Goal: Task Accomplishment & Management: Use online tool/utility

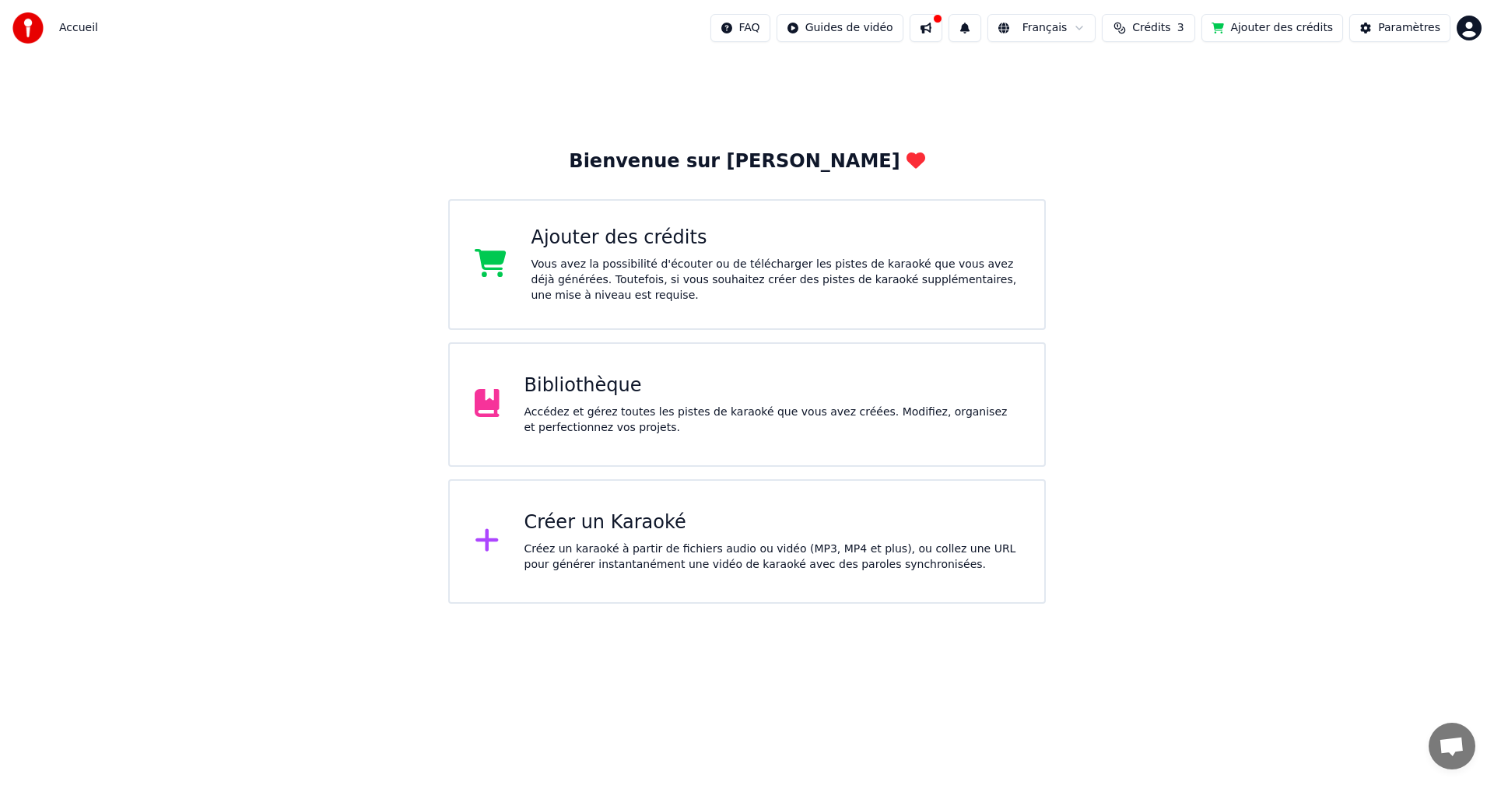
click at [598, 412] on div "Accédez et gérez toutes les pistes de karaoké que vous avez créées. Modifiez, o…" at bounding box center [773, 420] width 496 height 31
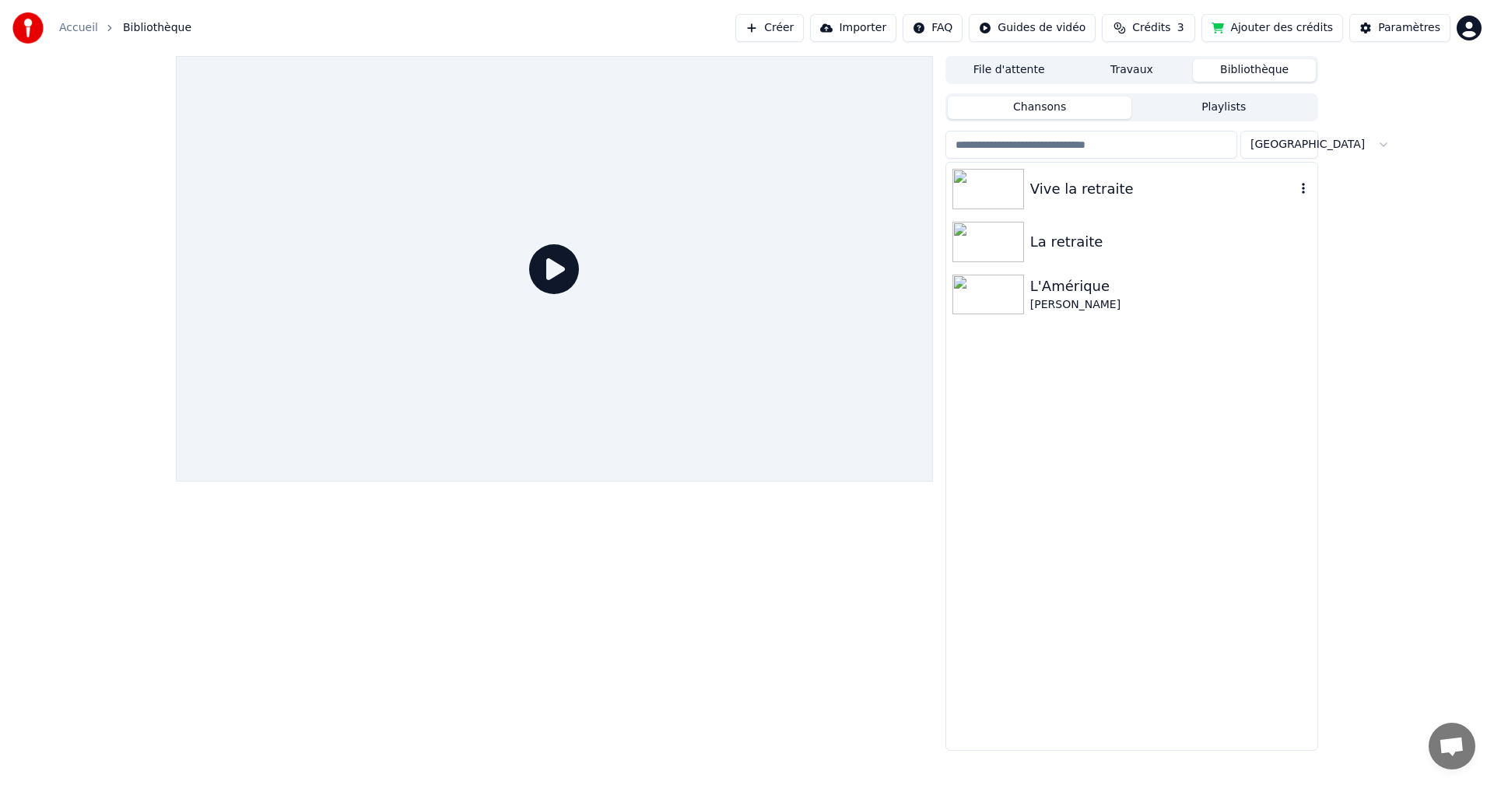
click at [1035, 194] on div "Vive la retraite" at bounding box center [1162, 189] width 265 height 22
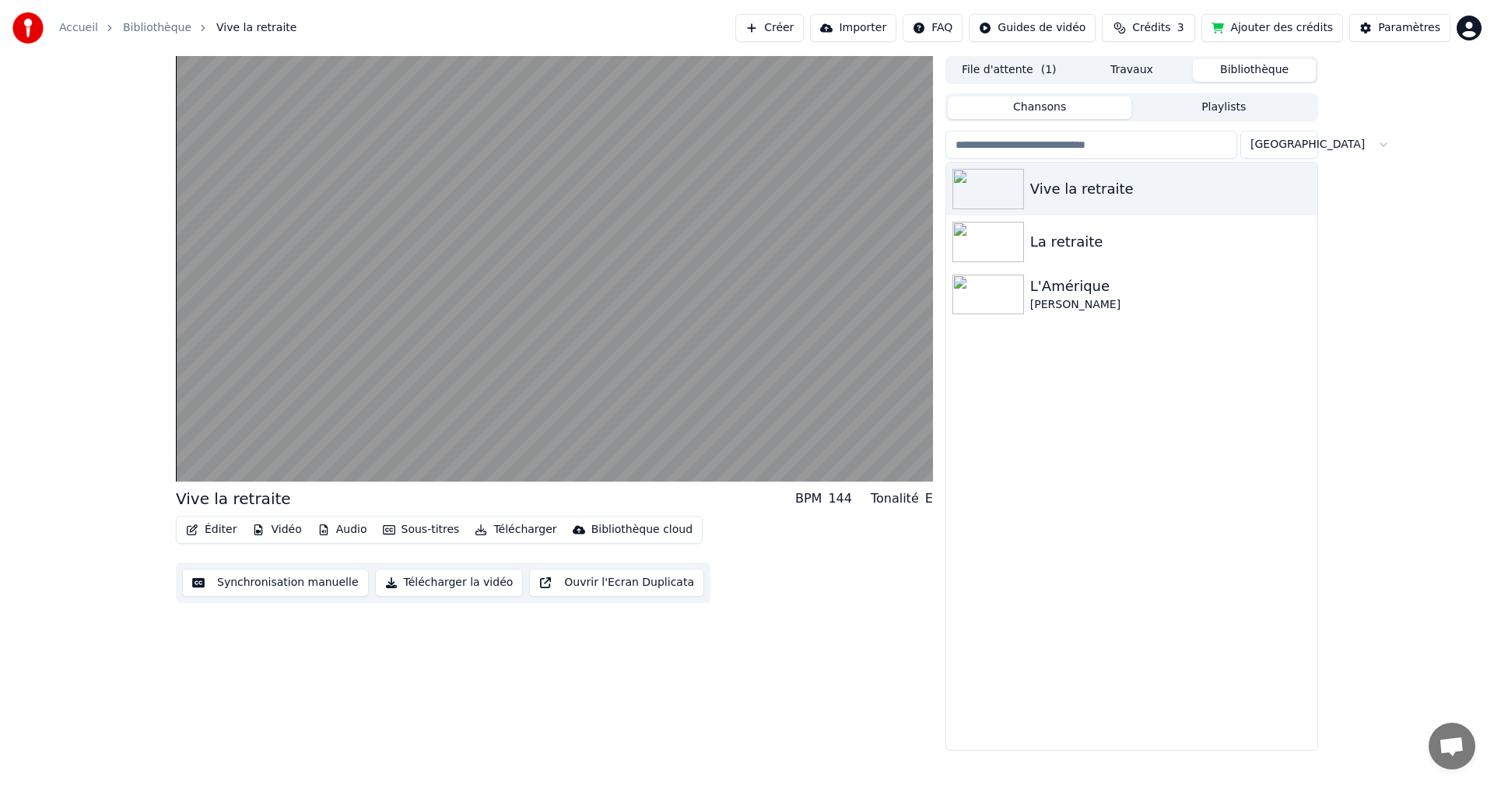
click at [285, 585] on button "Synchronisation manuelle" at bounding box center [275, 583] width 187 height 28
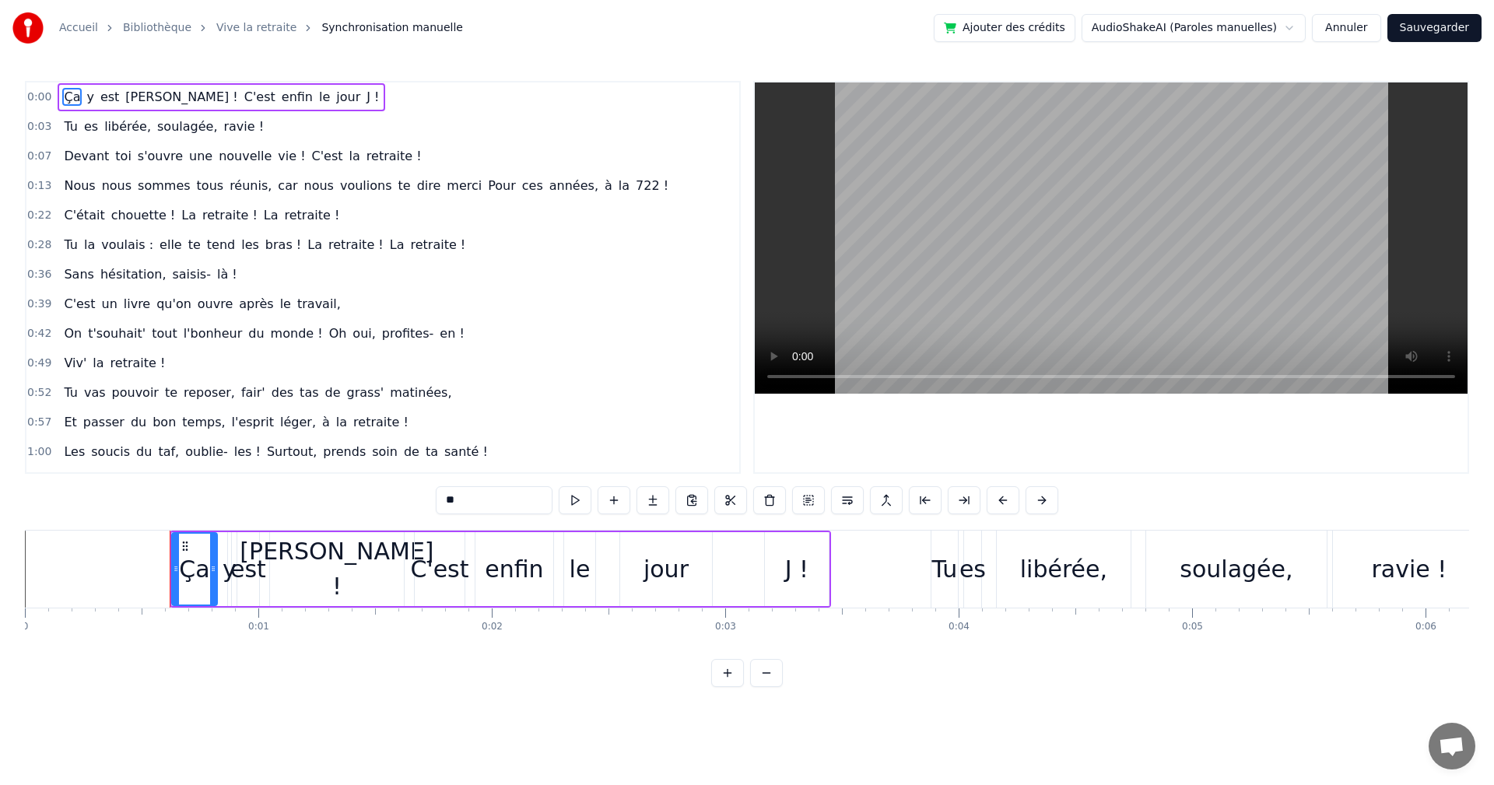
drag, startPoint x: 199, startPoint y: 580, endPoint x: 177, endPoint y: 592, distance: 25.4
click at [177, 592] on div "Ça" at bounding box center [195, 569] width 44 height 71
drag, startPoint x: 174, startPoint y: 546, endPoint x: 173, endPoint y: 569, distance: 22.6
click at [173, 569] on div at bounding box center [175, 569] width 6 height 71
click at [185, 548] on icon at bounding box center [184, 546] width 12 height 12
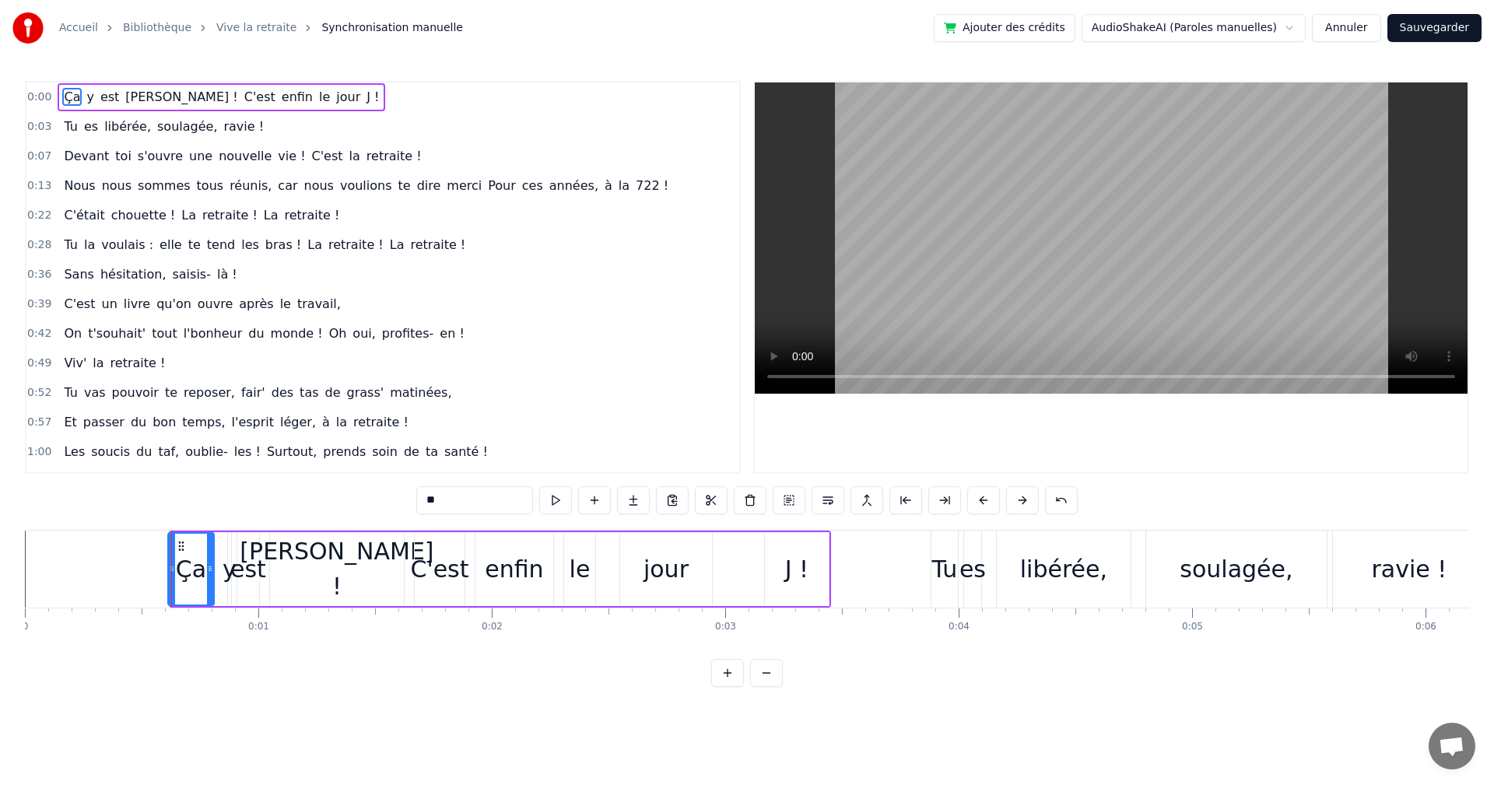
click at [182, 551] on icon at bounding box center [181, 546] width 12 height 12
click at [518, 712] on html "Accueil Bibliothèque Vive la retraite Synchronisation manuelle Ajouter des créd…" at bounding box center [747, 356] width 1494 height 712
click at [338, 111] on div "0:00 Ça y est [PERSON_NAME] ! C'est enfin le jour J !" at bounding box center [382, 97] width 713 height 30
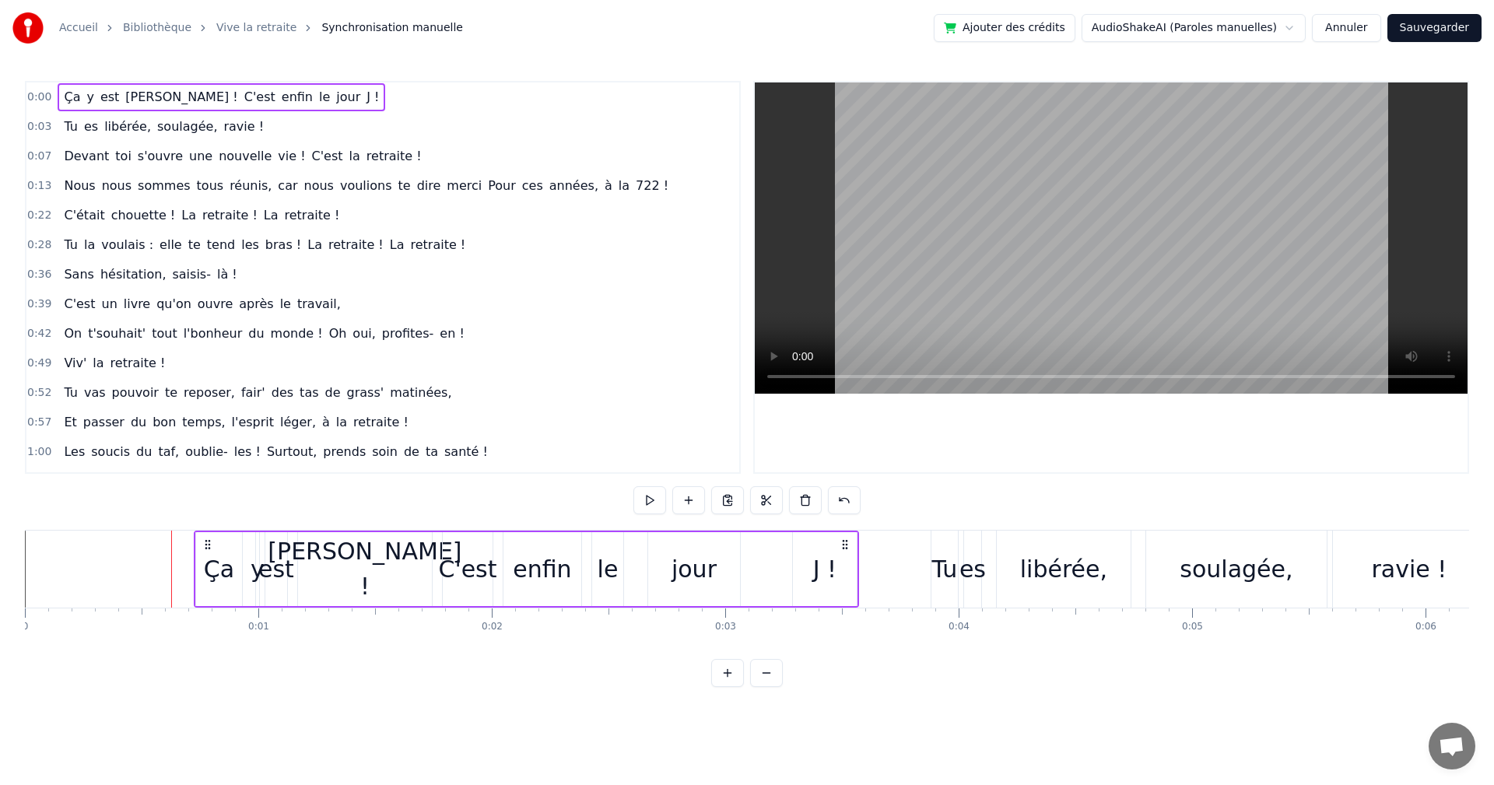
drag, startPoint x: 815, startPoint y: 545, endPoint x: 843, endPoint y: 549, distance: 28.4
click at [843, 549] on icon at bounding box center [845, 545] width 12 height 12
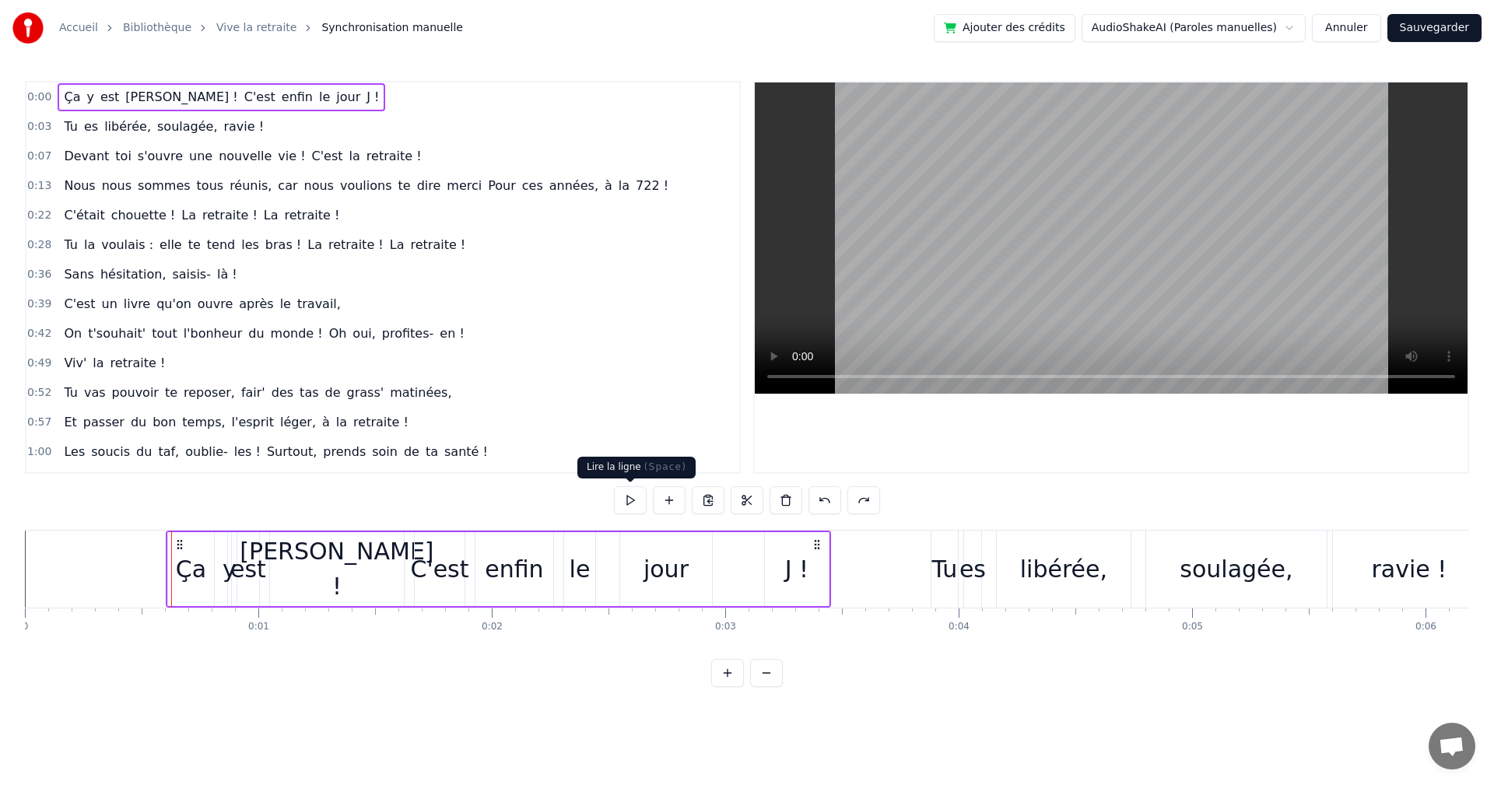
click at [630, 502] on button at bounding box center [630, 500] width 33 height 28
click at [587, 712] on html "Accueil Bibliothèque Vive la retraite Synchronisation manuelle Ajouter des créd…" at bounding box center [747, 356] width 1494 height 712
click at [732, 687] on button at bounding box center [727, 673] width 33 height 28
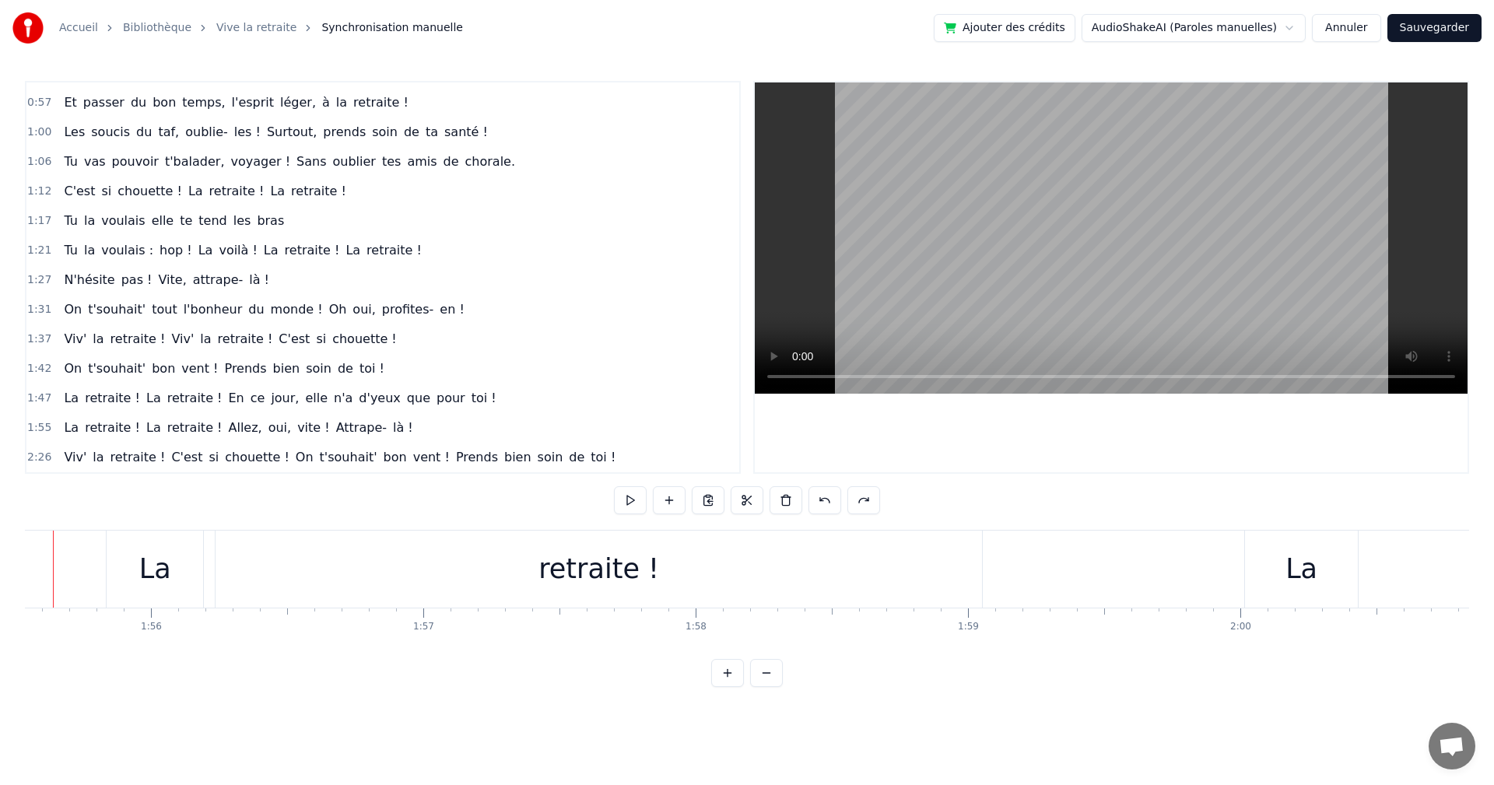
scroll to position [0, 31423]
click at [226, 432] on span "Allez," at bounding box center [244, 428] width 37 height 18
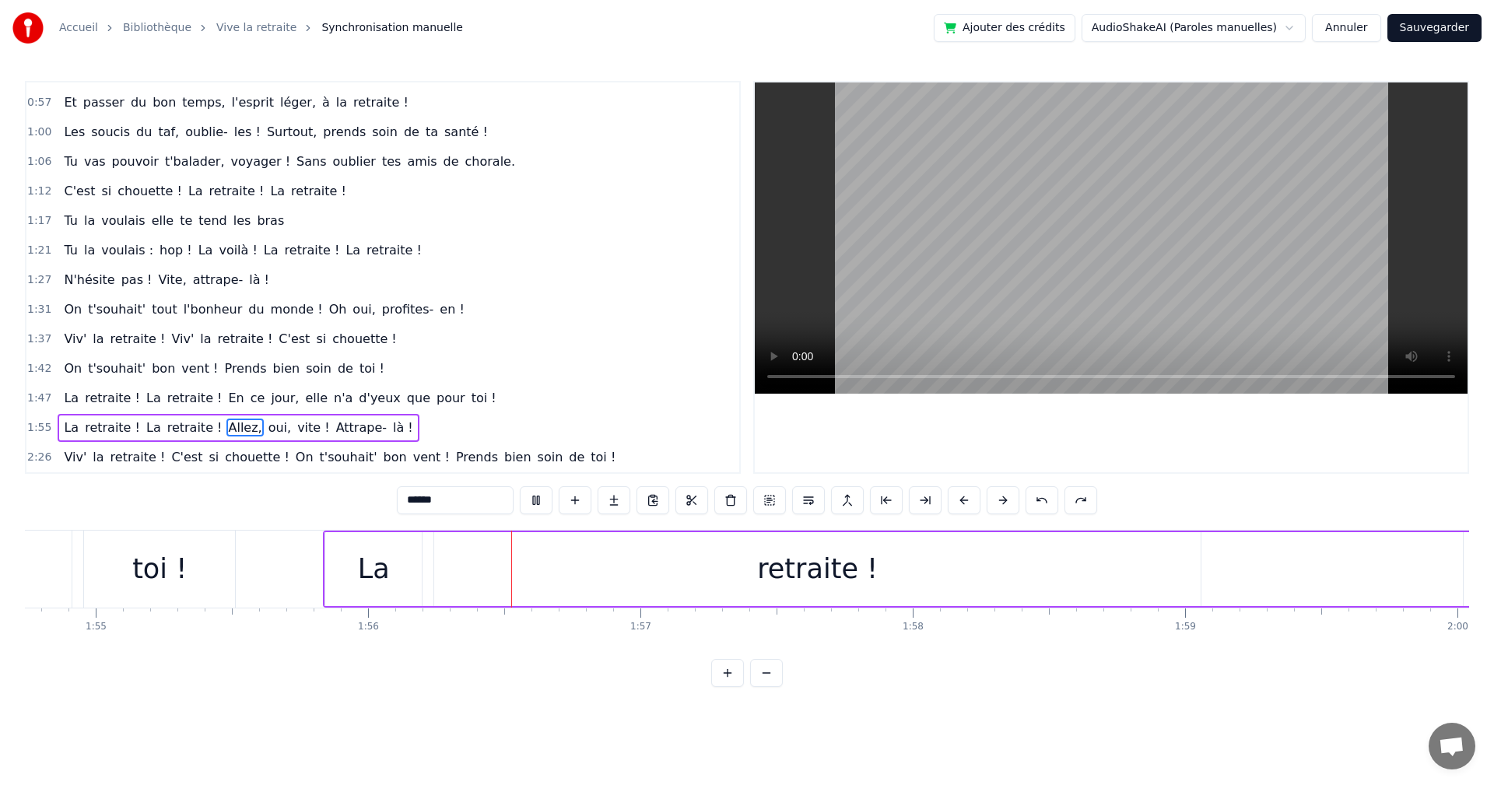
scroll to position [0, 31527]
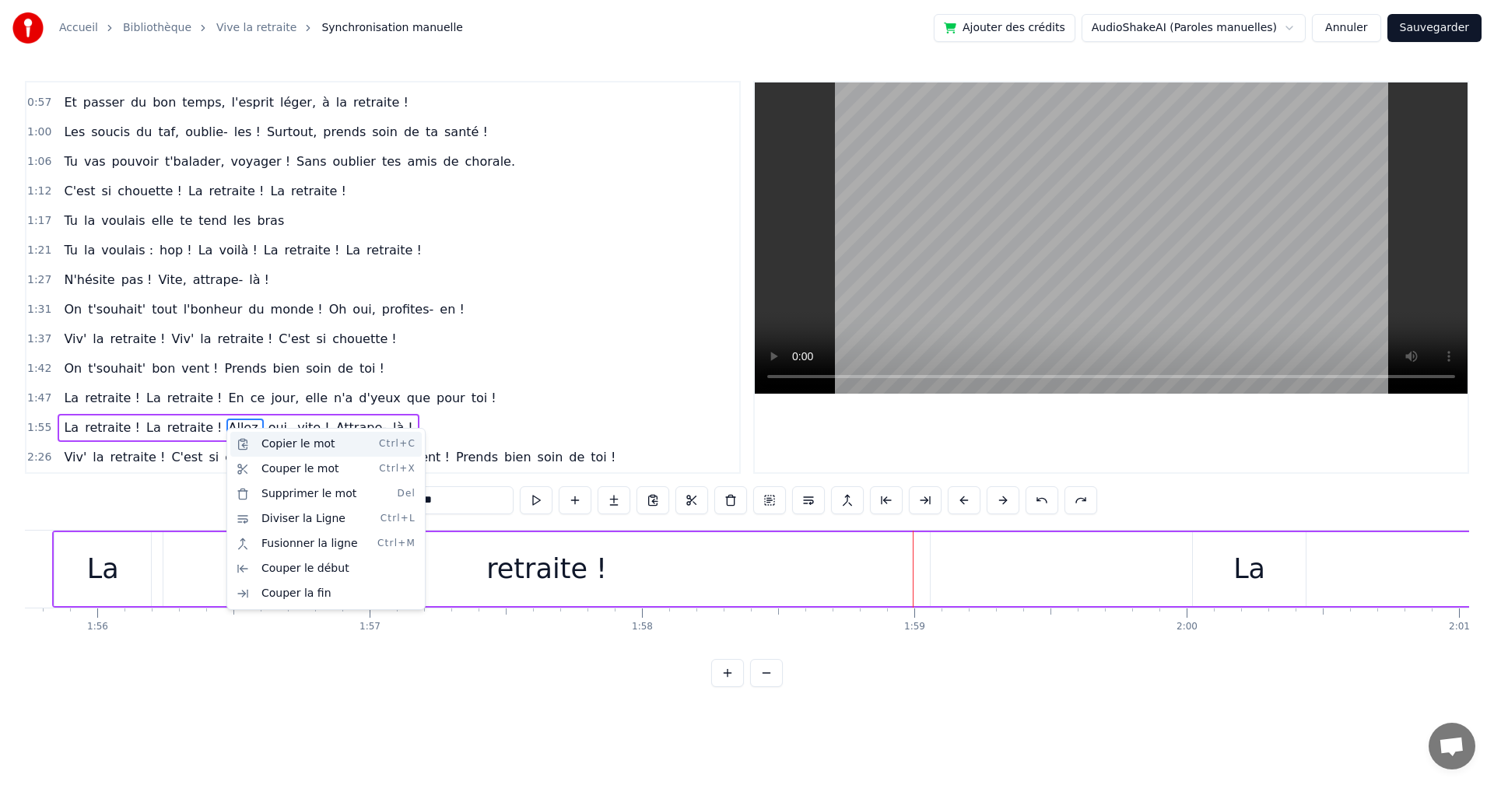
click at [271, 441] on div "Copier le mot Ctrl+C" at bounding box center [325, 444] width 191 height 25
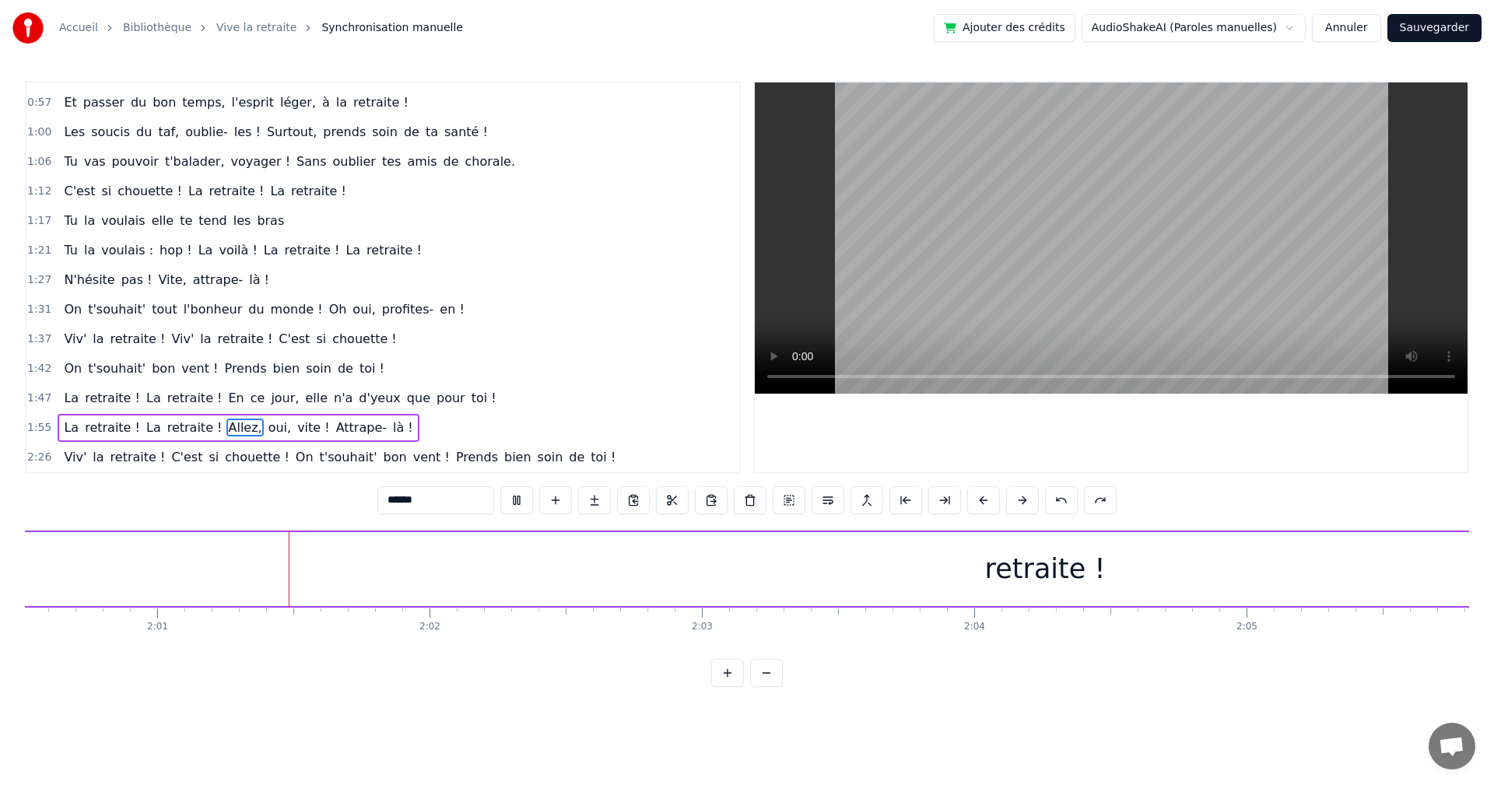
scroll to position [0, 32830]
click at [769, 687] on button at bounding box center [766, 673] width 33 height 28
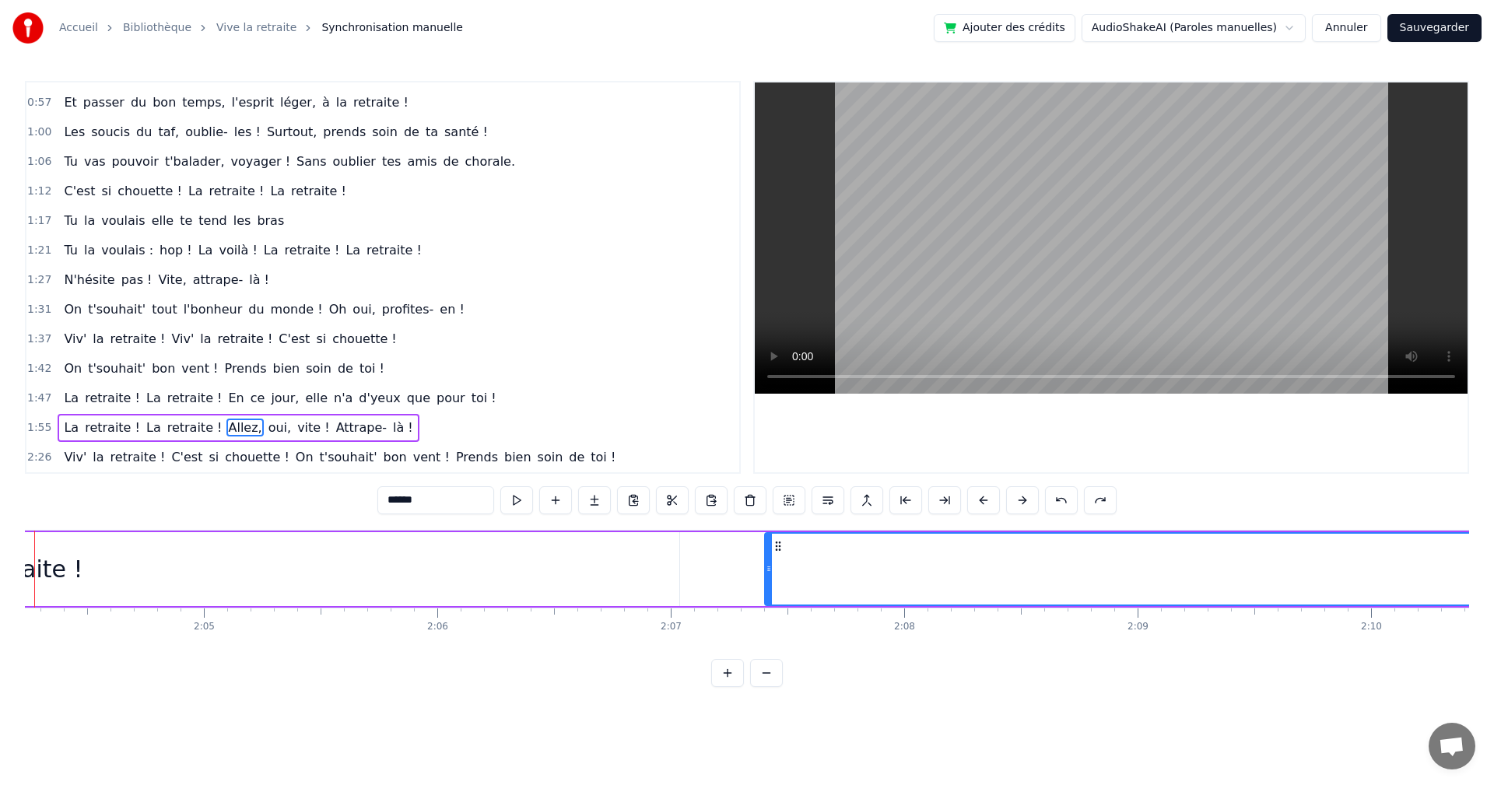
scroll to position [0, 28938]
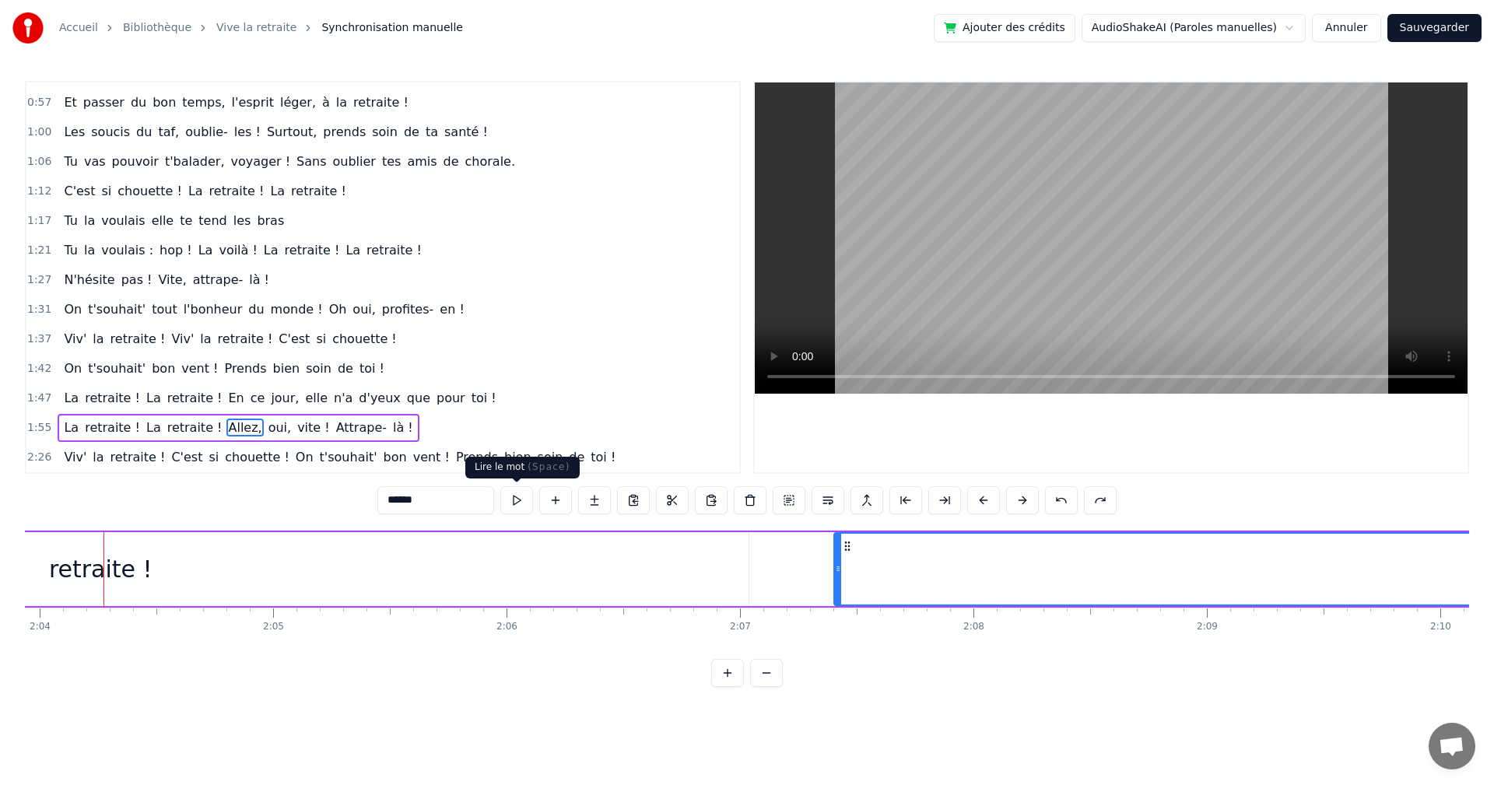
click at [508, 502] on button at bounding box center [516, 500] width 33 height 28
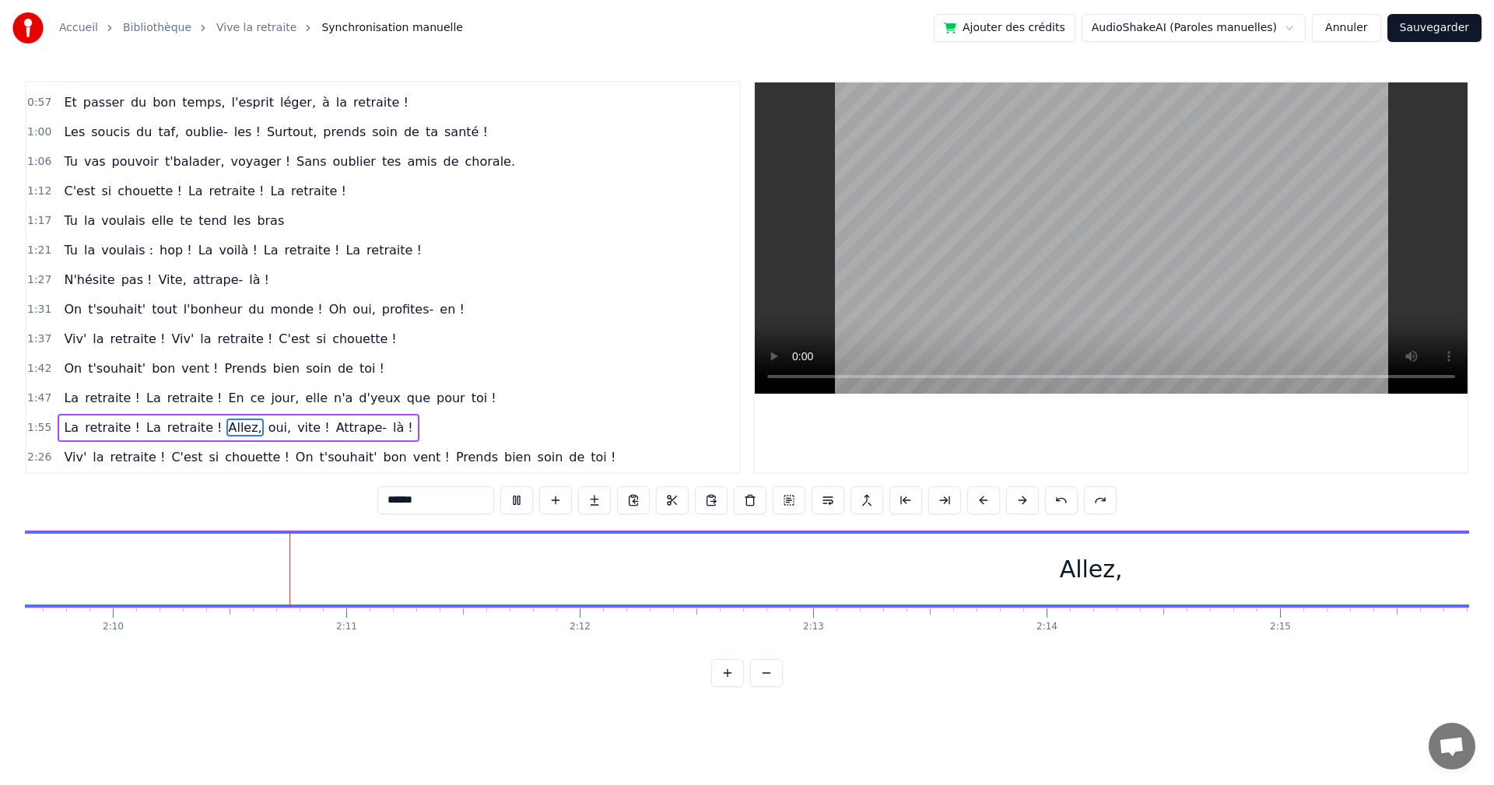
scroll to position [0, 30268]
click at [500, 486] on button at bounding box center [516, 500] width 33 height 28
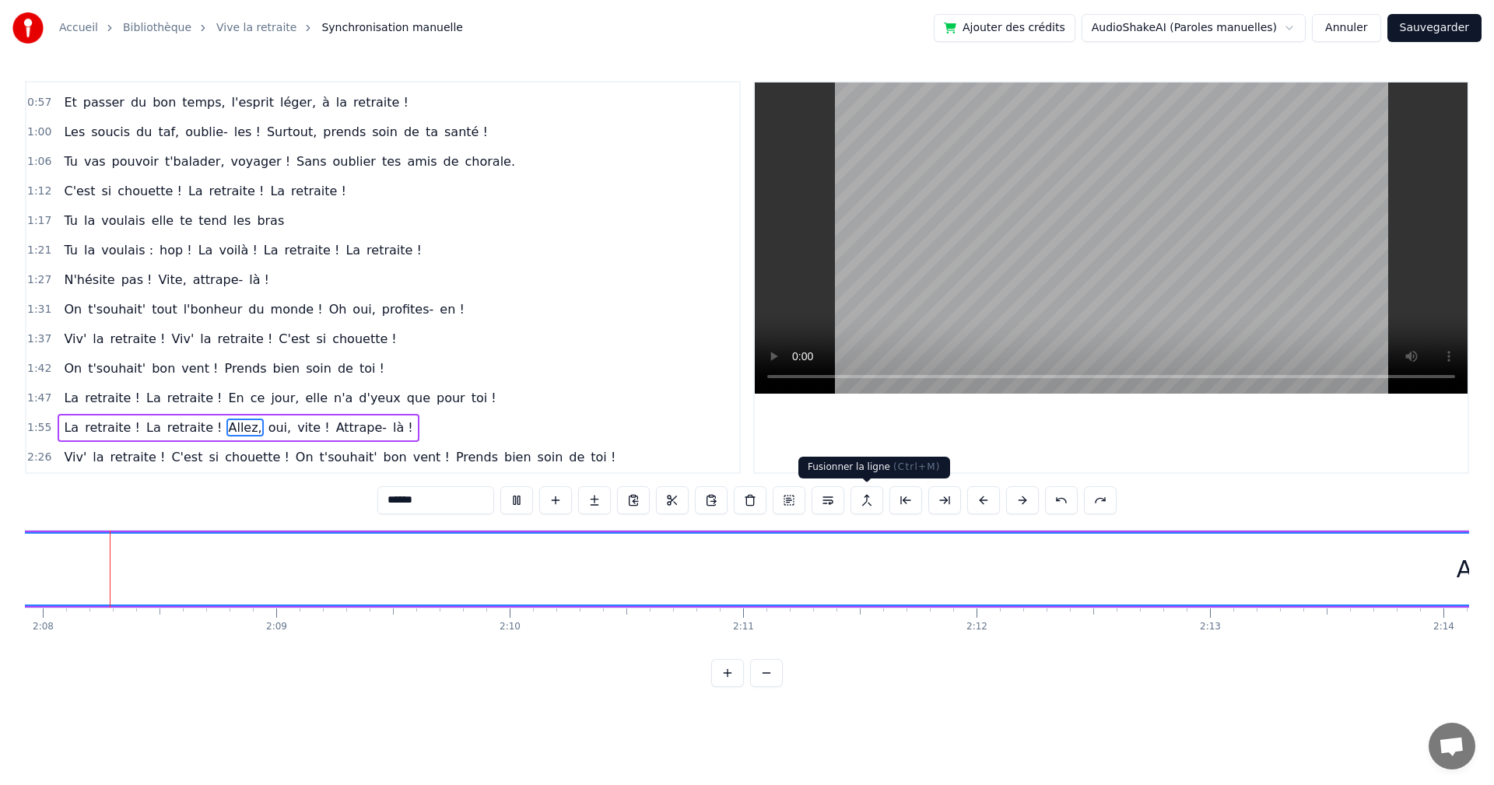
scroll to position [0, 29838]
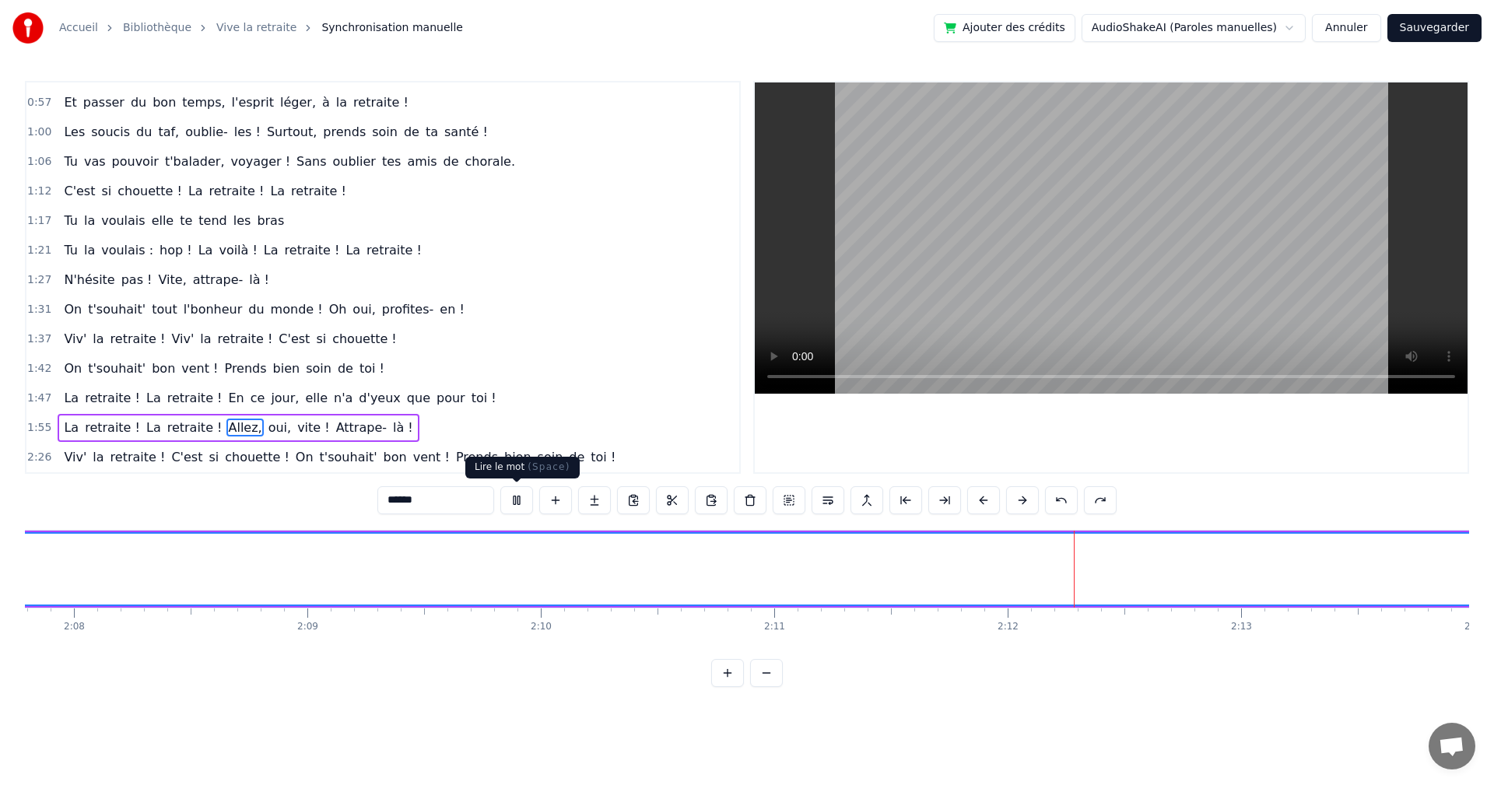
click at [521, 500] on button at bounding box center [516, 500] width 33 height 28
click at [814, 579] on div "Allez," at bounding box center [802, 569] width 63 height 35
click at [795, 568] on div "Allez," at bounding box center [802, 569] width 63 height 35
click at [449, 508] on input "******" at bounding box center [455, 500] width 117 height 28
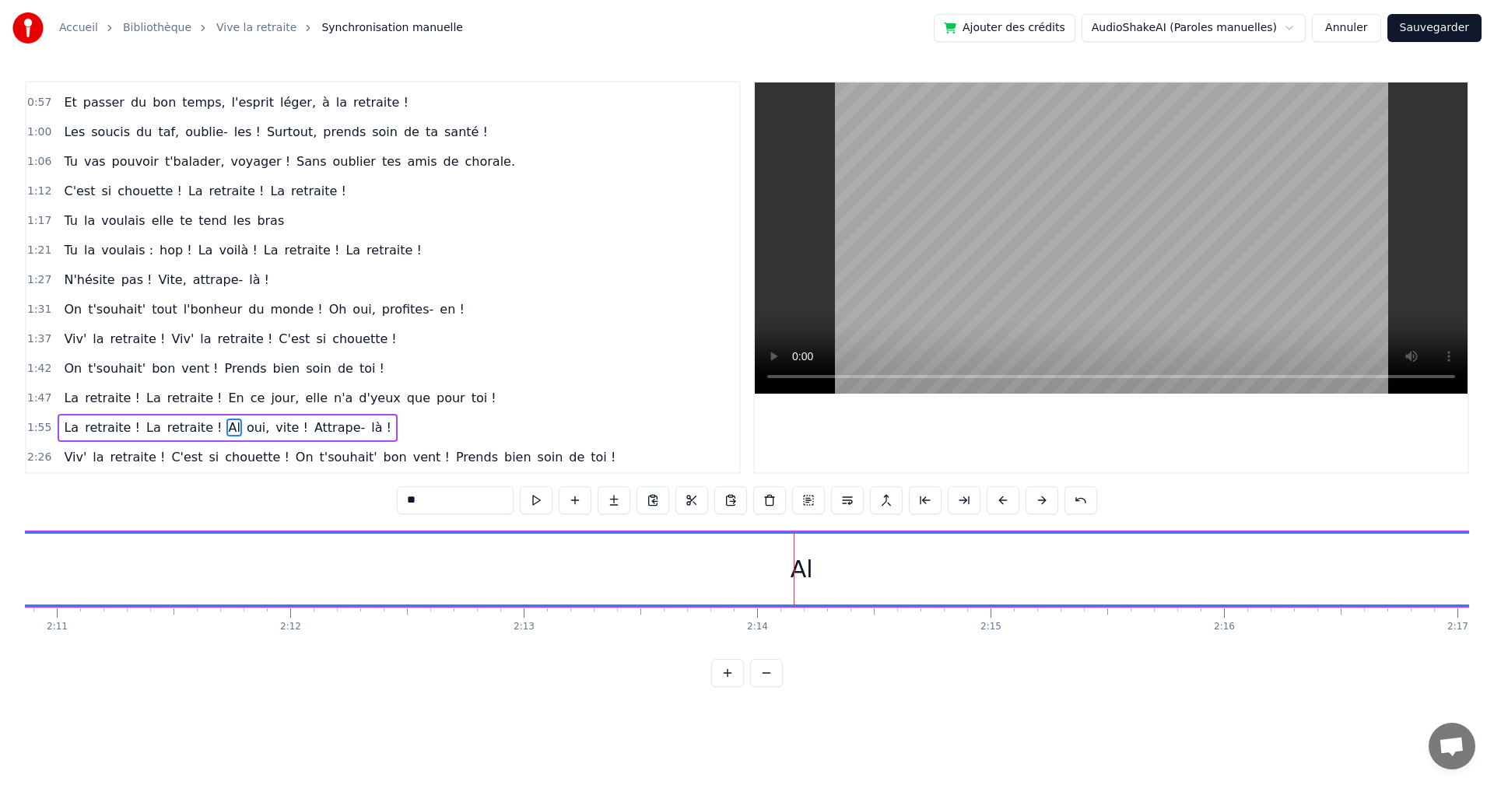
type input "*"
click at [1353, 28] on button "Annuler" at bounding box center [1346, 28] width 68 height 28
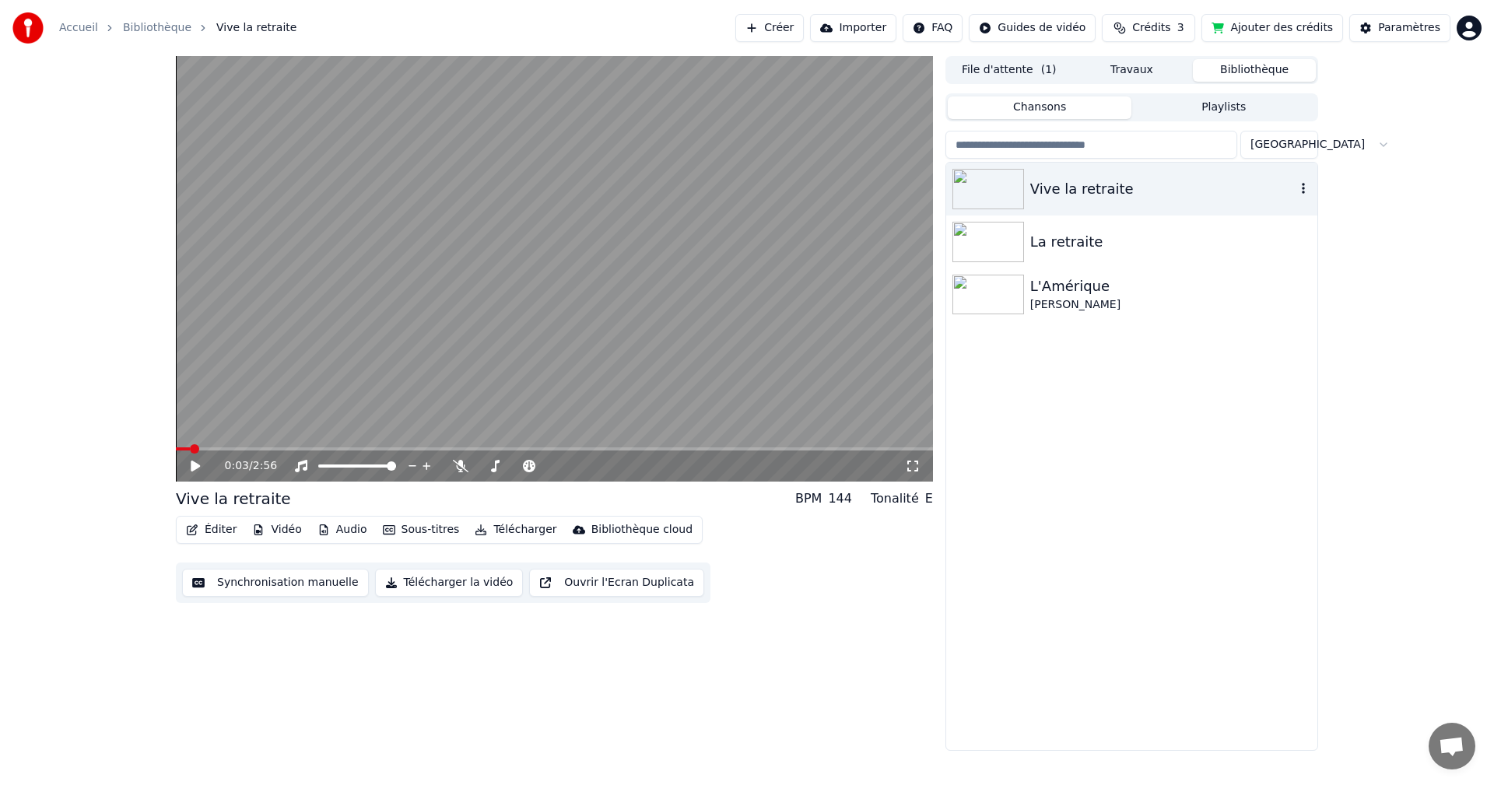
click at [1037, 200] on div "Vive la retraite" at bounding box center [1131, 189] width 371 height 53
click at [288, 584] on button "Synchronisation manuelle" at bounding box center [275, 583] width 187 height 28
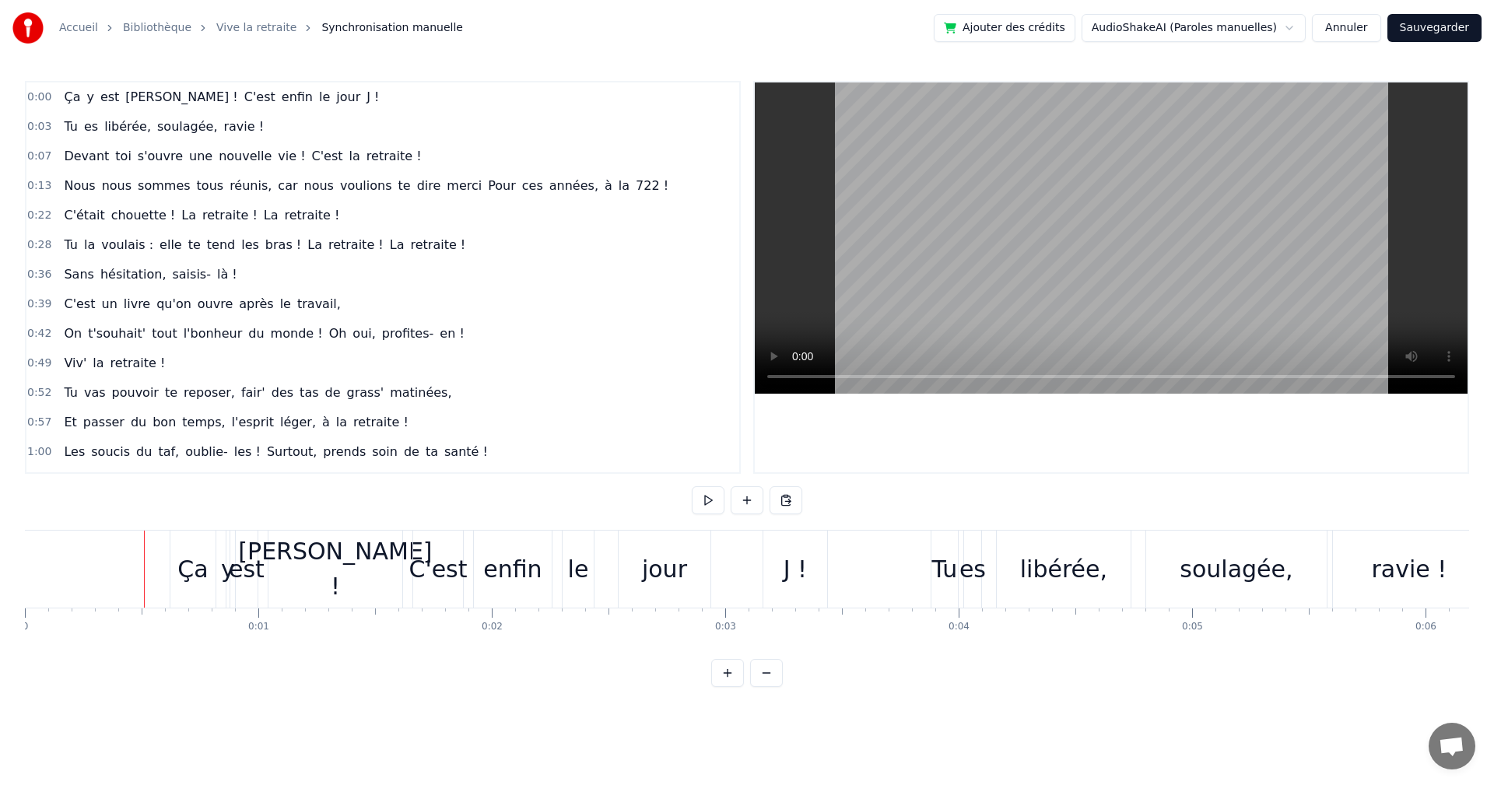
click at [1345, 687] on div "0:00 Ça y est [PERSON_NAME] ! C'est enfin le jour J ! 0:03 Tu es libérée, soula…" at bounding box center [747, 384] width 1445 height 606
click at [1087, 712] on html "Accueil Bibliothèque Vive la retraite Synchronisation manuelle Ajouter des créd…" at bounding box center [747, 356] width 1494 height 712
click at [55, 677] on div "0:00 Ça y est [PERSON_NAME] ! C'est enfin le jour J ! 0:03 Tu es libérée, soula…" at bounding box center [747, 384] width 1445 height 606
drag, startPoint x: 1079, startPoint y: 721, endPoint x: 1118, endPoint y: 727, distance: 40.2
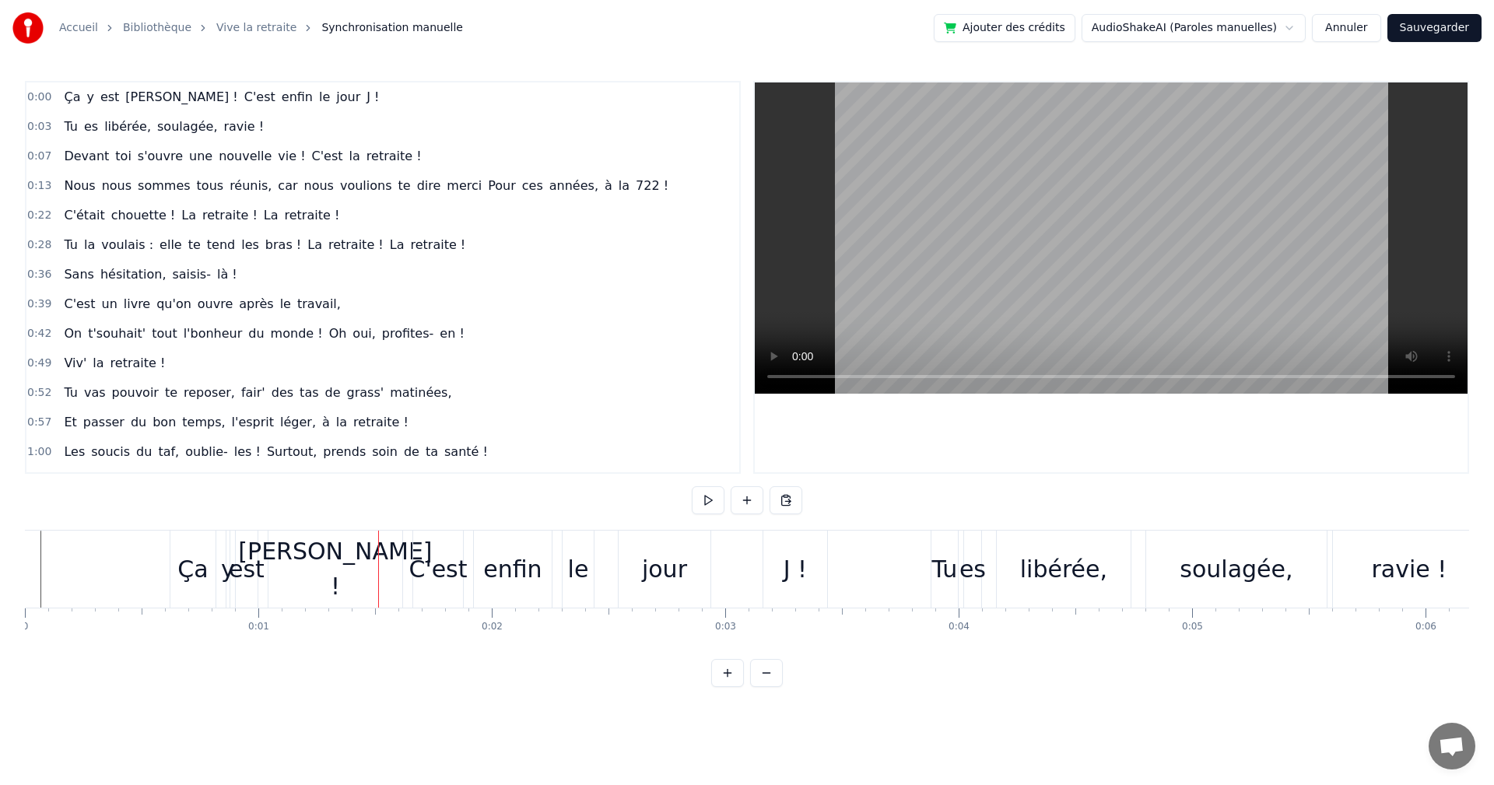
click at [1080, 712] on html "Accueil Bibliothèque Vive la retraite Synchronisation manuelle Ajouter des créd…" at bounding box center [747, 356] width 1494 height 712
click at [1360, 417] on div at bounding box center [1111, 277] width 713 height 390
click at [1312, 464] on div at bounding box center [1111, 277] width 713 height 390
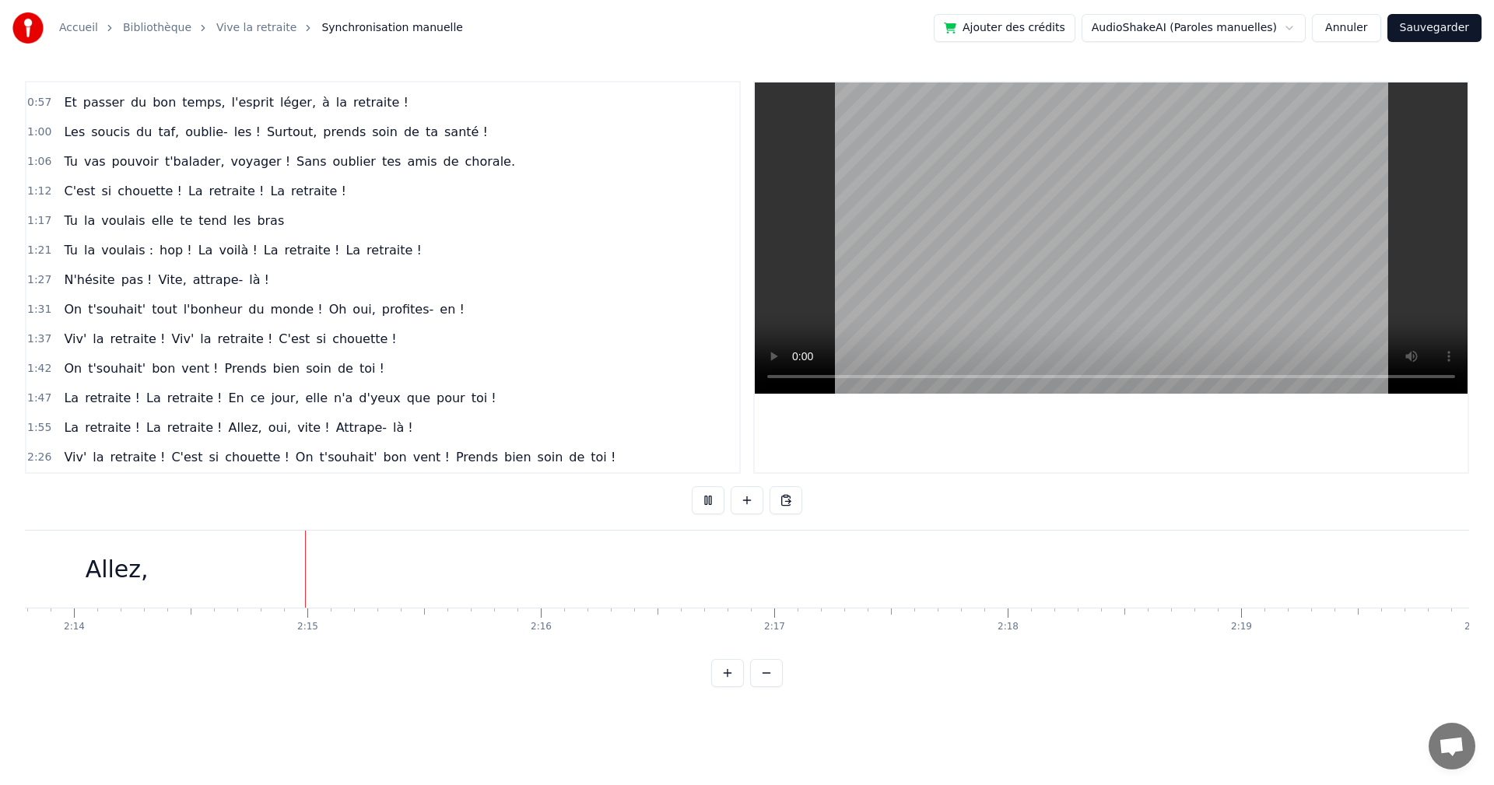
scroll to position [0, 31294]
click at [43, 462] on span "2:26" at bounding box center [39, 458] width 24 height 16
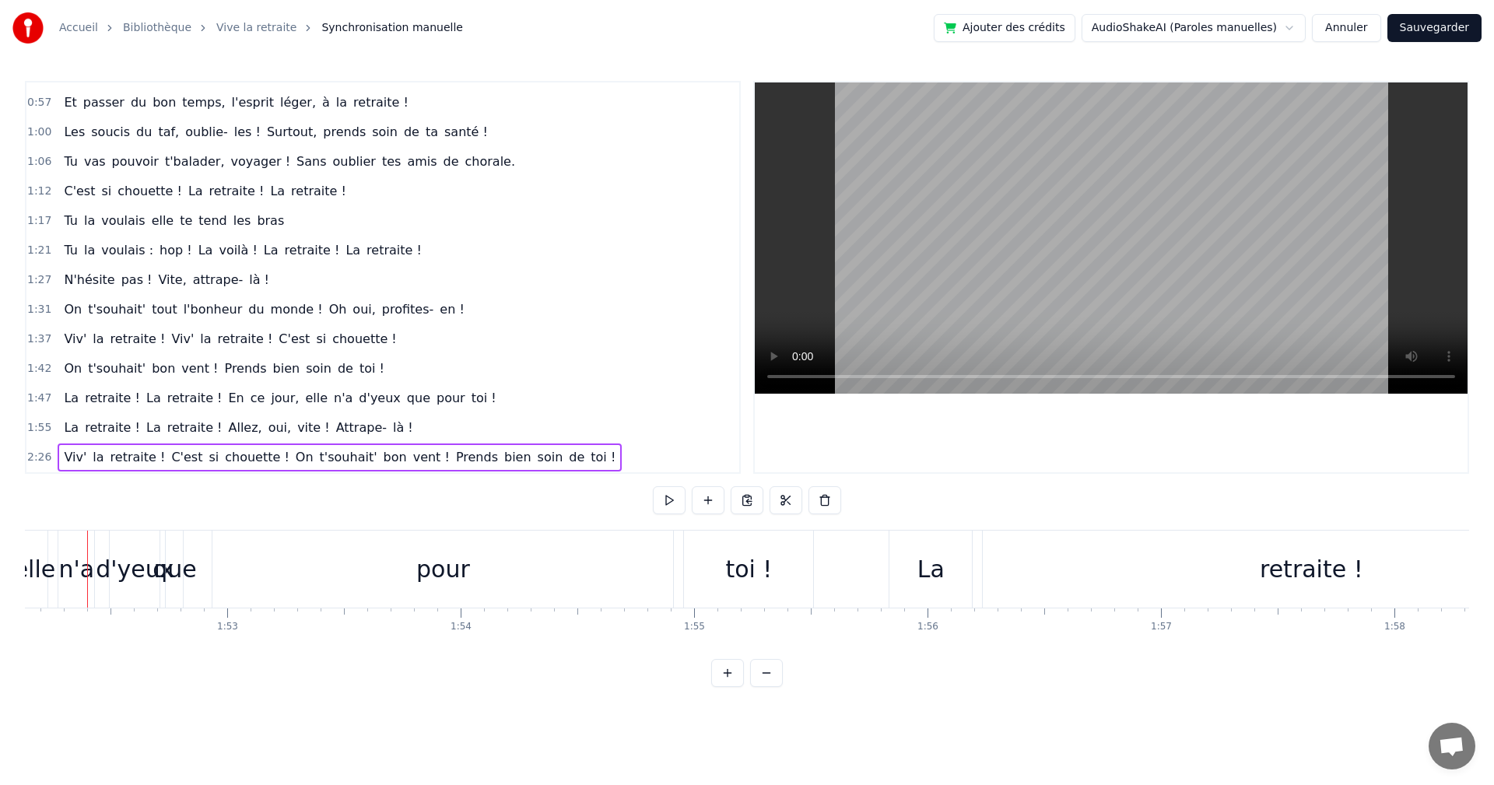
scroll to position [0, 26167]
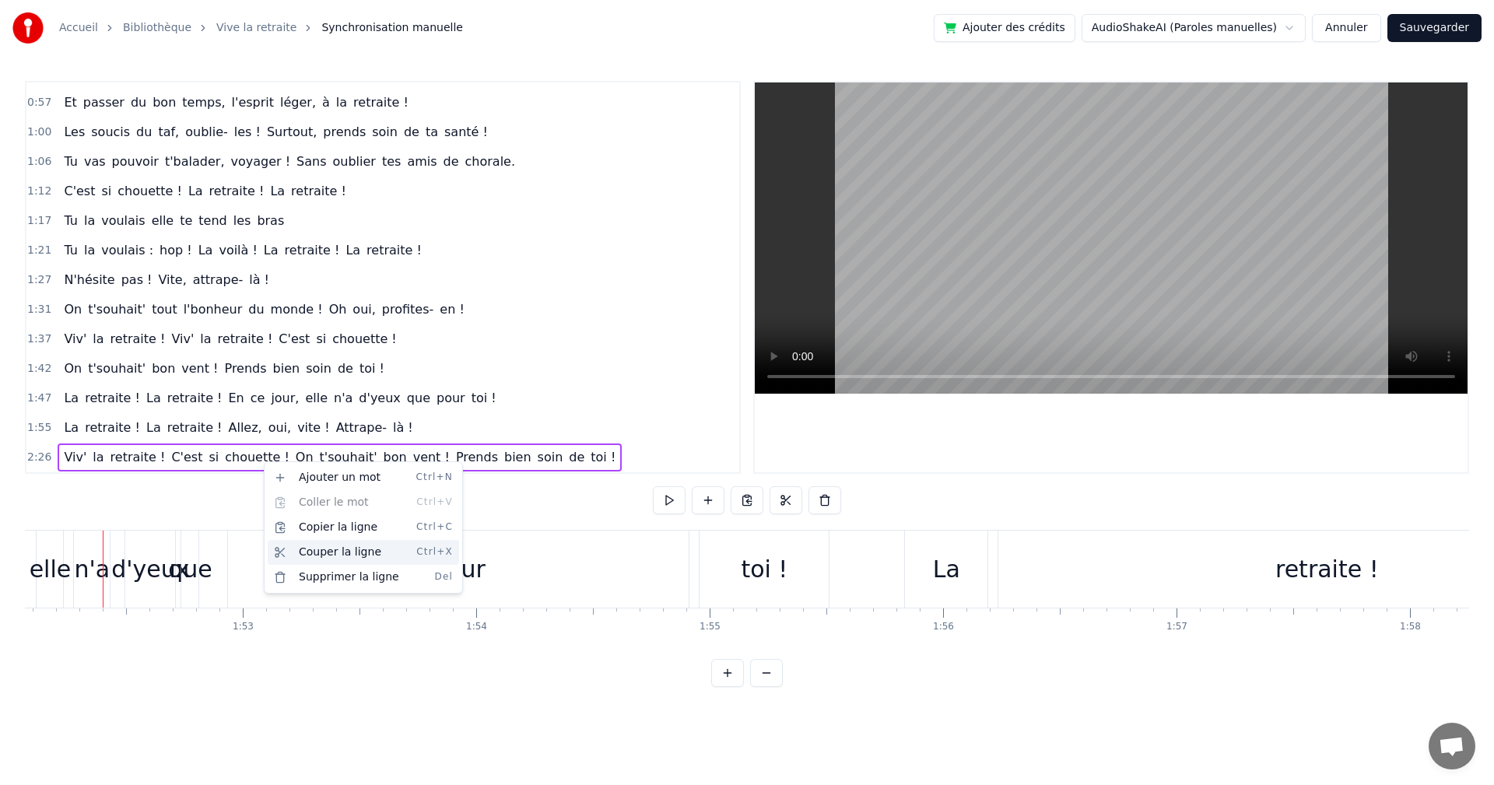
click at [328, 554] on div "Couper la ligne Ctrl+X" at bounding box center [363, 552] width 191 height 25
click at [646, 370] on div "1:42 On t'souhait' bon vent ! Prends bien soin de toi !" at bounding box center [382, 369] width 713 height 30
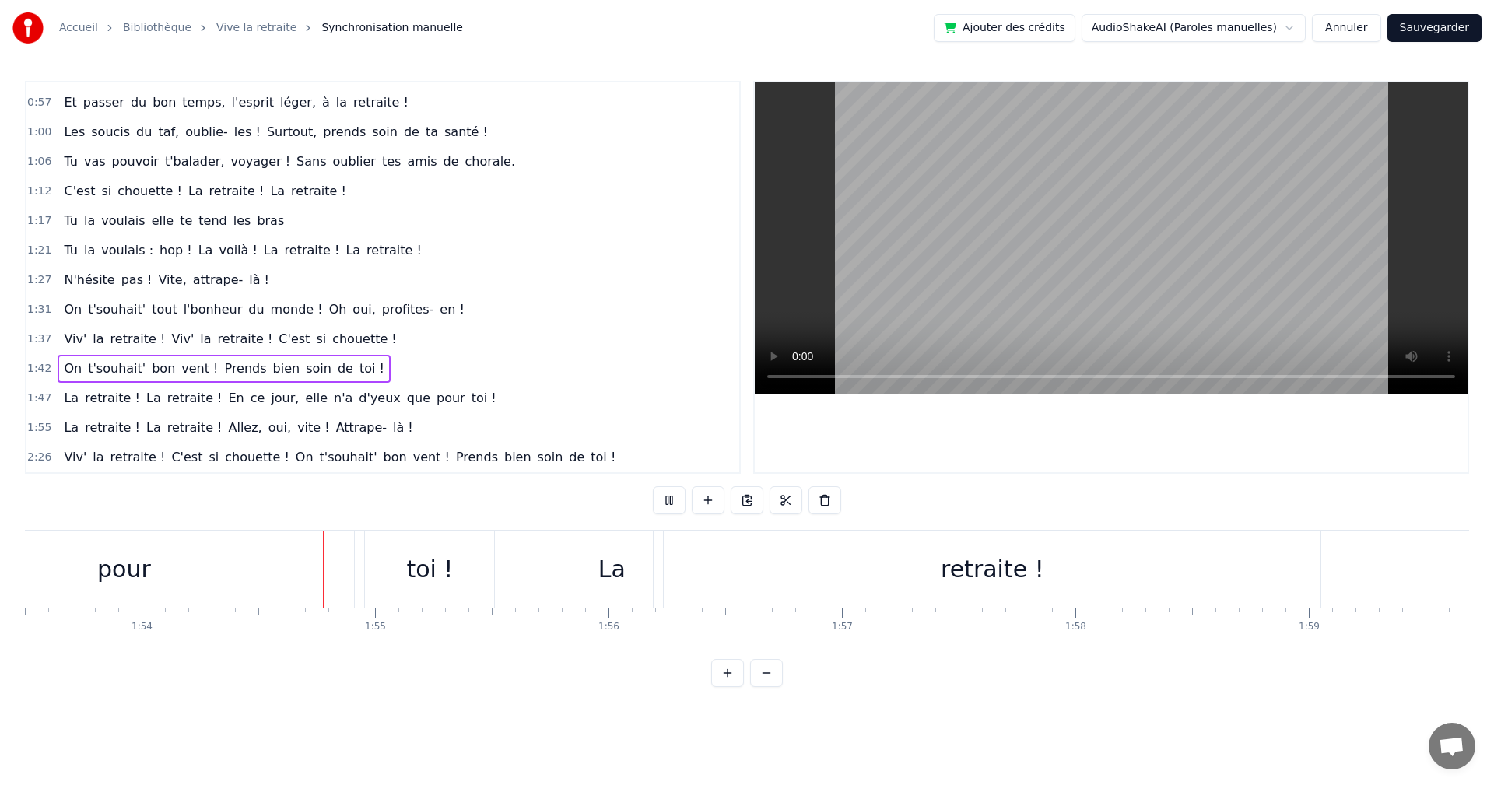
scroll to position [0, 26556]
click at [541, 384] on div "1:47 La retraite ! La retraite ! En ce jour, elle n'a d'yeux que pour toi !" at bounding box center [382, 399] width 713 height 30
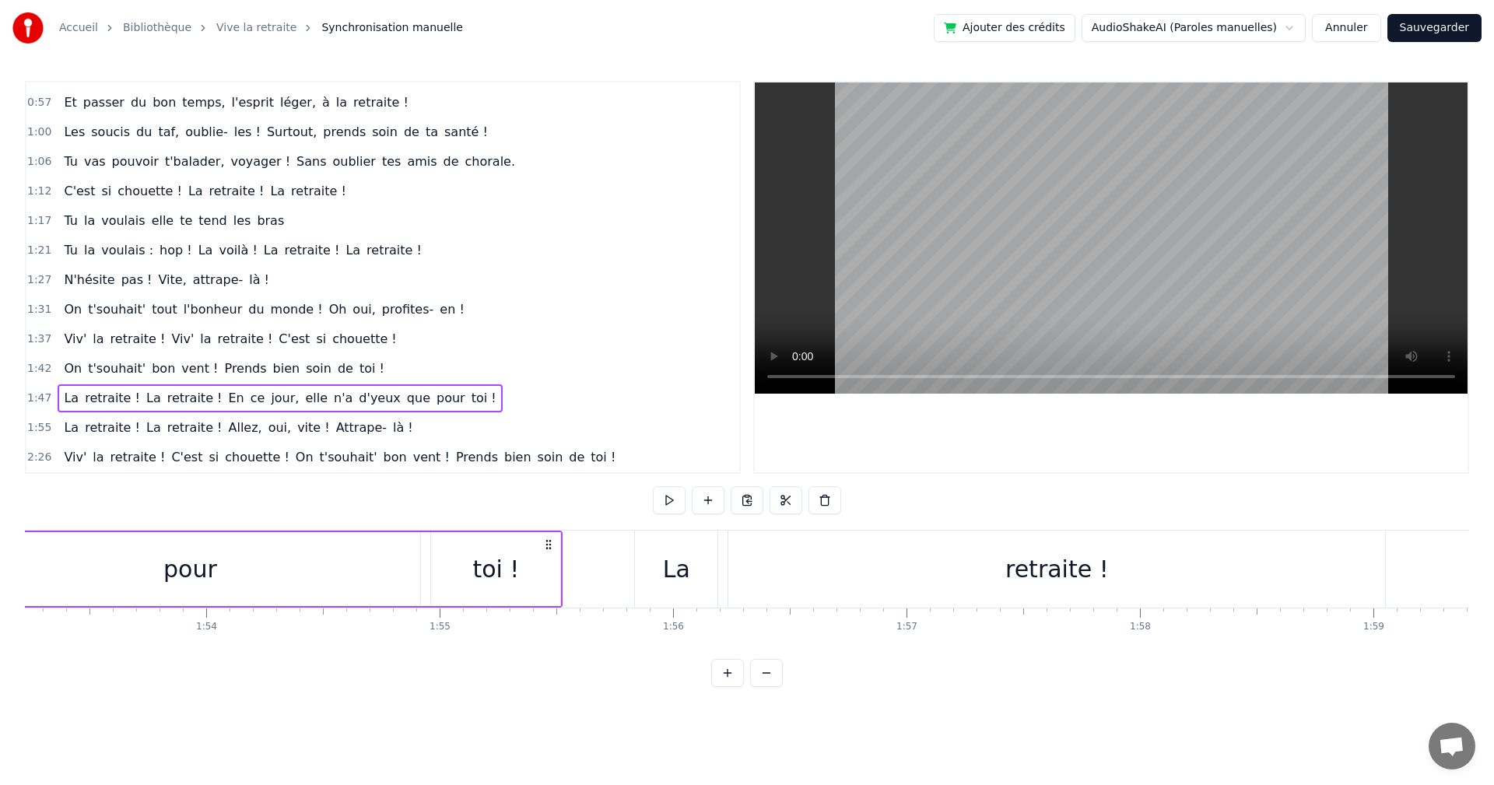
scroll to position [0, 26458]
click at [673, 576] on div "La" at bounding box center [654, 569] width 82 height 77
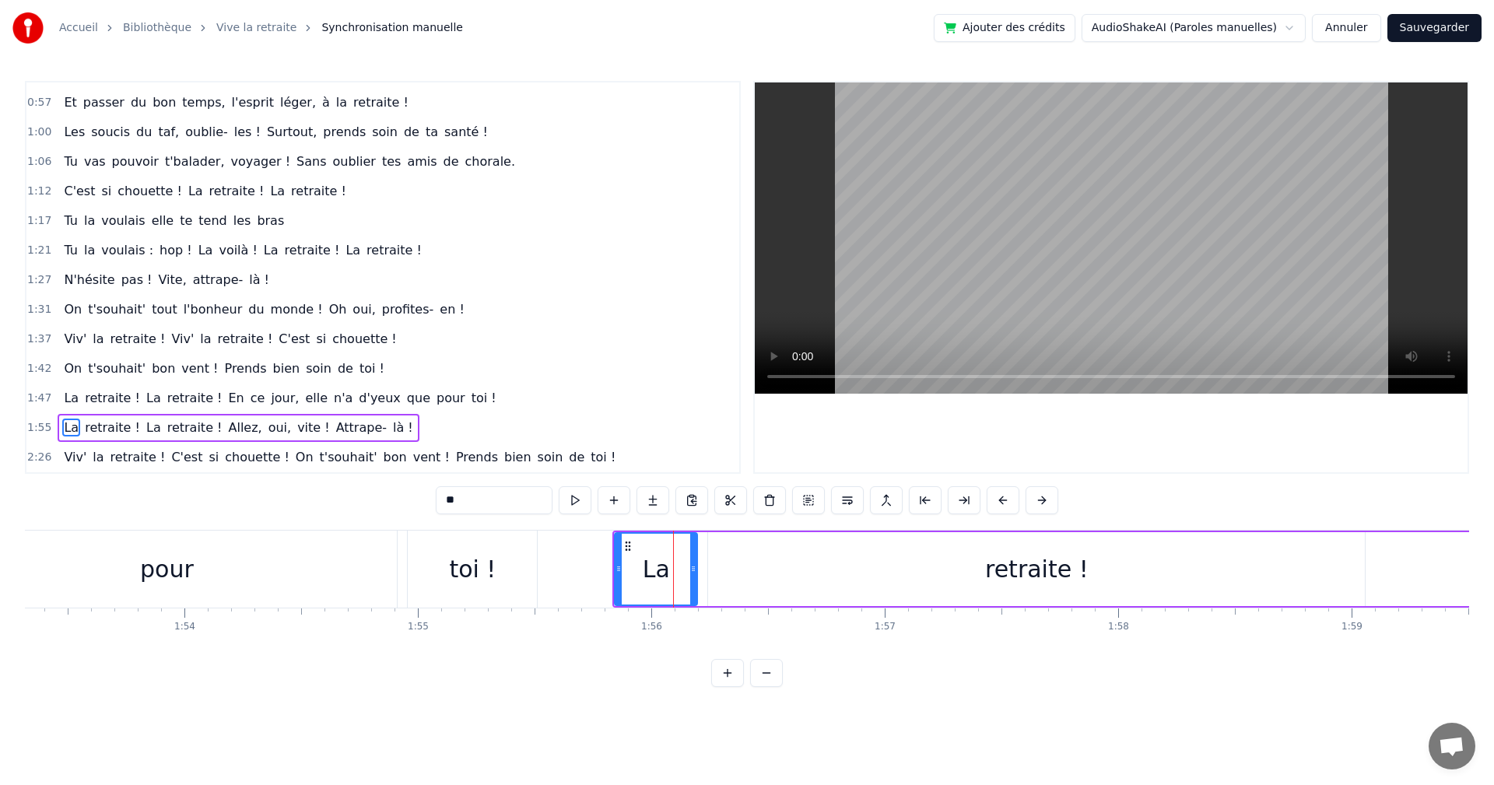
click at [1011, 578] on div "retraite !" at bounding box center [1037, 569] width 104 height 35
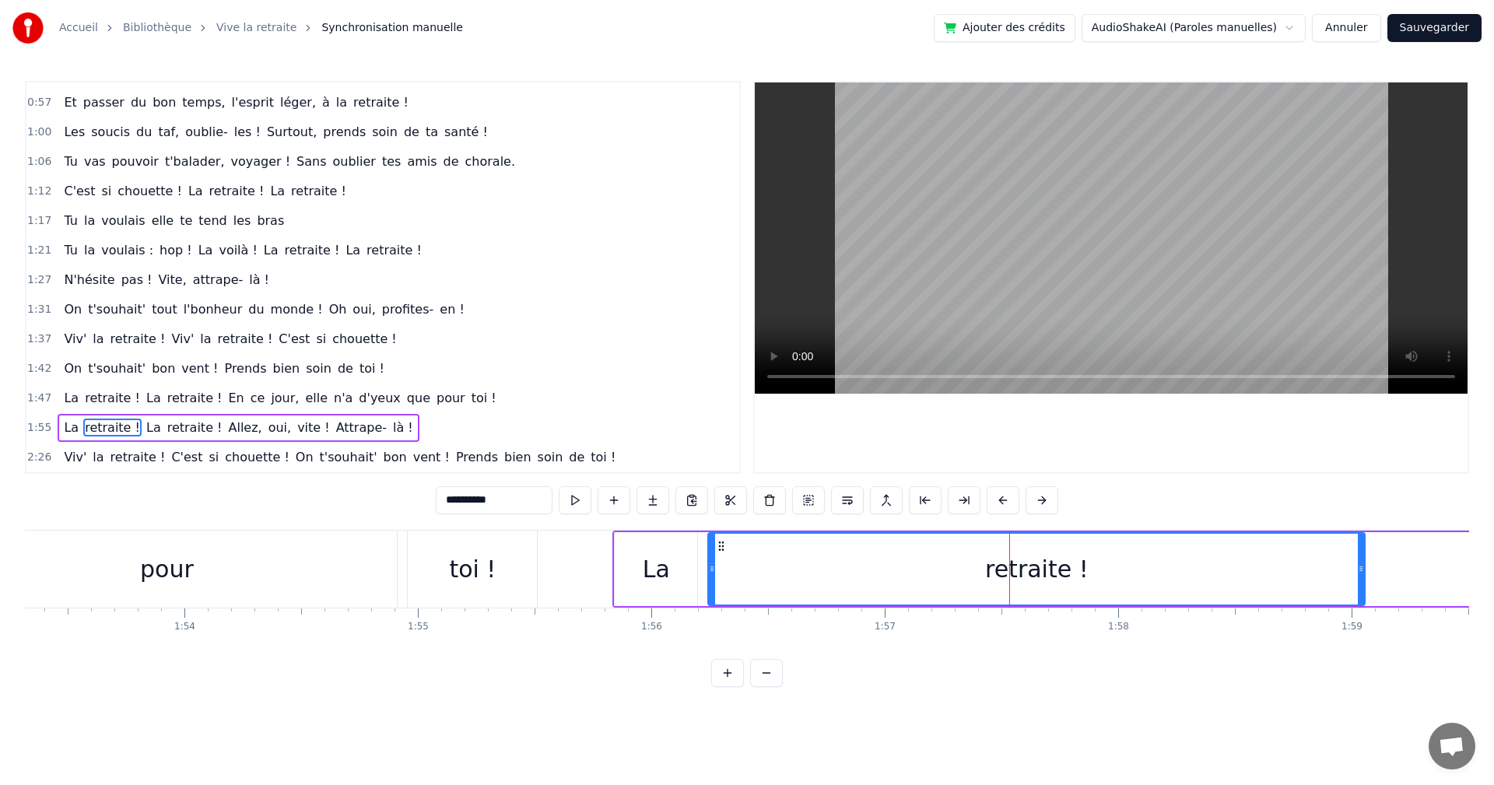
click at [1071, 576] on div "retraite !" at bounding box center [1037, 569] width 104 height 35
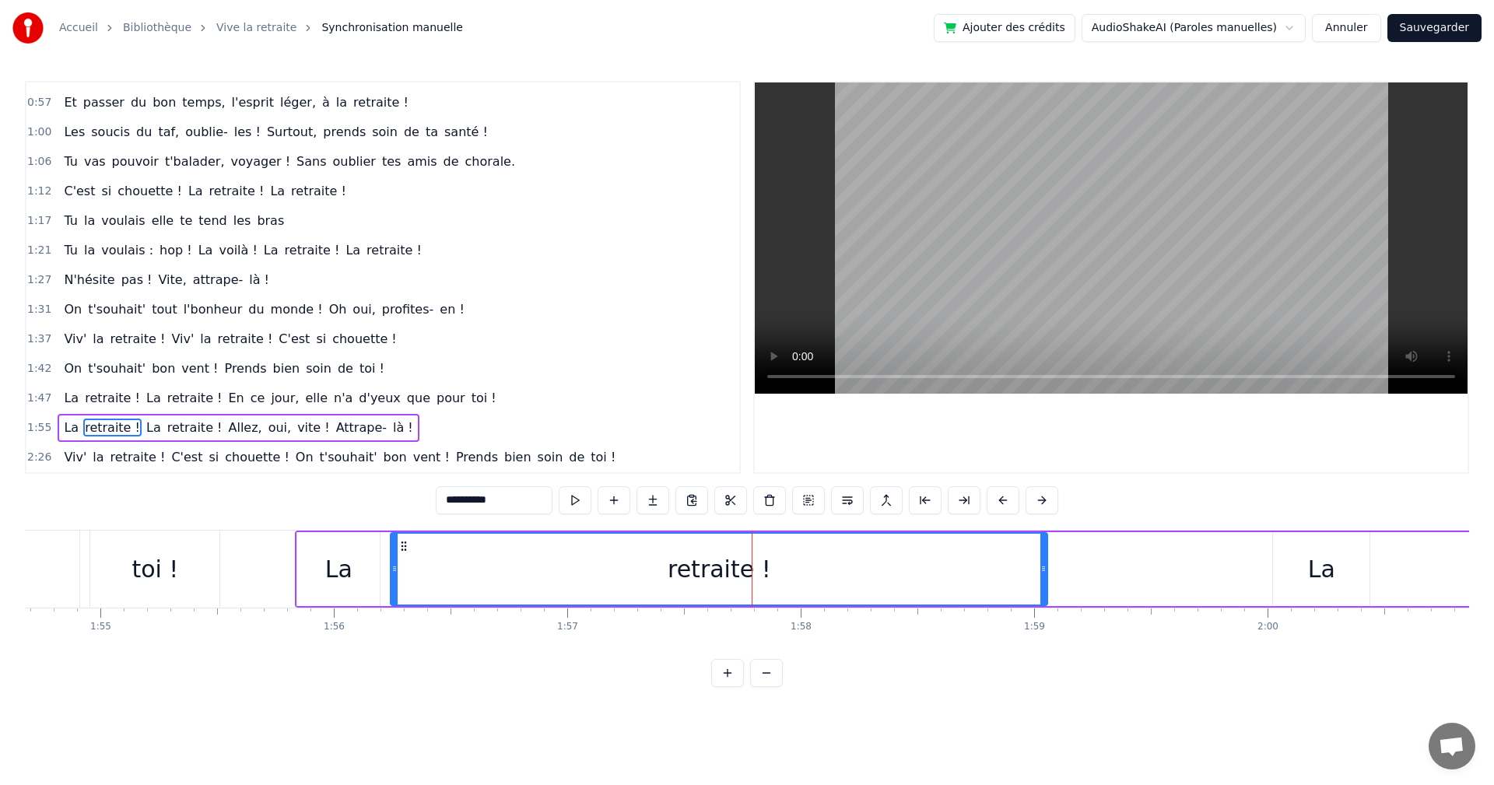
scroll to position [0, 27024]
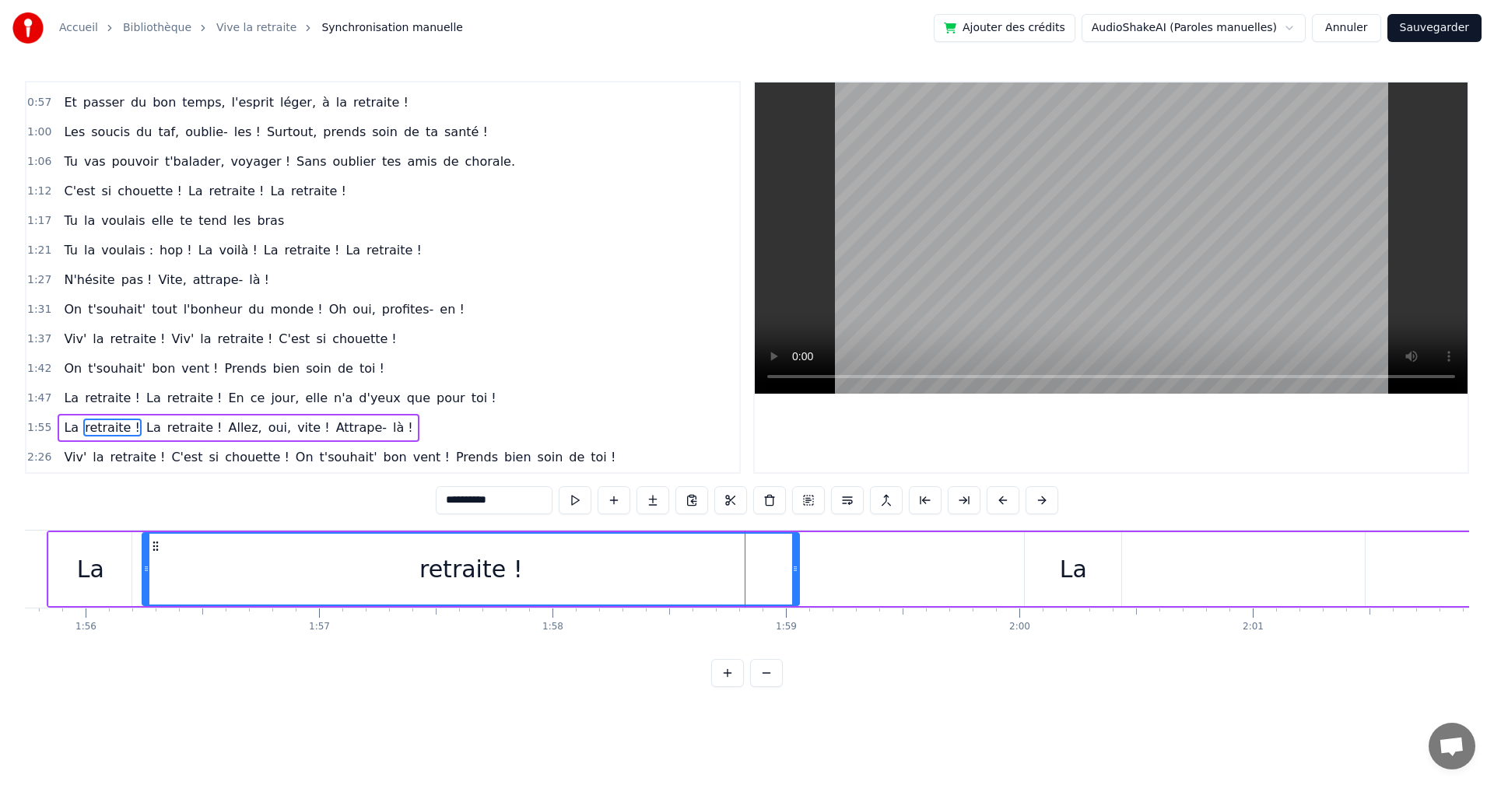
click at [226, 431] on span "Allez," at bounding box center [244, 428] width 37 height 18
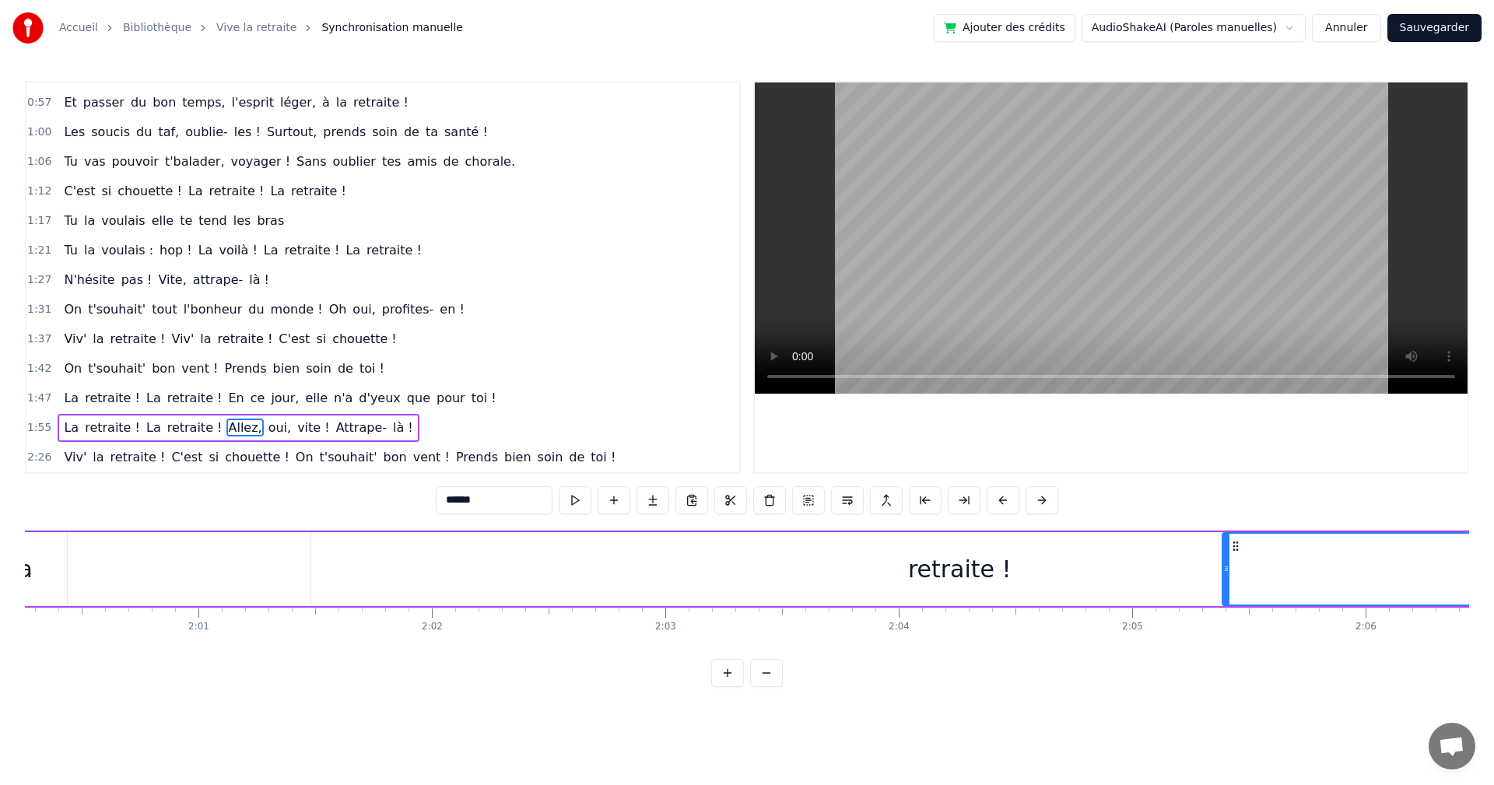
scroll to position [0, 28101]
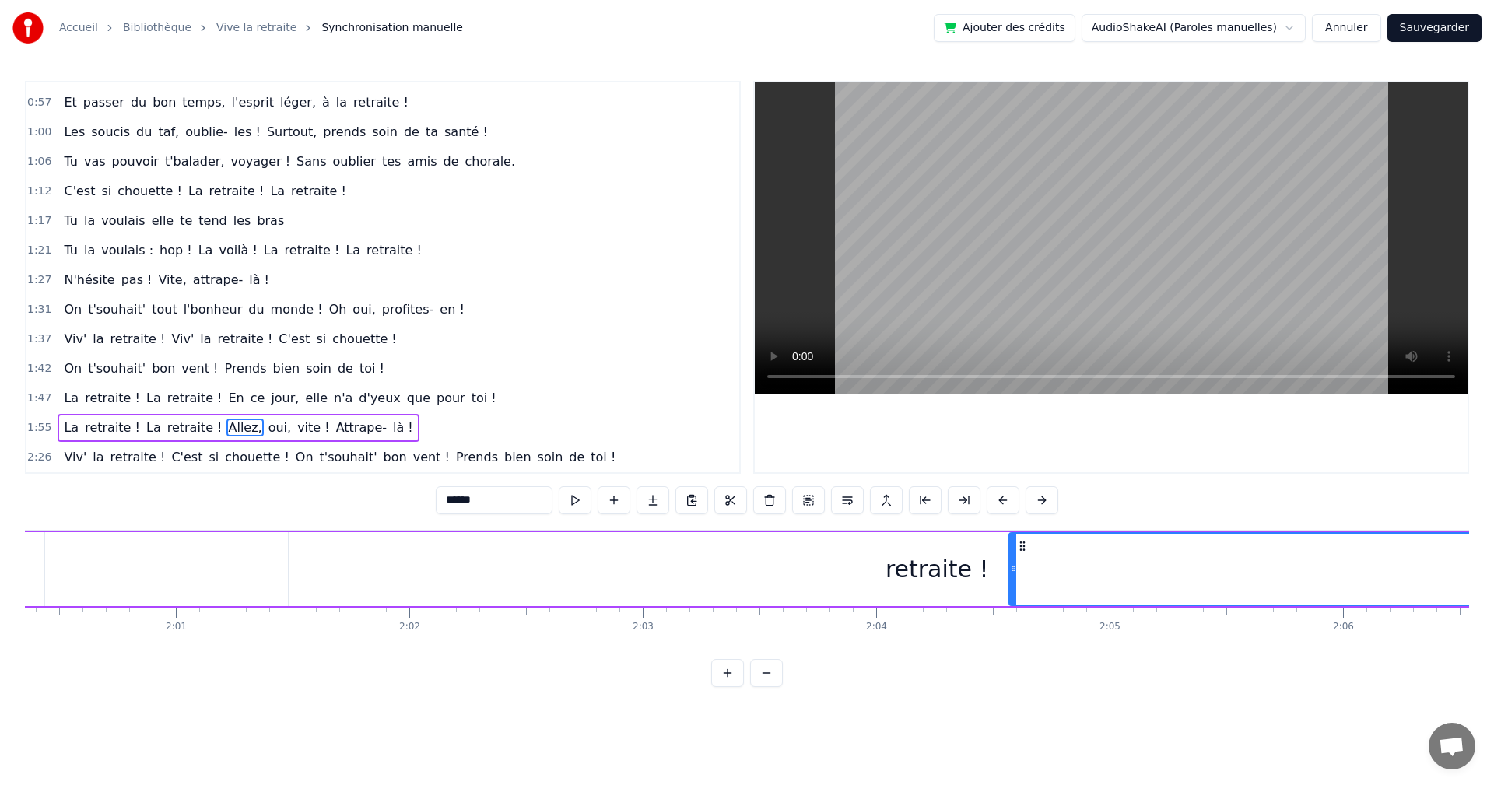
drag, startPoint x: 117, startPoint y: 550, endPoint x: 1021, endPoint y: 599, distance: 905.7
click at [648, 526] on div "0:00 Ça y est [PERSON_NAME] ! C'est enfin le jour J ! 0:03 Tu es libérée, soula…" at bounding box center [747, 384] width 1445 height 606
click at [665, 539] on div "retraite !" at bounding box center [937, 569] width 1297 height 74
type input "**********"
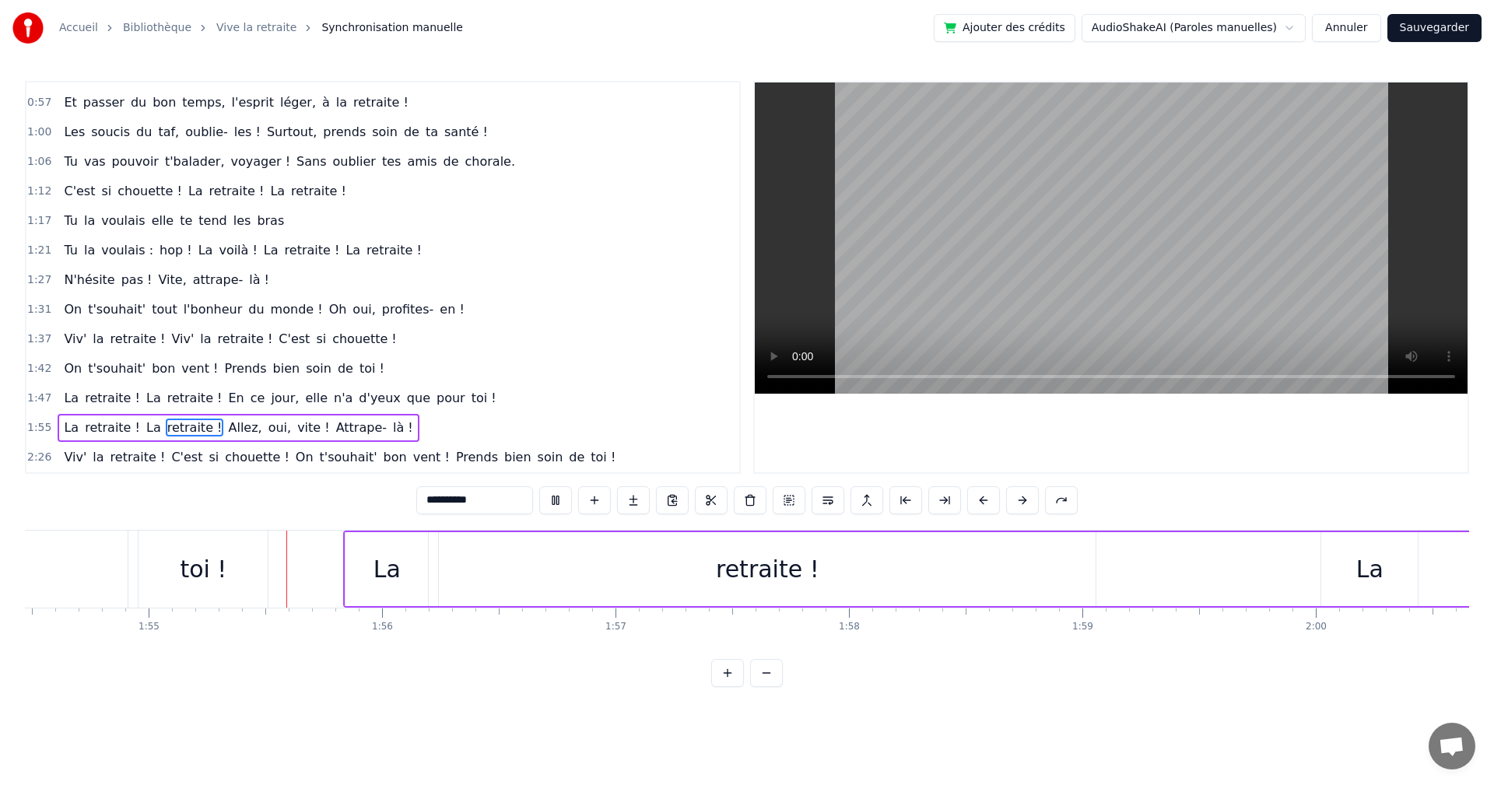
scroll to position [0, 26729]
drag, startPoint x: 211, startPoint y: 430, endPoint x: 163, endPoint y: 423, distance: 48.0
click at [163, 423] on div "La retraite ! La retraite ! Allez, oui, vite ! Attrape- là !" at bounding box center [238, 428] width 361 height 28
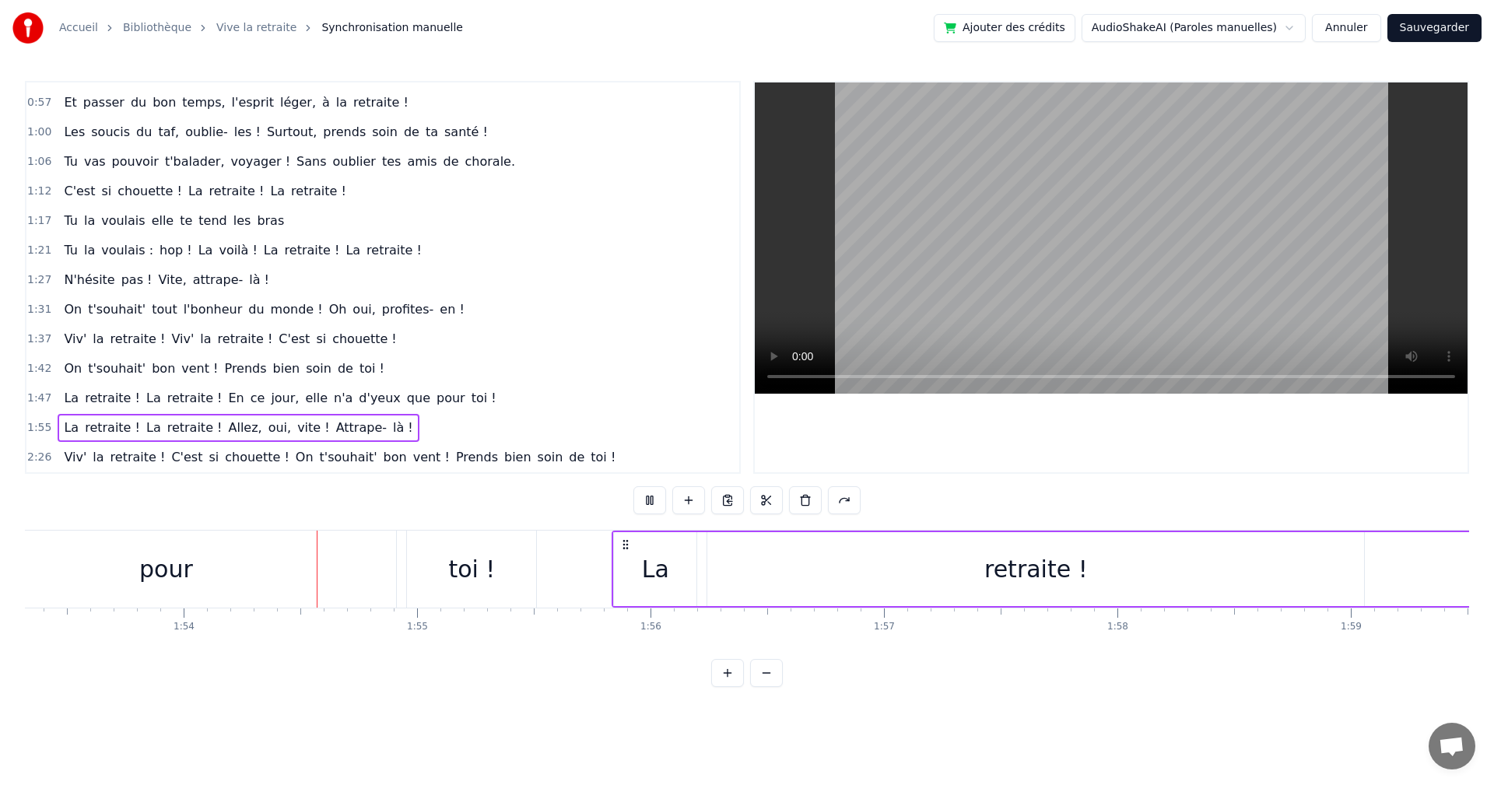
scroll to position [0, 26510]
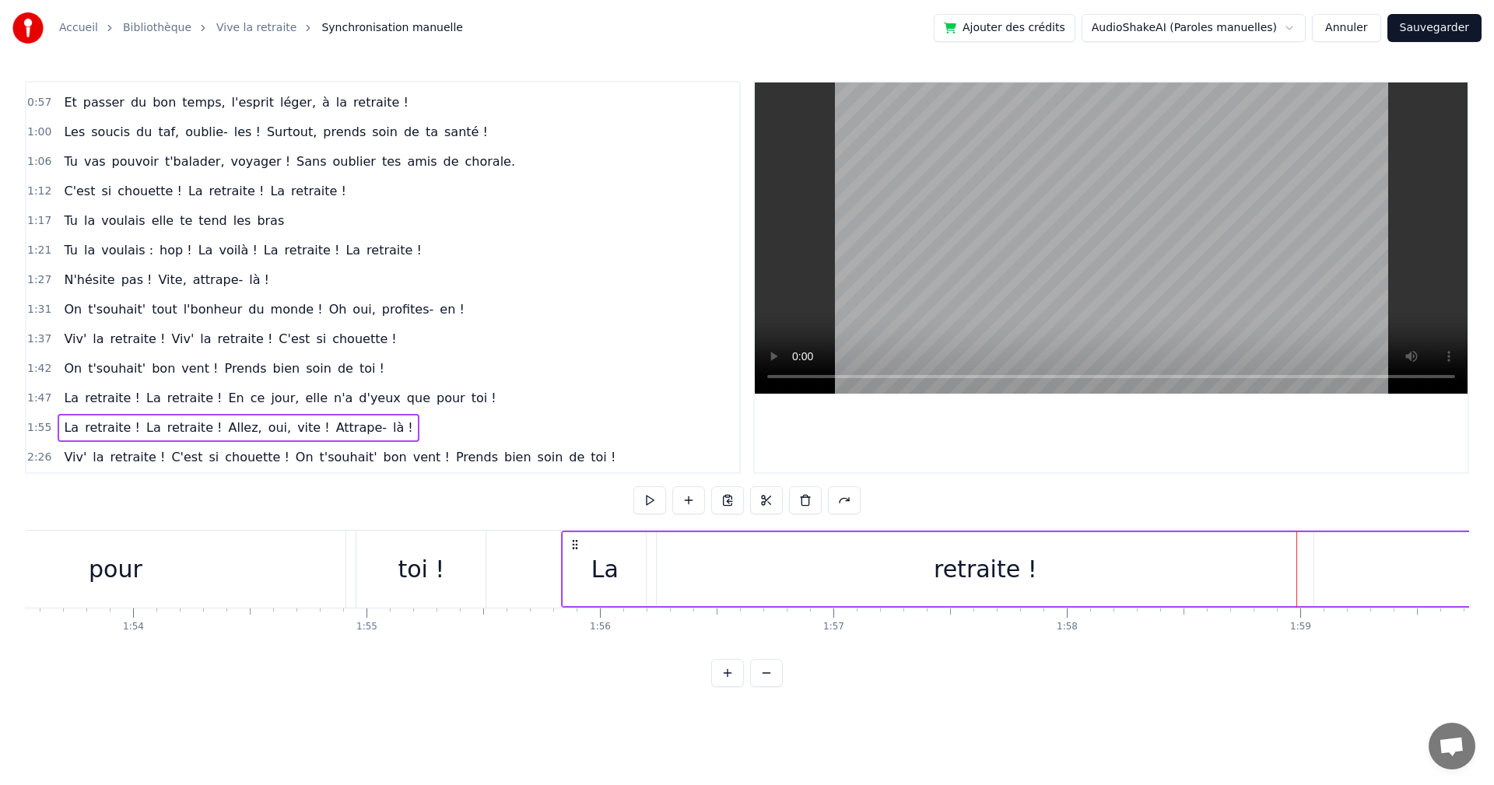
click at [967, 565] on div "retraite !" at bounding box center [986, 569] width 104 height 35
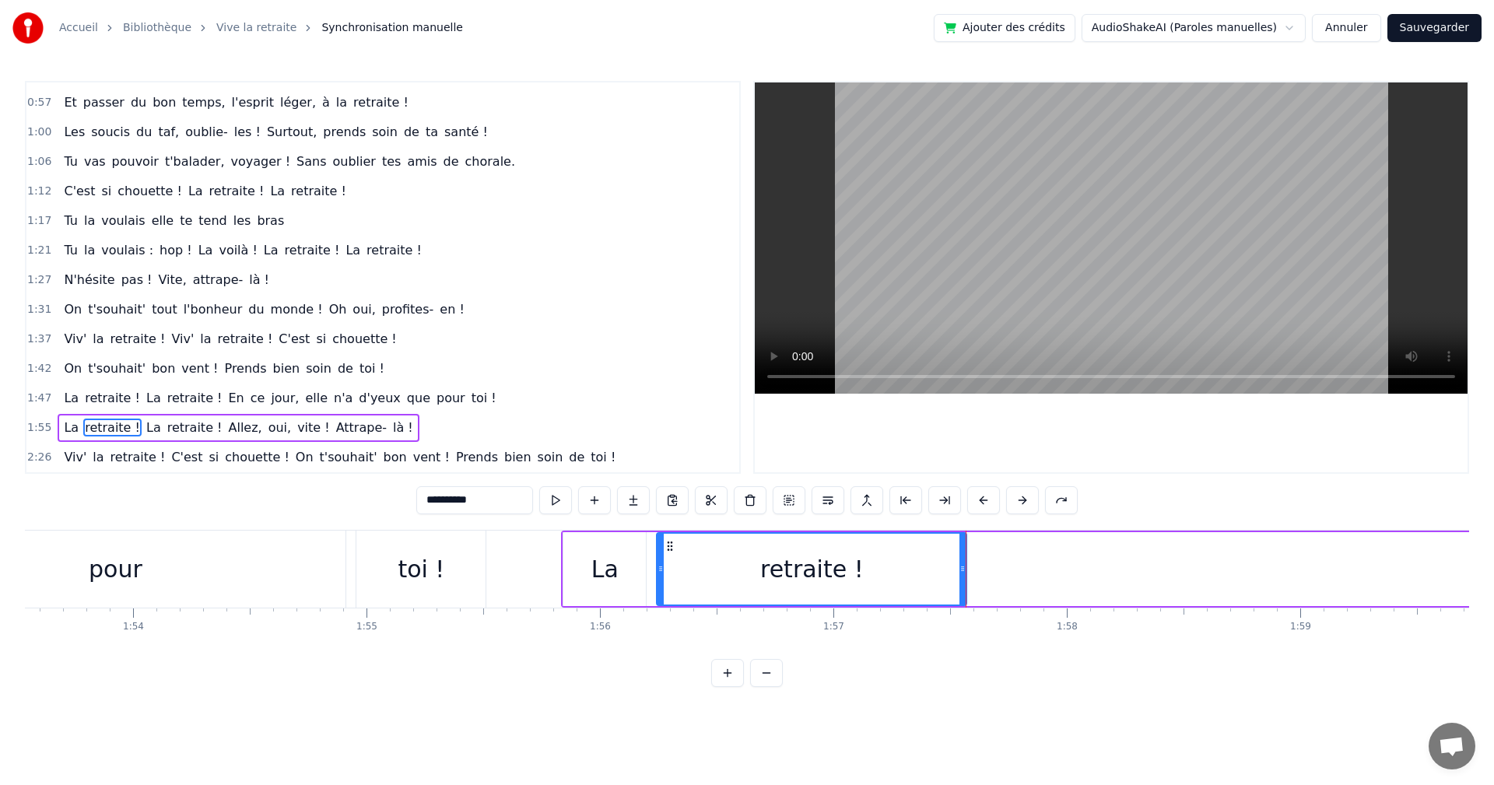
drag, startPoint x: 1311, startPoint y: 567, endPoint x: 964, endPoint y: 558, distance: 347.2
click at [964, 558] on div at bounding box center [963, 569] width 6 height 71
click at [226, 434] on span "Allez," at bounding box center [244, 428] width 37 height 18
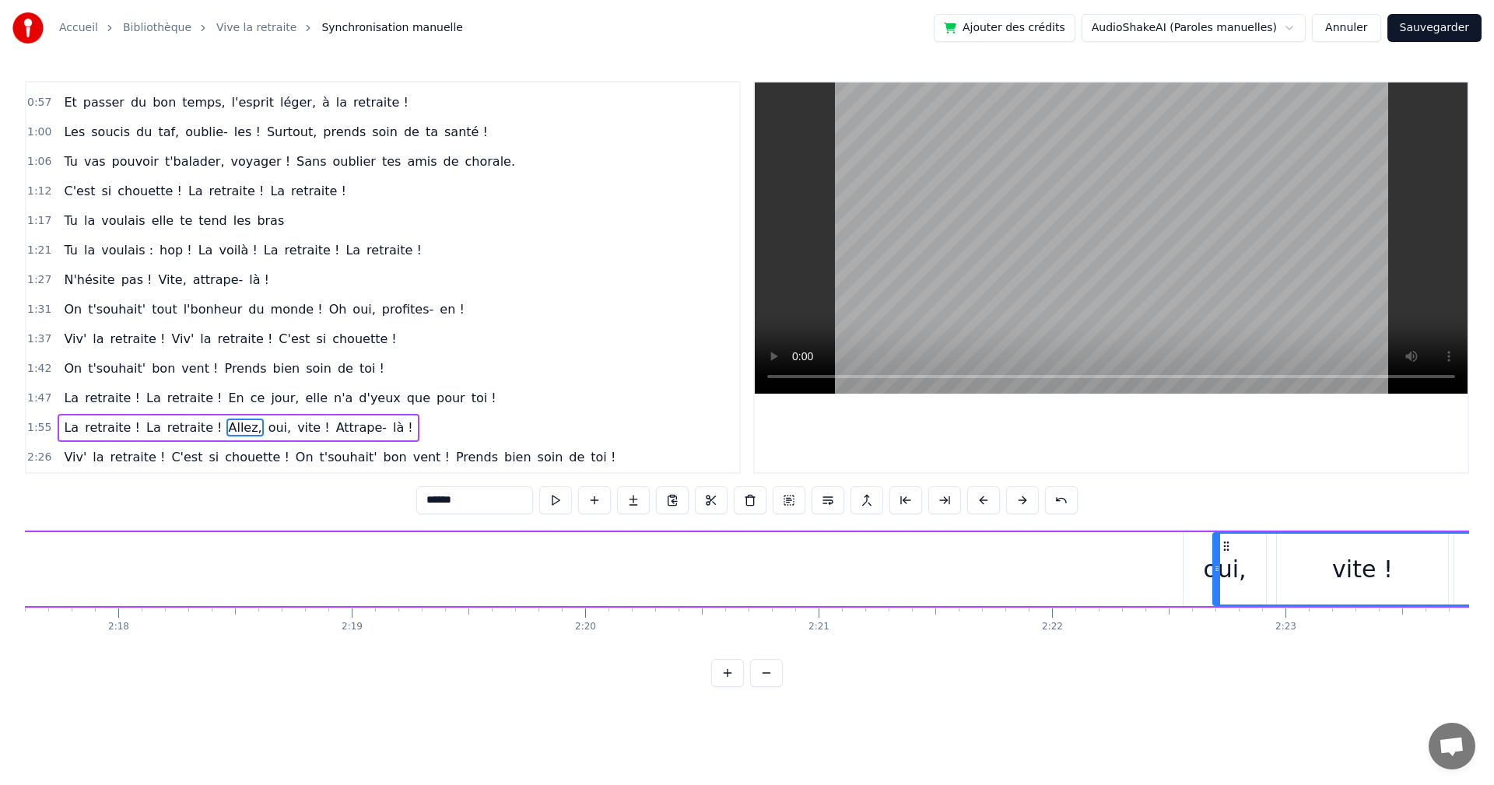
scroll to position [0, 32135]
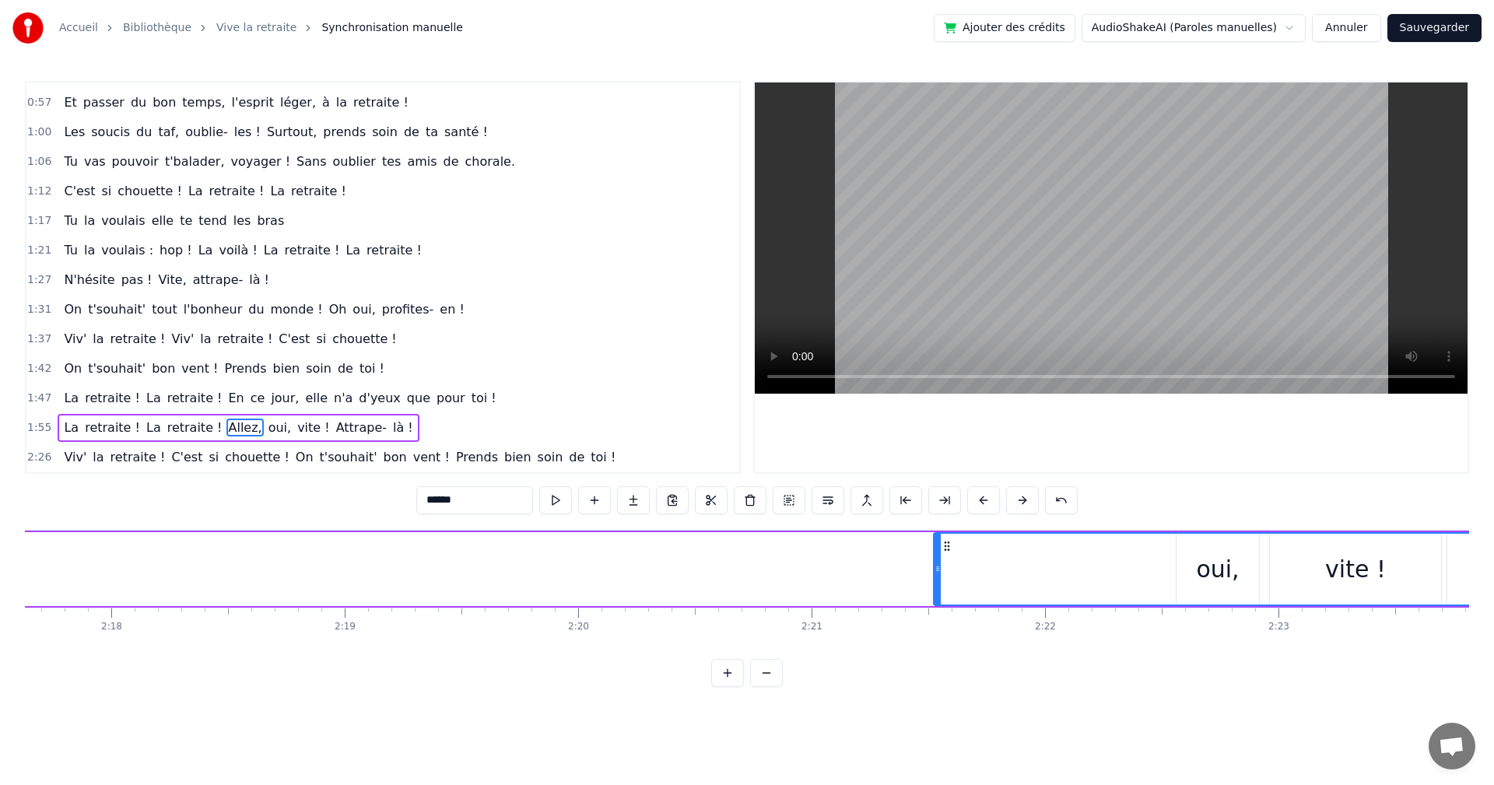
drag, startPoint x: 631, startPoint y: 547, endPoint x: 945, endPoint y: 576, distance: 315.0
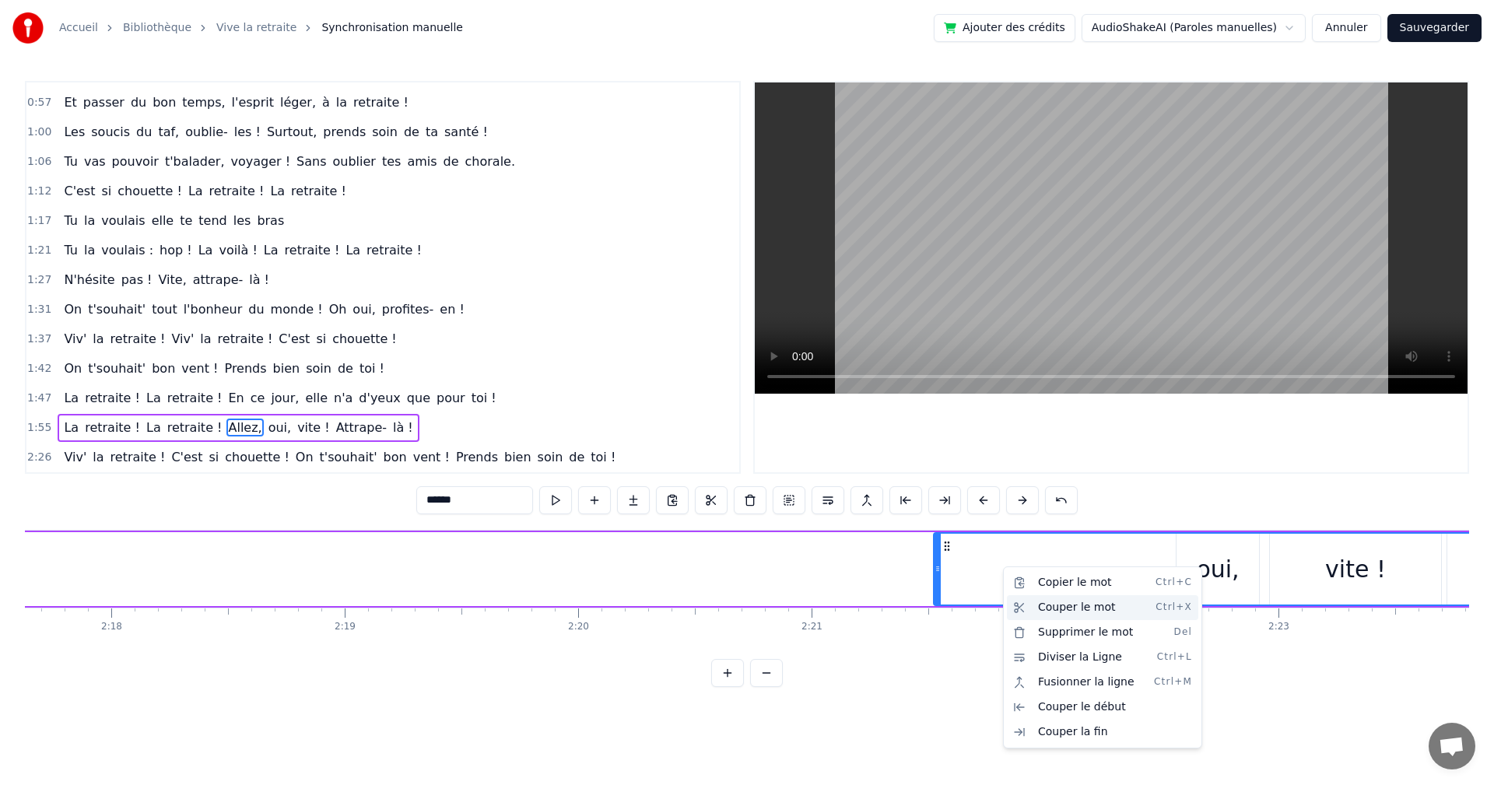
click at [1066, 608] on div "Couper le mot Ctrl+X" at bounding box center [1102, 607] width 191 height 25
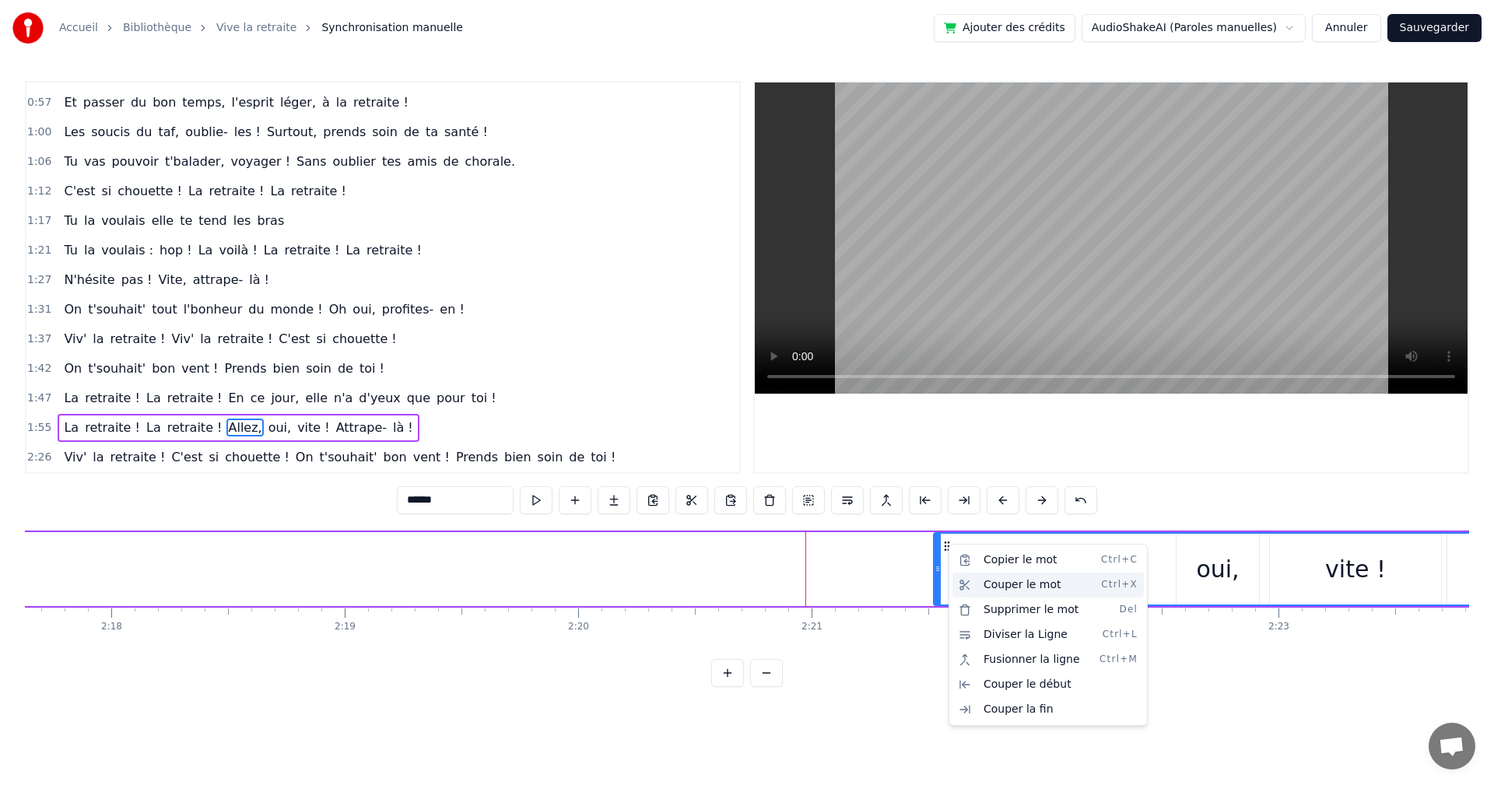
click at [1034, 585] on div "Couper le mot Ctrl+X" at bounding box center [1048, 585] width 191 height 25
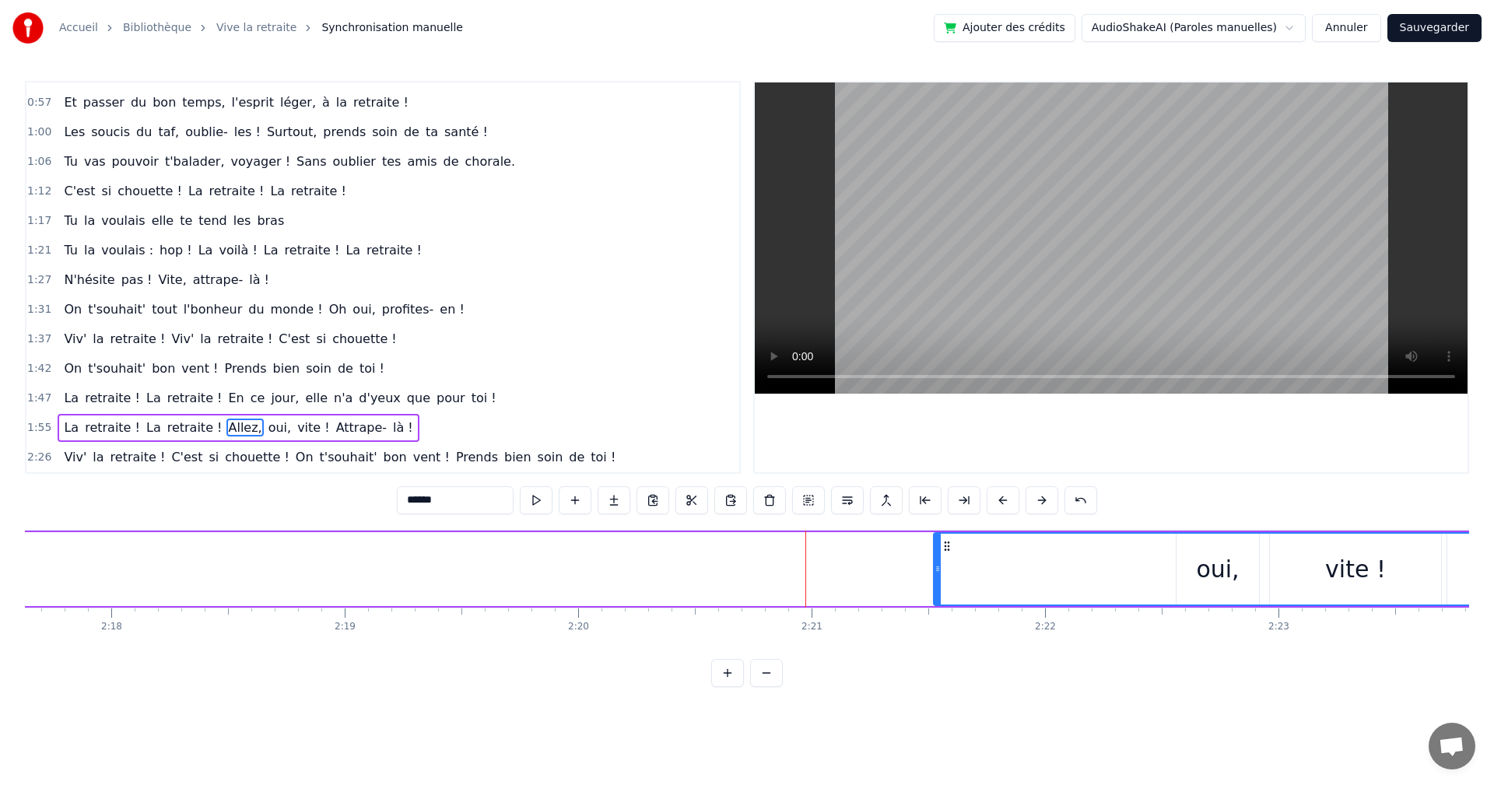
click at [943, 569] on icon at bounding box center [940, 569] width 6 height 12
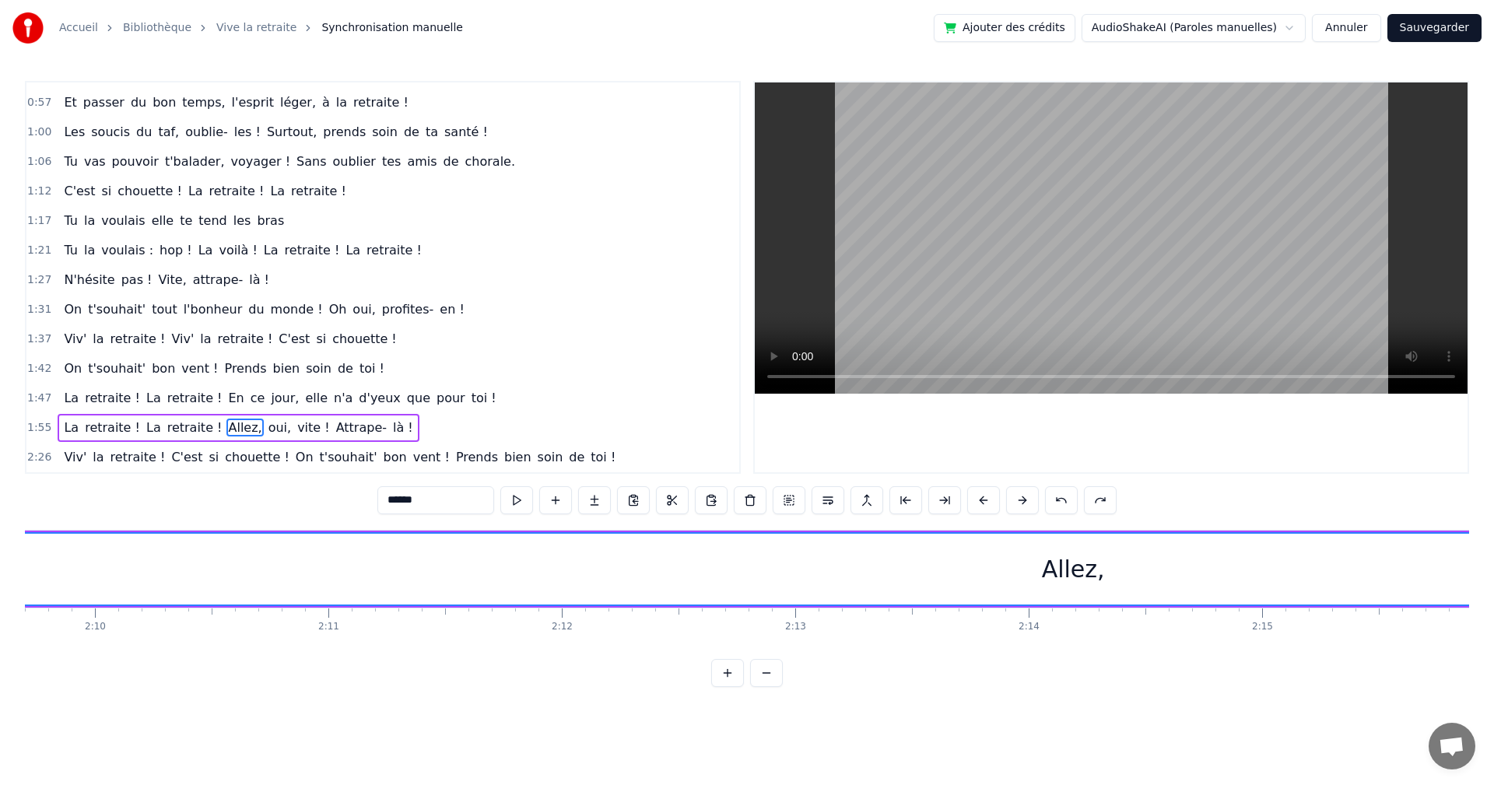
scroll to position [0, 30306]
click at [1058, 574] on div "Allez," at bounding box center [1051, 569] width 63 height 35
click at [764, 683] on button at bounding box center [766, 673] width 33 height 28
click at [770, 686] on button at bounding box center [766, 673] width 33 height 28
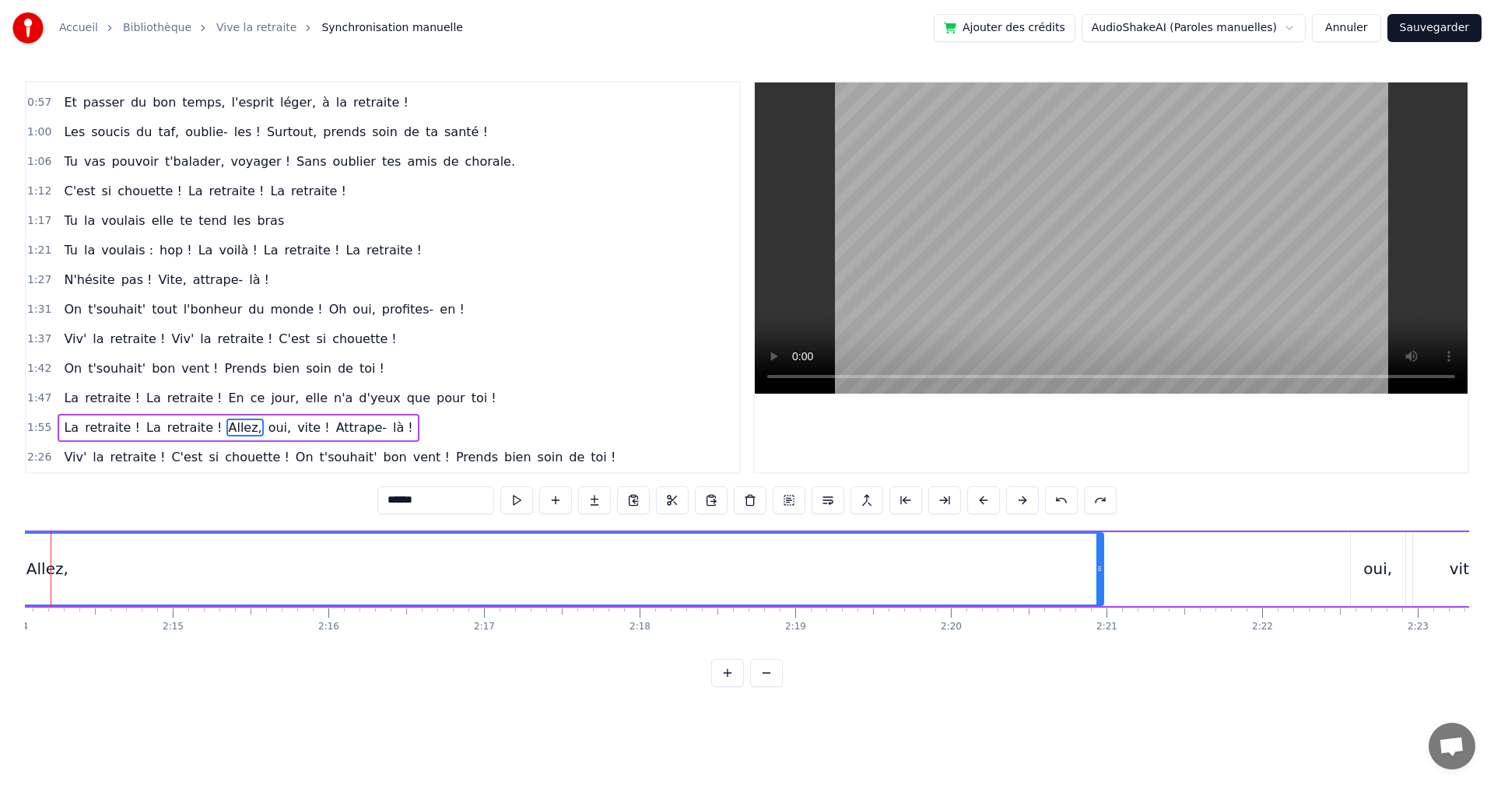
scroll to position [0, 20814]
click at [772, 687] on button at bounding box center [766, 673] width 33 height 28
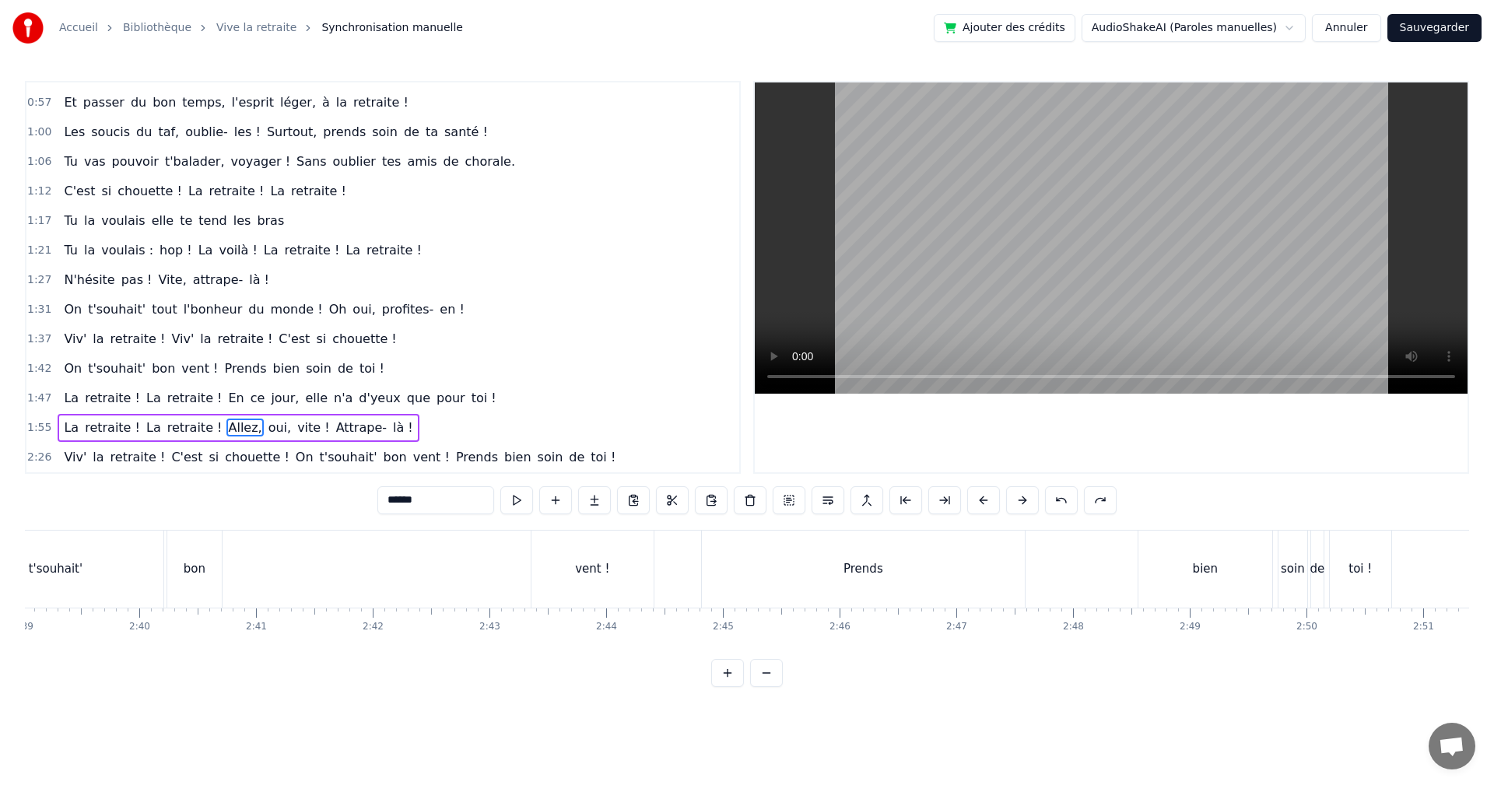
click at [772, 687] on button at bounding box center [766, 673] width 33 height 28
click at [772, 687] on div at bounding box center [747, 673] width 72 height 28
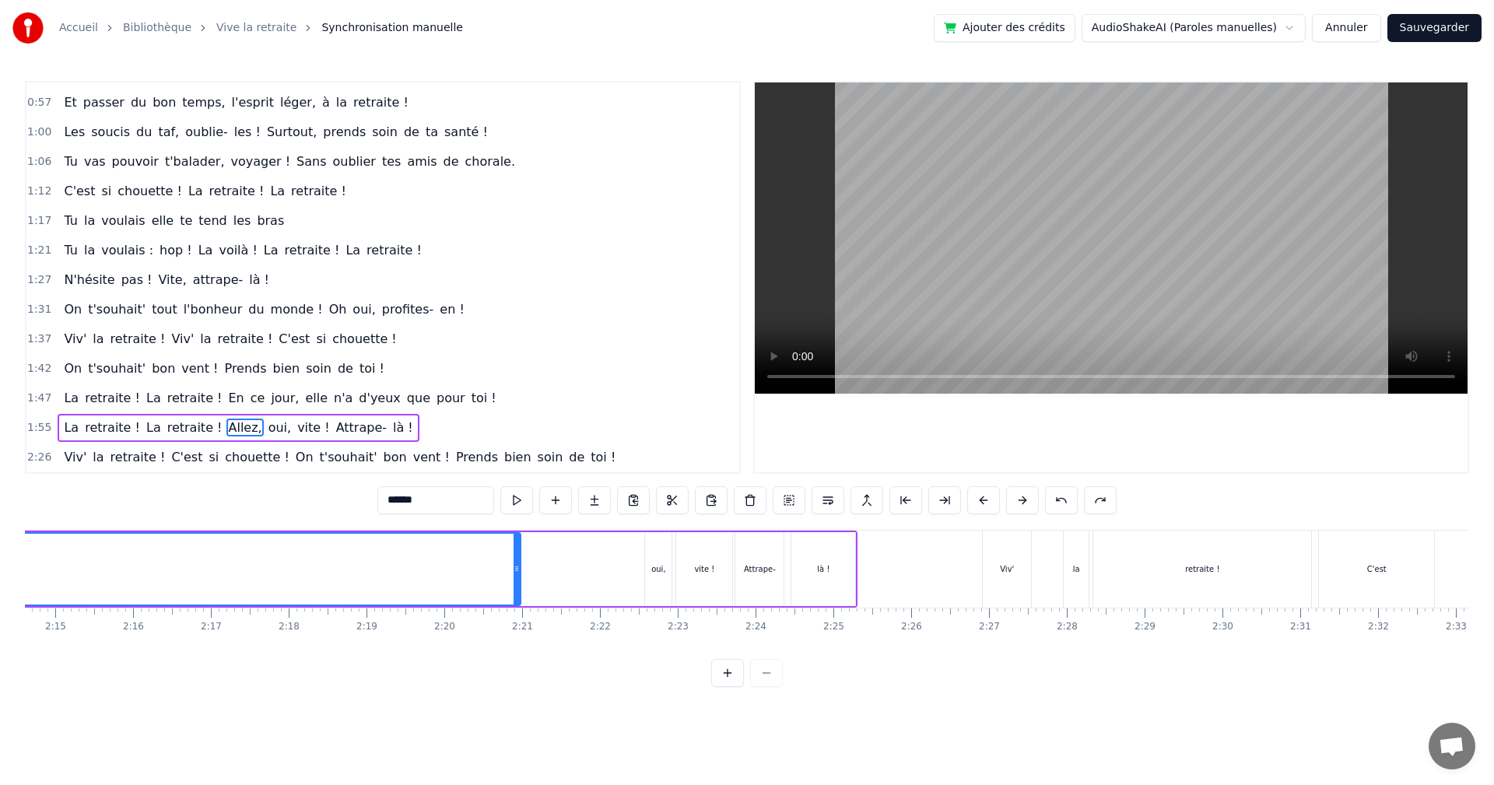
scroll to position [0, 10368]
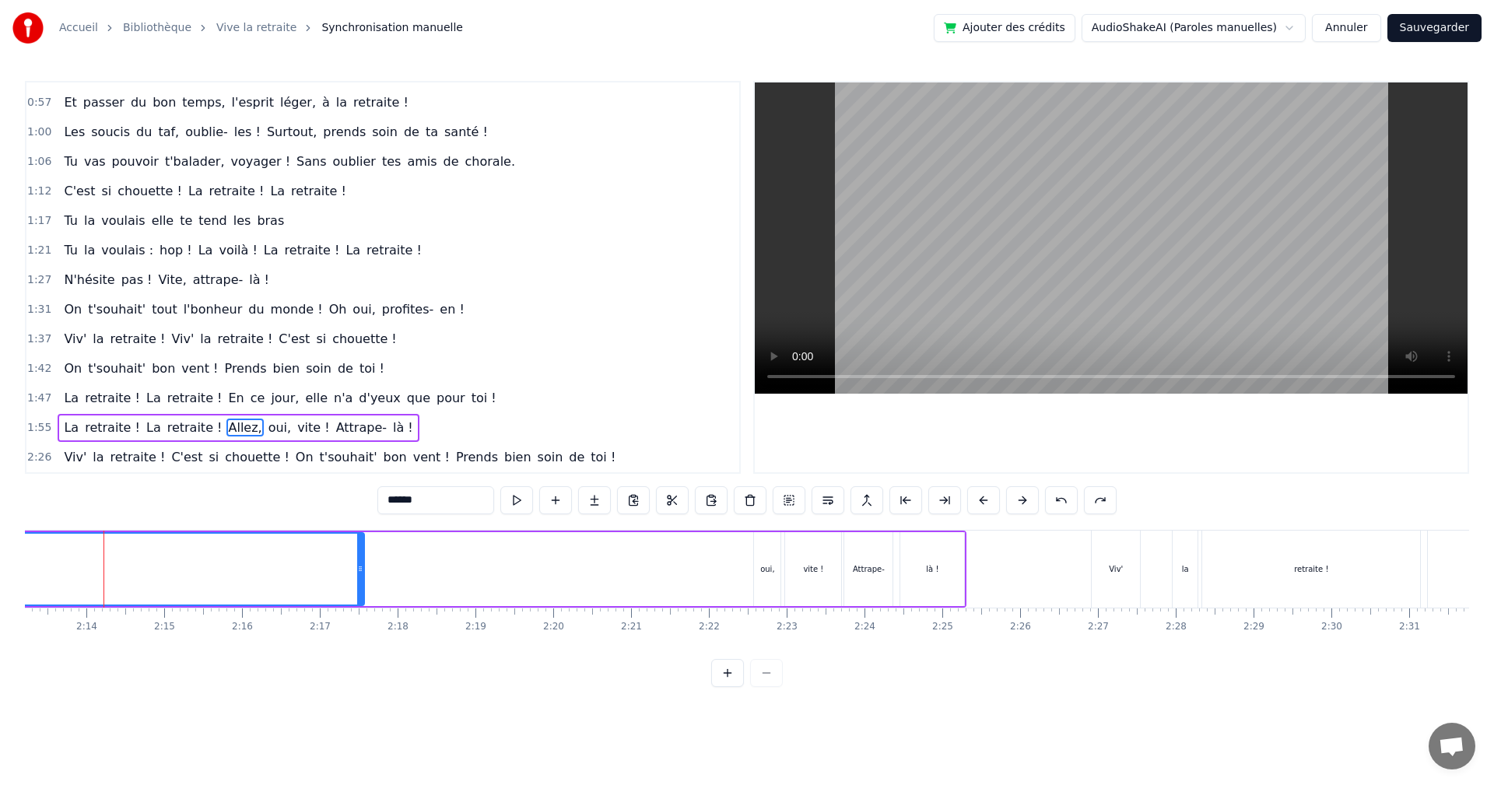
drag, startPoint x: 625, startPoint y: 569, endPoint x: 360, endPoint y: 570, distance: 265.4
click at [360, 570] on icon at bounding box center [360, 569] width 6 height 12
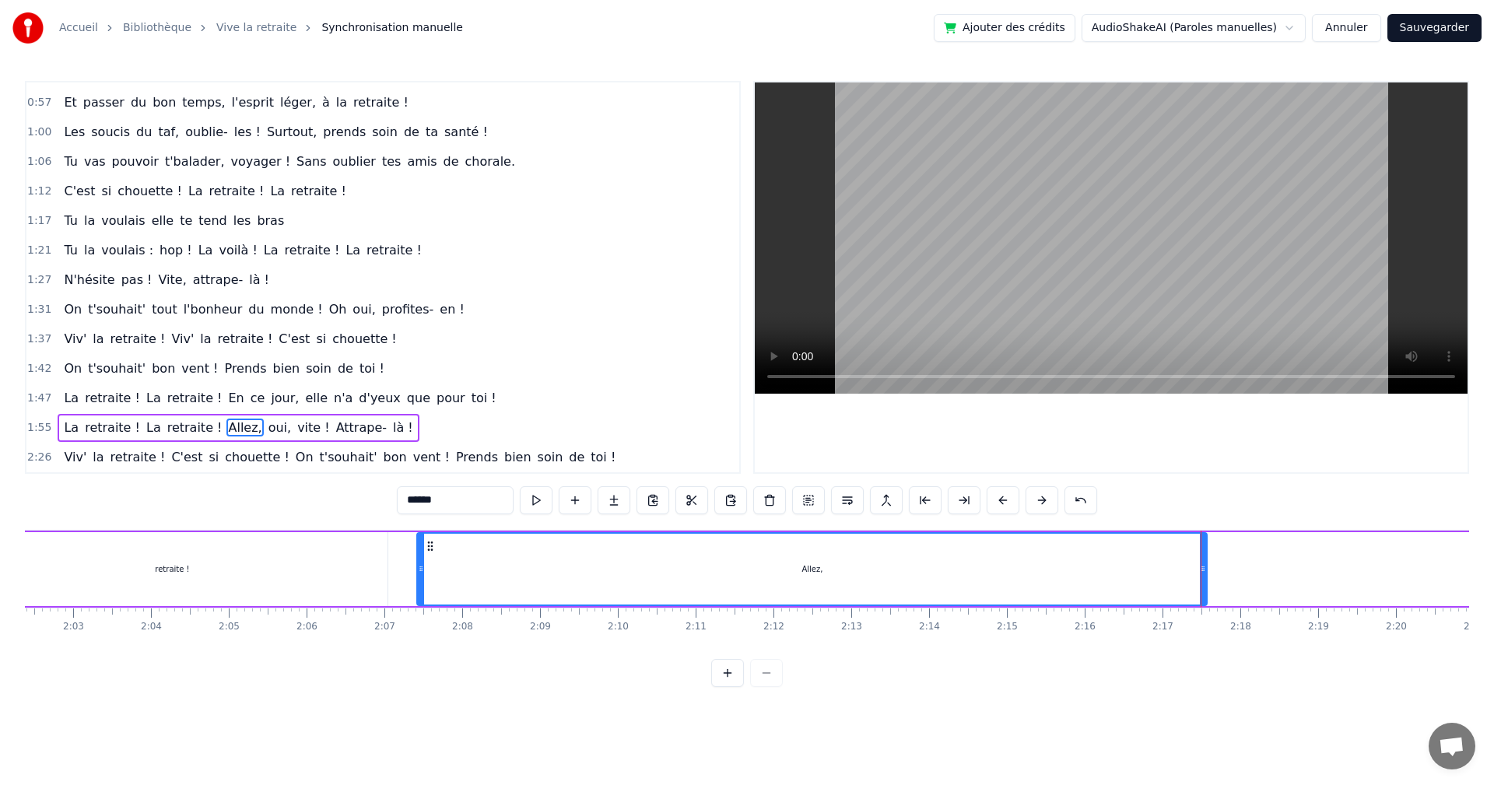
scroll to position [0, 9510]
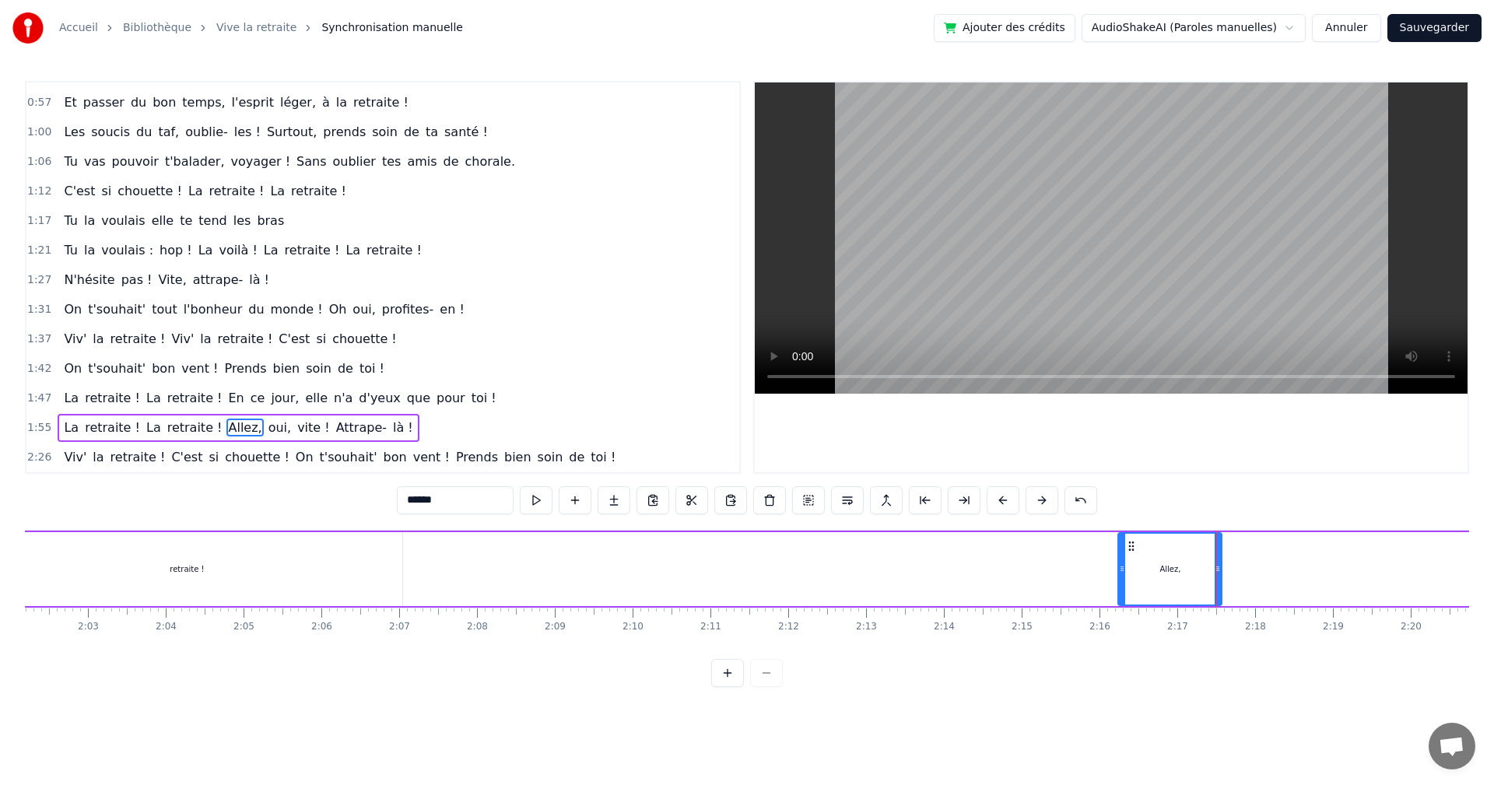
drag, startPoint x: 436, startPoint y: 573, endPoint x: 1122, endPoint y: 560, distance: 686.6
click at [1122, 560] on div at bounding box center [1122, 569] width 6 height 71
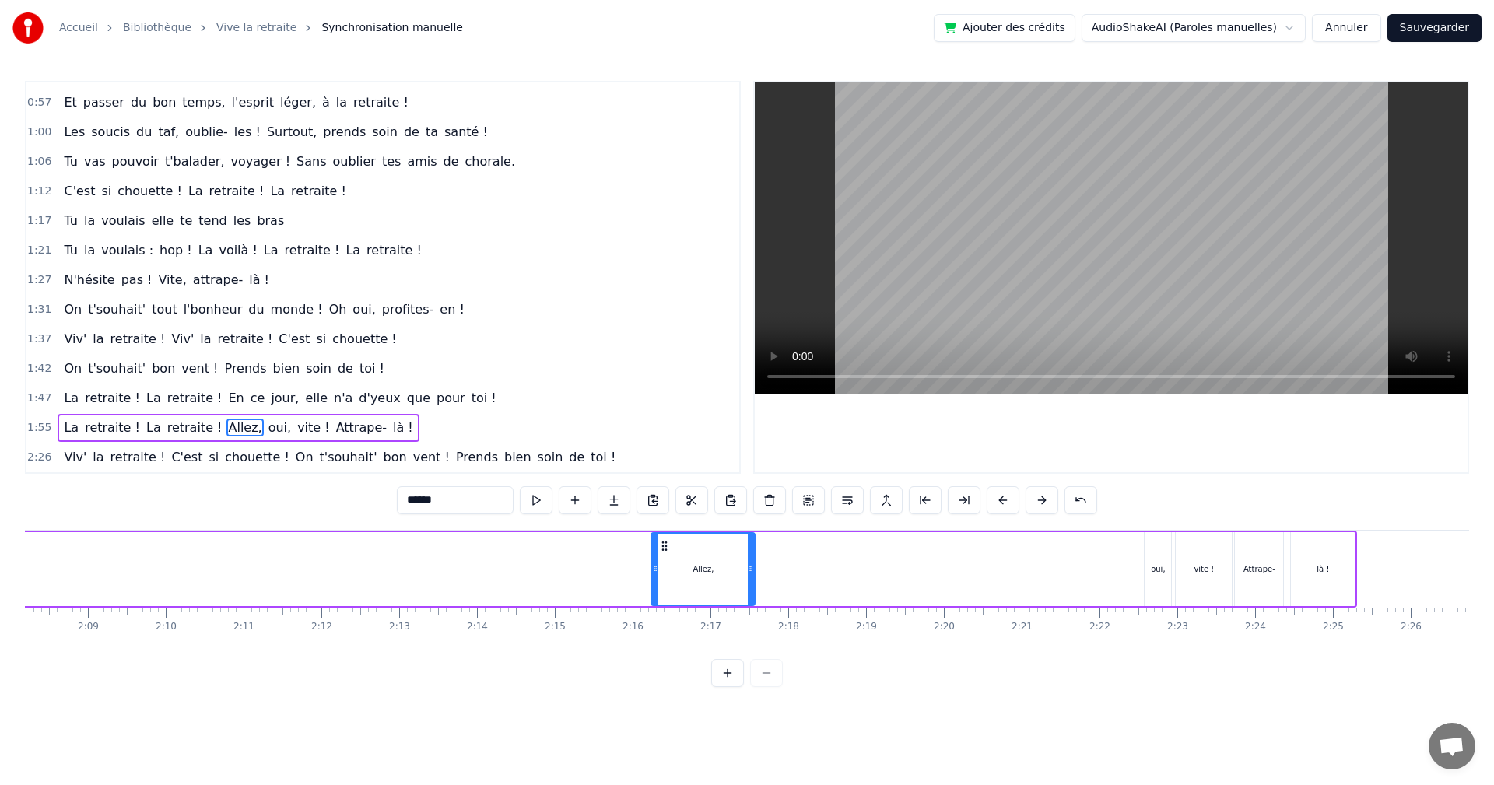
scroll to position [0, 9986]
drag, startPoint x: 709, startPoint y: 565, endPoint x: 728, endPoint y: 565, distance: 19.5
click at [728, 565] on div "Allez," at bounding box center [695, 569] width 102 height 71
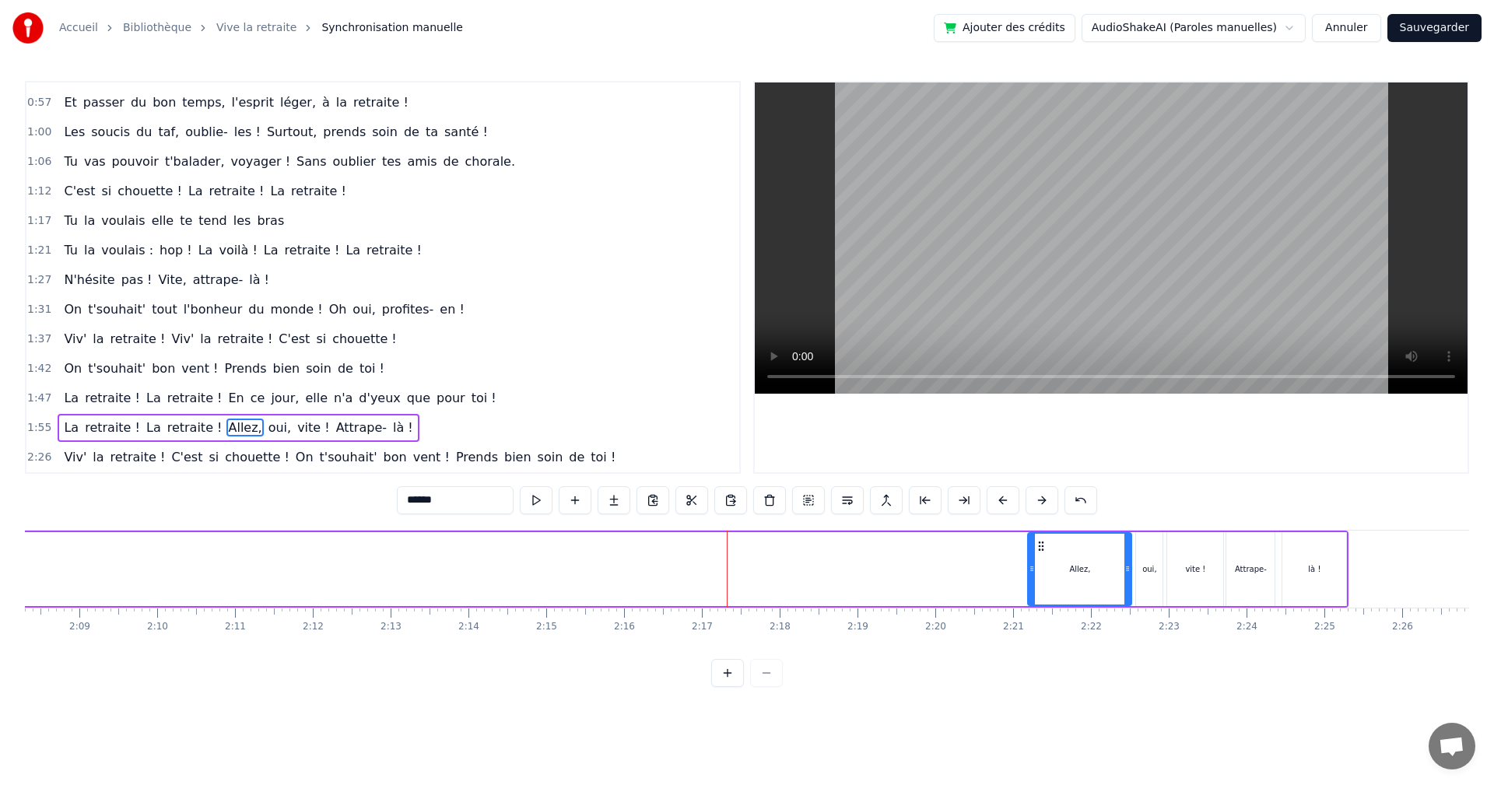
drag, startPoint x: 656, startPoint y: 545, endPoint x: 1041, endPoint y: 551, distance: 385.3
click at [1041, 551] on icon at bounding box center [1041, 546] width 12 height 12
drag, startPoint x: 1128, startPoint y: 558, endPoint x: 1100, endPoint y: 564, distance: 28.7
click at [1100, 564] on div at bounding box center [1100, 569] width 6 height 71
drag, startPoint x: 1041, startPoint y: 547, endPoint x: 1063, endPoint y: 548, distance: 22.6
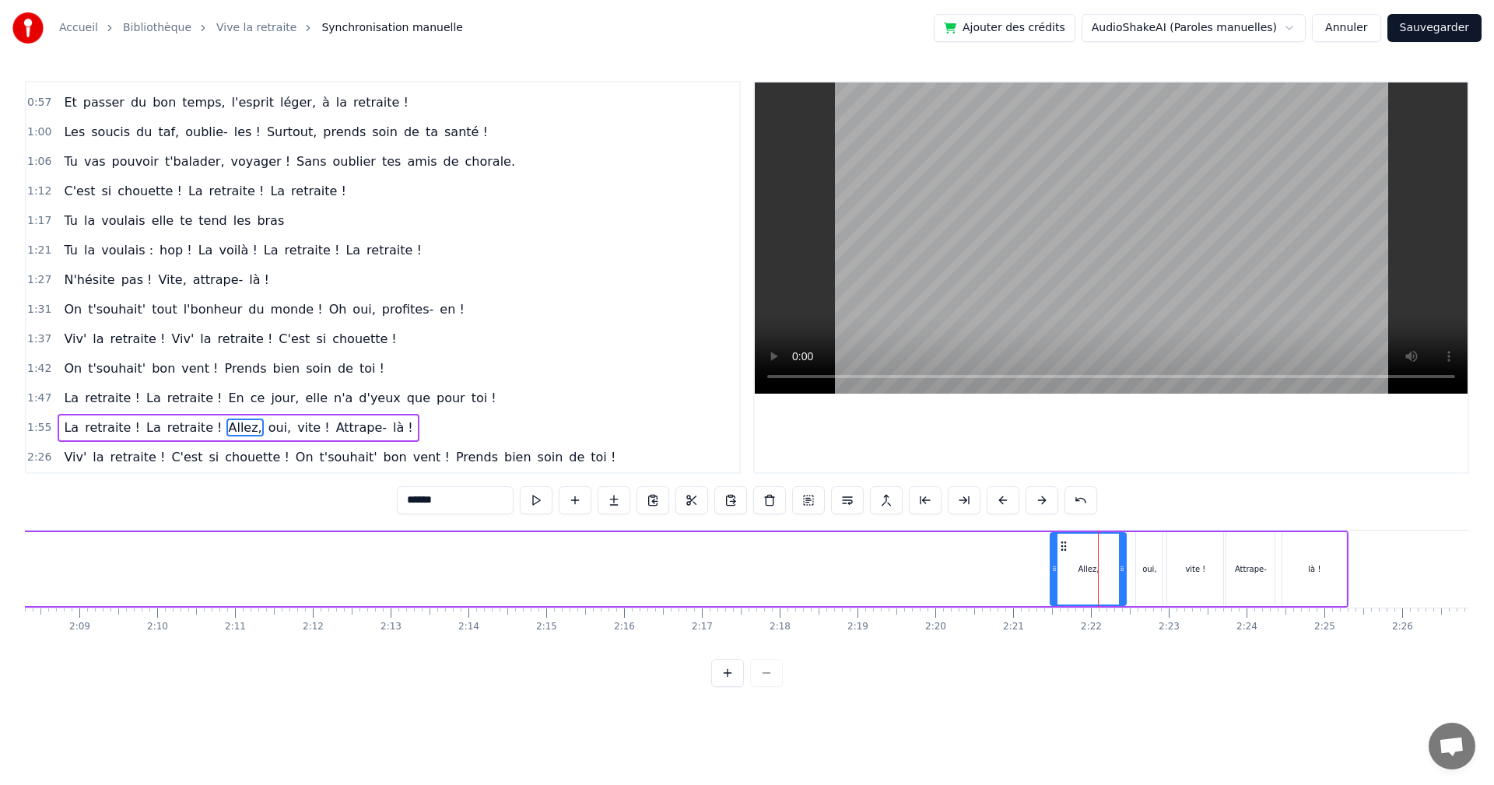
click at [1063, 548] on icon at bounding box center [1064, 546] width 12 height 12
click at [1146, 570] on div "oui," at bounding box center [1150, 569] width 14 height 12
click at [1102, 570] on div "Allez," at bounding box center [1088, 569] width 75 height 74
click at [1193, 570] on div "vite !" at bounding box center [1195, 569] width 20 height 12
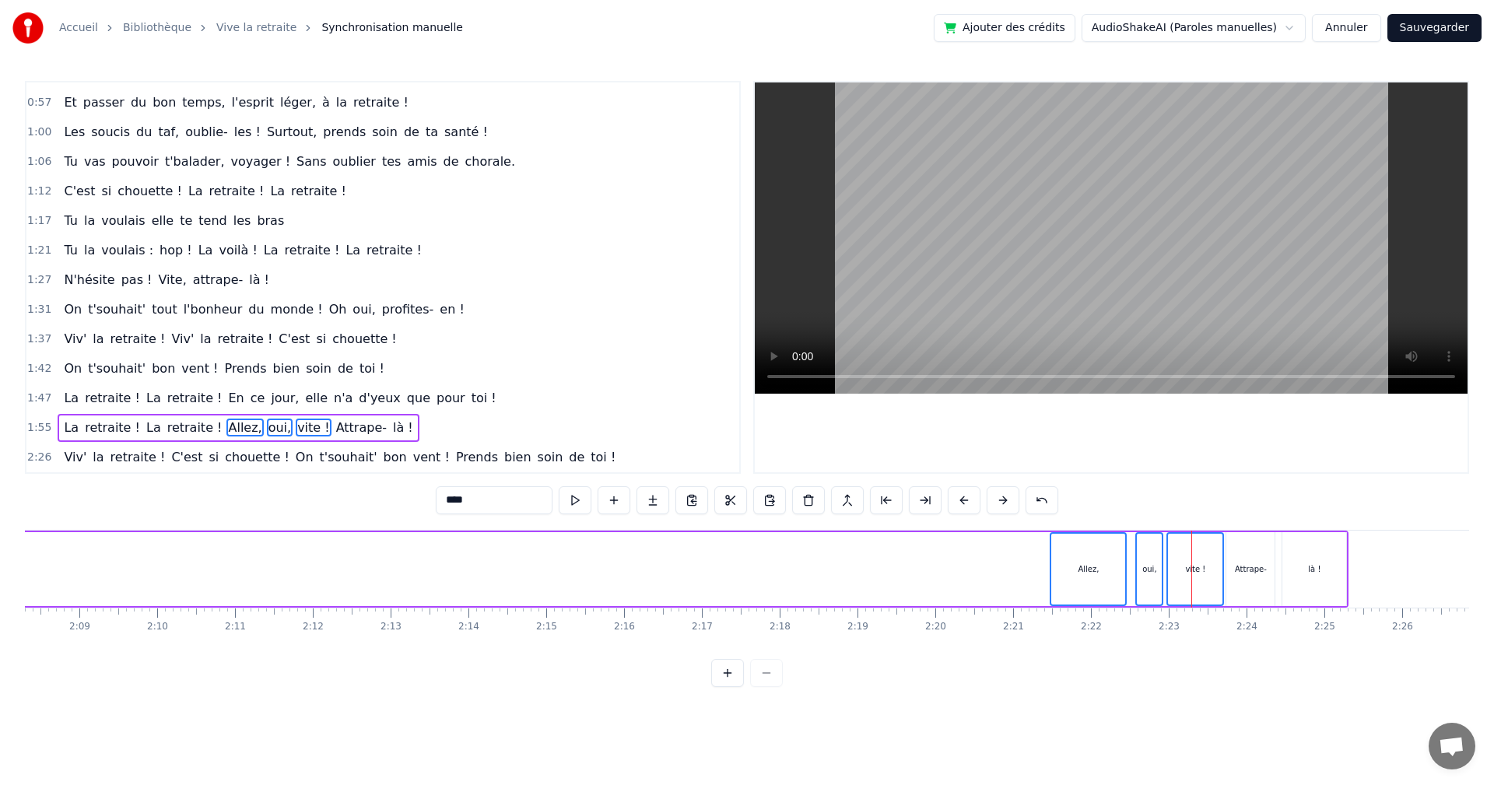
drag, startPoint x: 1245, startPoint y: 572, endPoint x: 1266, endPoint y: 572, distance: 20.2
click at [1245, 572] on div "Attrape-" at bounding box center [1251, 569] width 32 height 12
click at [1318, 570] on div "là !" at bounding box center [1314, 569] width 12 height 12
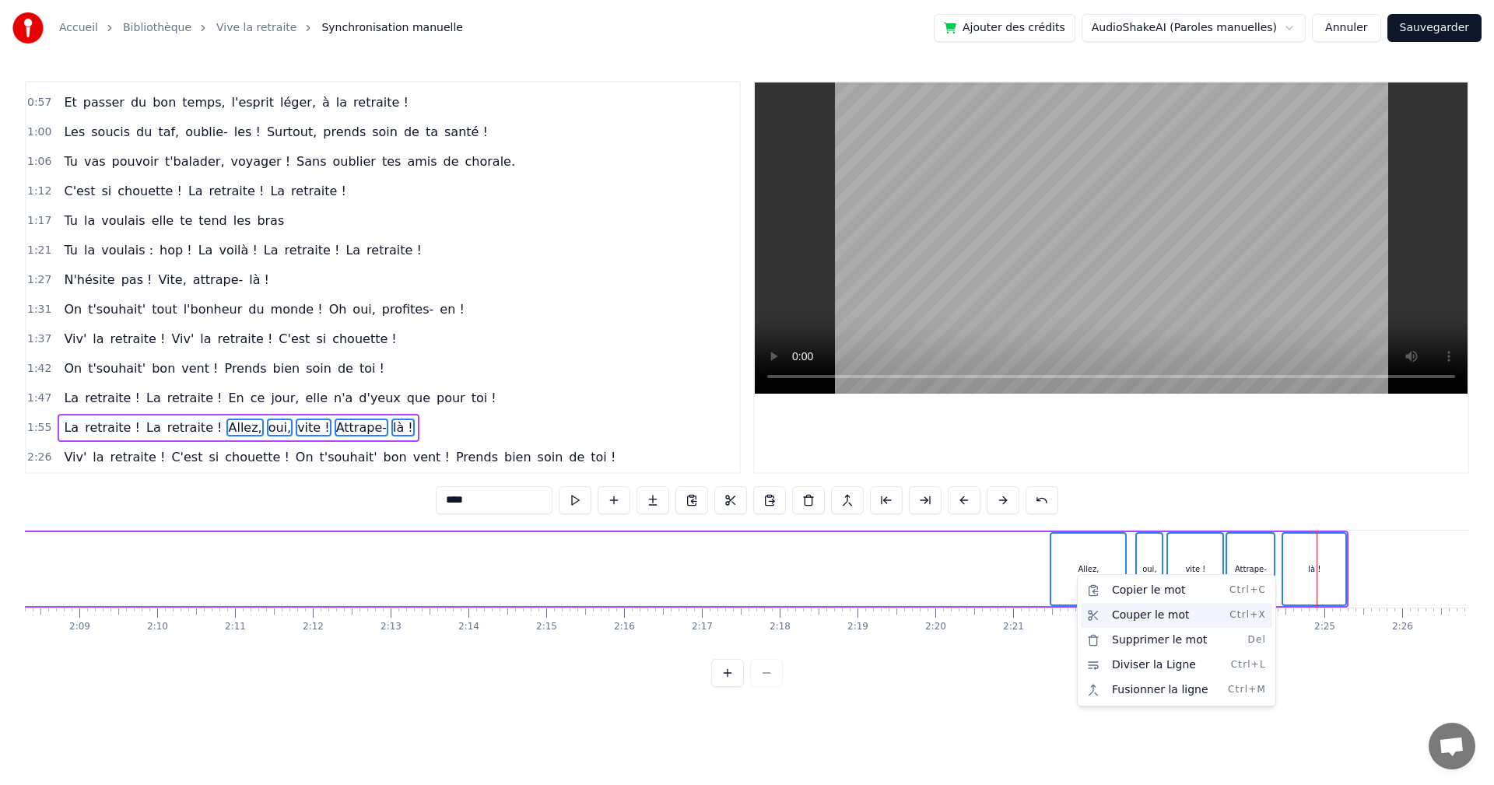
click at [1115, 618] on div "Couper le mot Ctrl+X" at bounding box center [1176, 615] width 191 height 25
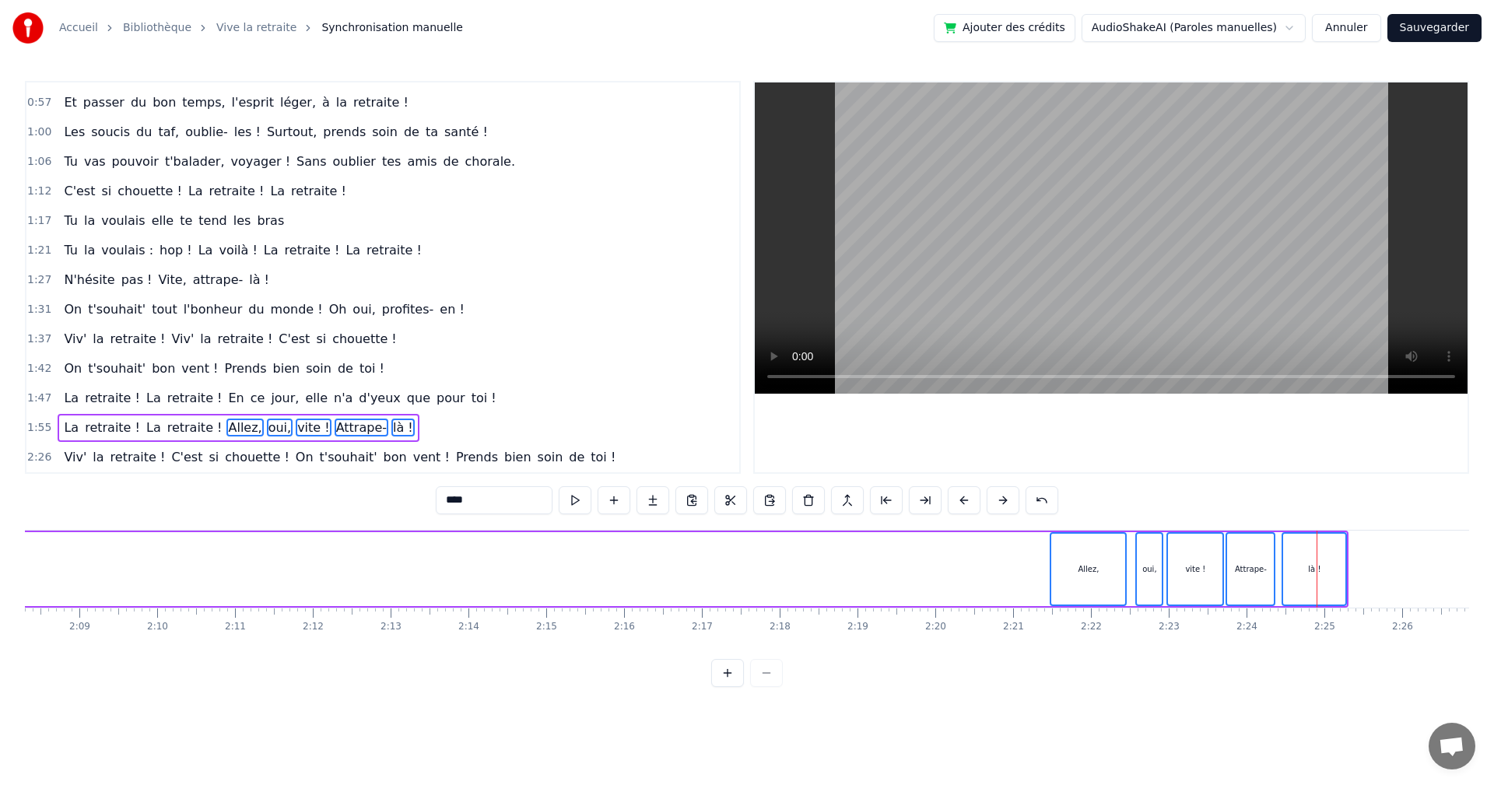
drag, startPoint x: 1055, startPoint y: 517, endPoint x: 1210, endPoint y: 541, distance: 156.8
click at [1210, 541] on div "0:00 Ça y est [PERSON_NAME] ! C'est enfin le jour J ! 0:03 Tu es libérée, soula…" at bounding box center [747, 384] width 1445 height 606
click at [1093, 570] on div "Allez," at bounding box center [1088, 569] width 21 height 12
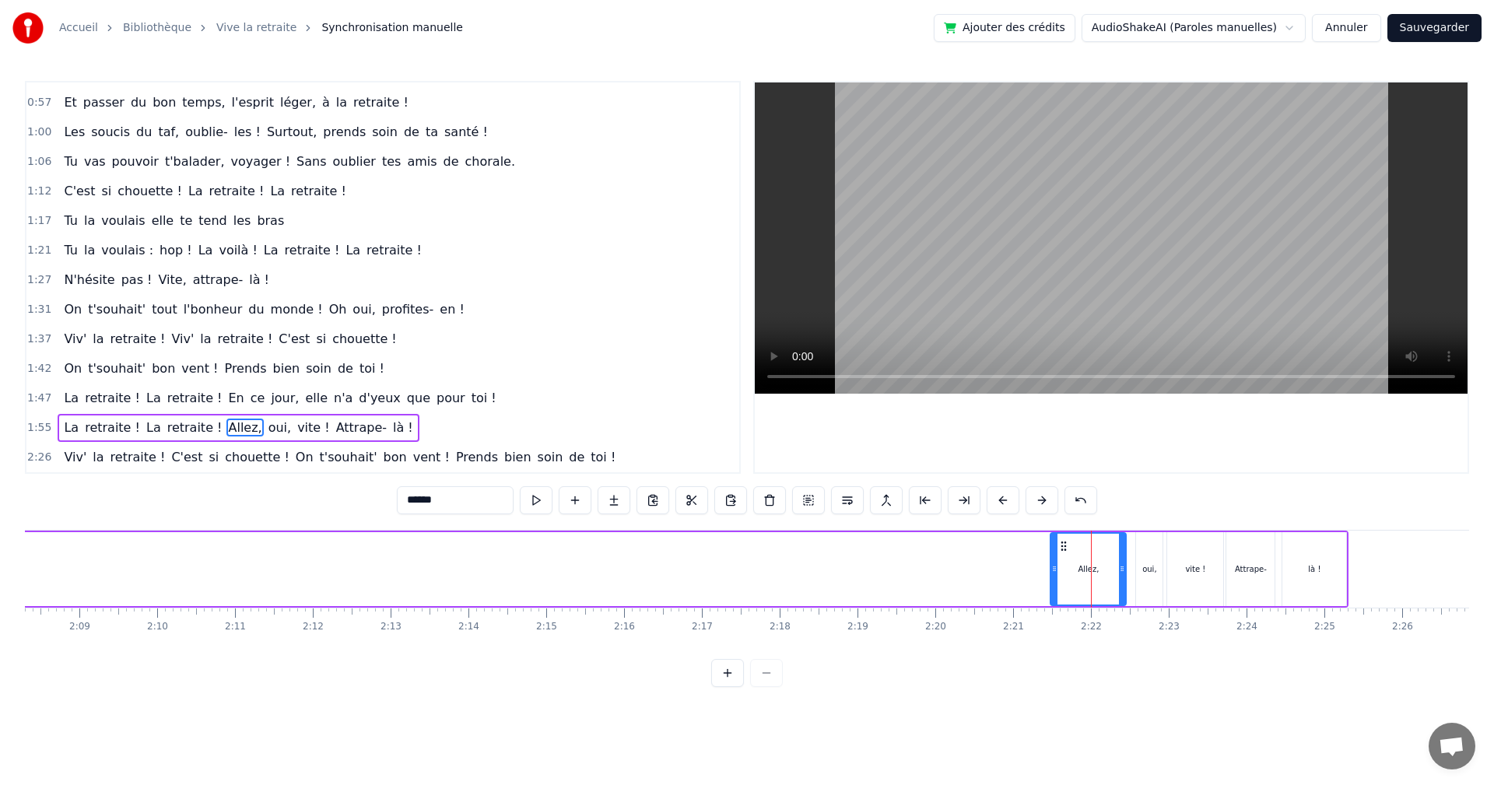
click at [1146, 577] on div "oui," at bounding box center [1149, 569] width 26 height 74
click at [1107, 577] on div "Allez," at bounding box center [1088, 569] width 75 height 74
click at [1107, 577] on div "Allez," at bounding box center [1088, 569] width 74 height 71
type input "******"
click at [1144, 577] on div "oui," at bounding box center [1149, 569] width 26 height 74
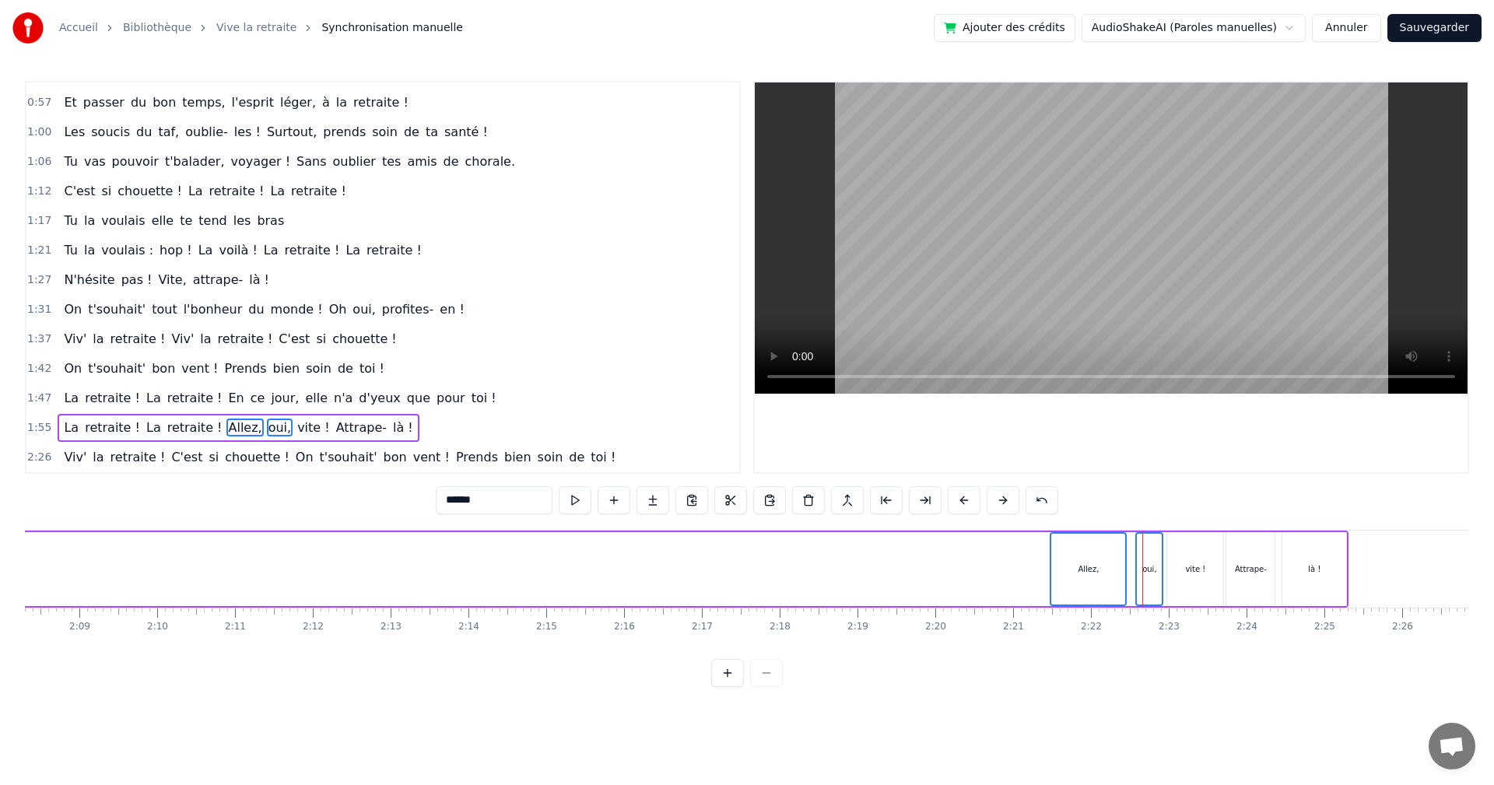
click at [1194, 566] on div "vite !" at bounding box center [1195, 569] width 20 height 12
click at [1245, 566] on div "Attrape-" at bounding box center [1251, 569] width 32 height 12
click at [1301, 562] on div "là !" at bounding box center [1315, 569] width 64 height 74
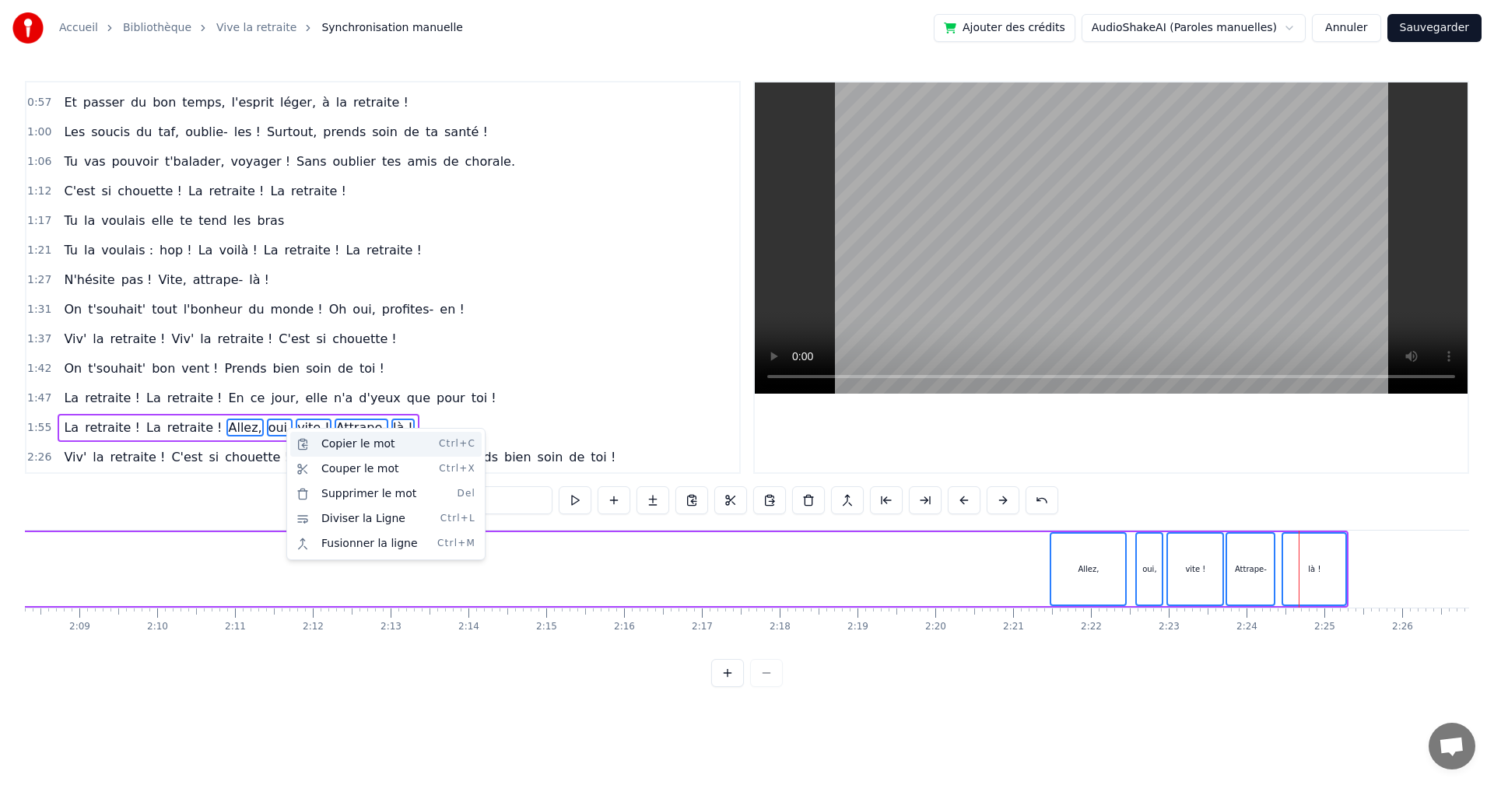
click at [345, 445] on div "Copier le mot Ctrl+C" at bounding box center [385, 444] width 191 height 25
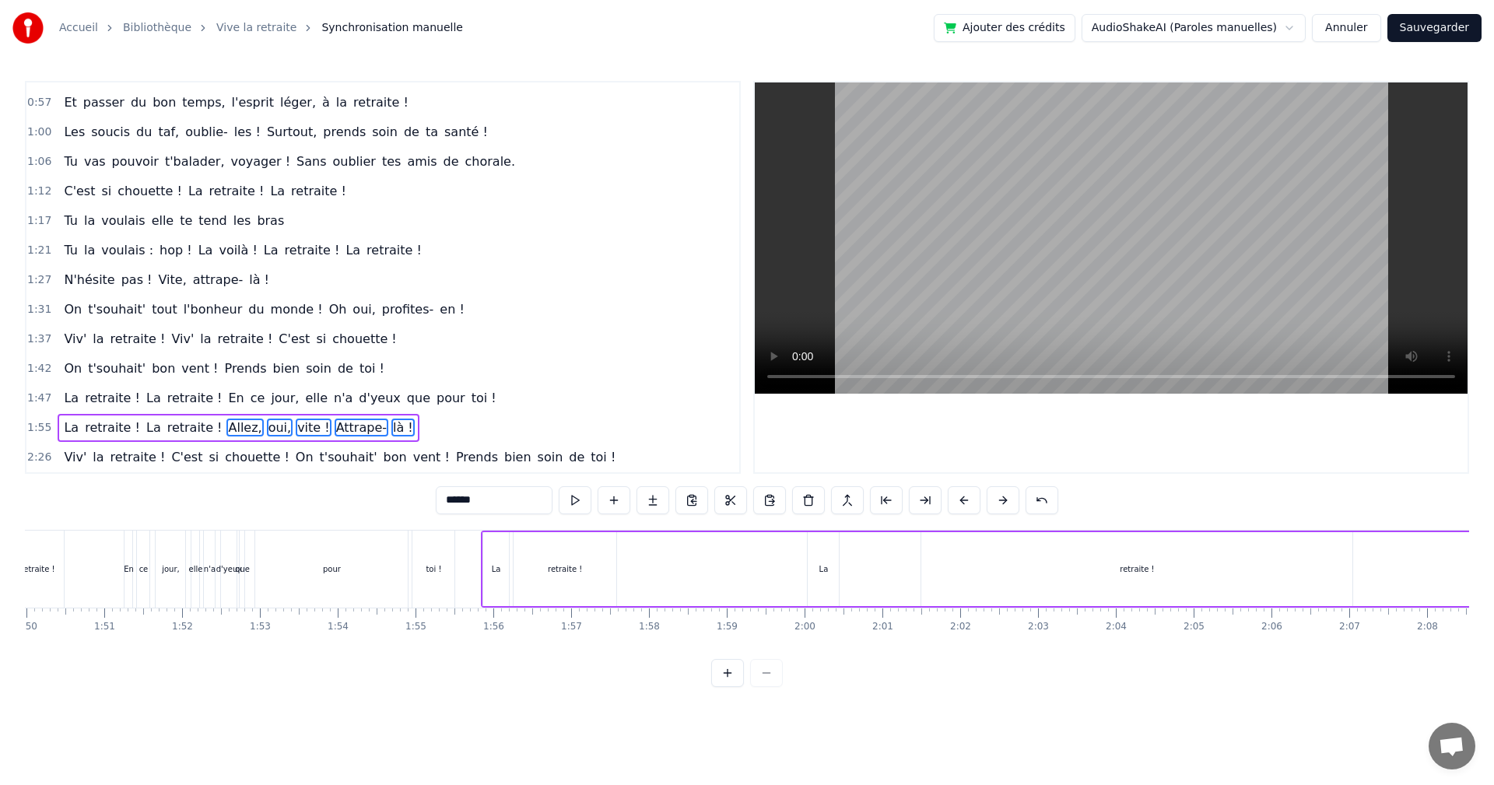
scroll to position [0, 8431]
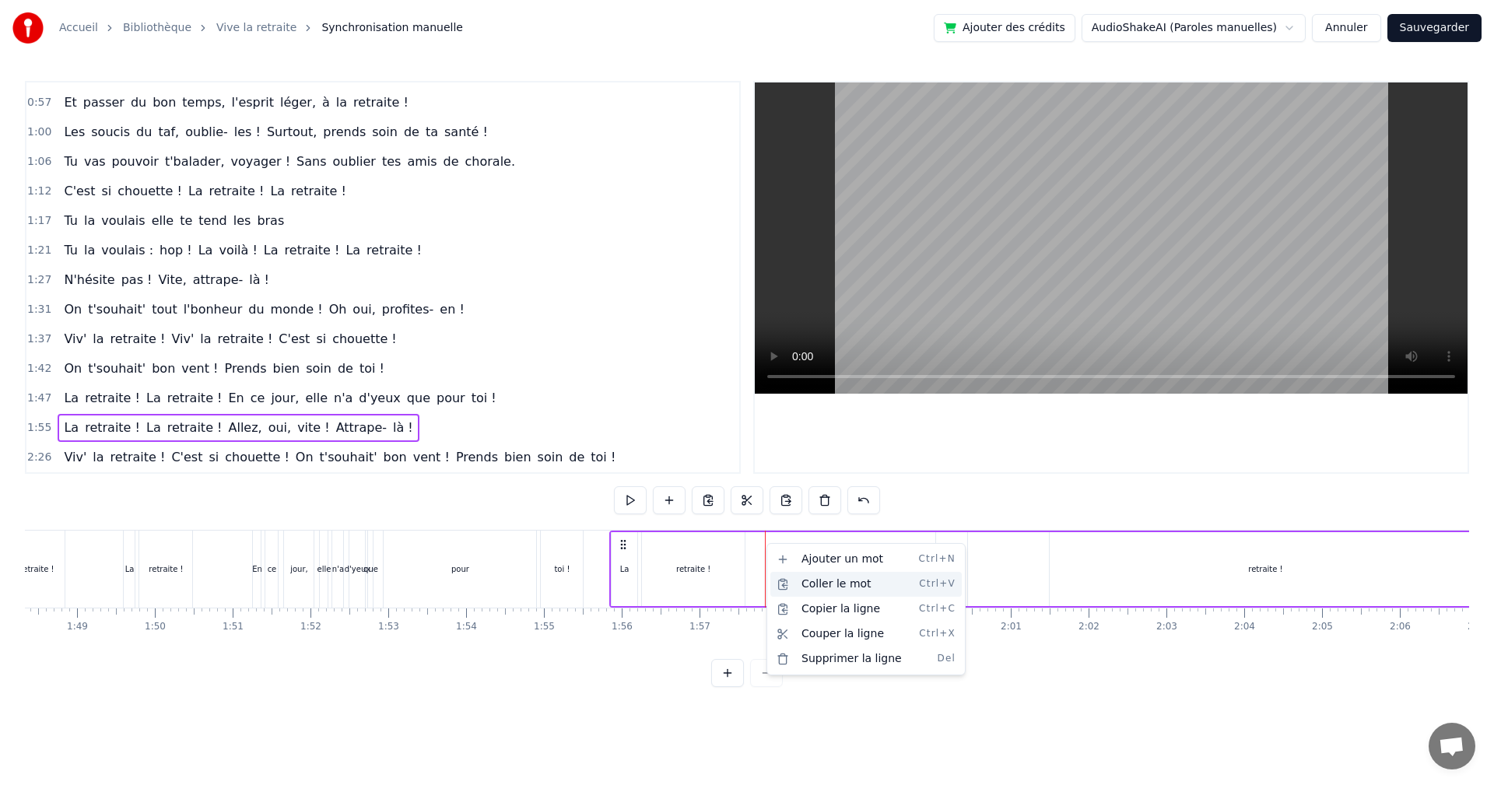
click at [820, 580] on div "Coller le mot Ctrl+V" at bounding box center [866, 584] width 191 height 25
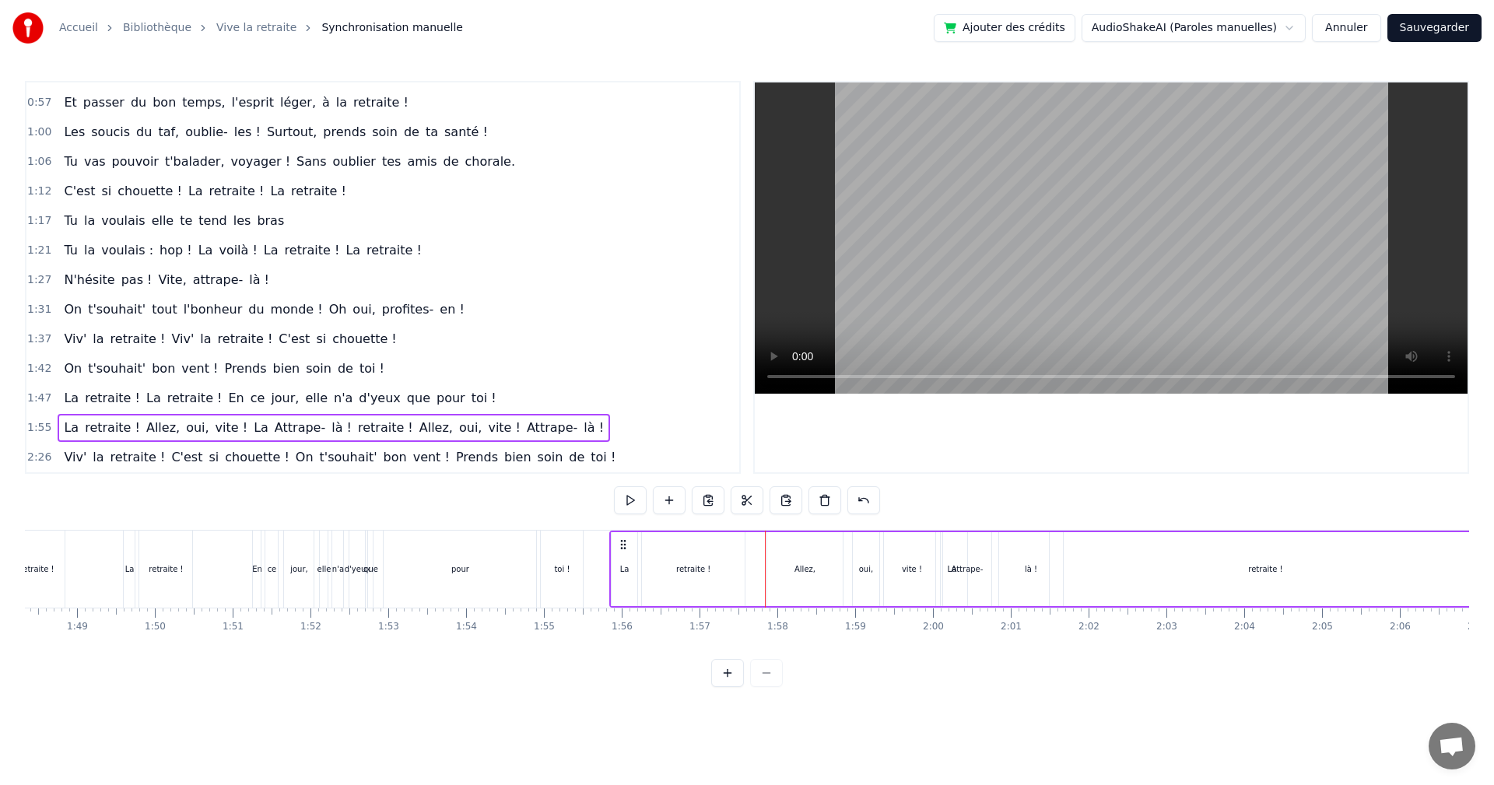
click at [452, 525] on div "0:00 Ça y est [PERSON_NAME] ! C'est enfin le jour J ! 0:03 Tu es libérée, soula…" at bounding box center [747, 384] width 1445 height 606
click at [340, 513] on div "0:00 Ça y est [PERSON_NAME] ! C'est enfin le jour J ! 0:03 Tu es libérée, soula…" at bounding box center [747, 384] width 1445 height 606
click at [581, 521] on div "0:00 Ça y est [PERSON_NAME] ! C'est enfin le jour J ! 0:03 Tu es libérée, soula…" at bounding box center [747, 384] width 1445 height 606
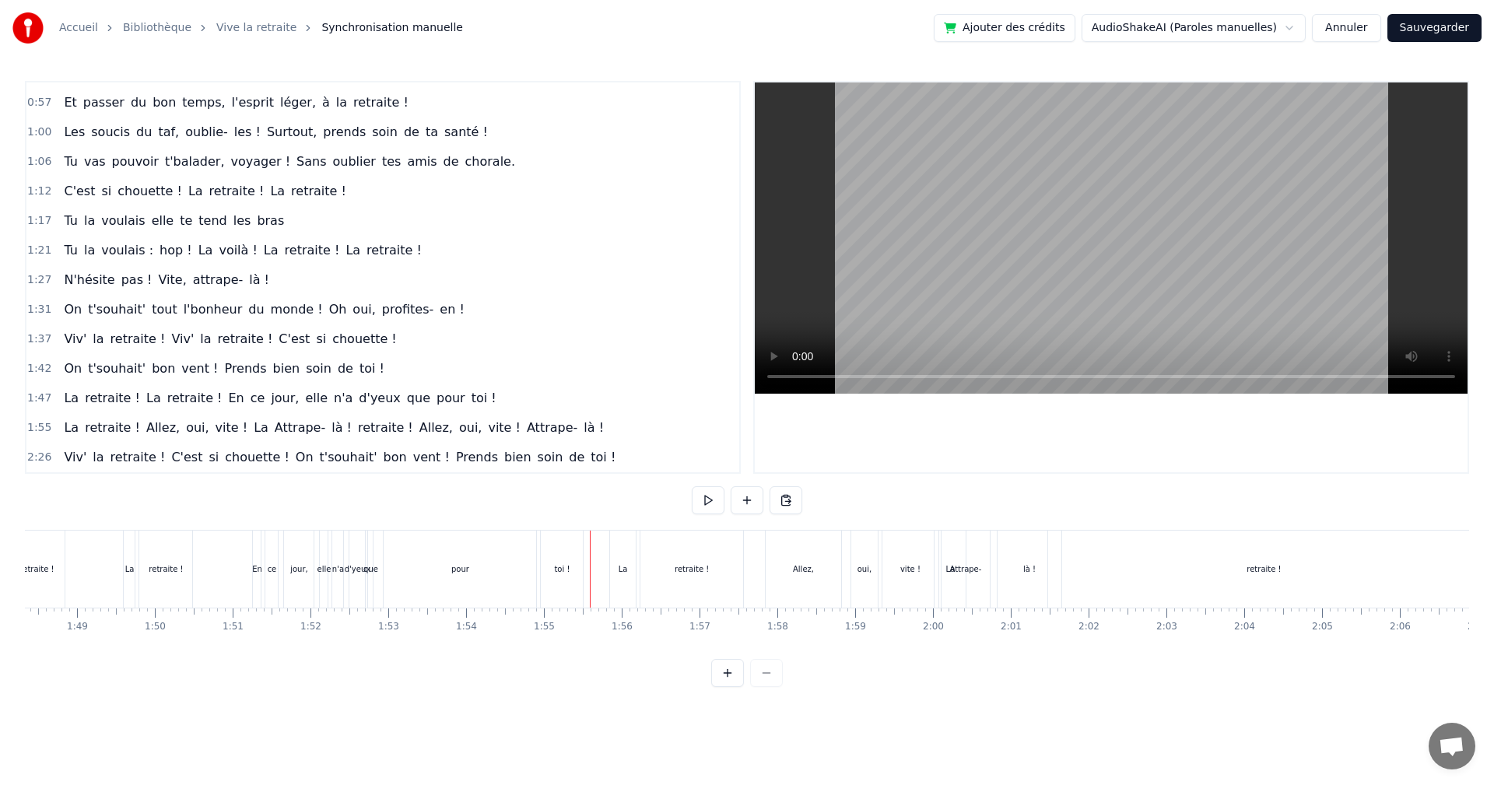
click at [250, 536] on div "La retraite ! La retraite ! En ce jour, elle n'a d'yeux que pour toi !" at bounding box center [290, 569] width 595 height 77
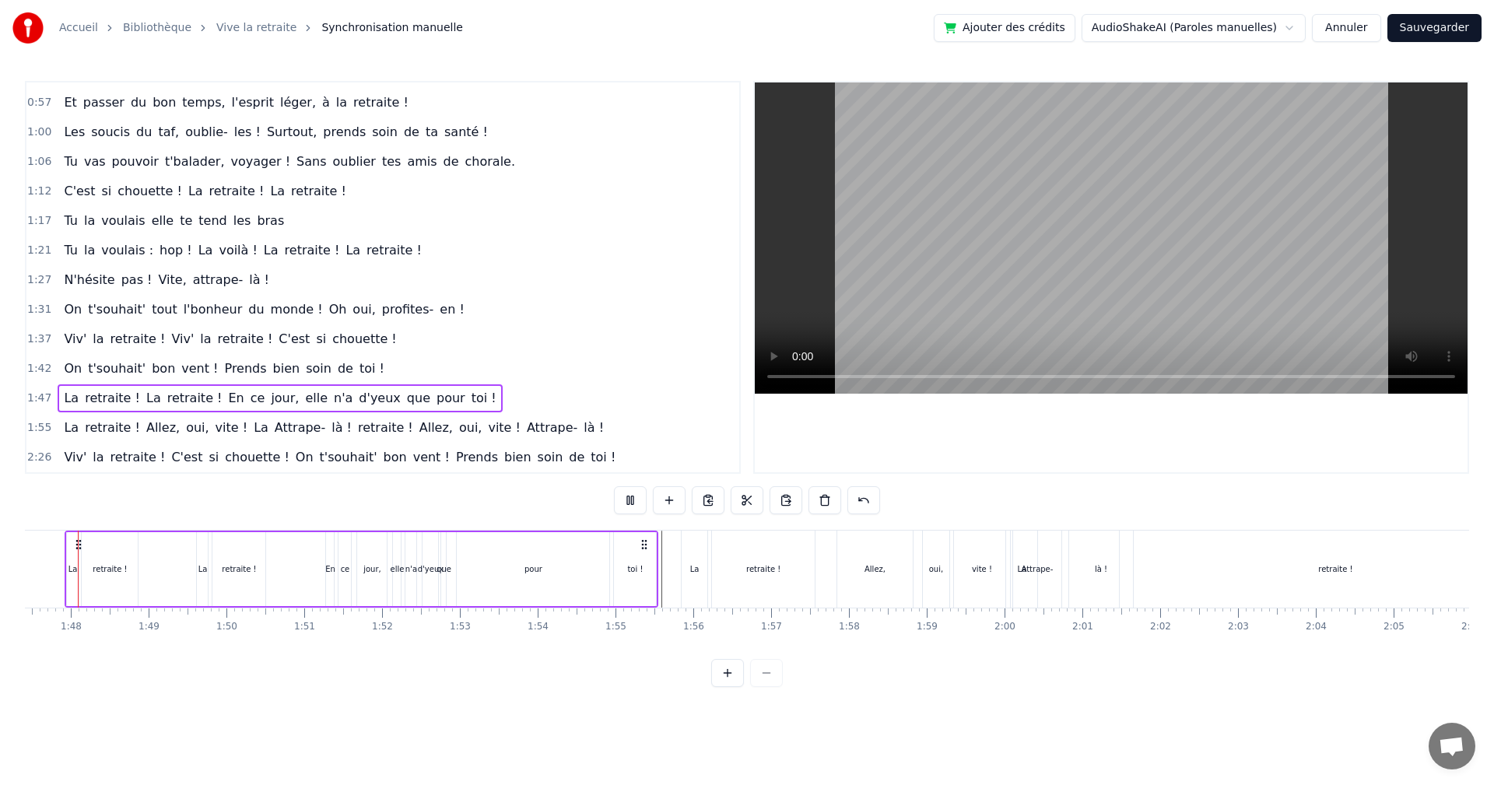
scroll to position [0, 8321]
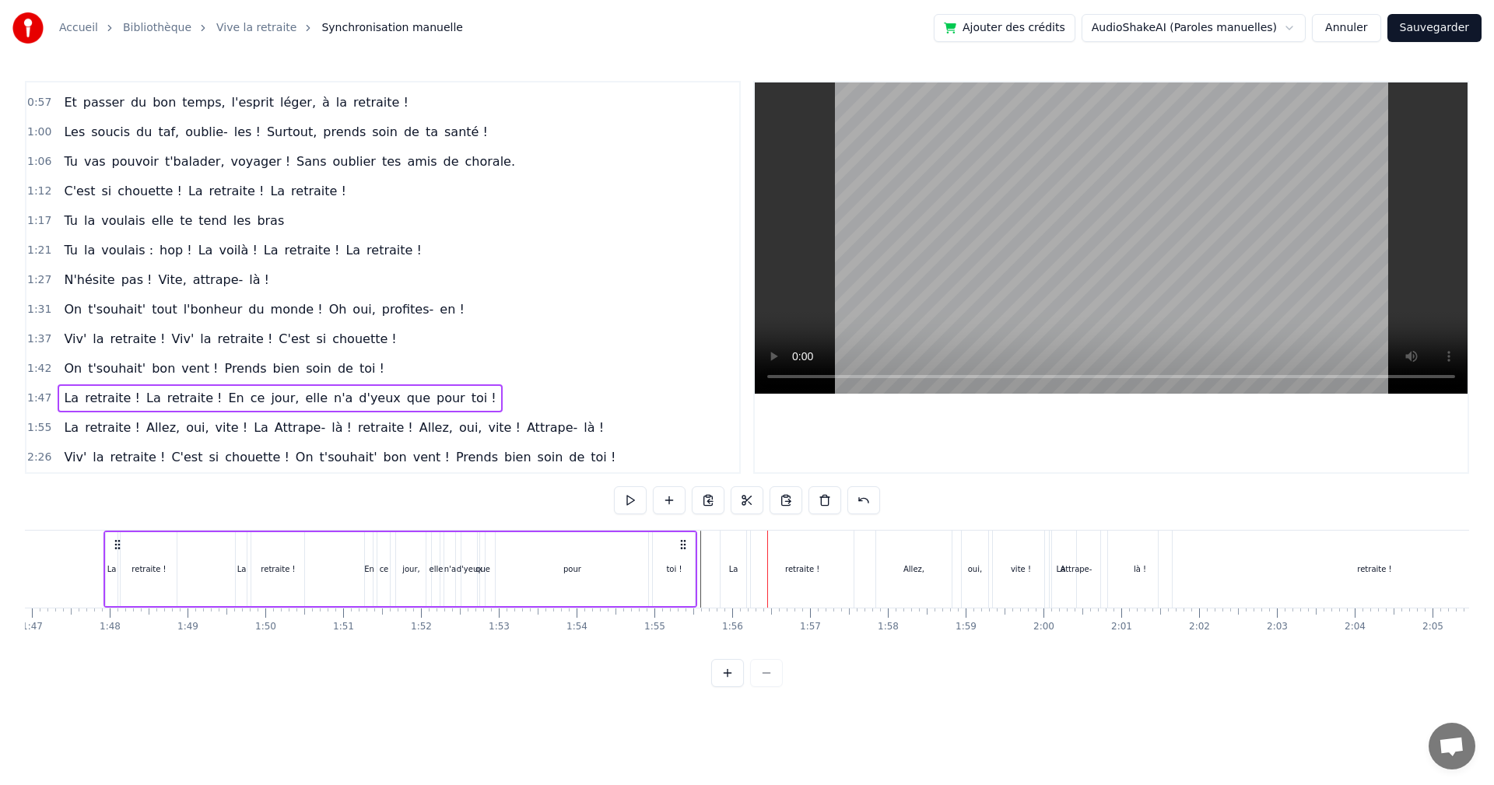
click at [932, 581] on div "Allez," at bounding box center [913, 569] width 75 height 77
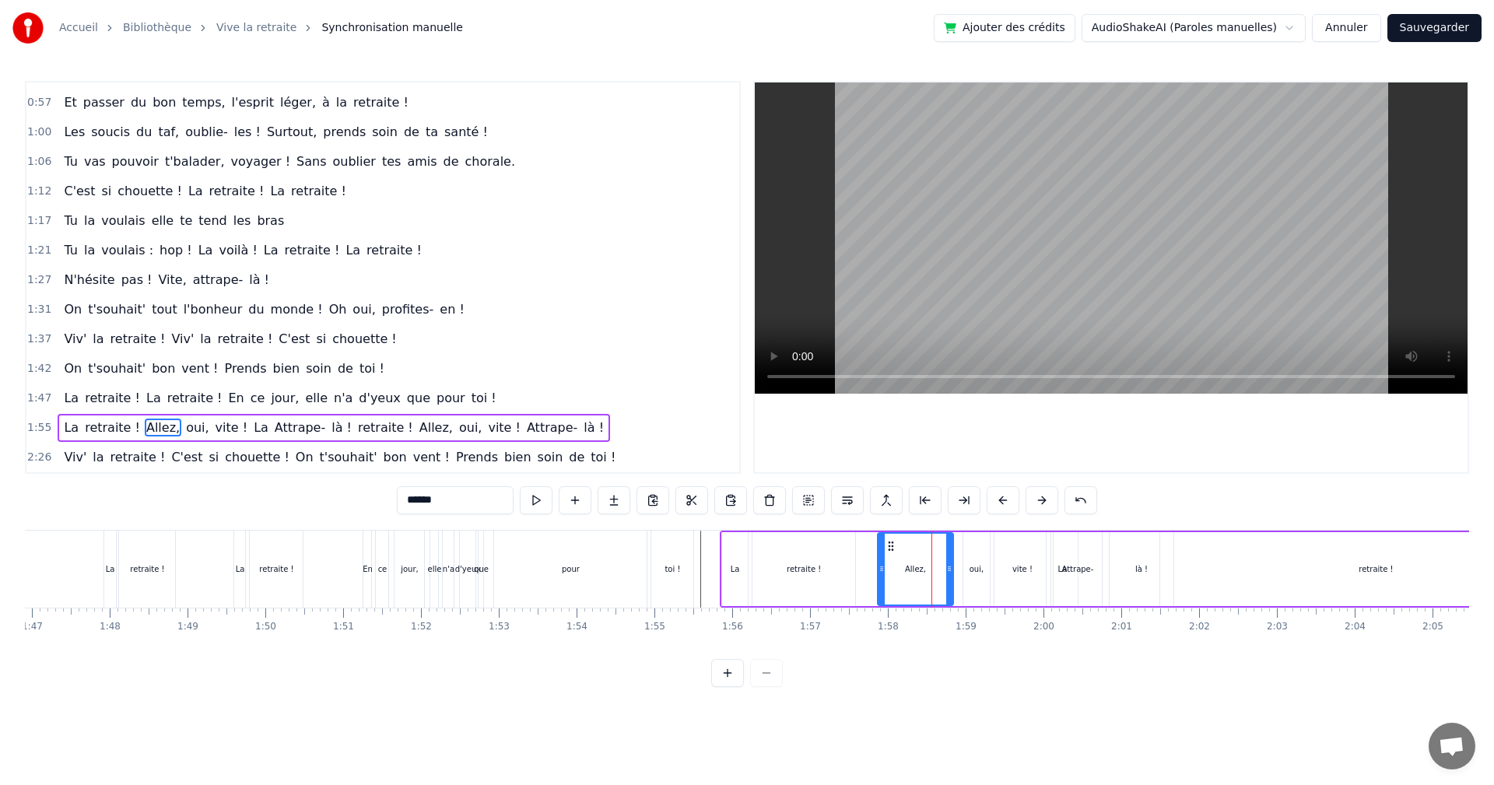
click at [967, 573] on div "oui," at bounding box center [977, 569] width 26 height 74
click at [973, 550] on icon at bounding box center [970, 546] width 12 height 12
click at [1015, 549] on div "vite !" at bounding box center [1023, 569] width 56 height 74
type input "******"
drag, startPoint x: 1005, startPoint y: 544, endPoint x: 990, endPoint y: 550, distance: 16.0
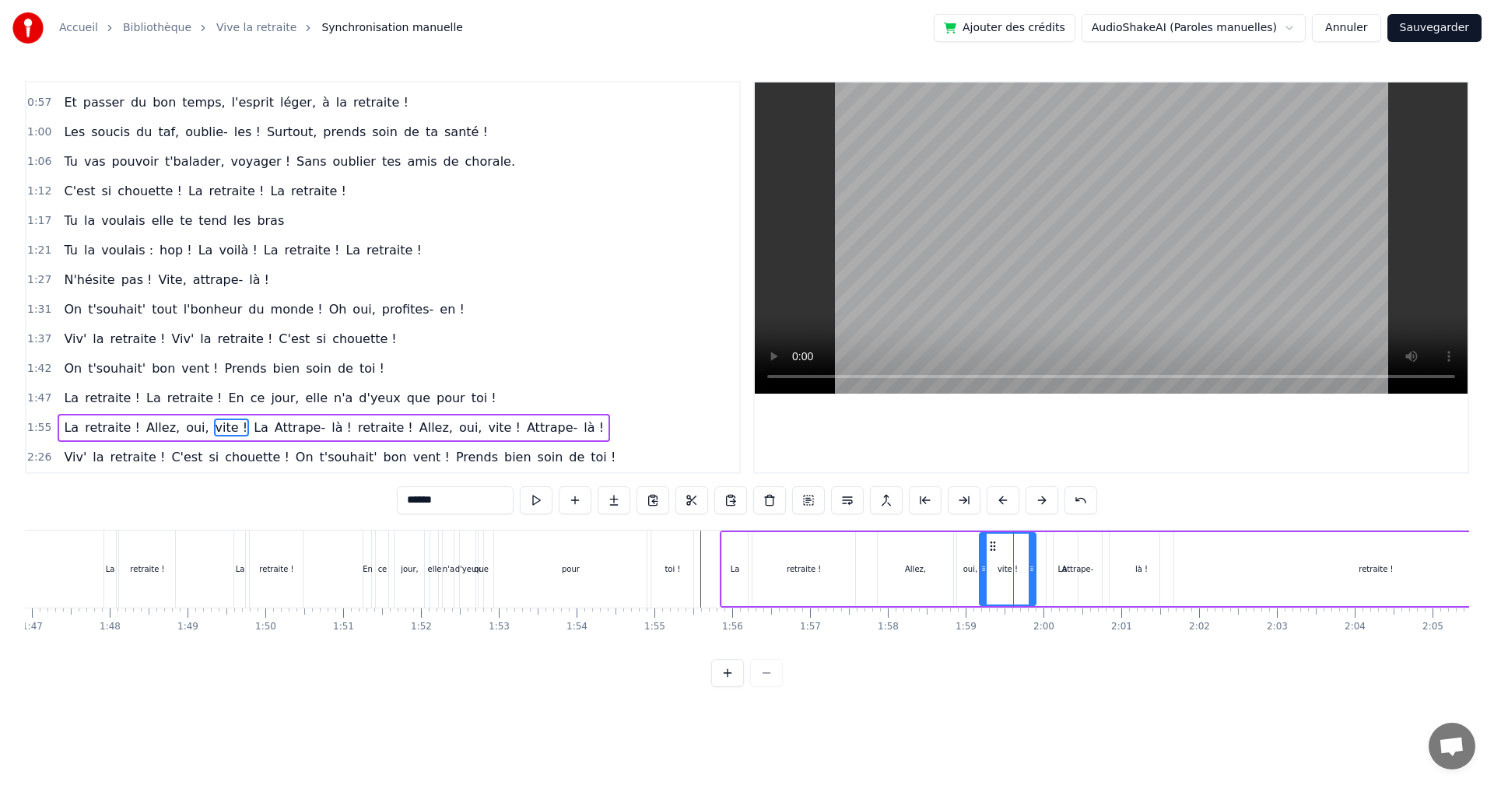
click at [990, 550] on icon at bounding box center [993, 546] width 12 height 12
click at [873, 286] on video at bounding box center [1111, 237] width 713 height 311
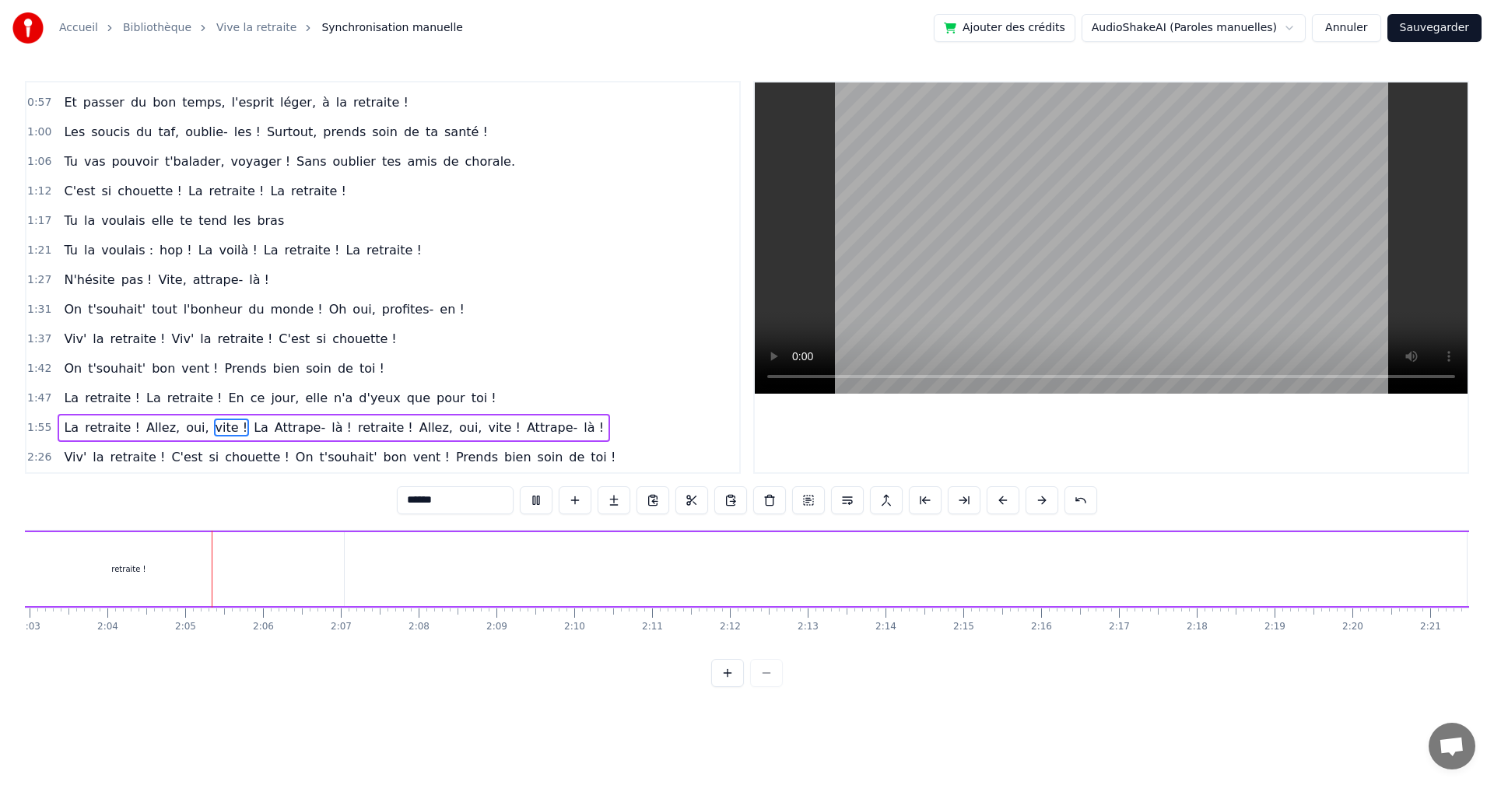
scroll to position [0, 9623]
click at [911, 272] on video at bounding box center [1111, 237] width 713 height 311
click at [67, 31] on link "Accueil" at bounding box center [78, 28] width 39 height 16
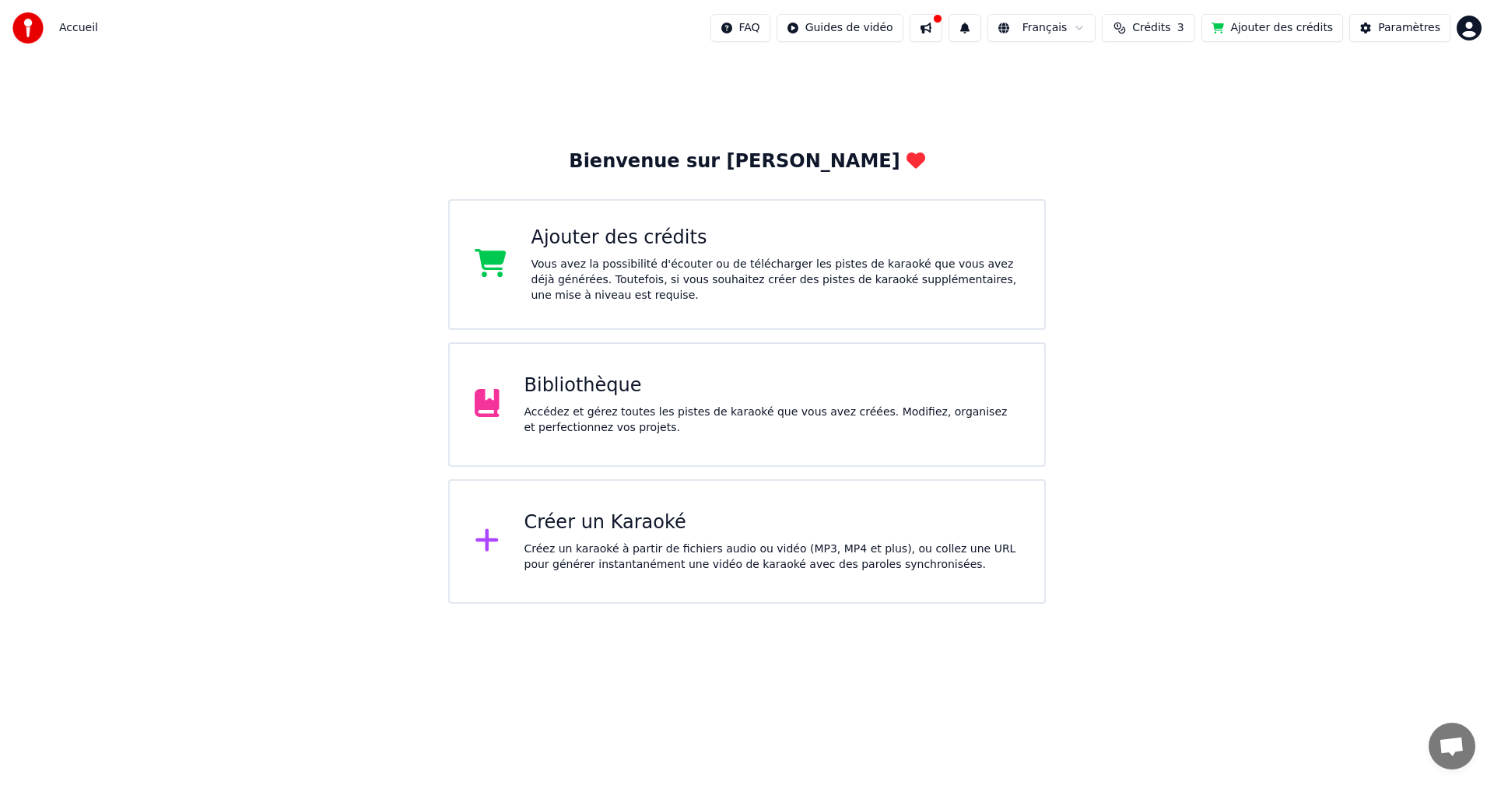
click at [622, 415] on div "Accédez et gérez toutes les pistes de karaoké que vous avez créées. Modifiez, o…" at bounding box center [773, 420] width 496 height 31
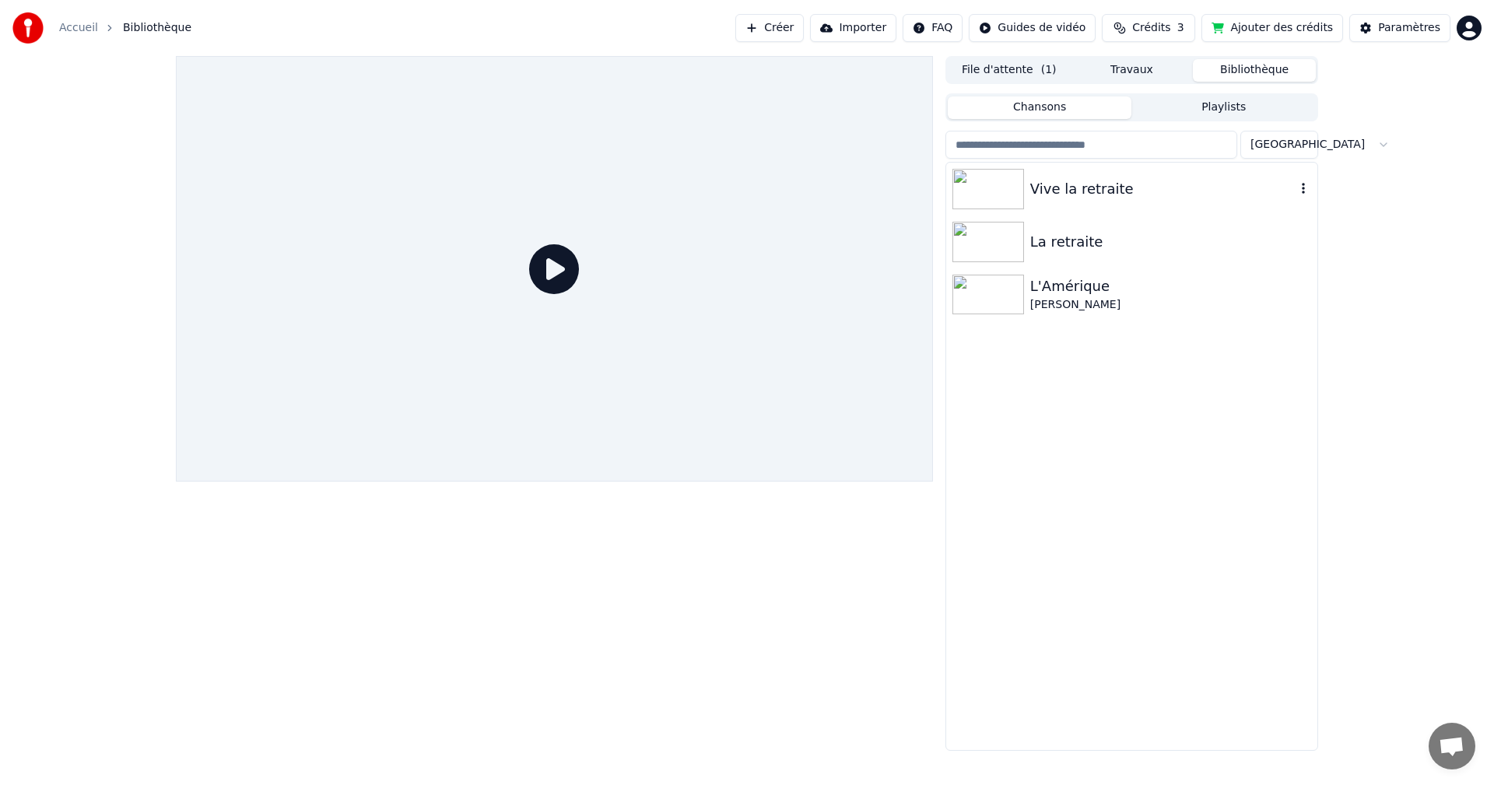
click at [1071, 198] on div "Vive la retraite" at bounding box center [1162, 189] width 265 height 22
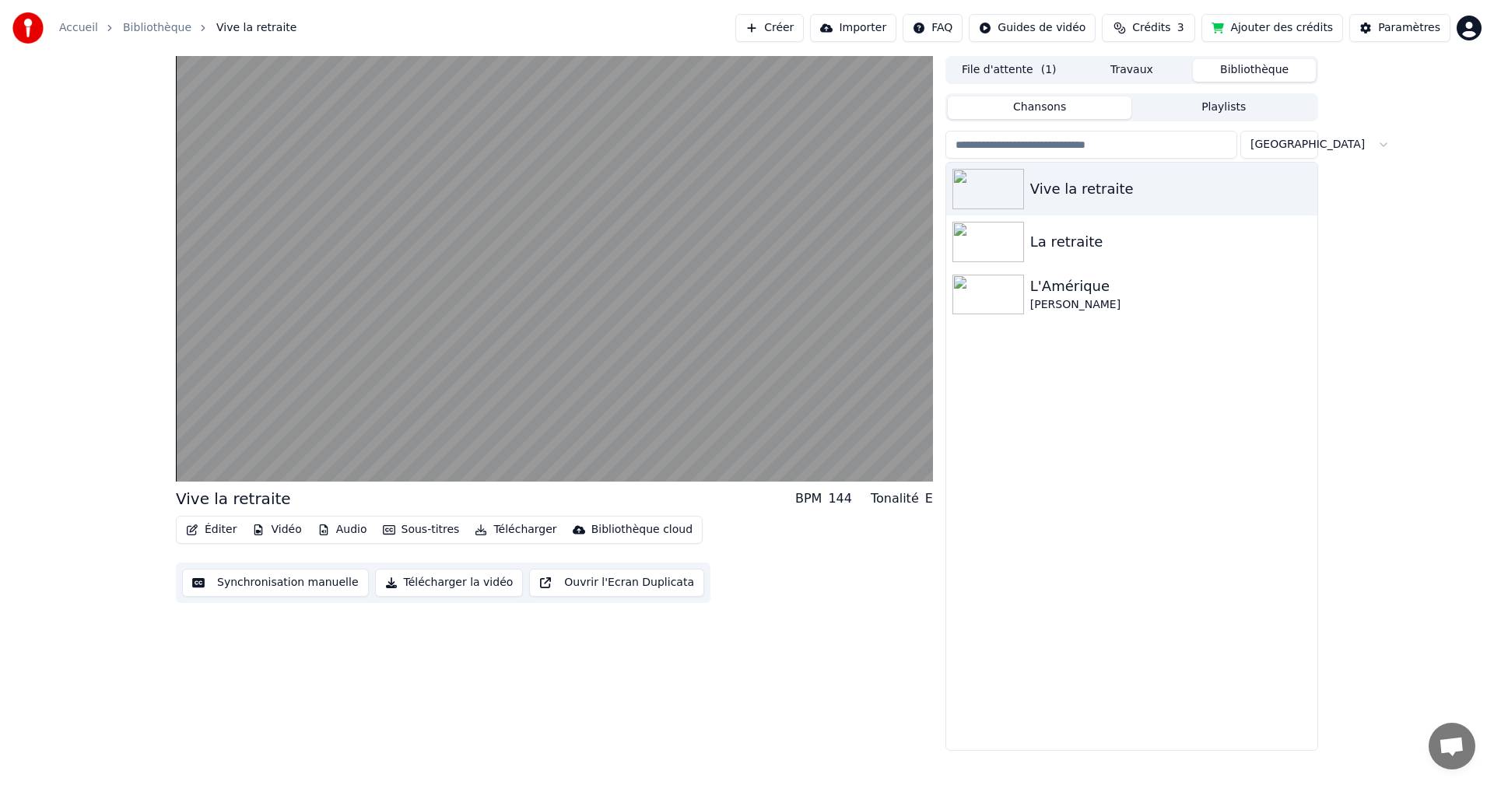
click at [264, 589] on button "Synchronisation manuelle" at bounding box center [275, 583] width 187 height 28
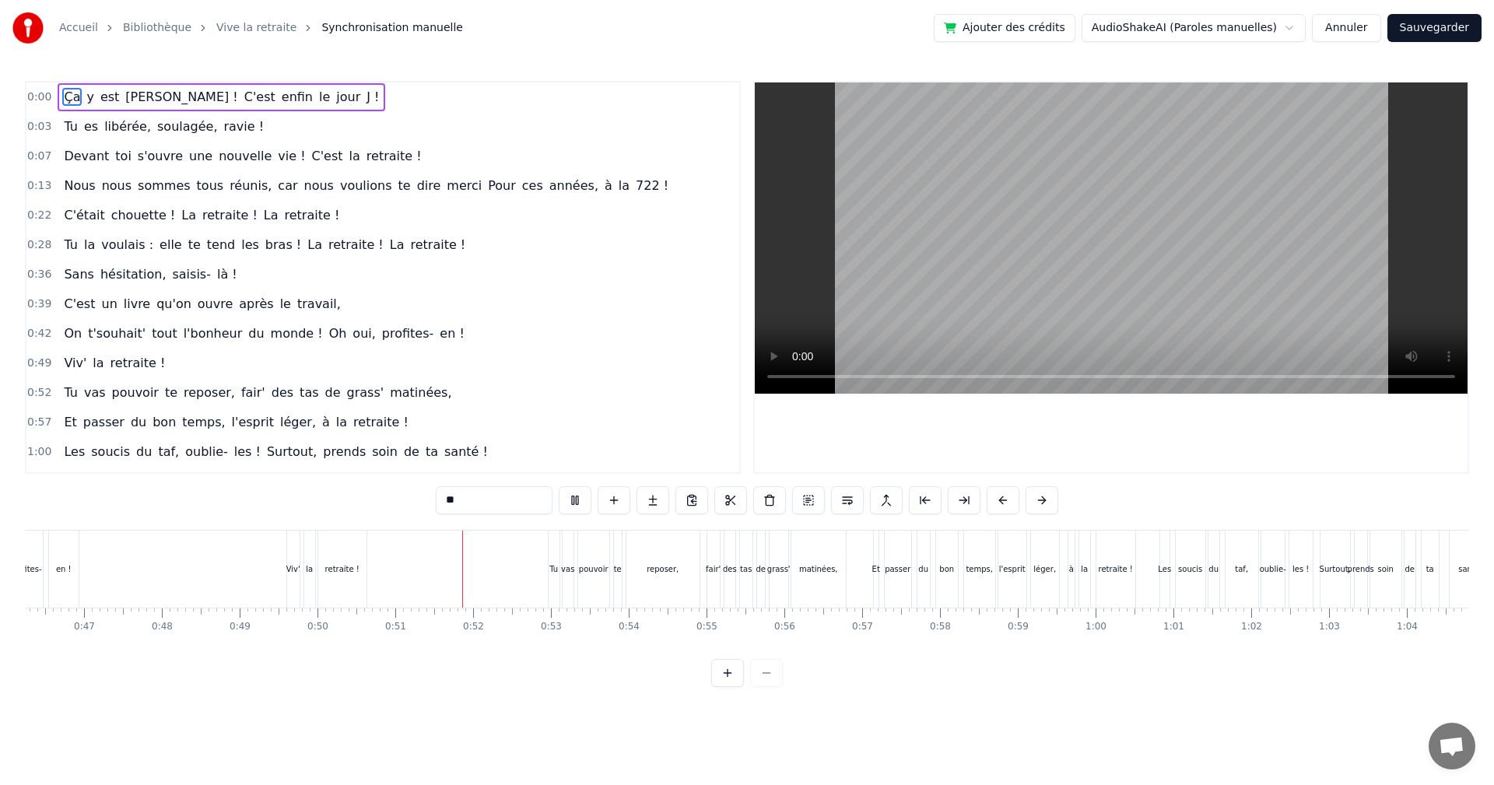
scroll to position [0, 3913]
click at [728, 687] on button at bounding box center [727, 673] width 33 height 28
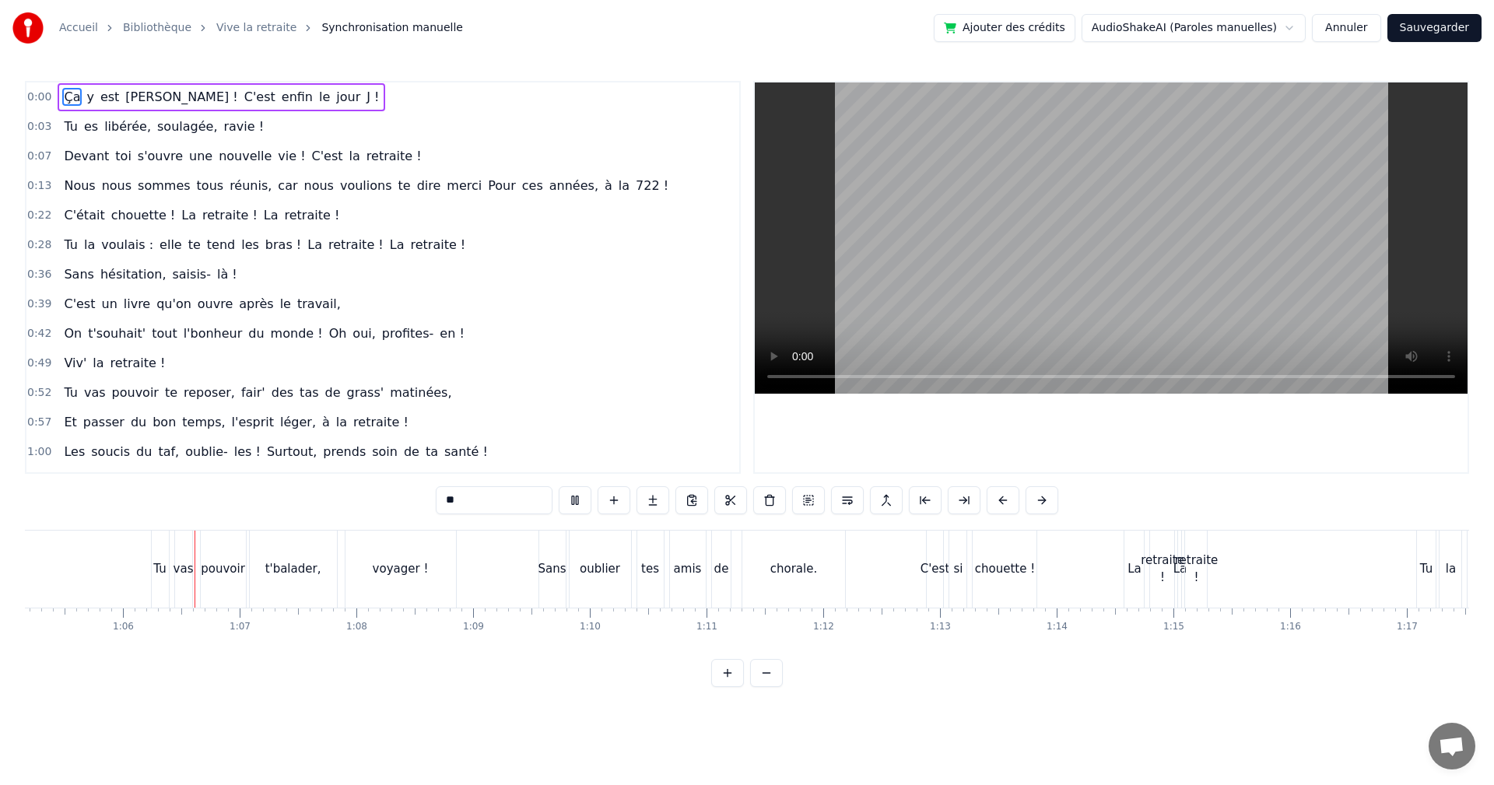
scroll to position [0, 7614]
click at [868, 265] on video at bounding box center [1111, 237] width 713 height 311
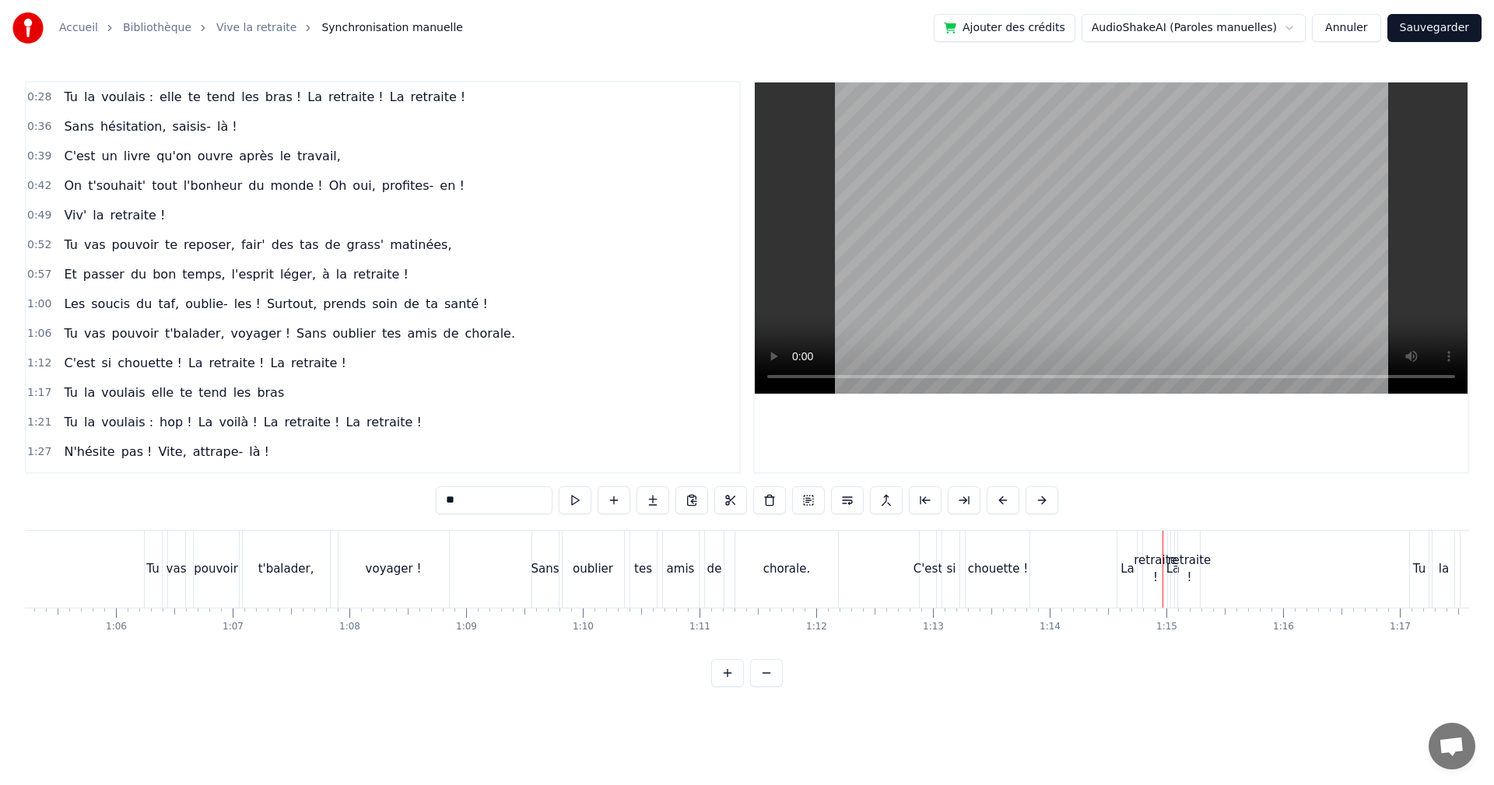
scroll to position [156, 0]
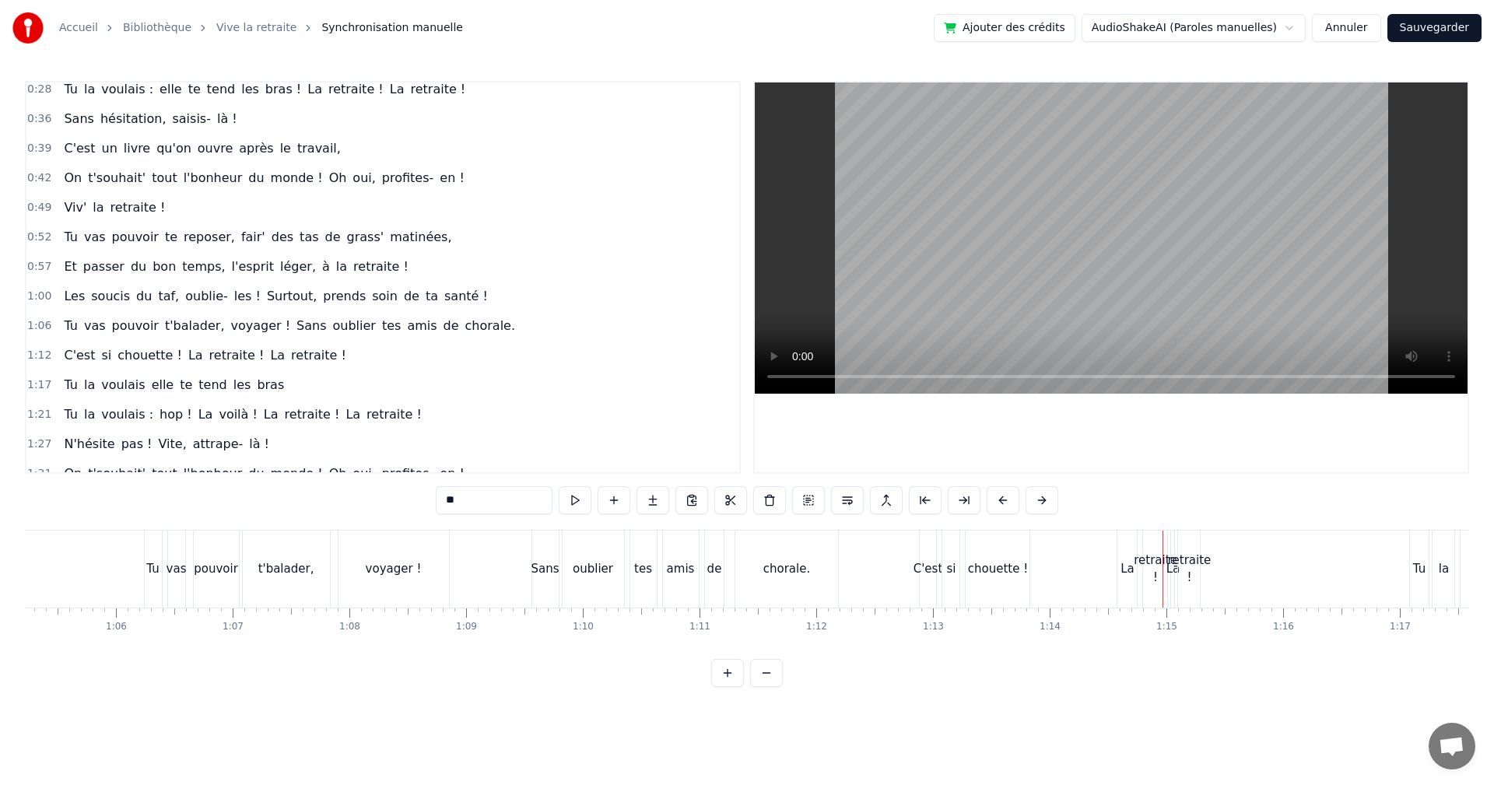
click at [730, 523] on div "0:00 Ça y est [PERSON_NAME] ! C'est enfin le jour J ! 0:03 Tu es libérée, soula…" at bounding box center [747, 384] width 1445 height 606
click at [732, 535] on div "Tu vas pouvoir t'balader, voyager ! Sans oublier tes amis de chorale." at bounding box center [493, 569] width 699 height 77
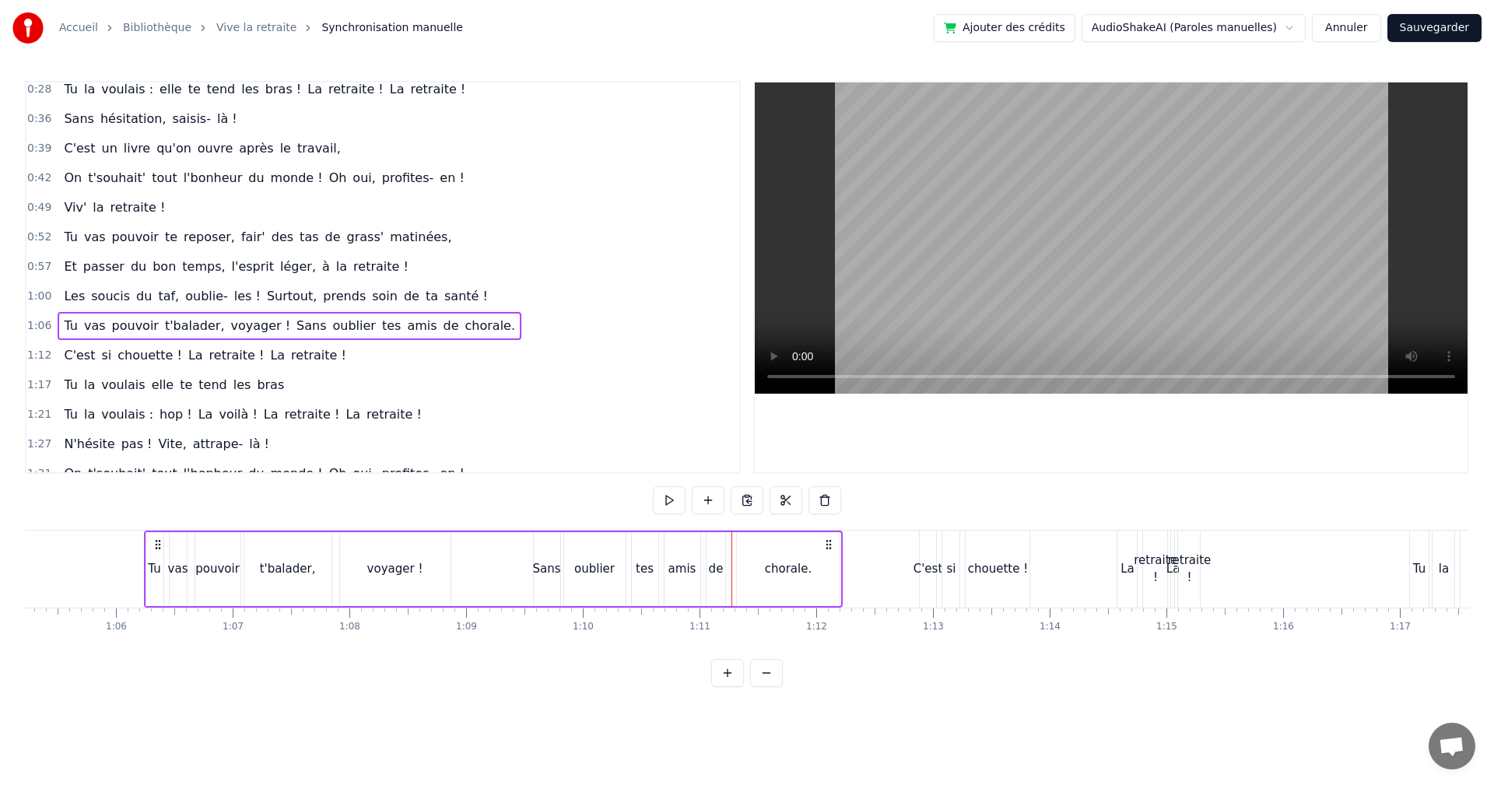
click at [392, 325] on div "Tu vas pouvoir t'balader, voyager ! Sans oublier tes amis de chorale." at bounding box center [290, 326] width 464 height 28
click at [710, 507] on button at bounding box center [708, 500] width 33 height 28
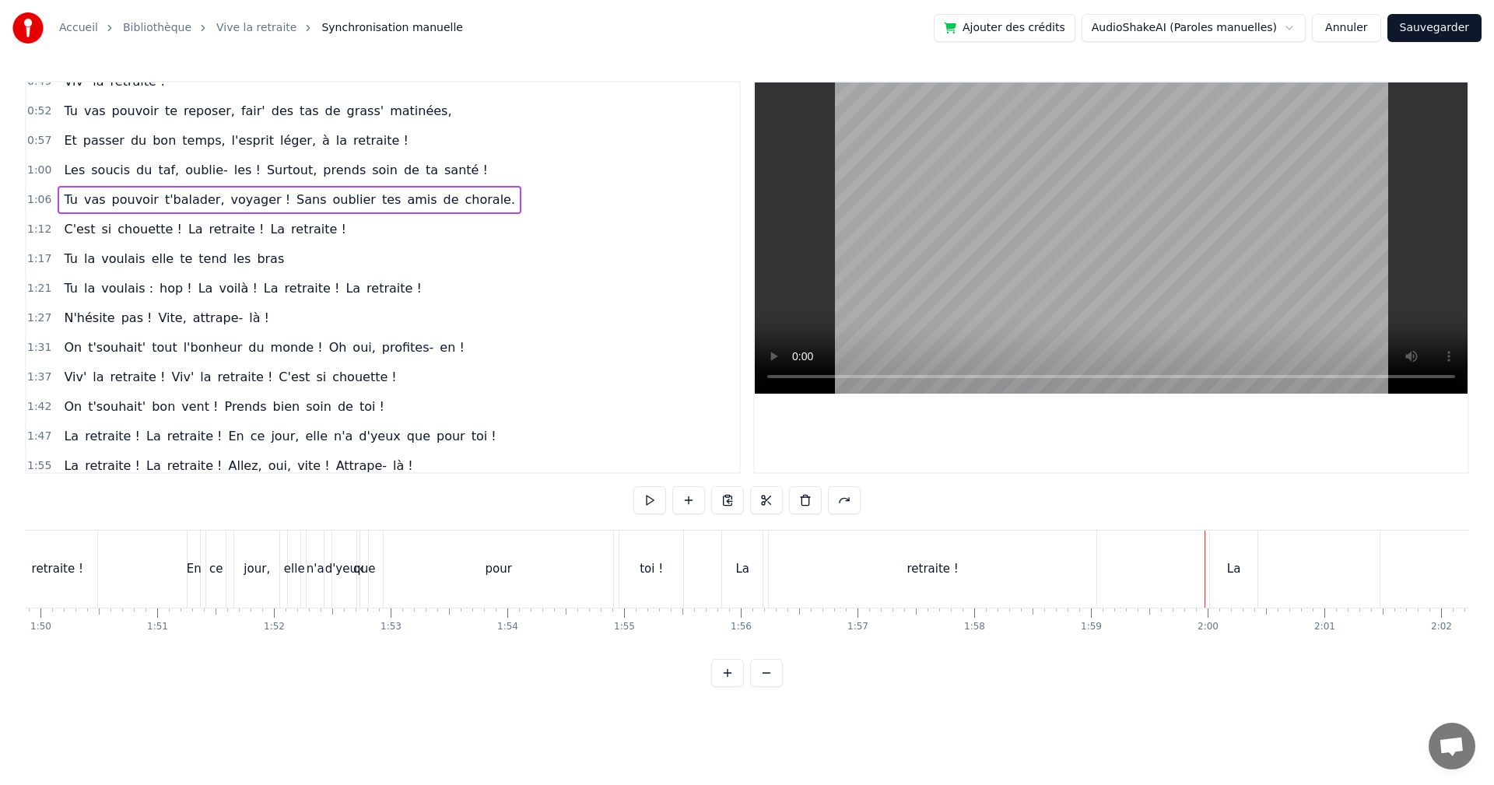
scroll to position [320, 0]
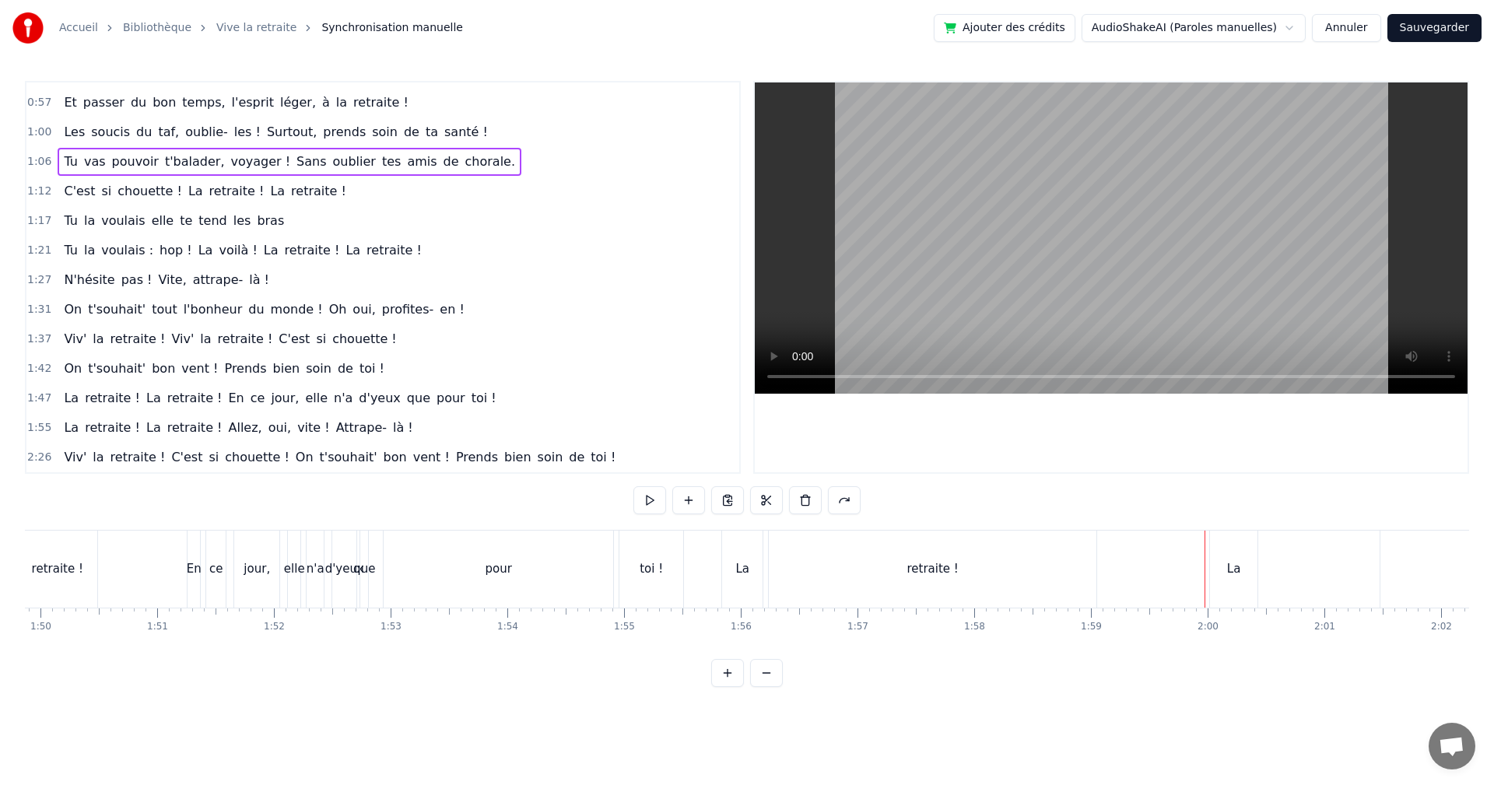
click at [226, 433] on span "Allez," at bounding box center [244, 428] width 37 height 18
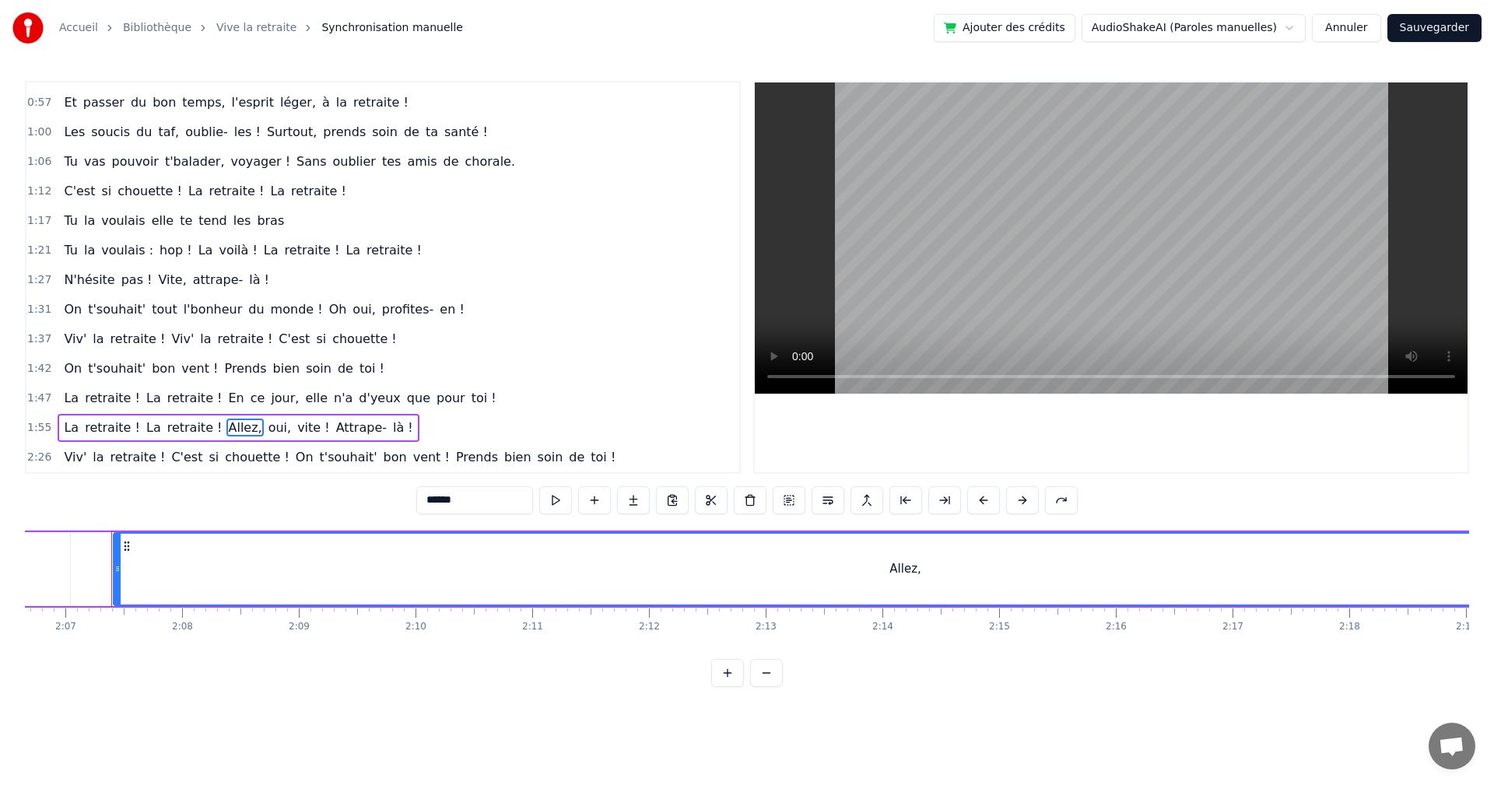
scroll to position [0, 14795]
click at [895, 584] on div "Allez," at bounding box center [897, 569] width 1582 height 71
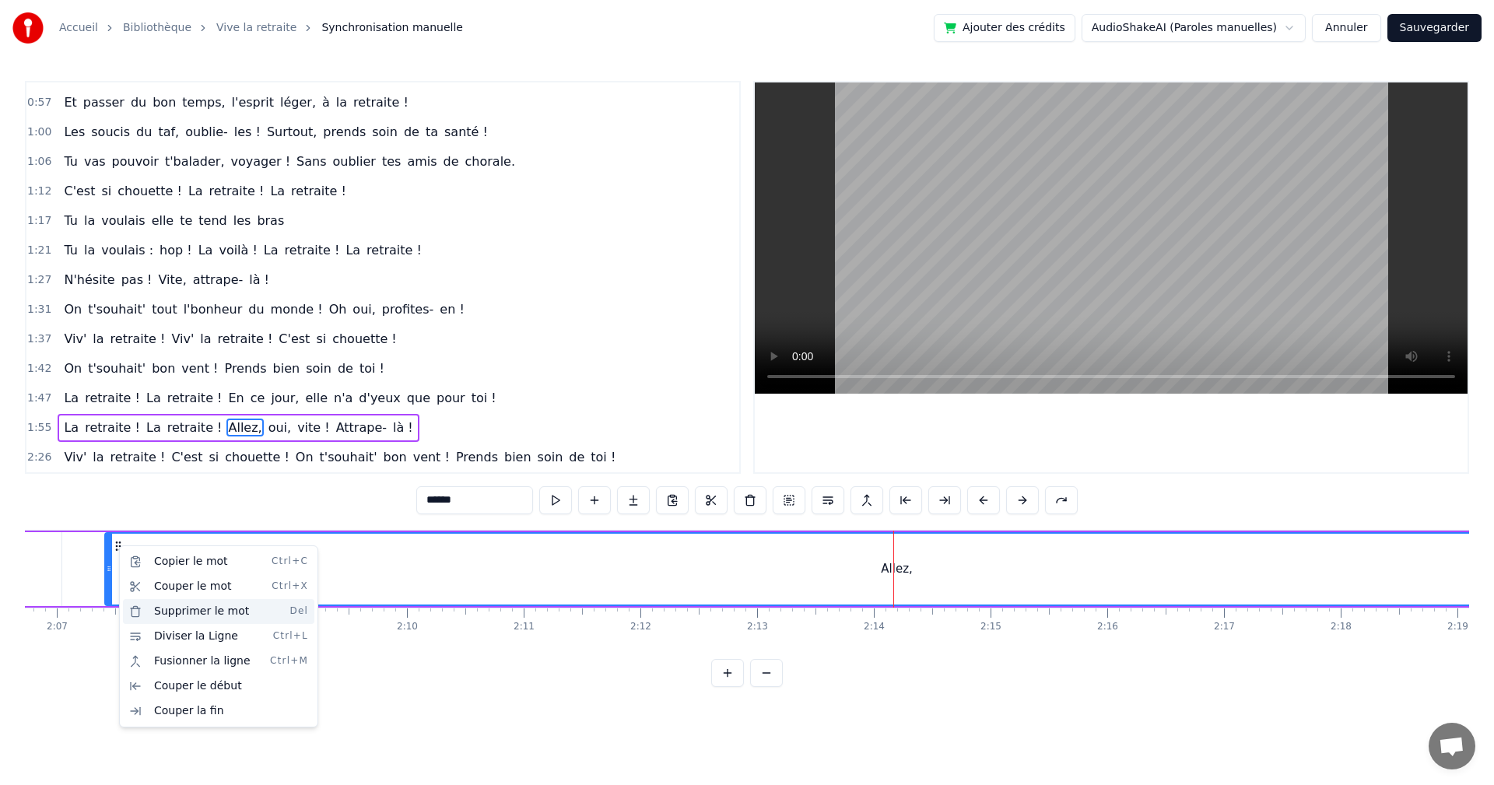
click at [166, 609] on div "Supprimer le mot Del" at bounding box center [218, 611] width 191 height 25
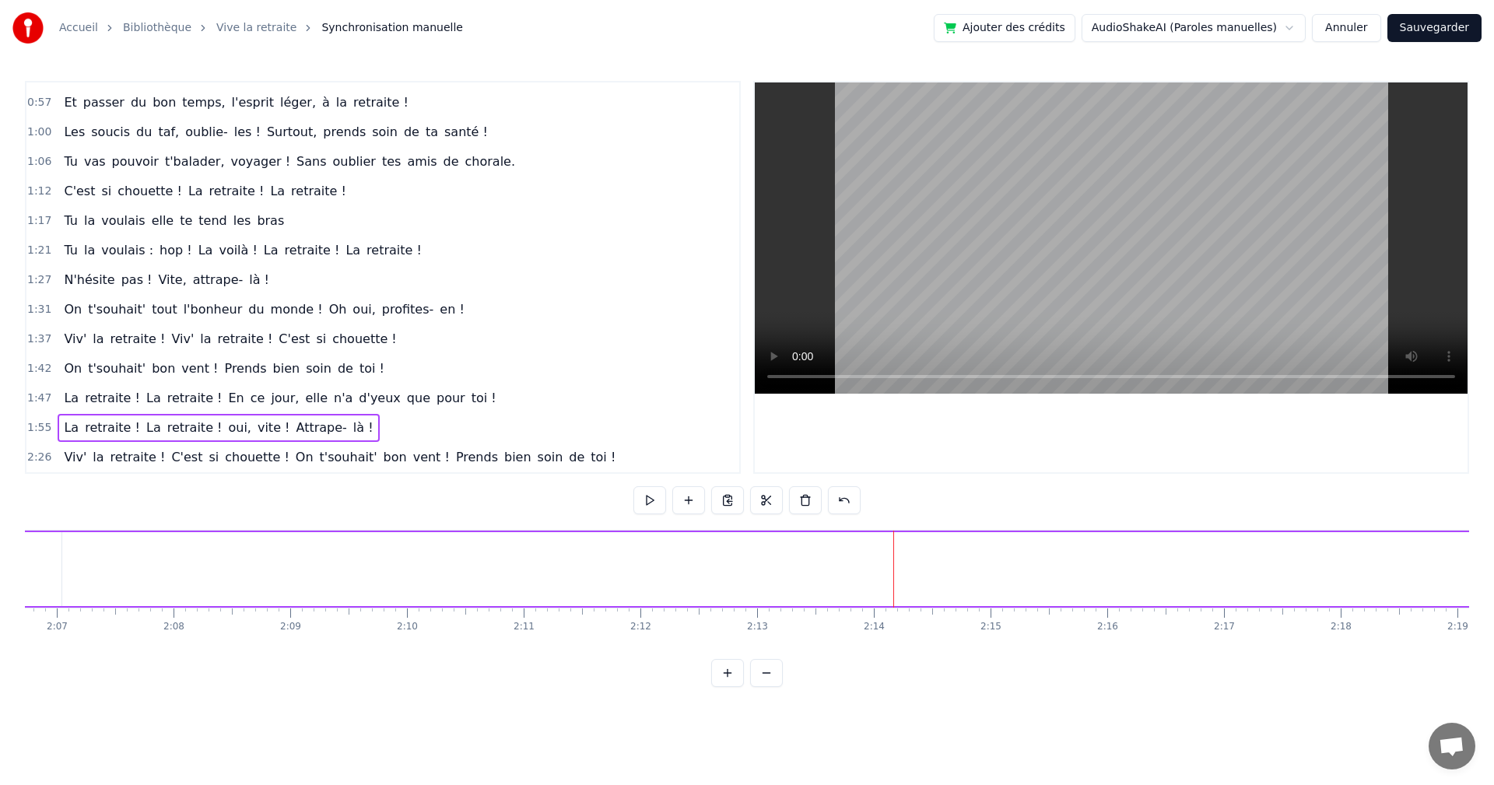
click at [256, 423] on span "vite !" at bounding box center [274, 428] width 36 height 18
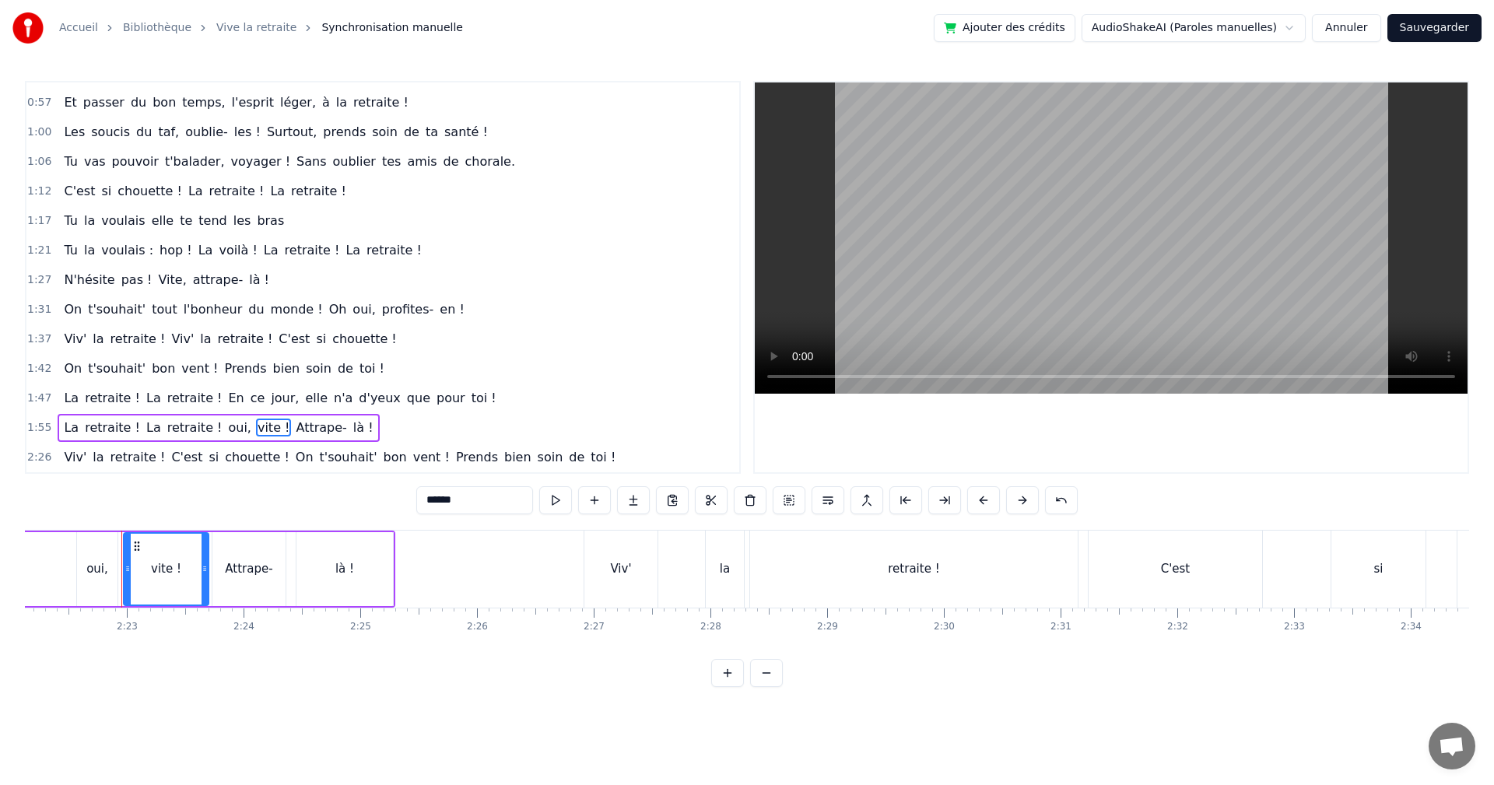
scroll to position [0, 16611]
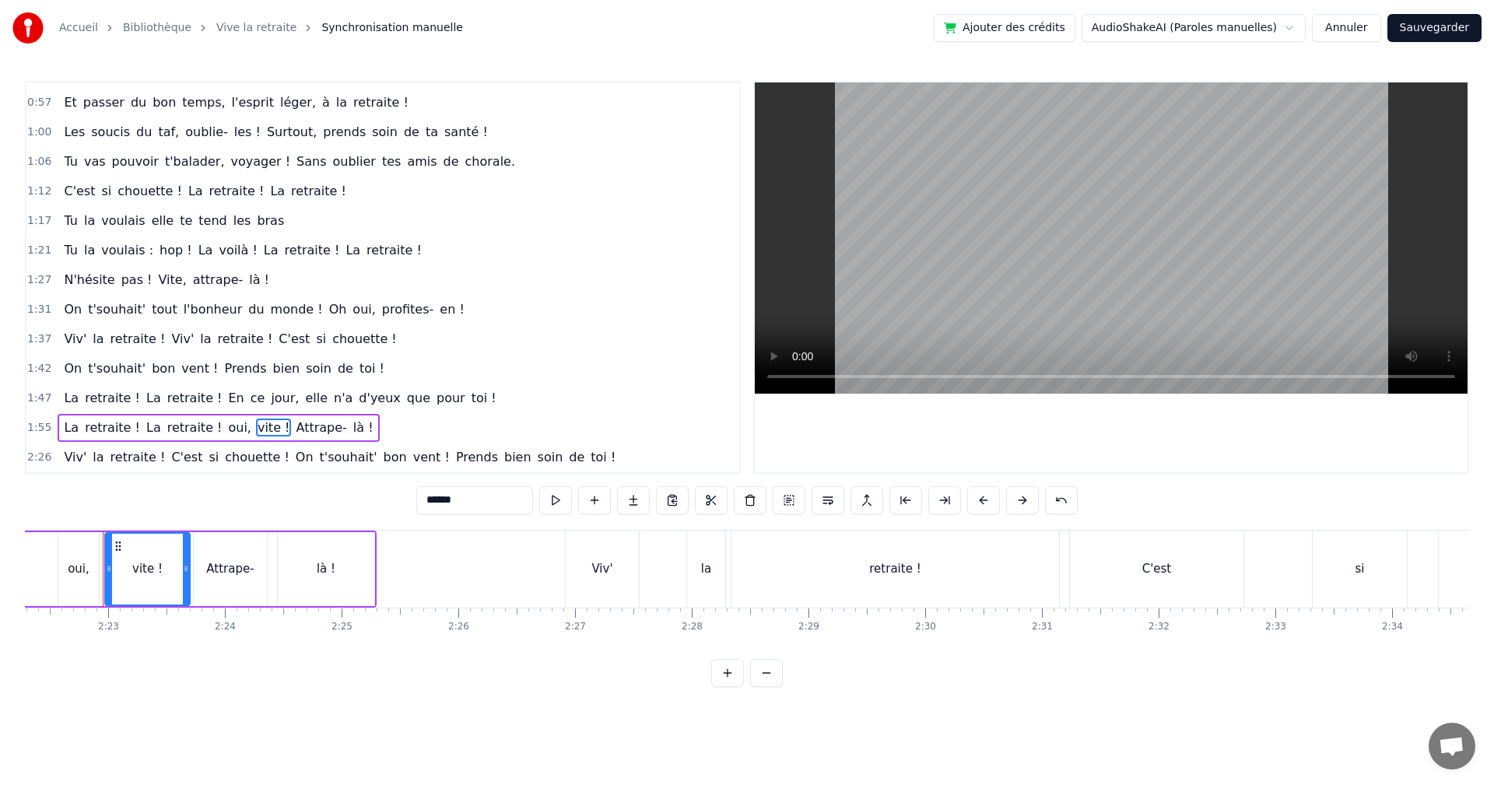
click at [117, 548] on icon at bounding box center [118, 546] width 12 height 12
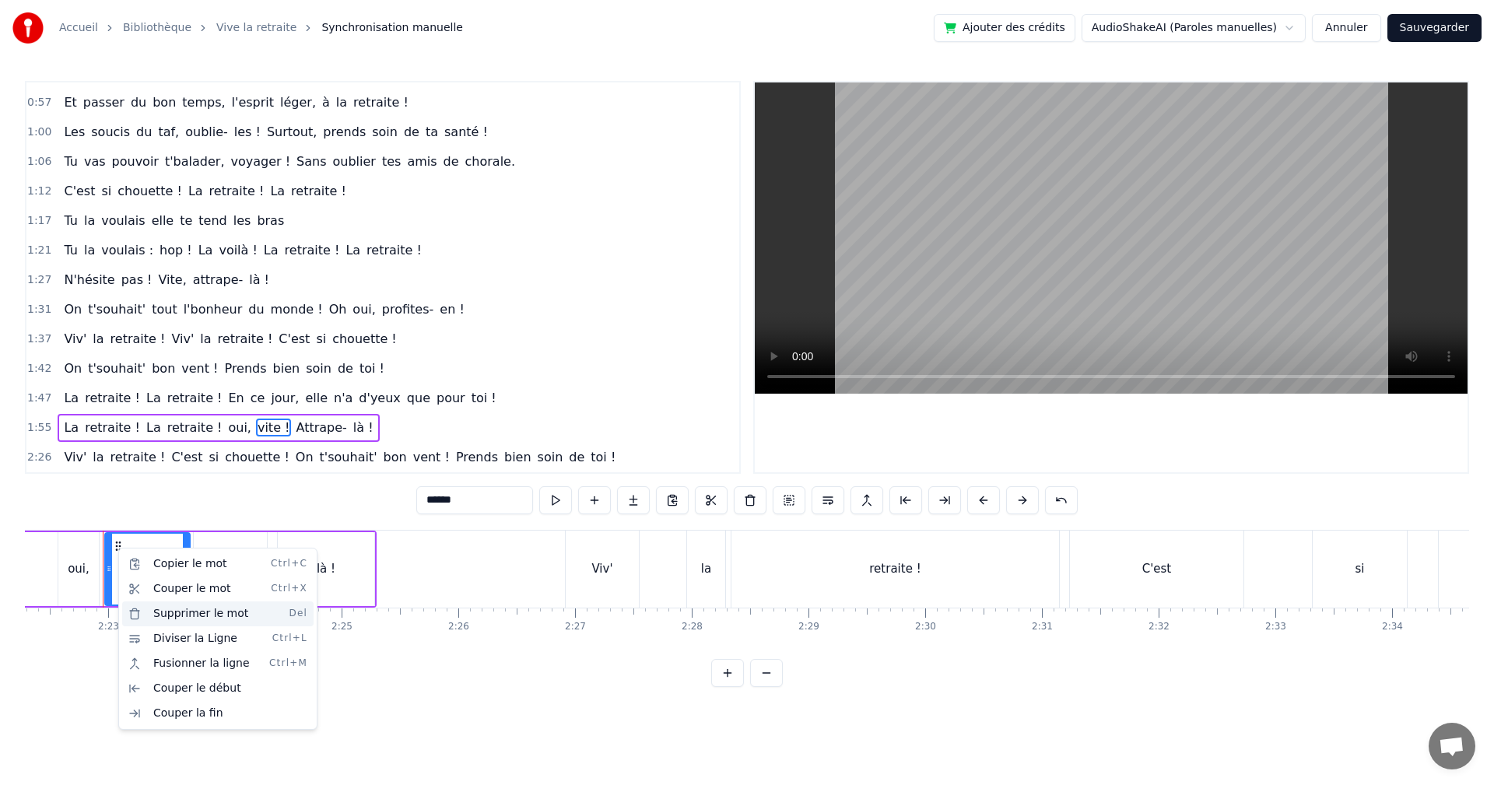
click at [205, 619] on div "Supprimer le mot Del" at bounding box center [217, 614] width 191 height 25
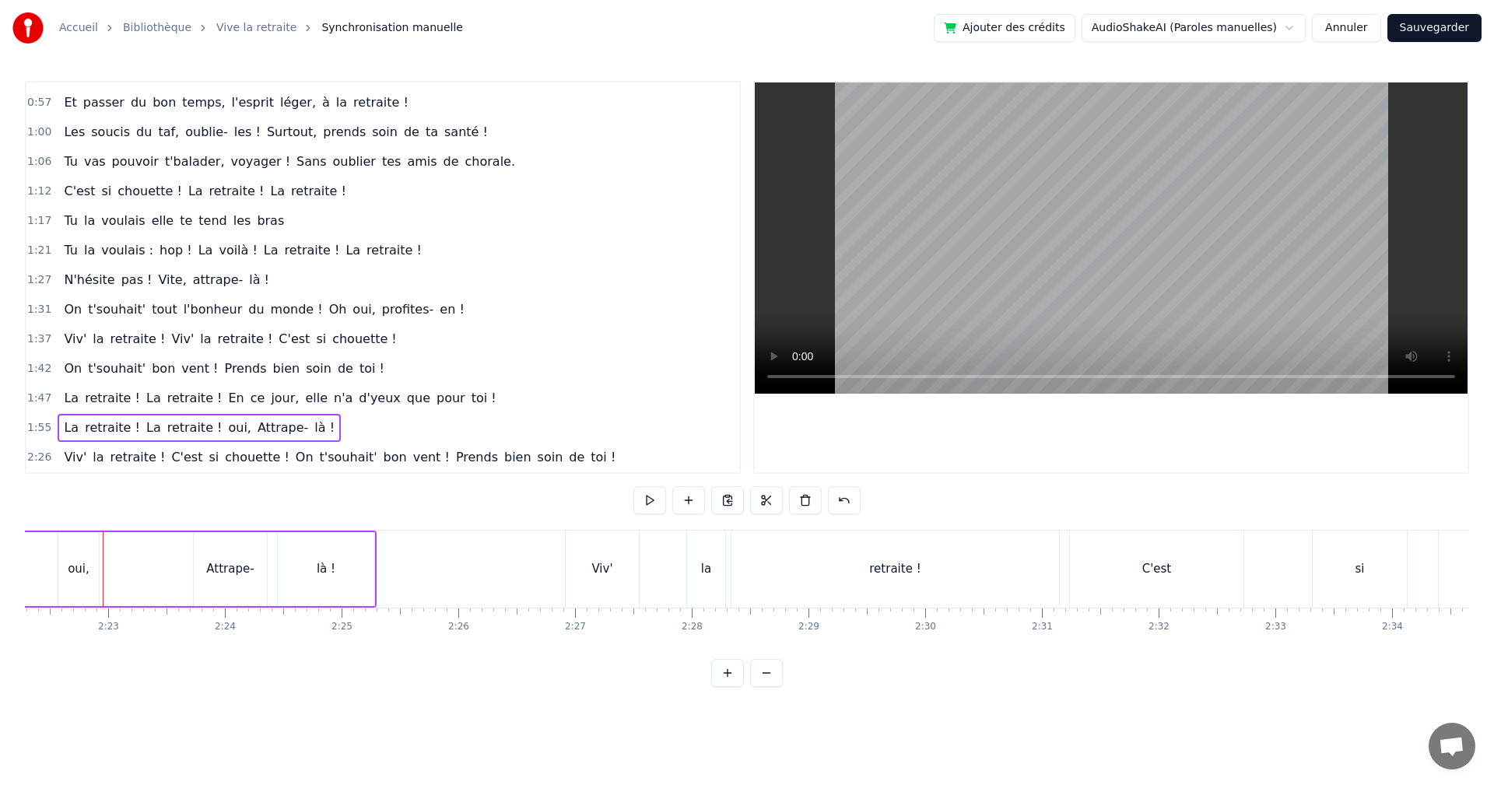
click at [64, 546] on div "oui," at bounding box center [78, 569] width 40 height 74
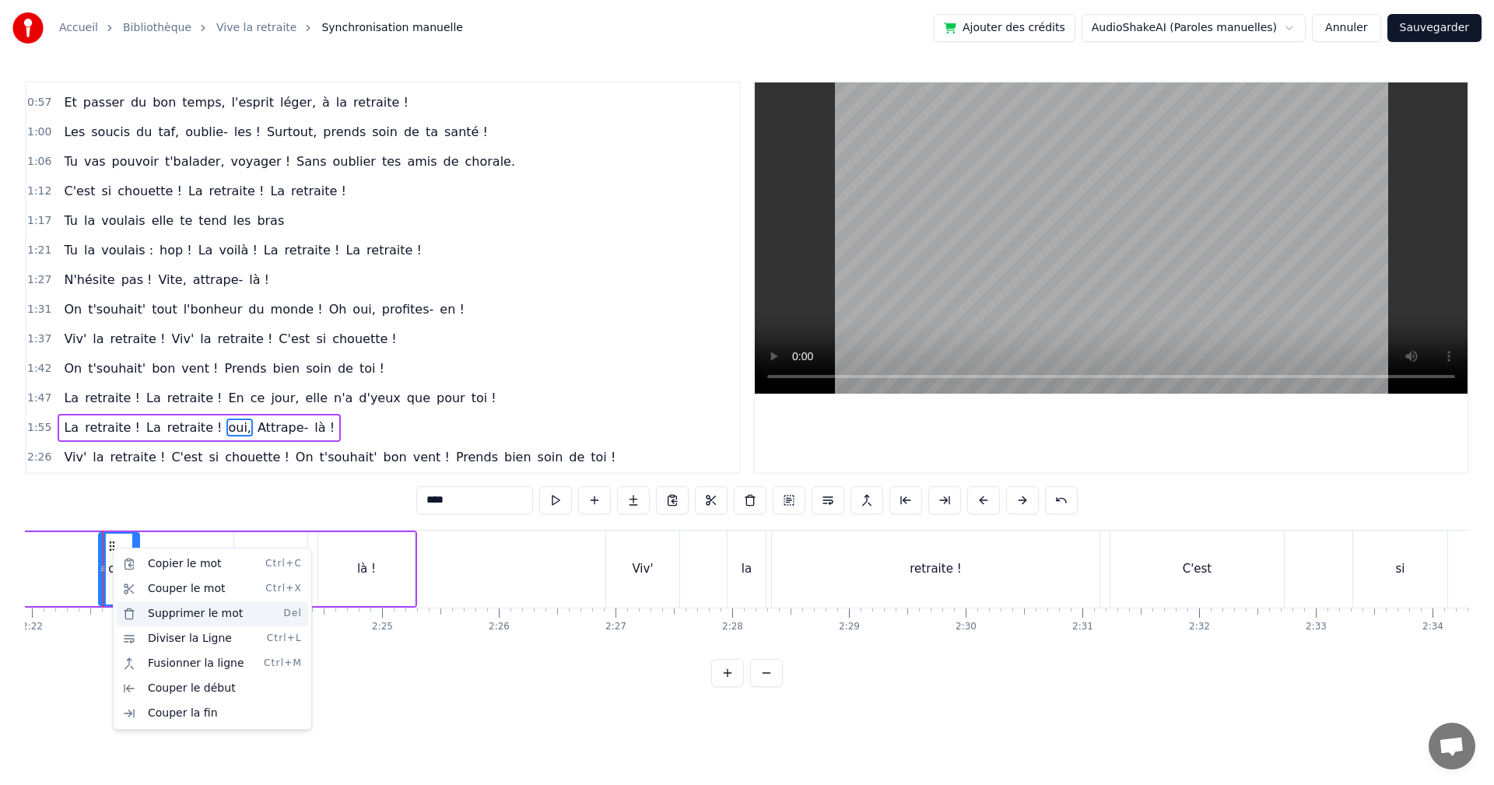
click at [191, 620] on div "Supprimer le mot Del" at bounding box center [212, 614] width 191 height 25
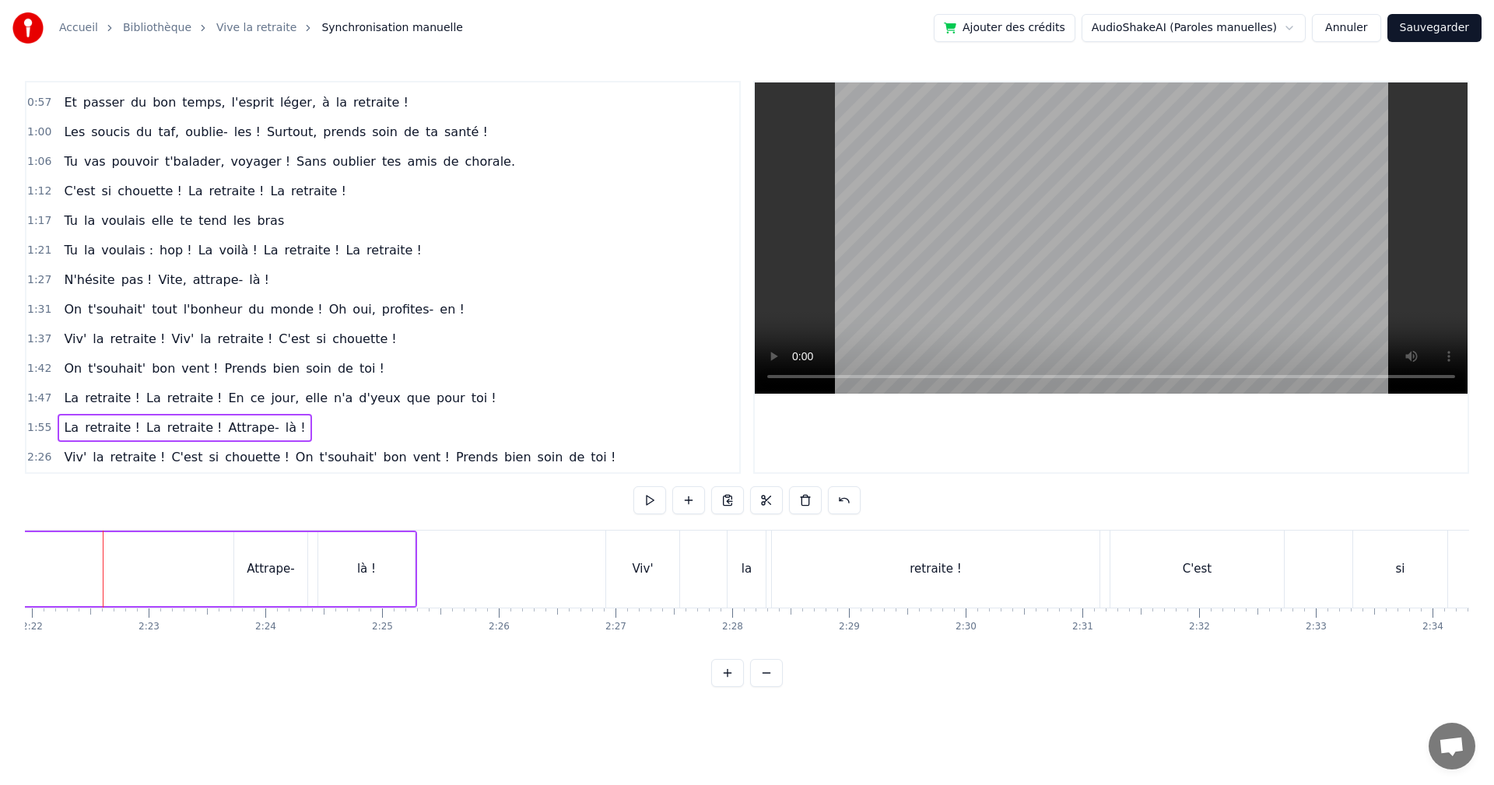
click at [251, 544] on div "Attrape-" at bounding box center [270, 569] width 73 height 74
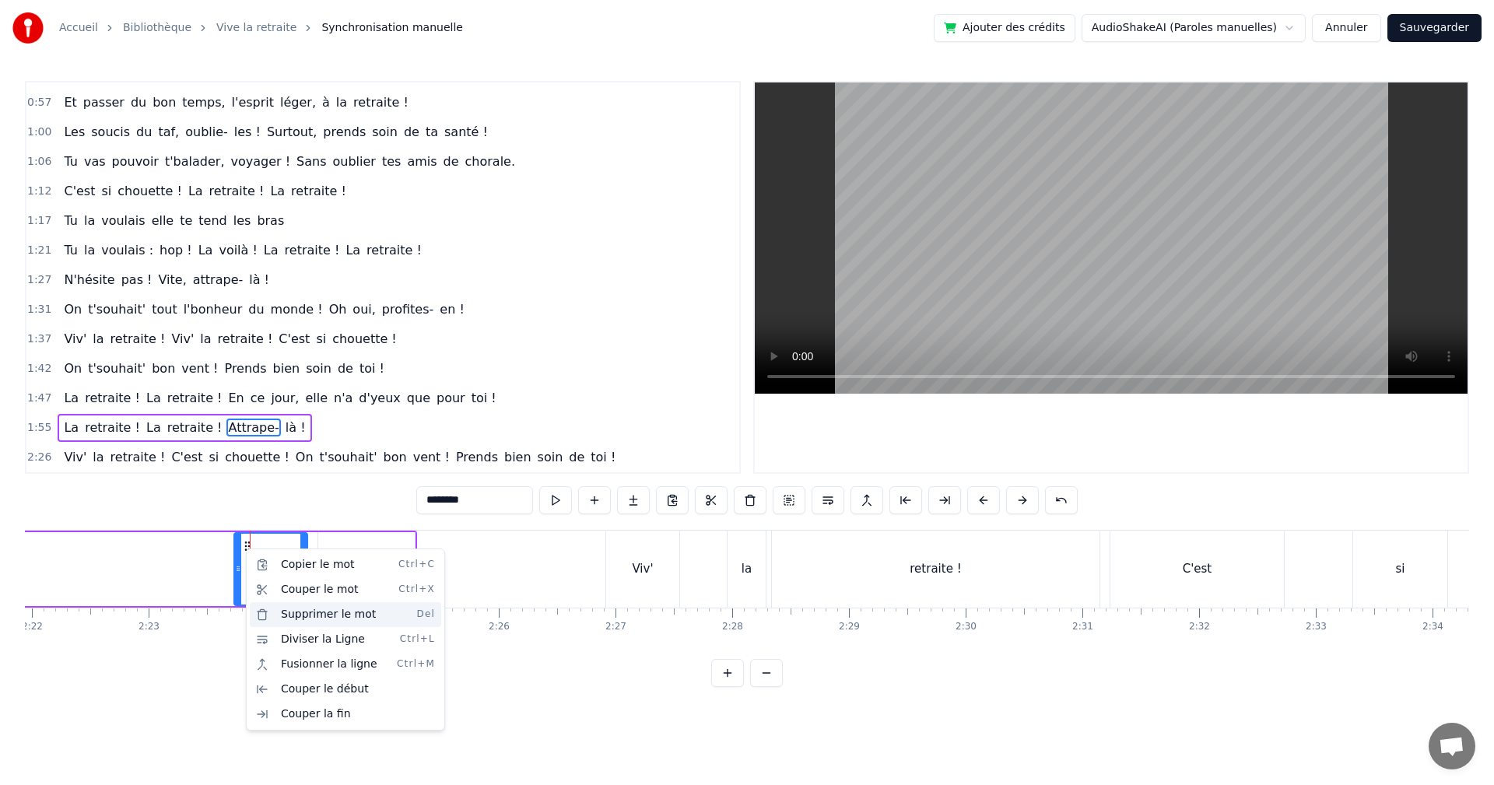
click at [319, 619] on div "Supprimer le mot Del" at bounding box center [345, 614] width 191 height 25
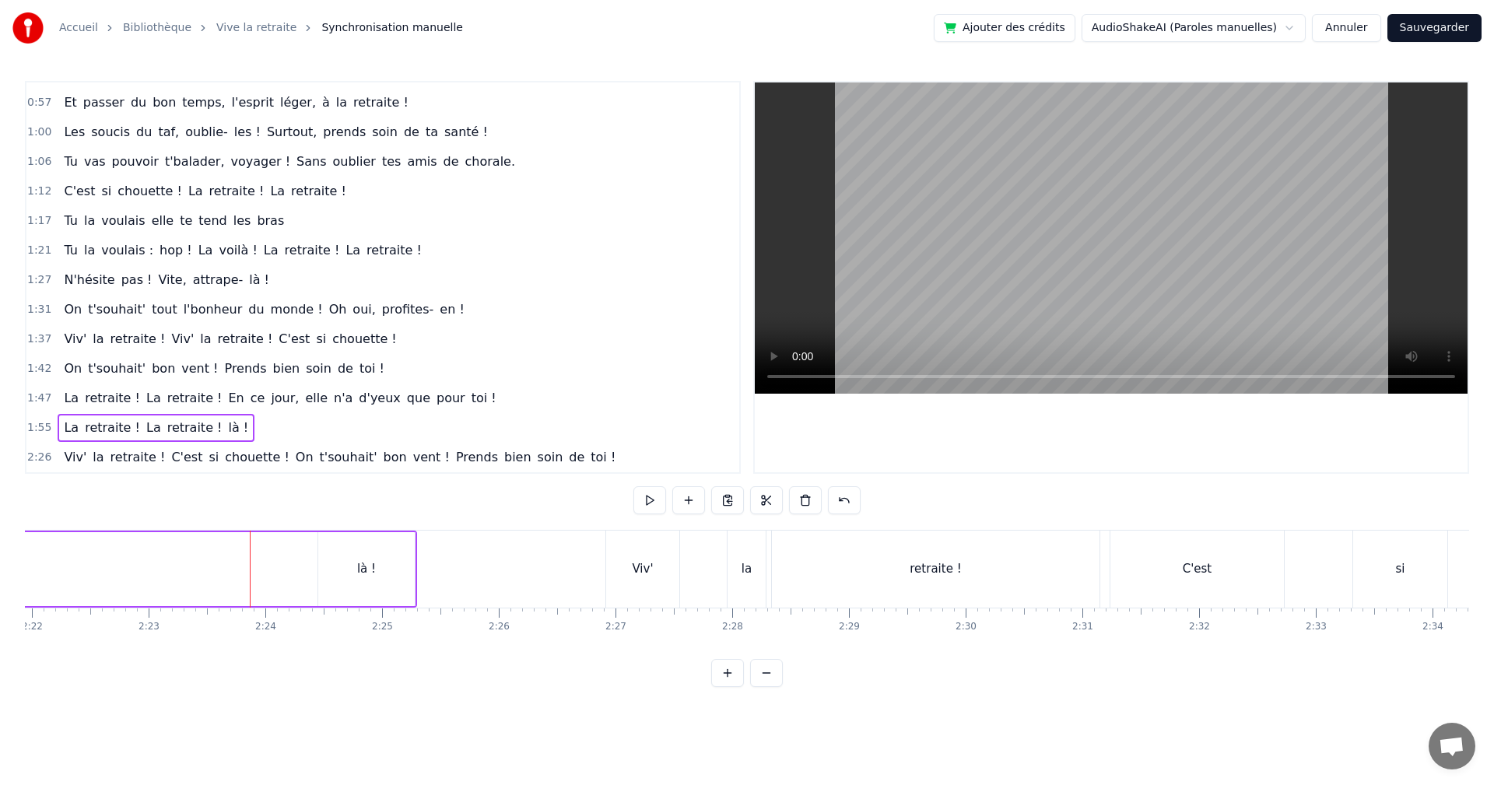
click at [335, 559] on div "là !" at bounding box center [366, 569] width 97 height 74
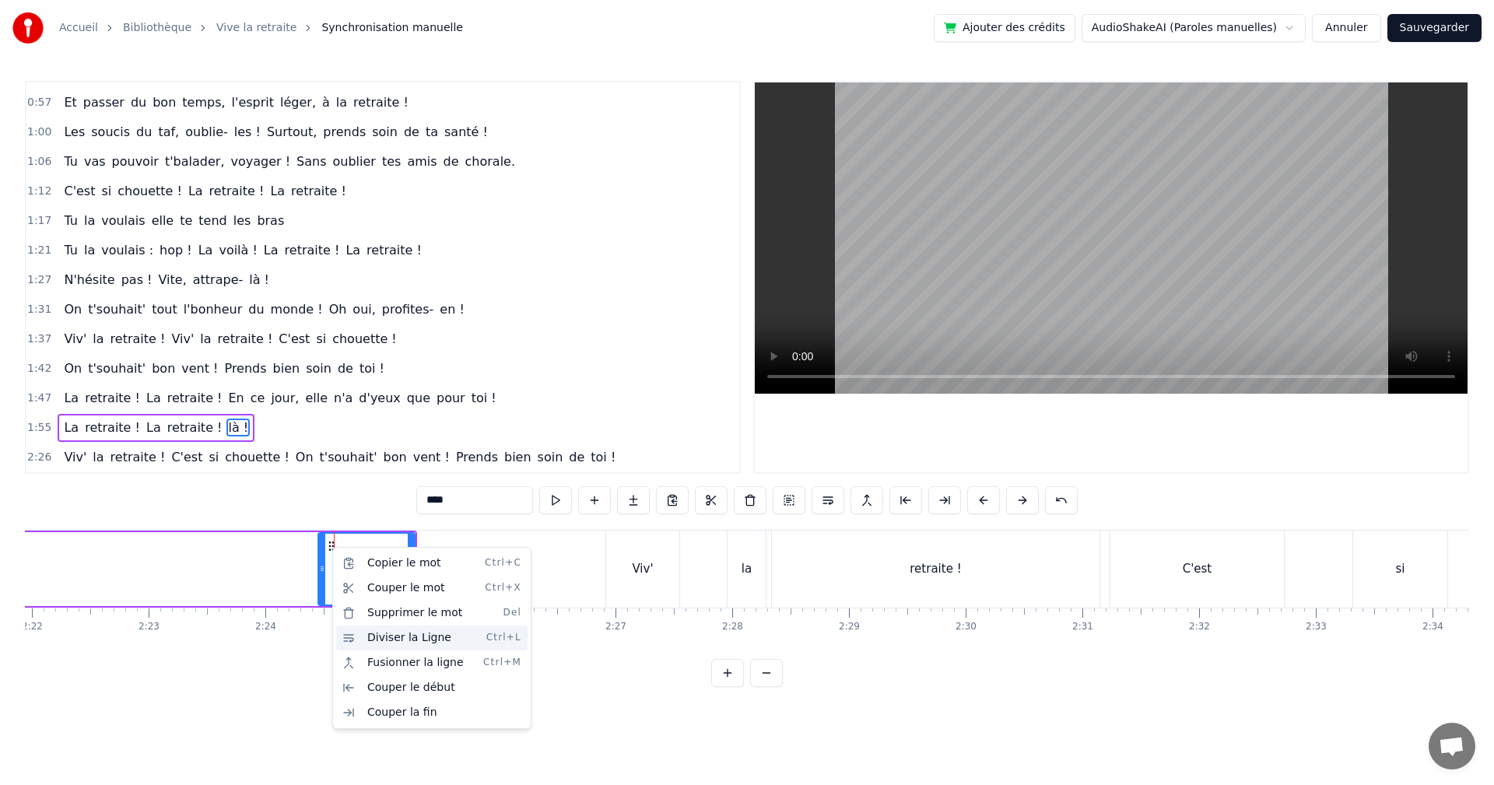
click at [384, 638] on div "Diviser la Ligne Ctrl+L" at bounding box center [431, 638] width 191 height 25
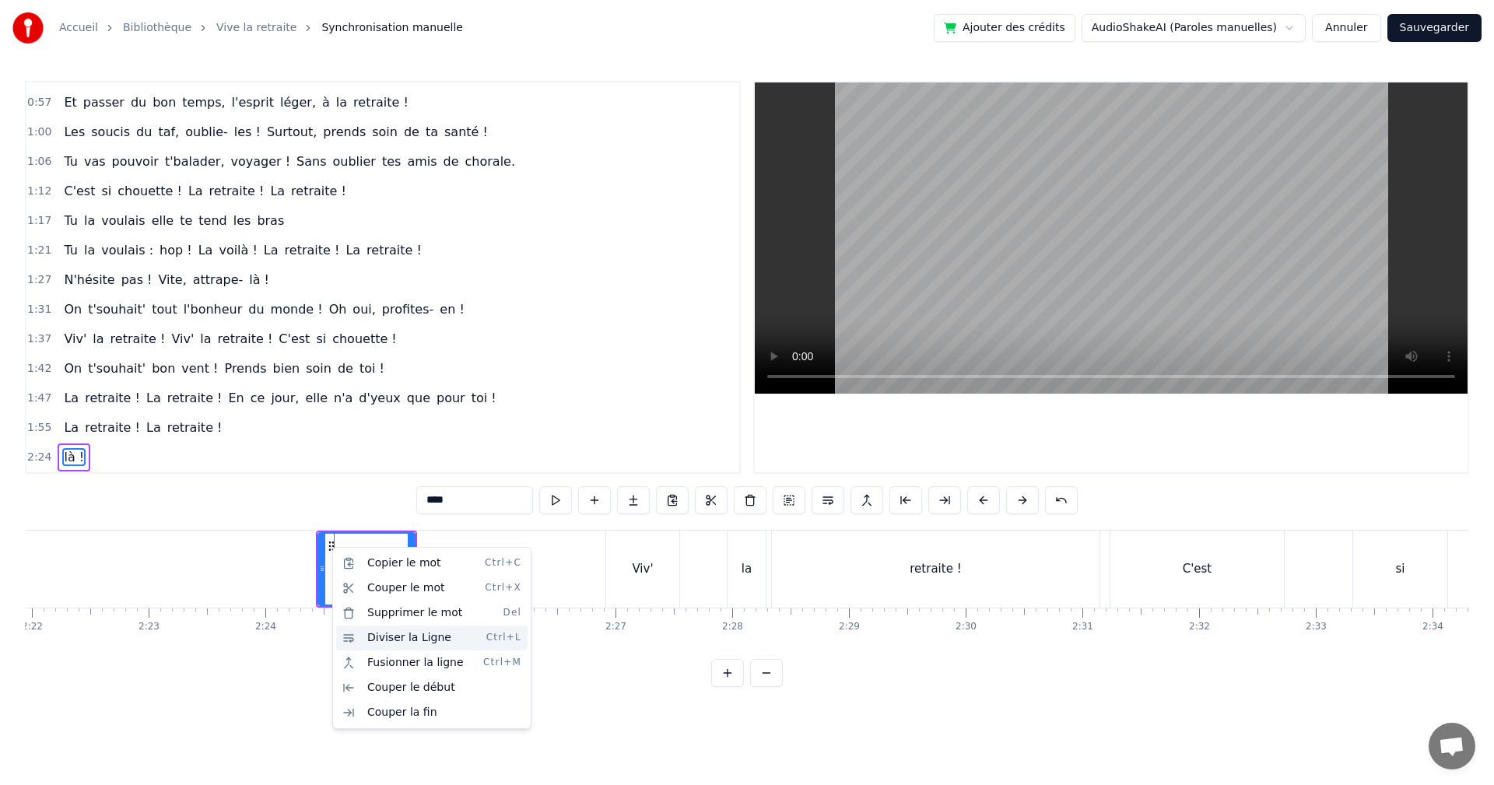
scroll to position [349, 0]
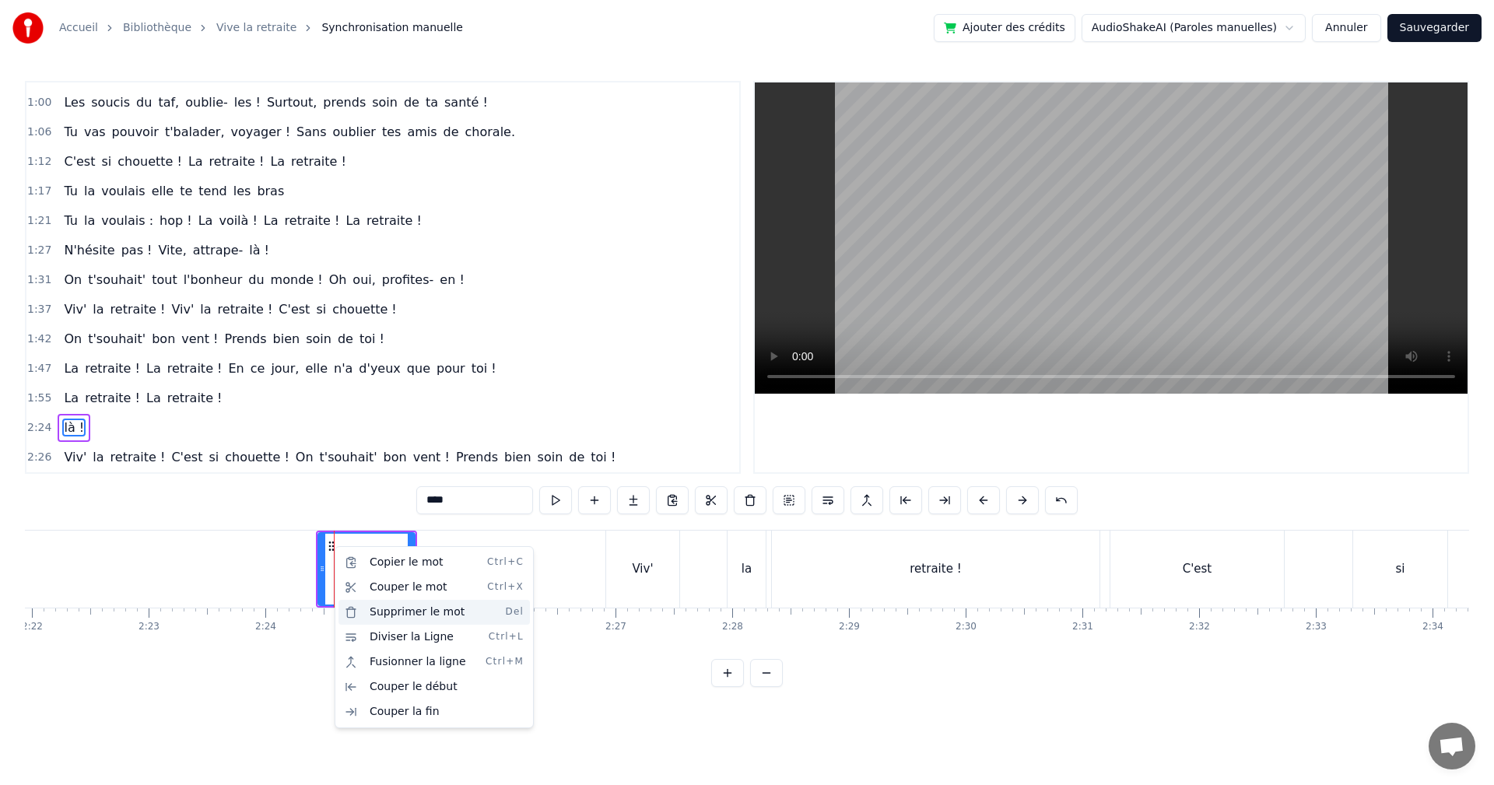
click at [415, 613] on div "Supprimer le mot Del" at bounding box center [434, 612] width 191 height 25
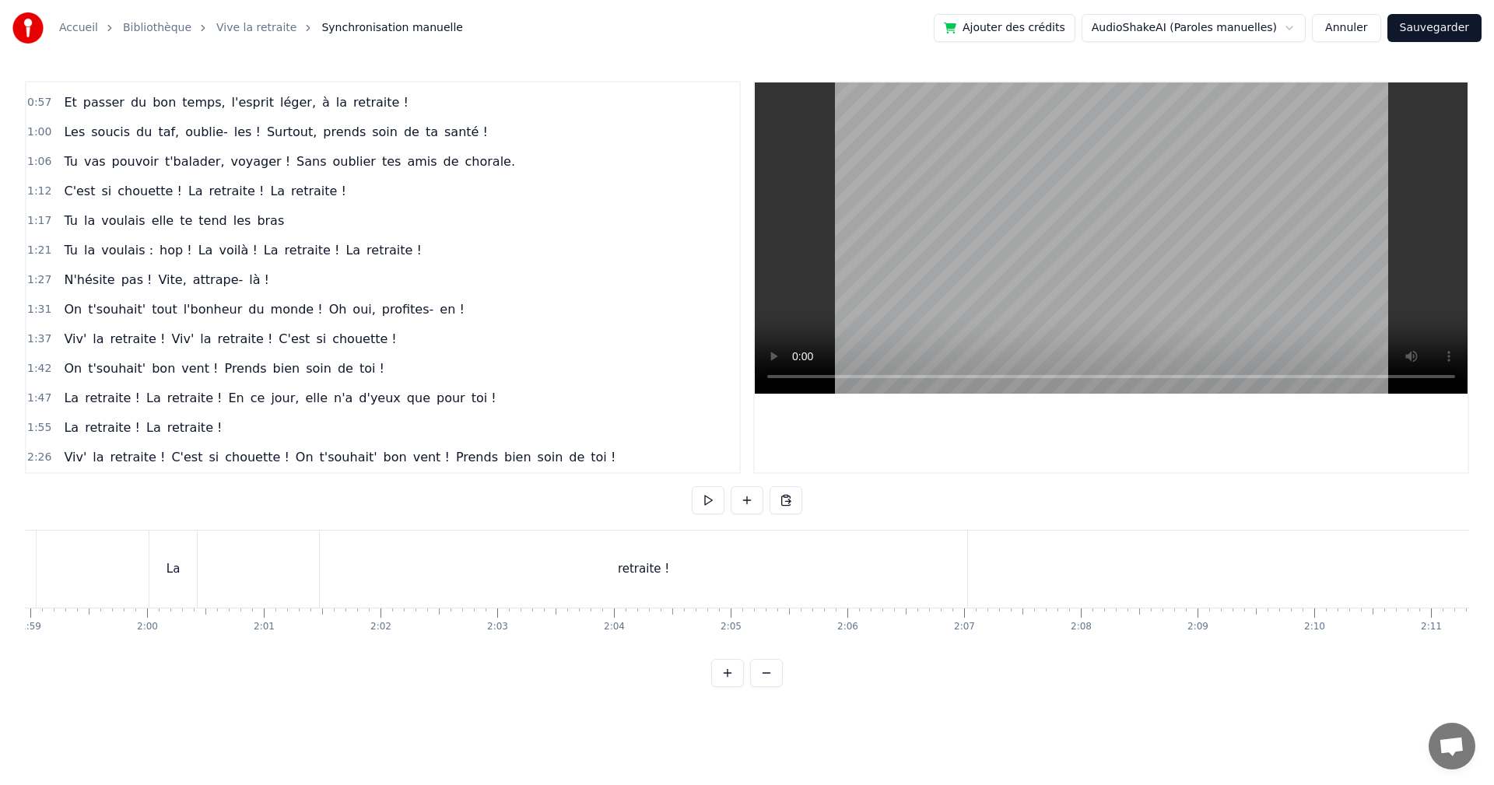
scroll to position [0, 13864]
click at [370, 518] on div "0:00 Ça y est [PERSON_NAME] ! C'est enfin le jour J ! 0:03 Tu es libérée, soula…" at bounding box center [747, 384] width 1445 height 606
click at [363, 548] on div "retraite !" at bounding box center [667, 569] width 648 height 77
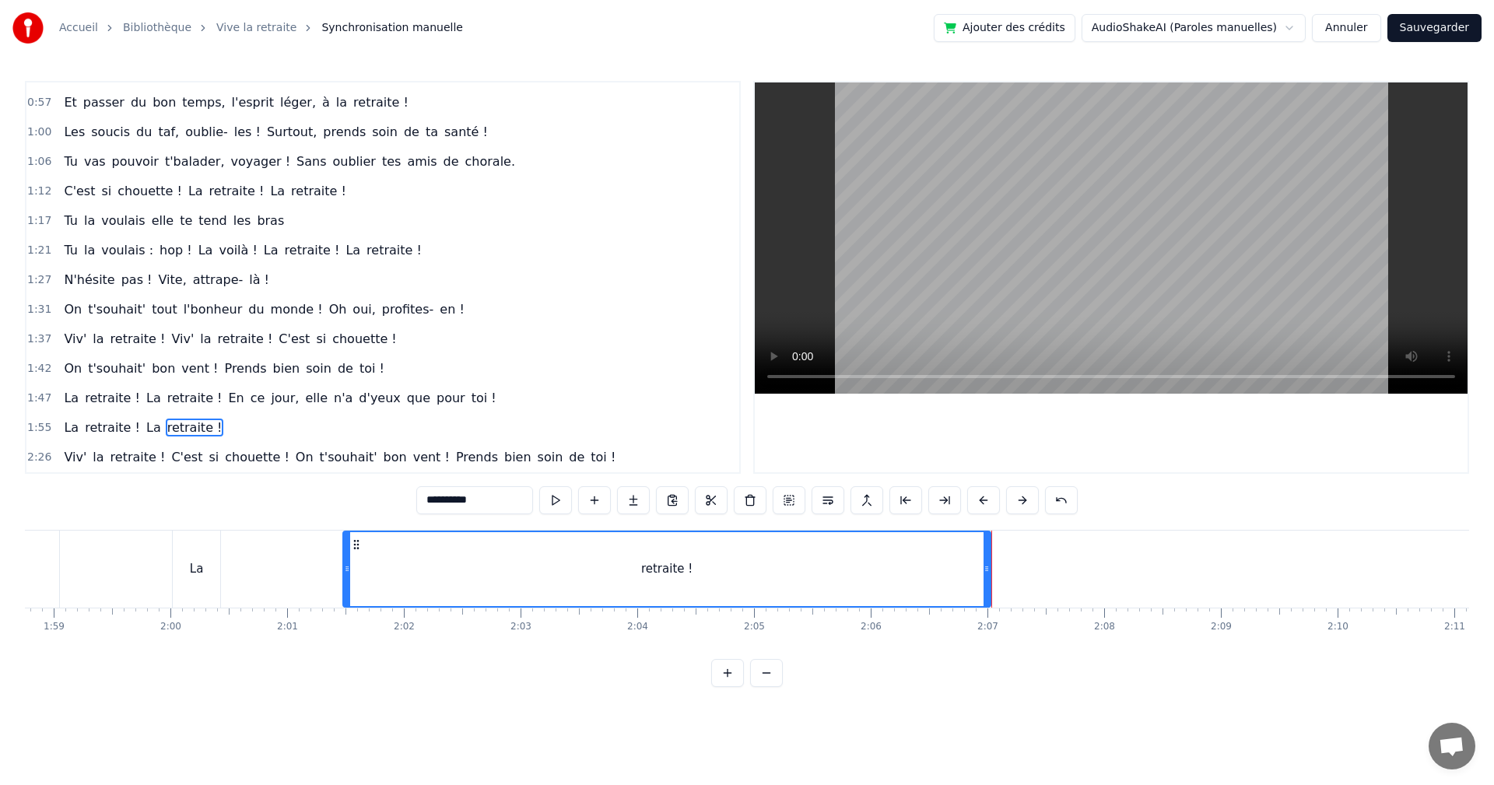
click at [968, 712] on html "Accueil Bibliothèque Vive la retraite Synchronisation manuelle Ajouter des créd…" at bounding box center [747, 356] width 1494 height 712
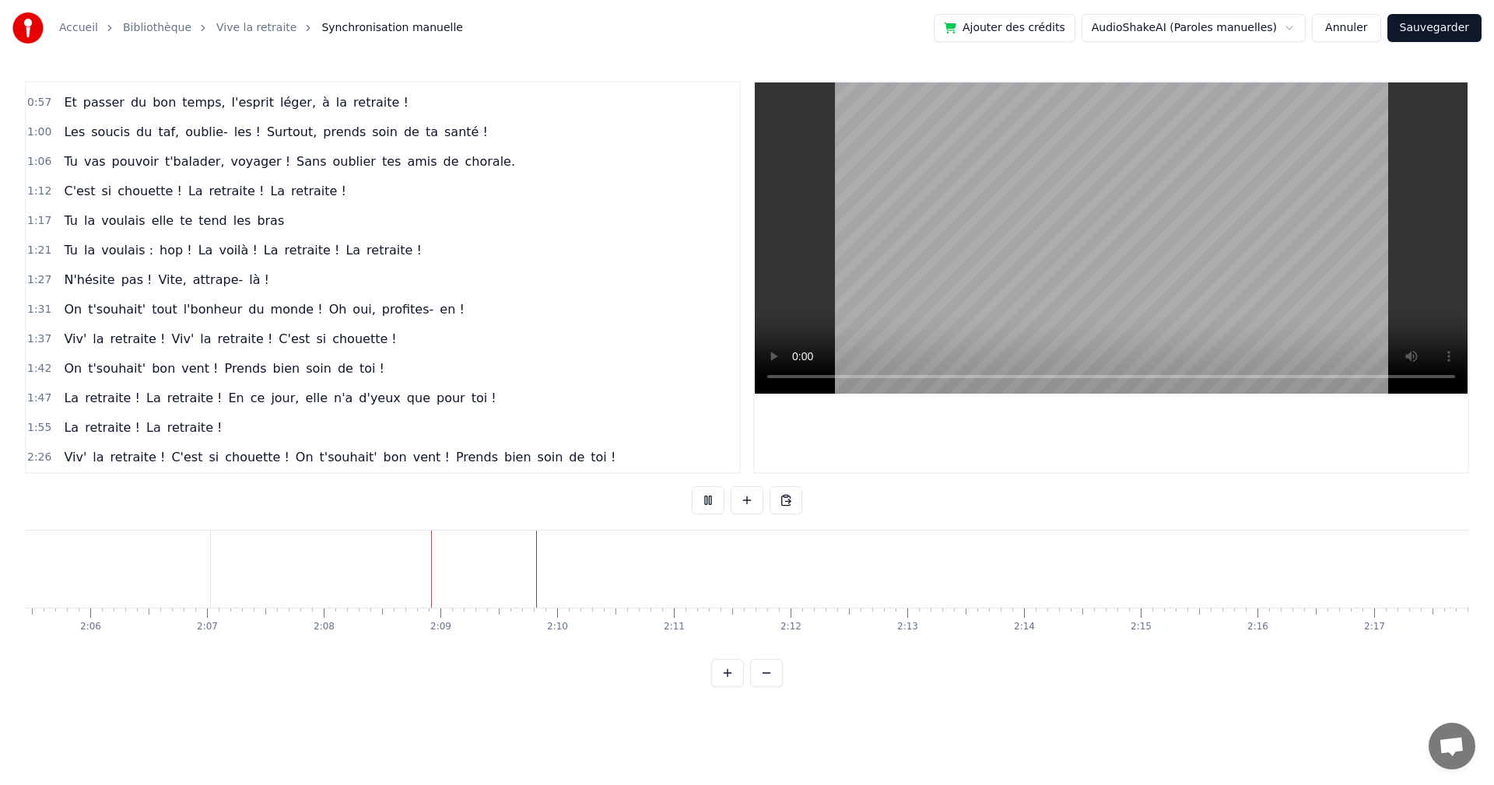
scroll to position [0, 14916]
drag, startPoint x: 1150, startPoint y: 657, endPoint x: 1231, endPoint y: 663, distance: 82.0
click at [1231, 663] on html "Accueil Bibliothèque Vive la retraite Synchronisation manuelle Ajouter des créd…" at bounding box center [747, 356] width 1494 height 712
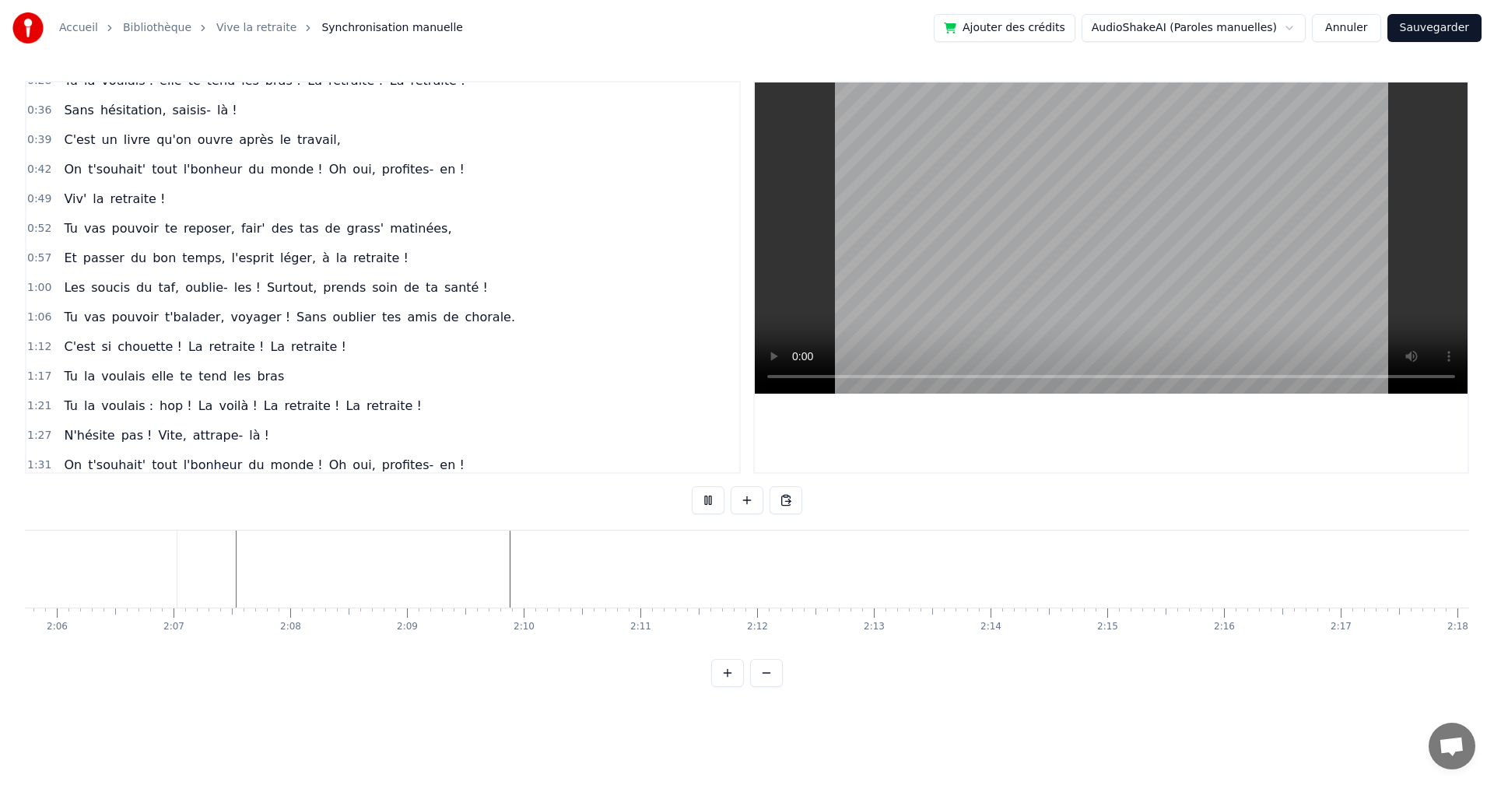
scroll to position [0, 14737]
click at [1339, 24] on button "Annuler" at bounding box center [1346, 28] width 68 height 28
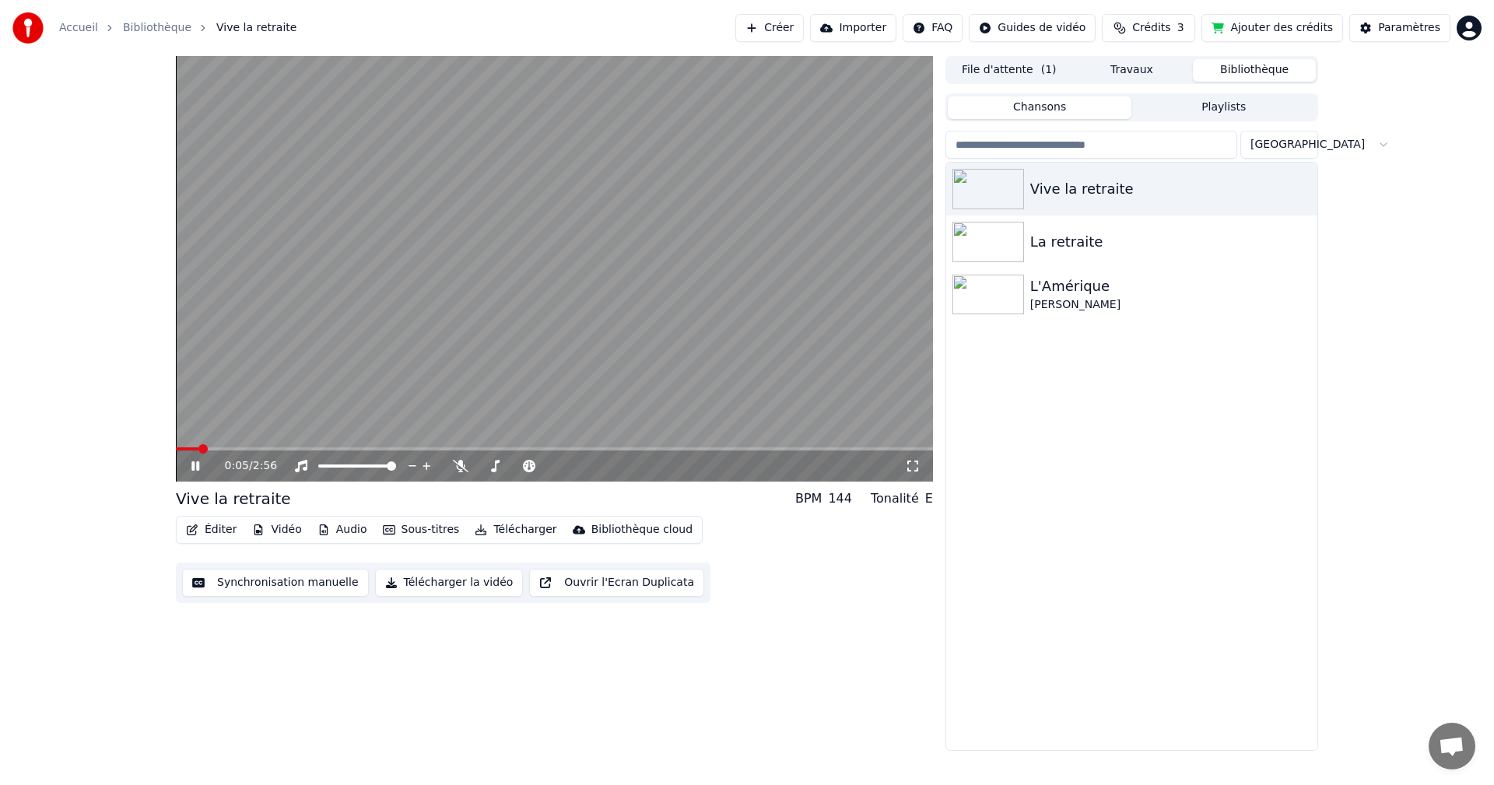
click at [196, 467] on icon at bounding box center [206, 466] width 37 height 12
click at [578, 588] on button "Ouvrir l'Ecran Duplicata" at bounding box center [616, 583] width 175 height 28
click at [192, 463] on icon at bounding box center [195, 466] width 8 height 9
click at [199, 466] on icon at bounding box center [195, 466] width 9 height 11
click at [193, 466] on icon at bounding box center [195, 466] width 8 height 9
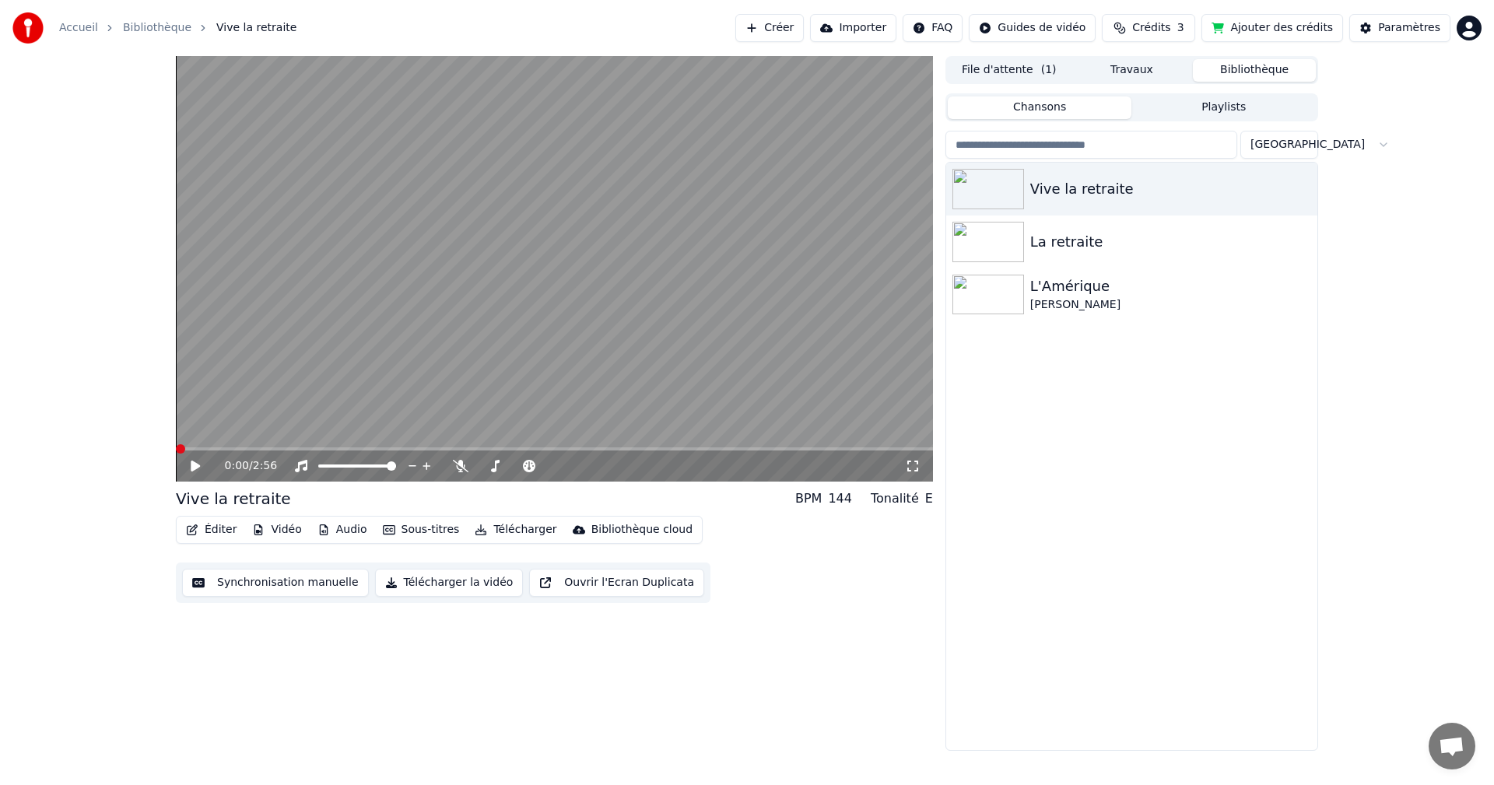
click at [176, 454] on span at bounding box center [180, 448] width 9 height 9
click at [216, 532] on button "Éditer" at bounding box center [211, 530] width 63 height 22
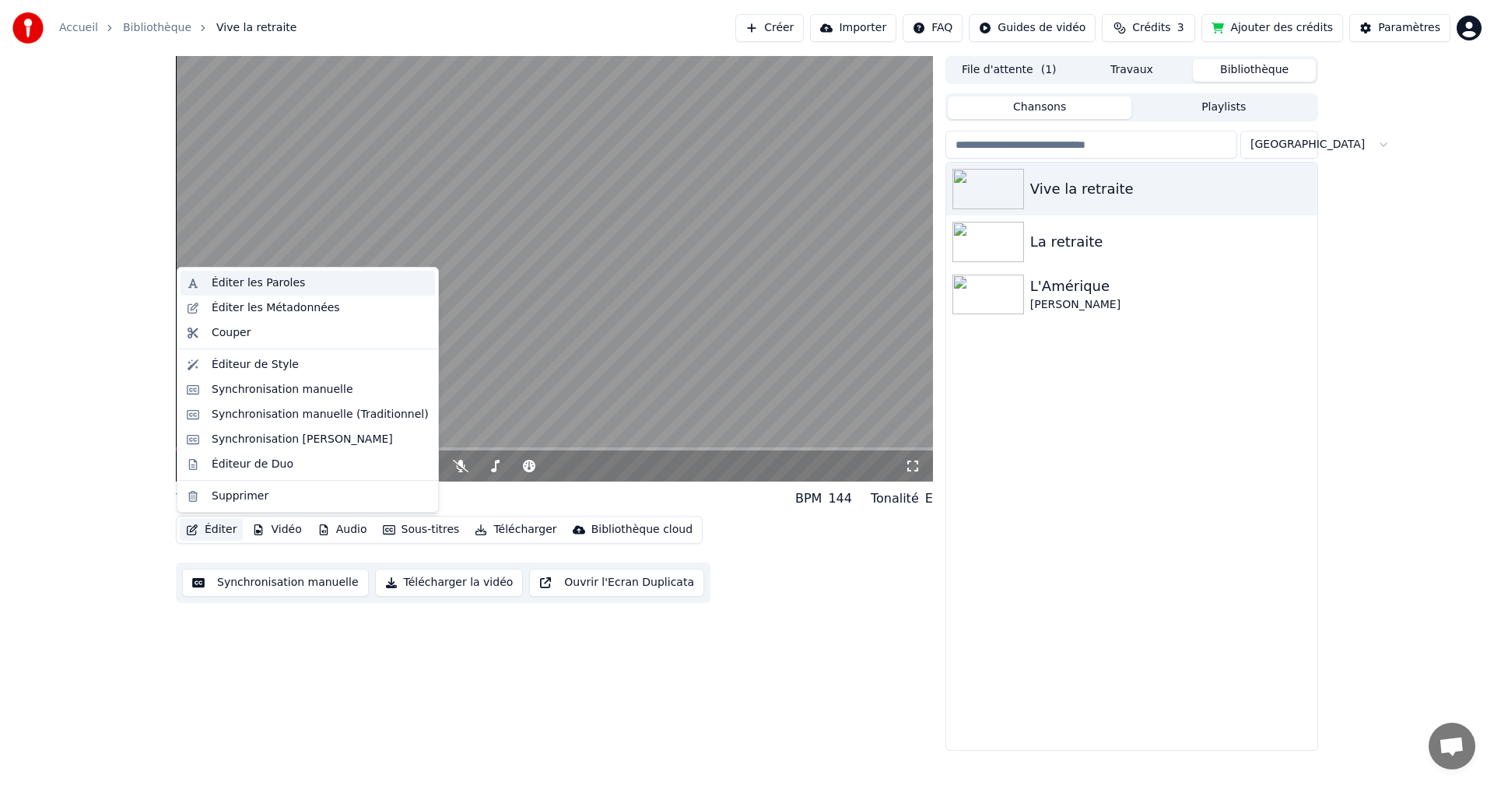
click at [247, 284] on div "Éditer les Paroles" at bounding box center [258, 284] width 93 height 16
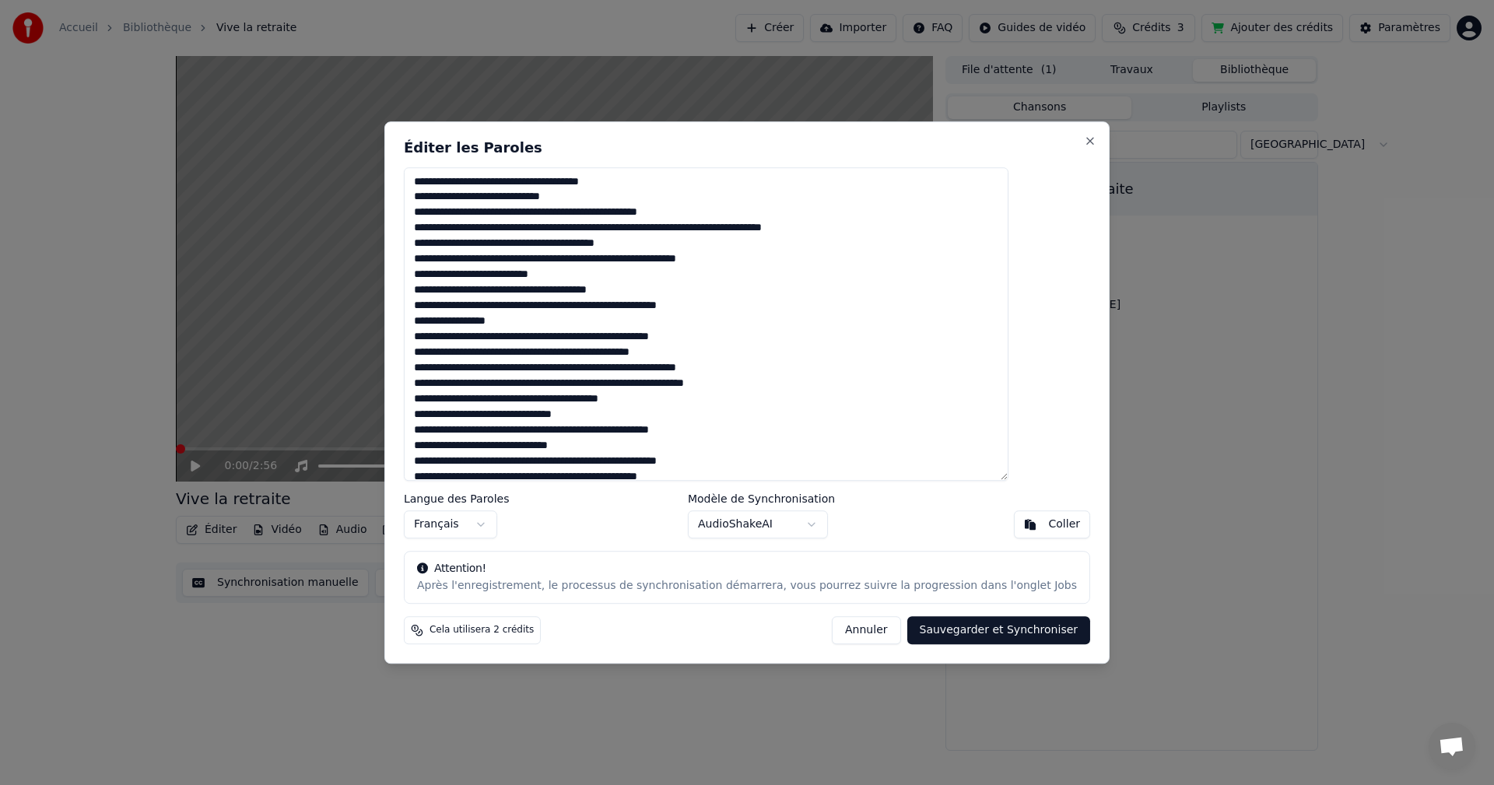
scroll to position [73, 0]
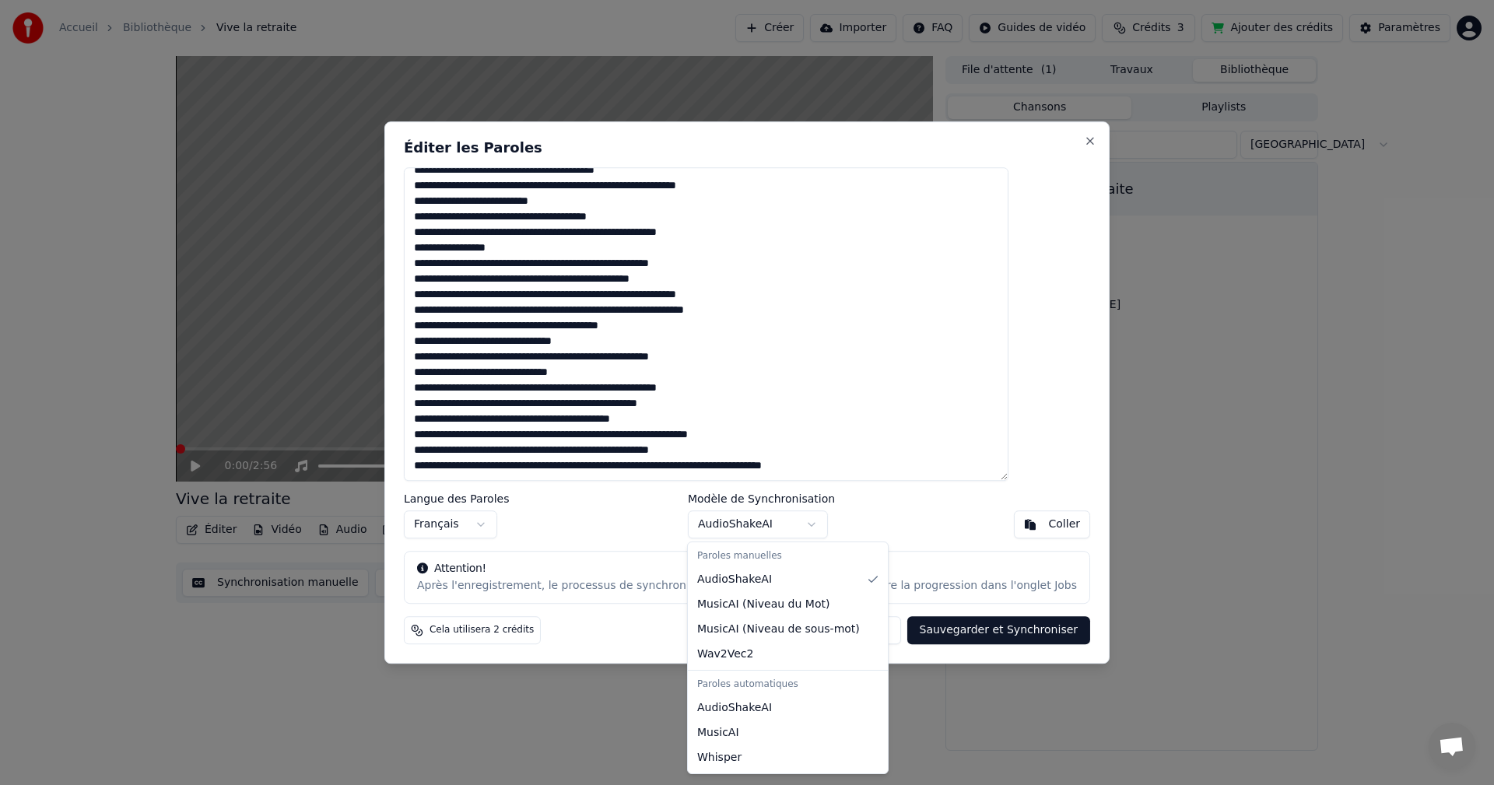
click at [812, 525] on body "Accueil Bibliothèque Vive la retraite Créer Importer FAQ Guides de vidéo Crédit…" at bounding box center [747, 392] width 1494 height 785
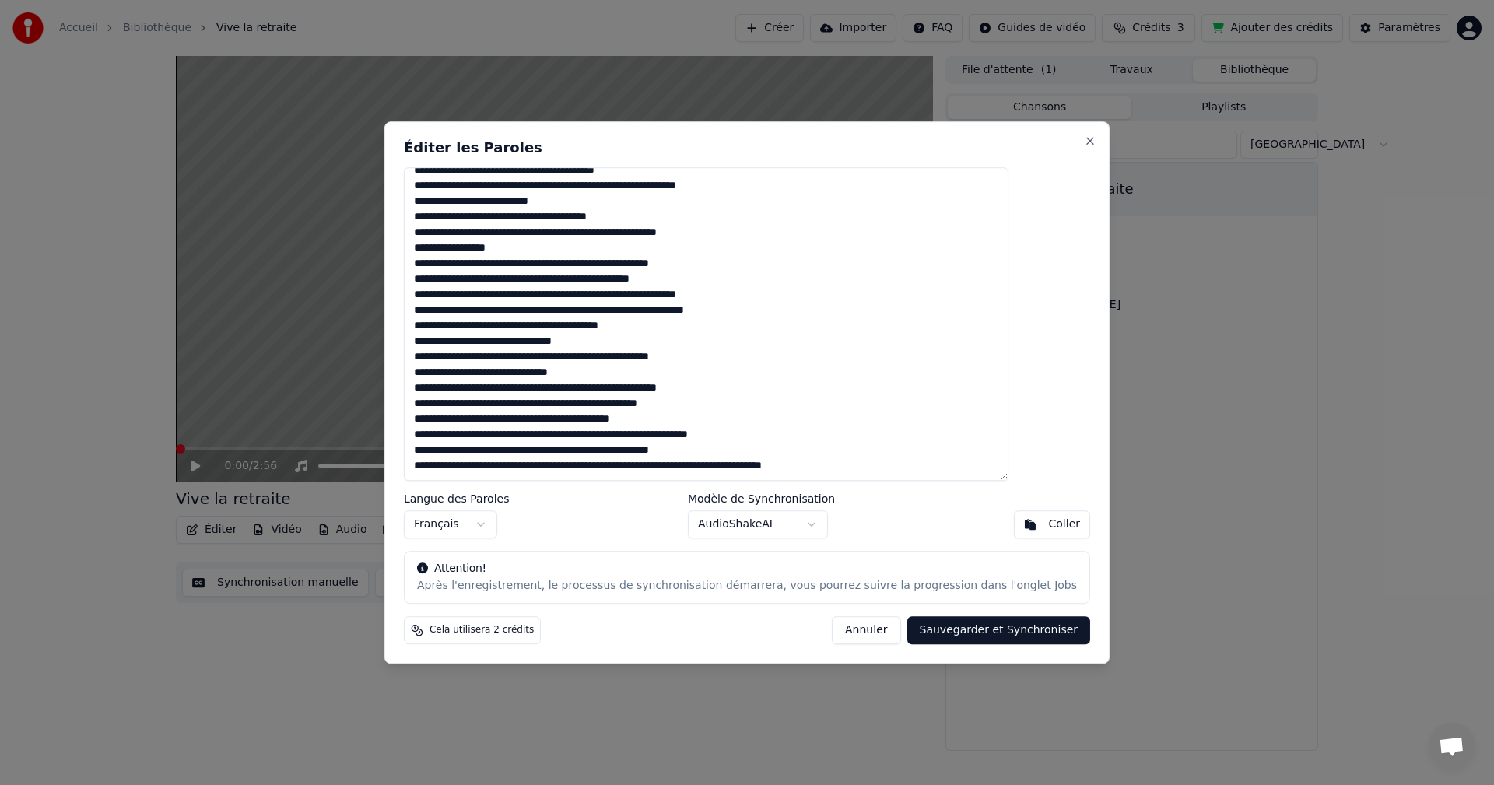
click at [812, 525] on body "Accueil Bibliothèque Vive la retraite Créer Importer FAQ Guides de vidéo Crédit…" at bounding box center [747, 392] width 1494 height 785
click at [841, 630] on button "Annuler" at bounding box center [866, 630] width 68 height 28
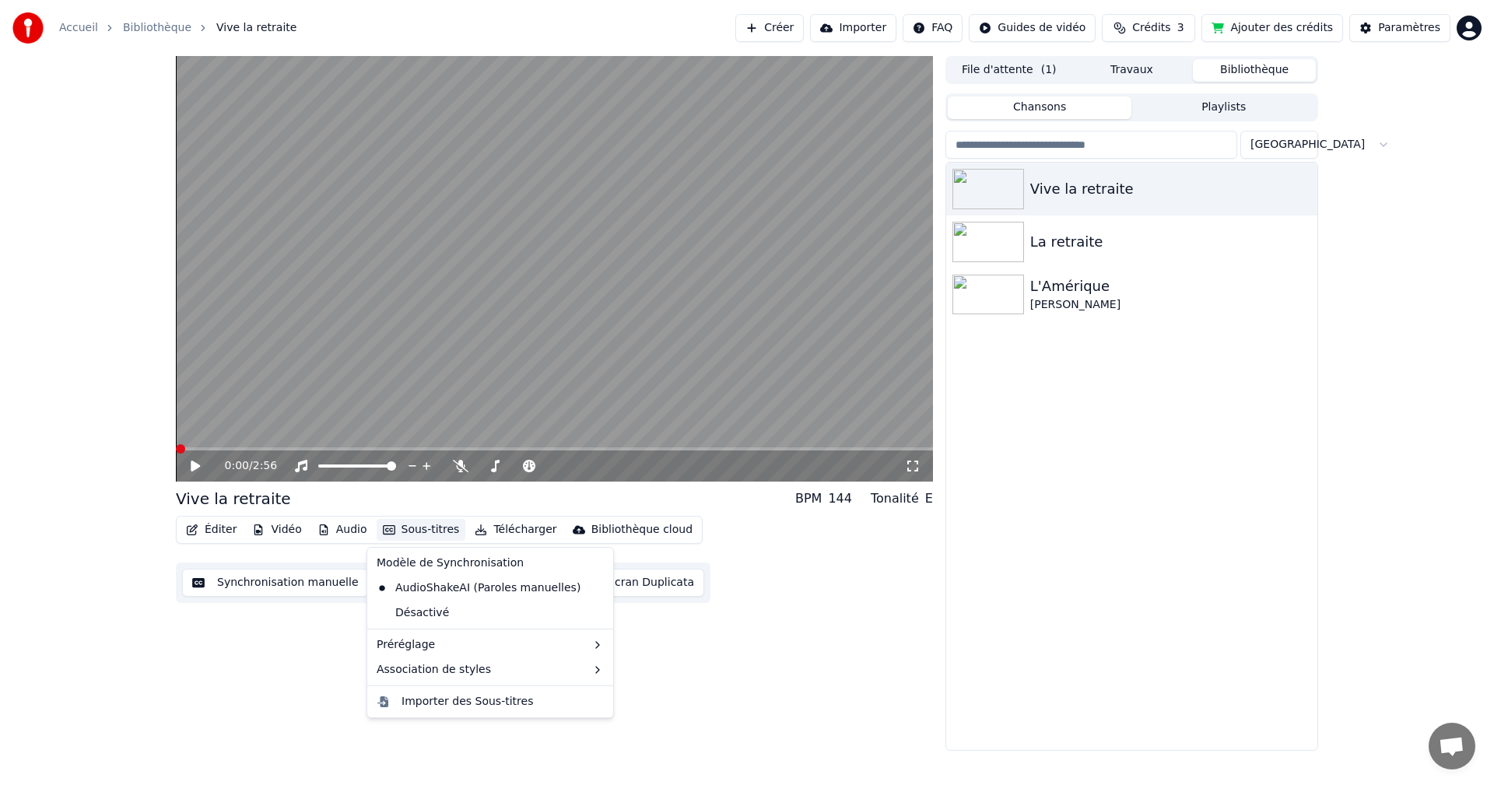
click at [423, 535] on button "Sous-titres" at bounding box center [422, 530] width 90 height 22
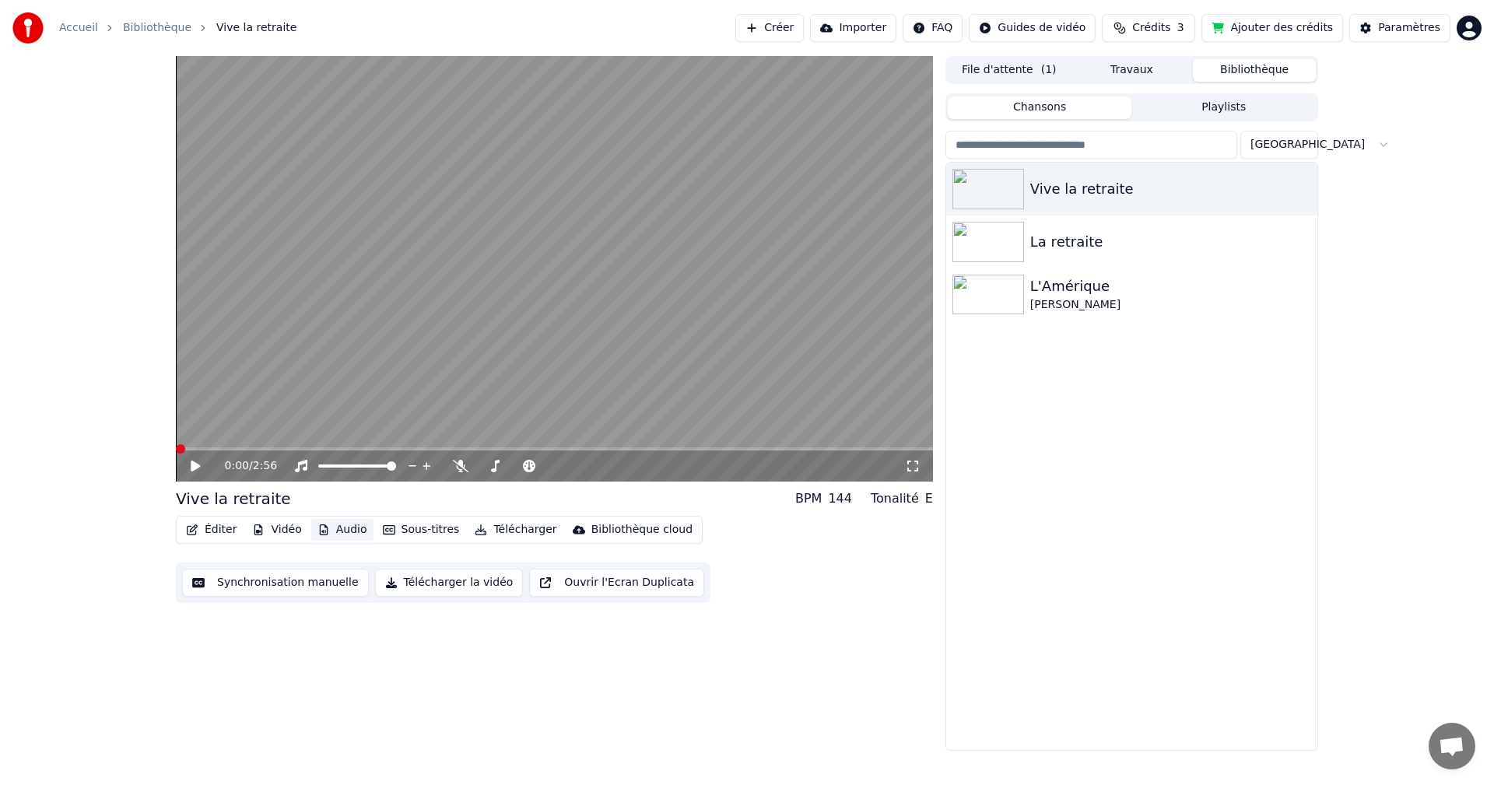
click at [349, 527] on button "Audio" at bounding box center [342, 530] width 62 height 22
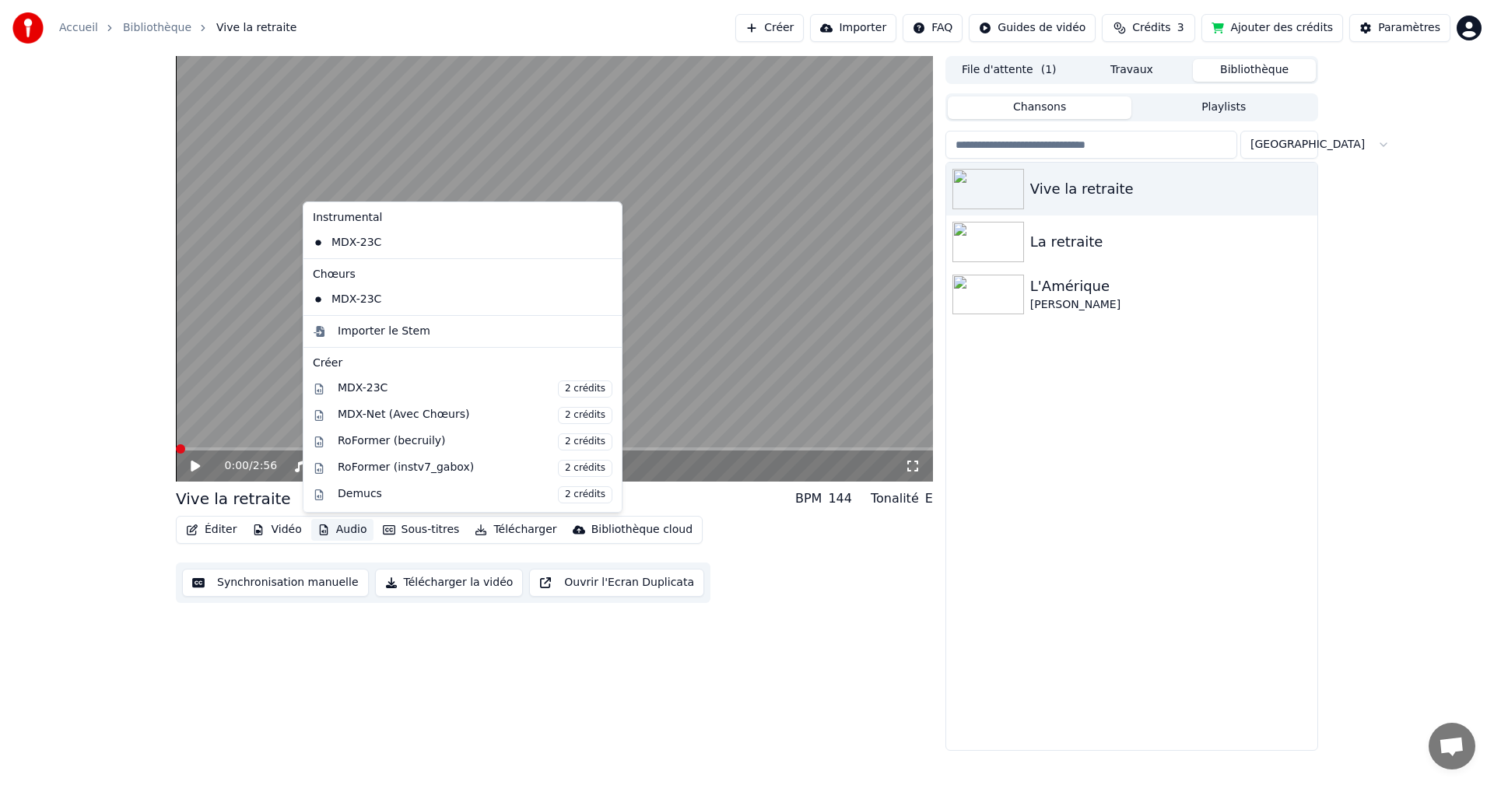
click at [349, 525] on button "Audio" at bounding box center [342, 530] width 62 height 22
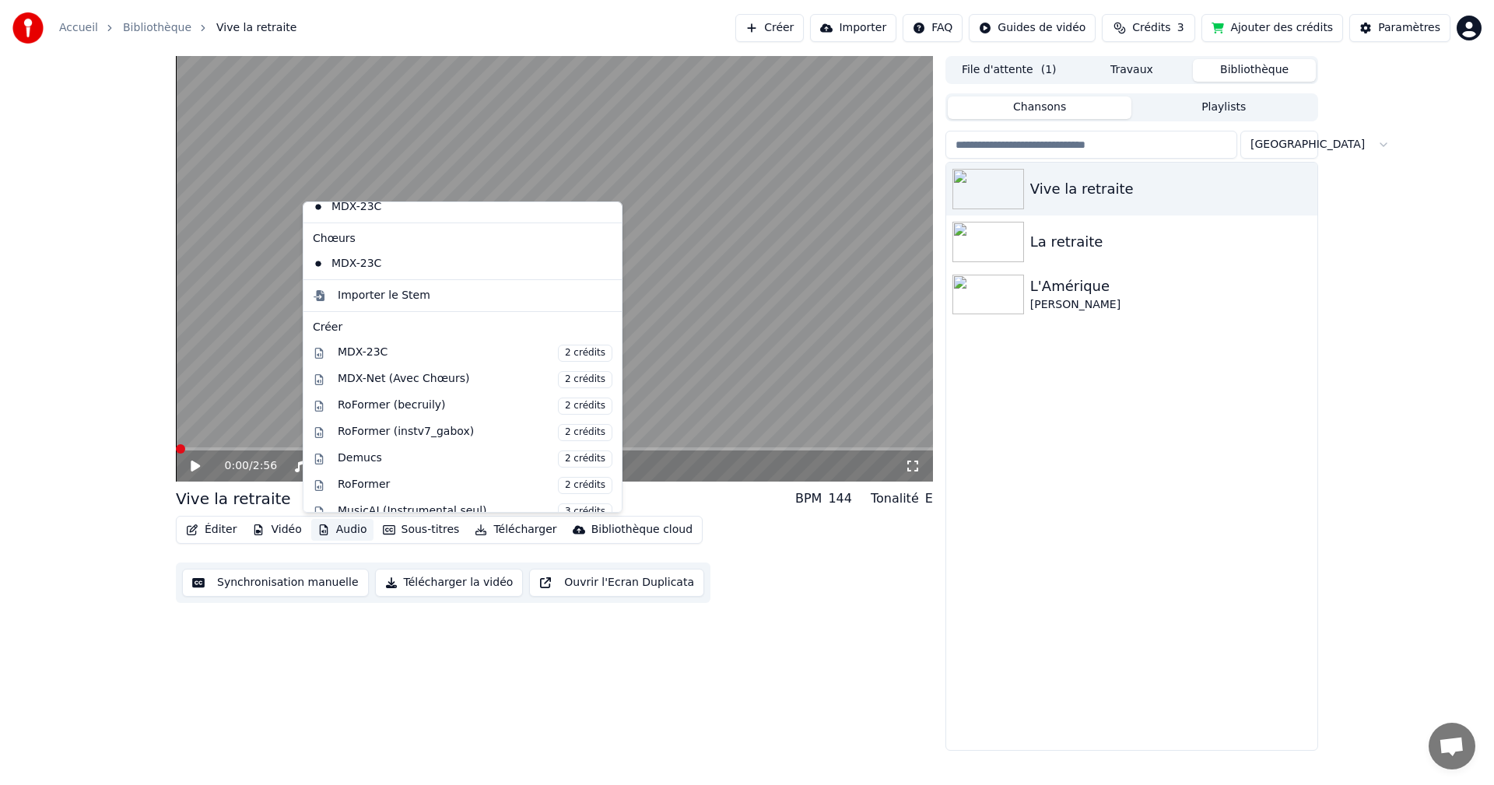
scroll to position [0, 0]
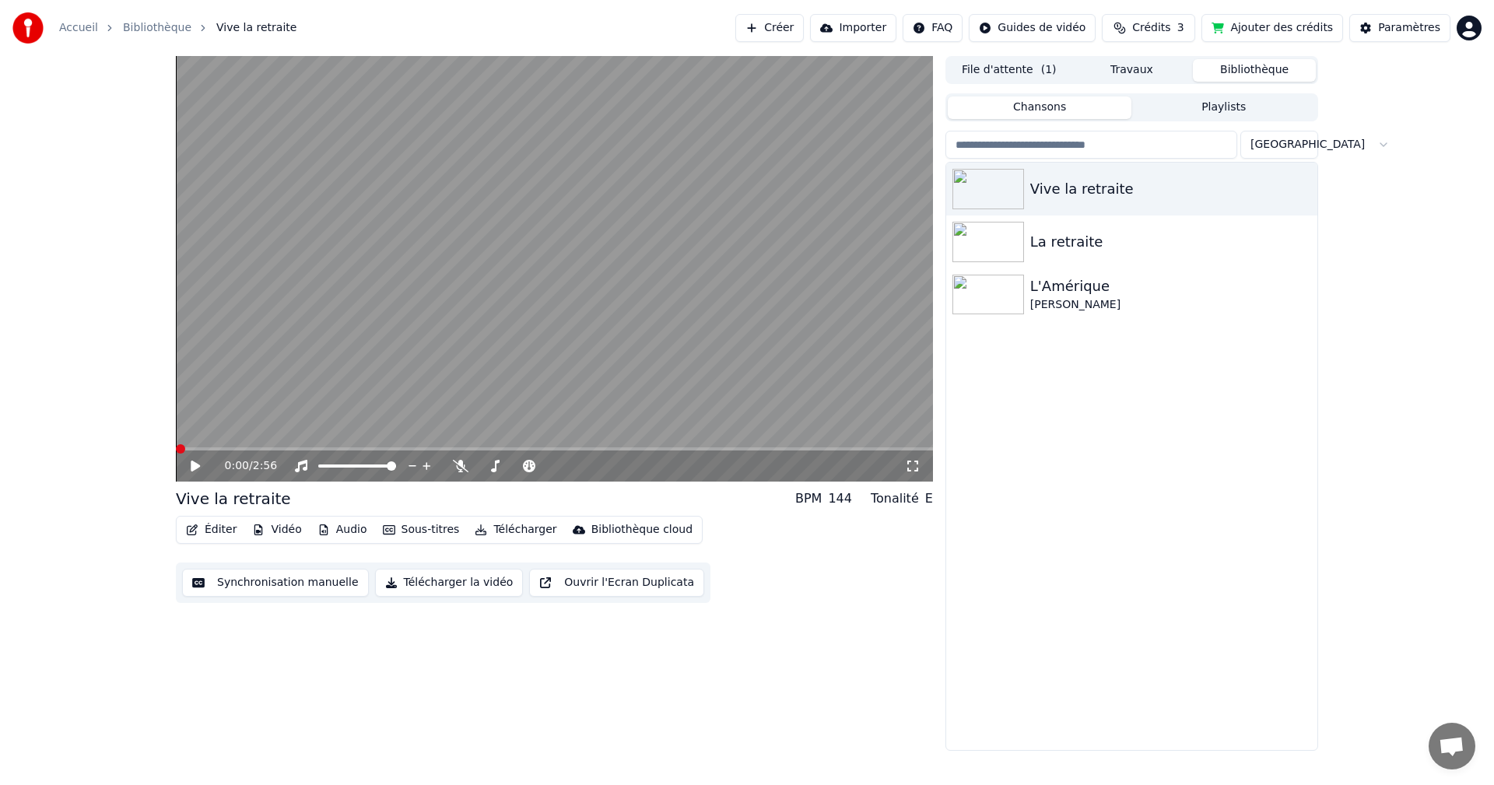
click at [921, 641] on div "0:00 / 2:56 Vive la retraite BPM 144 Tonalité E Éditer Vidéo Audio Sous-titres …" at bounding box center [554, 403] width 757 height 695
click at [227, 532] on button "Éditer" at bounding box center [211, 530] width 63 height 22
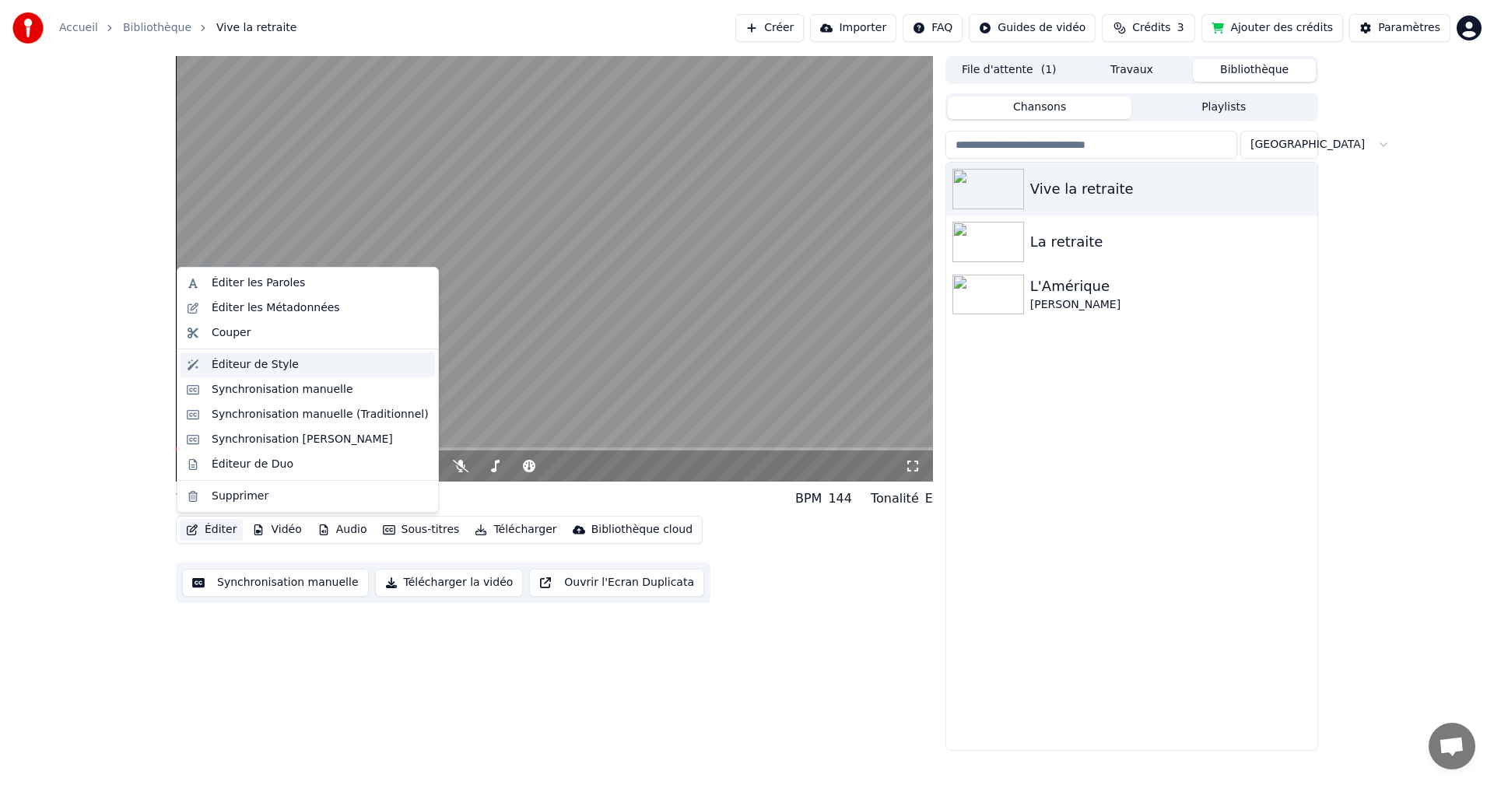
click at [258, 374] on div "Éditeur de Style" at bounding box center [308, 365] width 255 height 25
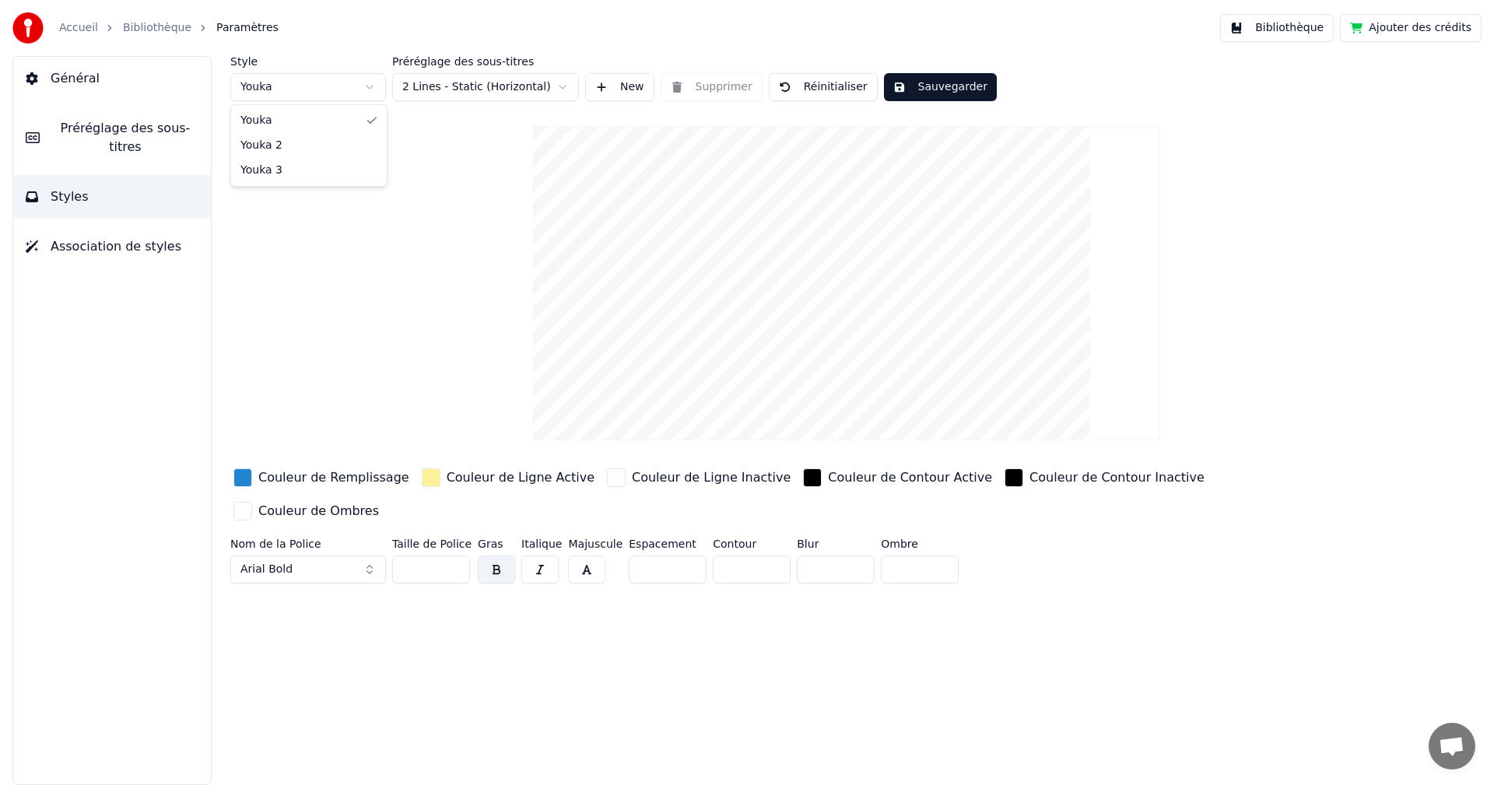
click at [370, 87] on html "Accueil Bibliothèque Paramètres Bibliothèque Ajouter des crédits Général Prérég…" at bounding box center [747, 392] width 1494 height 785
click at [565, 90] on html "Accueil Bibliothèque Paramètres Bibliothèque Ajouter des crédits Général Prérég…" at bounding box center [747, 392] width 1494 height 785
click at [106, 131] on span "Préréglage des sous-titres" at bounding box center [125, 137] width 146 height 37
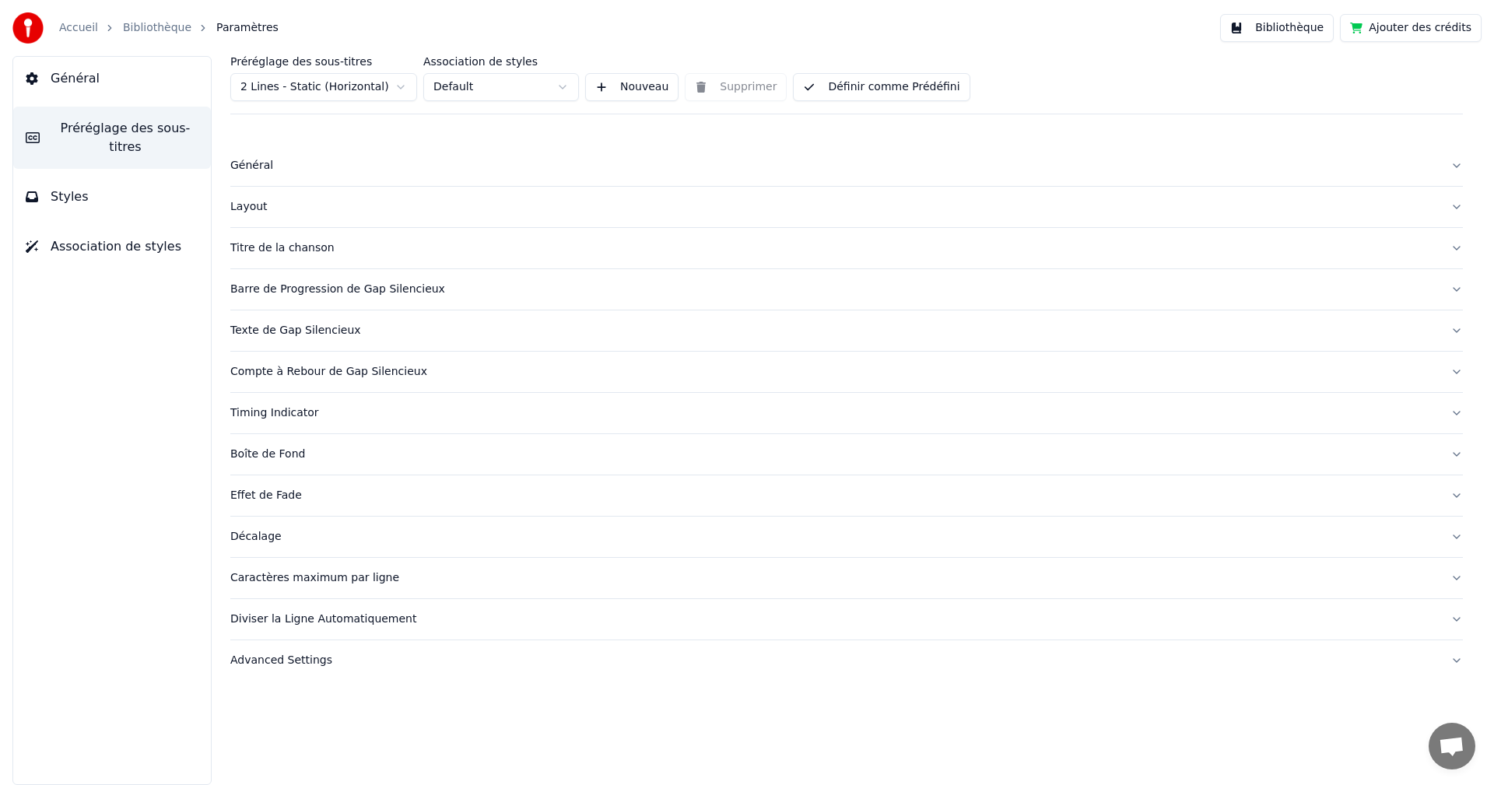
click at [75, 75] on span "Général" at bounding box center [75, 78] width 49 height 19
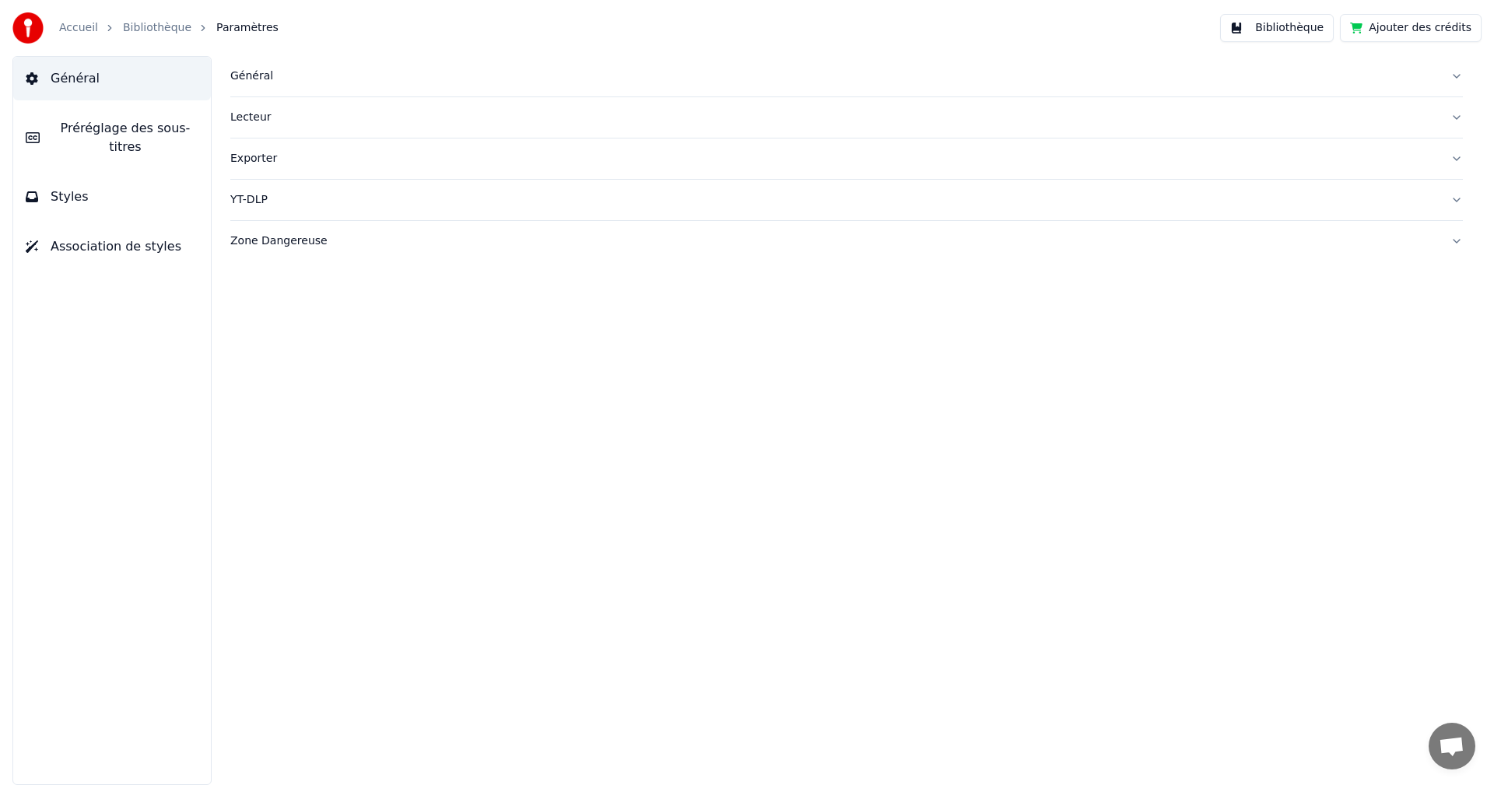
click at [162, 33] on link "Bibliothèque" at bounding box center [157, 28] width 68 height 16
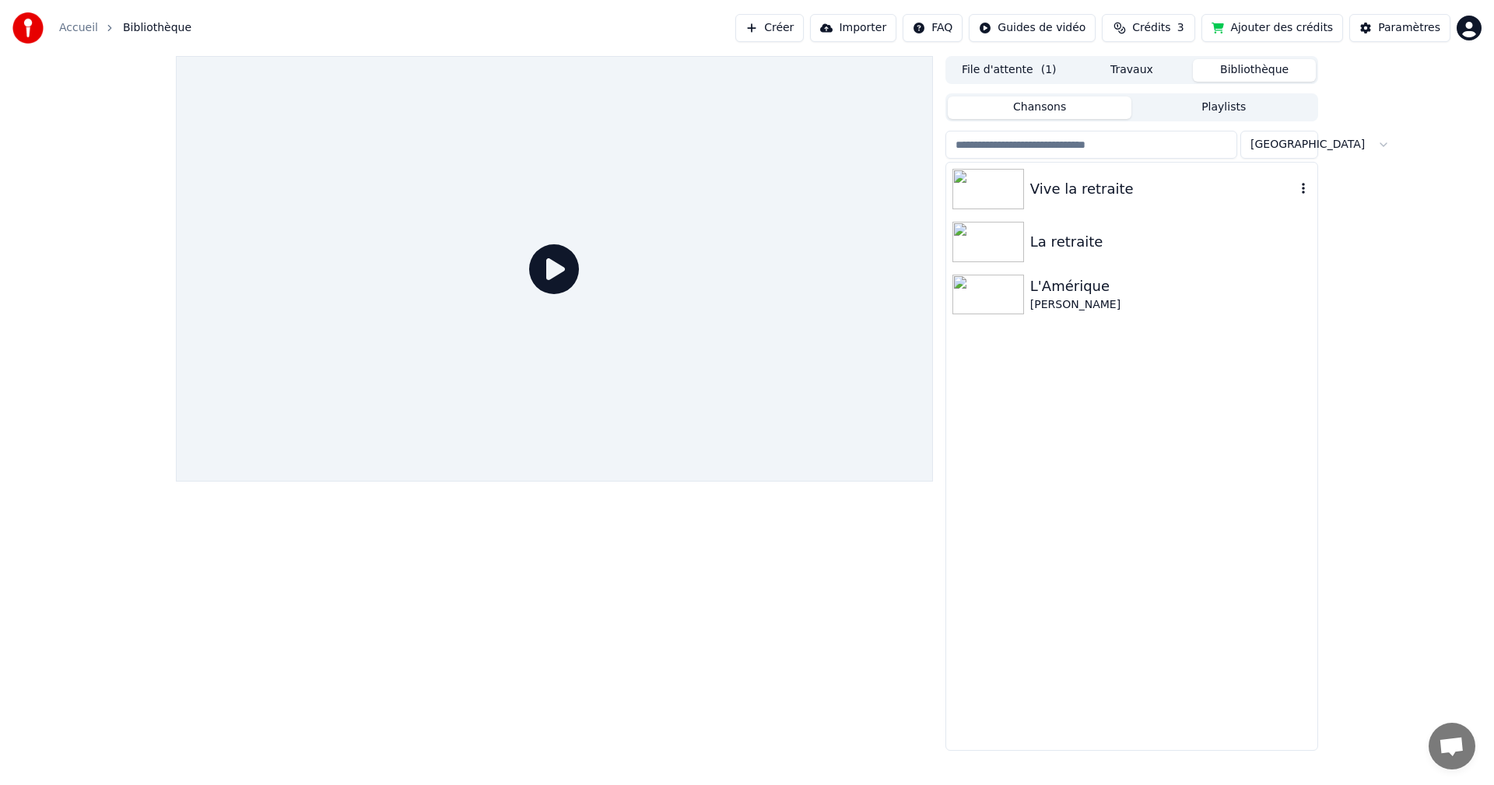
click at [1033, 191] on div "Vive la retraite" at bounding box center [1162, 189] width 265 height 22
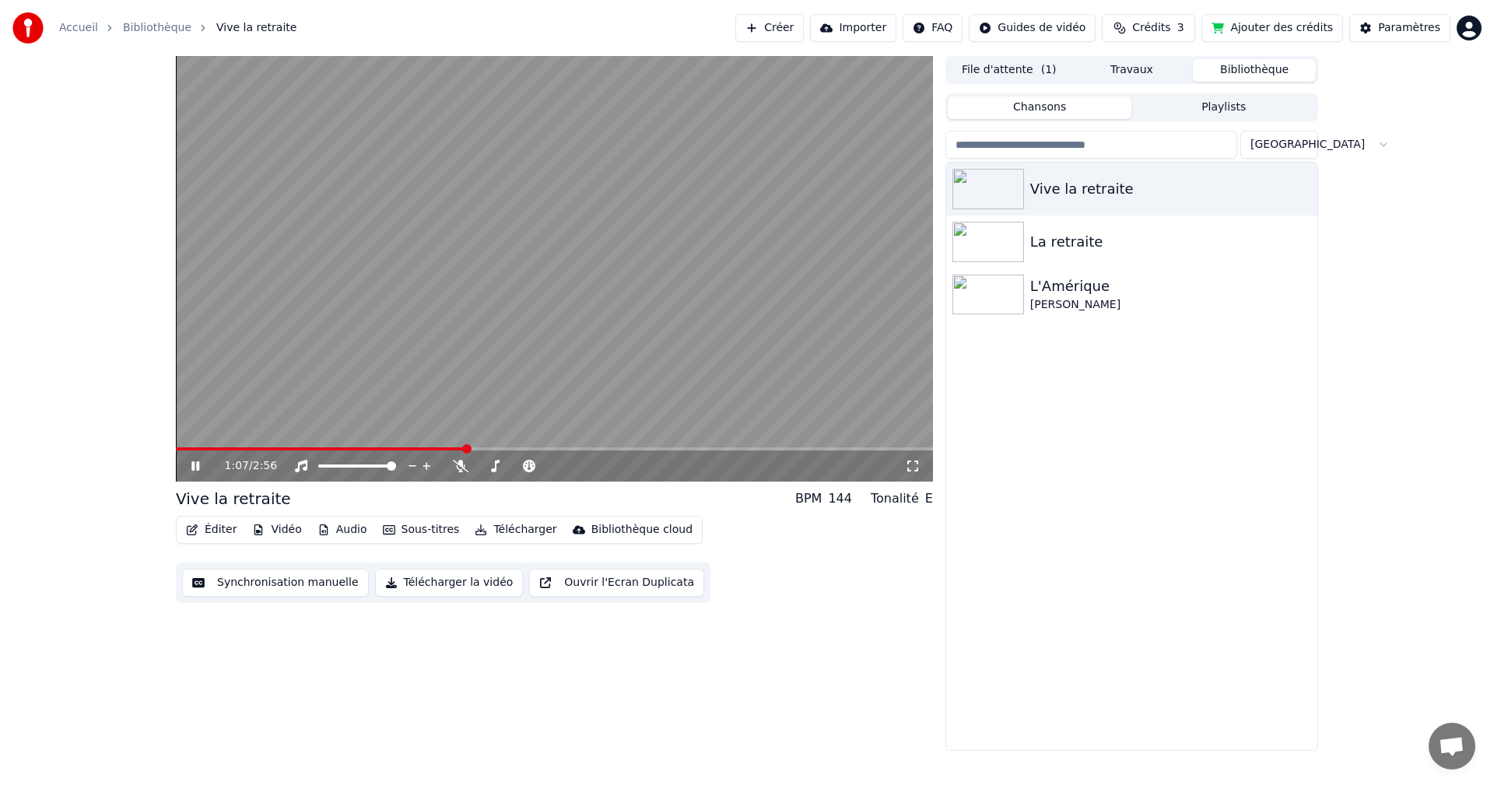
click at [533, 180] on video at bounding box center [554, 269] width 757 height 426
click at [298, 588] on button "Synchronisation manuelle" at bounding box center [275, 583] width 187 height 28
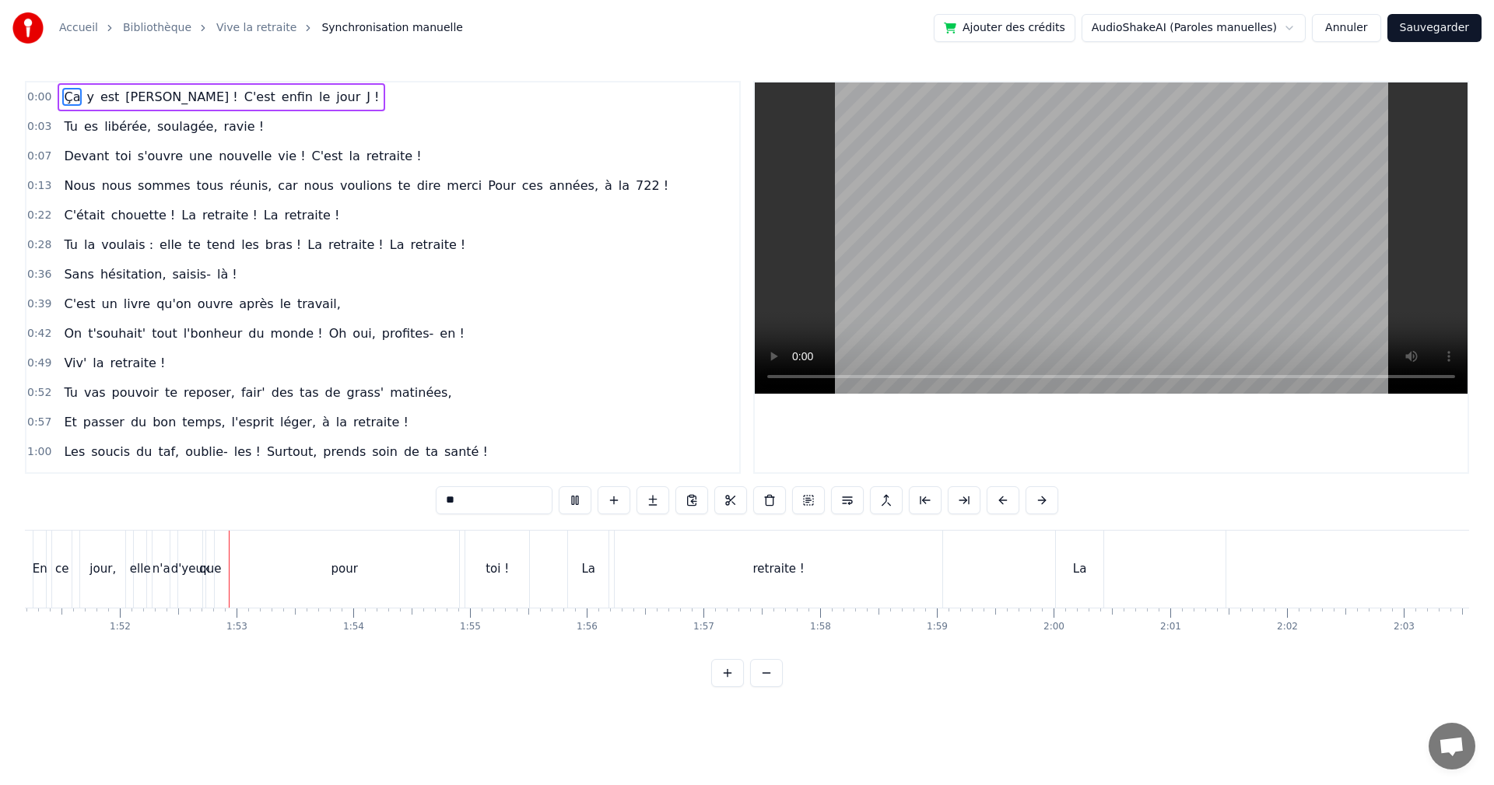
scroll to position [0, 13036]
click at [532, 560] on div "La" at bounding box center [533, 569] width 14 height 18
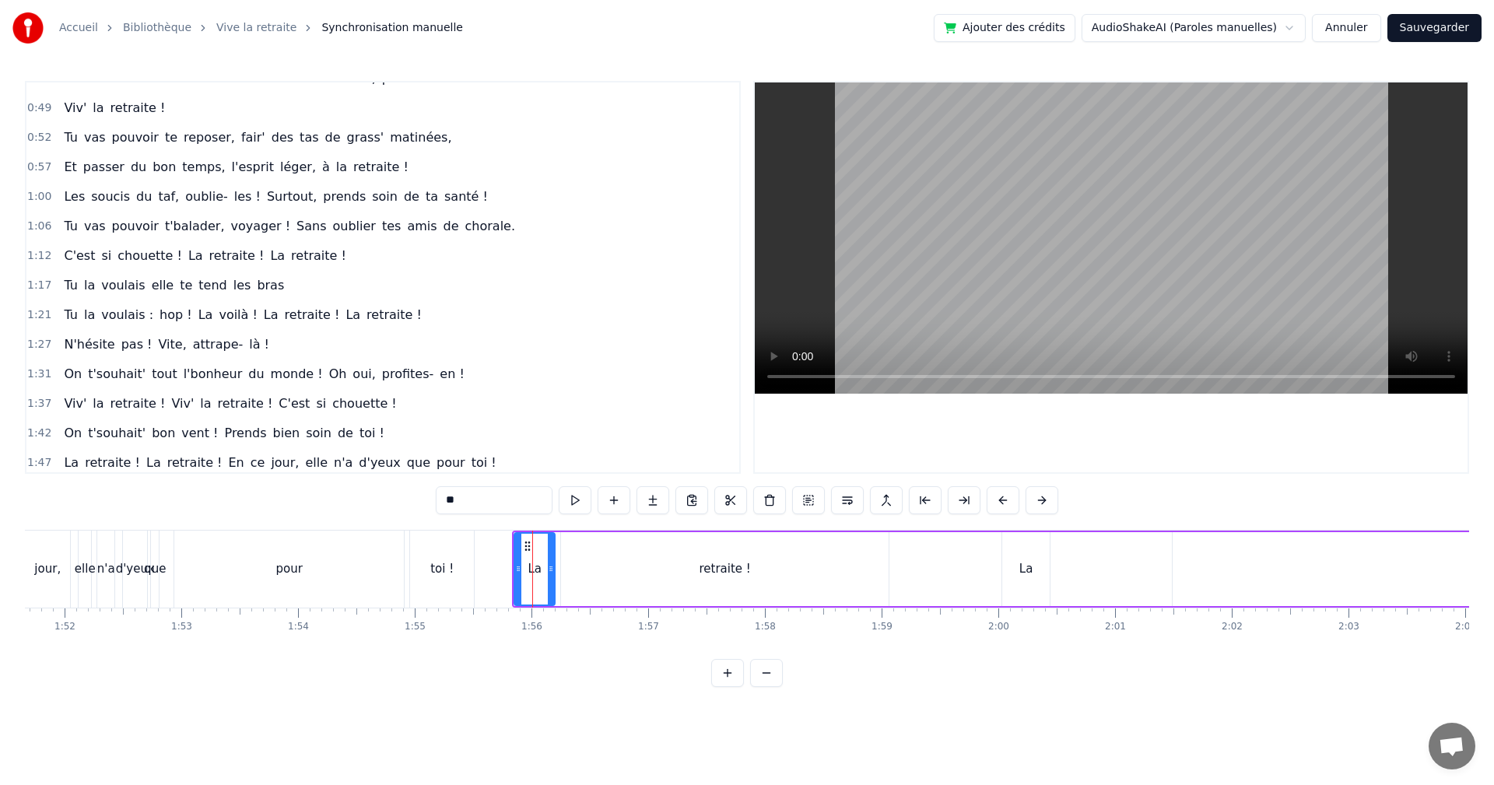
scroll to position [320, 0]
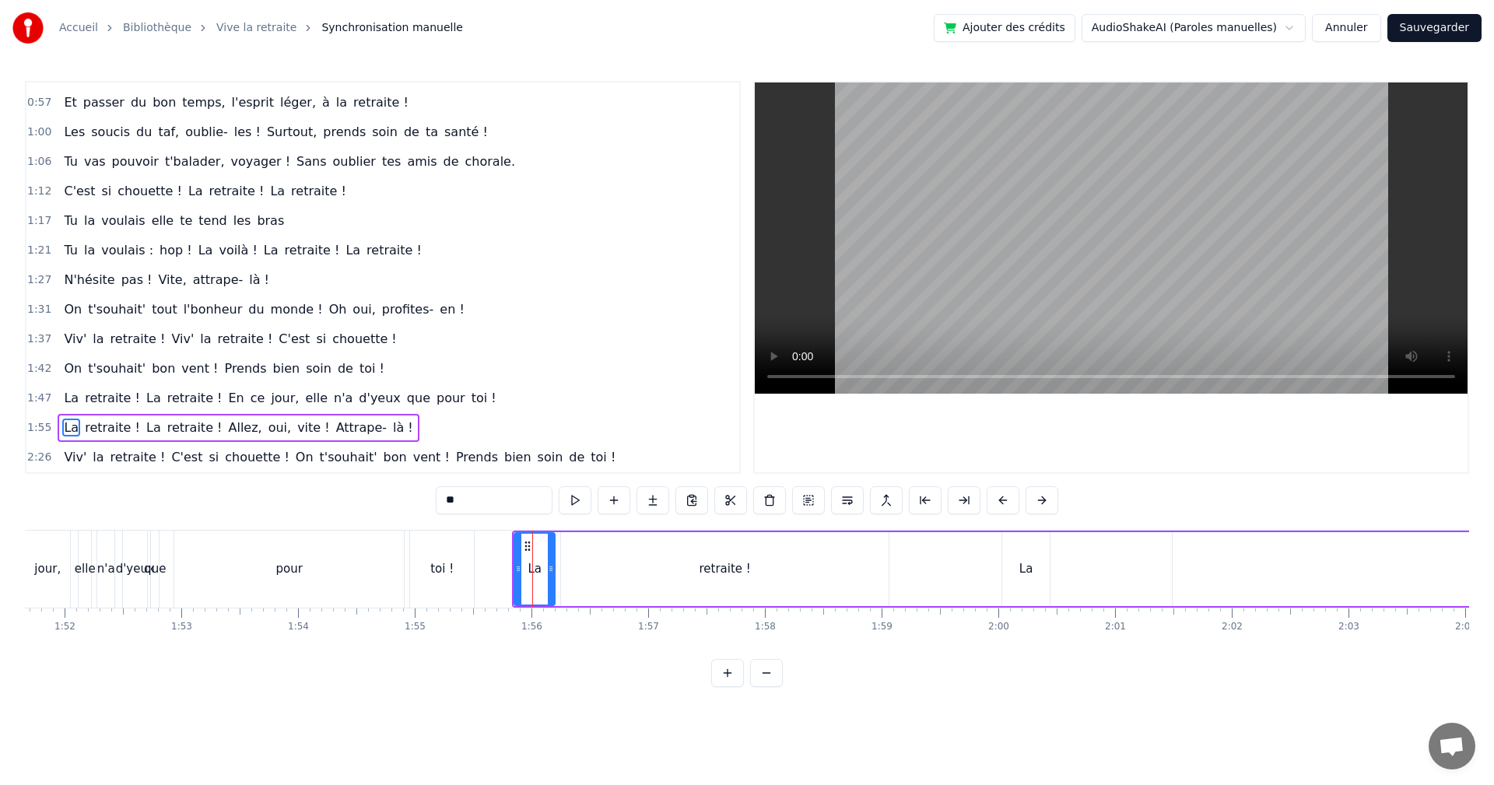
click at [735, 567] on div "retraite !" at bounding box center [724, 569] width 51 height 18
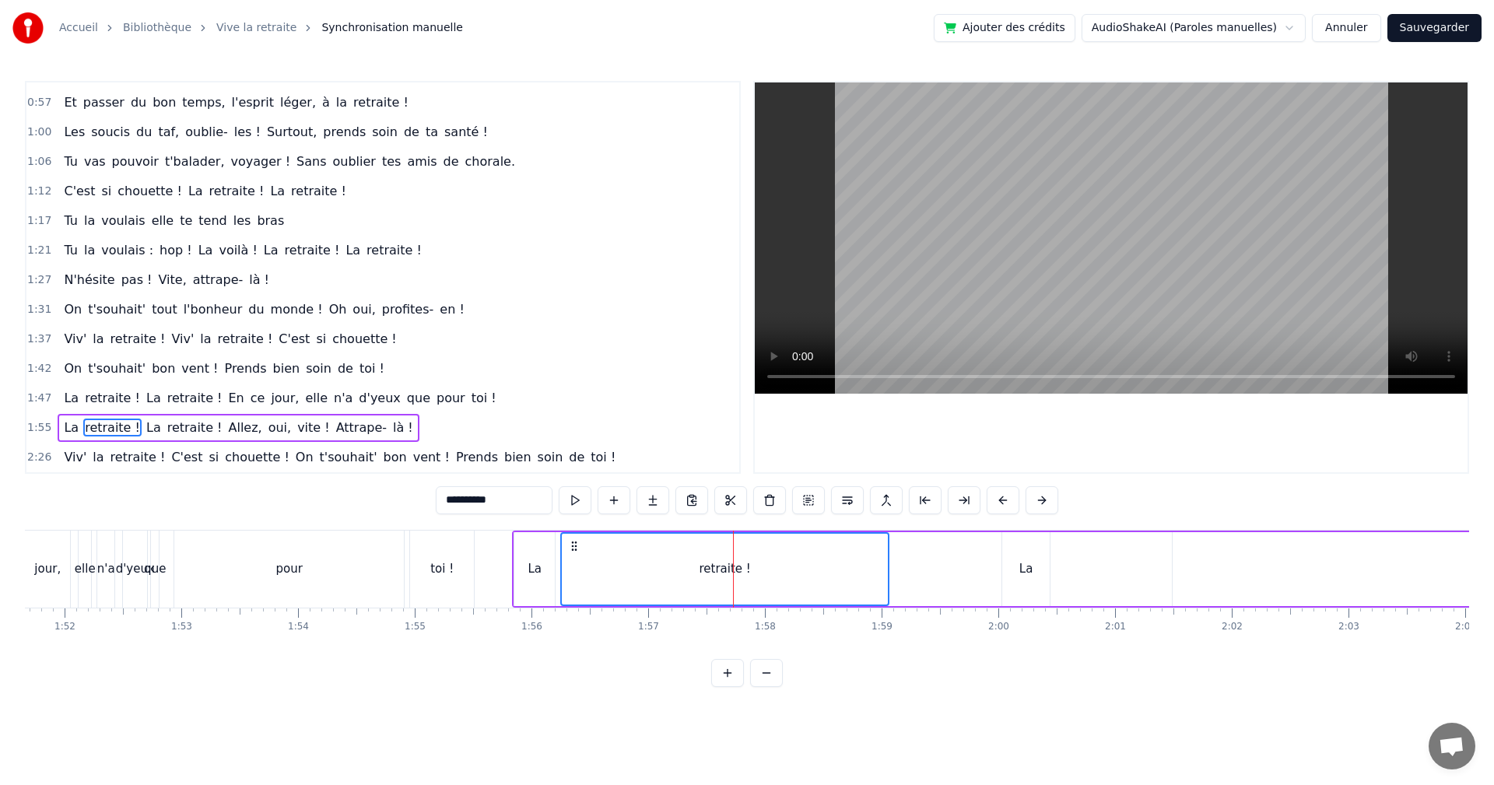
click at [531, 560] on div "La" at bounding box center [535, 569] width 14 height 18
click at [525, 561] on div "La" at bounding box center [534, 569] width 39 height 71
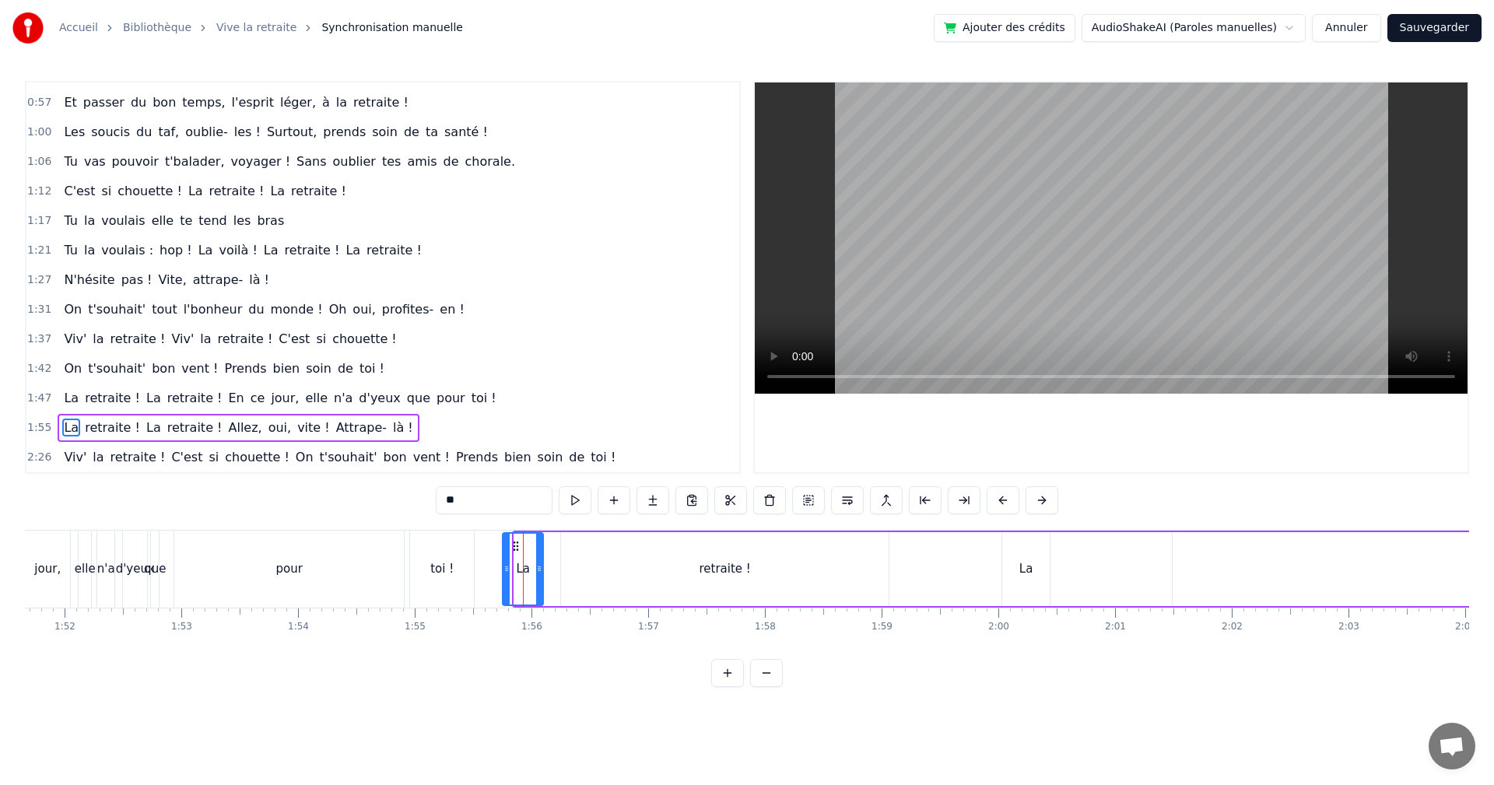
drag, startPoint x: 527, startPoint y: 542, endPoint x: 515, endPoint y: 546, distance: 12.6
click at [515, 546] on icon at bounding box center [516, 546] width 12 height 12
click at [698, 568] on div "retraite !" at bounding box center [725, 569] width 328 height 74
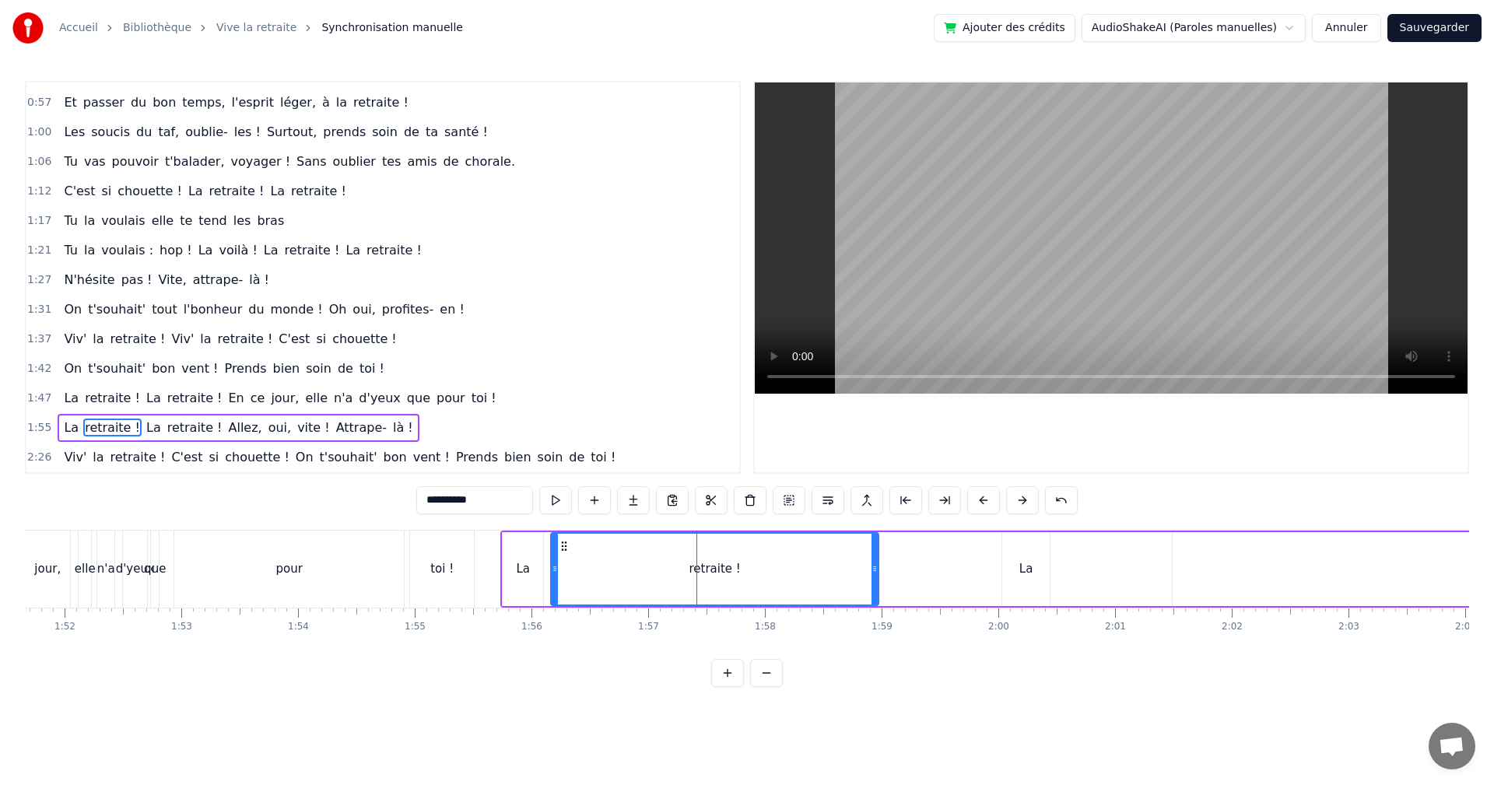
drag, startPoint x: 571, startPoint y: 542, endPoint x: 561, endPoint y: 546, distance: 10.8
click at [561, 546] on icon at bounding box center [564, 546] width 12 height 12
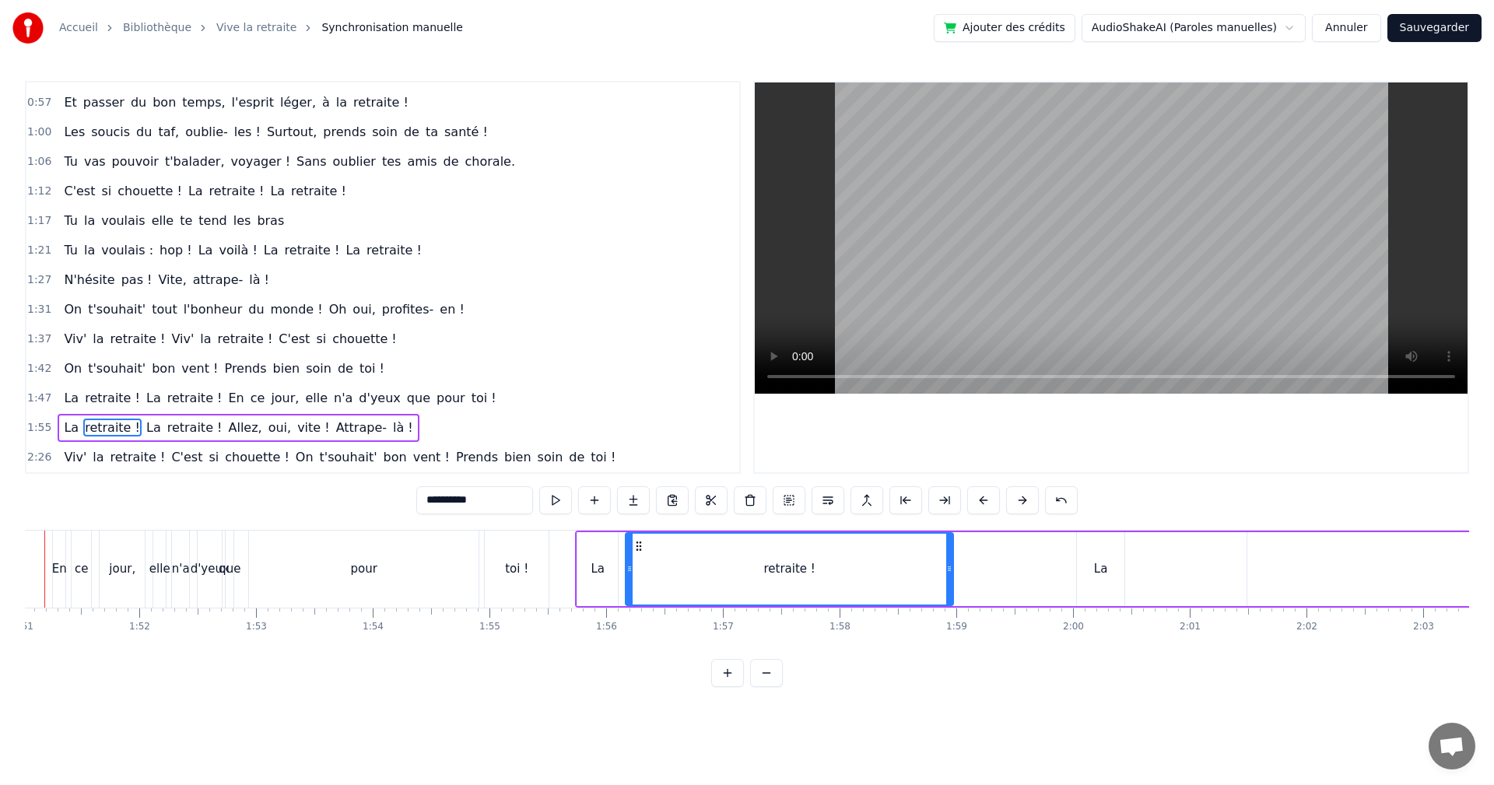
scroll to position [0, 12902]
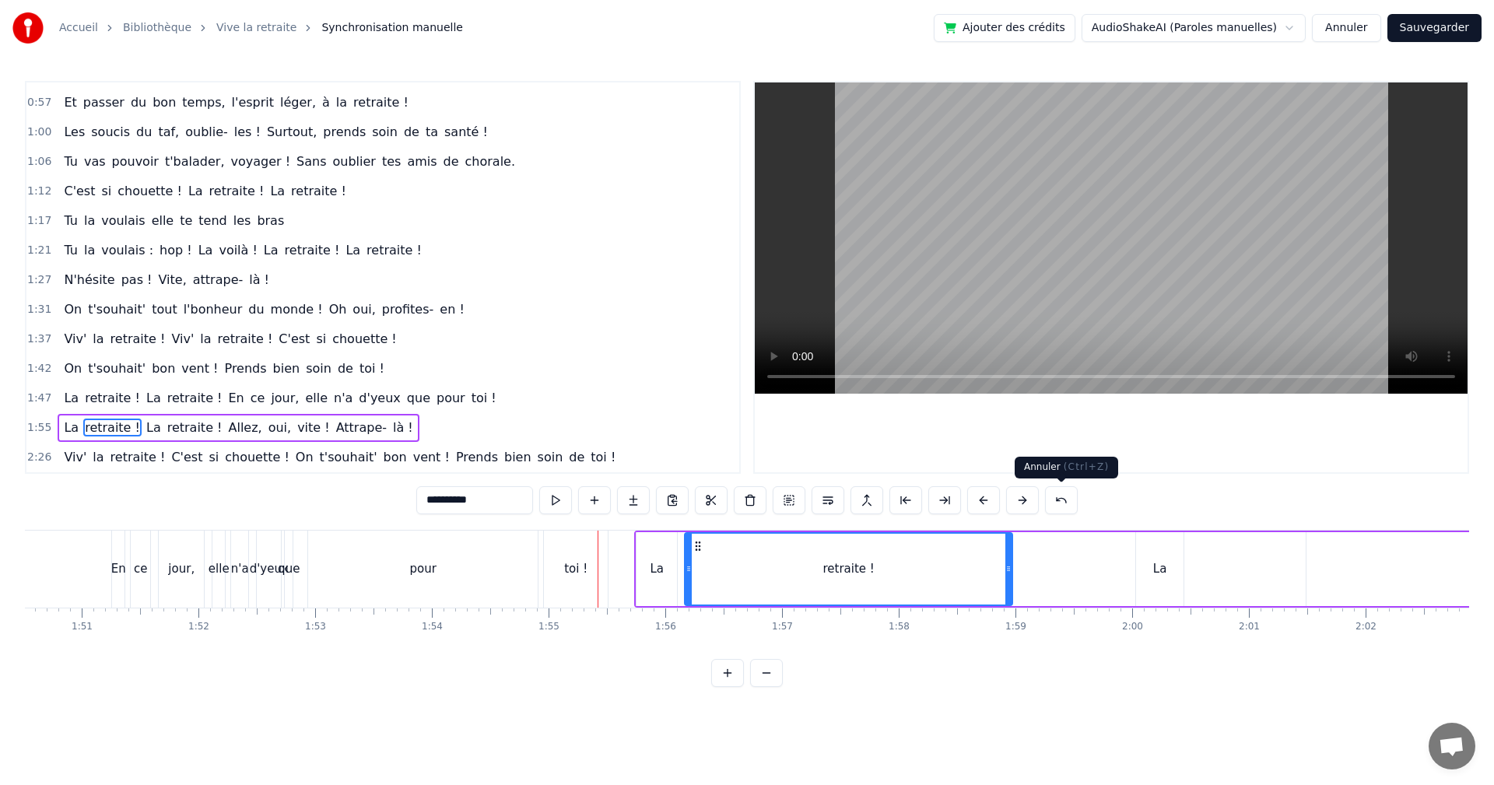
click at [1054, 493] on button at bounding box center [1061, 500] width 33 height 28
click at [1049, 504] on button at bounding box center [1042, 500] width 33 height 28
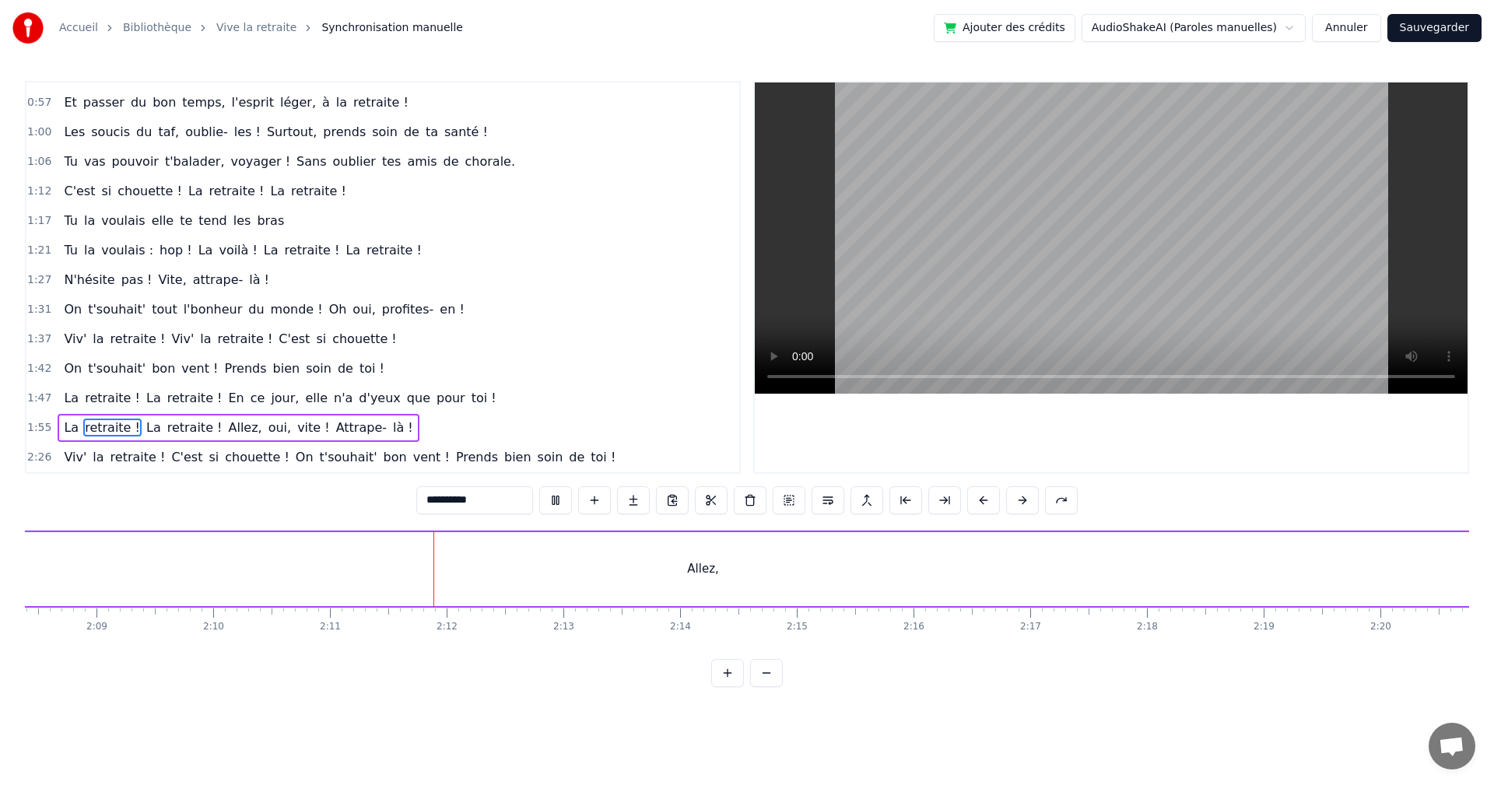
scroll to position [0, 15259]
click at [484, 572] on div "Allez," at bounding box center [433, 569] width 1584 height 74
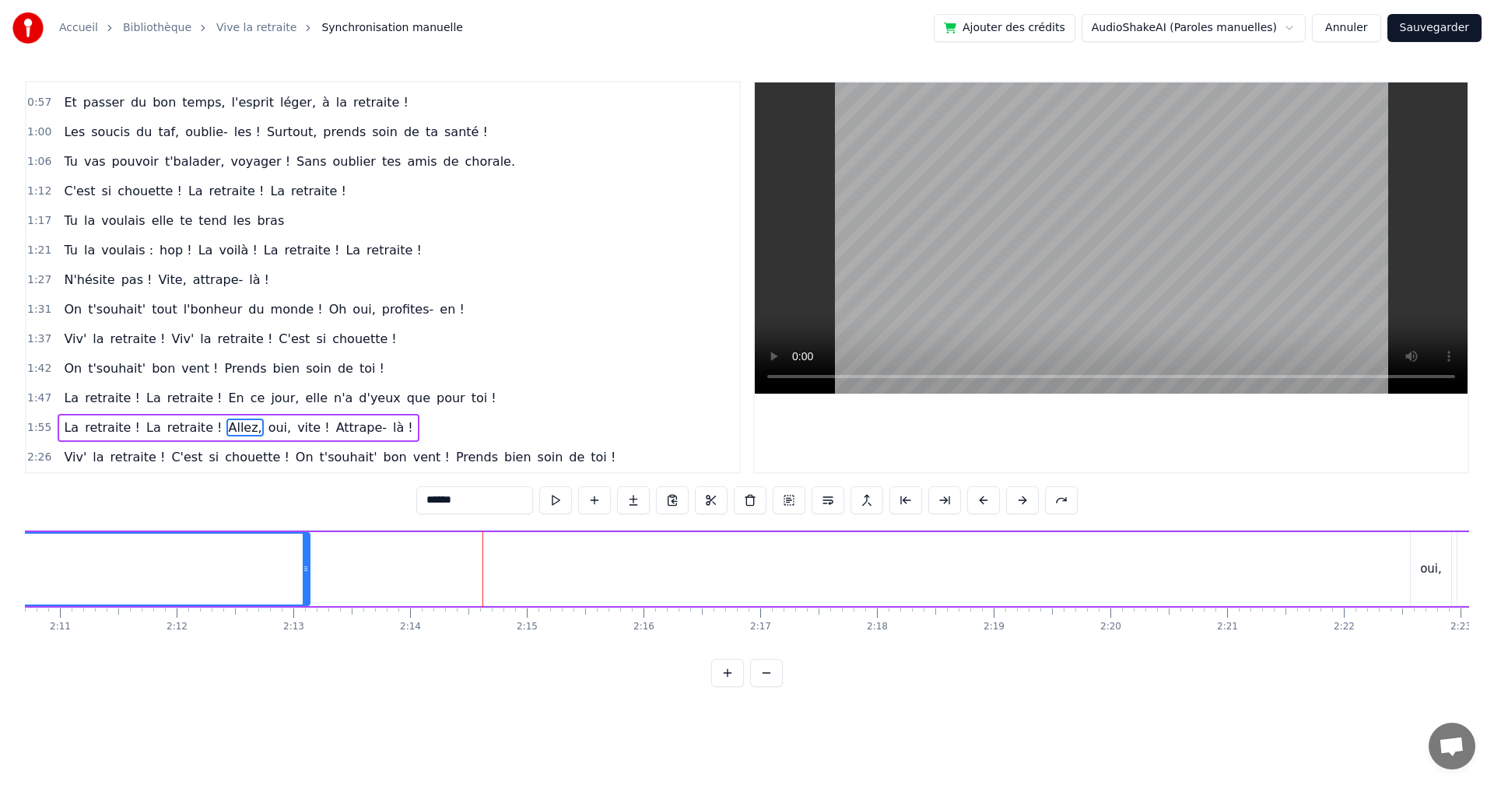
drag, startPoint x: 1222, startPoint y: 570, endPoint x: 307, endPoint y: 549, distance: 915.5
click at [307, 557] on div at bounding box center [306, 569] width 6 height 71
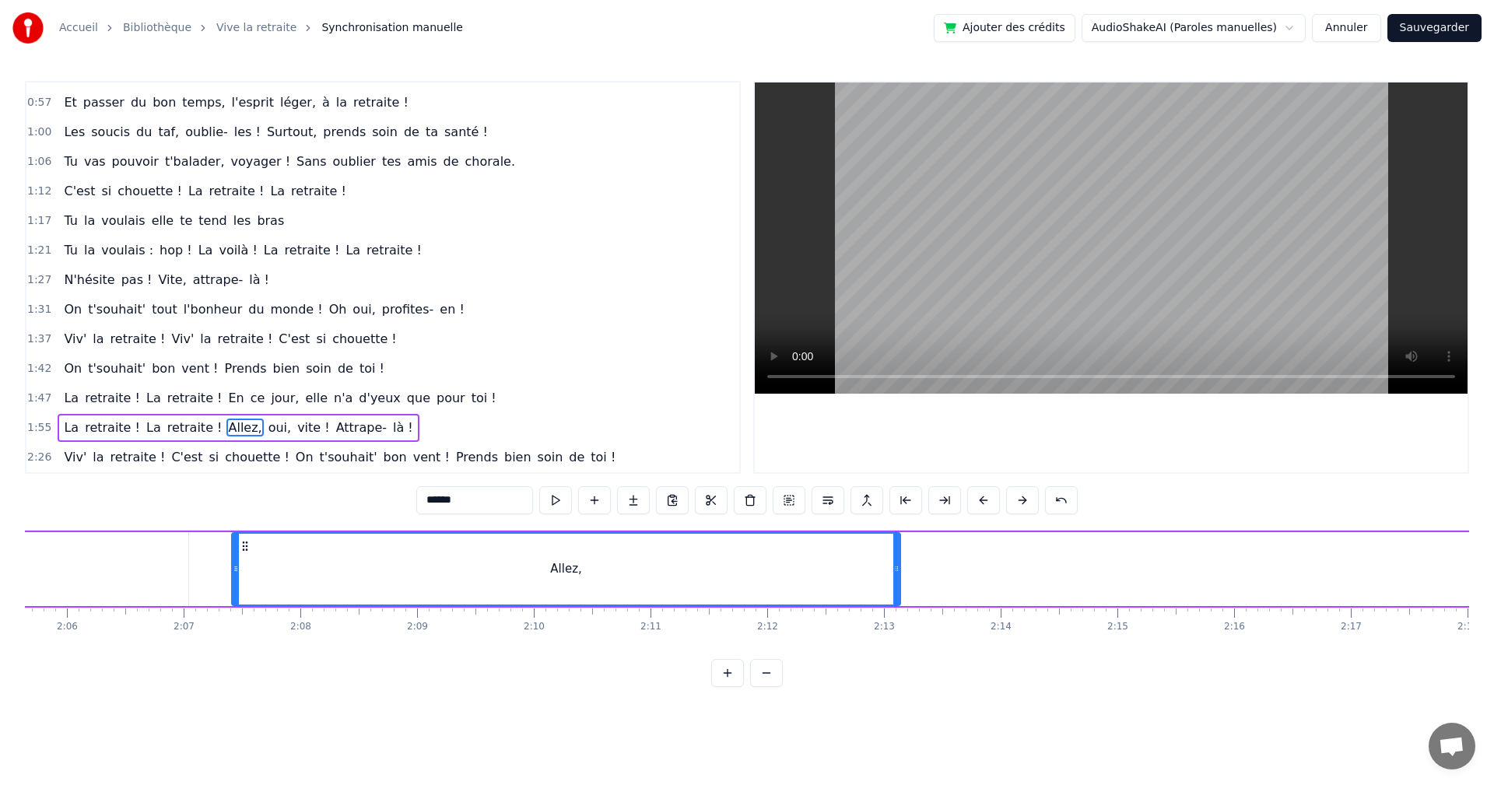
scroll to position [0, 14600]
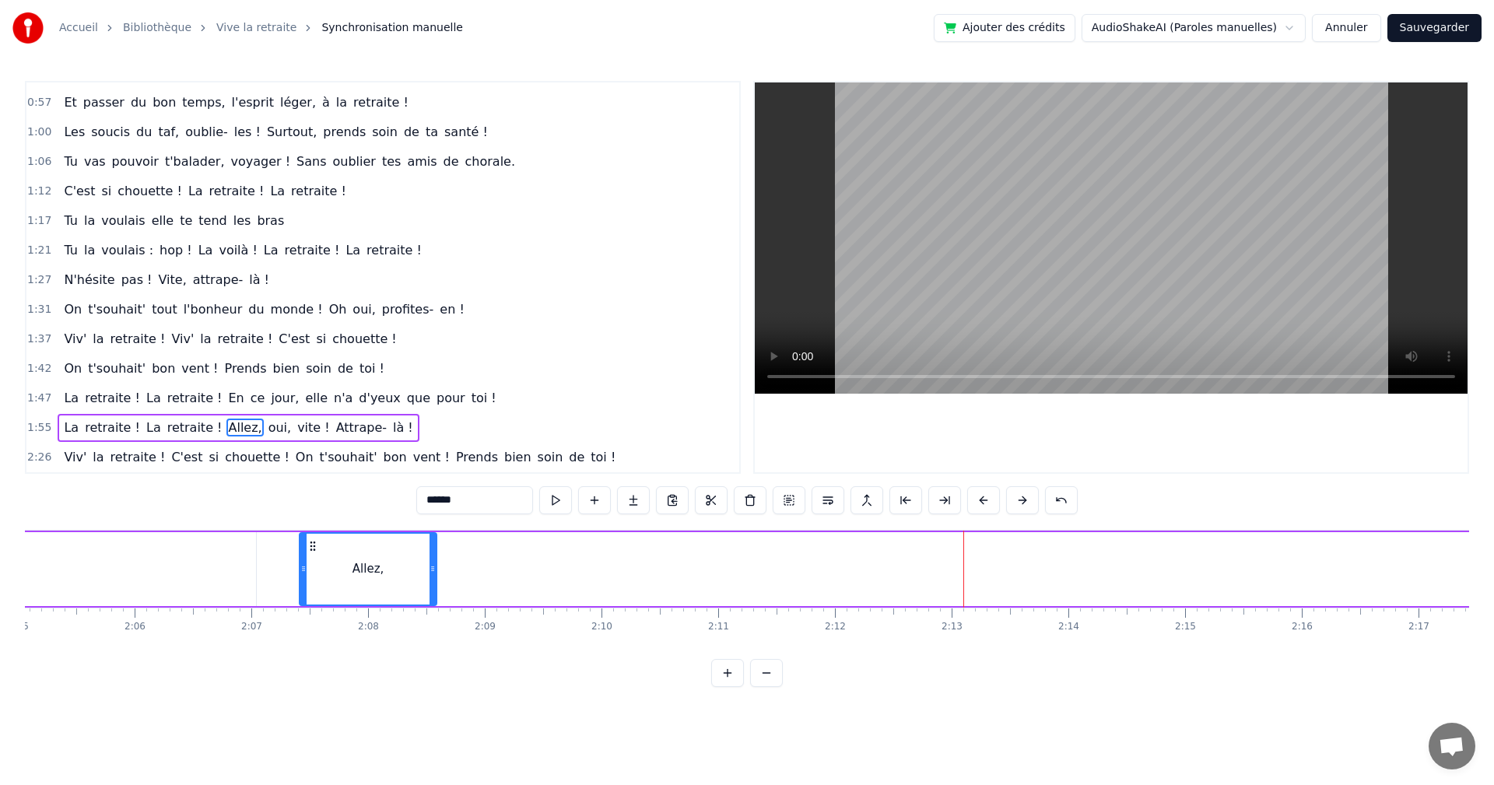
drag, startPoint x: 967, startPoint y: 565, endPoint x: 435, endPoint y: 563, distance: 531.6
click at [435, 563] on icon at bounding box center [433, 569] width 6 height 12
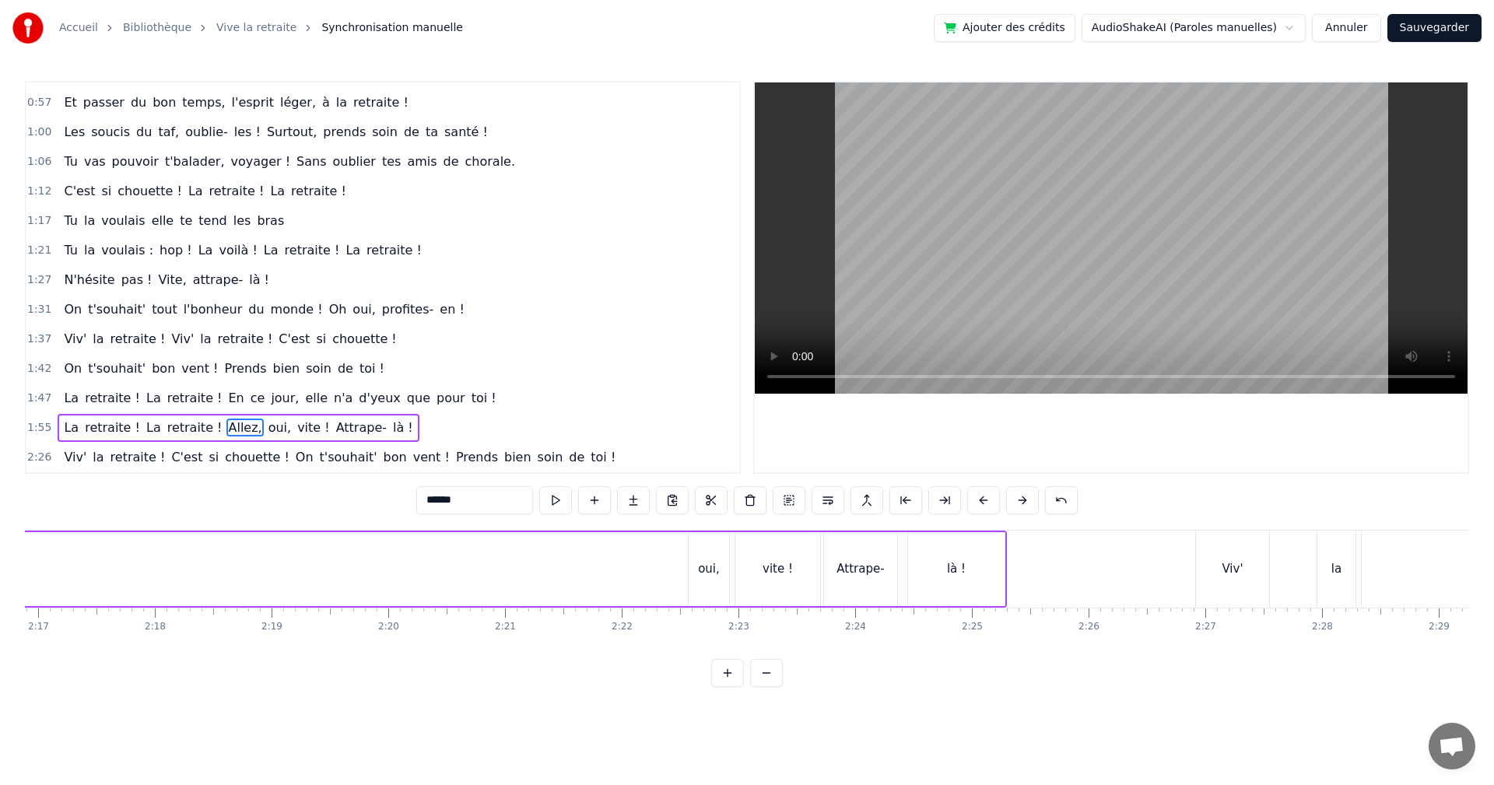
scroll to position [0, 15901]
click at [780, 551] on div "oui," at bounding box center [788, 569] width 40 height 74
type input "****"
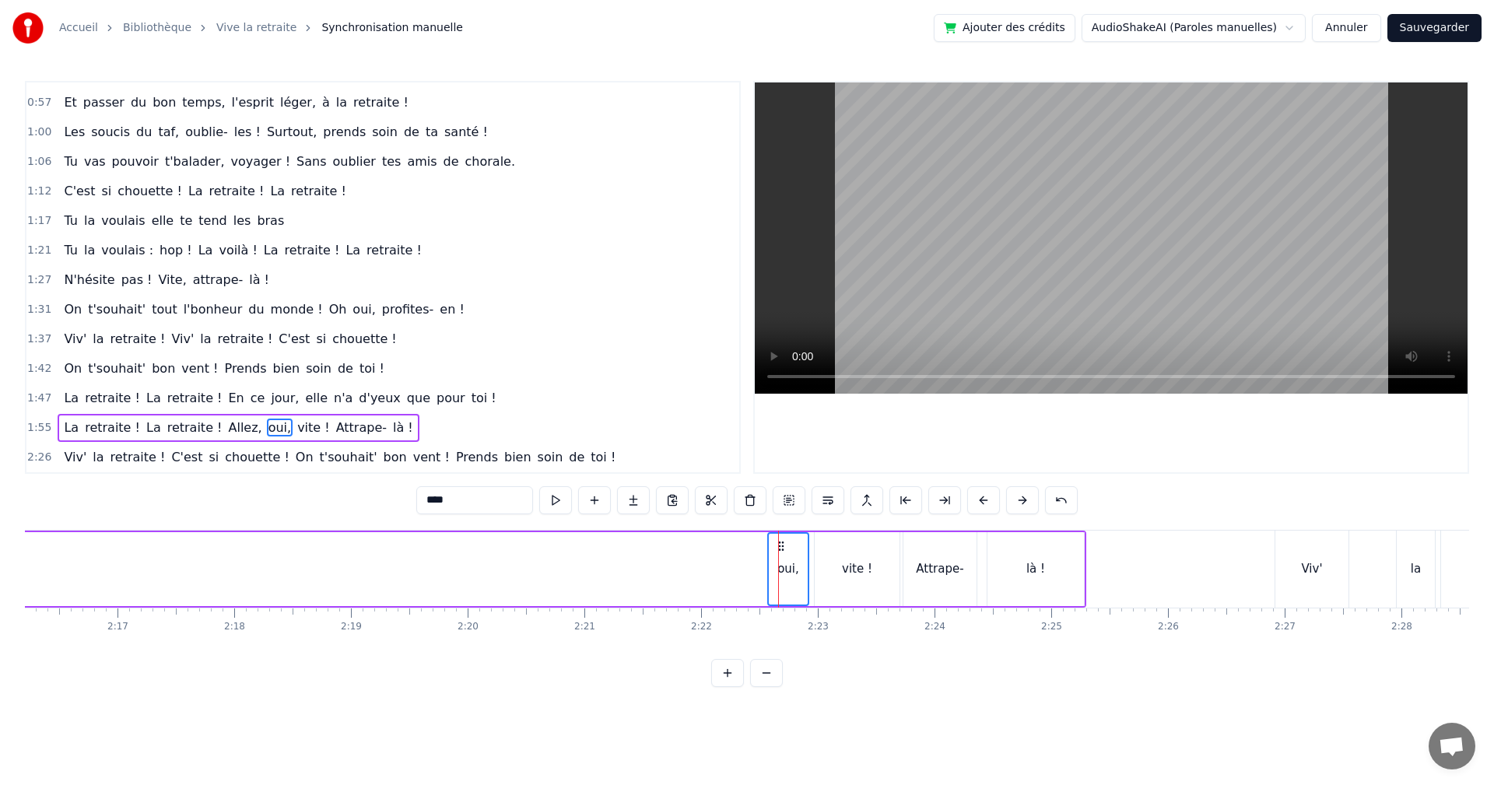
click at [844, 555] on div "vite !" at bounding box center [857, 569] width 85 height 74
click at [930, 564] on div "Attrape-" at bounding box center [939, 569] width 47 height 18
click at [1044, 558] on div "là !" at bounding box center [1036, 569] width 97 height 74
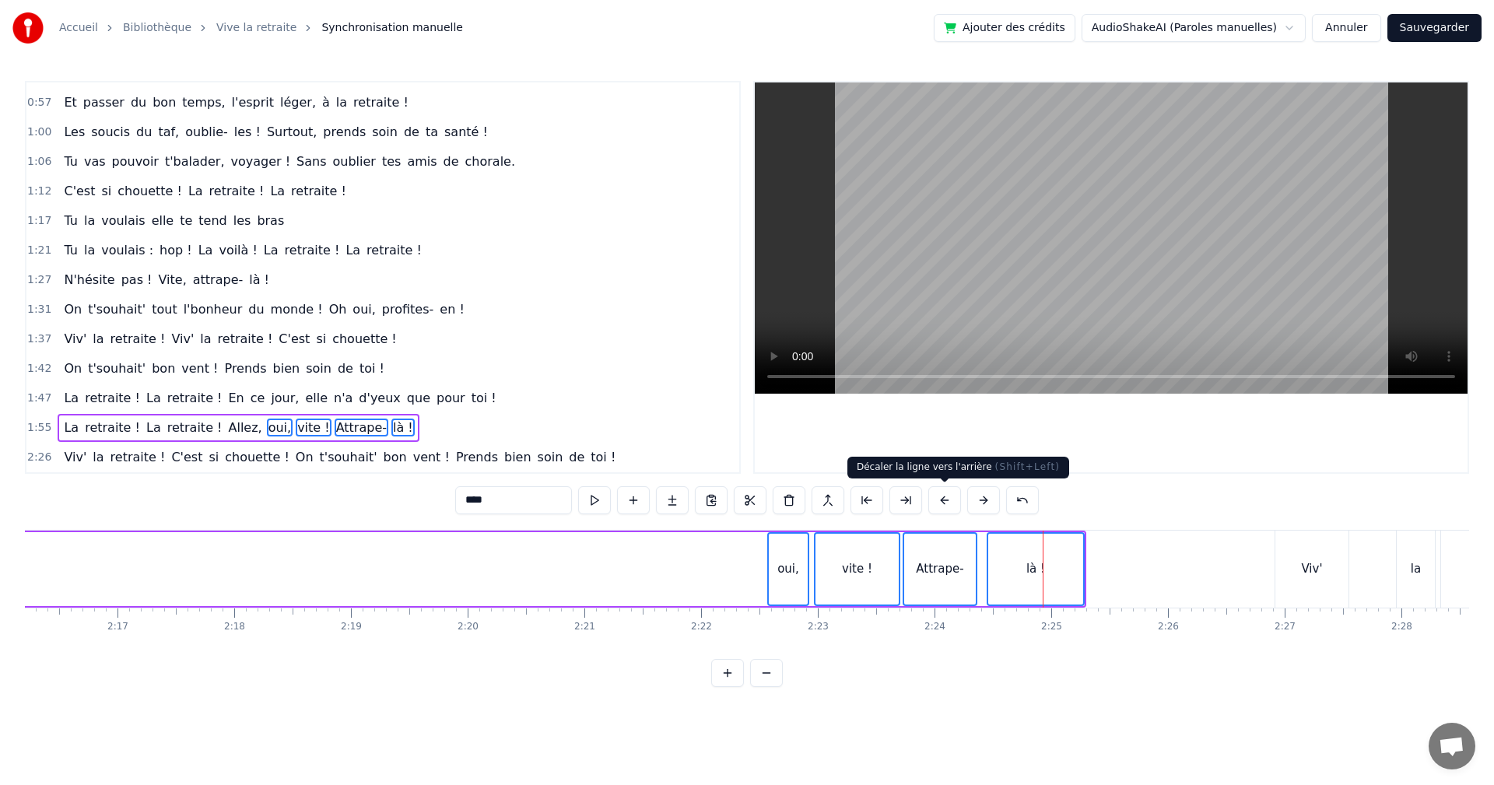
click at [939, 500] on button at bounding box center [945, 500] width 33 height 28
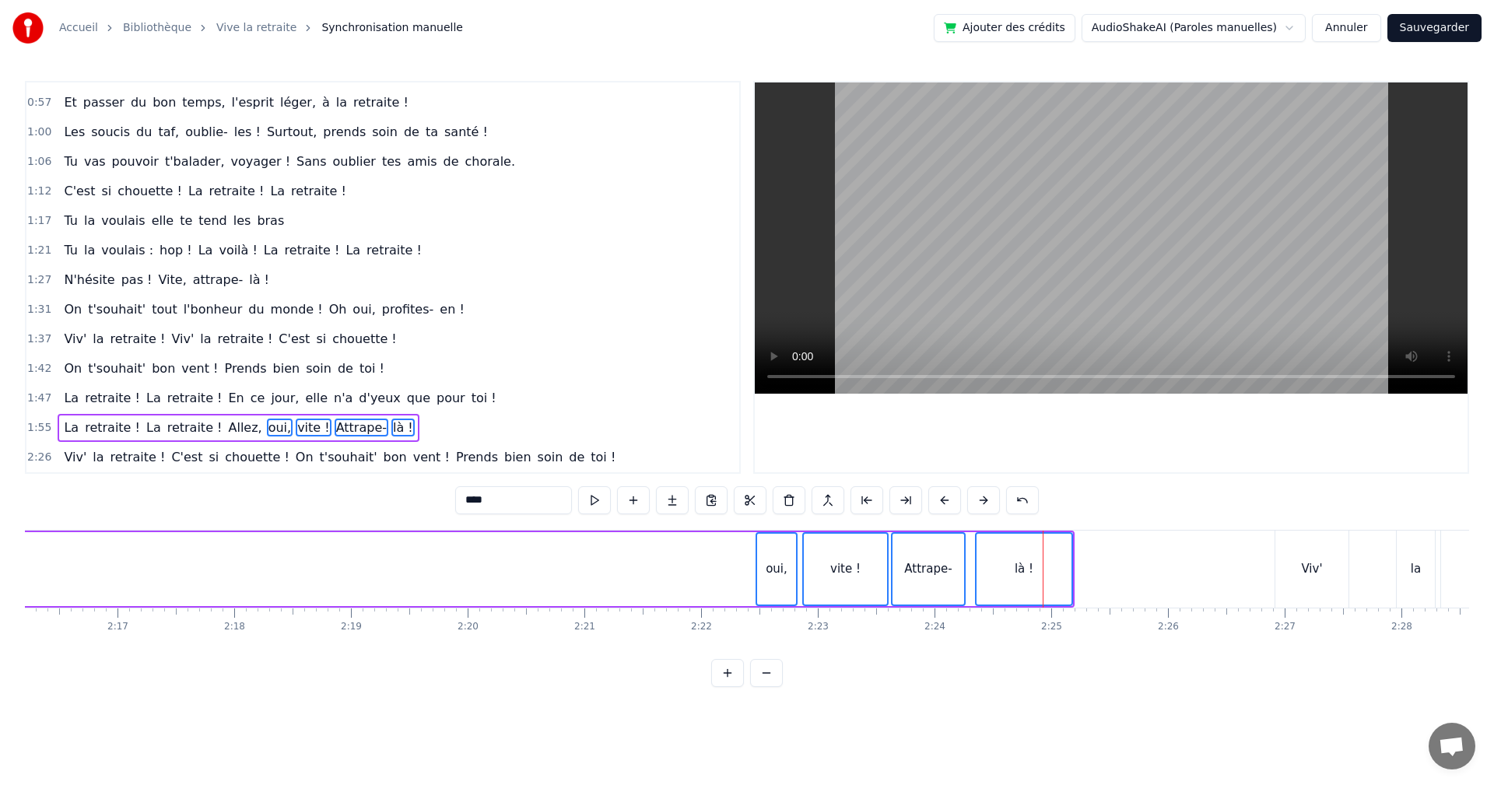
click at [939, 500] on button at bounding box center [945, 500] width 33 height 28
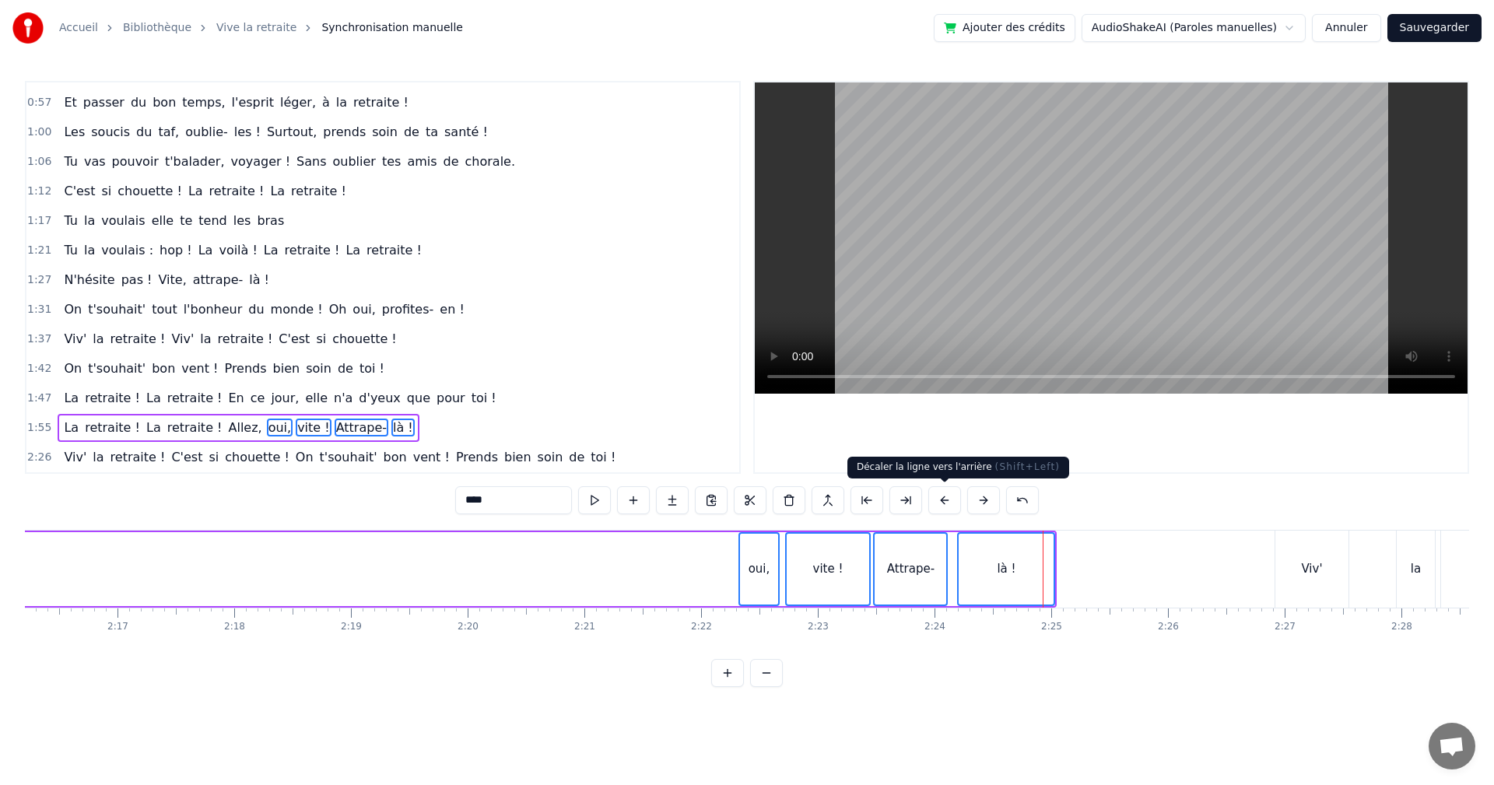
click at [939, 504] on button at bounding box center [945, 500] width 33 height 28
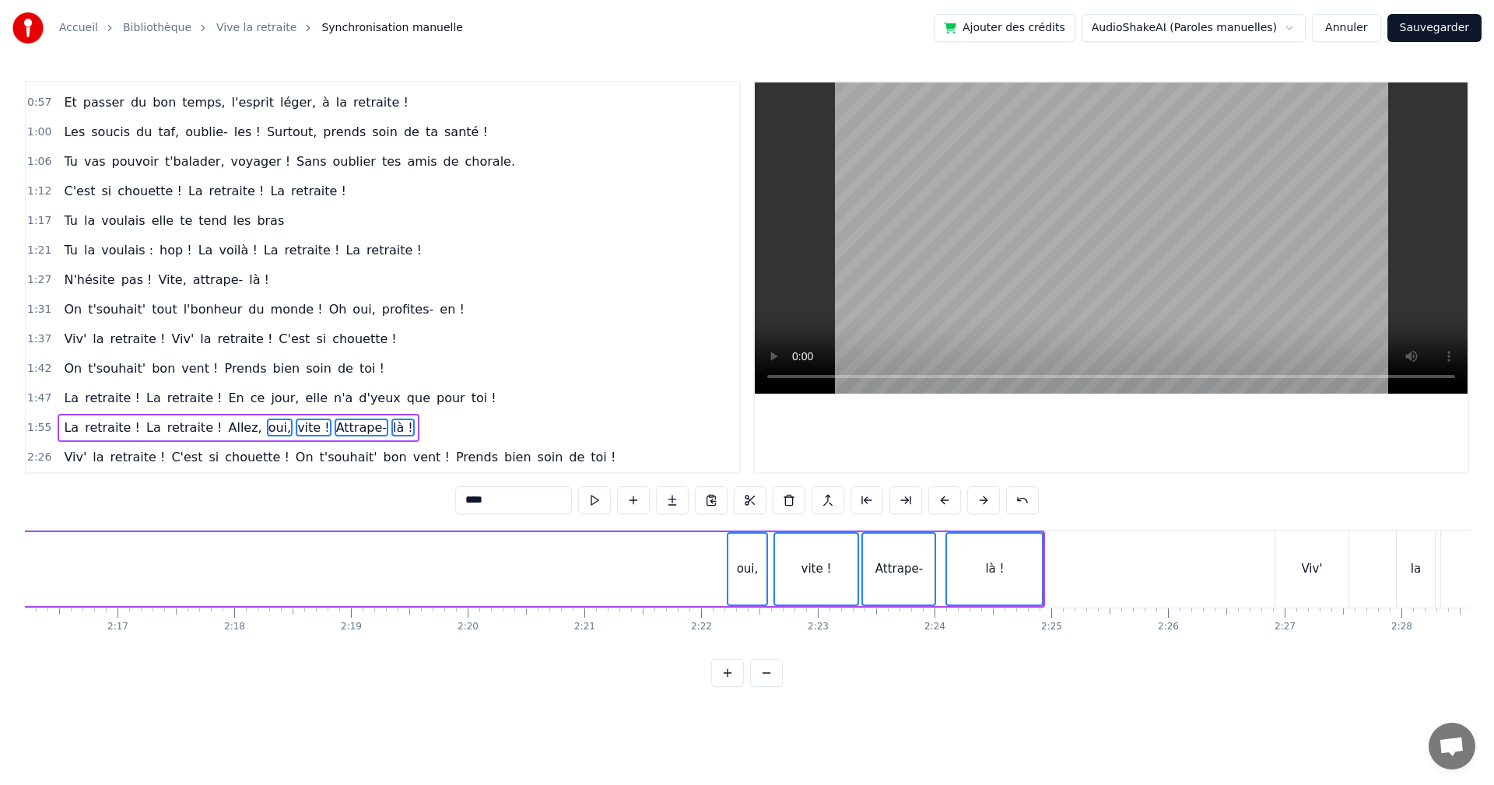
click at [942, 503] on button at bounding box center [945, 500] width 33 height 28
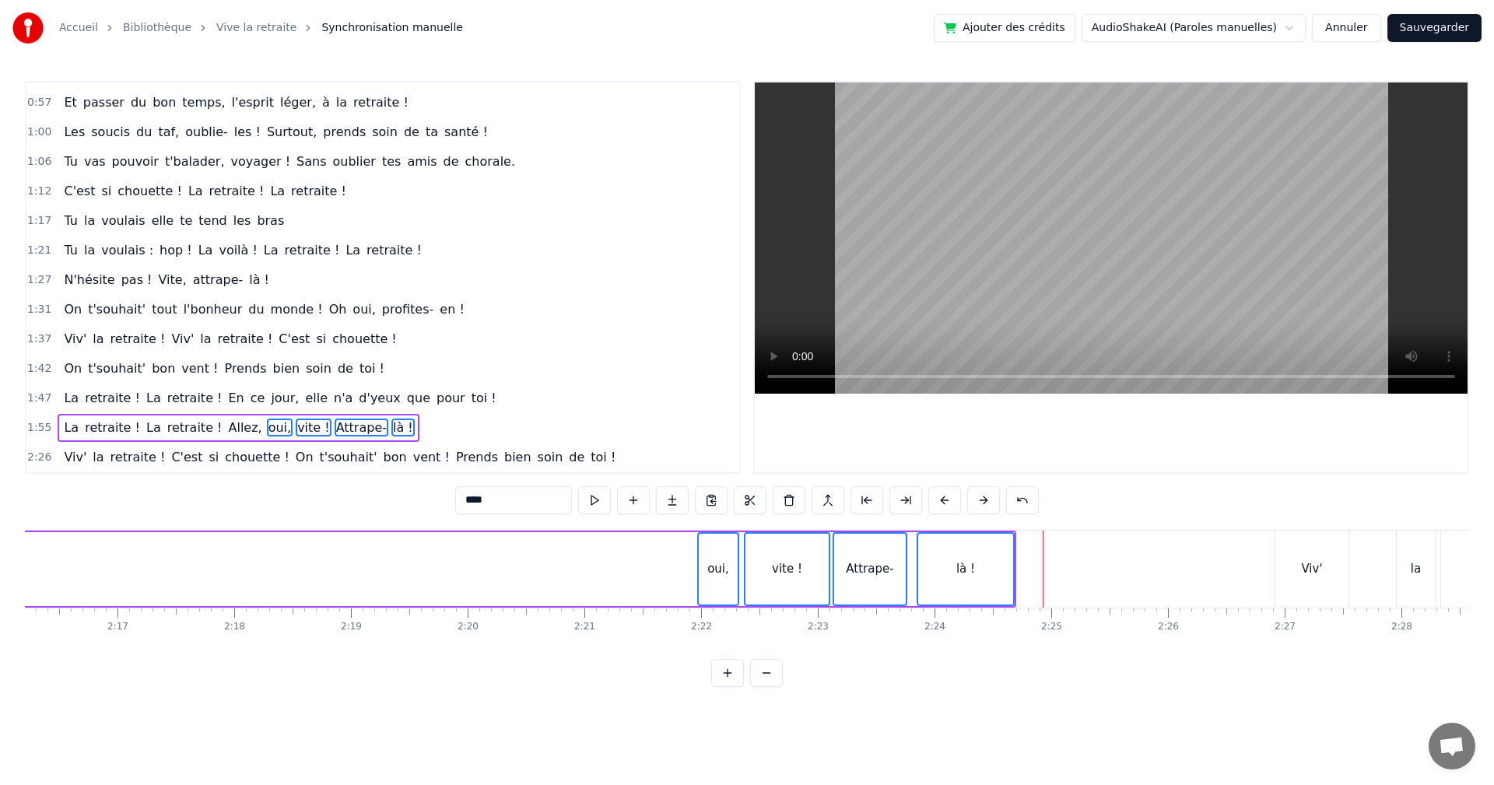
click at [942, 503] on button at bounding box center [945, 500] width 33 height 28
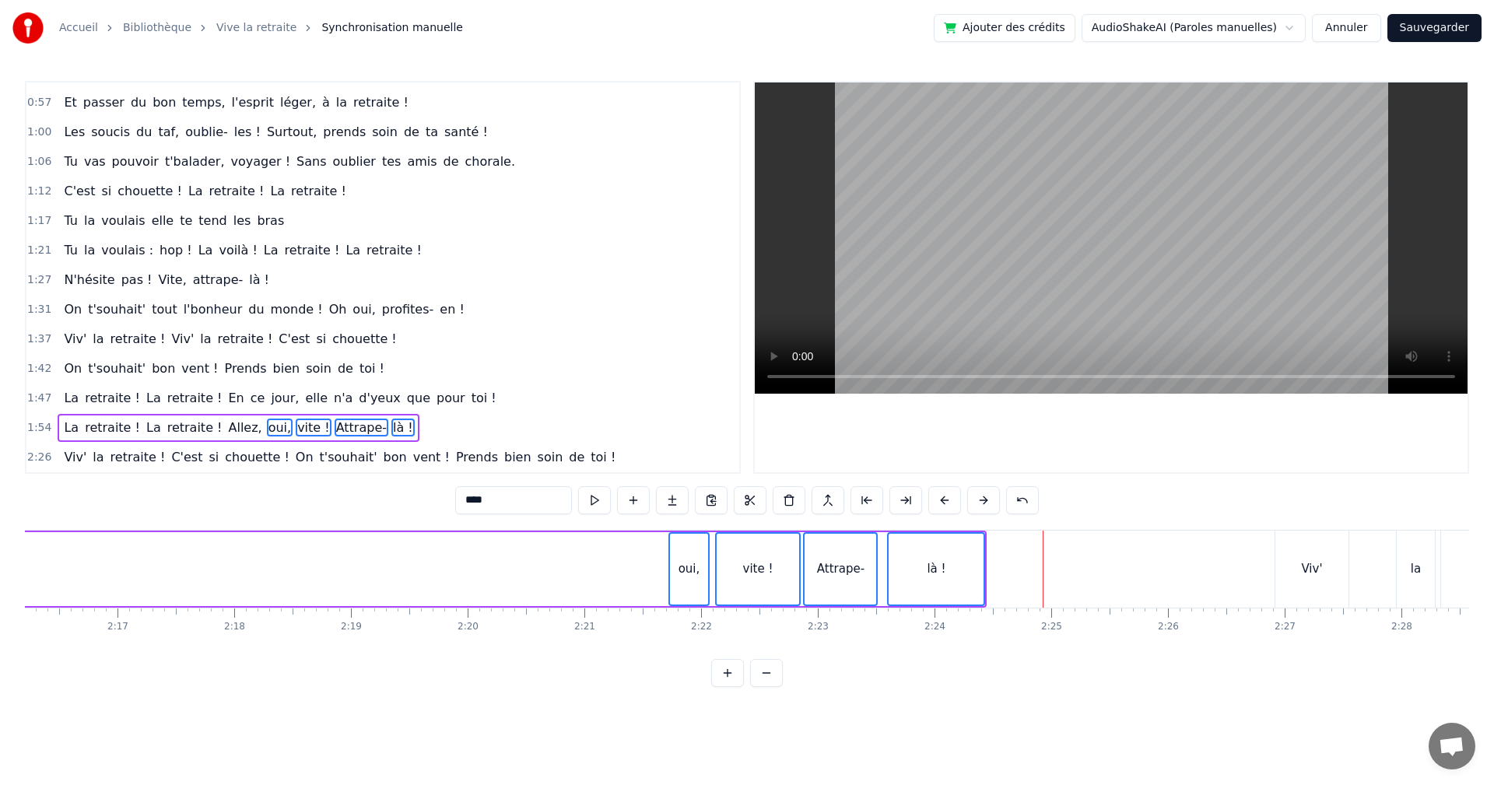
click at [942, 503] on button at bounding box center [945, 500] width 33 height 28
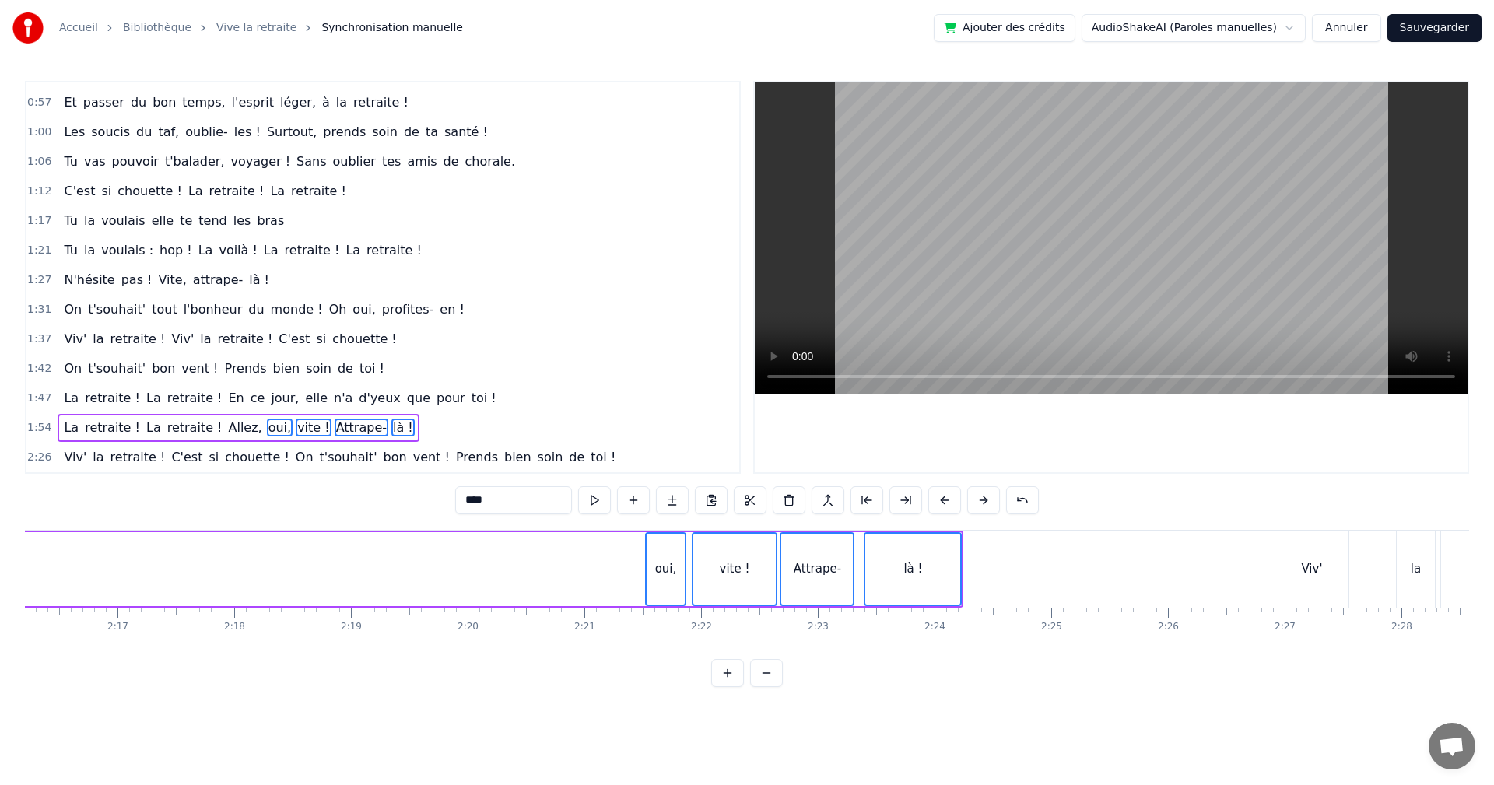
click at [942, 503] on button at bounding box center [945, 500] width 33 height 28
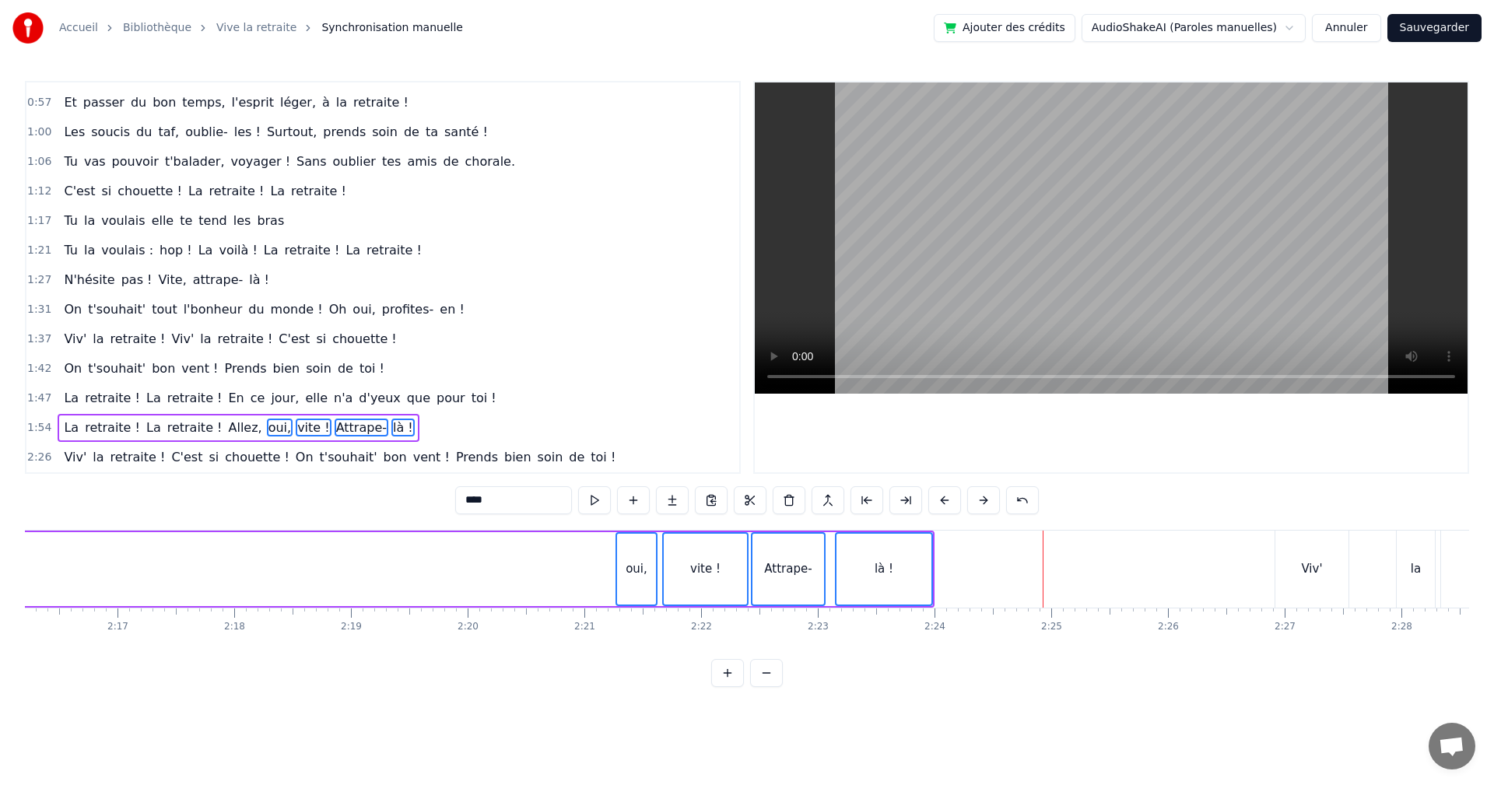
click at [942, 503] on button at bounding box center [945, 500] width 33 height 28
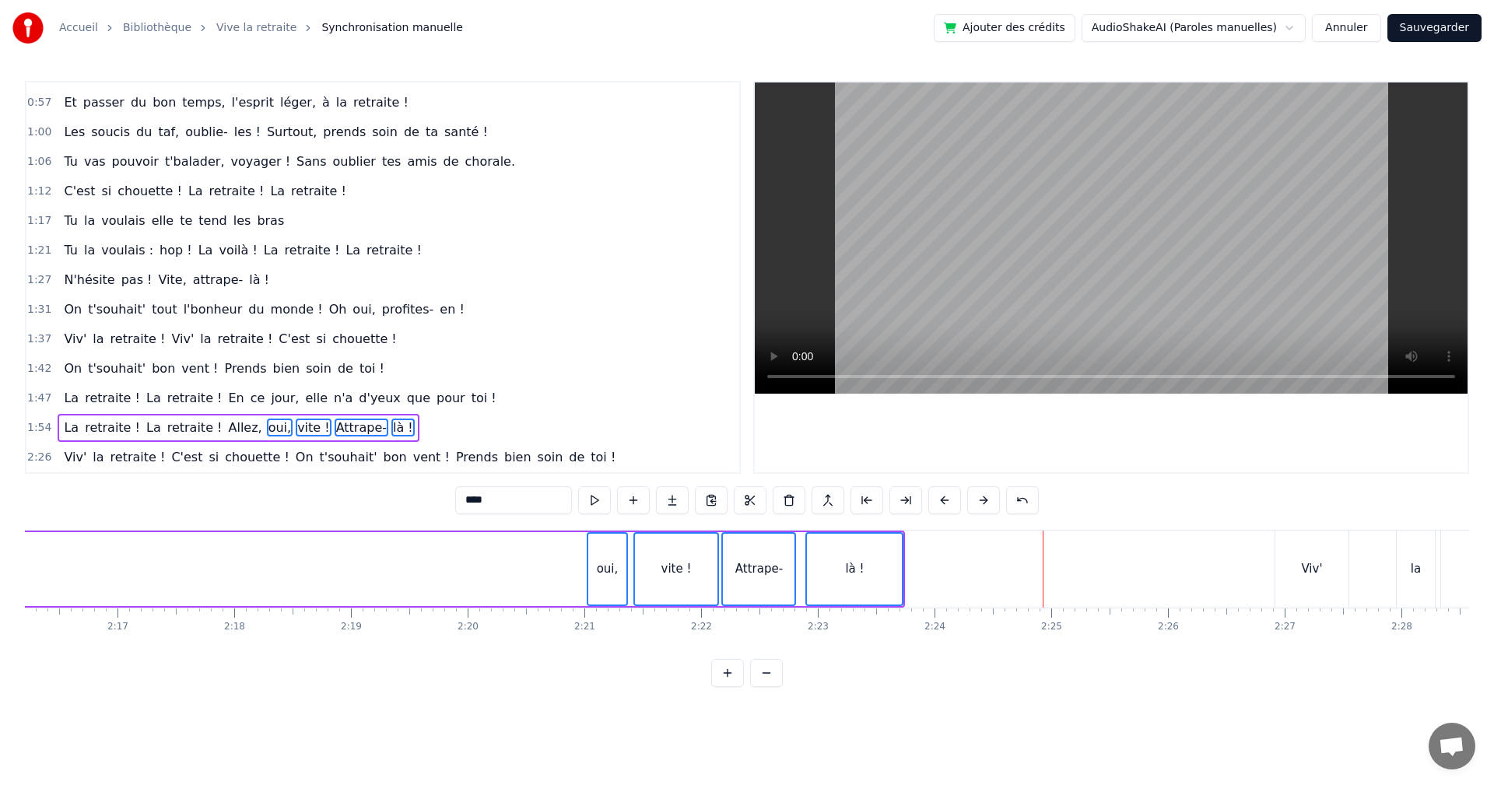
click at [942, 503] on button at bounding box center [945, 500] width 33 height 28
click at [942, 502] on button at bounding box center [945, 500] width 33 height 28
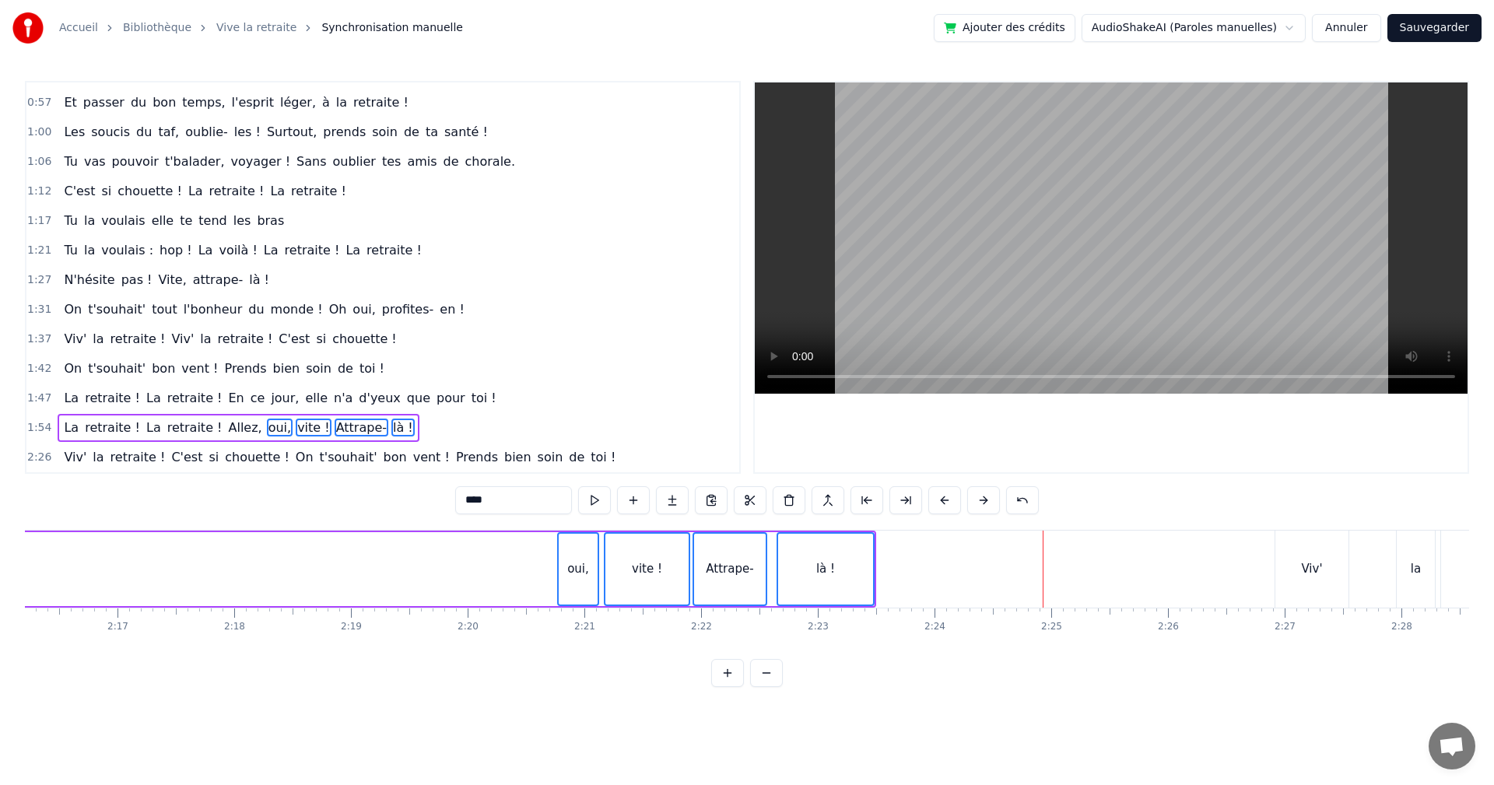
click at [942, 502] on button at bounding box center [945, 500] width 33 height 28
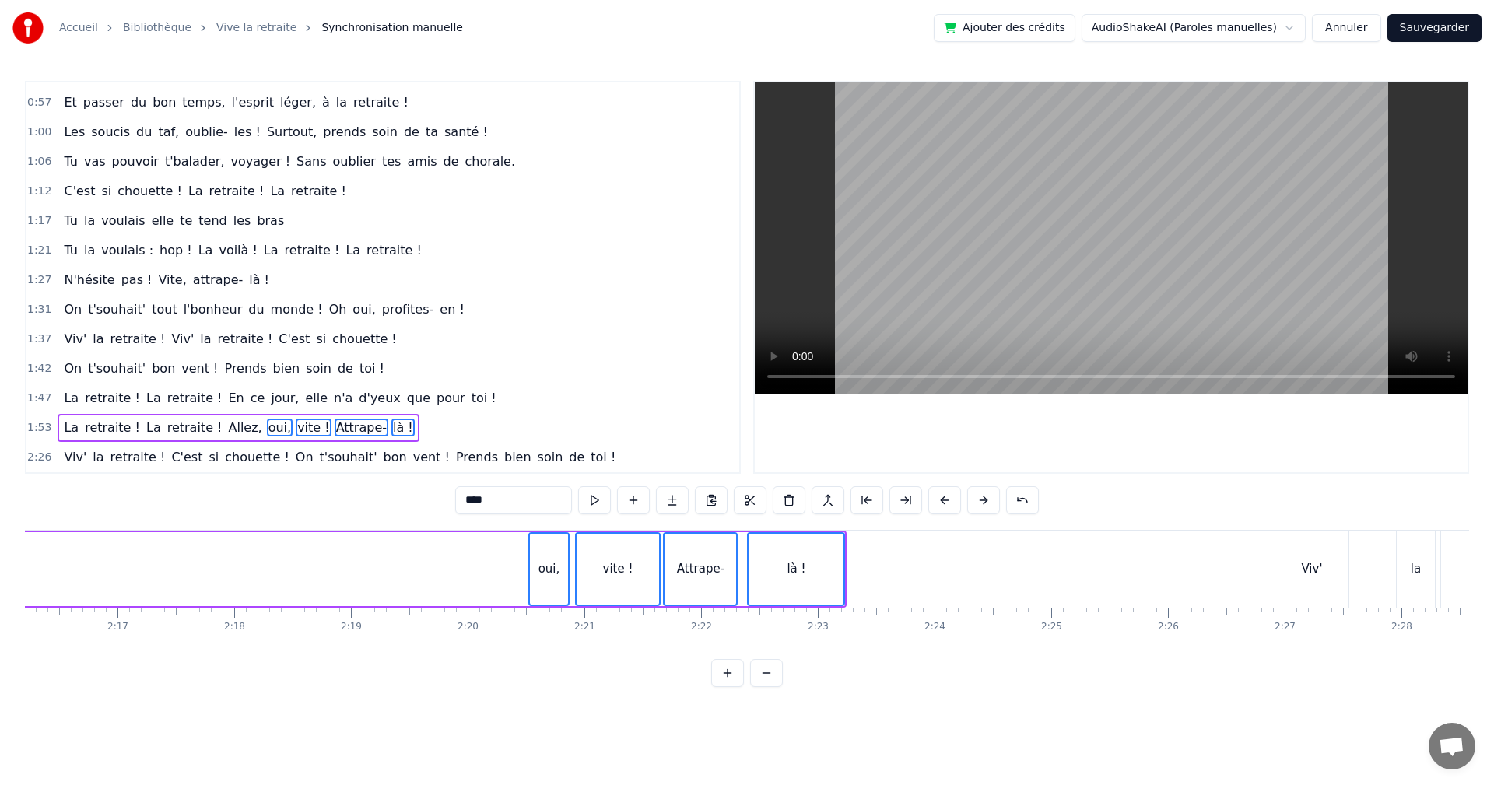
click at [942, 502] on button at bounding box center [945, 500] width 33 height 28
click at [940, 504] on button at bounding box center [945, 500] width 33 height 28
click at [940, 502] on button at bounding box center [945, 500] width 33 height 28
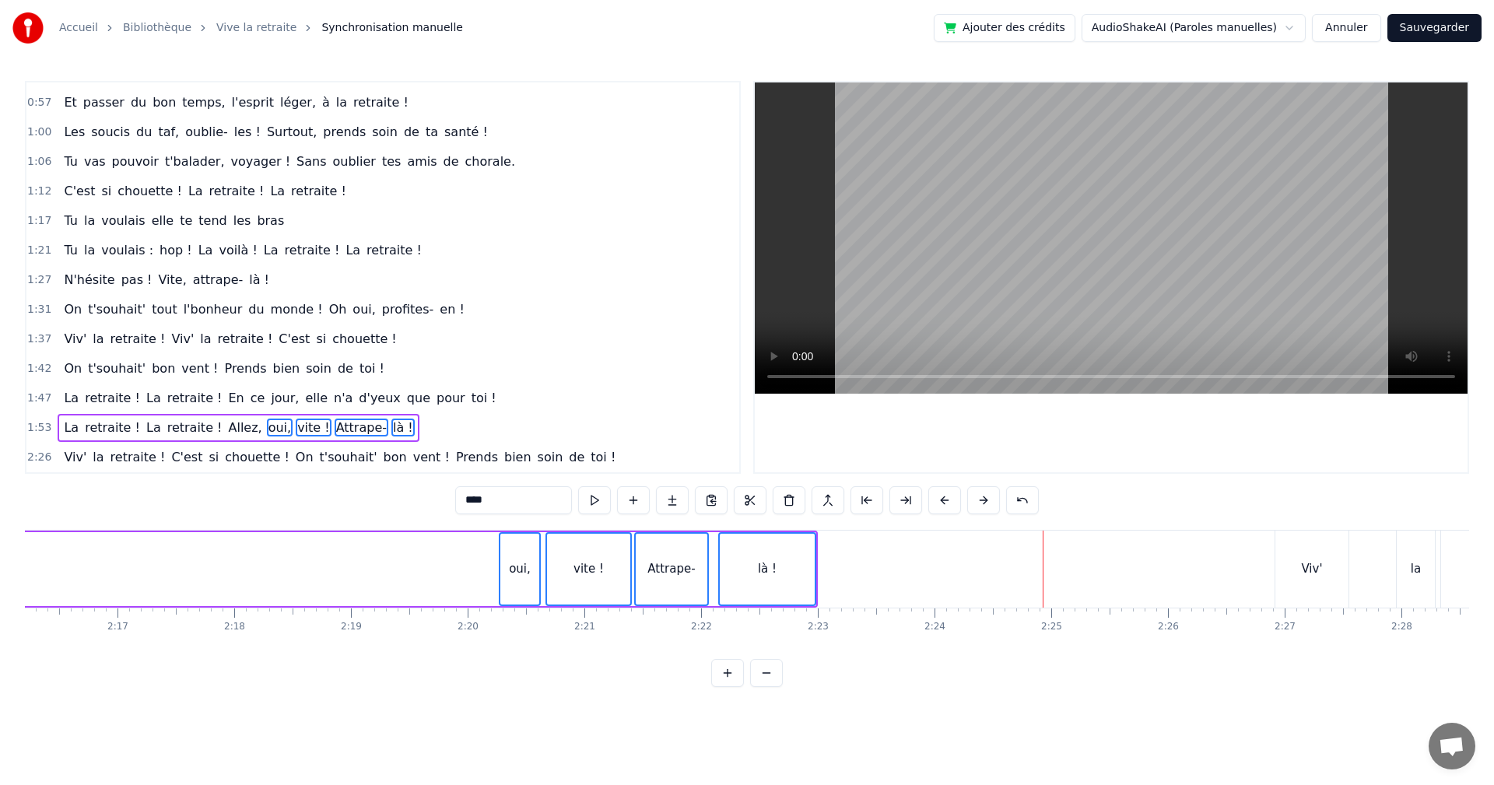
click at [940, 502] on button at bounding box center [945, 500] width 33 height 28
click at [940, 501] on button at bounding box center [945, 500] width 33 height 28
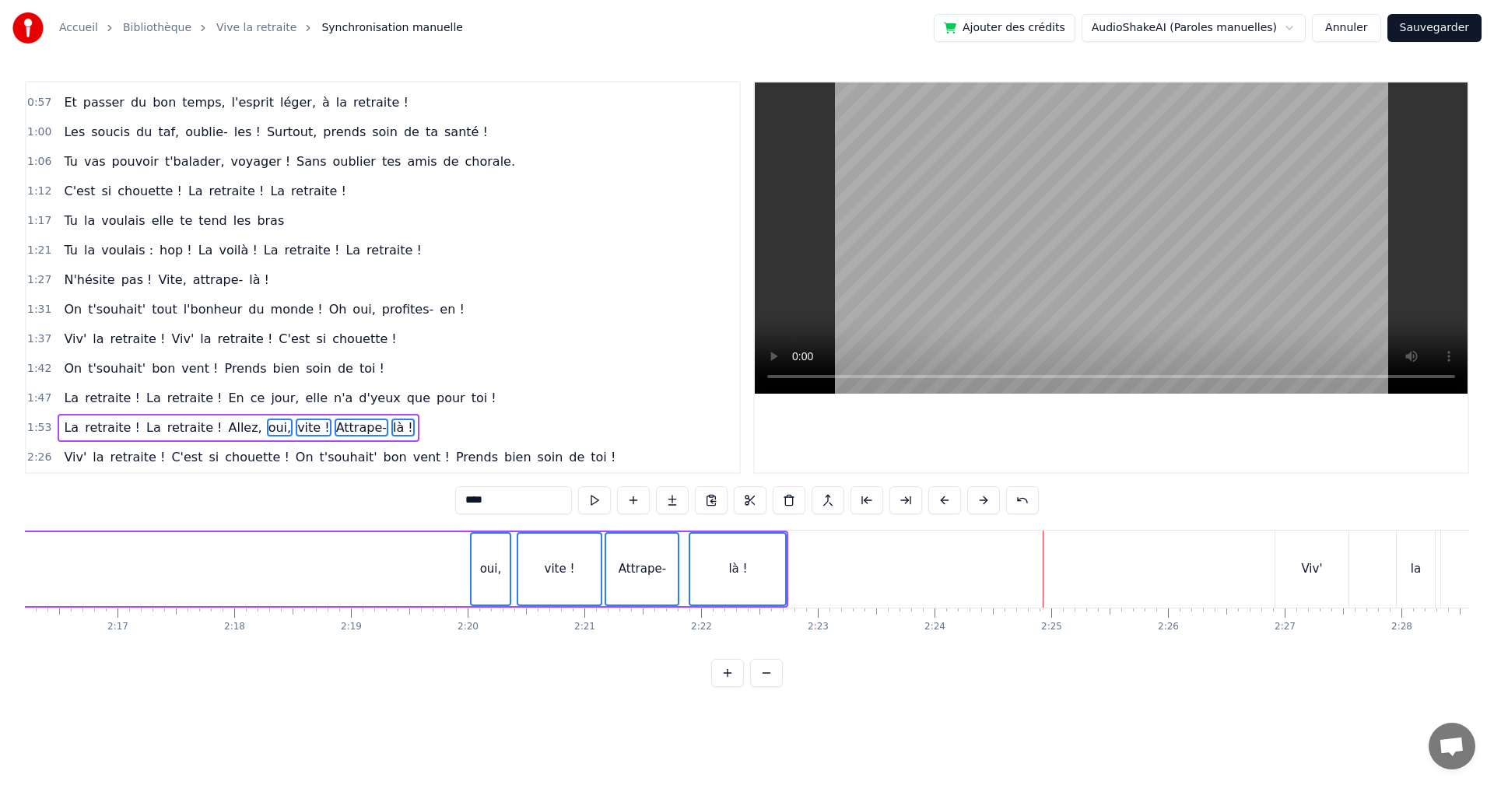
click at [940, 501] on button at bounding box center [945, 500] width 33 height 28
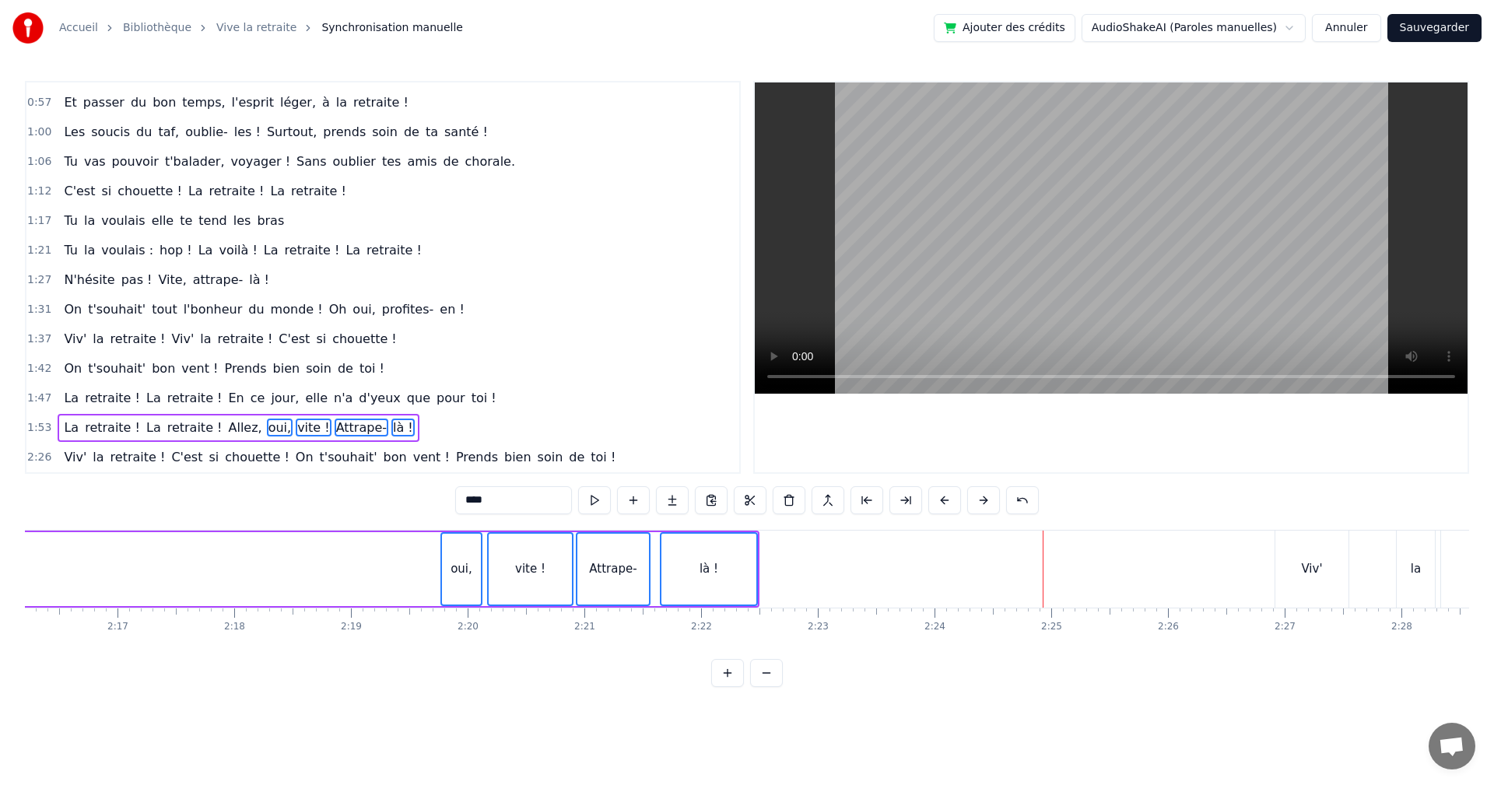
click at [940, 501] on button at bounding box center [945, 500] width 33 height 28
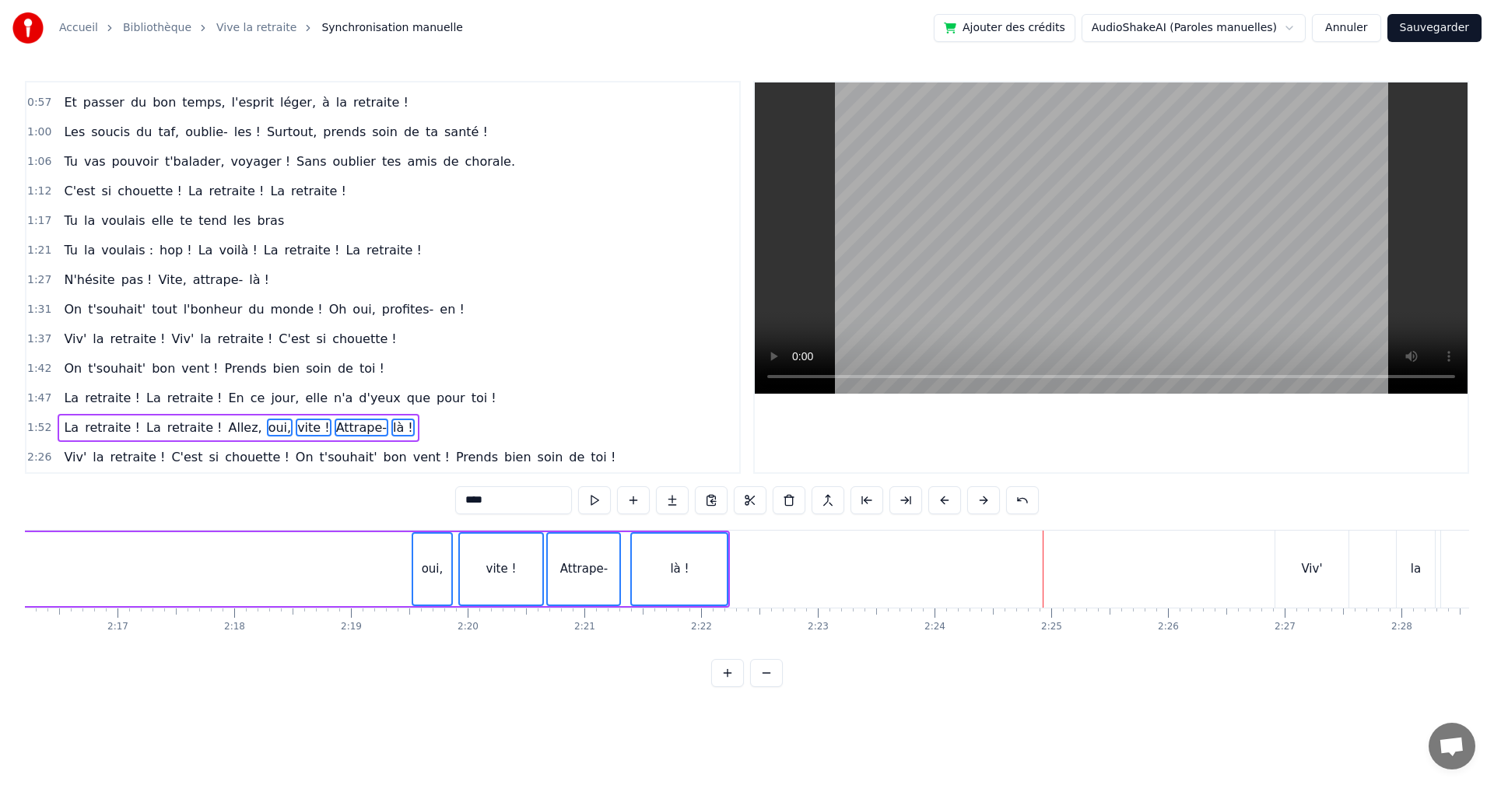
click at [940, 501] on button at bounding box center [945, 500] width 33 height 28
click at [941, 501] on button at bounding box center [945, 500] width 33 height 28
click at [941, 500] on button at bounding box center [945, 500] width 33 height 28
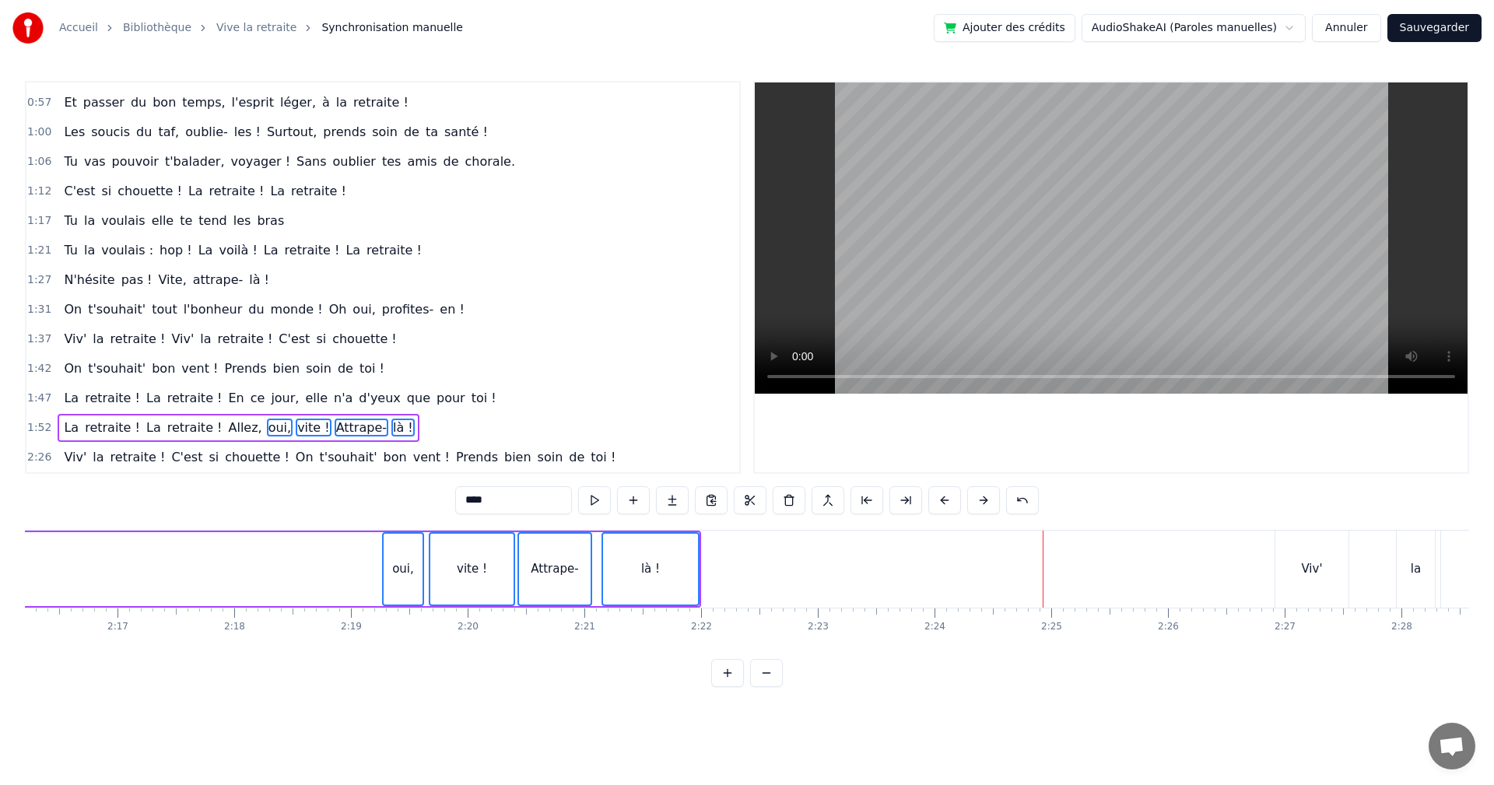
click at [942, 500] on button at bounding box center [945, 500] width 33 height 28
click at [944, 500] on button at bounding box center [945, 500] width 33 height 28
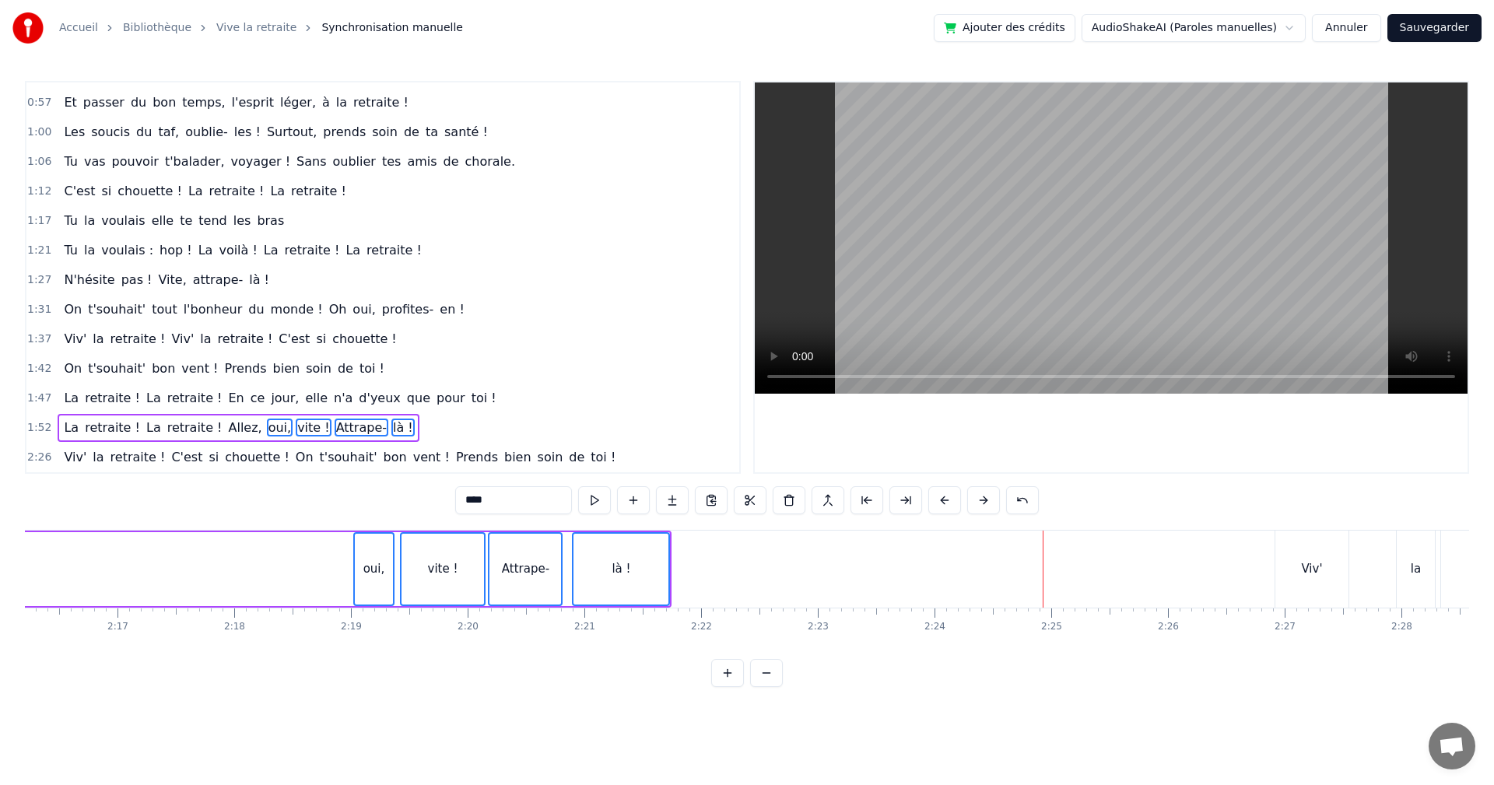
click at [944, 500] on button at bounding box center [945, 500] width 33 height 28
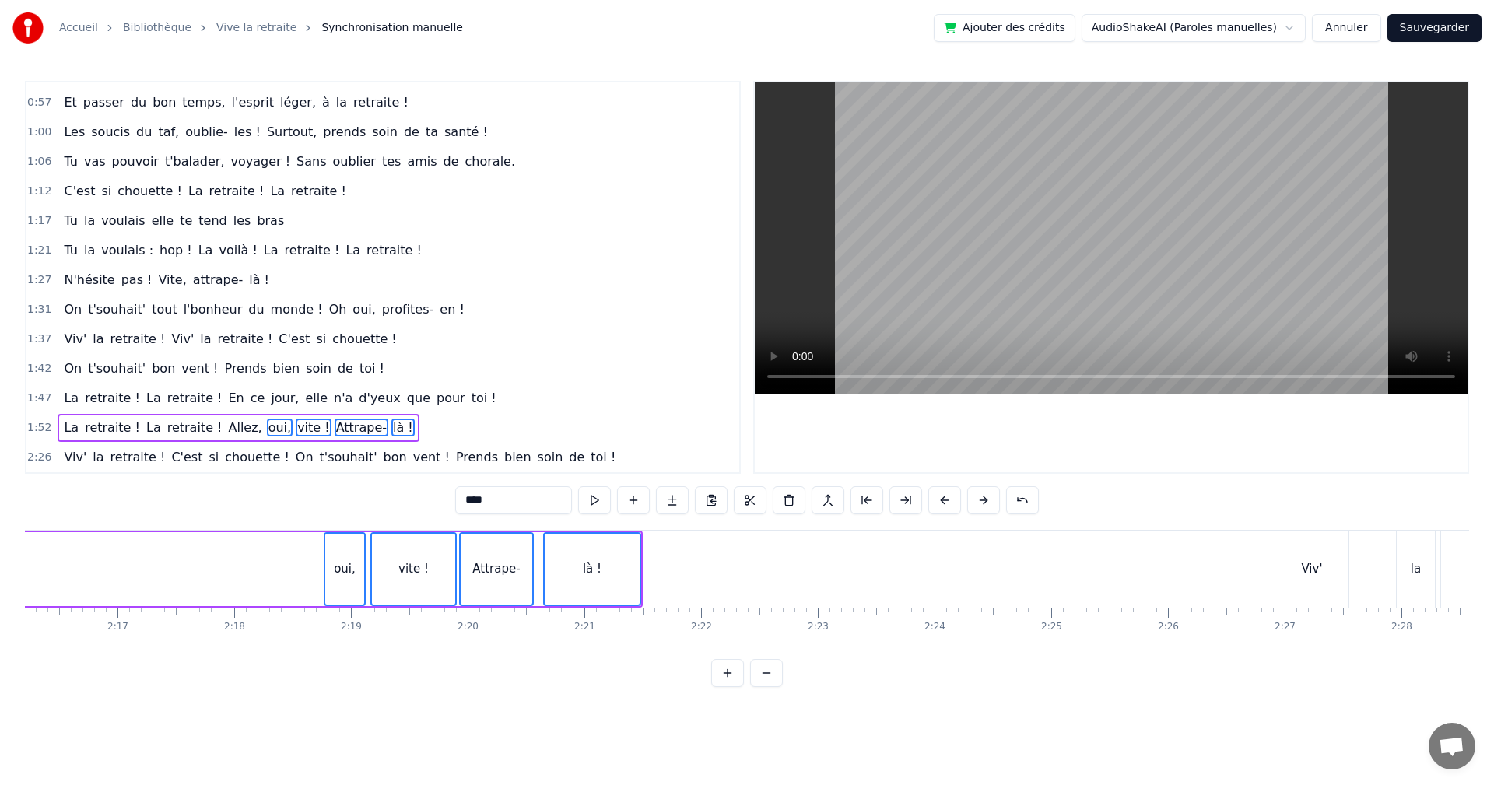
click at [944, 500] on button at bounding box center [945, 500] width 33 height 28
click at [946, 499] on button at bounding box center [945, 500] width 33 height 28
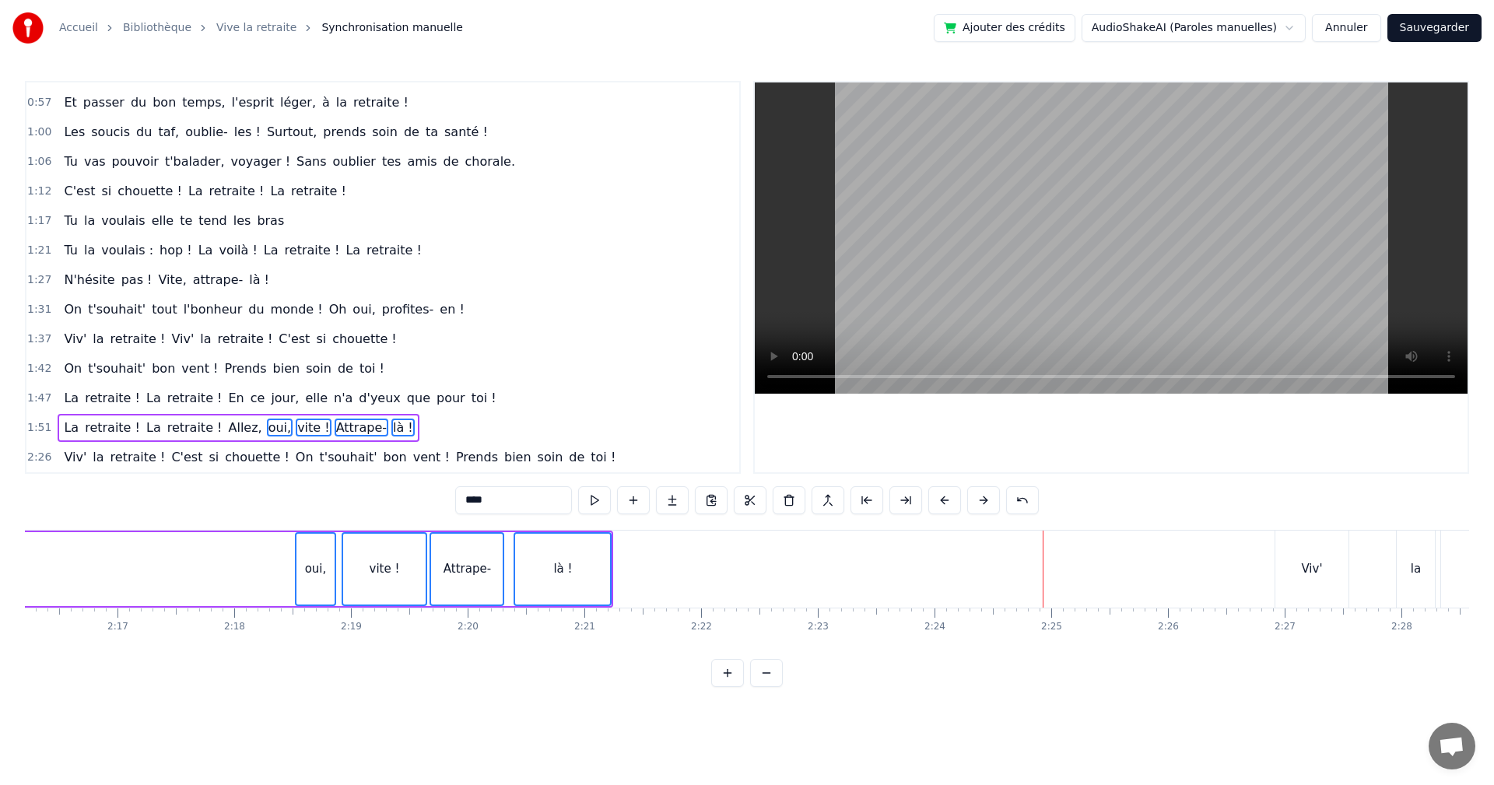
click at [946, 499] on button at bounding box center [945, 500] width 33 height 28
click at [946, 500] on button at bounding box center [945, 500] width 33 height 28
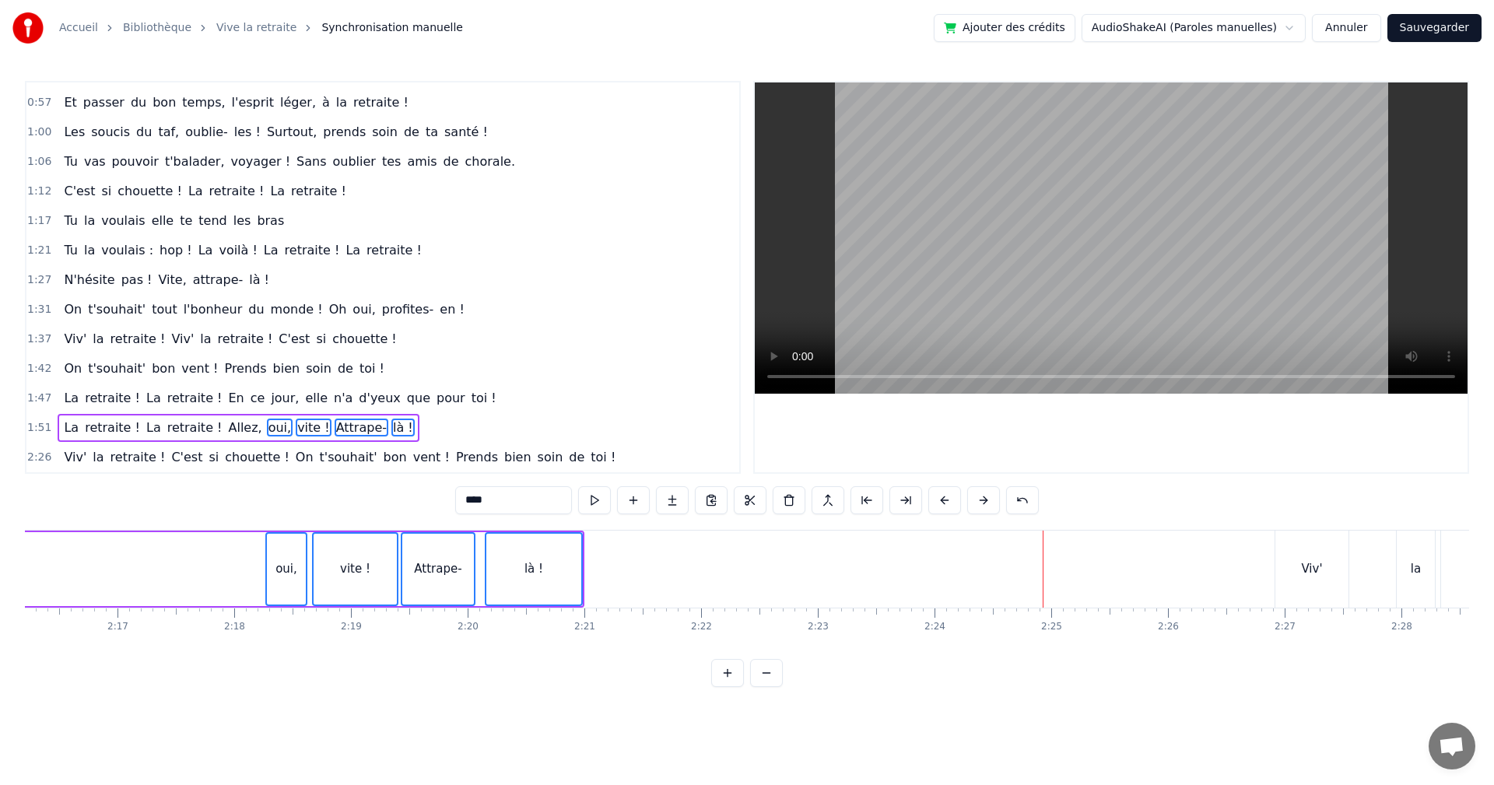
click at [946, 500] on button at bounding box center [945, 500] width 33 height 28
click at [946, 499] on button at bounding box center [945, 500] width 33 height 28
click at [946, 497] on button at bounding box center [945, 500] width 33 height 28
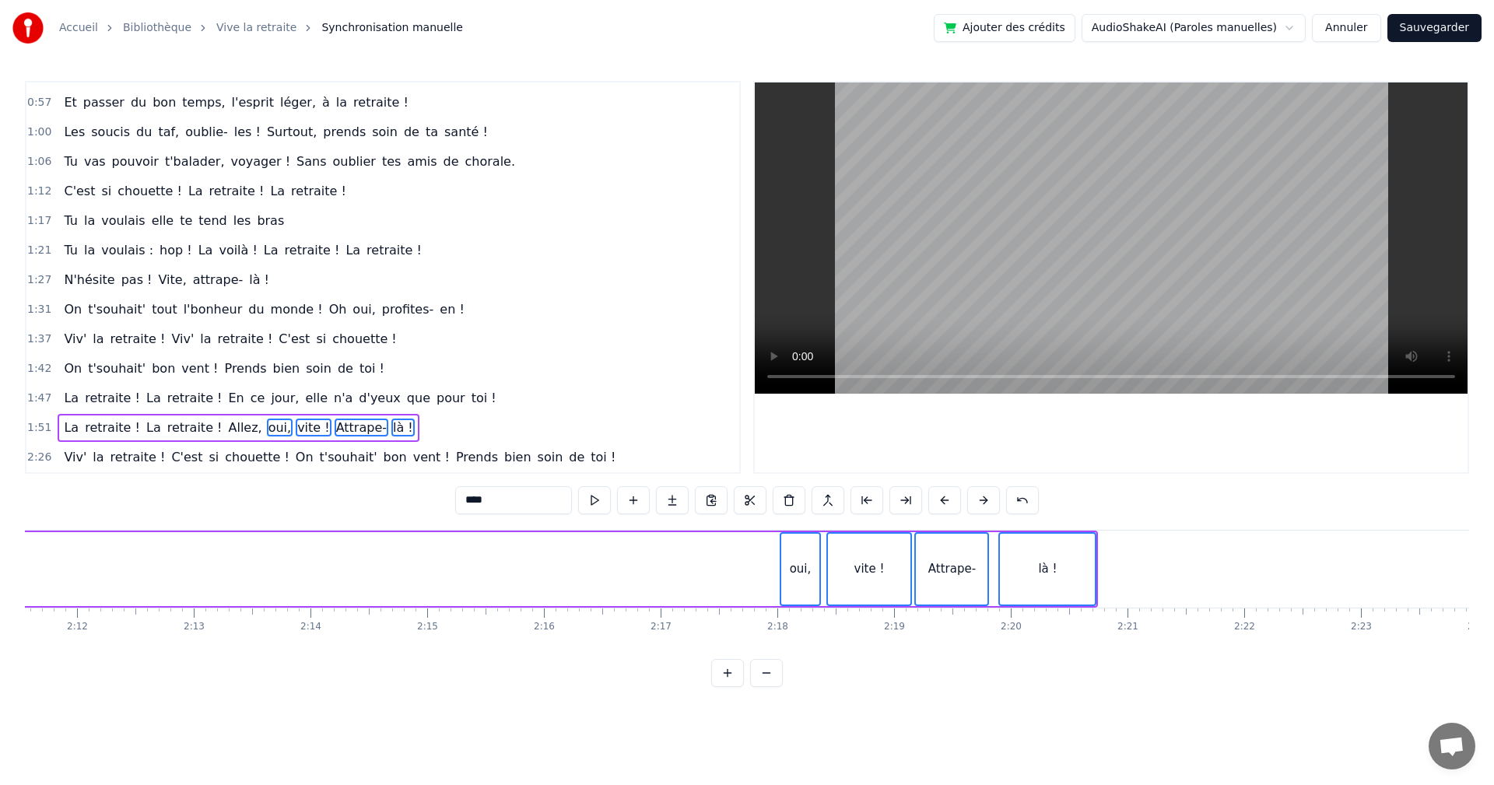
scroll to position [0, 15324]
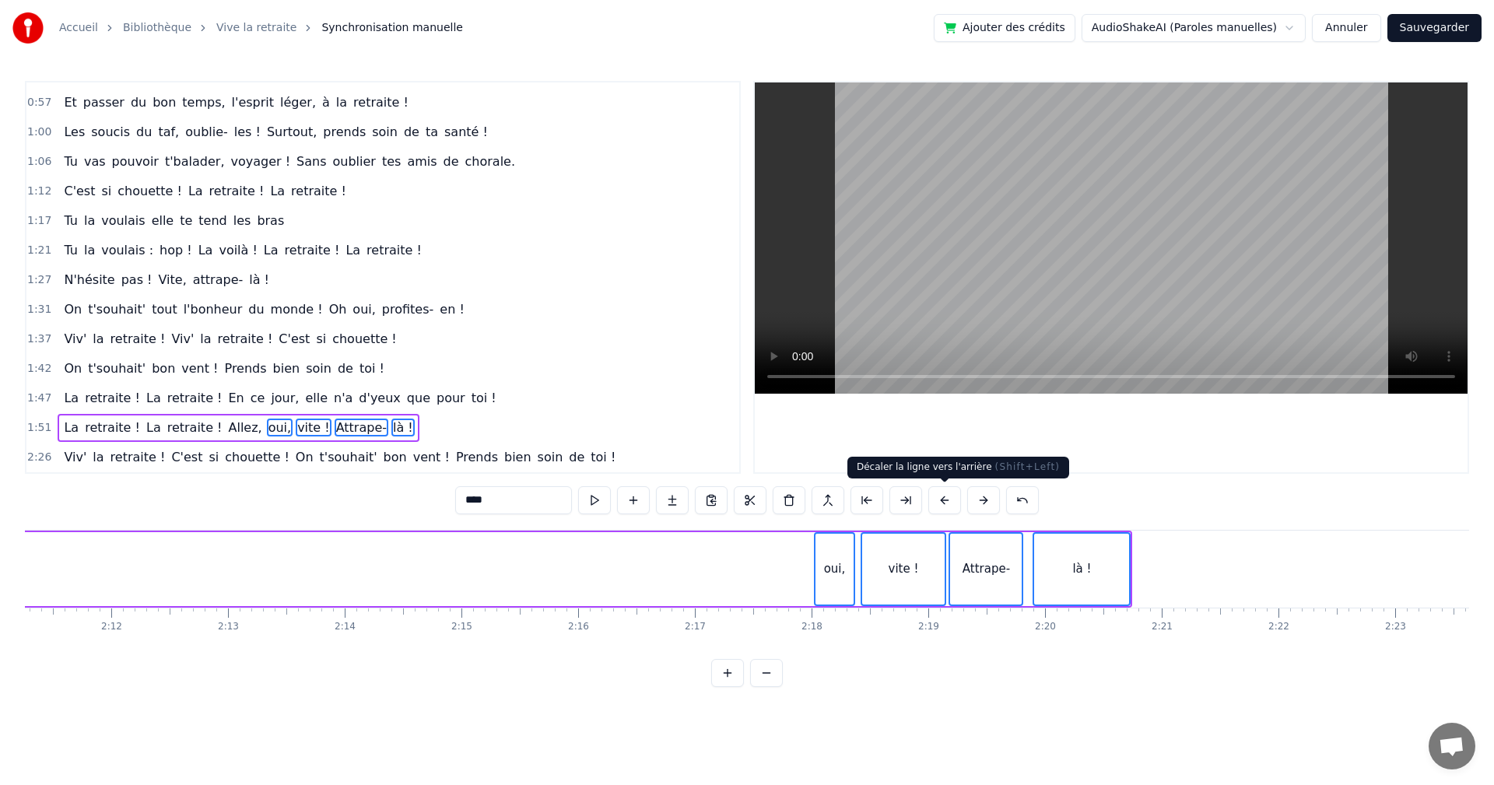
click at [943, 496] on button at bounding box center [945, 500] width 33 height 28
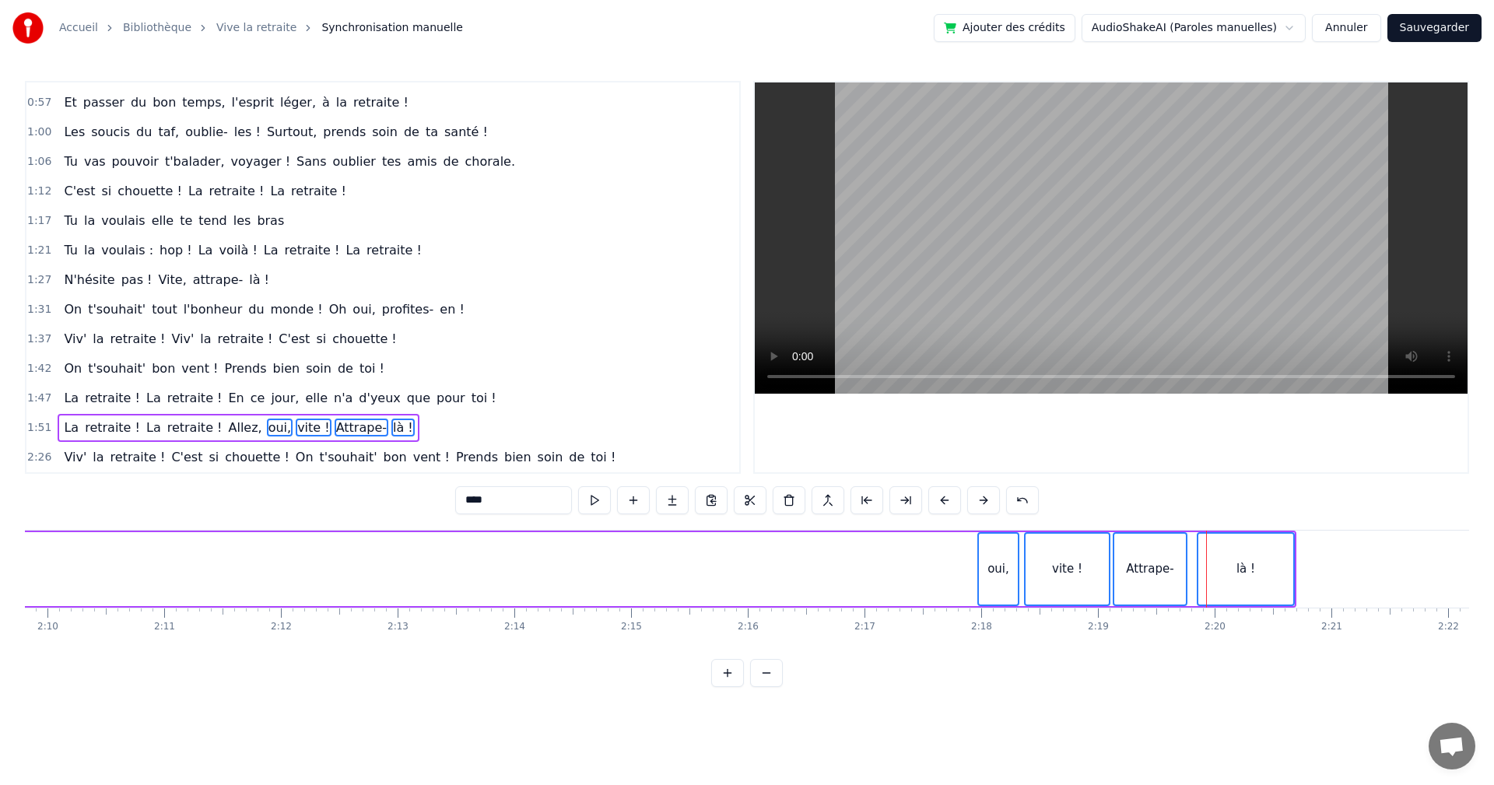
scroll to position [0, 15133]
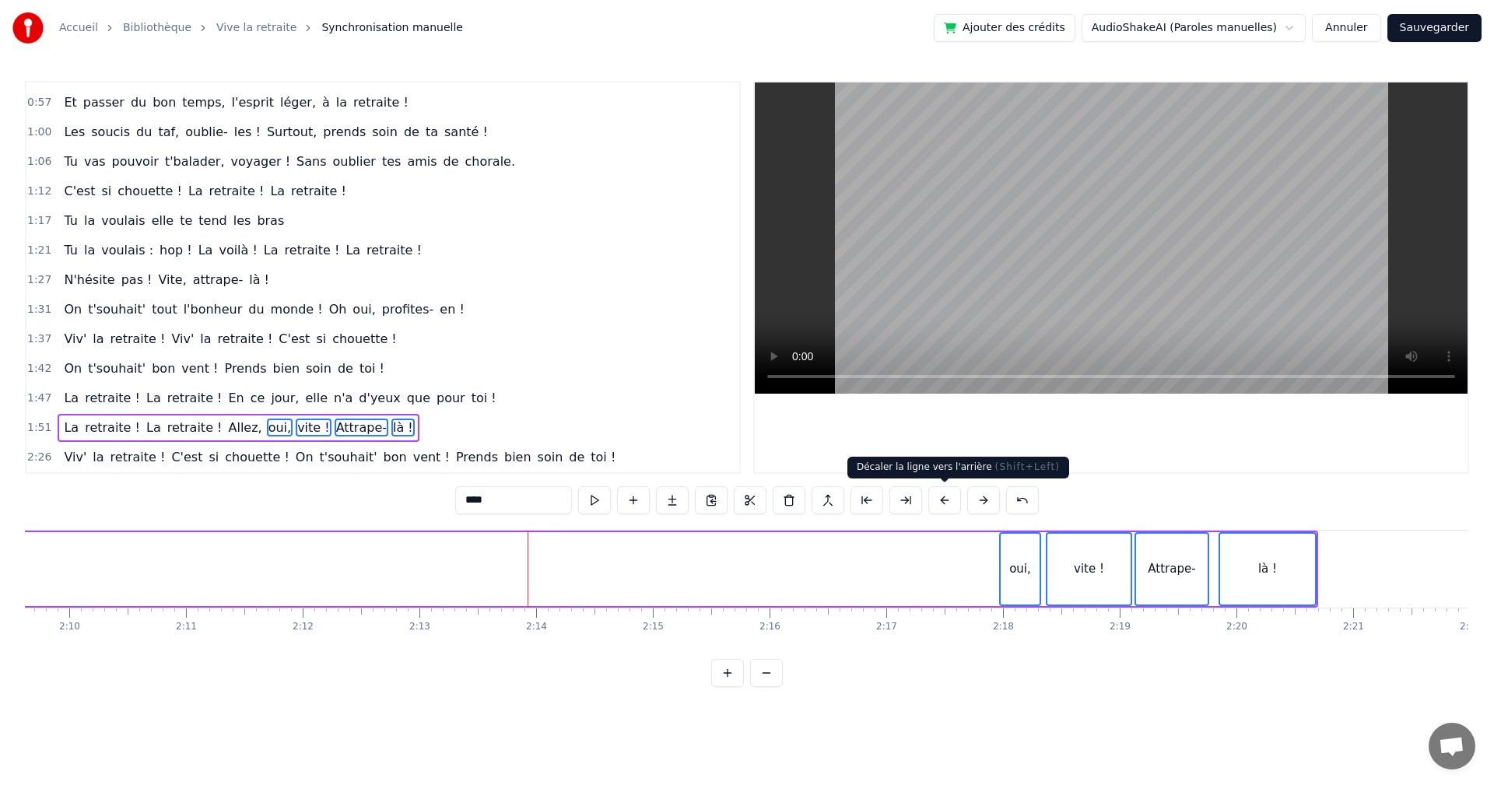
click at [946, 497] on button at bounding box center [945, 500] width 33 height 28
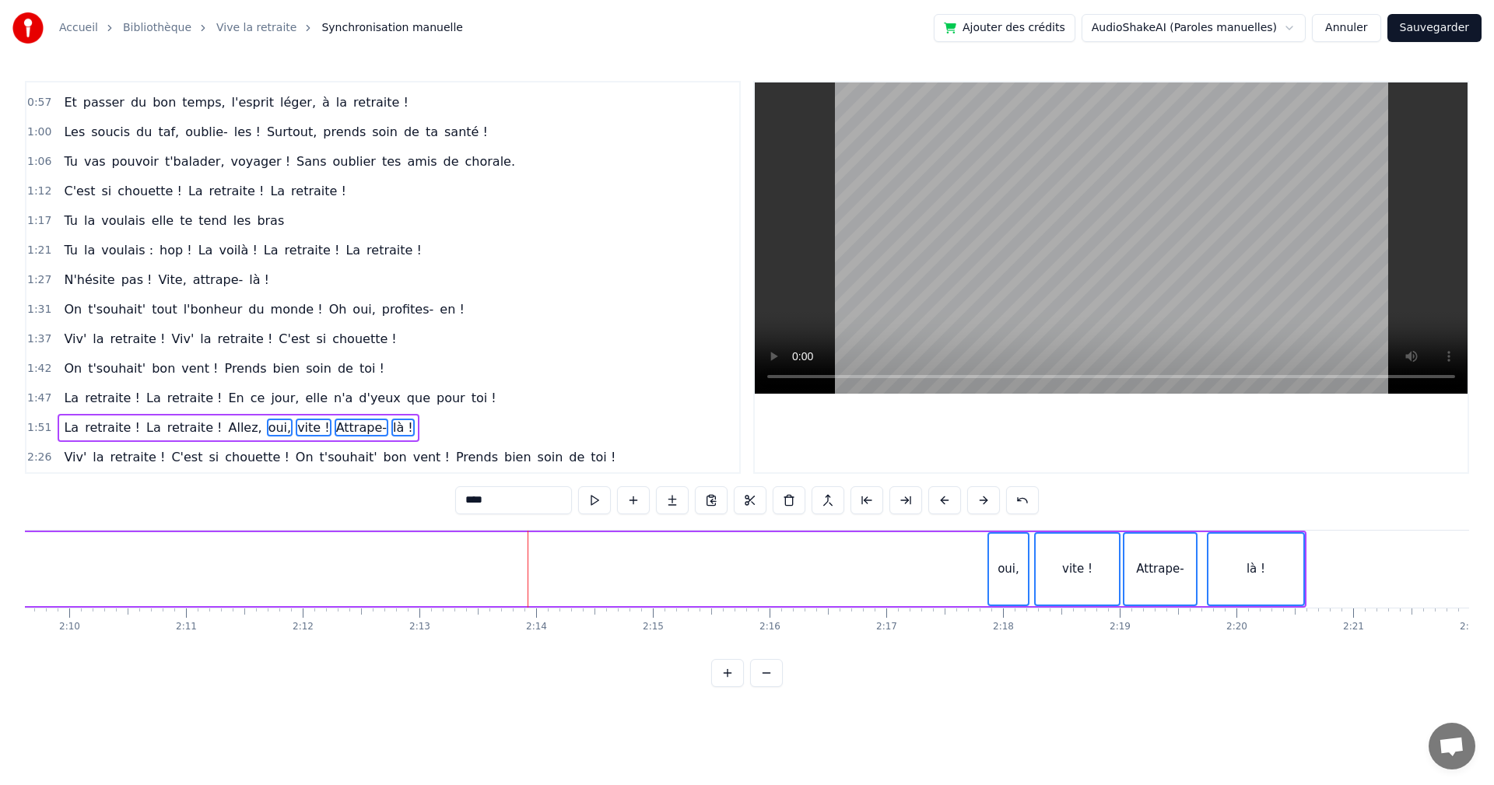
click at [946, 497] on button at bounding box center [945, 500] width 33 height 28
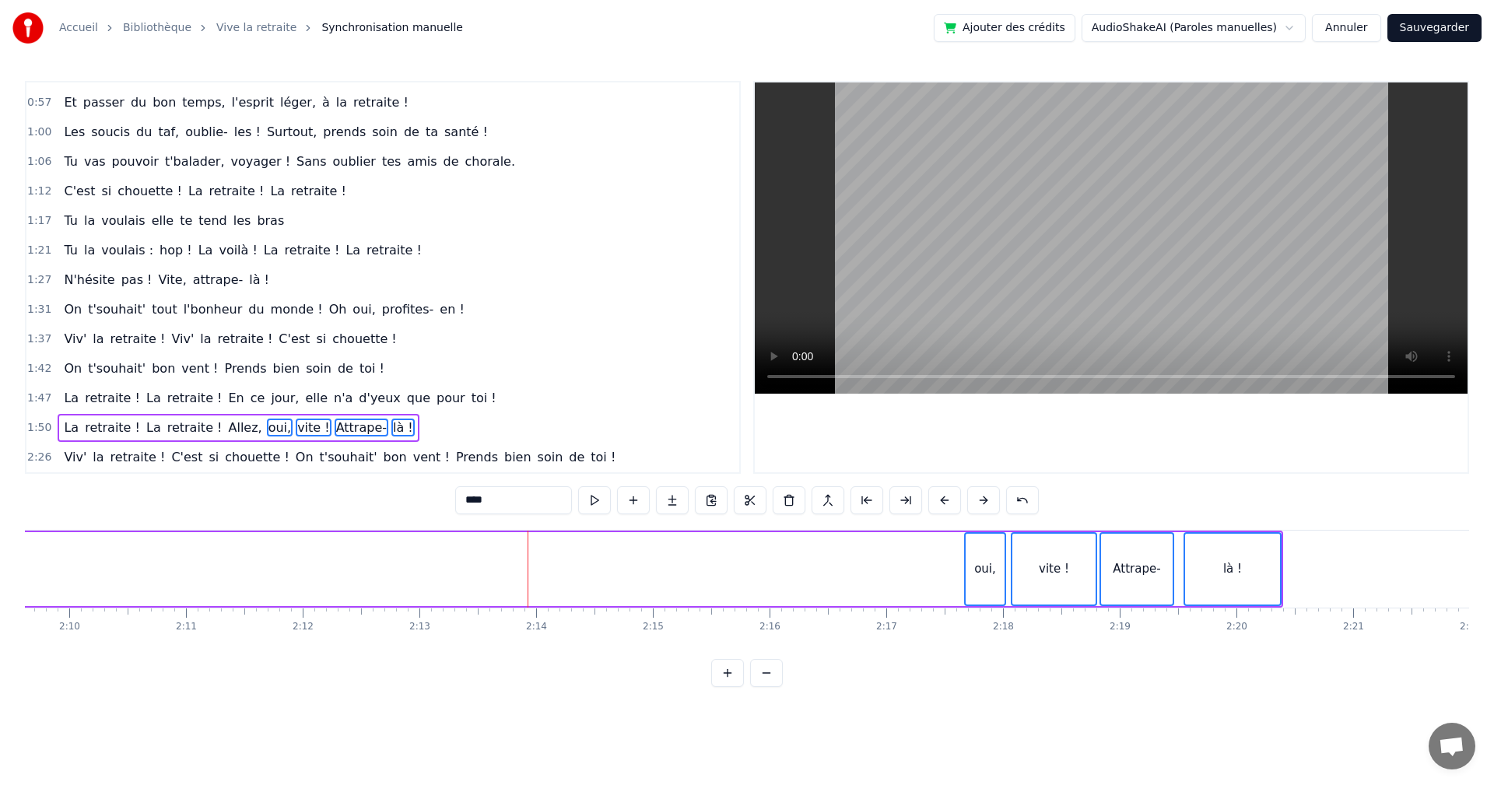
click at [950, 497] on button at bounding box center [945, 500] width 33 height 28
click at [950, 499] on button at bounding box center [945, 500] width 33 height 28
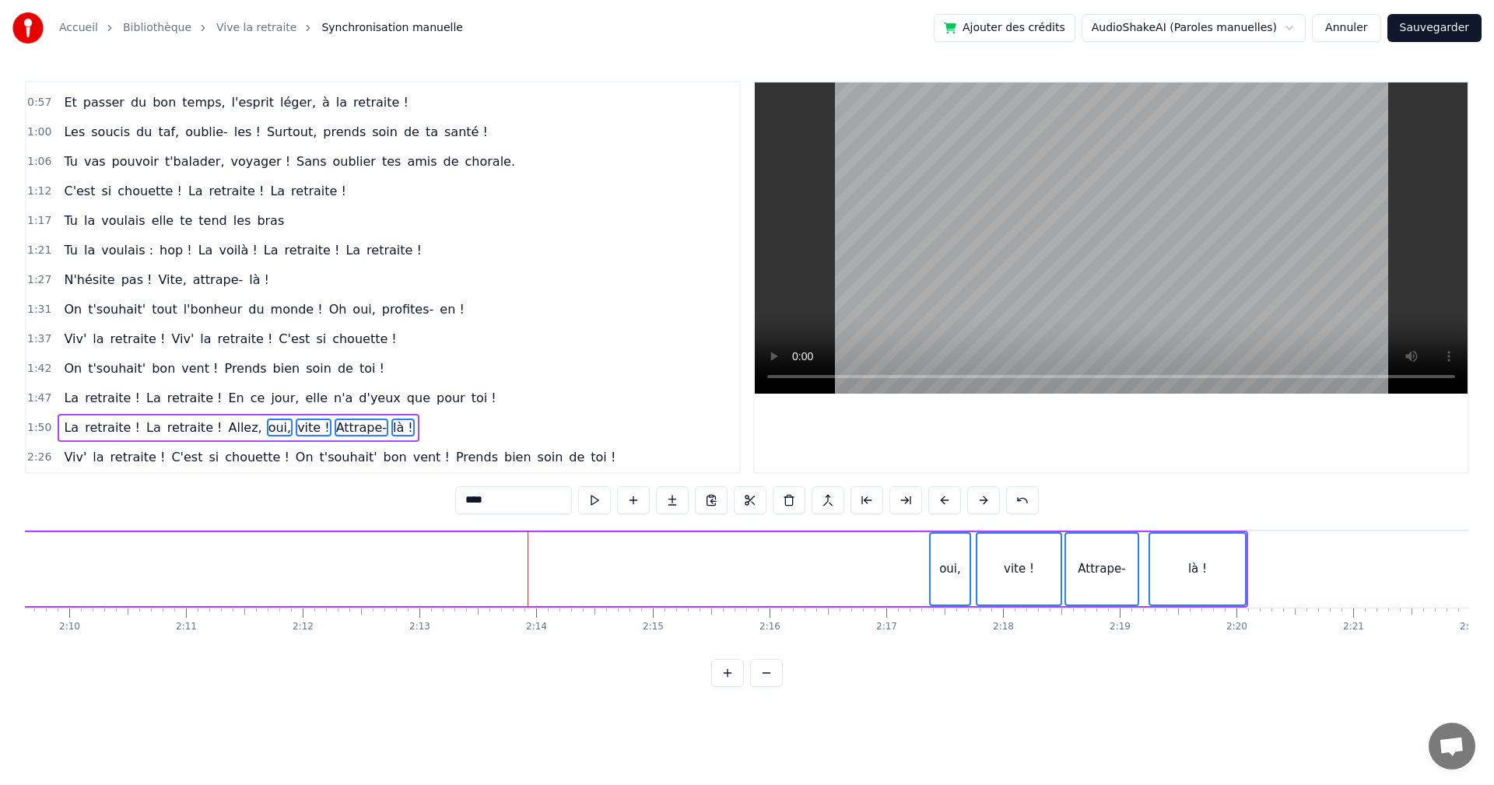
click at [950, 500] on button at bounding box center [945, 500] width 33 height 28
click at [951, 502] on button at bounding box center [945, 500] width 33 height 28
click at [951, 503] on button at bounding box center [945, 500] width 33 height 28
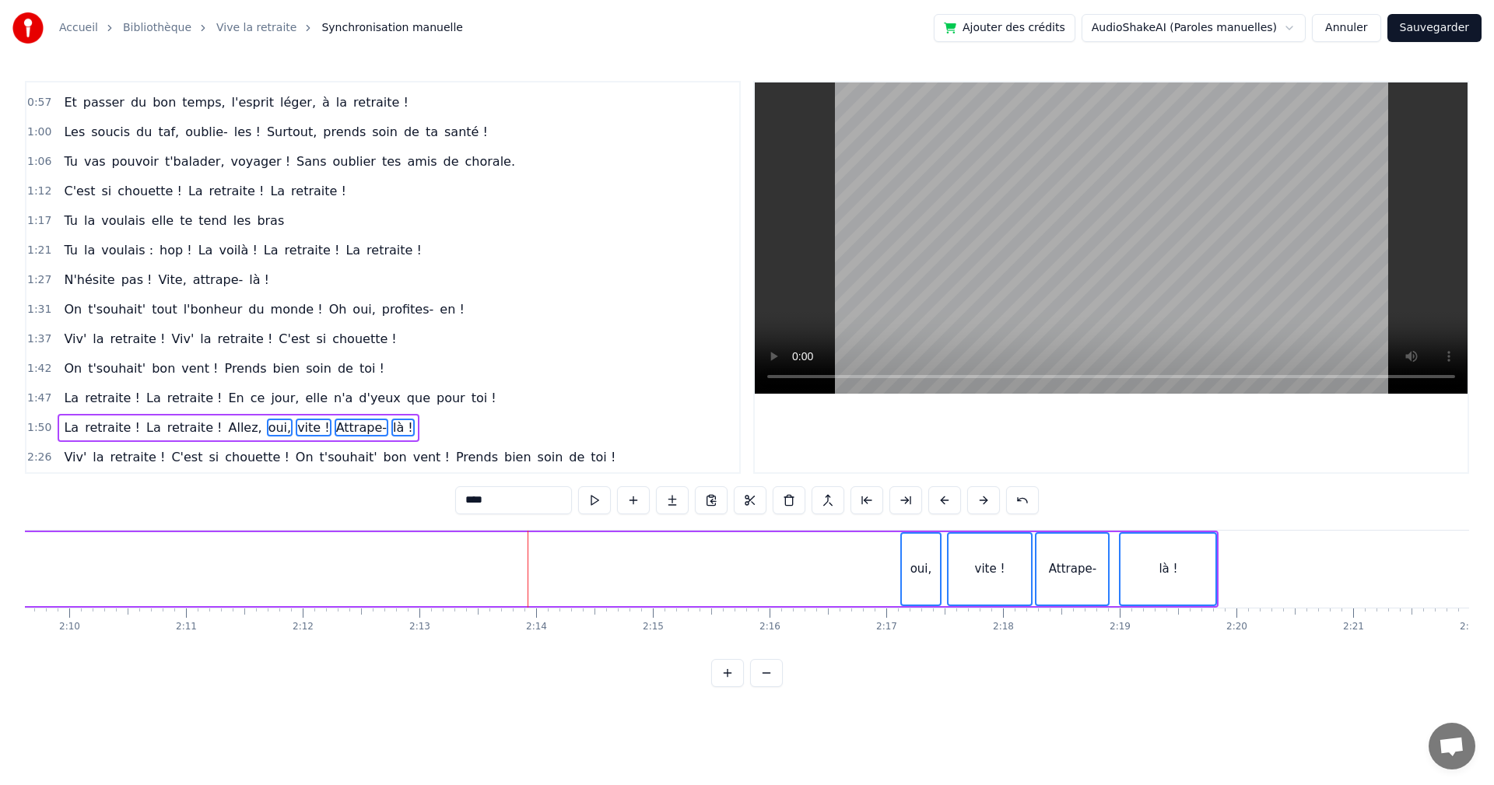
click at [951, 504] on button at bounding box center [945, 500] width 33 height 28
click at [951, 505] on button at bounding box center [945, 500] width 33 height 28
click at [951, 506] on button at bounding box center [945, 500] width 33 height 28
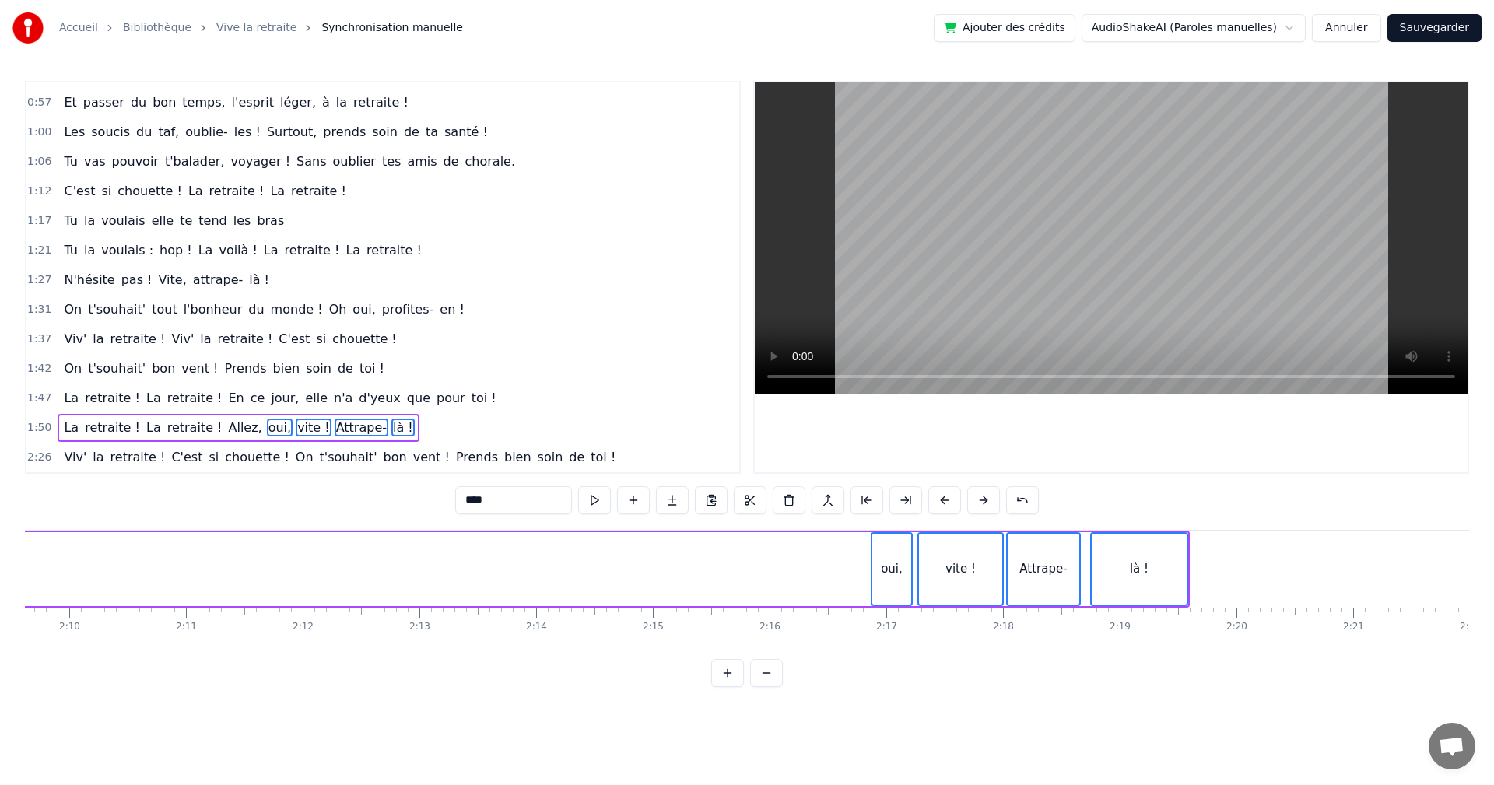
click at [952, 506] on button at bounding box center [945, 500] width 33 height 28
click at [951, 507] on button at bounding box center [945, 500] width 33 height 28
click at [950, 509] on button at bounding box center [945, 500] width 33 height 28
click at [950, 510] on button at bounding box center [945, 500] width 33 height 28
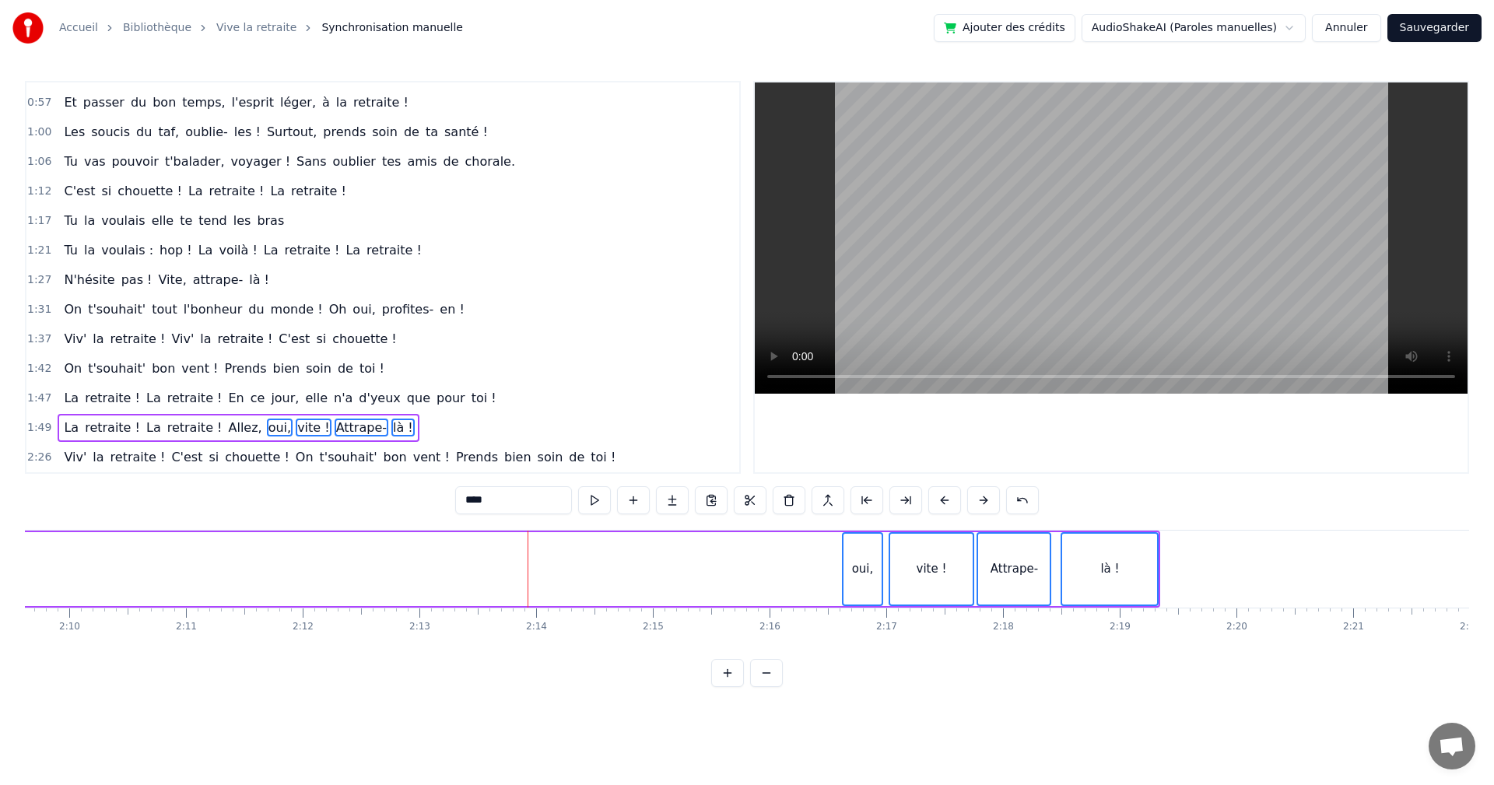
click at [771, 687] on button at bounding box center [766, 673] width 33 height 28
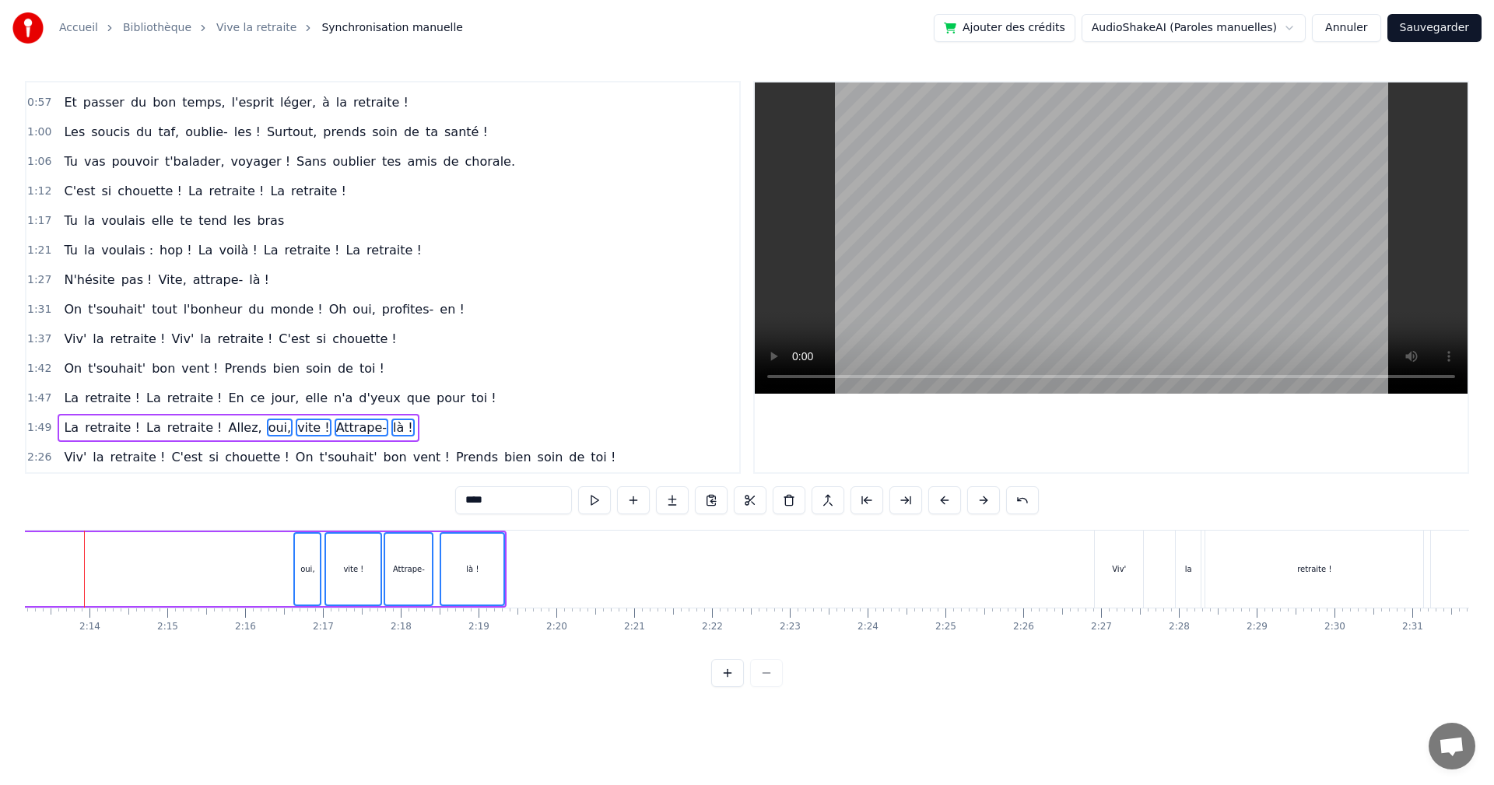
scroll to position [0, 10345]
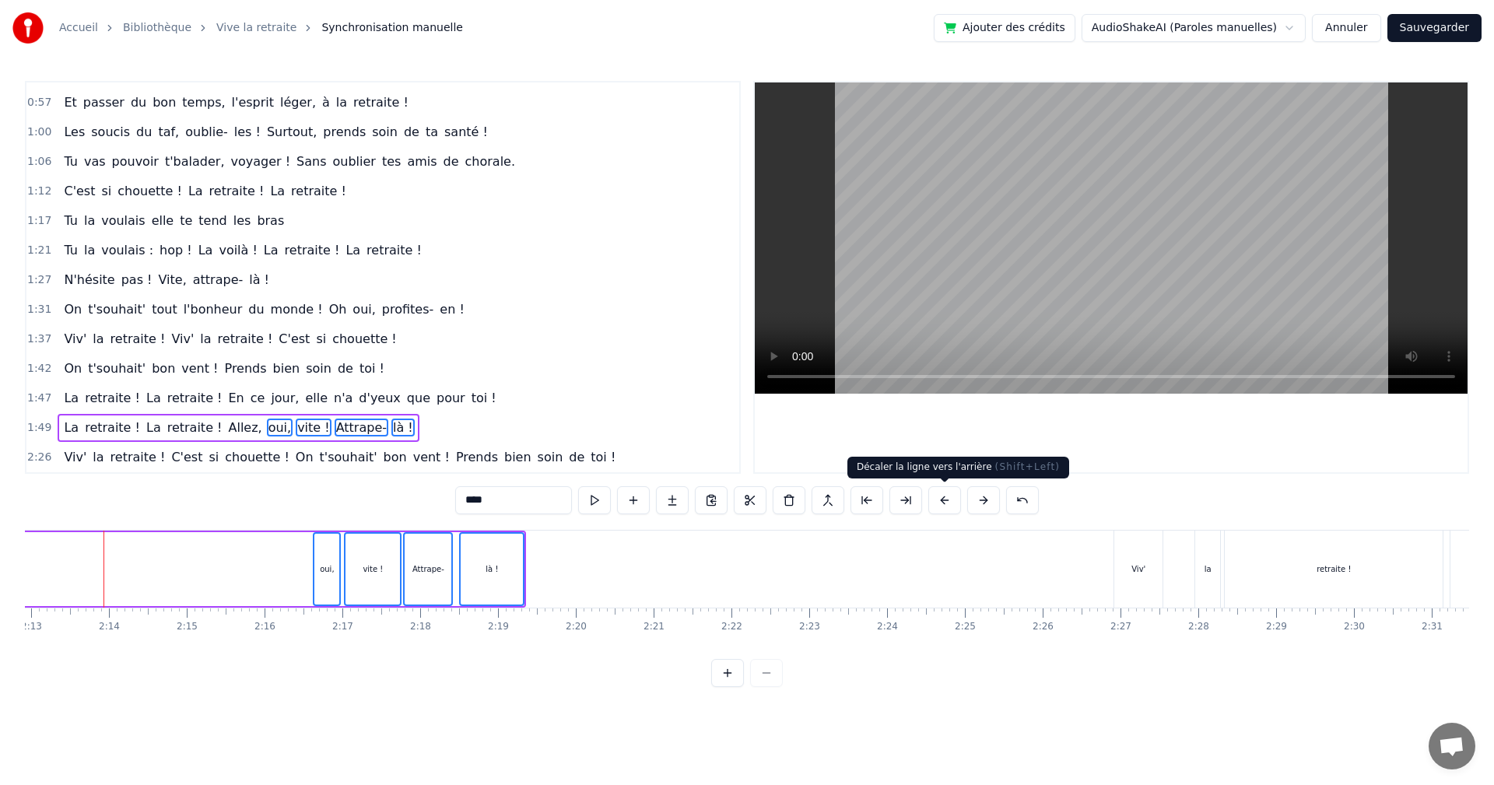
click at [938, 499] on button at bounding box center [945, 500] width 33 height 28
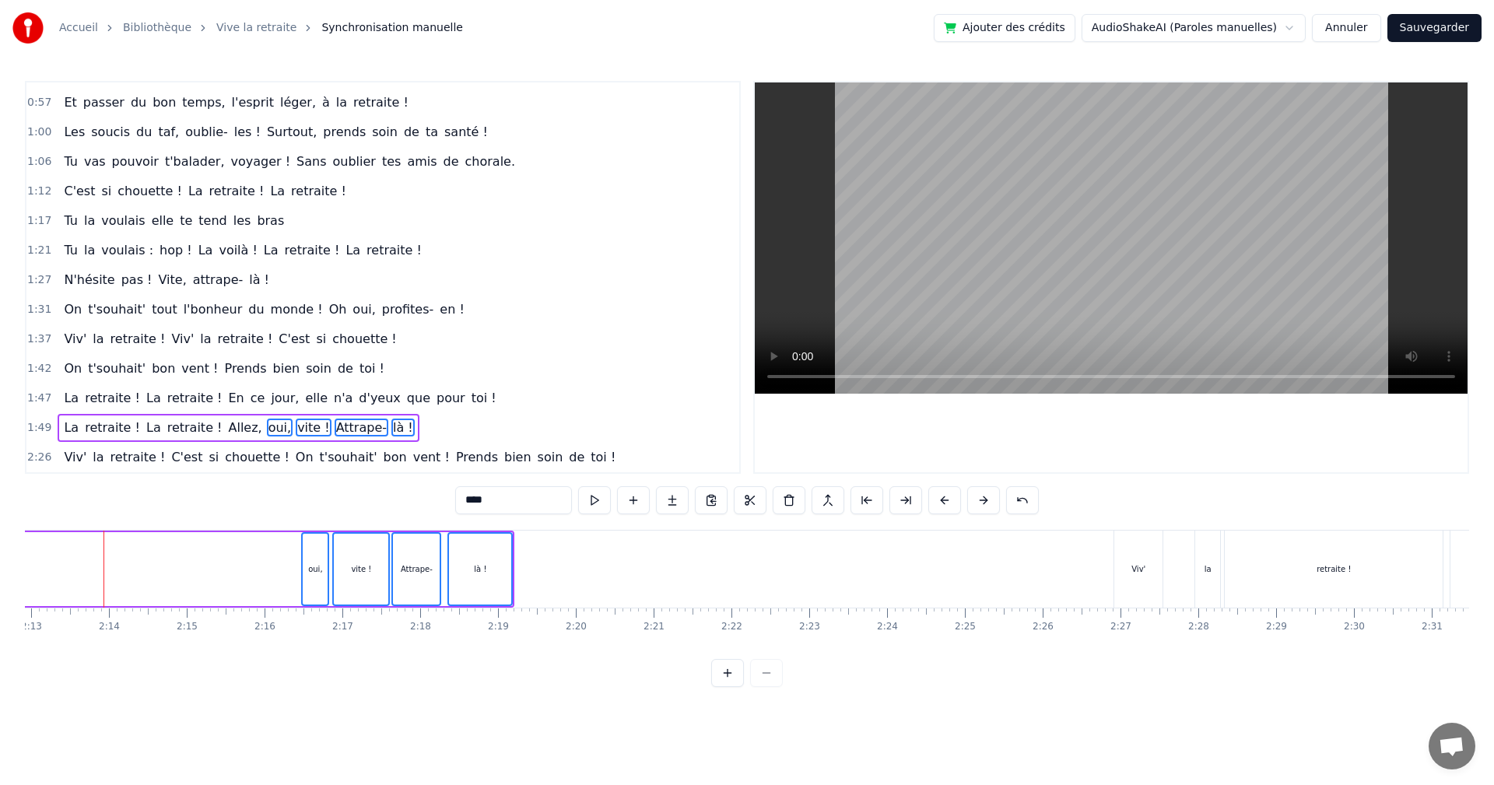
click at [938, 499] on button at bounding box center [945, 500] width 33 height 28
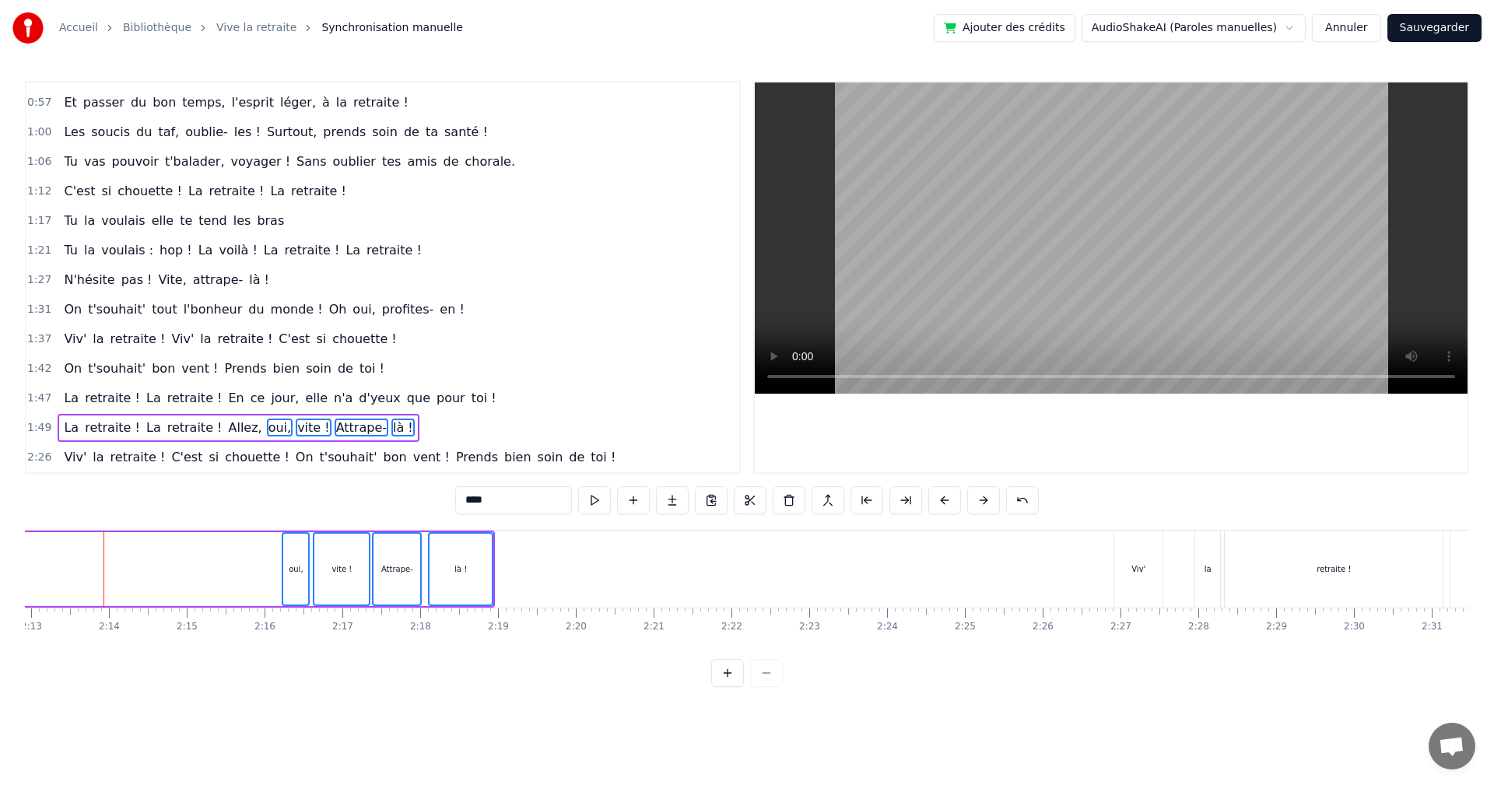
click at [938, 499] on button at bounding box center [945, 500] width 33 height 28
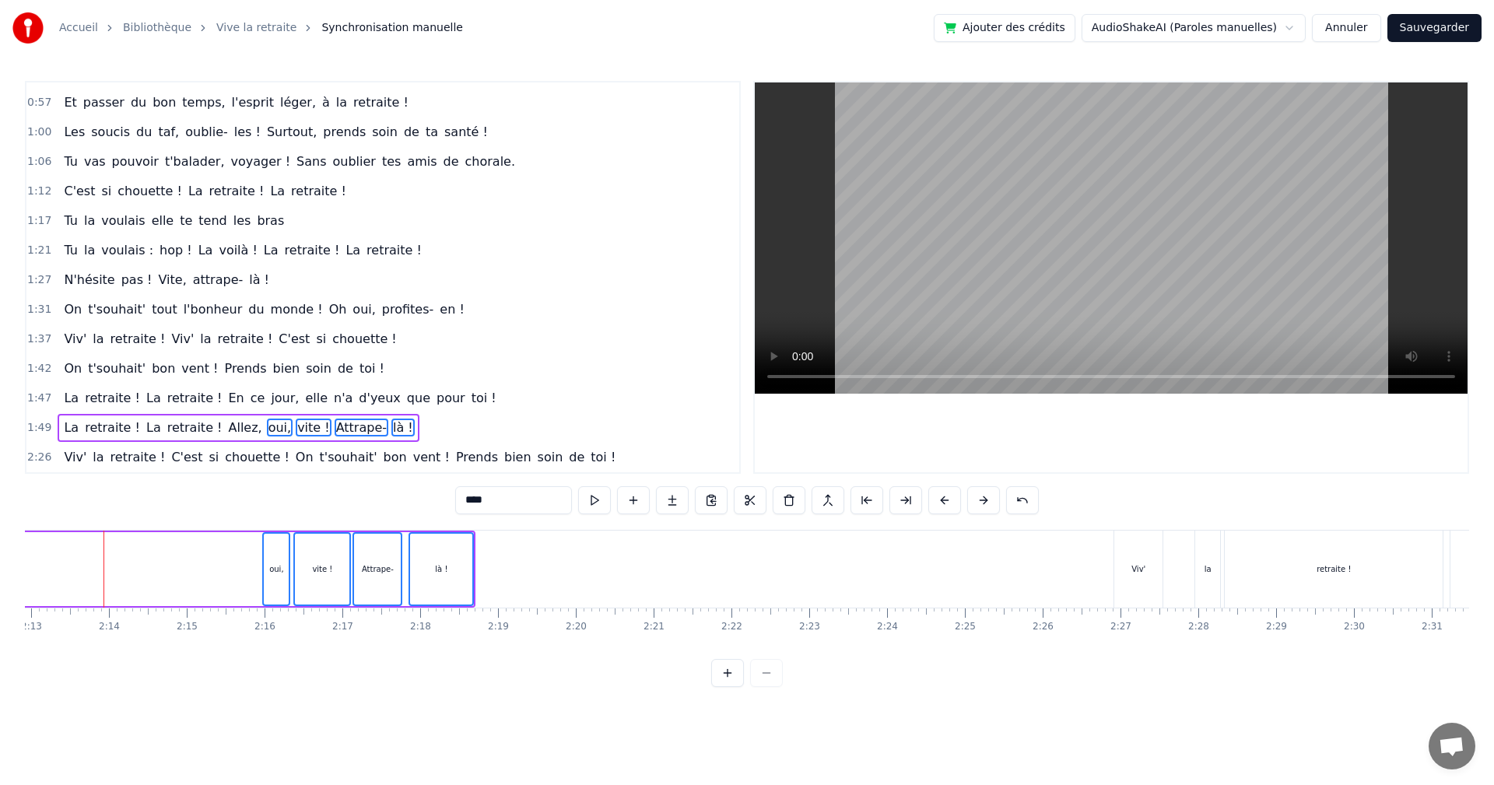
click at [938, 500] on button at bounding box center [945, 500] width 33 height 28
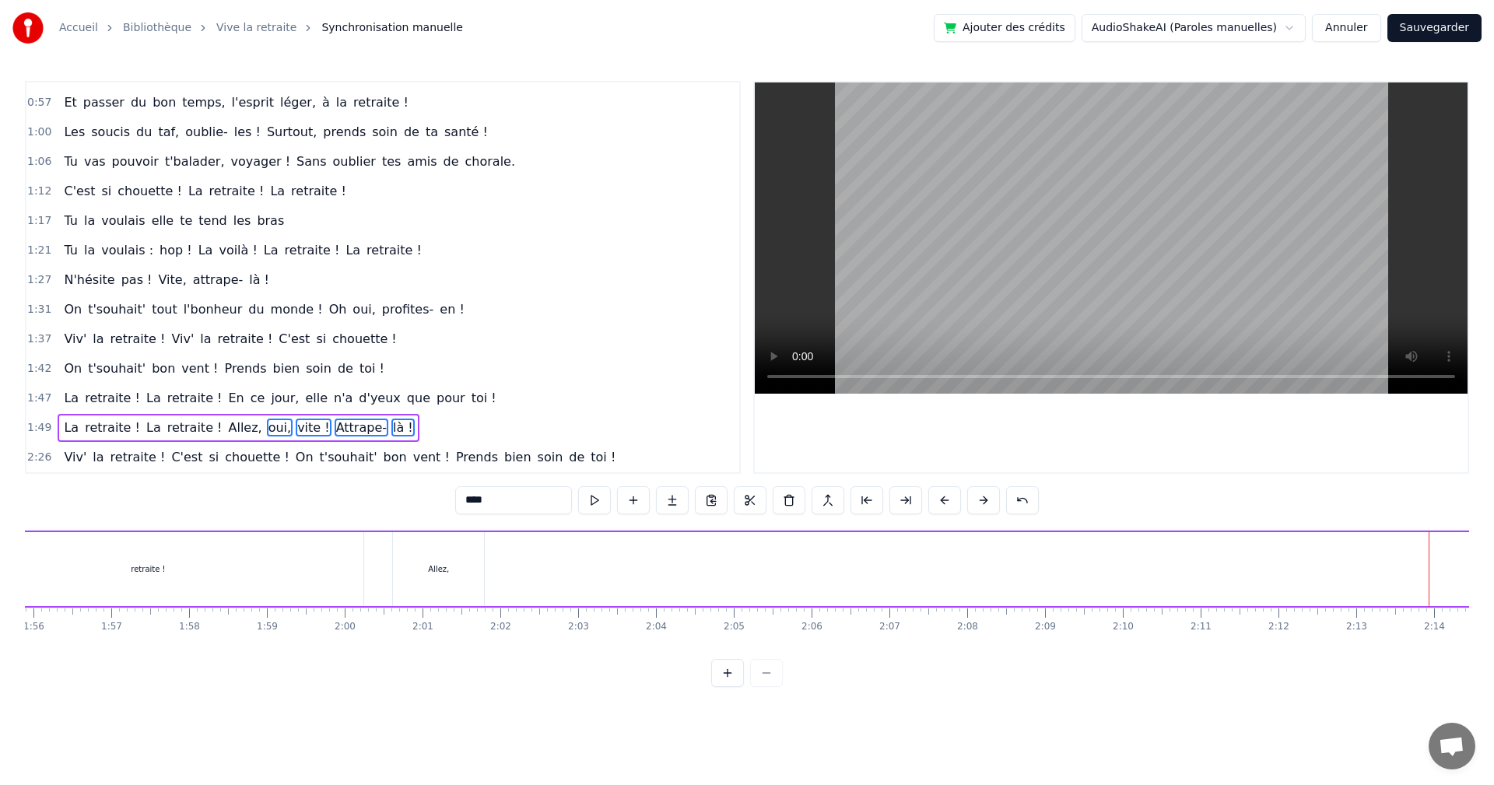
scroll to position [0, 9314]
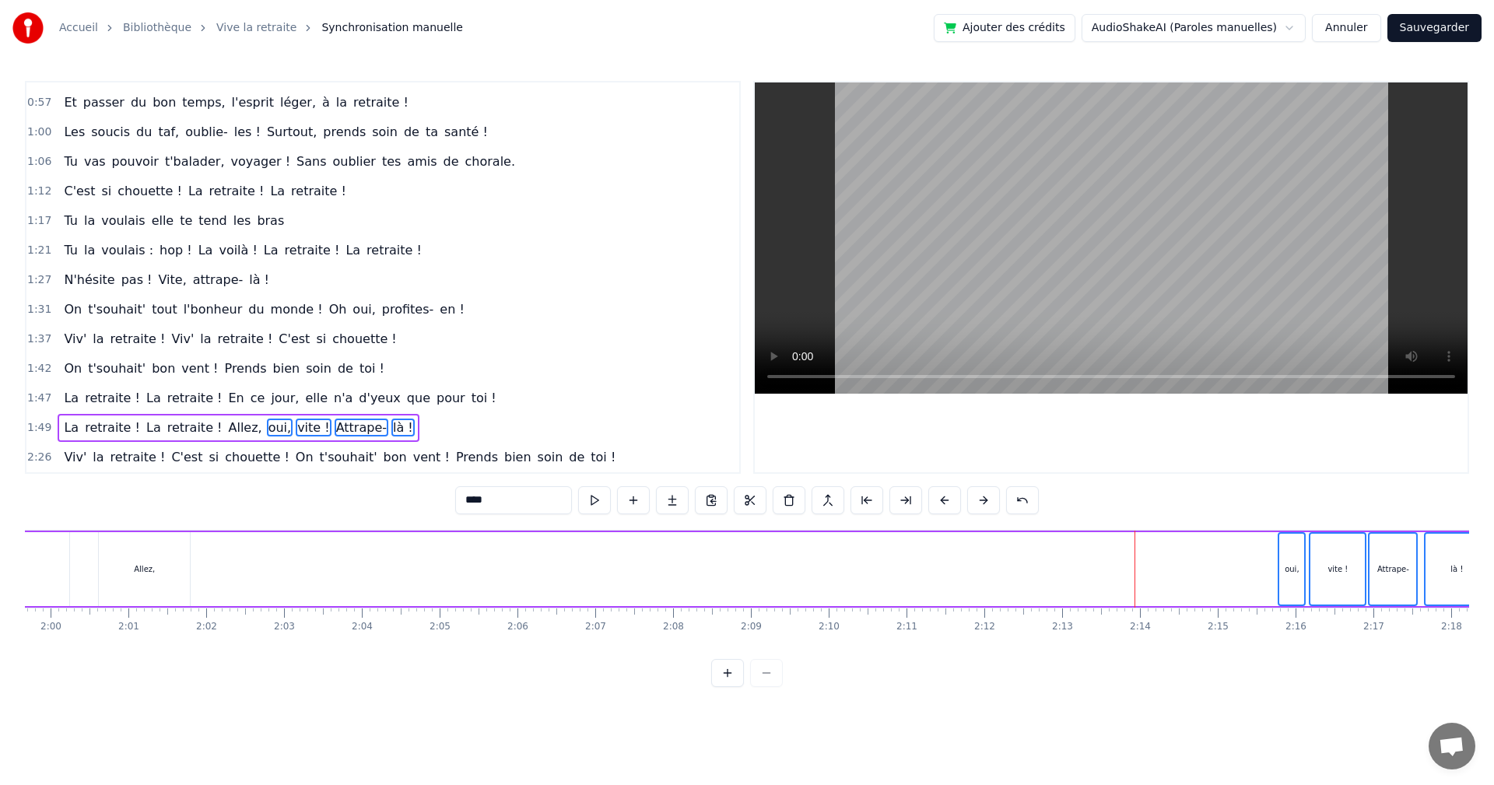
click at [944, 507] on button at bounding box center [945, 500] width 33 height 28
click at [943, 507] on button at bounding box center [945, 500] width 33 height 28
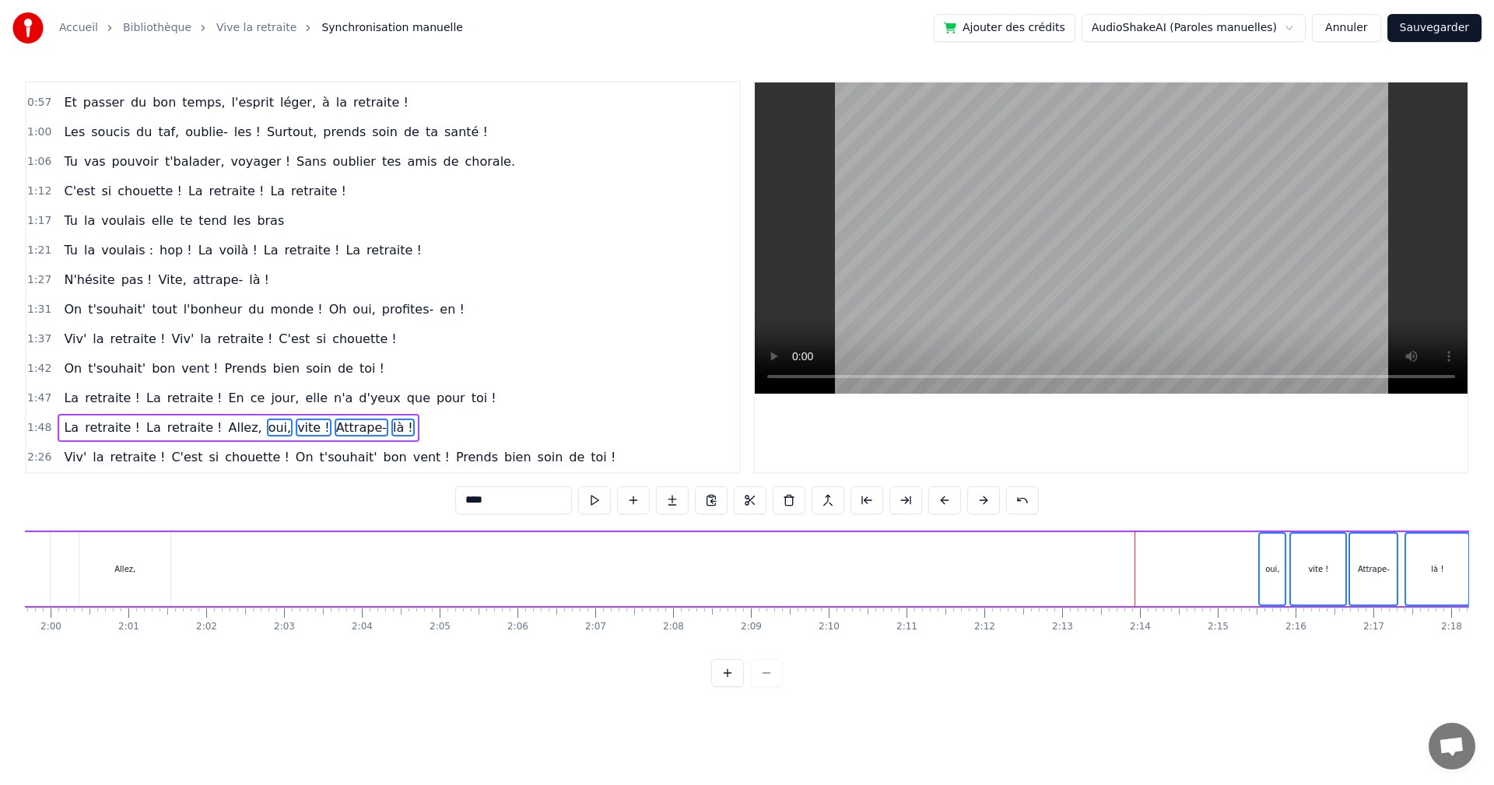
click at [943, 507] on button at bounding box center [945, 500] width 33 height 28
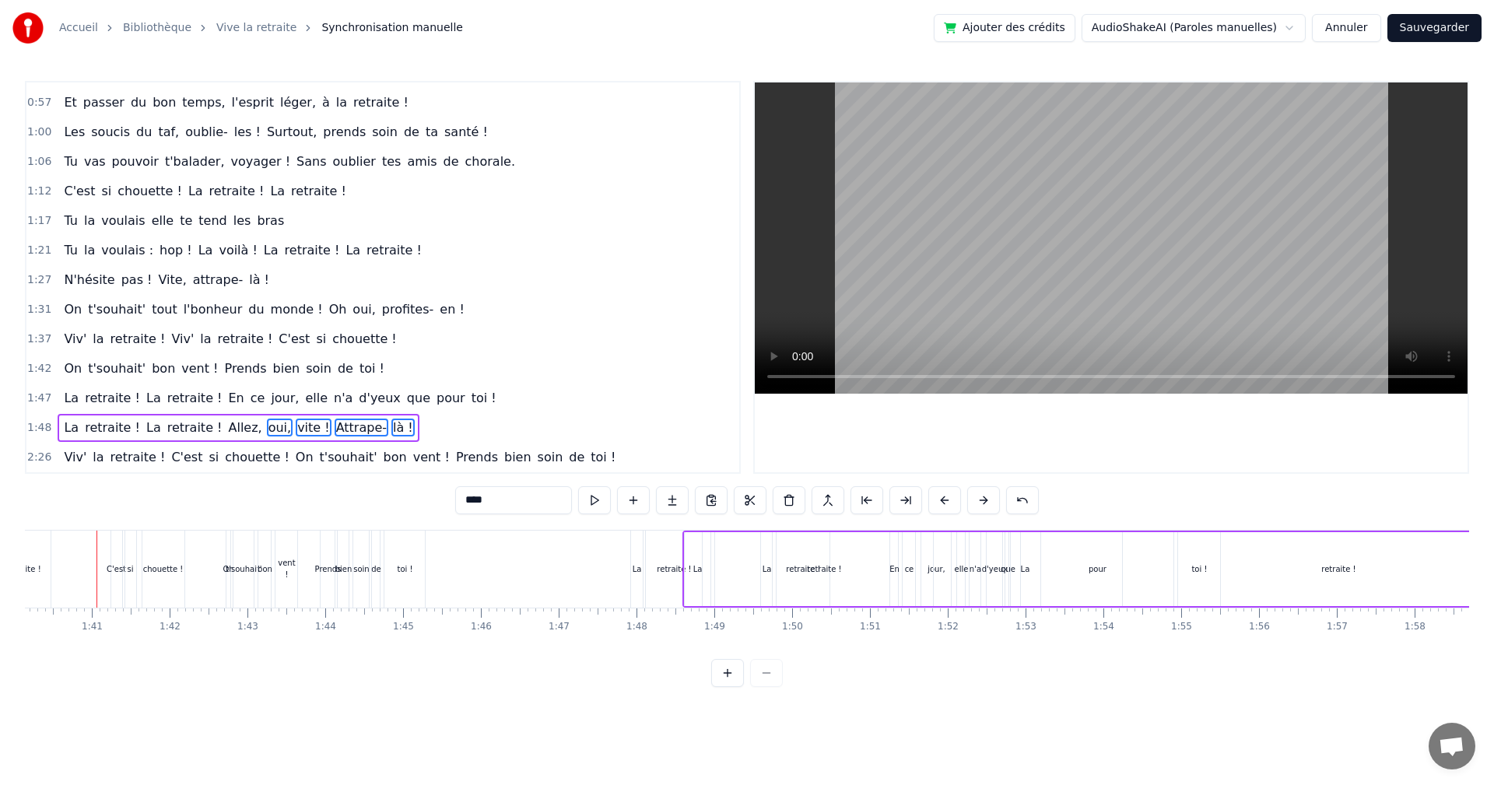
scroll to position [0, 7787]
click at [1351, 32] on button "Annuler" at bounding box center [1346, 28] width 68 height 28
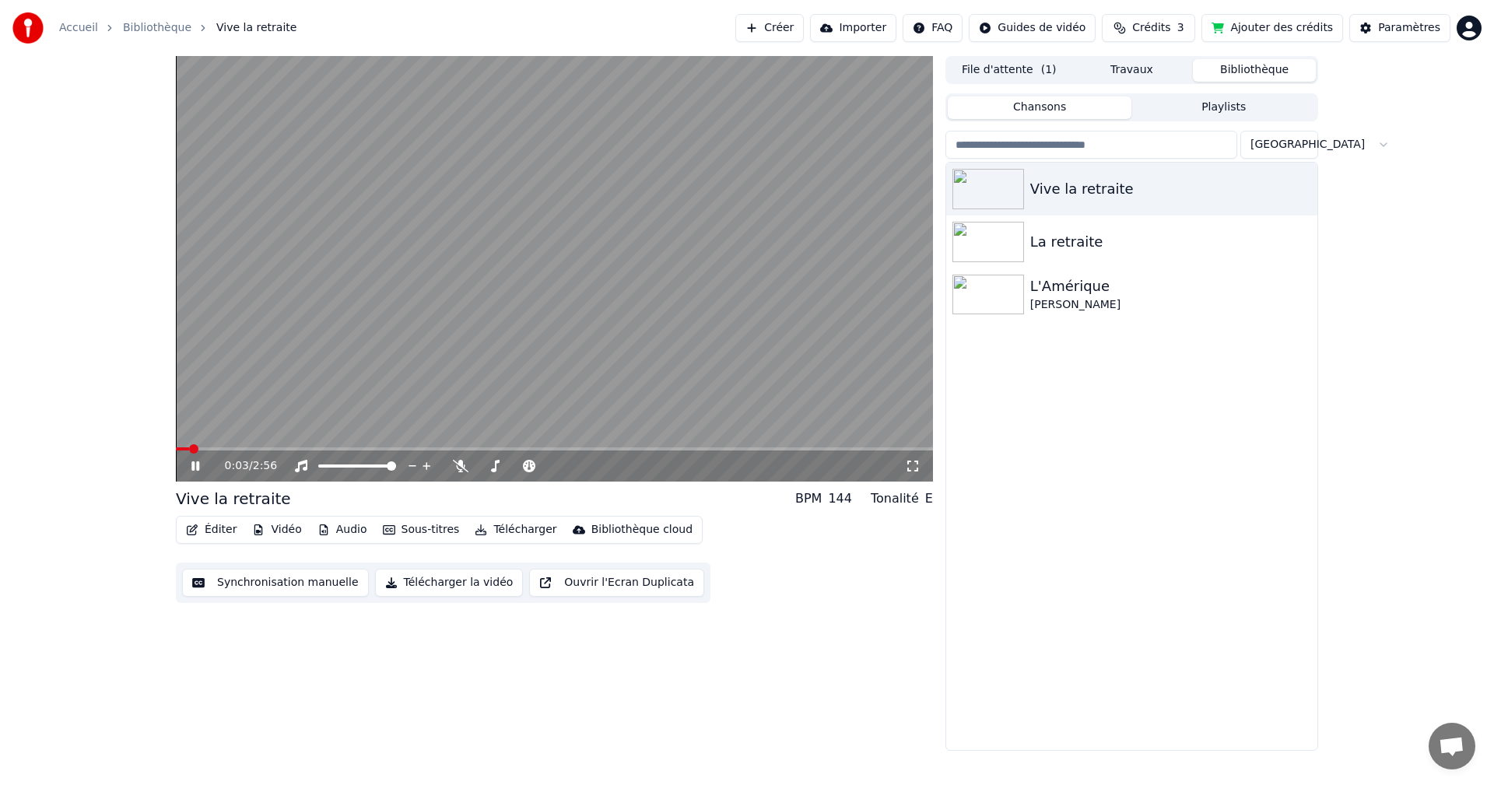
click at [192, 466] on icon at bounding box center [195, 466] width 8 height 9
click at [261, 581] on button "Synchronisation manuelle" at bounding box center [275, 583] width 187 height 28
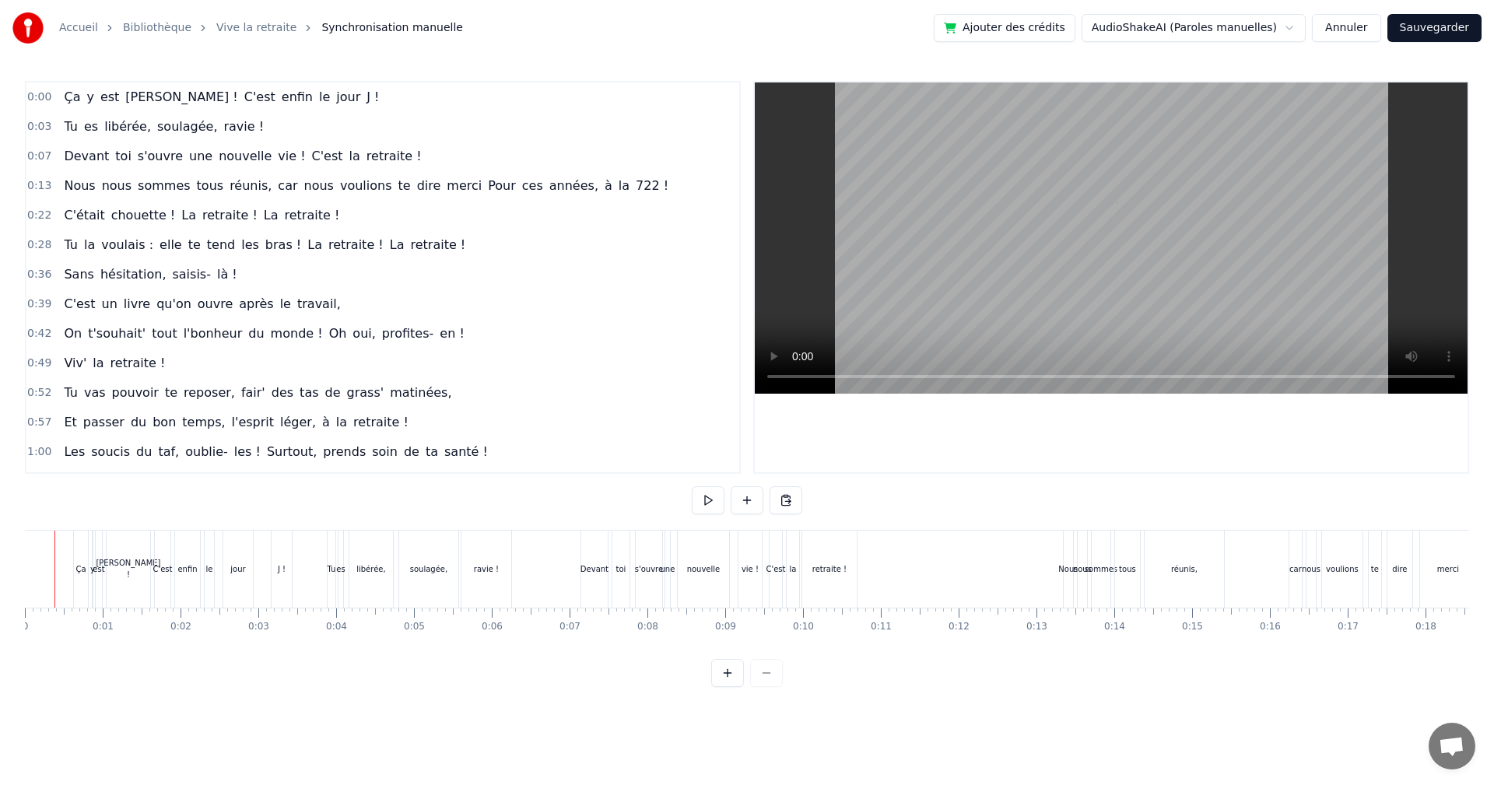
click at [29, 537] on div at bounding box center [29, 569] width 1 height 77
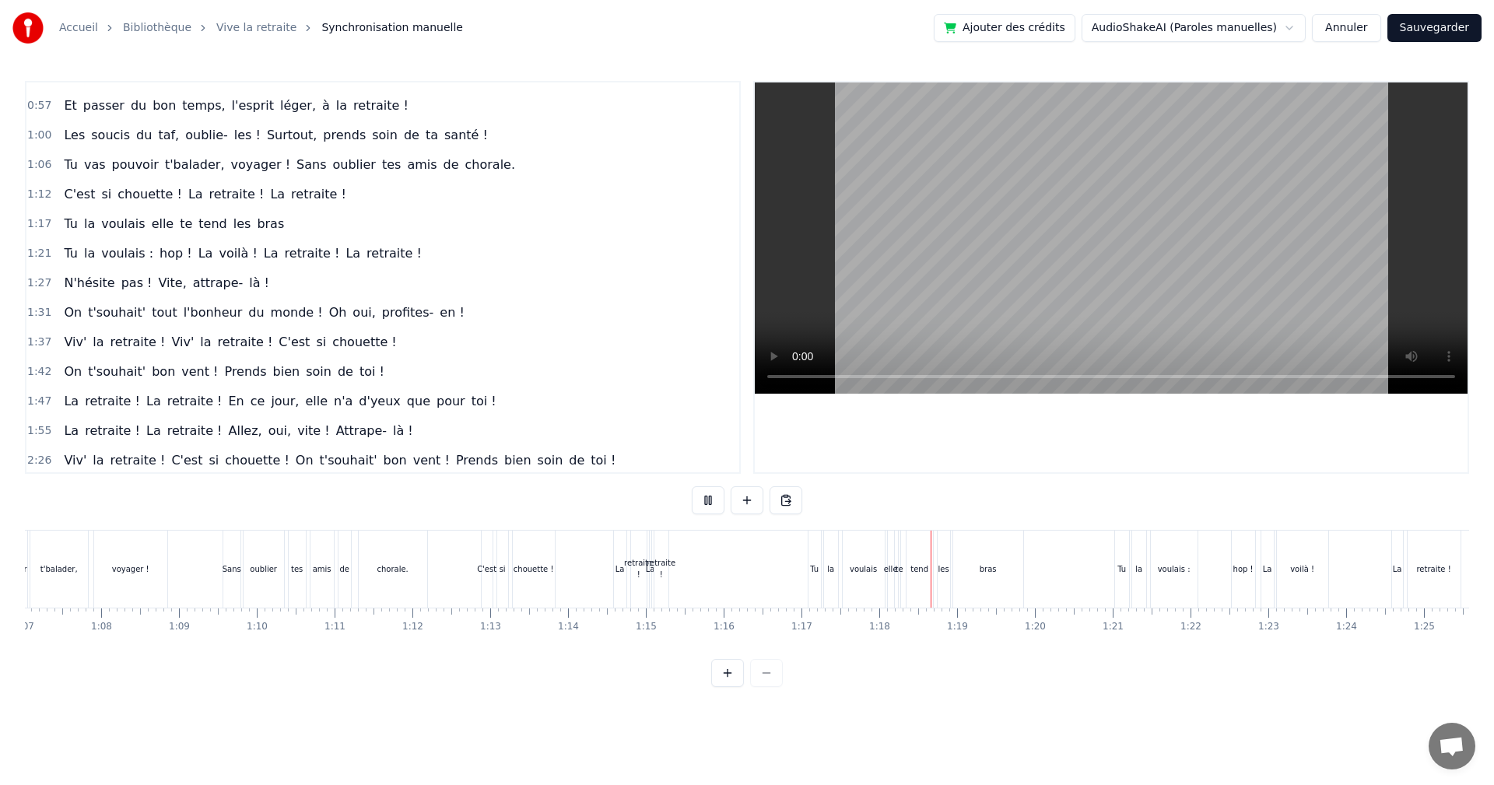
scroll to position [320, 0]
click at [386, 223] on div "1:17 Tu la voulais elle te tend les bras" at bounding box center [382, 221] width 713 height 30
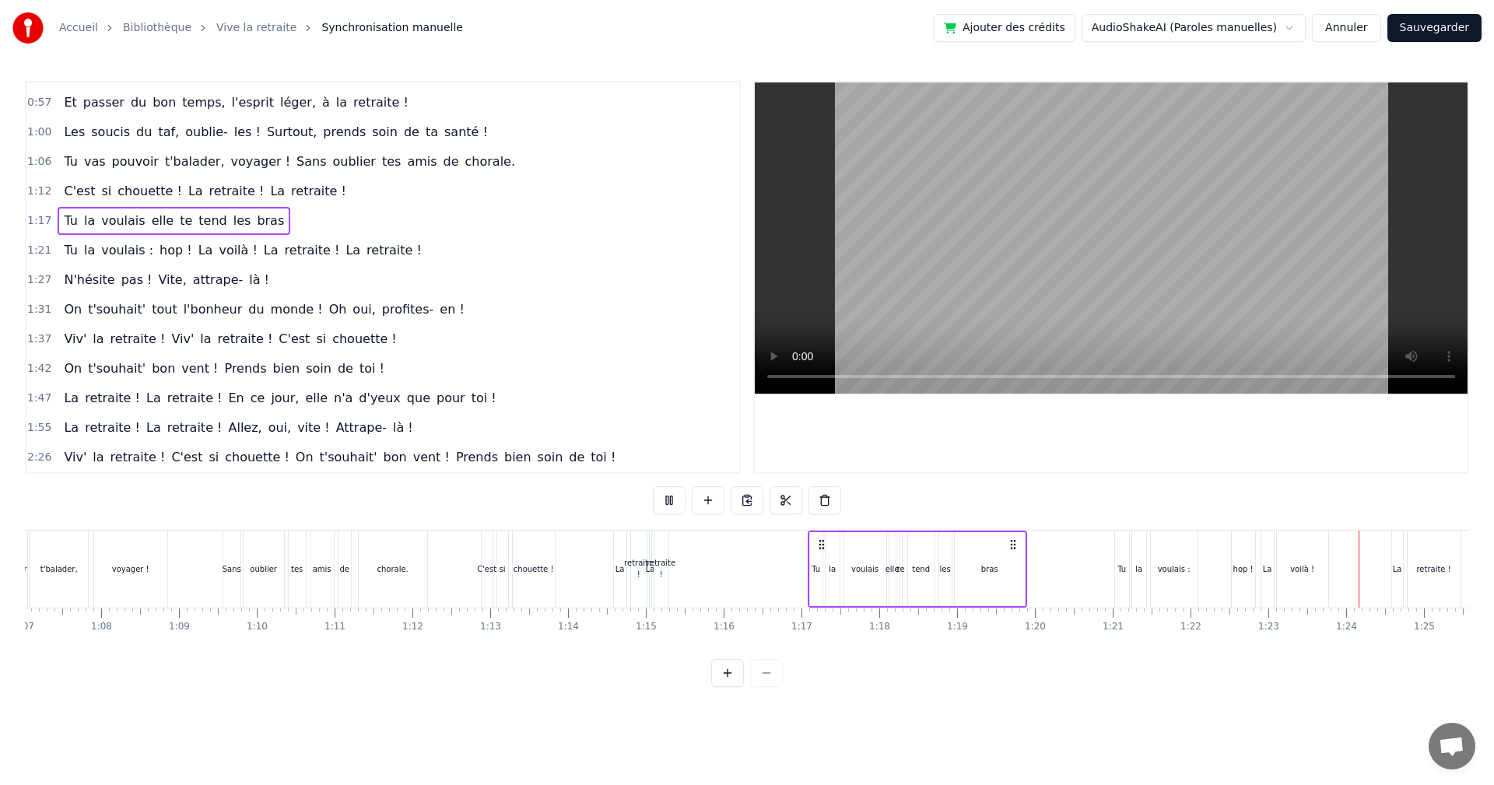
click at [415, 257] on div "1:21 Tu la voulais : hop ! La voilà ! La retraite ! La retraite !" at bounding box center [382, 251] width 713 height 30
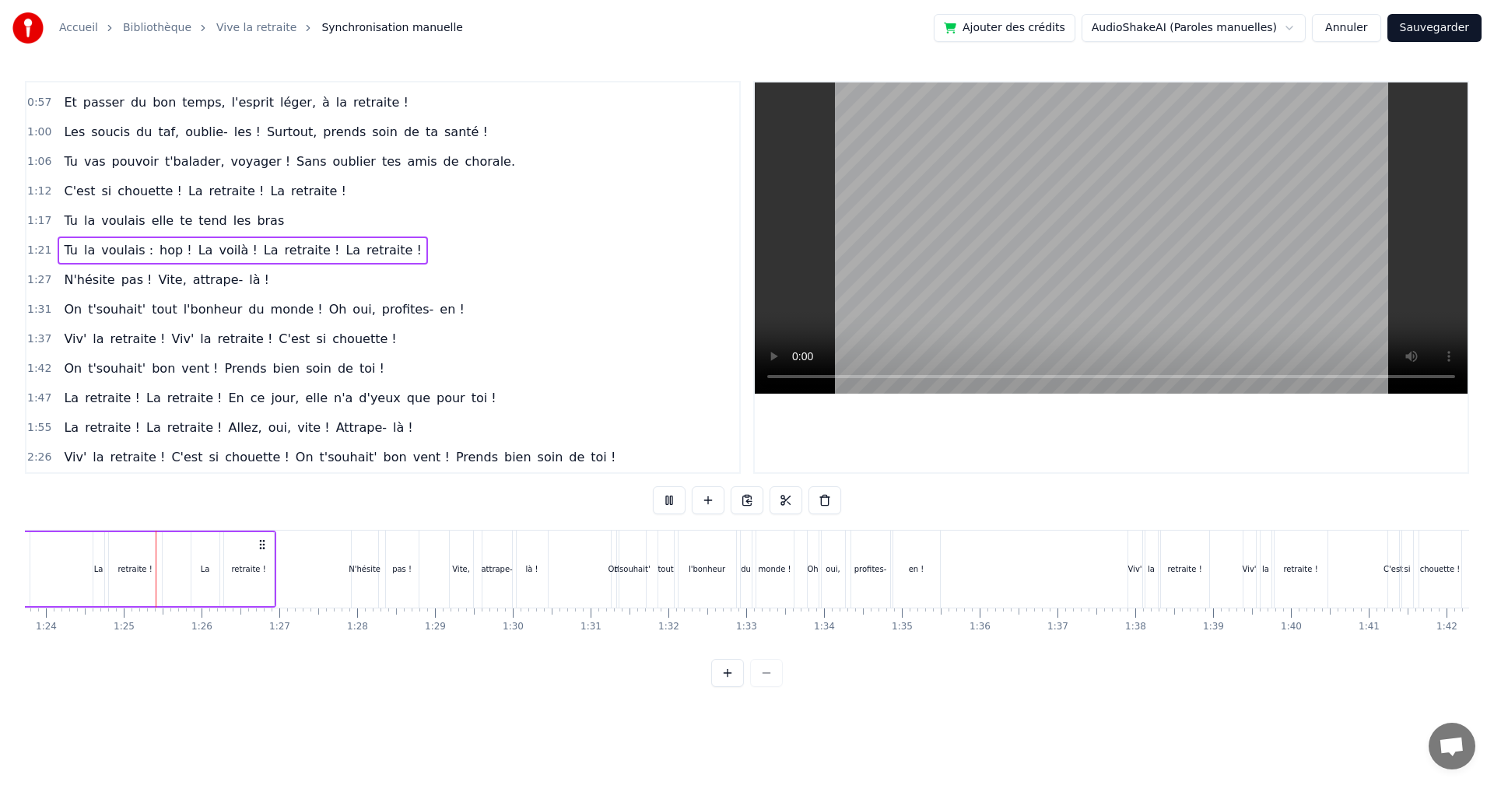
scroll to position [0, 6518]
click at [360, 286] on div "1:27 N'hésite pas ! Vite, attrape- là !" at bounding box center [382, 280] width 713 height 30
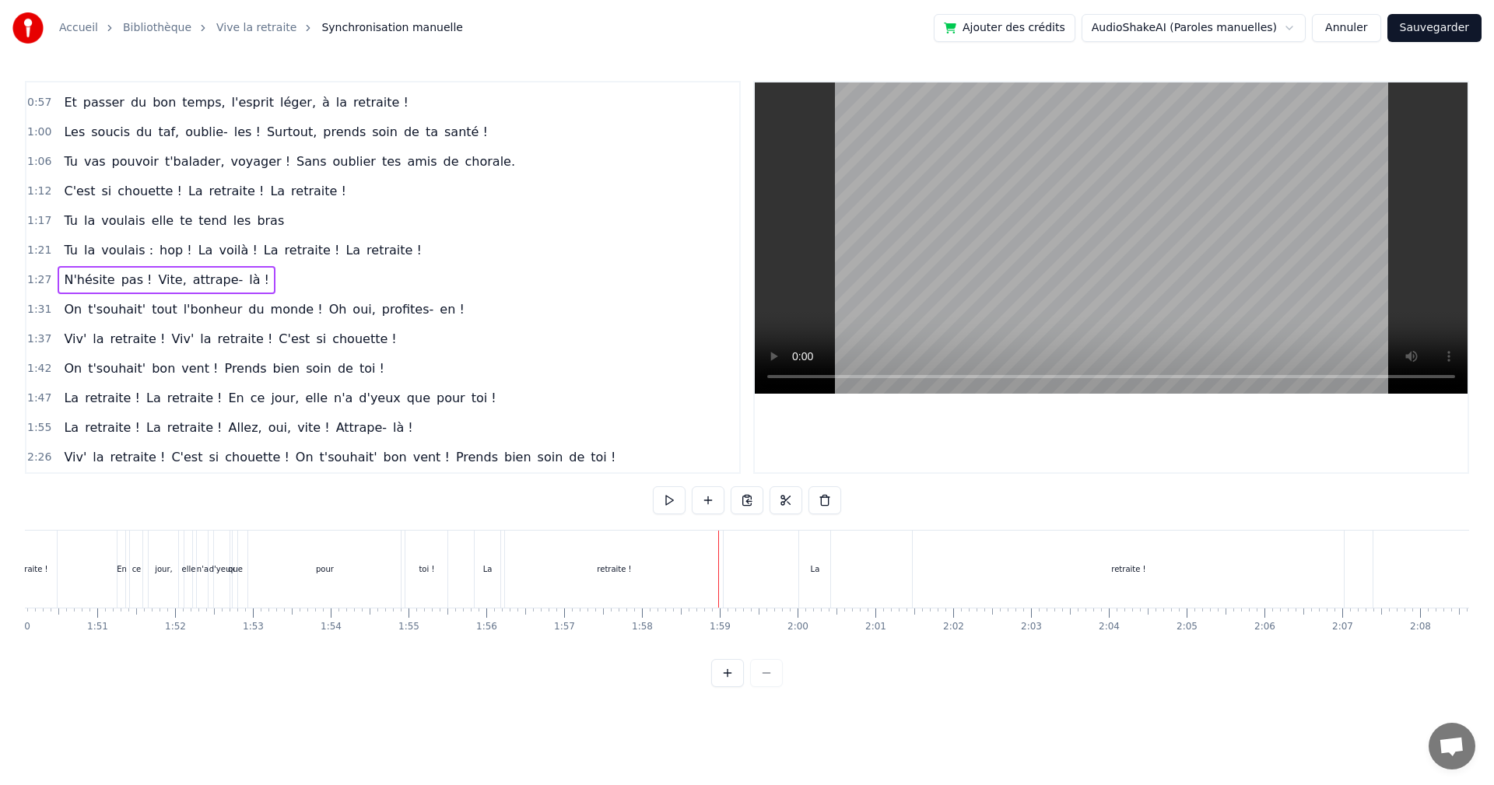
scroll to position [0, 8560]
drag, startPoint x: 825, startPoint y: 565, endPoint x: 814, endPoint y: 567, distance: 11.1
click at [814, 567] on div "La" at bounding box center [821, 569] width 31 height 77
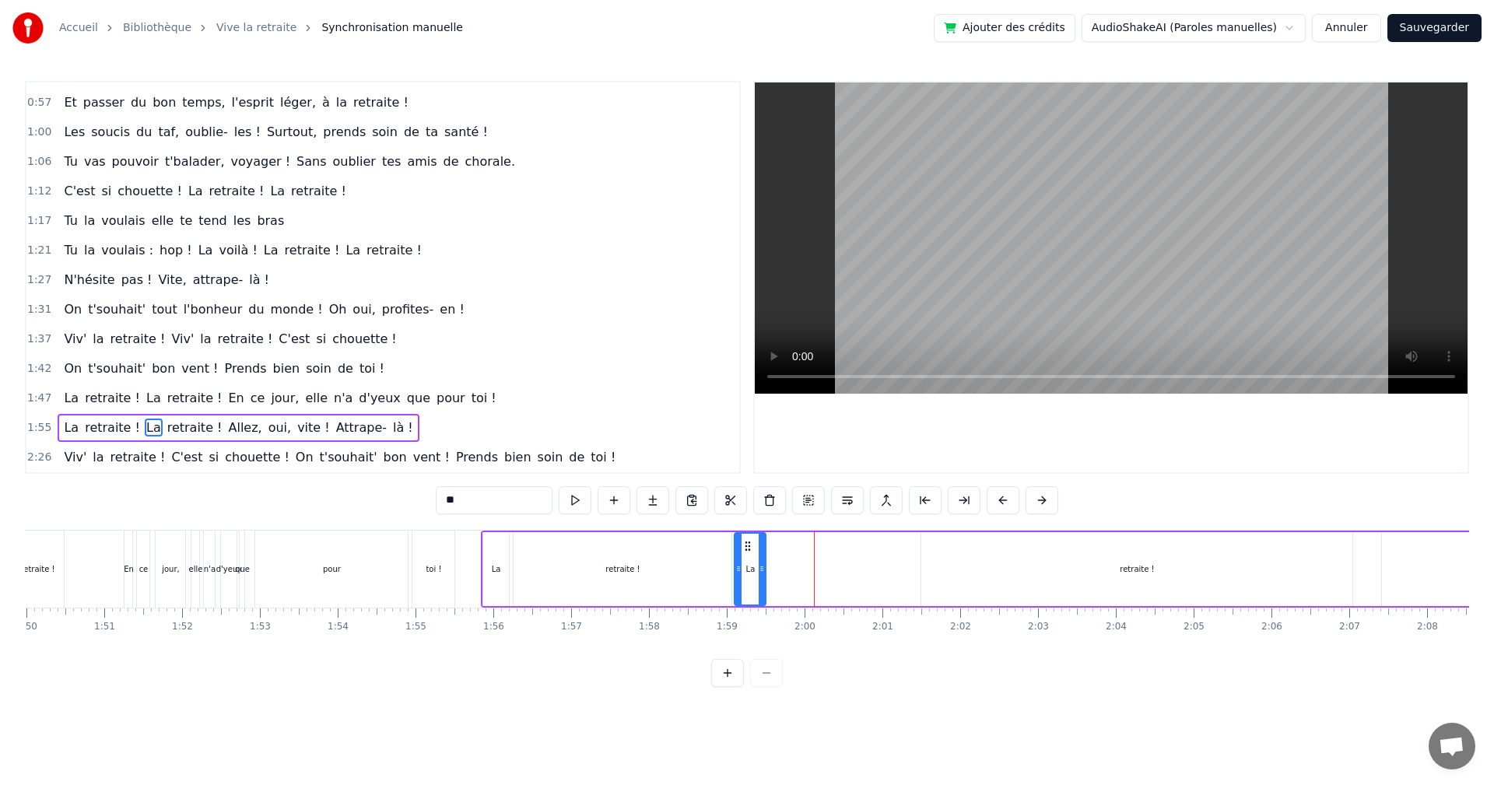
drag, startPoint x: 820, startPoint y: 542, endPoint x: 747, endPoint y: 559, distance: 75.0
click at [747, 559] on div "La" at bounding box center [750, 569] width 30 height 71
click at [938, 544] on div "retraite !" at bounding box center [1137, 569] width 431 height 74
type input "**********"
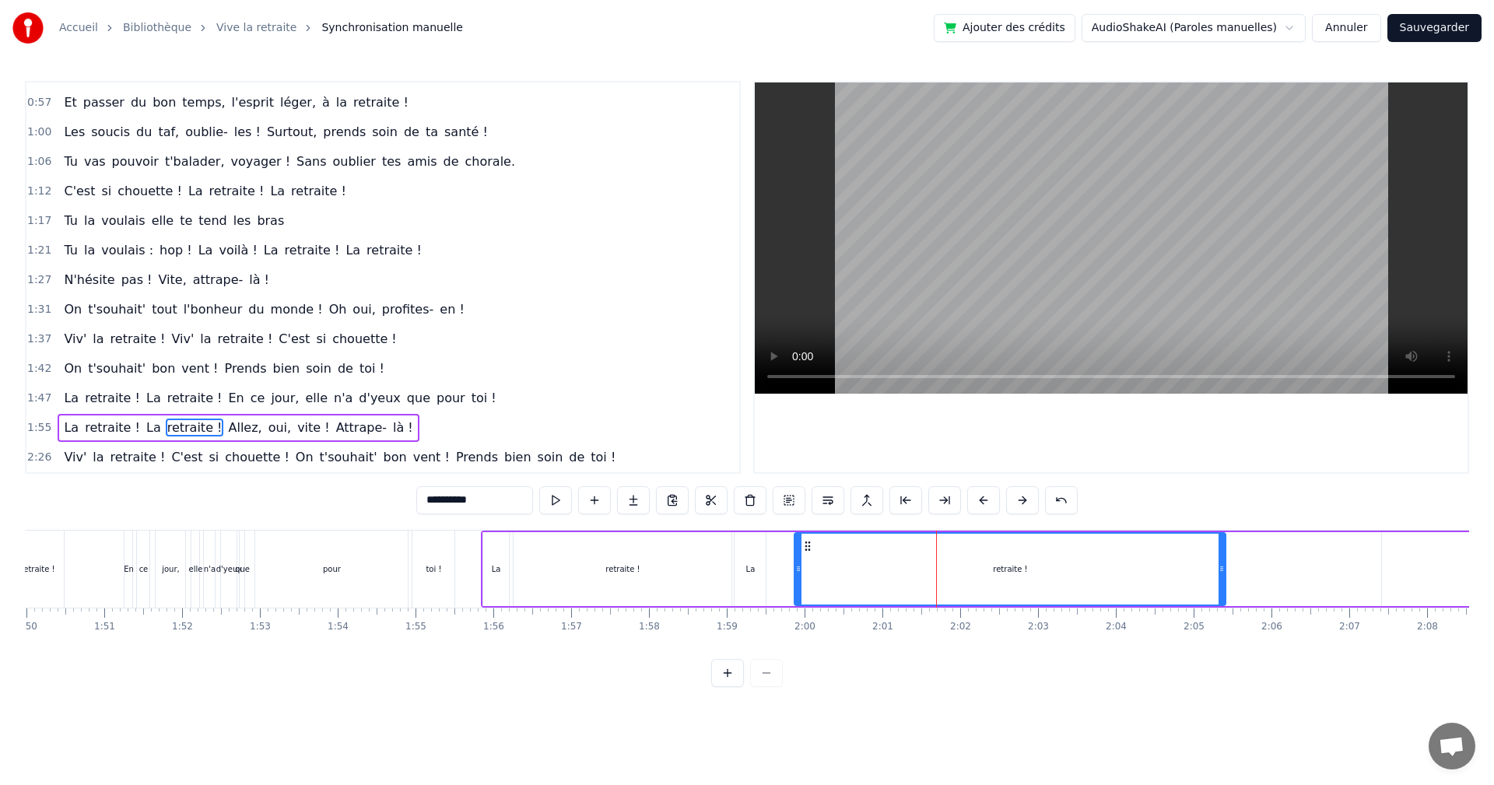
drag, startPoint x: 932, startPoint y: 544, endPoint x: 806, endPoint y: 558, distance: 127.6
click at [806, 558] on div "retraite !" at bounding box center [1010, 569] width 430 height 71
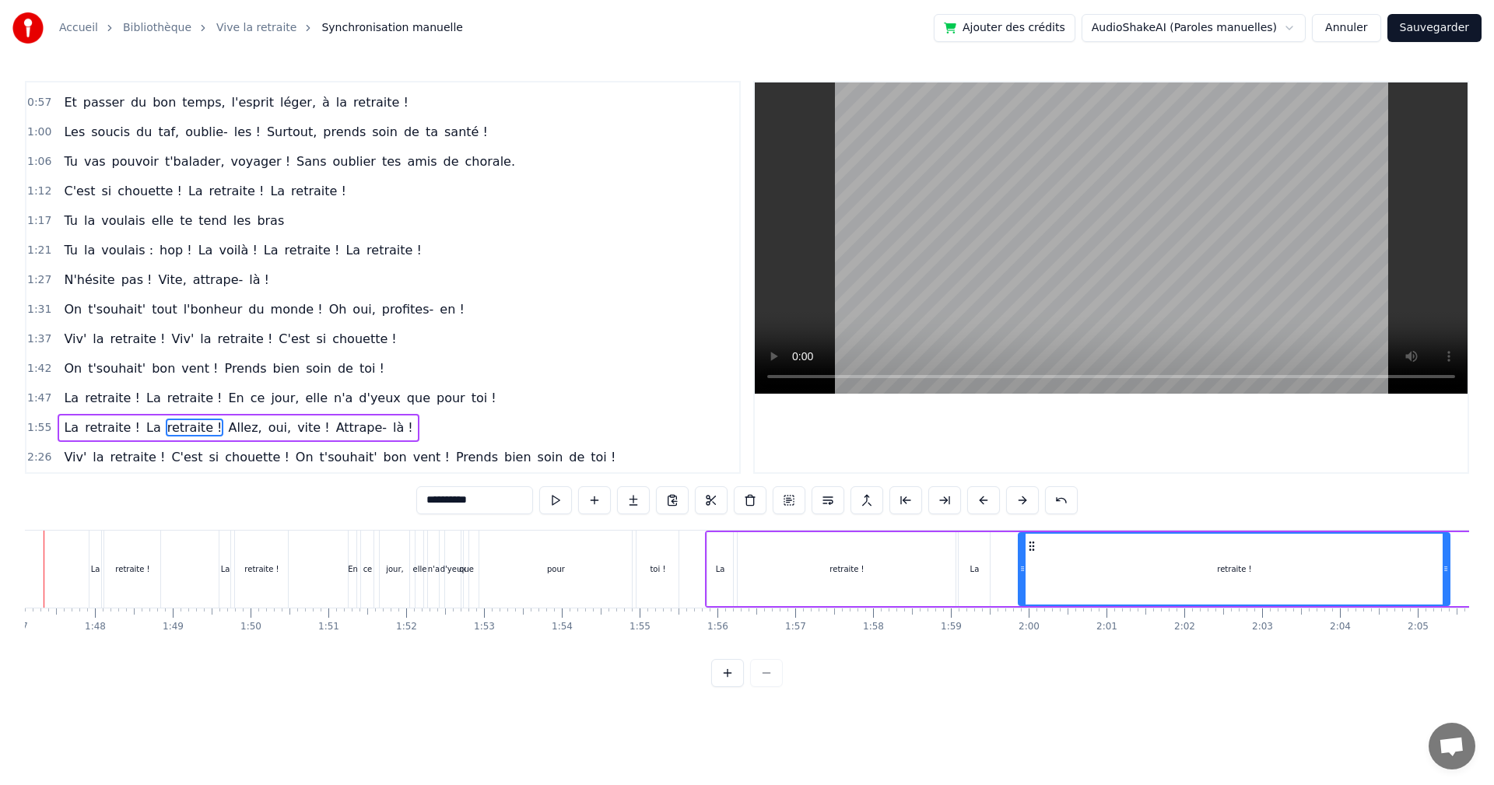
scroll to position [0, 8276]
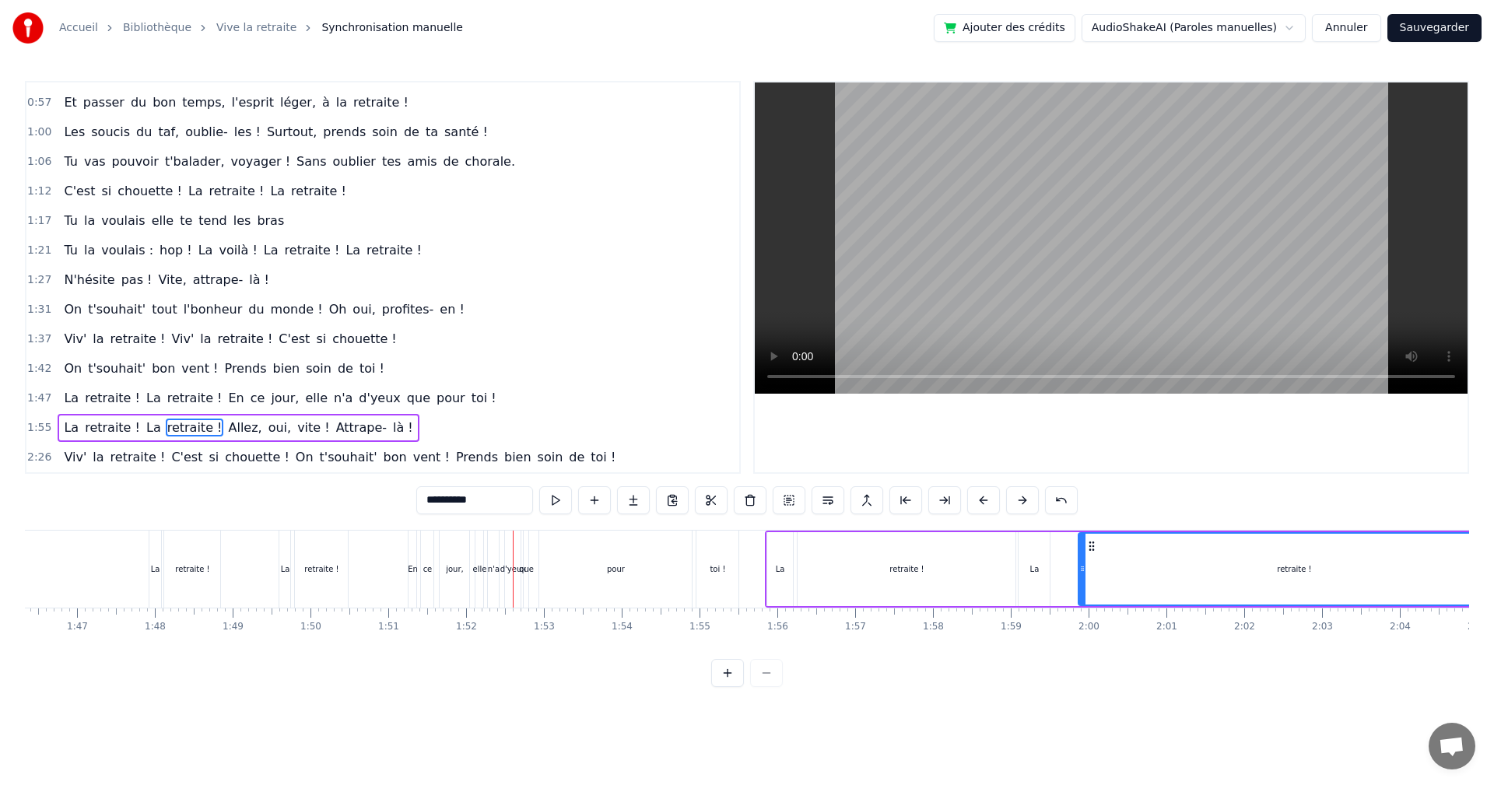
click at [619, 563] on div "pour" at bounding box center [616, 569] width 18 height 12
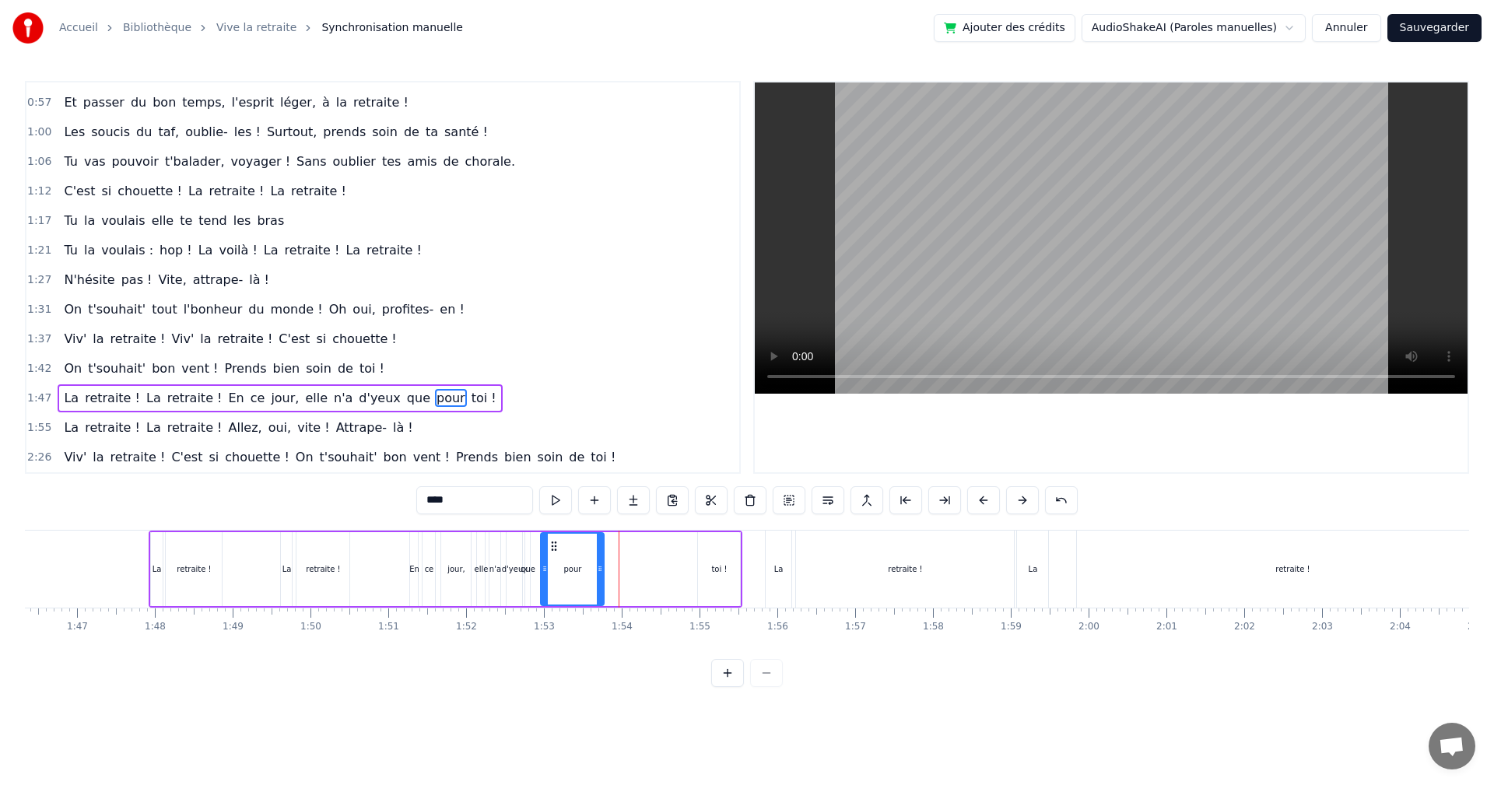
drag, startPoint x: 693, startPoint y: 562, endPoint x: 603, endPoint y: 584, distance: 92.1
click at [603, 584] on div at bounding box center [600, 569] width 6 height 71
click at [732, 567] on div "toi !" at bounding box center [719, 569] width 42 height 74
drag, startPoint x: 711, startPoint y: 543, endPoint x: 601, endPoint y: 567, distance: 113.1
click at [601, 567] on div "toi !" at bounding box center [608, 569] width 40 height 71
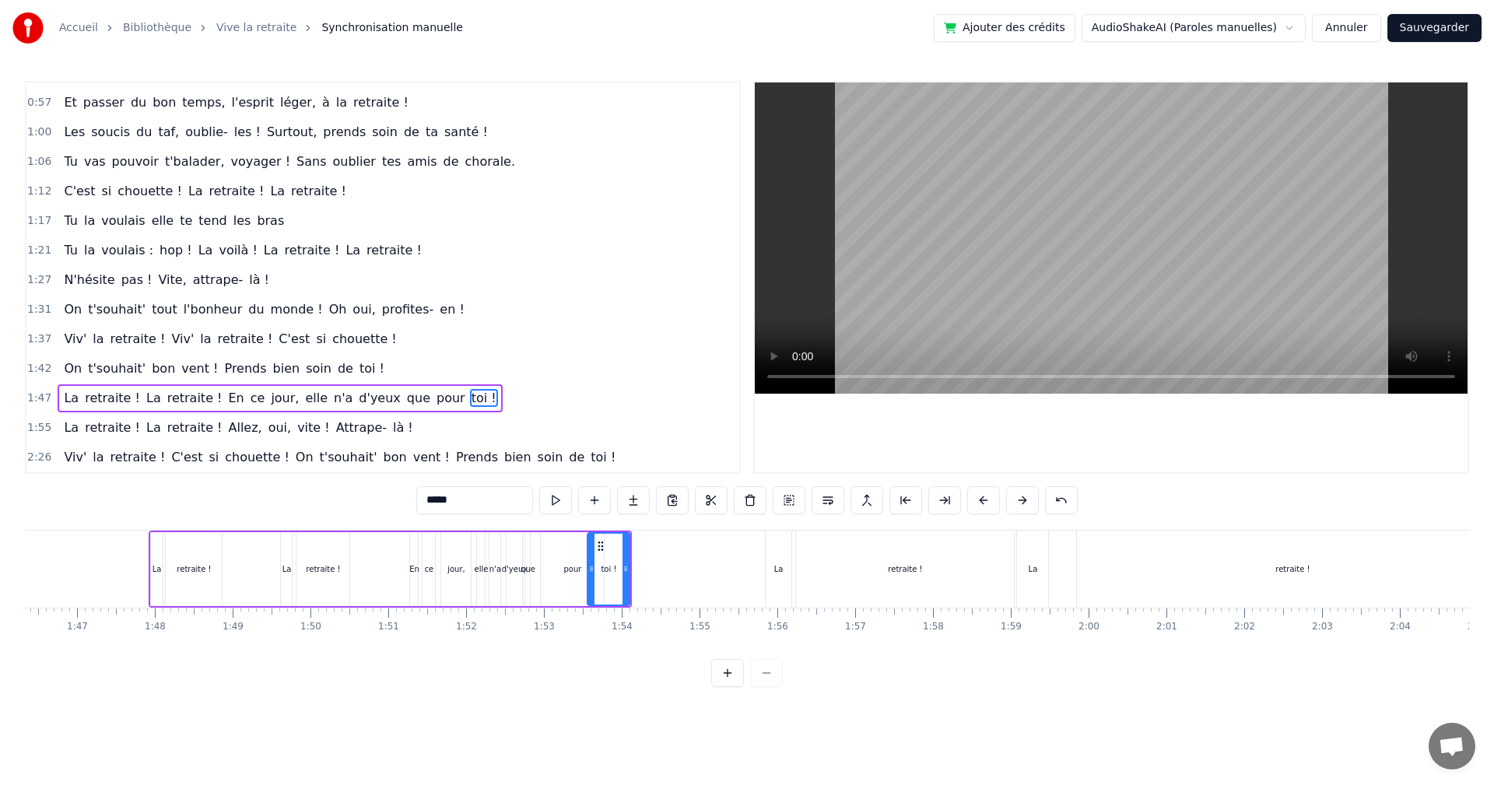
scroll to position [0, 8165]
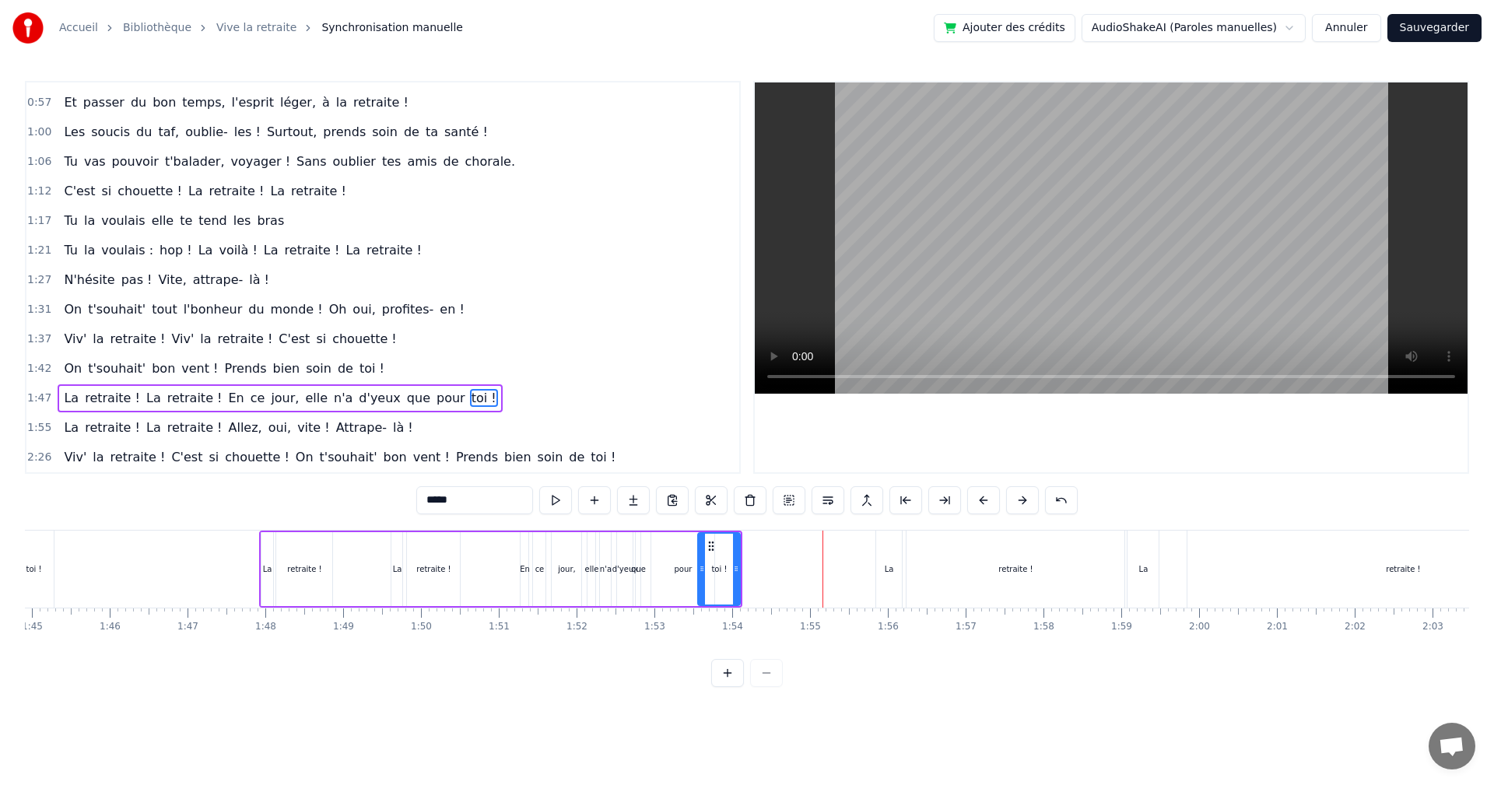
click at [886, 565] on div "La" at bounding box center [889, 569] width 9 height 12
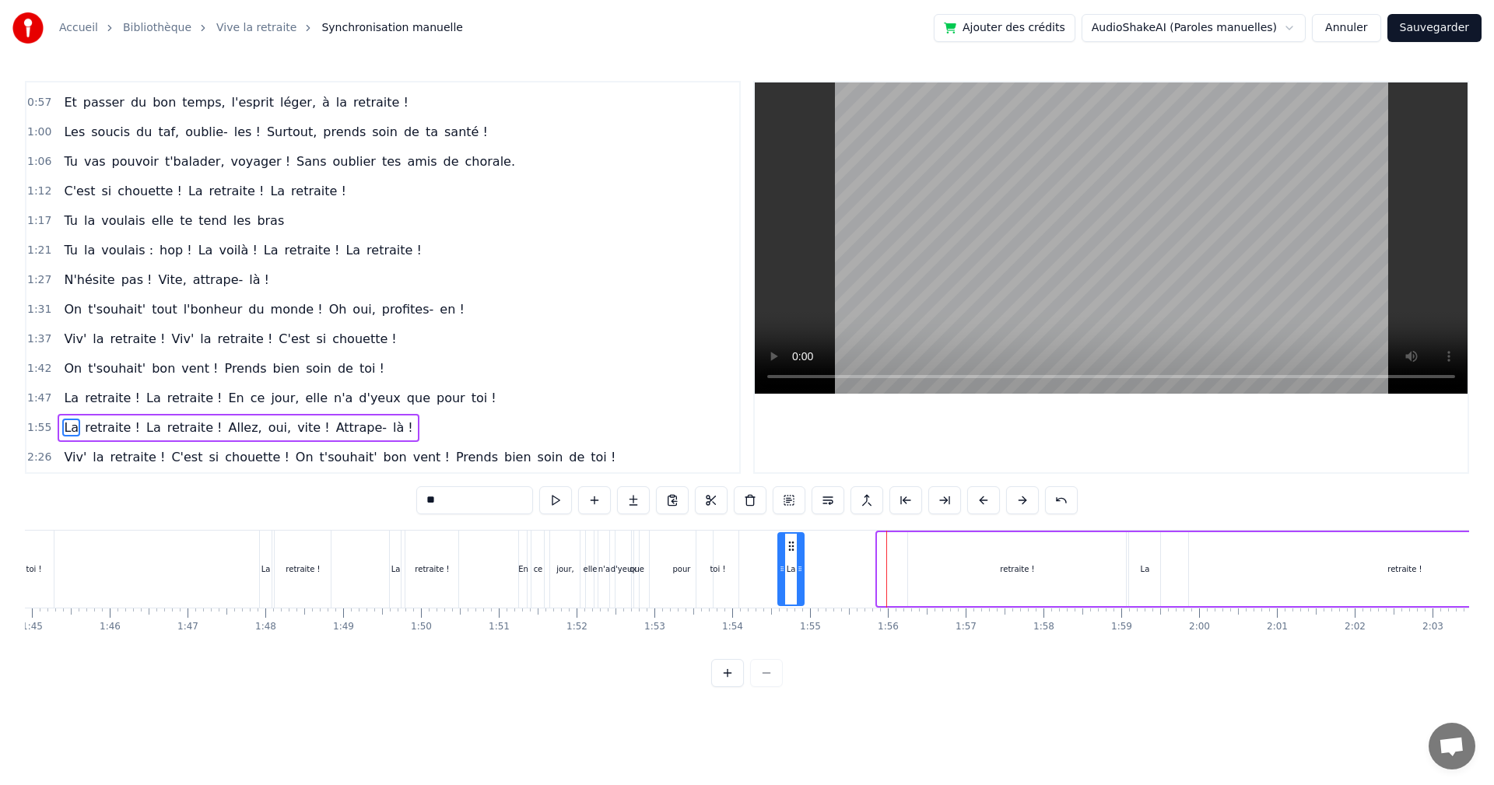
drag, startPoint x: 890, startPoint y: 545, endPoint x: 852, endPoint y: 552, distance: 38.0
click at [791, 558] on div "La" at bounding box center [791, 569] width 25 height 71
click at [981, 552] on div "retraite !" at bounding box center [1017, 569] width 218 height 74
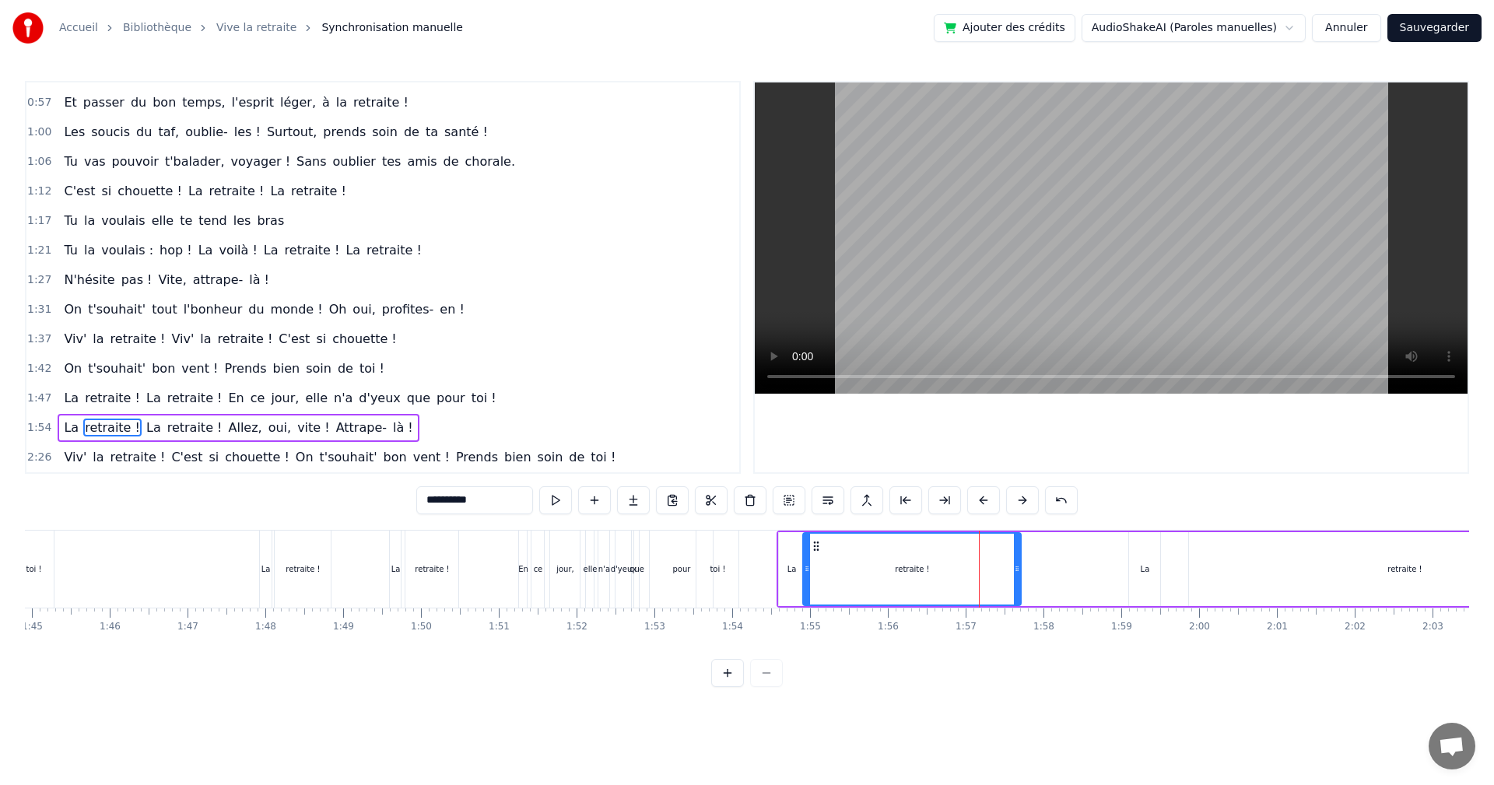
drag, startPoint x: 924, startPoint y: 549, endPoint x: 819, endPoint y: 560, distance: 105.6
click at [819, 560] on div "retraite !" at bounding box center [912, 569] width 216 height 71
drag, startPoint x: 1017, startPoint y: 560, endPoint x: 834, endPoint y: 565, distance: 183.8
click at [834, 565] on div at bounding box center [833, 569] width 6 height 71
click at [1147, 572] on div "La" at bounding box center [1145, 569] width 9 height 12
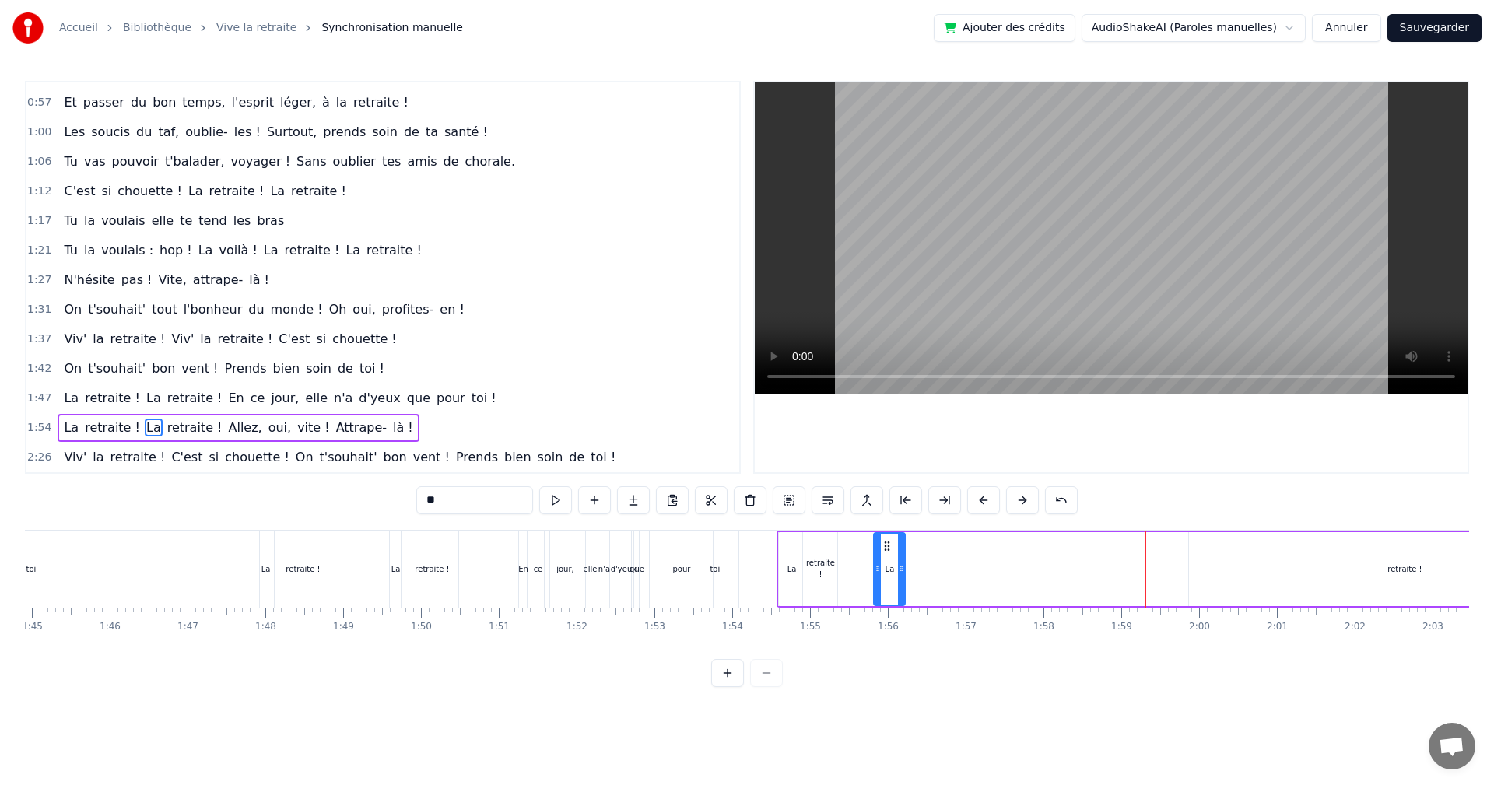
drag, startPoint x: 1142, startPoint y: 546, endPoint x: 886, endPoint y: 562, distance: 255.8
click at [886, 562] on div "La" at bounding box center [890, 569] width 30 height 71
click at [1406, 569] on div "retraite !" at bounding box center [1405, 569] width 34 height 12
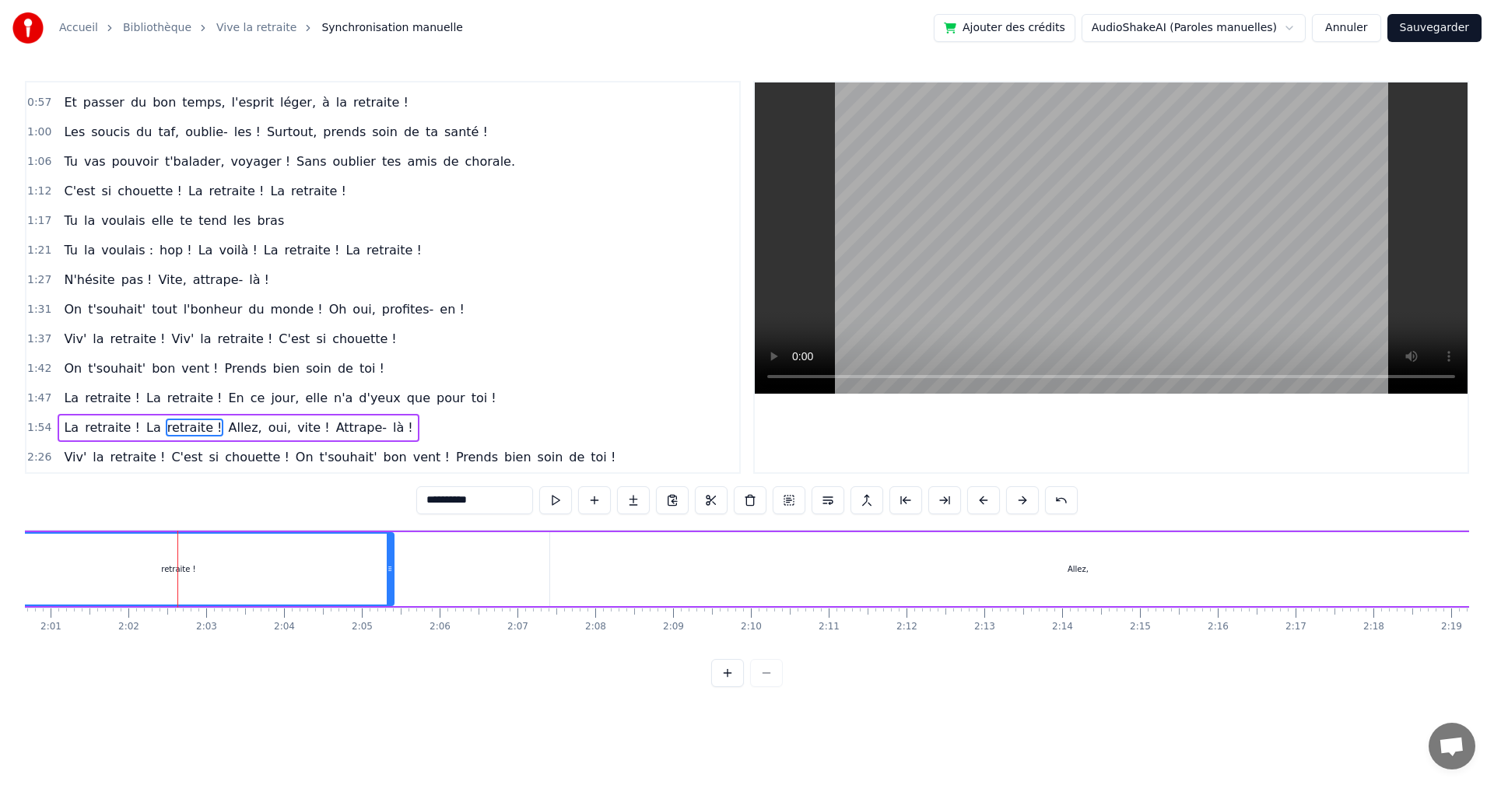
scroll to position [0, 9466]
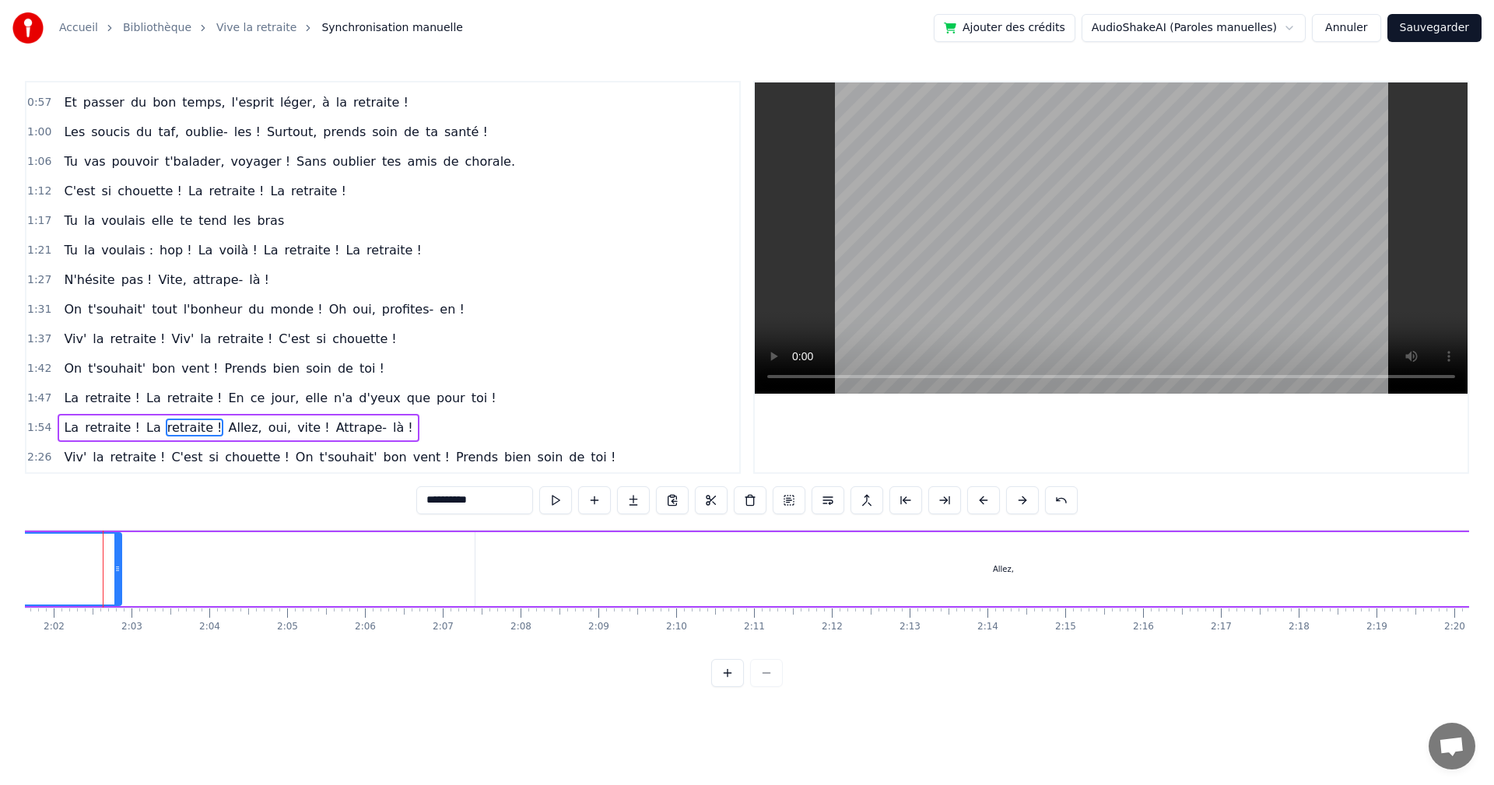
drag, startPoint x: 316, startPoint y: 549, endPoint x: 118, endPoint y: 579, distance: 199.9
click at [118, 579] on div at bounding box center [117, 569] width 6 height 71
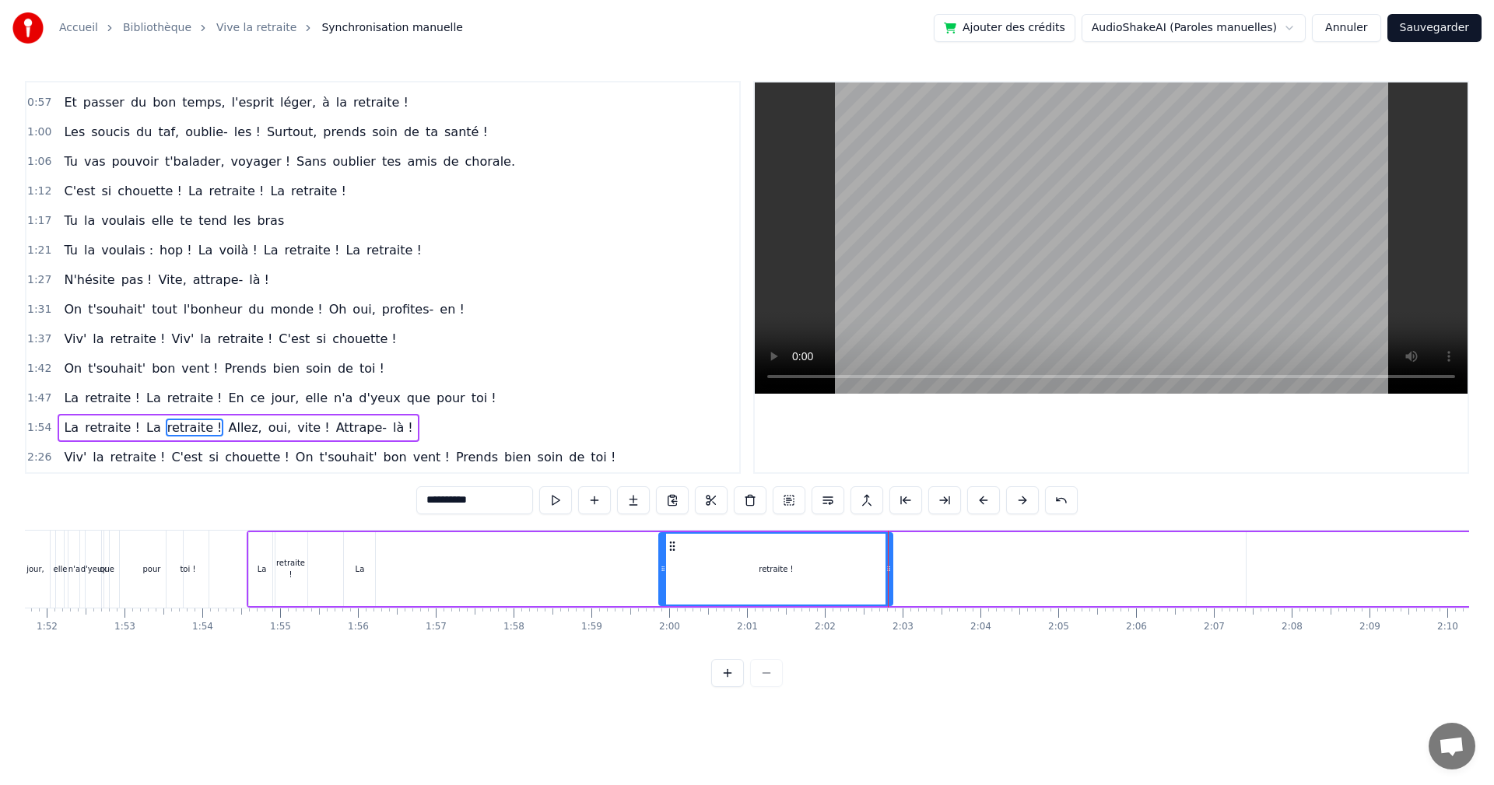
scroll to position [0, 8680]
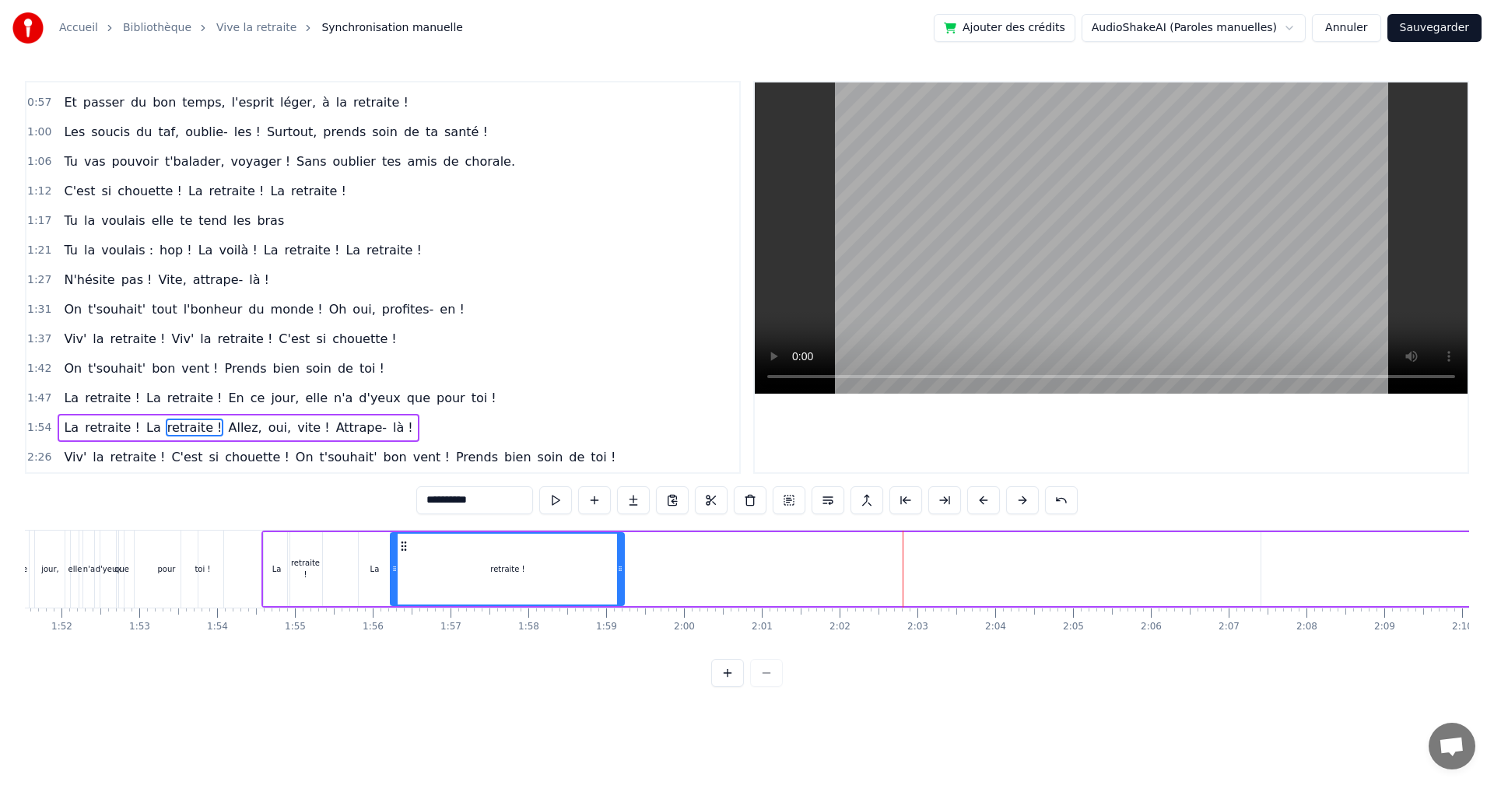
drag, startPoint x: 689, startPoint y: 549, endPoint x: 405, endPoint y: 578, distance: 284.8
click at [405, 578] on div "retraite !" at bounding box center [507, 569] width 232 height 71
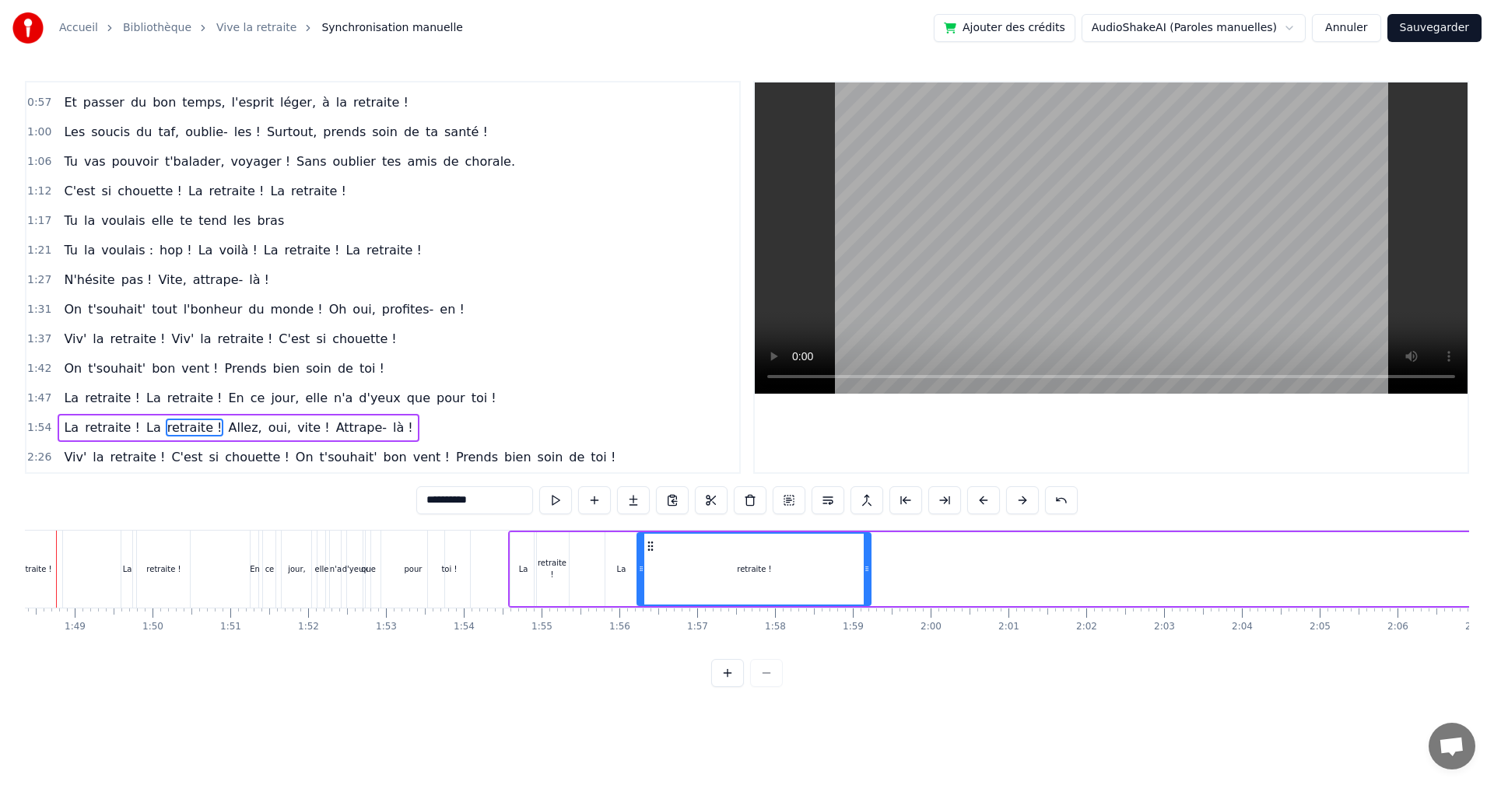
scroll to position [0, 8386]
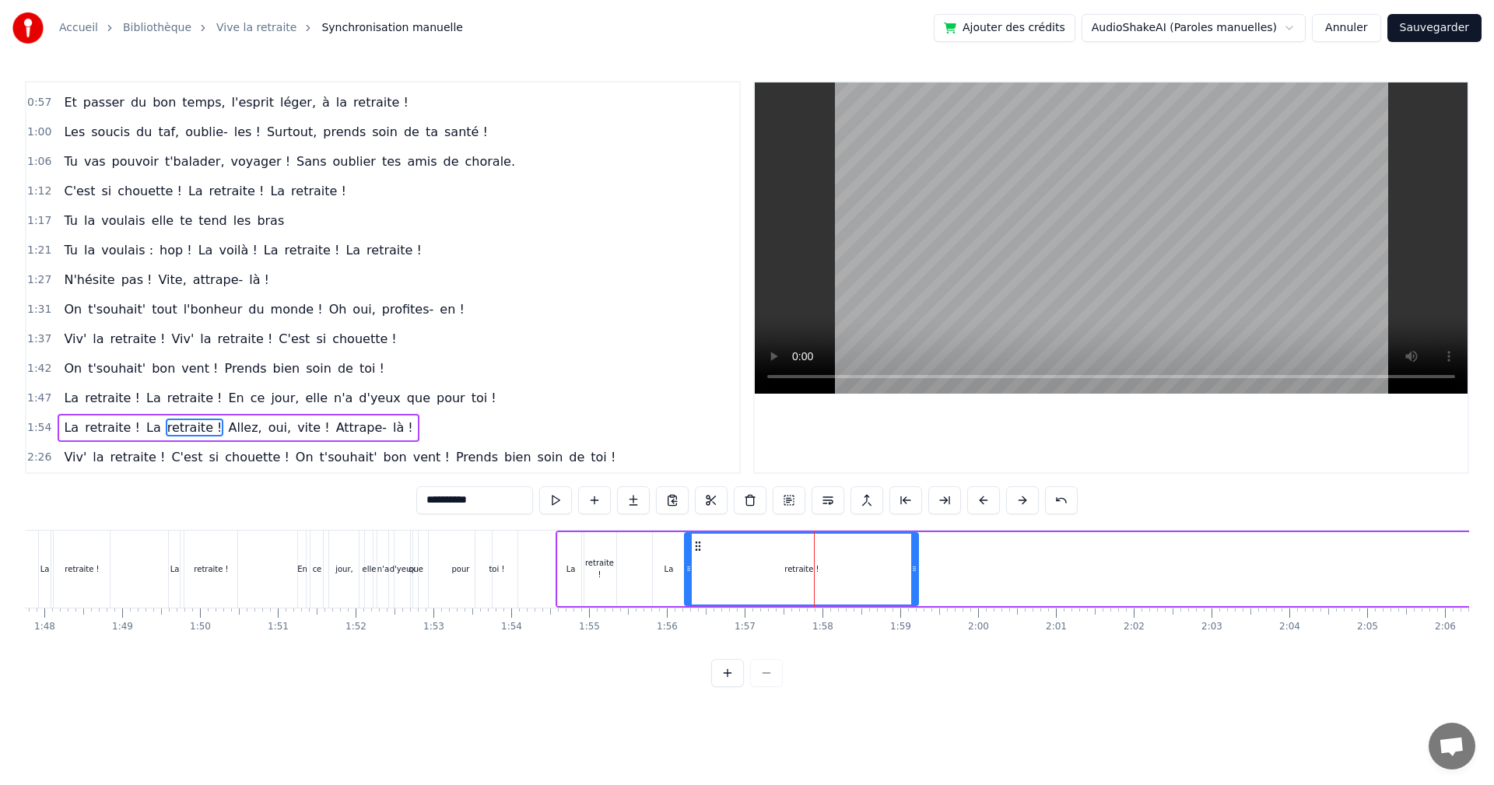
click at [669, 539] on div "La" at bounding box center [668, 569] width 31 height 74
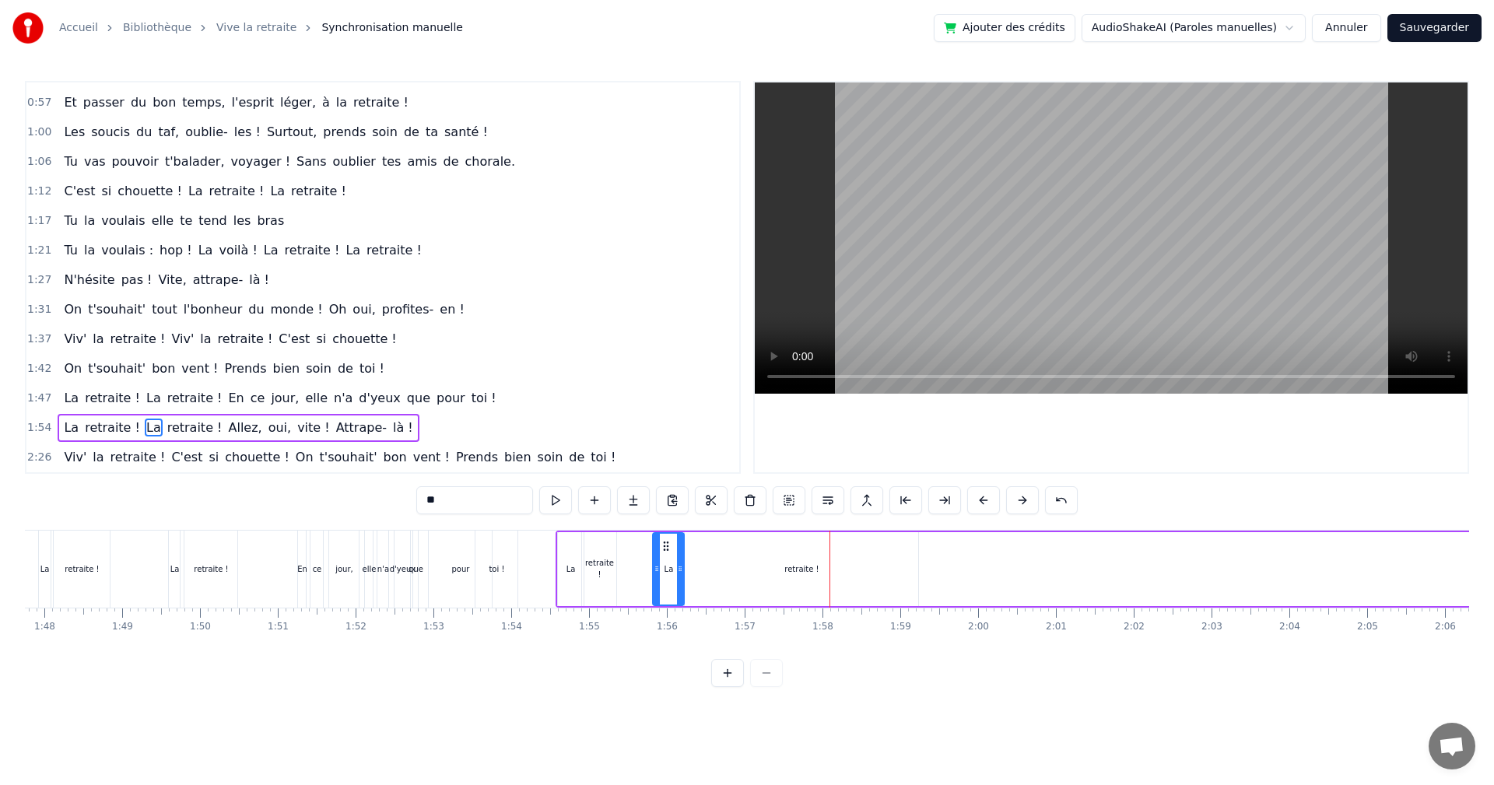
click at [762, 575] on div "retraite !" at bounding box center [801, 569] width 233 height 74
drag, startPoint x: 915, startPoint y: 546, endPoint x: 767, endPoint y: 556, distance: 148.2
click at [767, 556] on div at bounding box center [767, 569] width 6 height 71
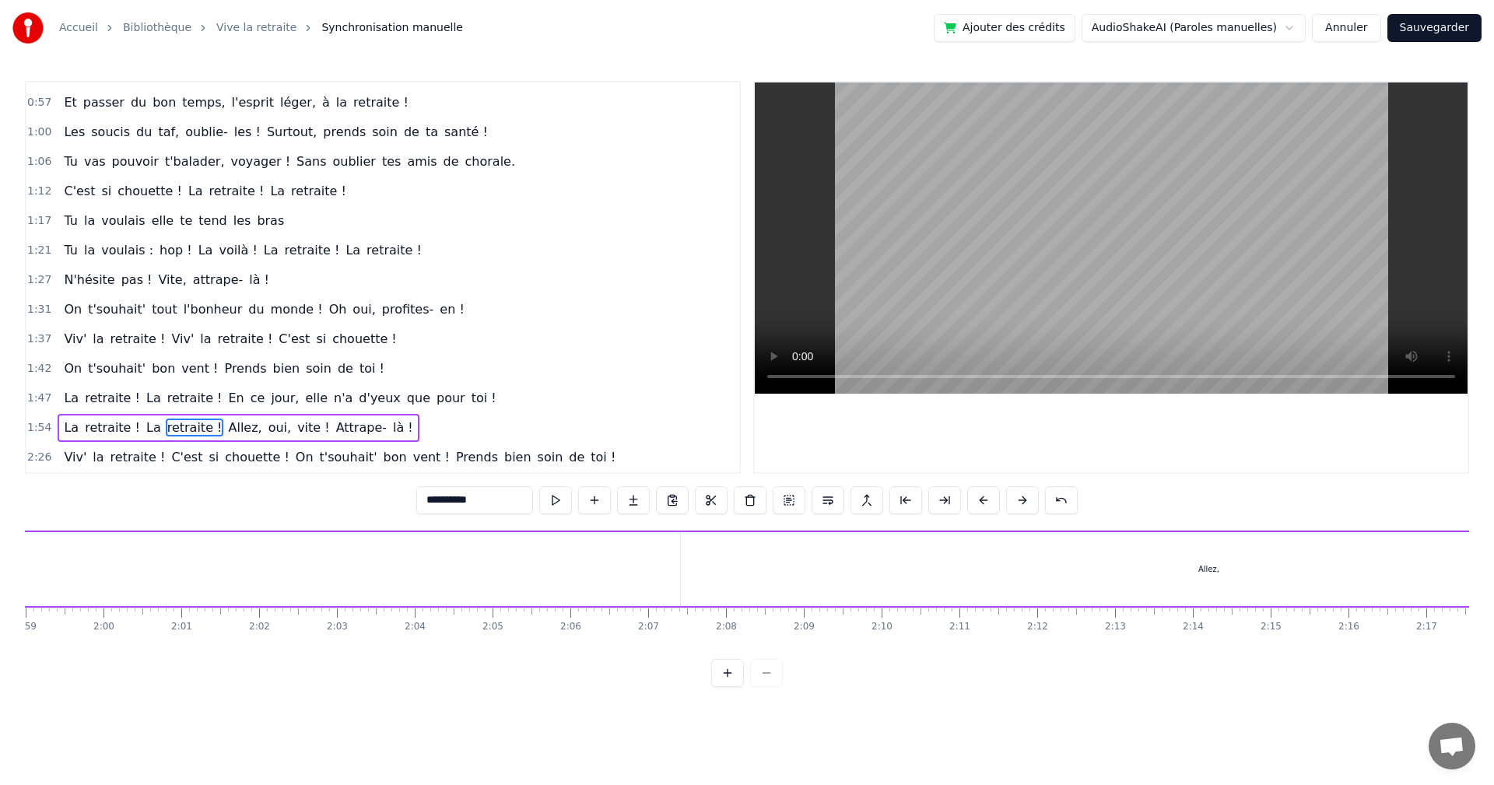
scroll to position [0, 9276]
click at [714, 552] on div "Allez," at bounding box center [1193, 569] width 1055 height 74
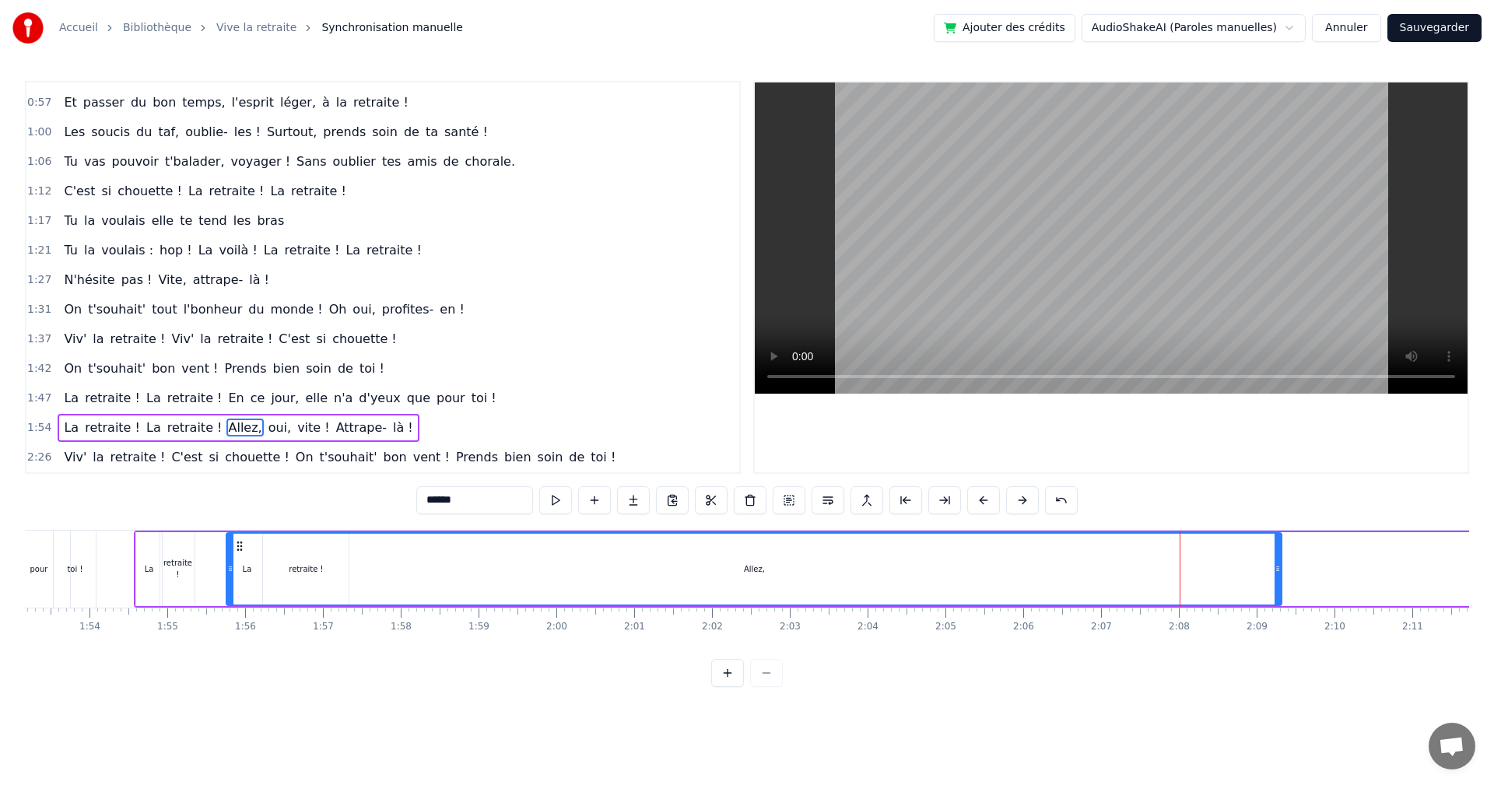
scroll to position [0, 8793]
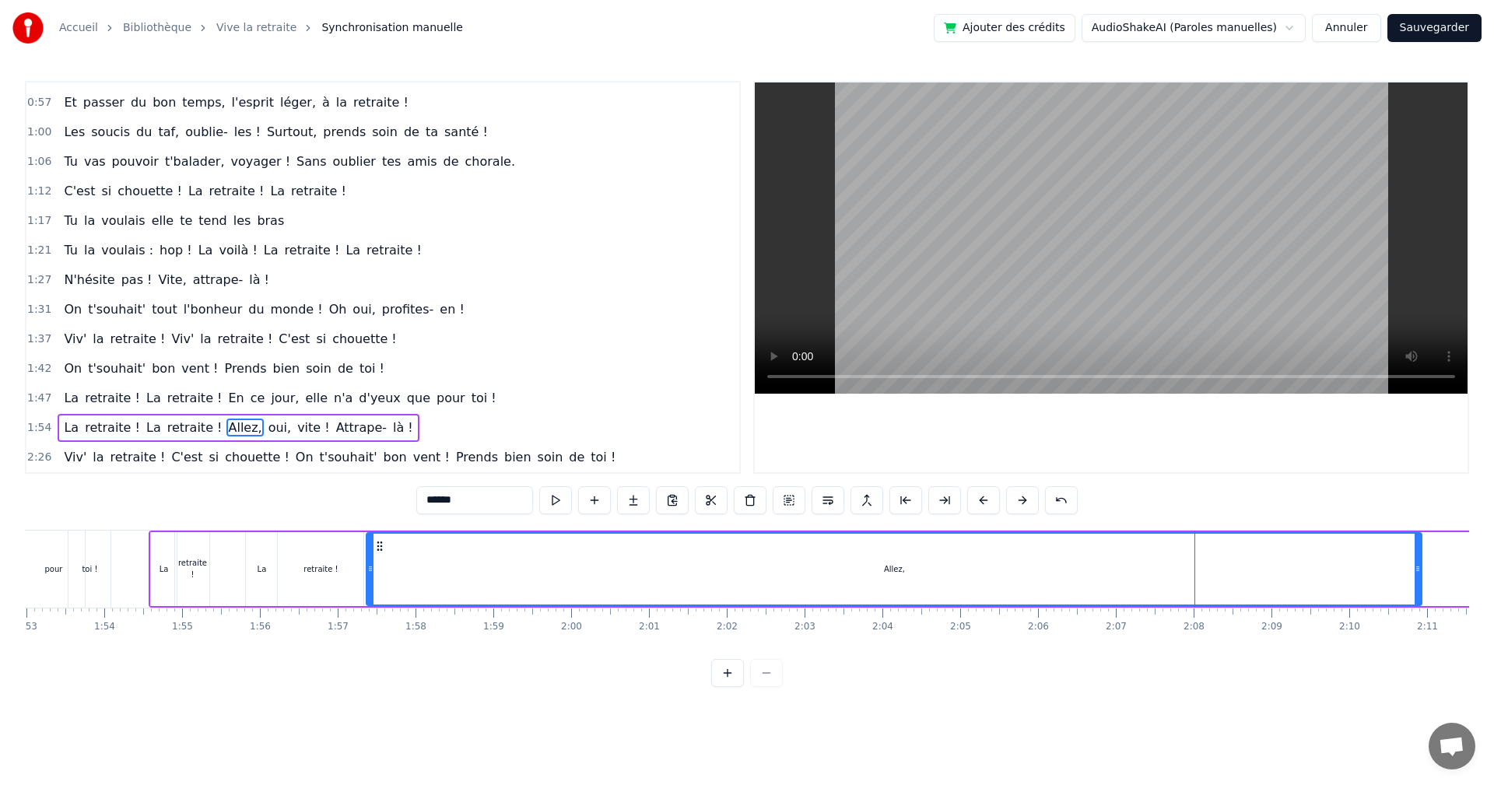
drag, startPoint x: 680, startPoint y: 546, endPoint x: 381, endPoint y: 581, distance: 301.6
click at [381, 581] on div "Allez," at bounding box center [894, 569] width 1054 height 71
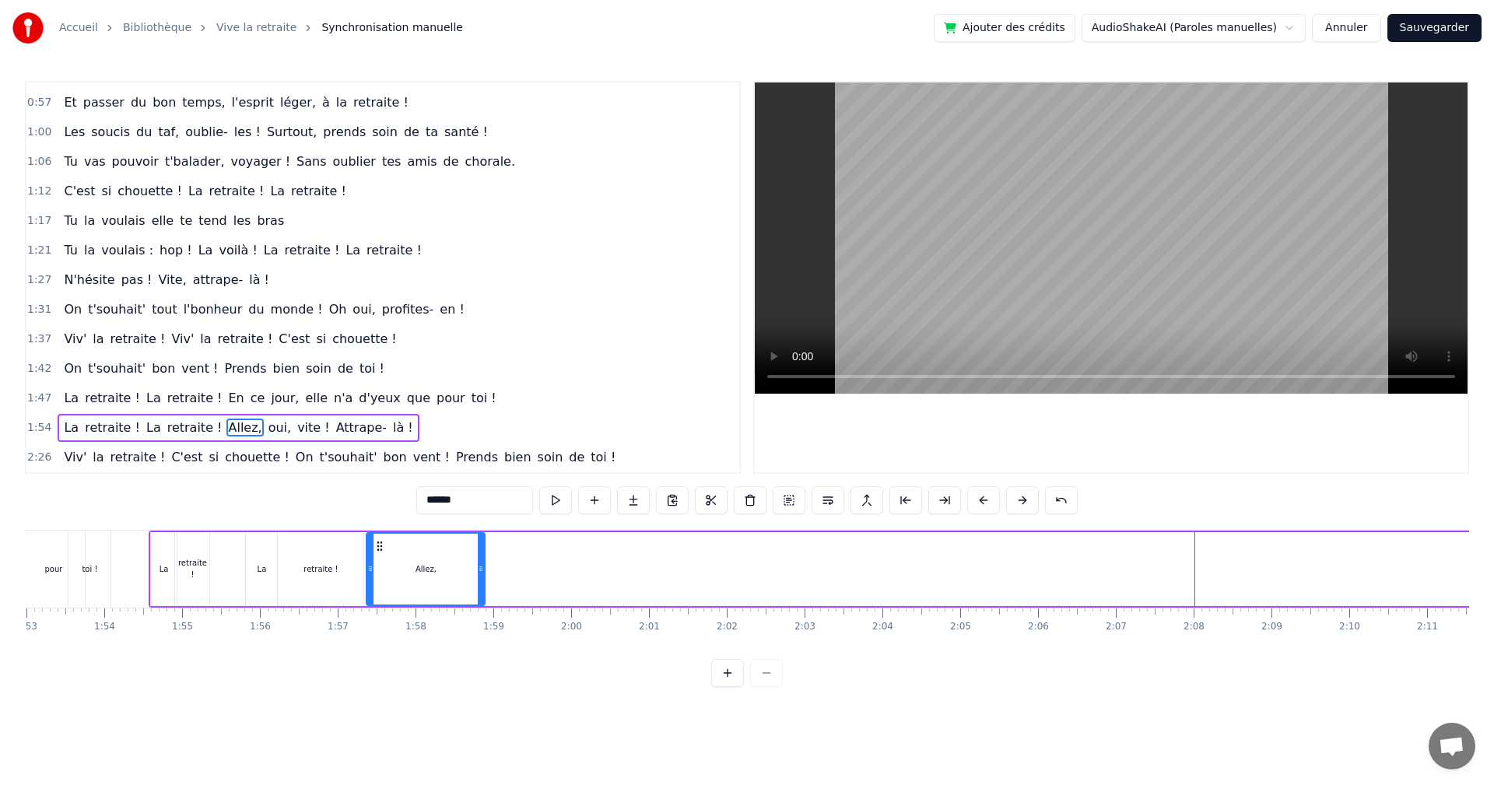
drag, startPoint x: 1417, startPoint y: 556, endPoint x: 480, endPoint y: 595, distance: 937.9
click at [480, 595] on div at bounding box center [481, 569] width 6 height 71
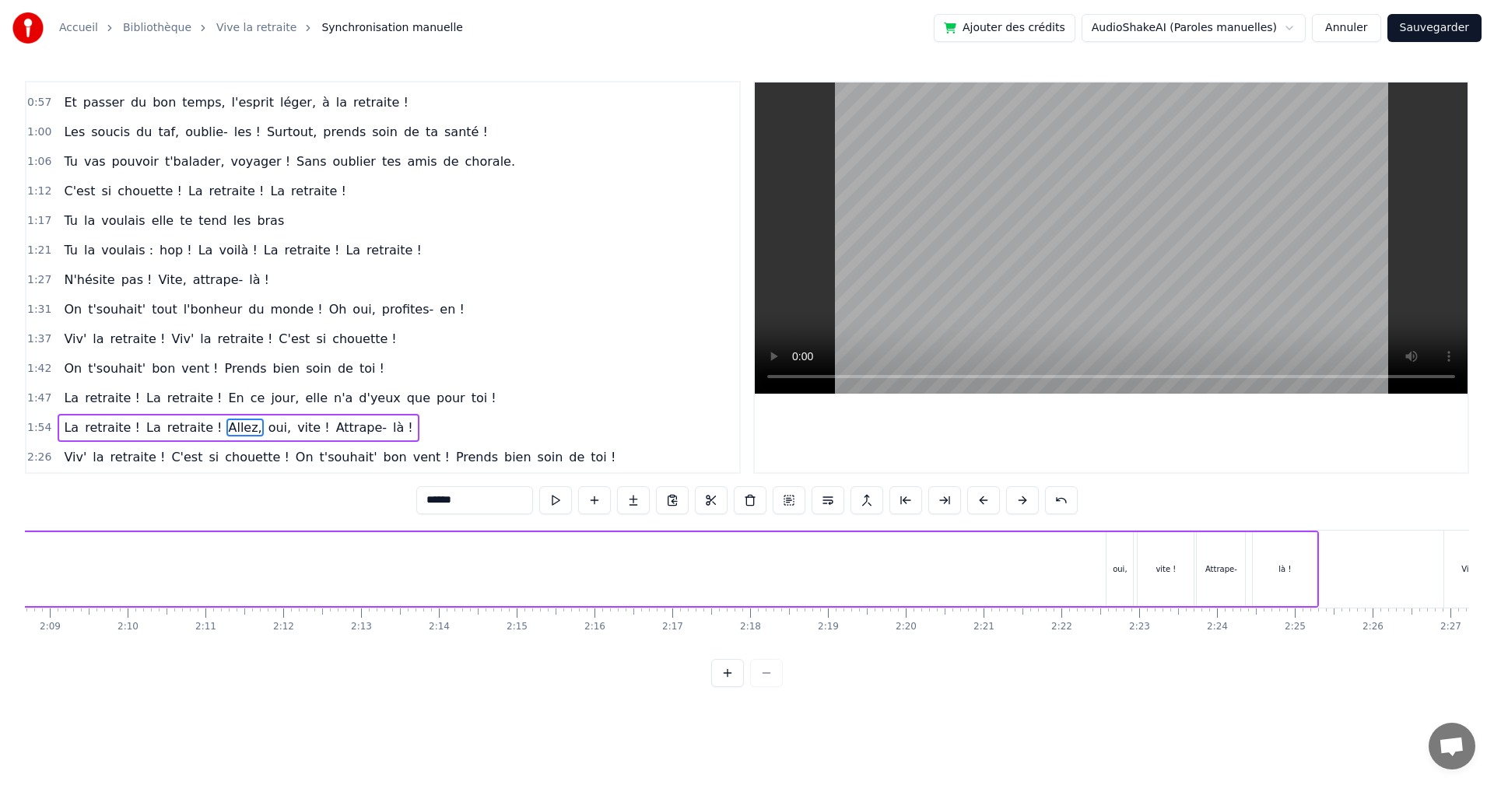
scroll to position [0, 10023]
click at [1115, 559] on div "oui," at bounding box center [1112, 569] width 26 height 74
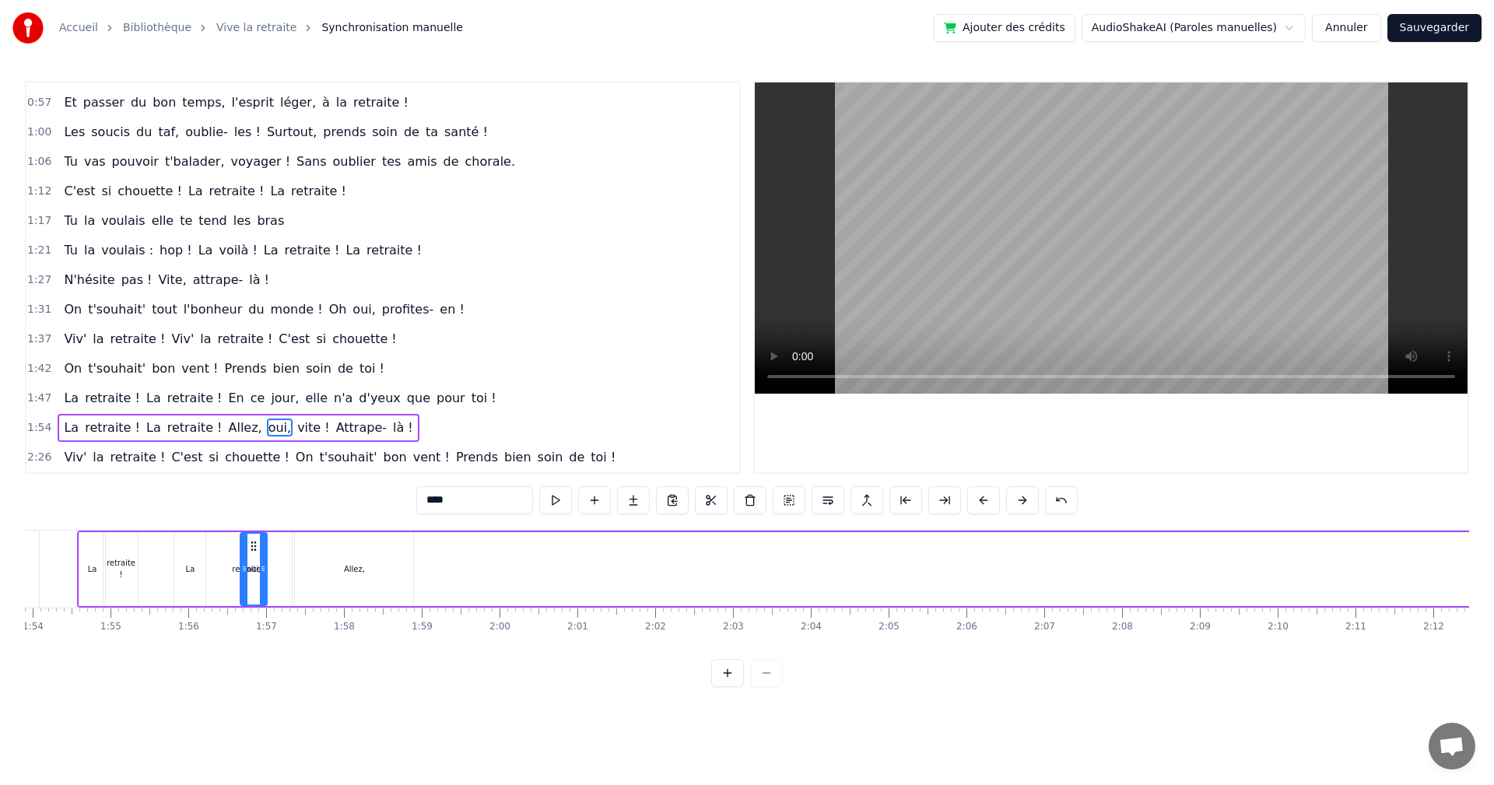
scroll to position [0, 8846]
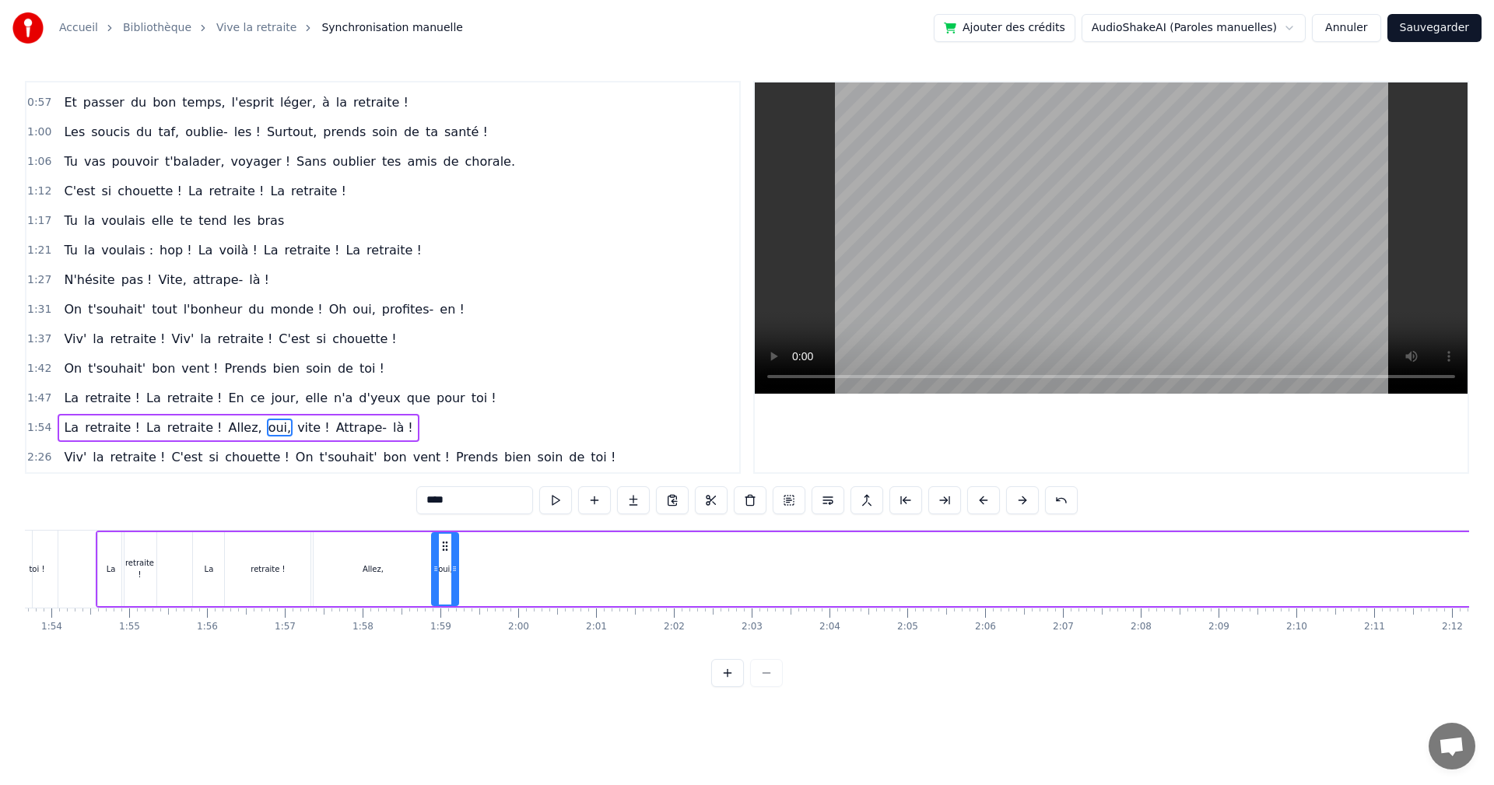
drag, startPoint x: 1114, startPoint y: 545, endPoint x: 447, endPoint y: 610, distance: 670.2
click at [447, 610] on div "Ça y est [PERSON_NAME] ! C'est enfin le jour J ! Tu es libérée, soulagée, ravie…" at bounding box center [747, 588] width 1445 height 117
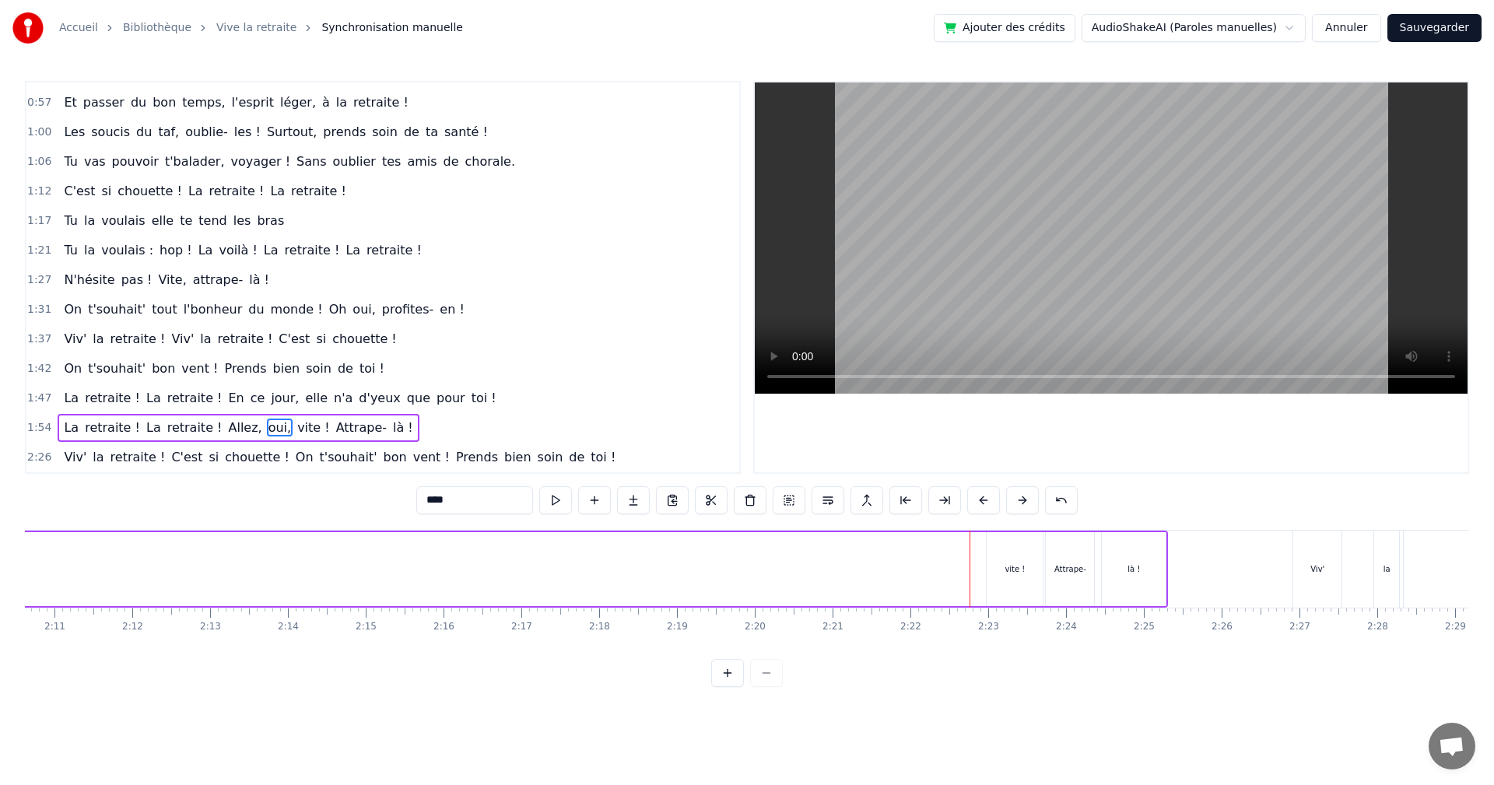
scroll to position [0, 10271]
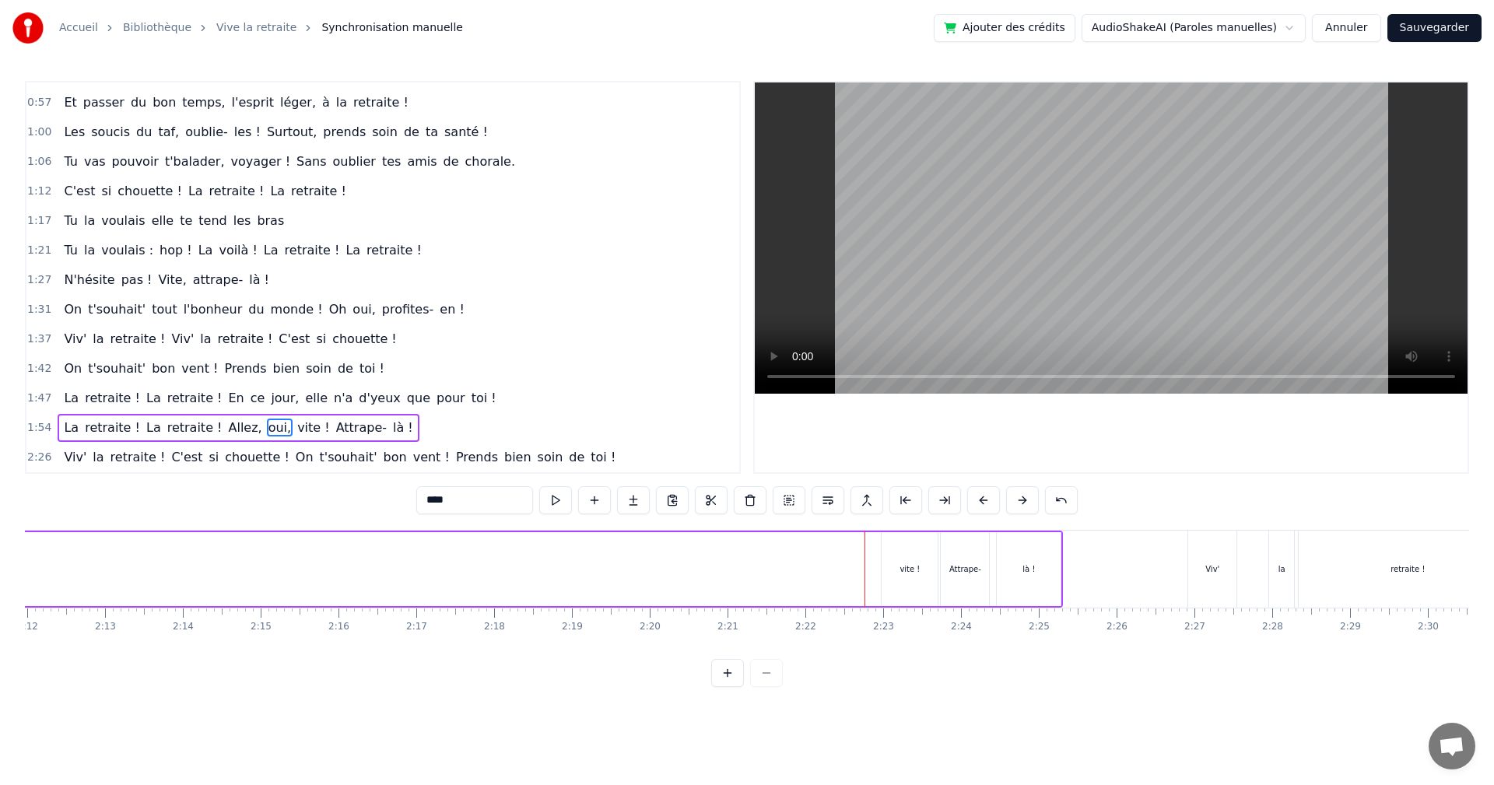
click at [915, 560] on div "vite !" at bounding box center [910, 569] width 56 height 74
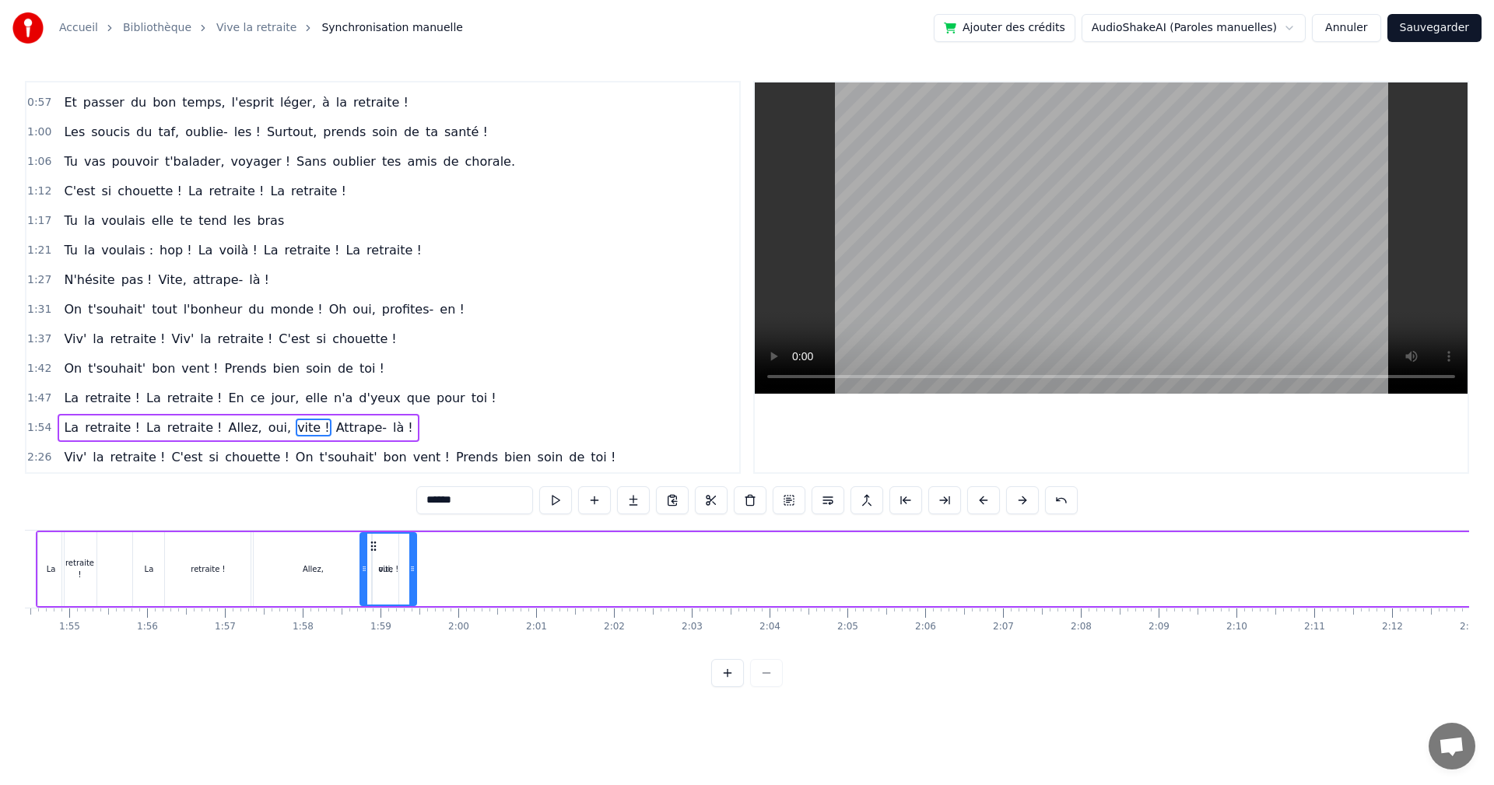
scroll to position [0, 8900]
drag, startPoint x: 897, startPoint y: 547, endPoint x: 420, endPoint y: 595, distance: 479.5
click at [420, 595] on div "vite !" at bounding box center [432, 569] width 54 height 71
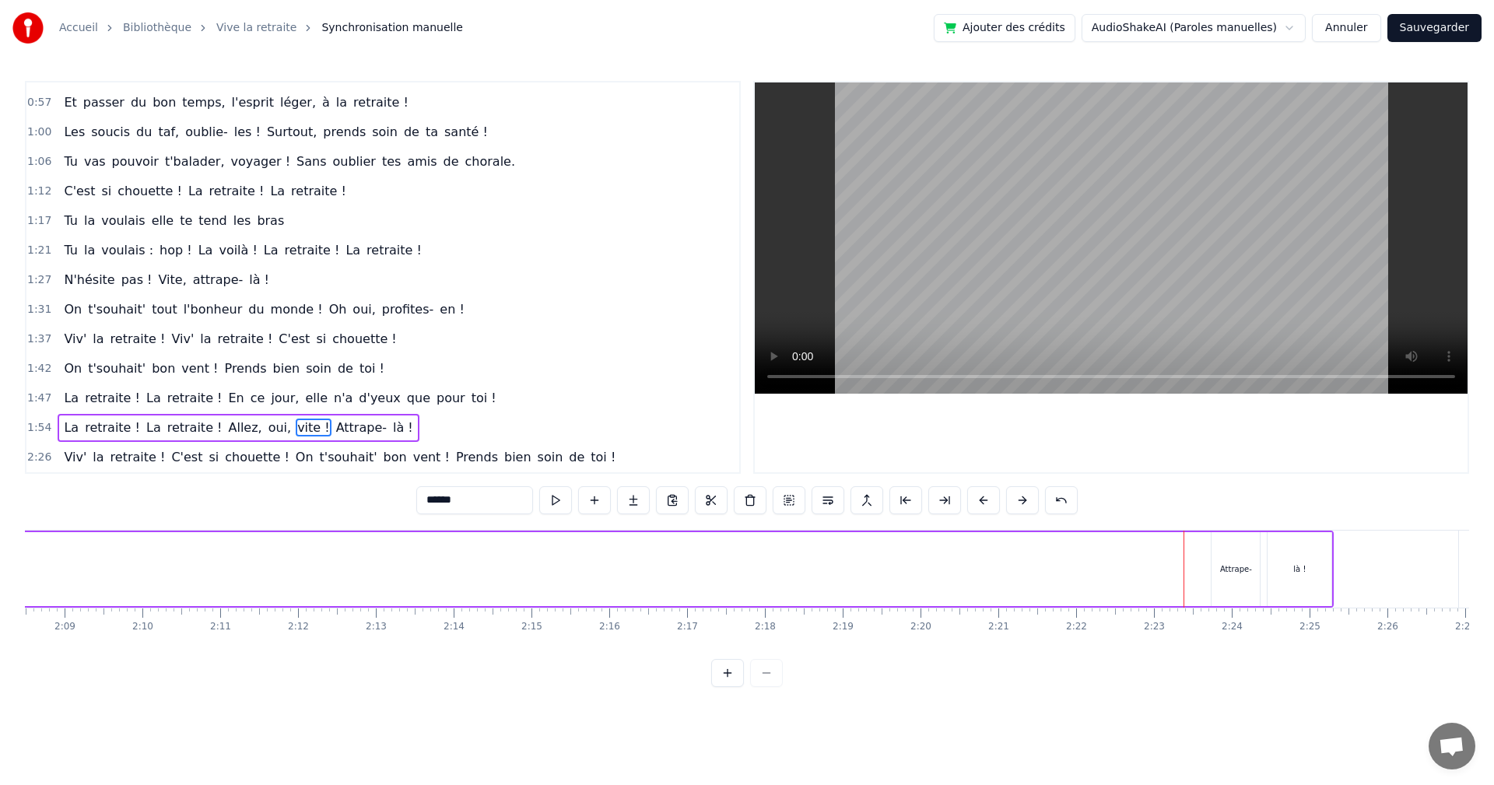
click at [1245, 562] on div "Attrape-" at bounding box center [1236, 569] width 48 height 74
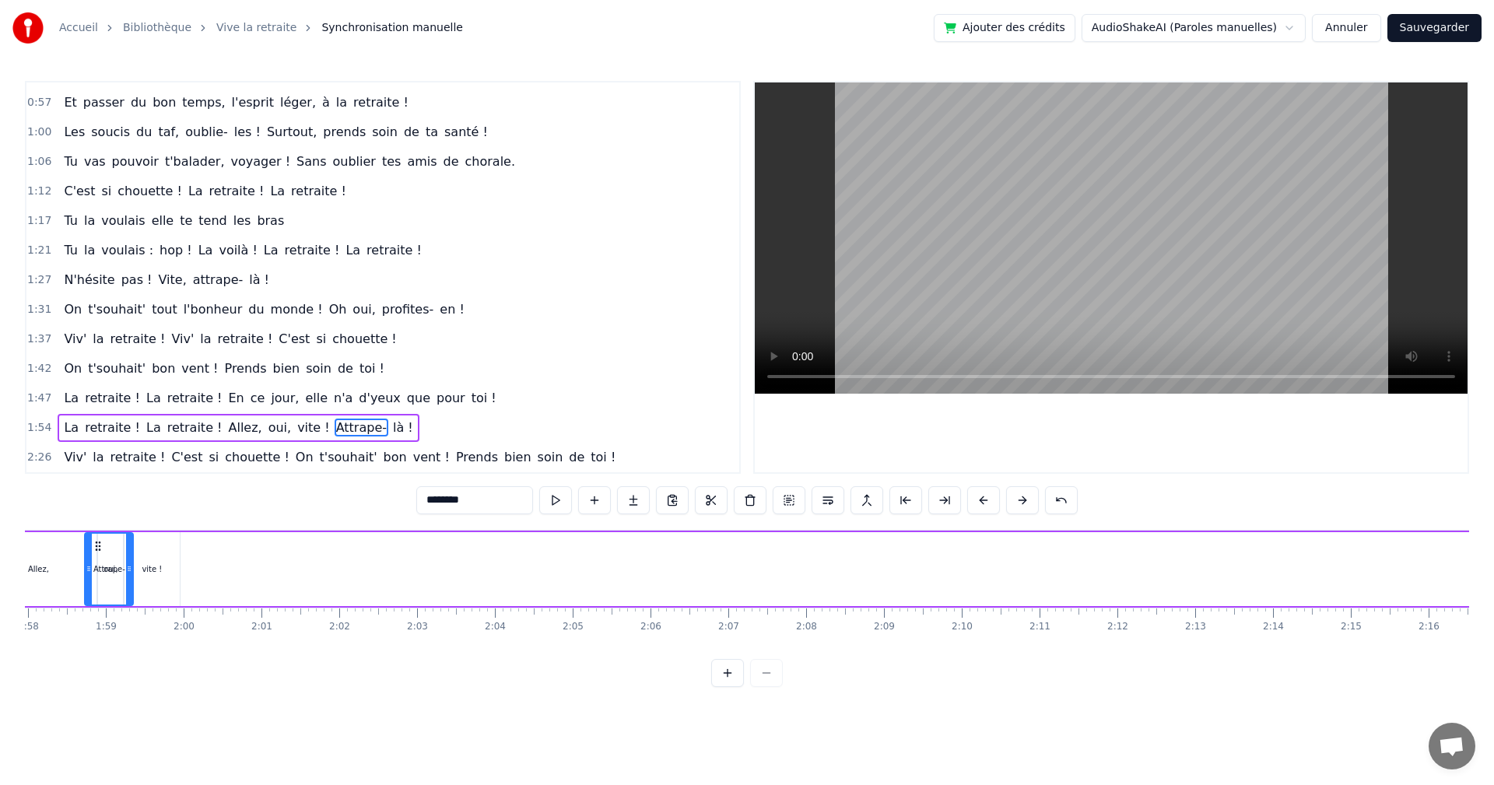
scroll to position [0, 8991]
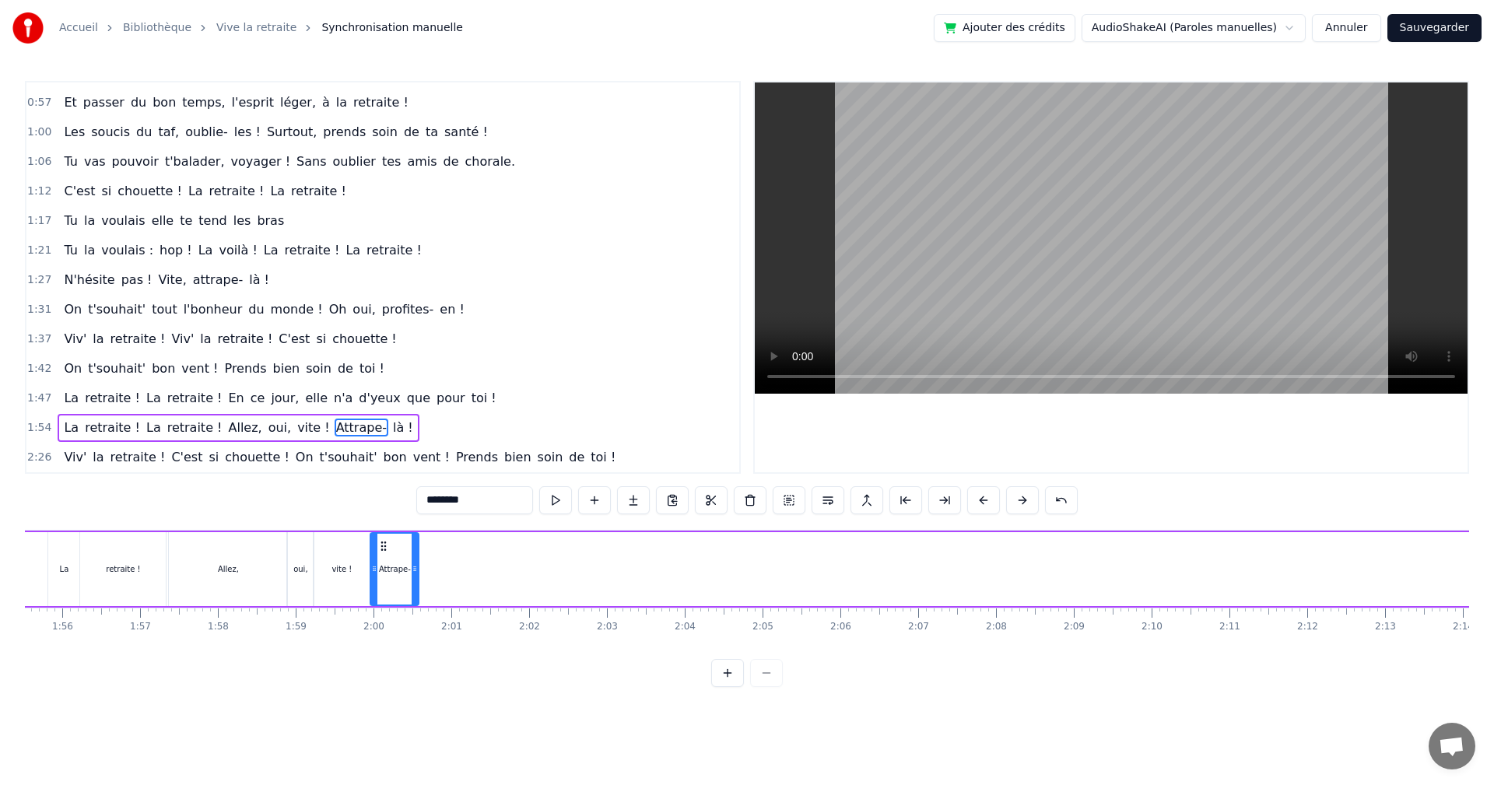
drag, startPoint x: 1225, startPoint y: 545, endPoint x: 384, endPoint y: 628, distance: 845.5
click at [384, 628] on div "Ça y est [PERSON_NAME] ! C'est enfin le jour J ! Tu es libérée, soulagée, ravie…" at bounding box center [747, 588] width 1445 height 117
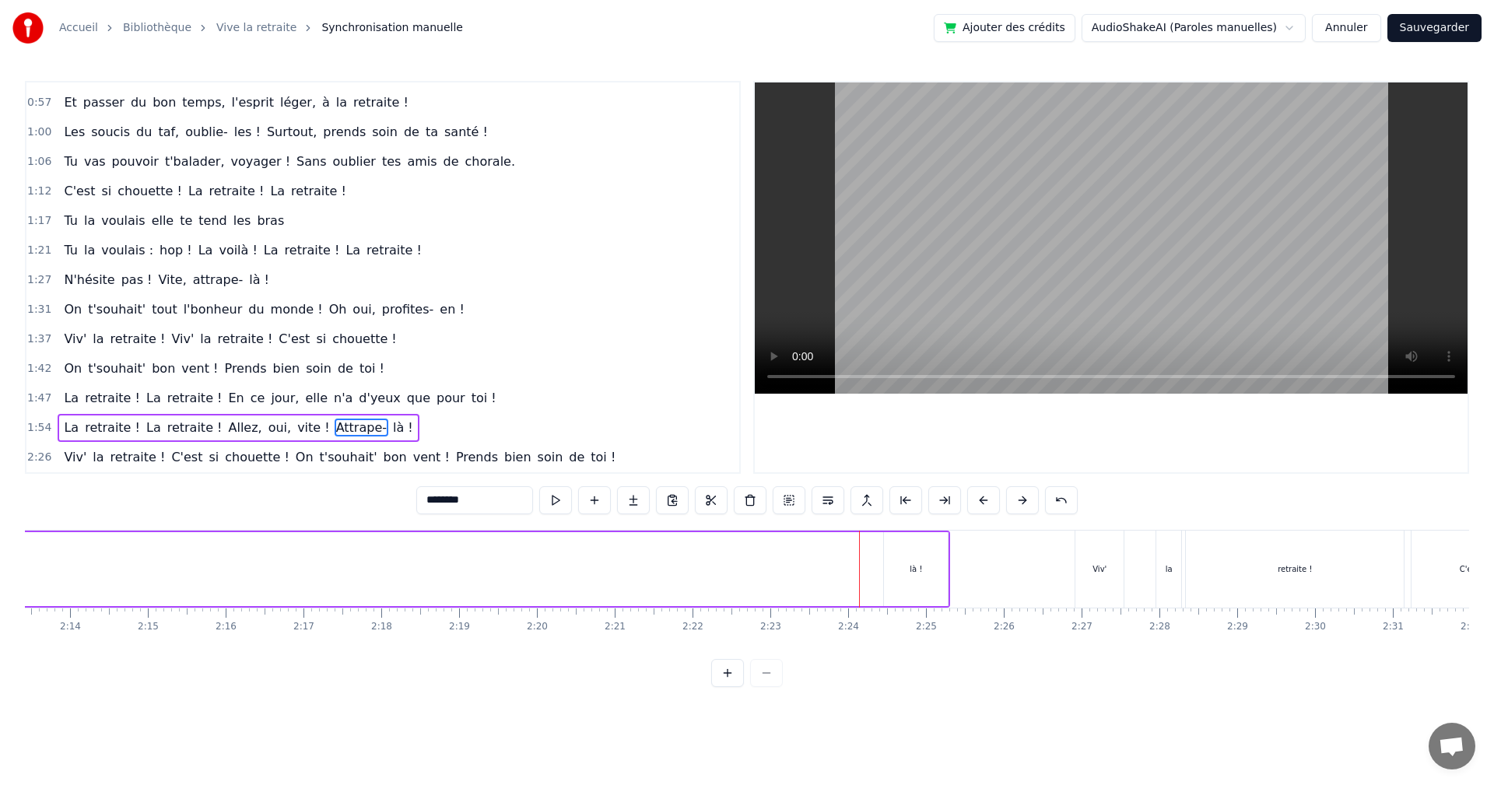
click at [910, 553] on div "là !" at bounding box center [916, 569] width 64 height 74
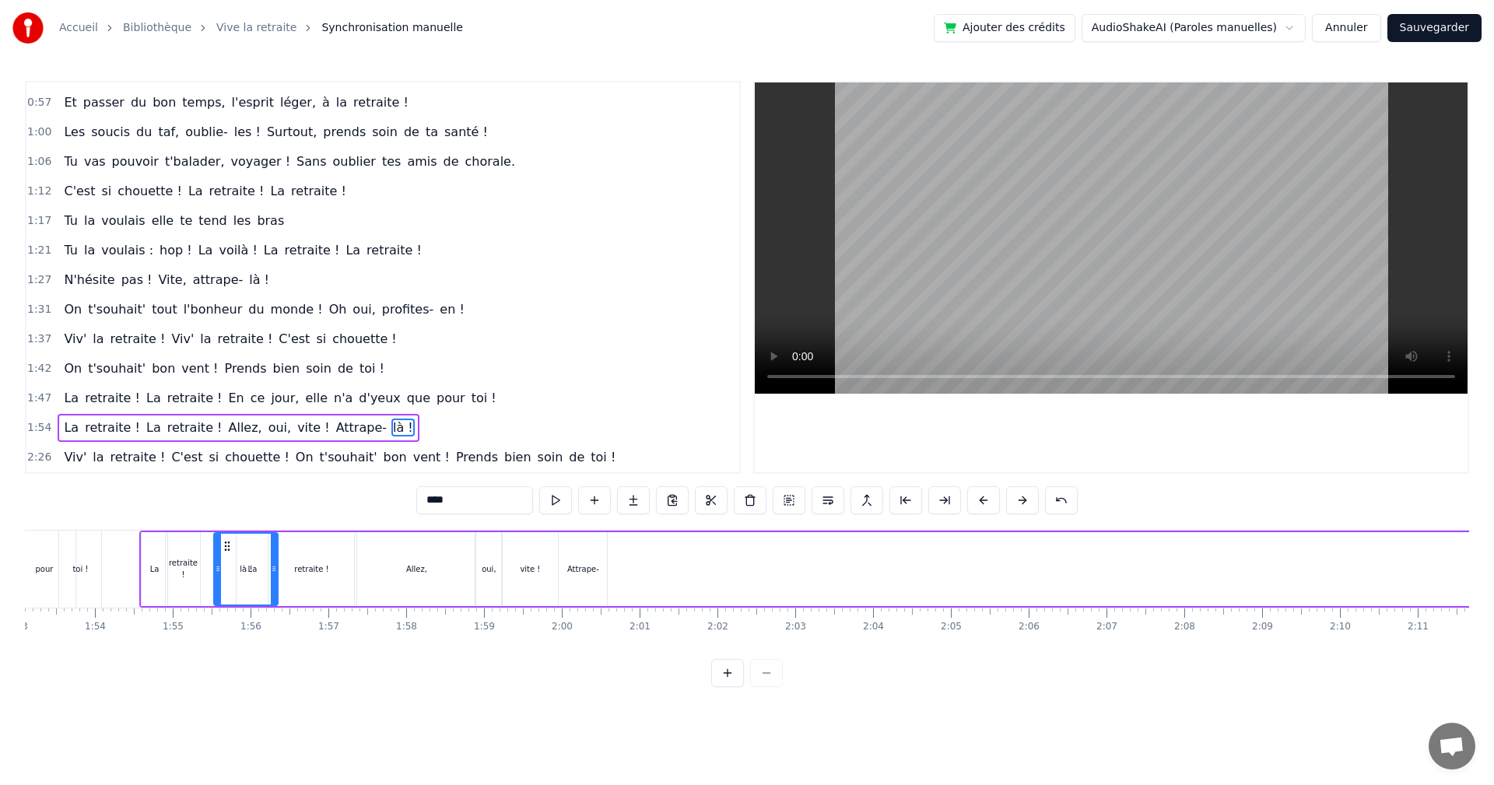
scroll to position [0, 8759]
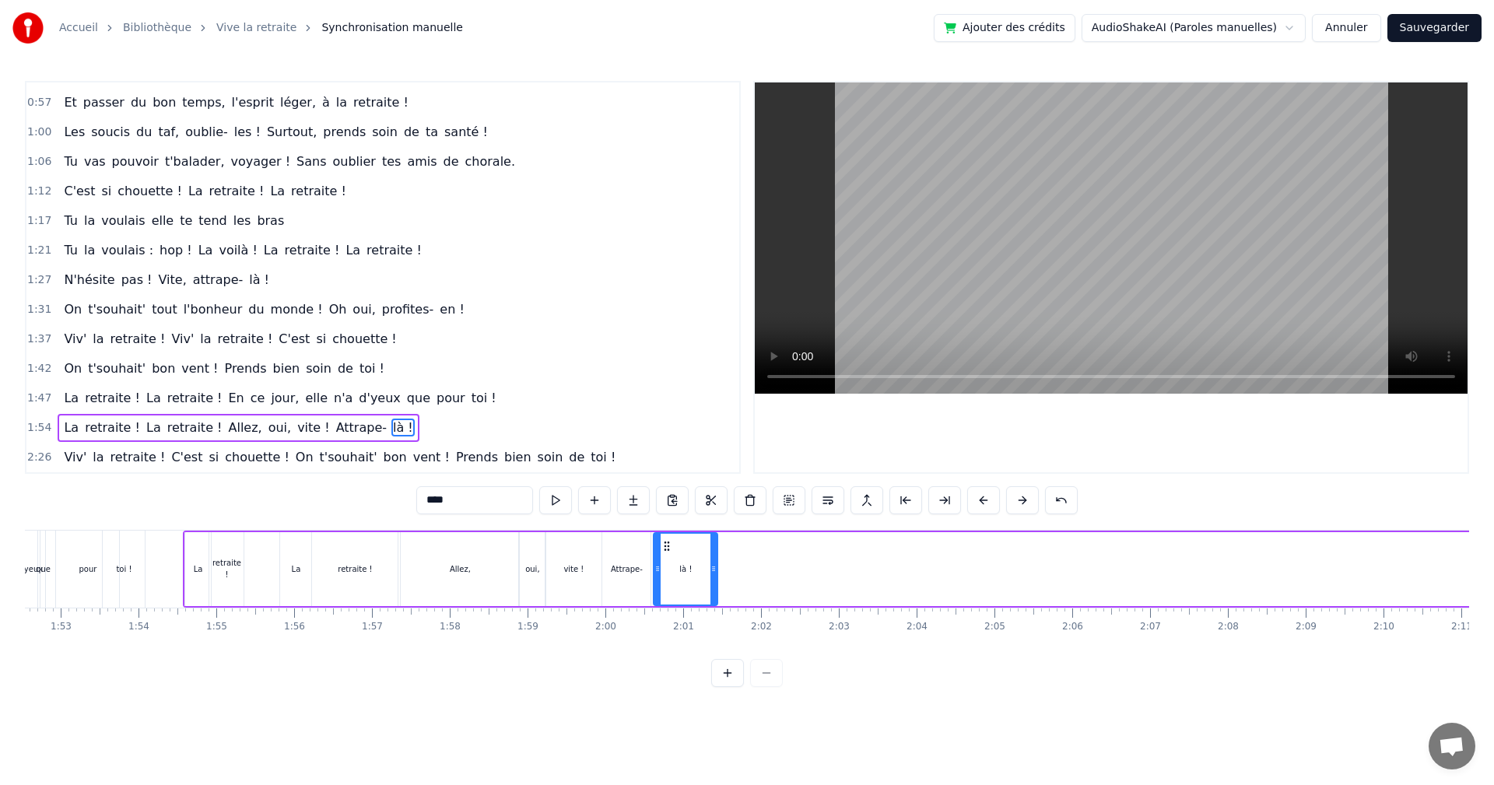
drag, startPoint x: 896, startPoint y: 544, endPoint x: 665, endPoint y: 613, distance: 240.6
click at [665, 613] on div "Ça y est [PERSON_NAME] ! C'est enfin le jour J ! Tu es libérée, soulagée, ravie…" at bounding box center [747, 588] width 1445 height 117
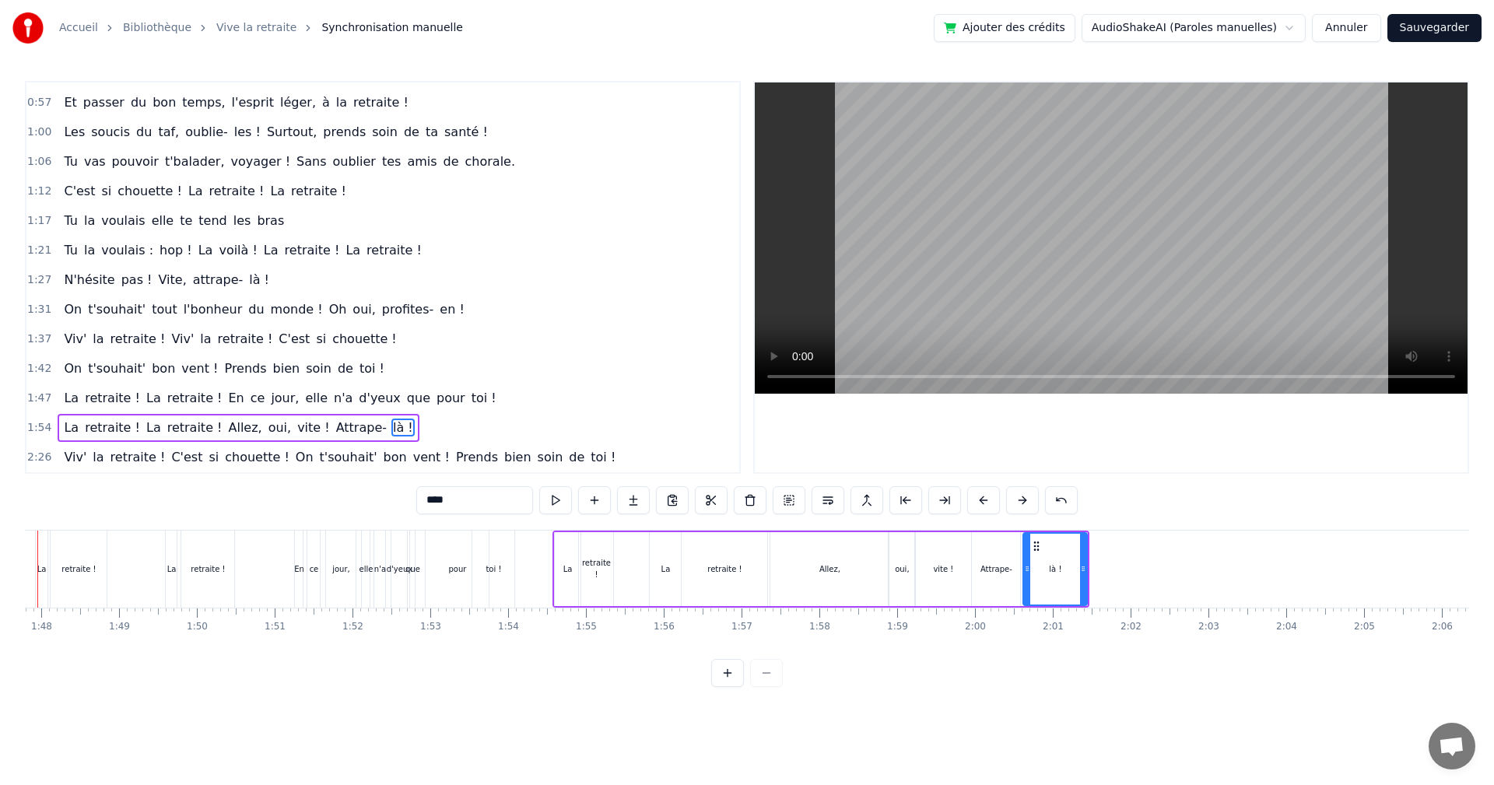
scroll to position [0, 8323]
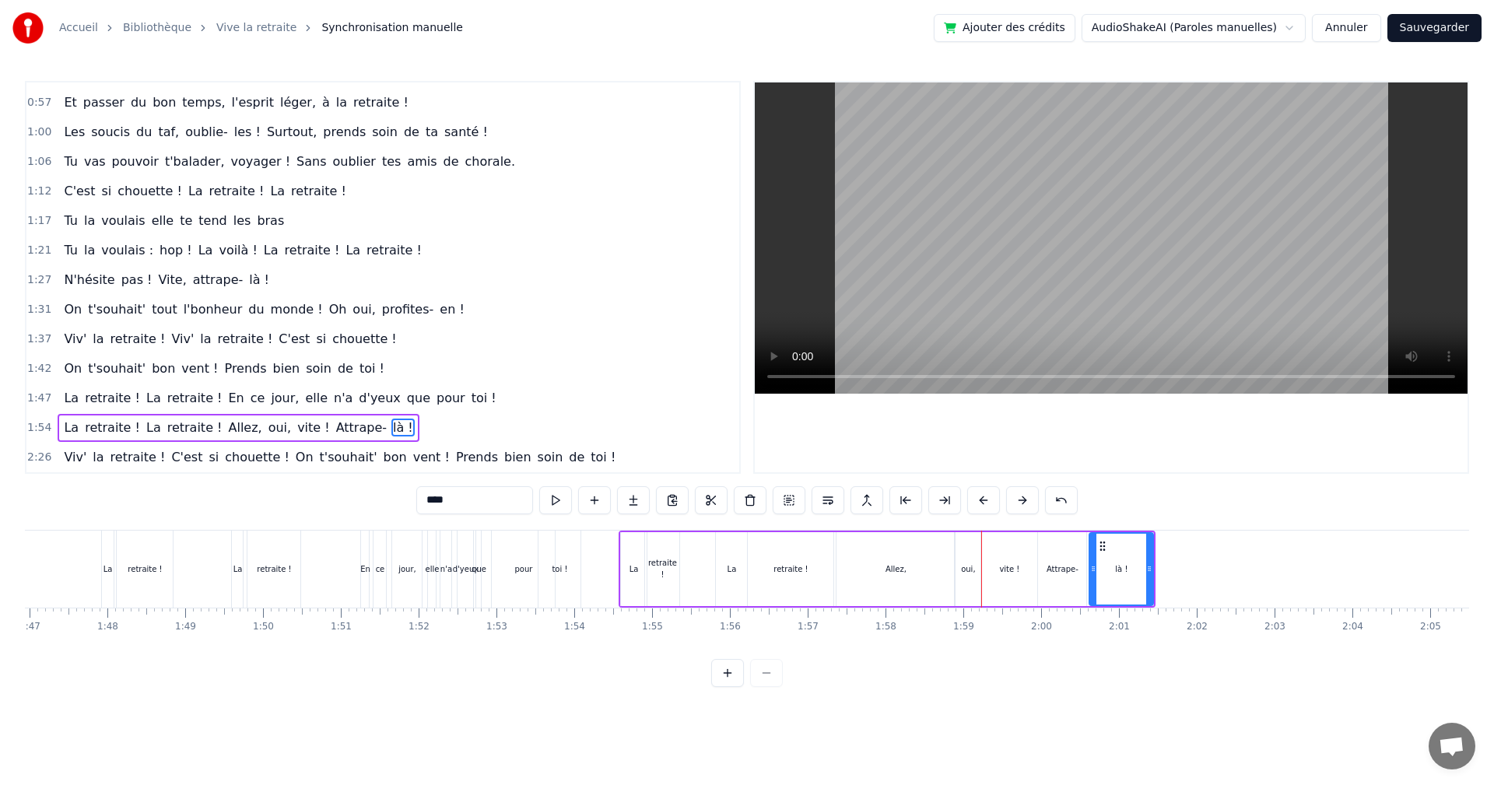
click at [929, 557] on div "Allez," at bounding box center [896, 569] width 118 height 74
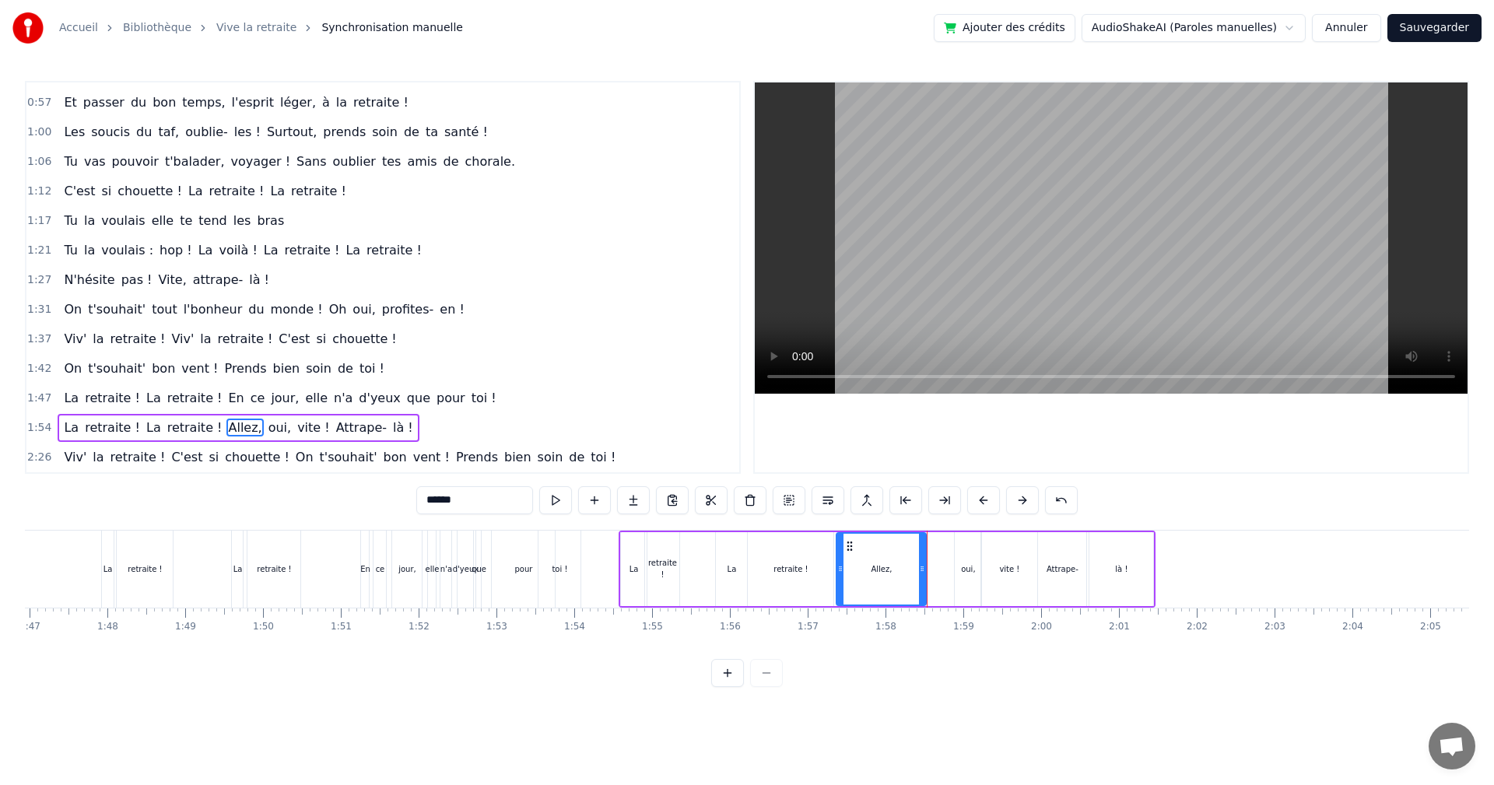
drag, startPoint x: 951, startPoint y: 555, endPoint x: 922, endPoint y: 557, distance: 28.9
click at [922, 557] on div at bounding box center [922, 569] width 6 height 71
click at [965, 556] on div "oui," at bounding box center [968, 569] width 26 height 74
drag, startPoint x: 967, startPoint y: 549, endPoint x: 939, endPoint y: 559, distance: 29.5
click at [939, 559] on div "oui," at bounding box center [940, 569] width 25 height 71
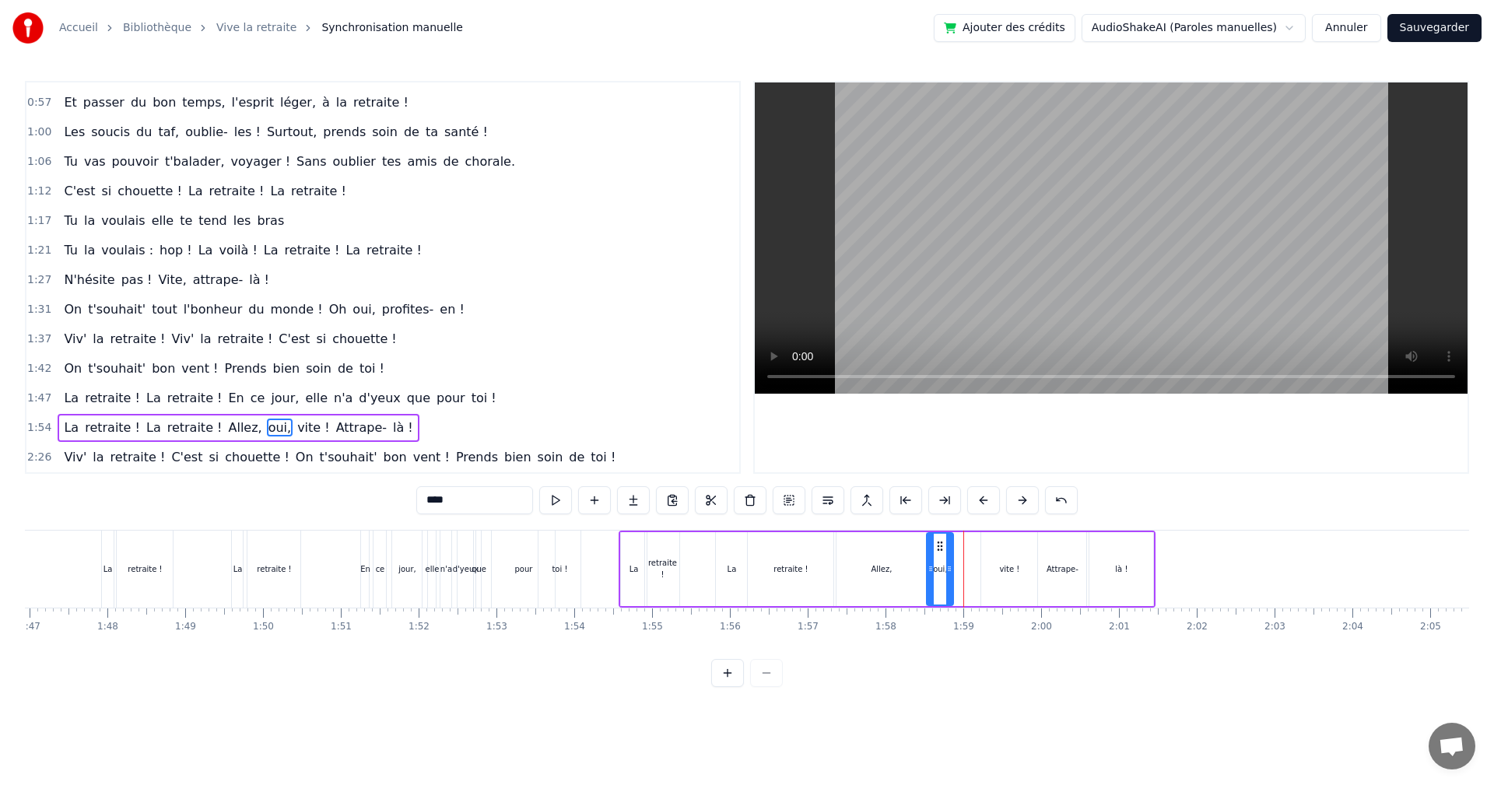
click at [992, 553] on div "vite !" at bounding box center [1009, 569] width 56 height 74
drag, startPoint x: 992, startPoint y: 545, endPoint x: 966, endPoint y: 556, distance: 28.6
click at [966, 556] on div "vite !" at bounding box center [983, 569] width 54 height 71
click at [1059, 555] on div "Attrape-" at bounding box center [1062, 569] width 48 height 74
drag, startPoint x: 1051, startPoint y: 549, endPoint x: 1023, endPoint y: 556, distance: 28.3
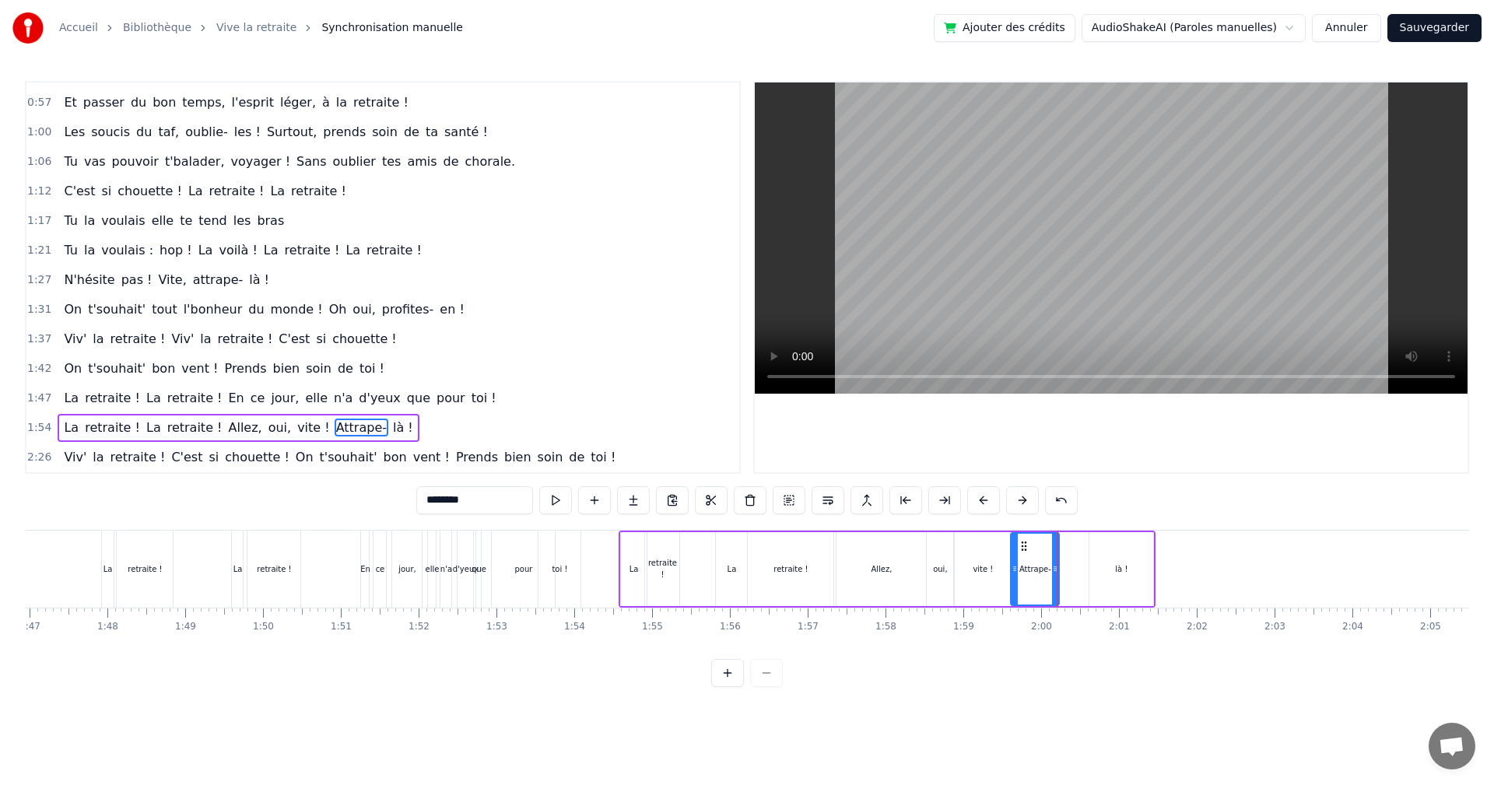
click at [1023, 556] on div "Attrape-" at bounding box center [1035, 569] width 47 height 71
click at [1111, 556] on div "là !" at bounding box center [1122, 569] width 64 height 74
type input "****"
drag, startPoint x: 1099, startPoint y: 546, endPoint x: 1069, endPoint y: 555, distance: 31.0
click at [1069, 555] on div "là !" at bounding box center [1092, 569] width 62 height 71
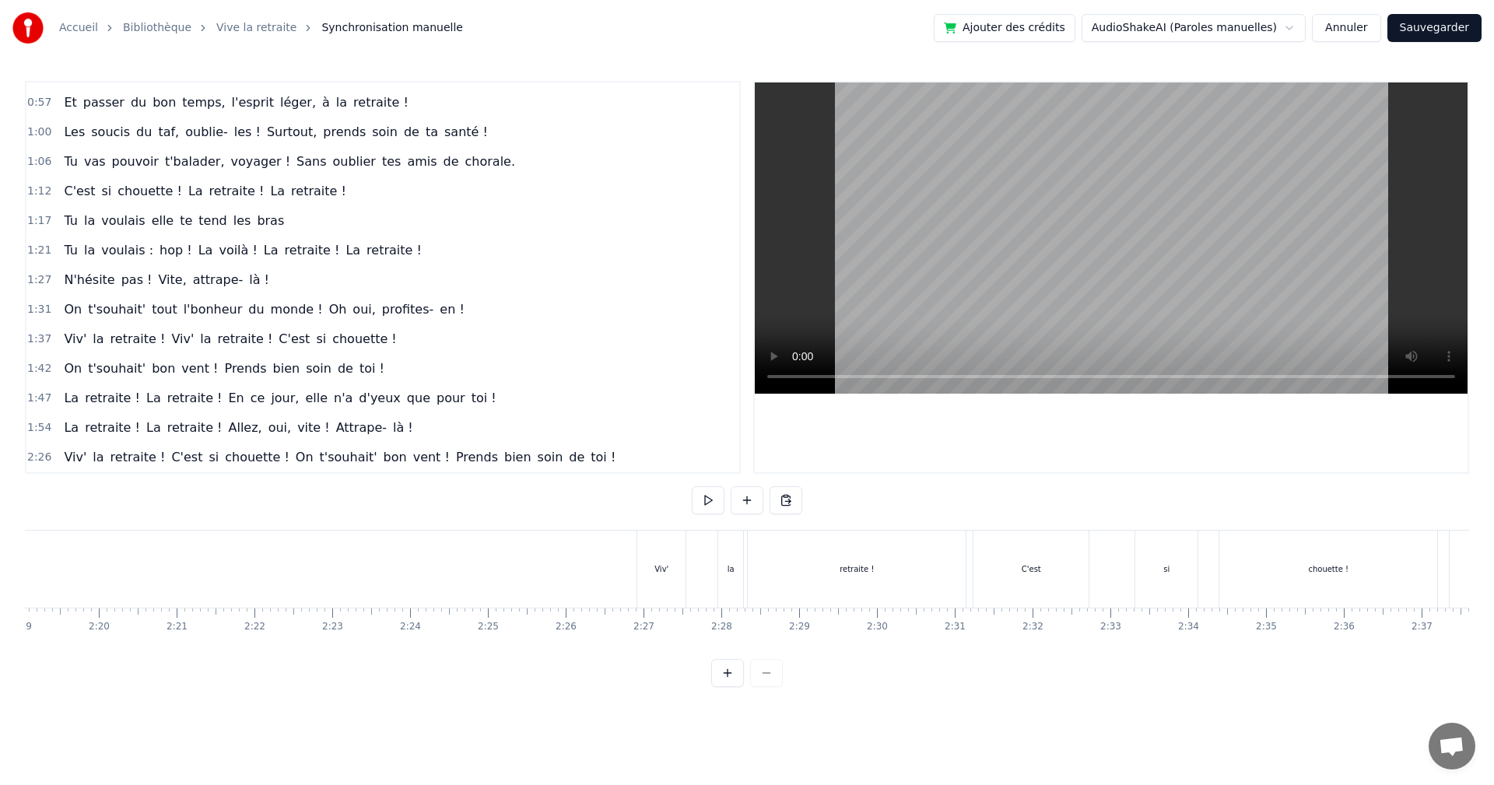
scroll to position [0, 11011]
click at [472, 567] on div "Viv'" at bounding box center [473, 569] width 14 height 12
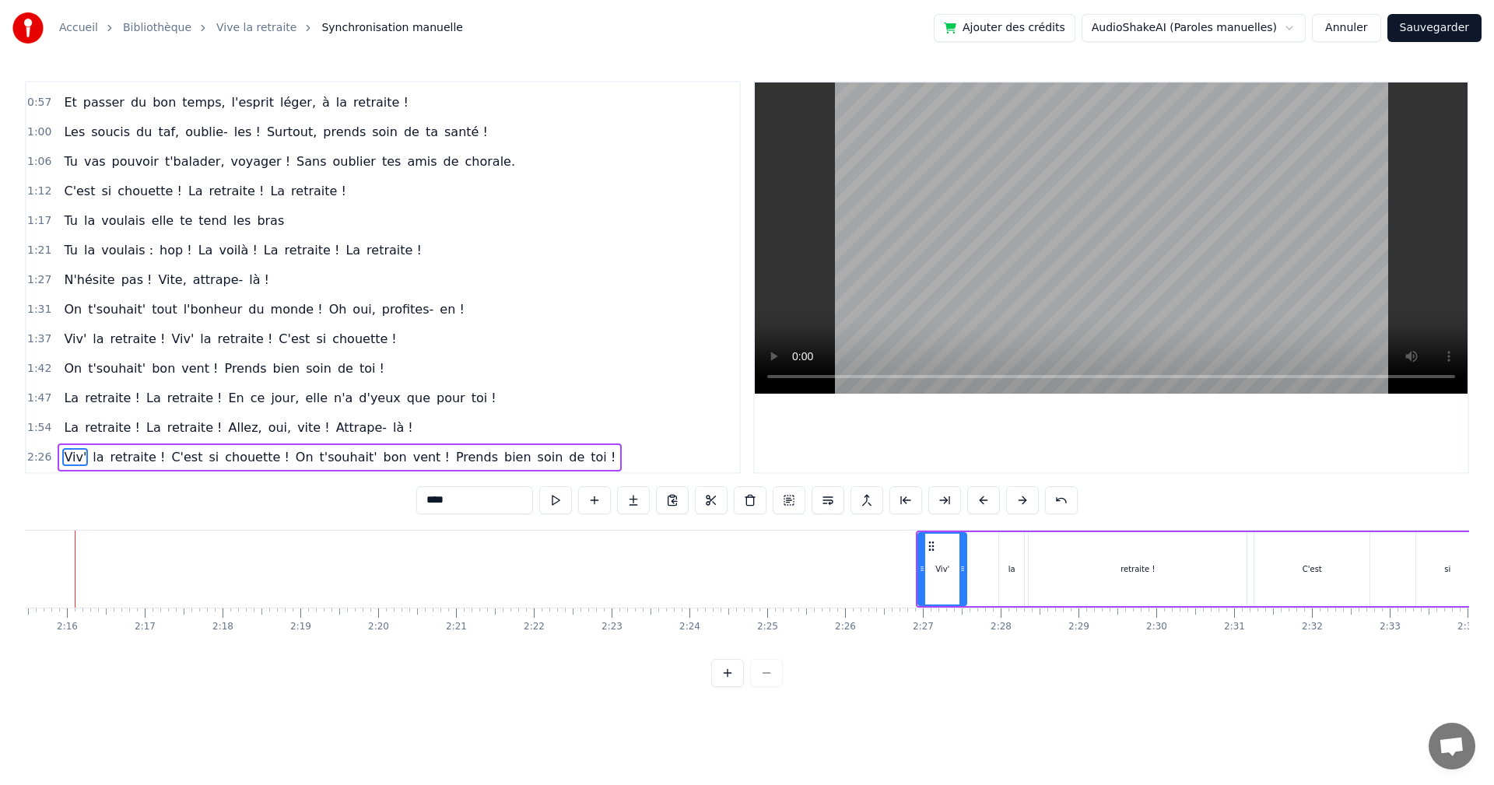
scroll to position [0, 10514]
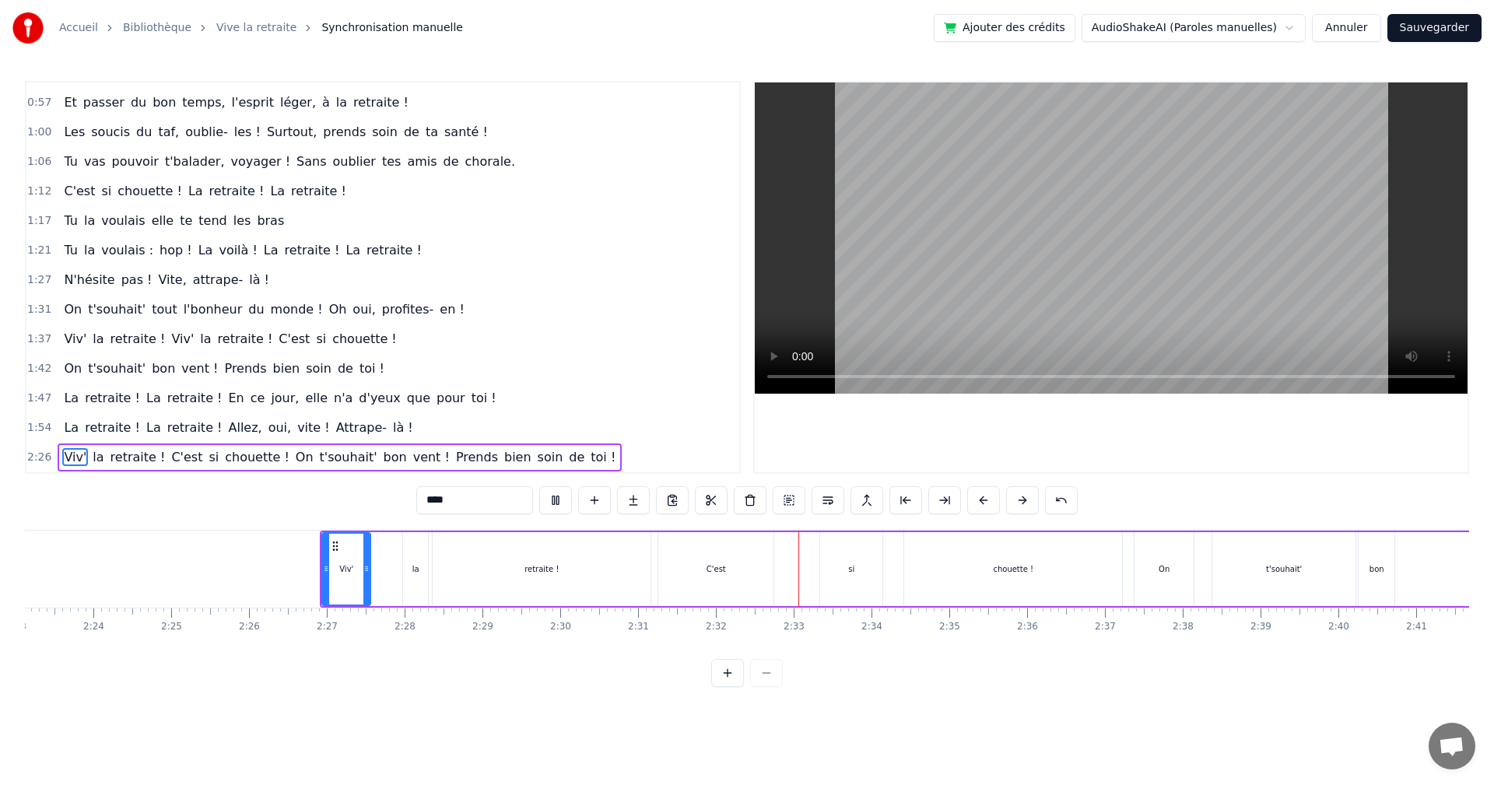
click at [750, 541] on div "Viv' la retraite ! C'est si chouette ! On t'souhait' bon vent ! Prends bien soi…" at bounding box center [1248, 569] width 1857 height 77
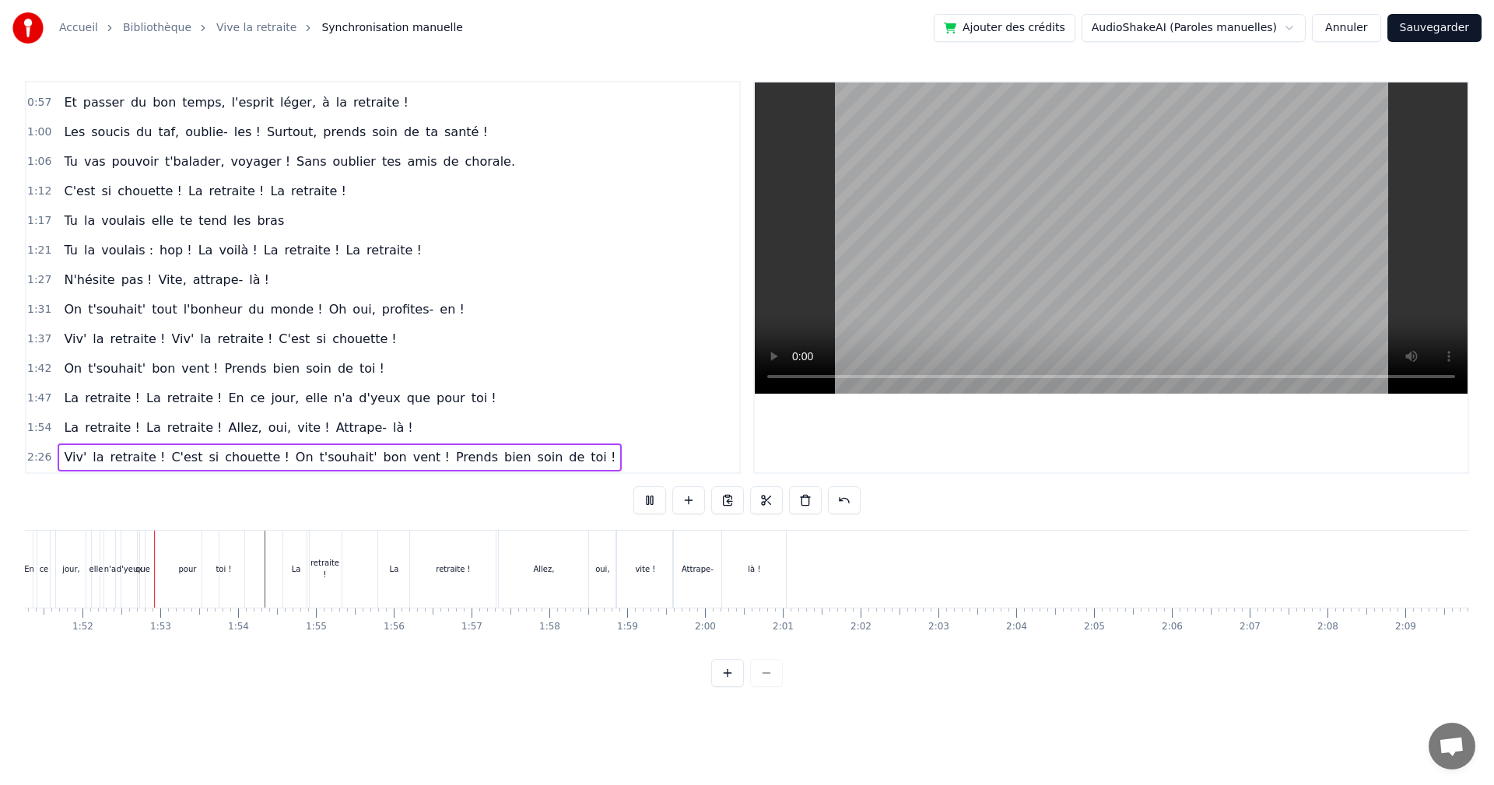
scroll to position [0, 8660]
click at [563, 546] on div "Allez," at bounding box center [543, 569] width 90 height 77
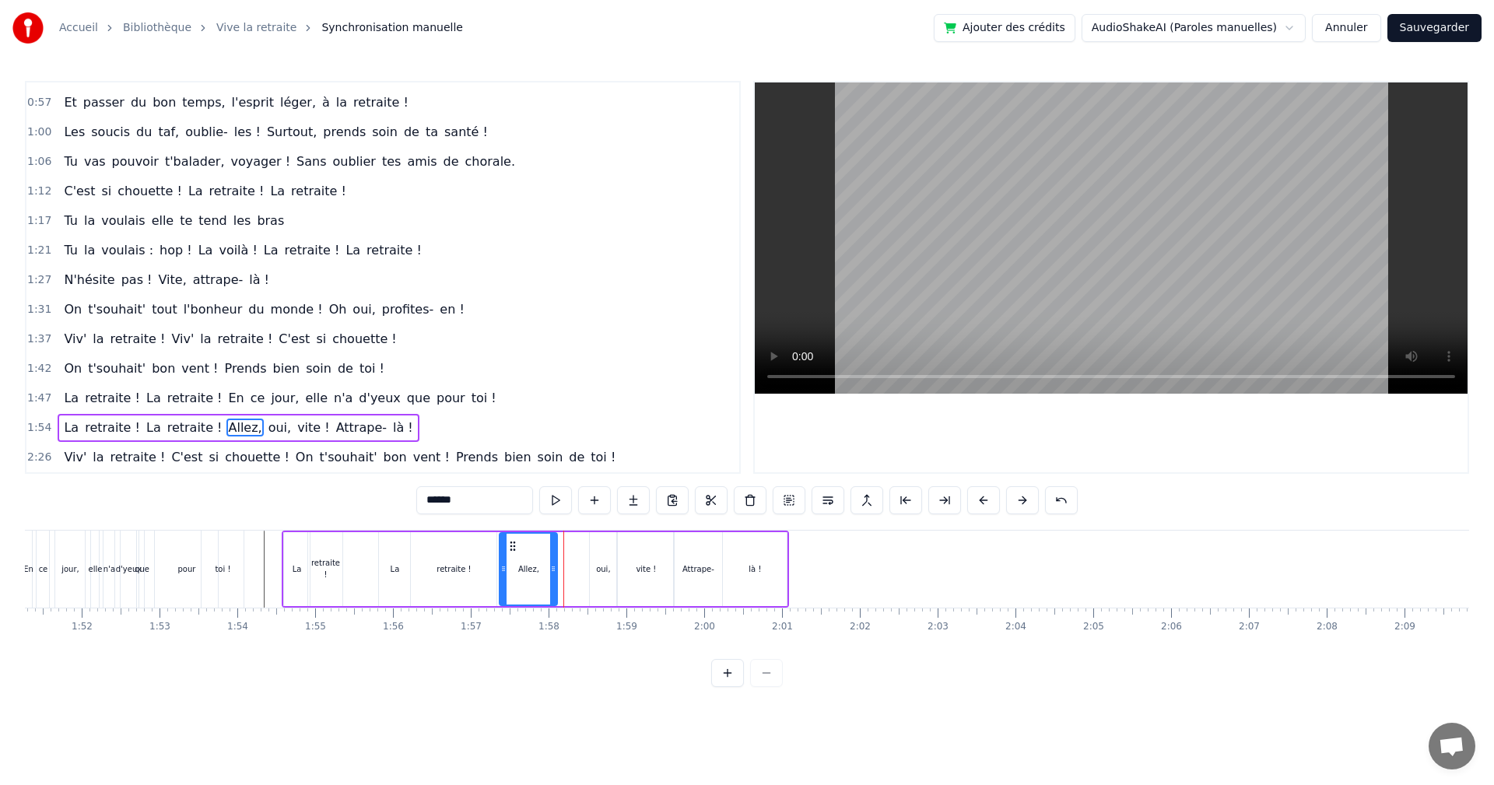
drag, startPoint x: 587, startPoint y: 555, endPoint x: 555, endPoint y: 555, distance: 31.9
click at [555, 555] on div at bounding box center [553, 569] width 6 height 71
drag, startPoint x: 602, startPoint y: 558, endPoint x: 570, endPoint y: 559, distance: 31.1
click at [570, 559] on div "La retraite ! La retraite ! Allez, oui, vite ! Attrape- là !" at bounding box center [536, 569] width 508 height 77
click at [586, 558] on div "La retraite ! La retraite ! Allez, oui, vite ! Attrape- là !" at bounding box center [536, 569] width 508 height 77
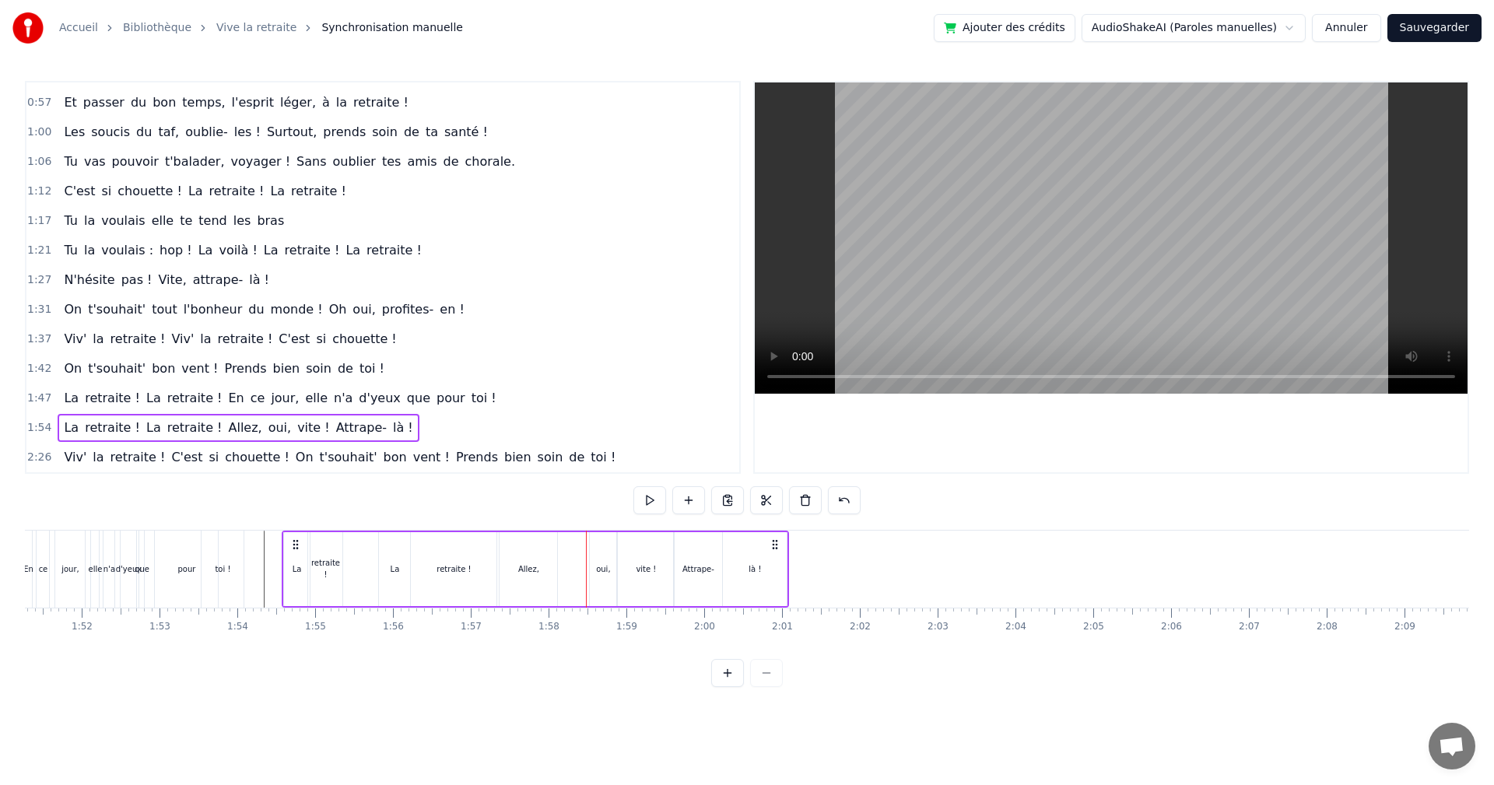
click at [595, 553] on div "oui," at bounding box center [603, 569] width 26 height 74
drag, startPoint x: 603, startPoint y: 544, endPoint x: 574, endPoint y: 551, distance: 30.4
click at [574, 551] on icon at bounding box center [573, 546] width 12 height 12
click at [649, 561] on div "vite !" at bounding box center [646, 569] width 56 height 74
drag, startPoint x: 630, startPoint y: 544, endPoint x: 603, endPoint y: 553, distance: 28.8
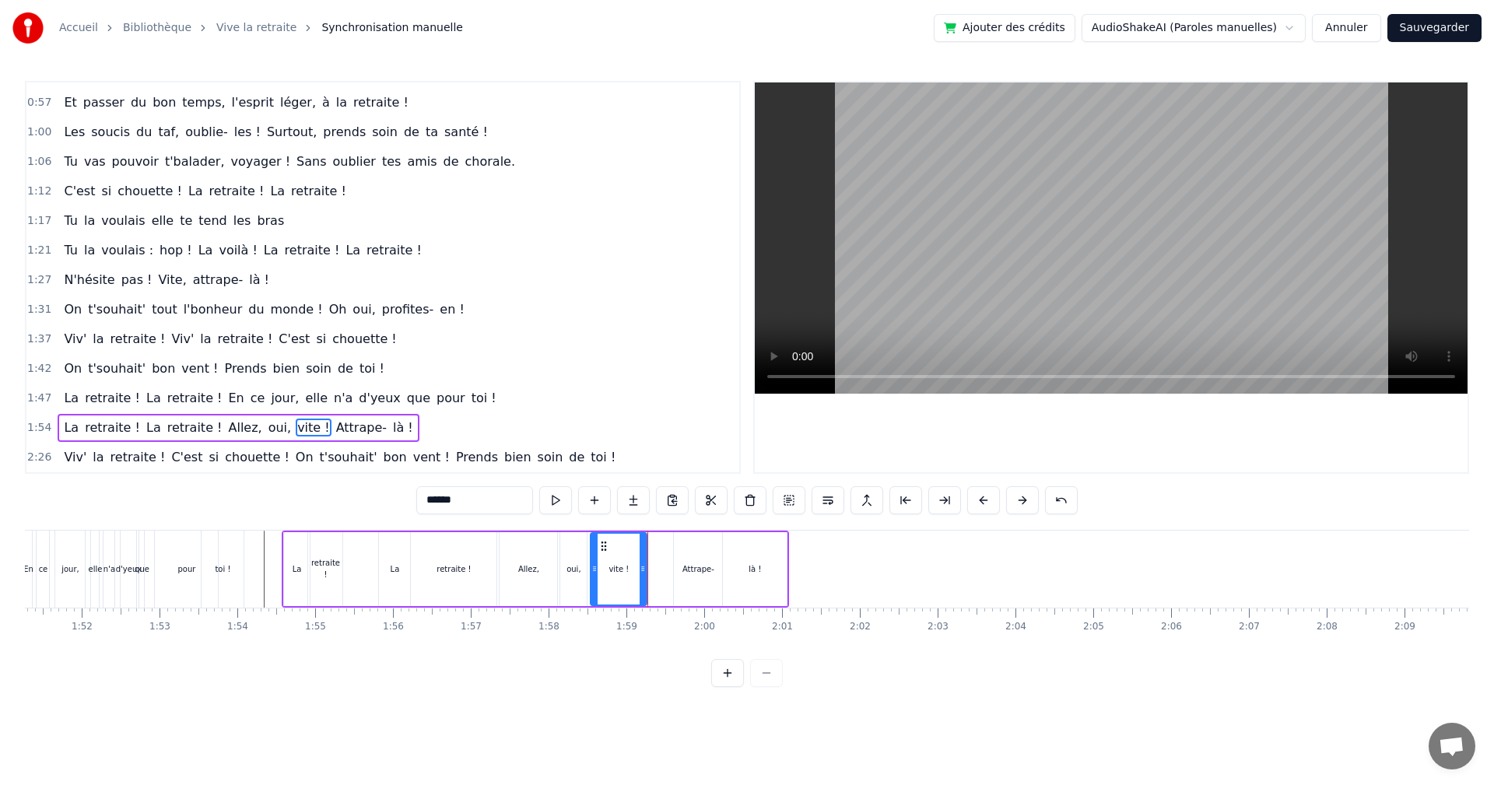
click at [603, 553] on div "vite !" at bounding box center [619, 569] width 54 height 71
click at [688, 566] on div "Attrape-" at bounding box center [699, 569] width 32 height 12
drag, startPoint x: 690, startPoint y: 546, endPoint x: 665, endPoint y: 556, distance: 26.2
click at [665, 556] on div "Attrape-" at bounding box center [674, 569] width 47 height 71
click at [743, 560] on div "là !" at bounding box center [755, 569] width 64 height 74
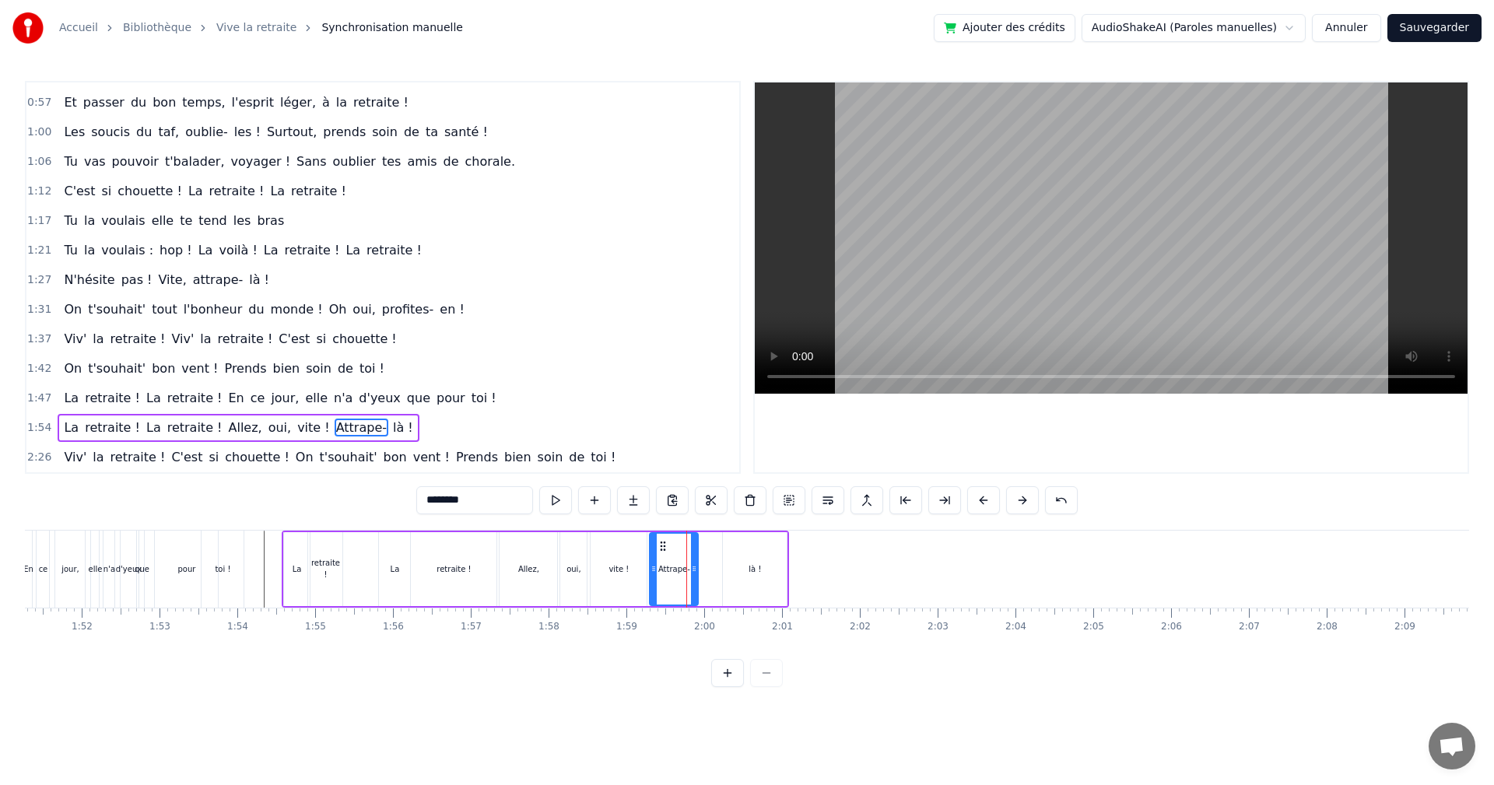
type input "****"
drag, startPoint x: 736, startPoint y: 545, endPoint x: 712, endPoint y: 552, distance: 25.1
click at [712, 552] on icon at bounding box center [712, 546] width 12 height 12
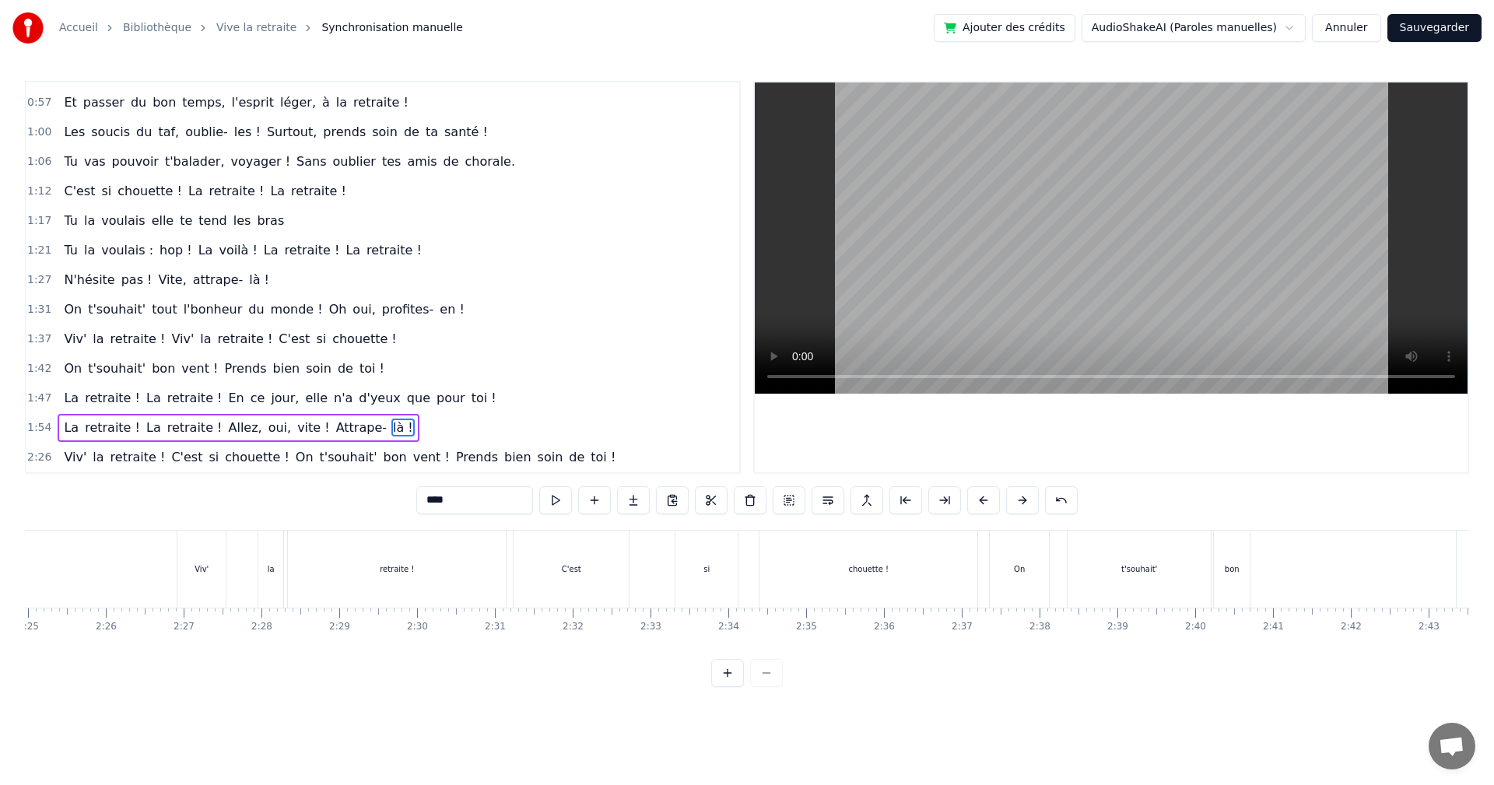
scroll to position [0, 11274]
click at [30, 458] on span "2:26" at bounding box center [39, 458] width 24 height 16
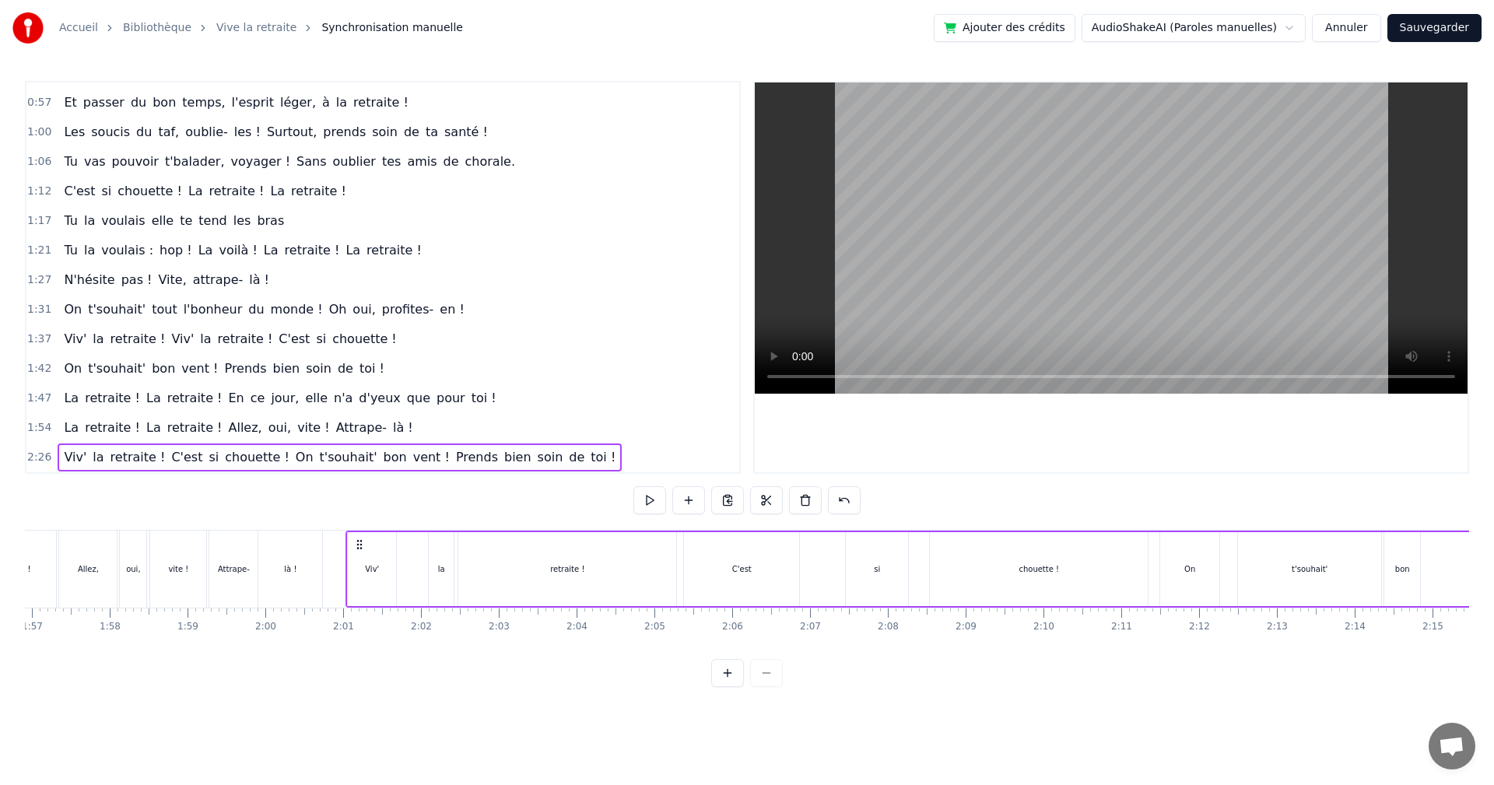
scroll to position [0, 9098]
drag, startPoint x: 198, startPoint y: 544, endPoint x: 337, endPoint y: 590, distance: 145.9
click at [337, 590] on div "Viv' la retraite ! C'est si chouette ! On t'souhait' bon vent ! Prends bien soi…" at bounding box center [1251, 569] width 1857 height 77
click at [83, 549] on div "Allez," at bounding box center [89, 569] width 58 height 77
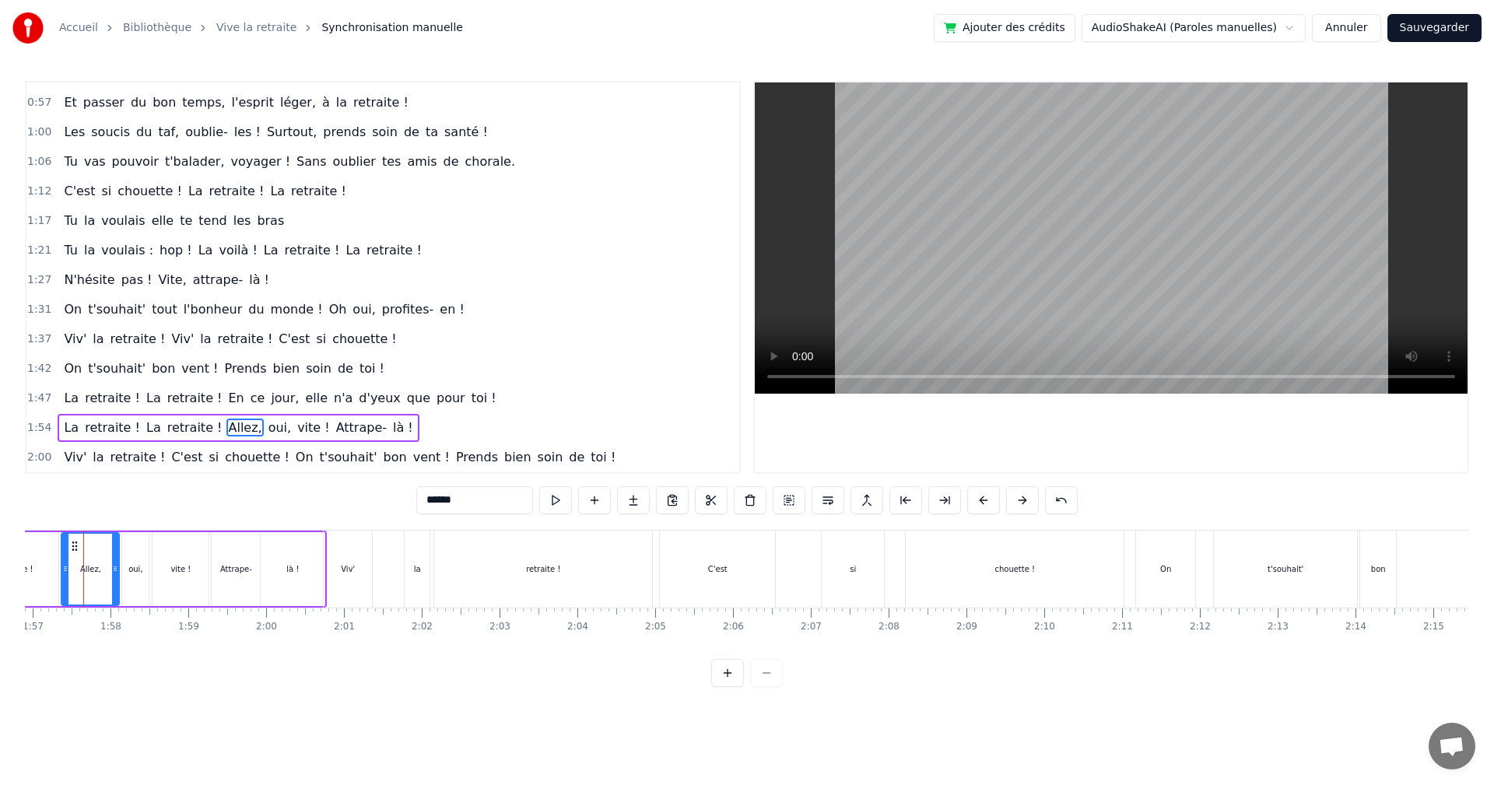
scroll to position [0, 9079]
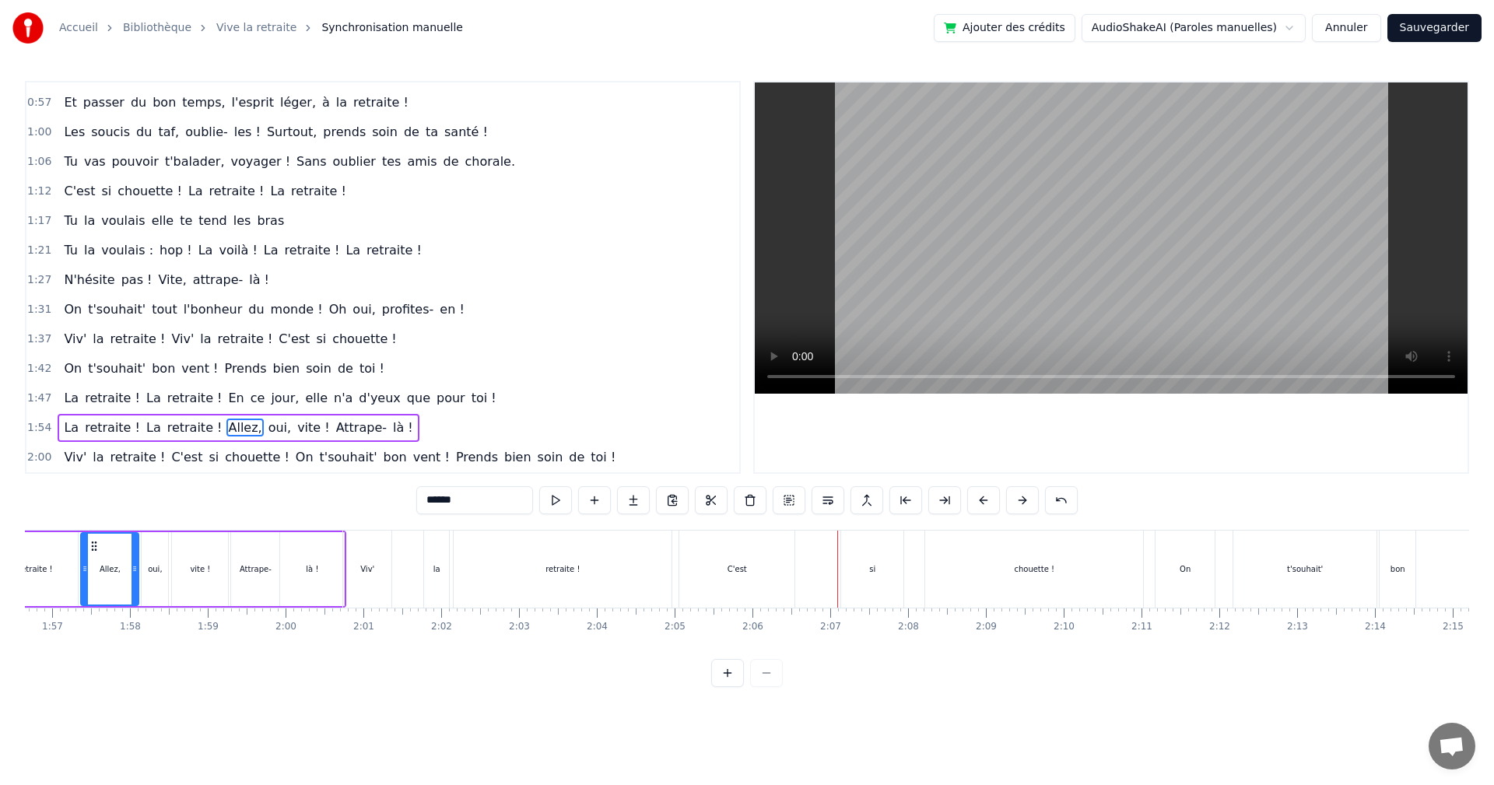
click at [614, 572] on div "retraite !" at bounding box center [563, 569] width 218 height 77
type input "**********"
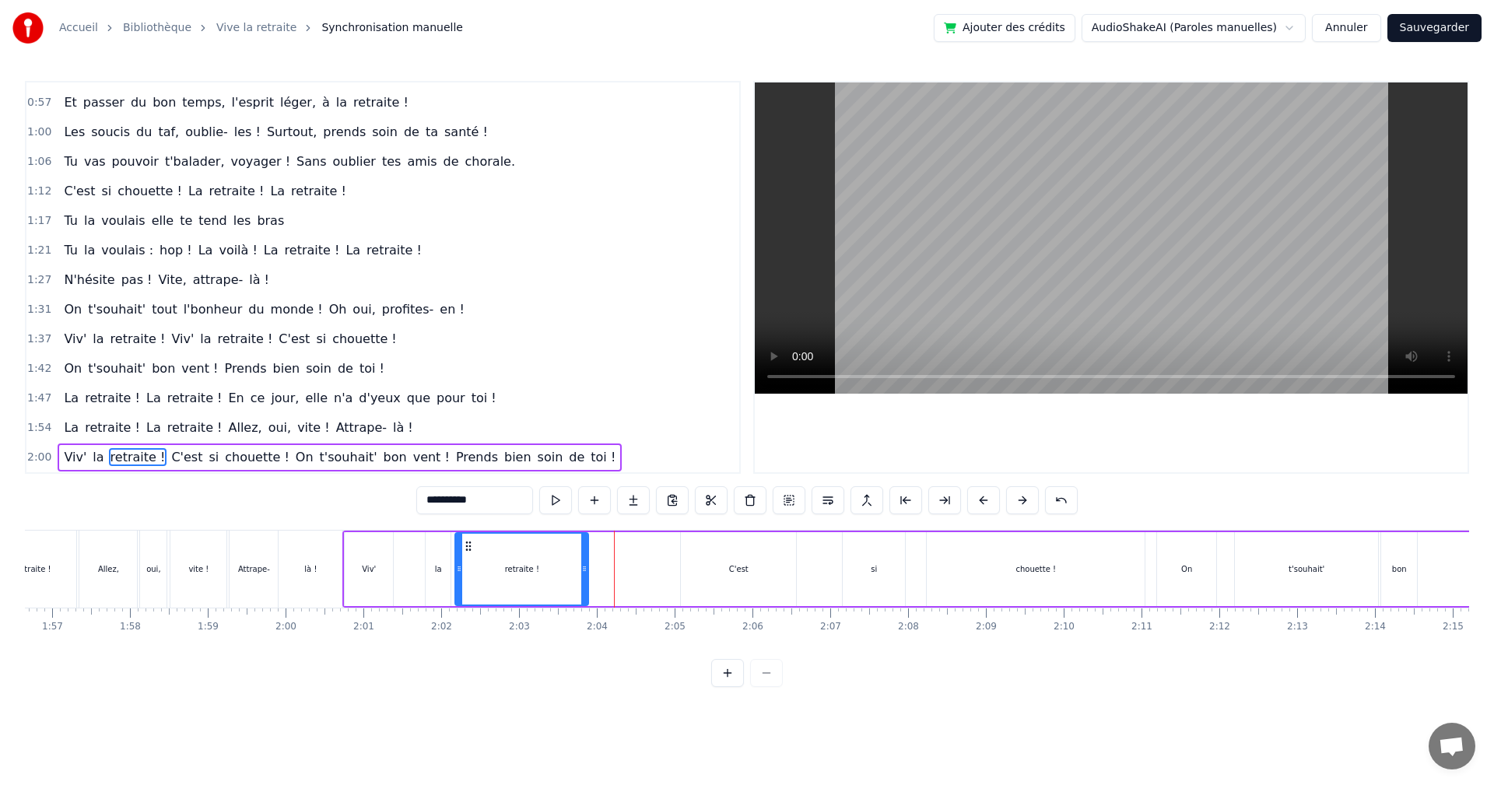
drag, startPoint x: 670, startPoint y: 544, endPoint x: 585, endPoint y: 554, distance: 85.4
click at [585, 554] on div at bounding box center [584, 569] width 6 height 71
click at [644, 411] on div "1:47 La retraite ! La retraite ! En ce jour, elle n'a d'yeux que pour toi !" at bounding box center [382, 399] width 713 height 30
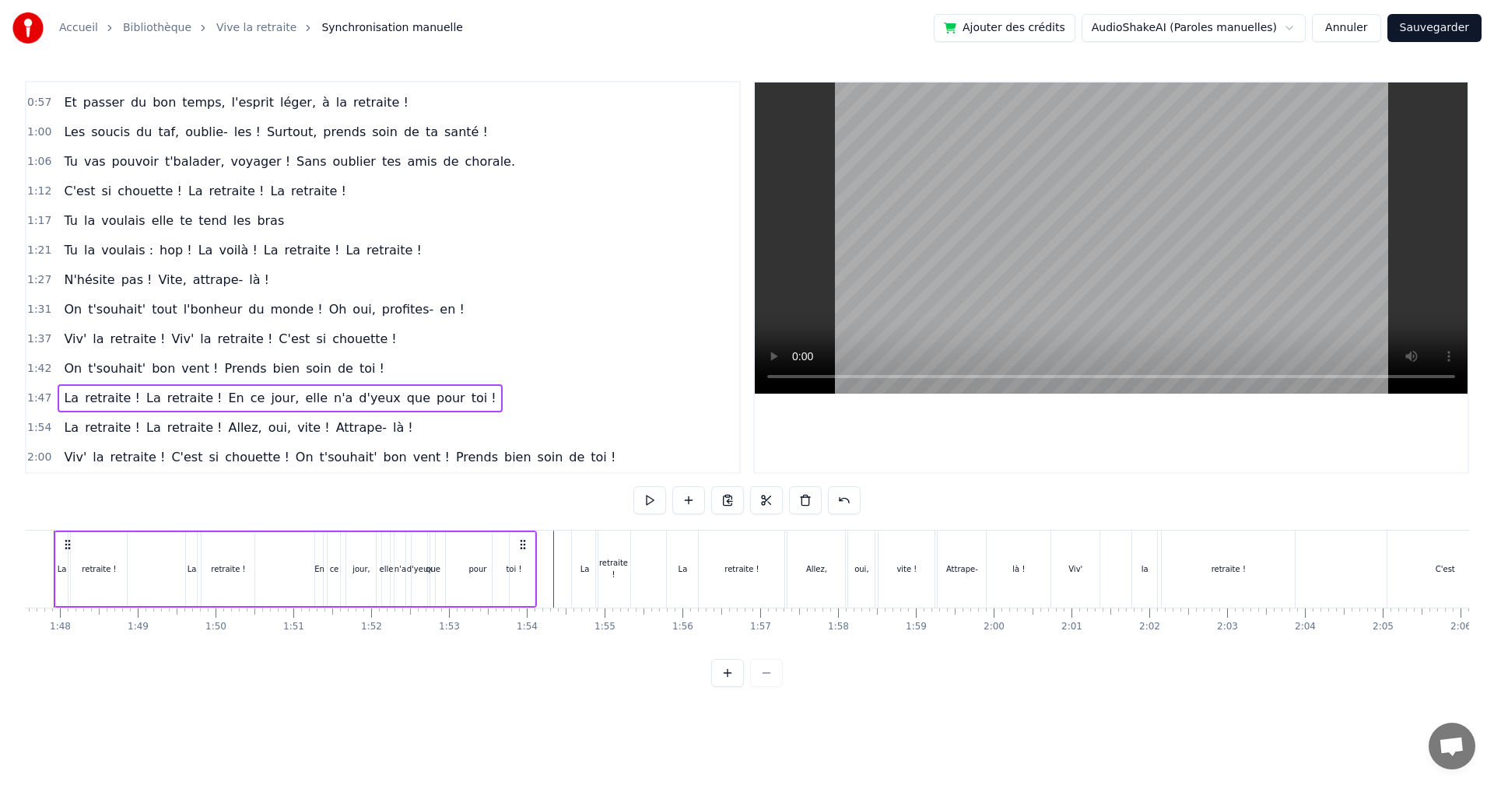
scroll to position [0, 8321]
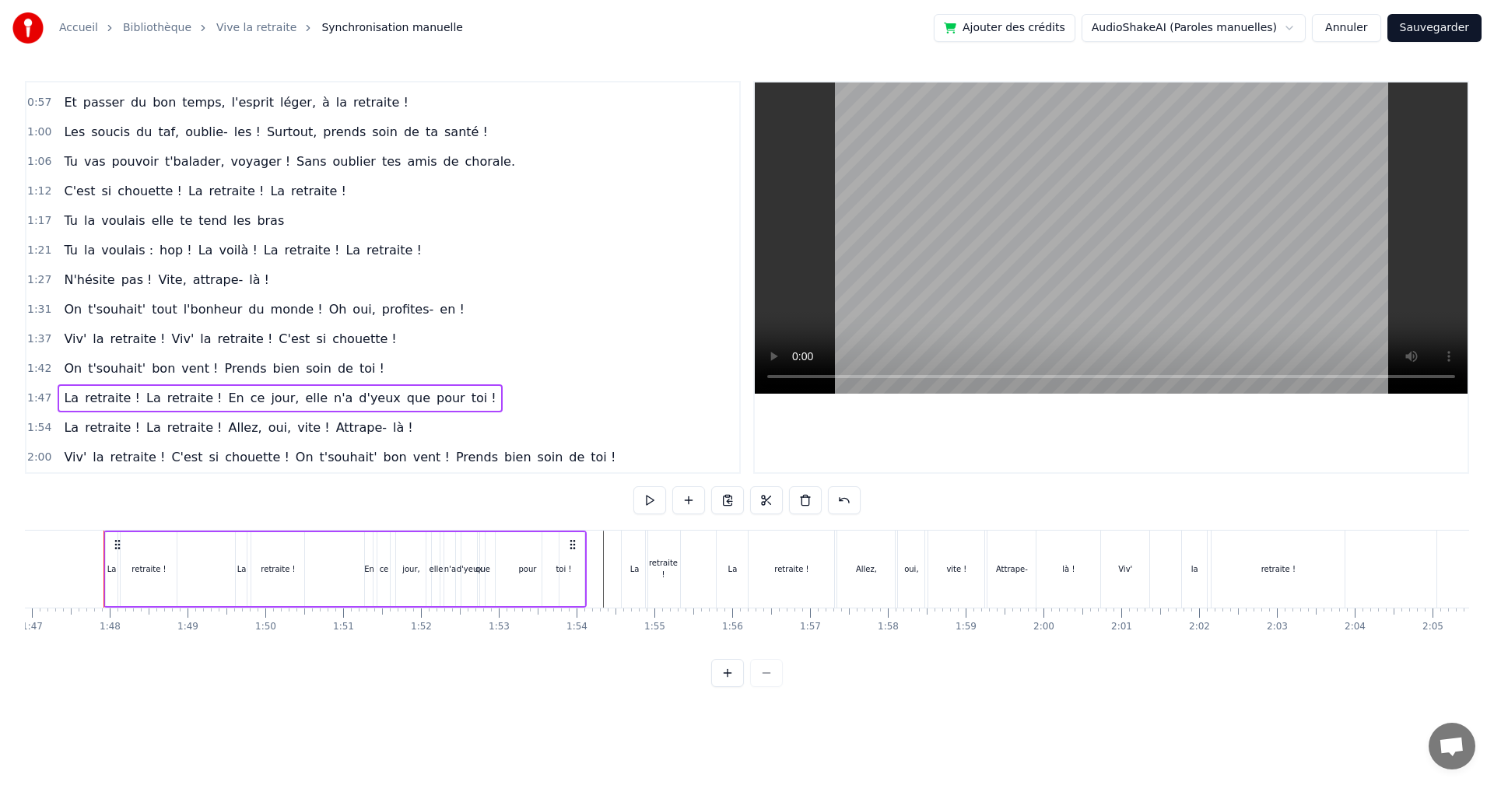
click at [170, 456] on span "C'est" at bounding box center [187, 457] width 34 height 18
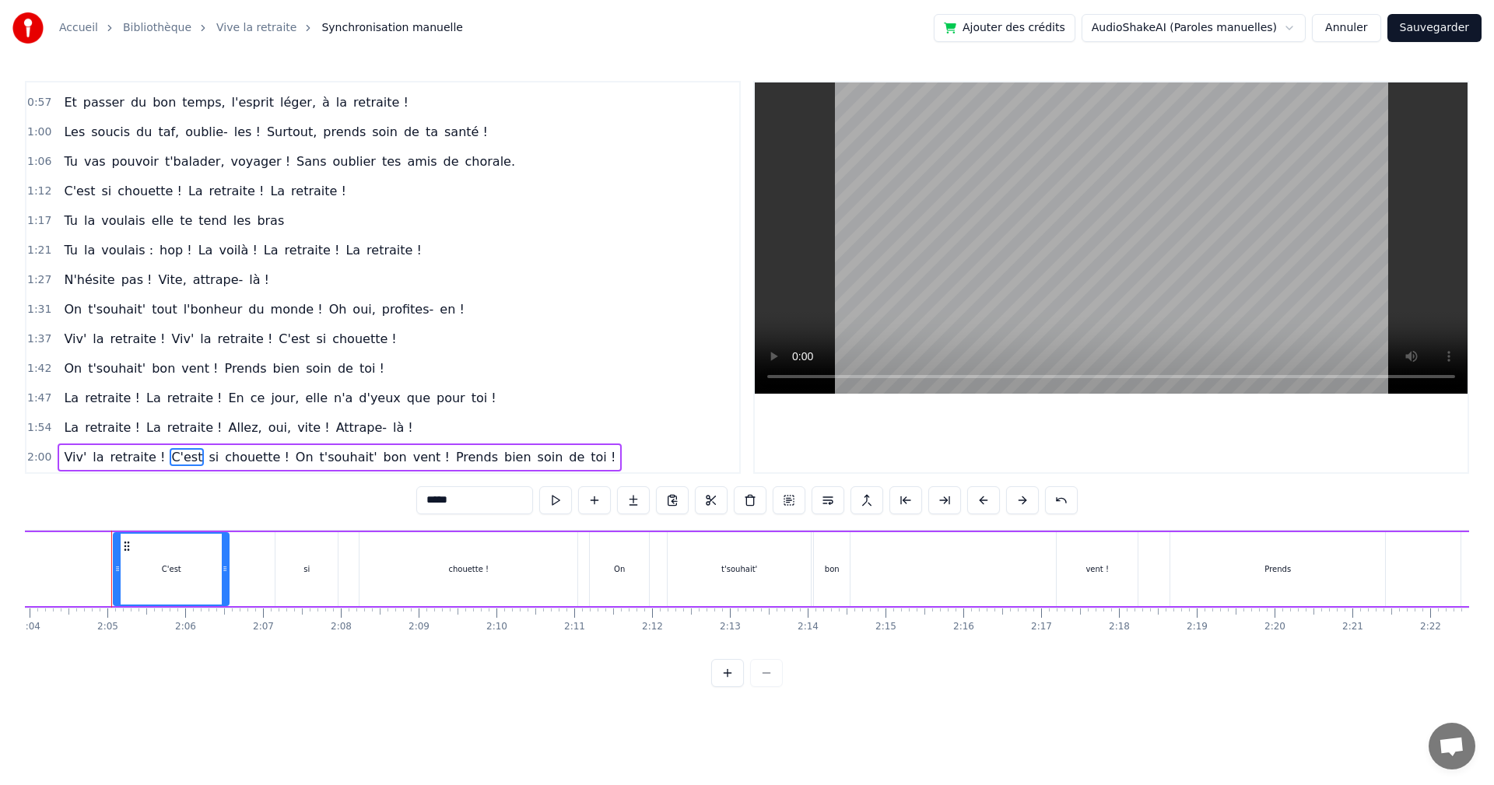
scroll to position [0, 9655]
click at [589, 455] on span "toi !" at bounding box center [603, 457] width 28 height 18
click at [207, 456] on span "si" at bounding box center [213, 457] width 13 height 18
click at [223, 450] on span "chouette !" at bounding box center [257, 457] width 68 height 18
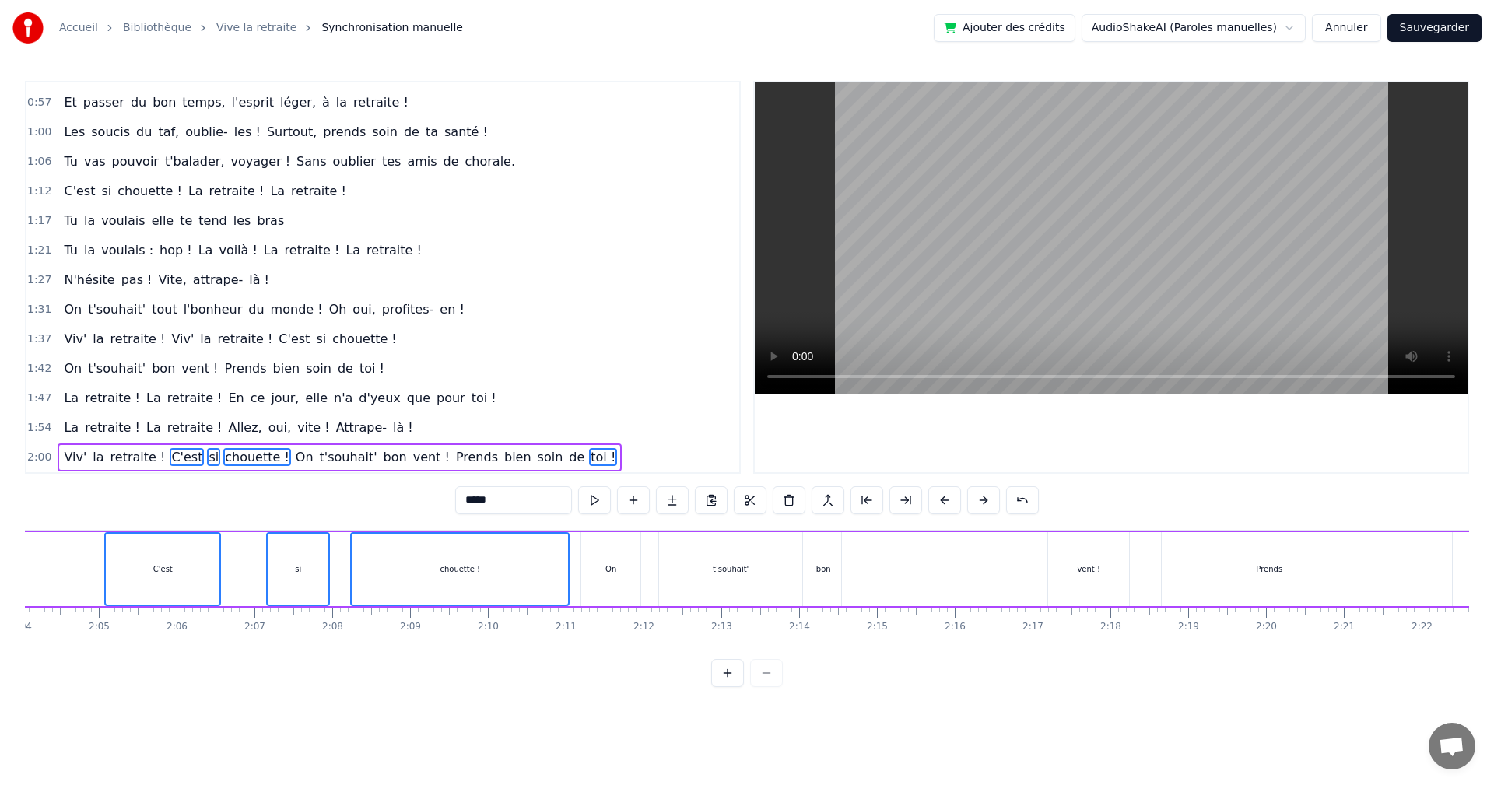
click at [294, 454] on span "On" at bounding box center [304, 457] width 21 height 18
click at [318, 454] on span "t'souhait'" at bounding box center [348, 457] width 61 height 18
click at [412, 451] on span "vent !" at bounding box center [432, 457] width 40 height 18
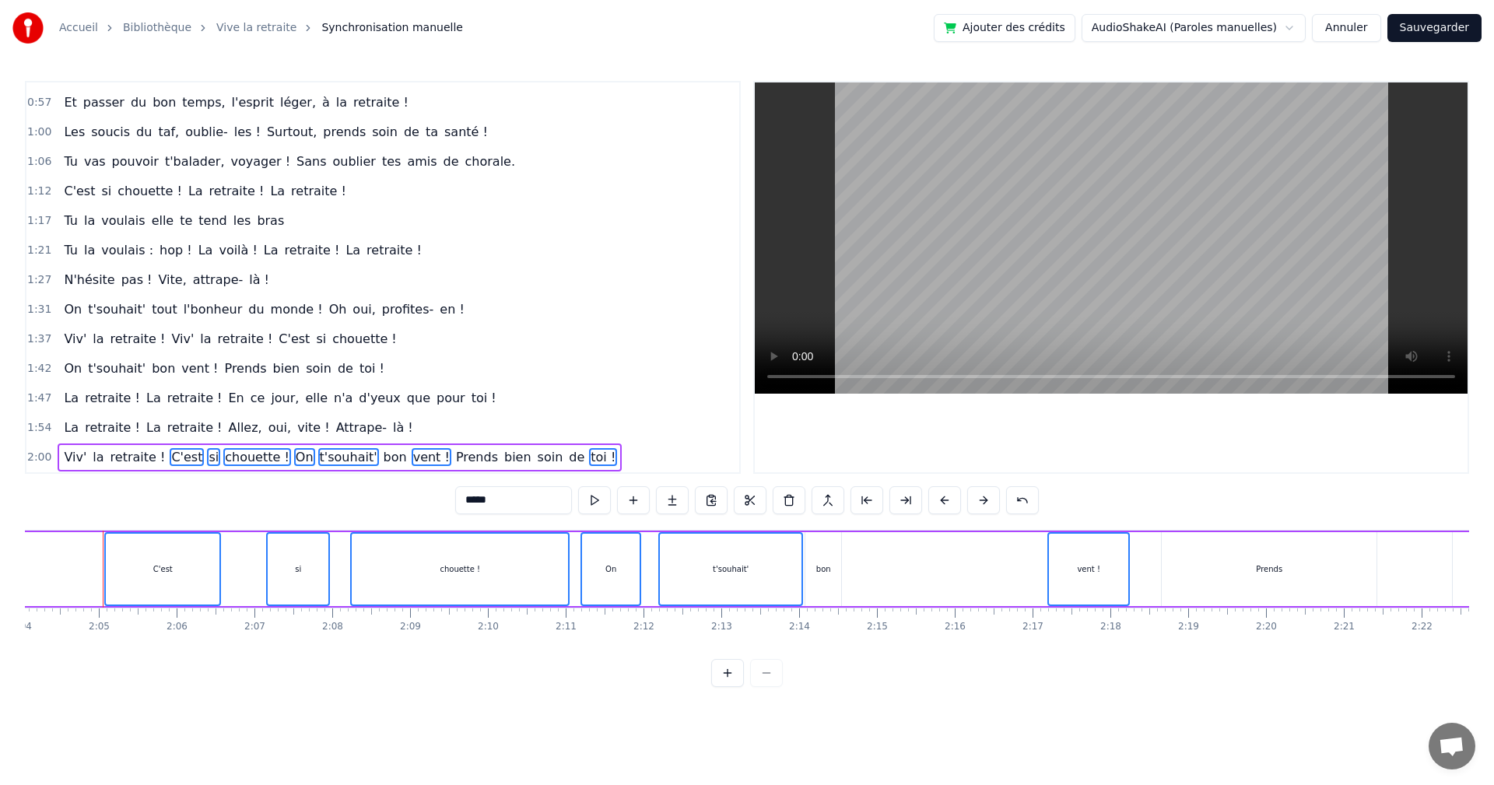
click at [455, 451] on span "Prends" at bounding box center [477, 457] width 45 height 18
click at [382, 452] on span "bon" at bounding box center [395, 457] width 26 height 18
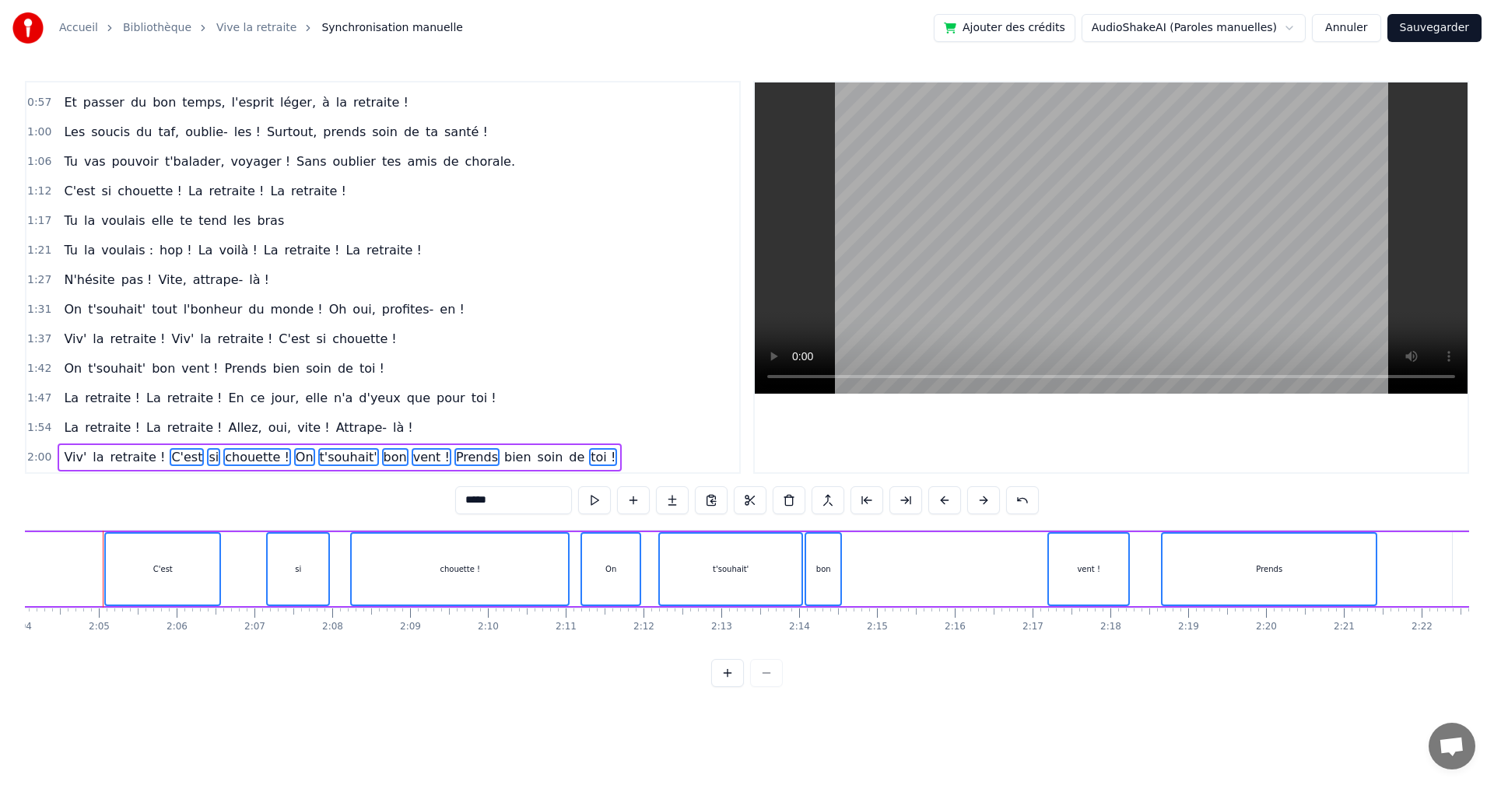
drag, startPoint x: 456, startPoint y: 457, endPoint x: 465, endPoint y: 457, distance: 9.3
click at [503, 457] on span "bien" at bounding box center [518, 457] width 30 height 18
click at [536, 457] on span "soin" at bounding box center [550, 457] width 29 height 18
click at [567, 453] on span "de" at bounding box center [576, 457] width 19 height 18
click at [121, 545] on div "C'est" at bounding box center [163, 569] width 114 height 71
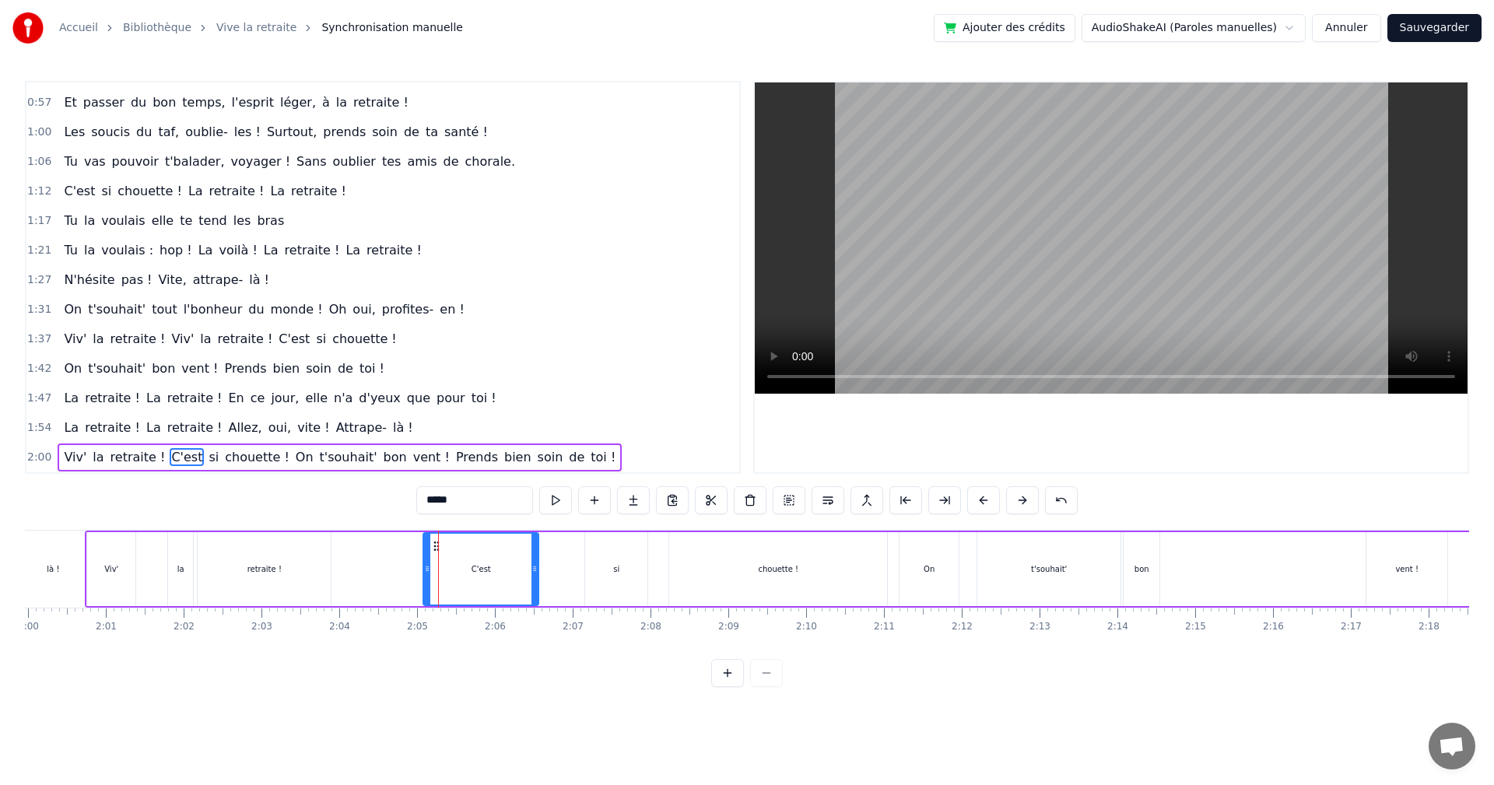
scroll to position [0, 9284]
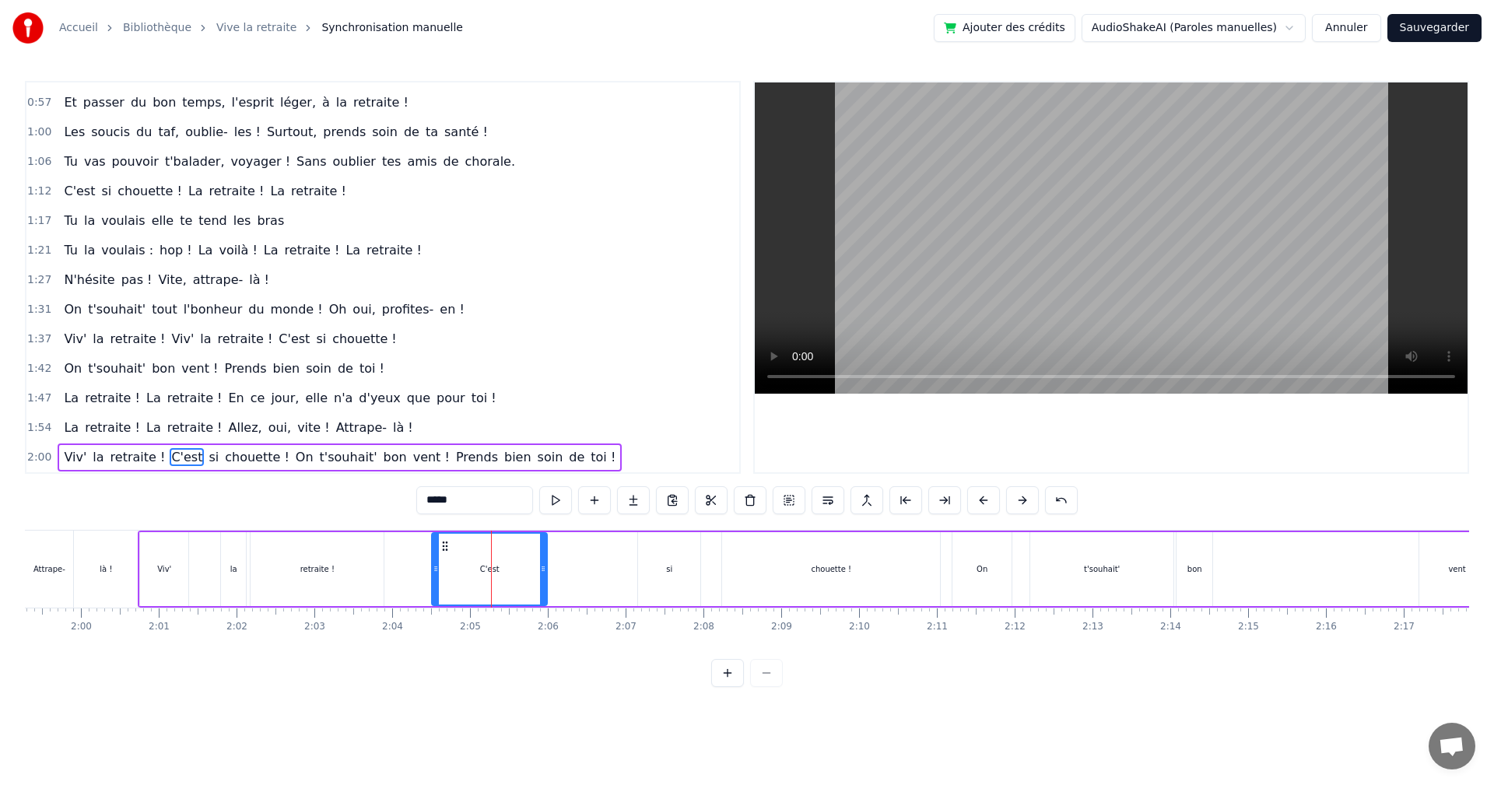
drag, startPoint x: 489, startPoint y: 541, endPoint x: 444, endPoint y: 555, distance: 46.5
click at [444, 555] on div "C'est" at bounding box center [490, 569] width 114 height 71
click at [652, 549] on div "si" at bounding box center [669, 569] width 62 height 74
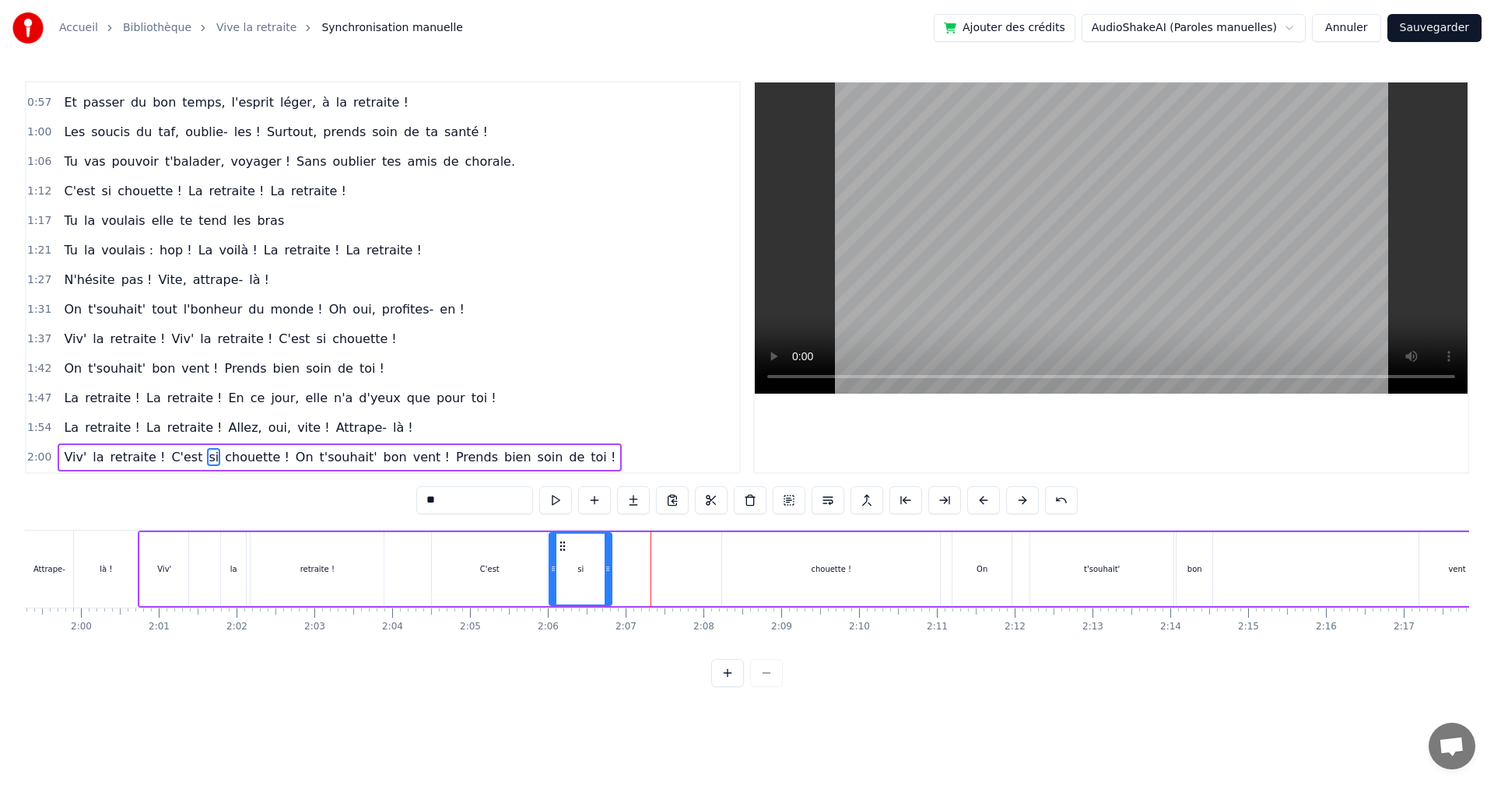
drag, startPoint x: 652, startPoint y: 542, endPoint x: 563, endPoint y: 572, distance: 93.5
click at [563, 572] on div "si" at bounding box center [580, 569] width 61 height 71
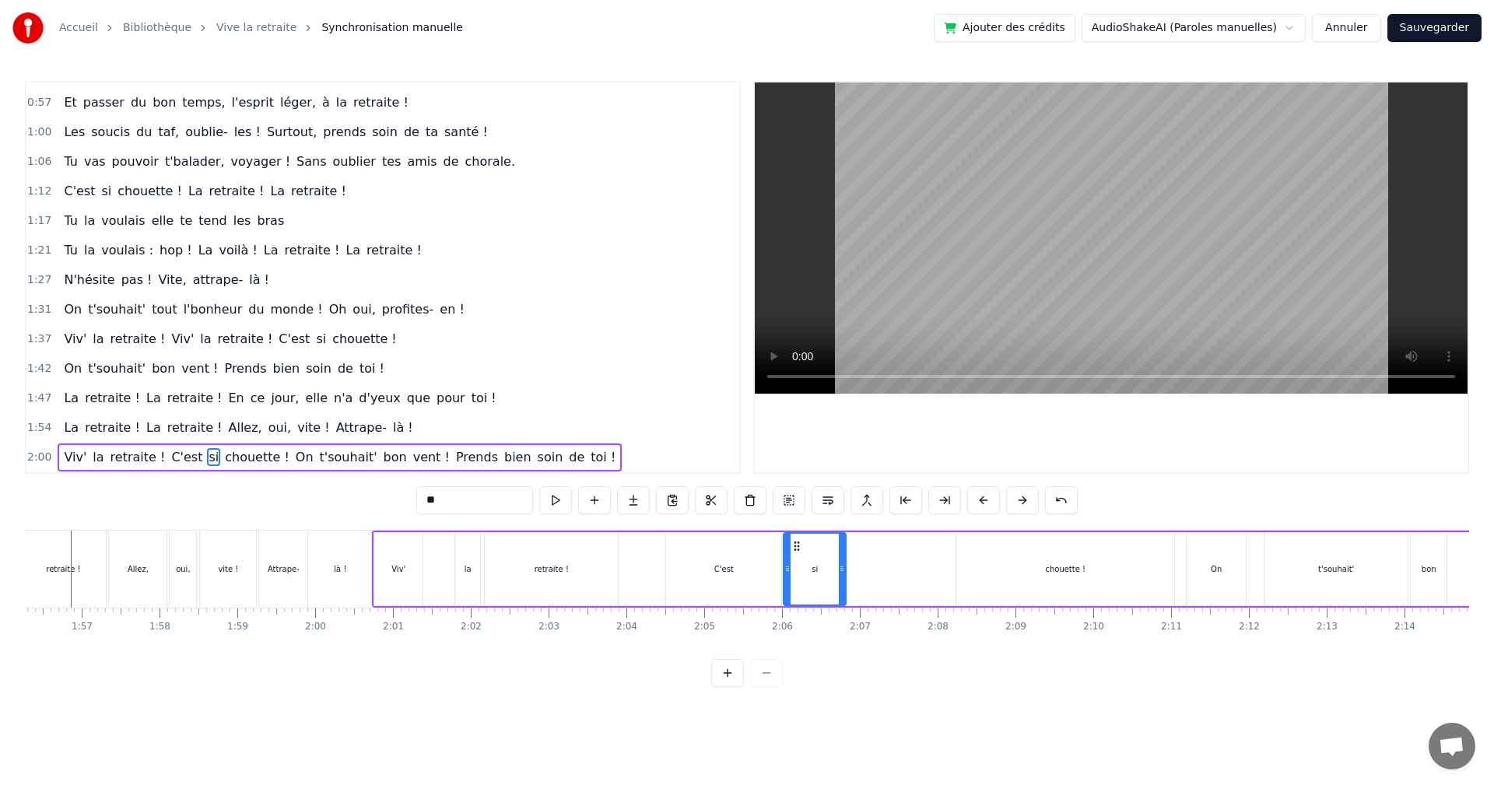
scroll to position [0, 9017]
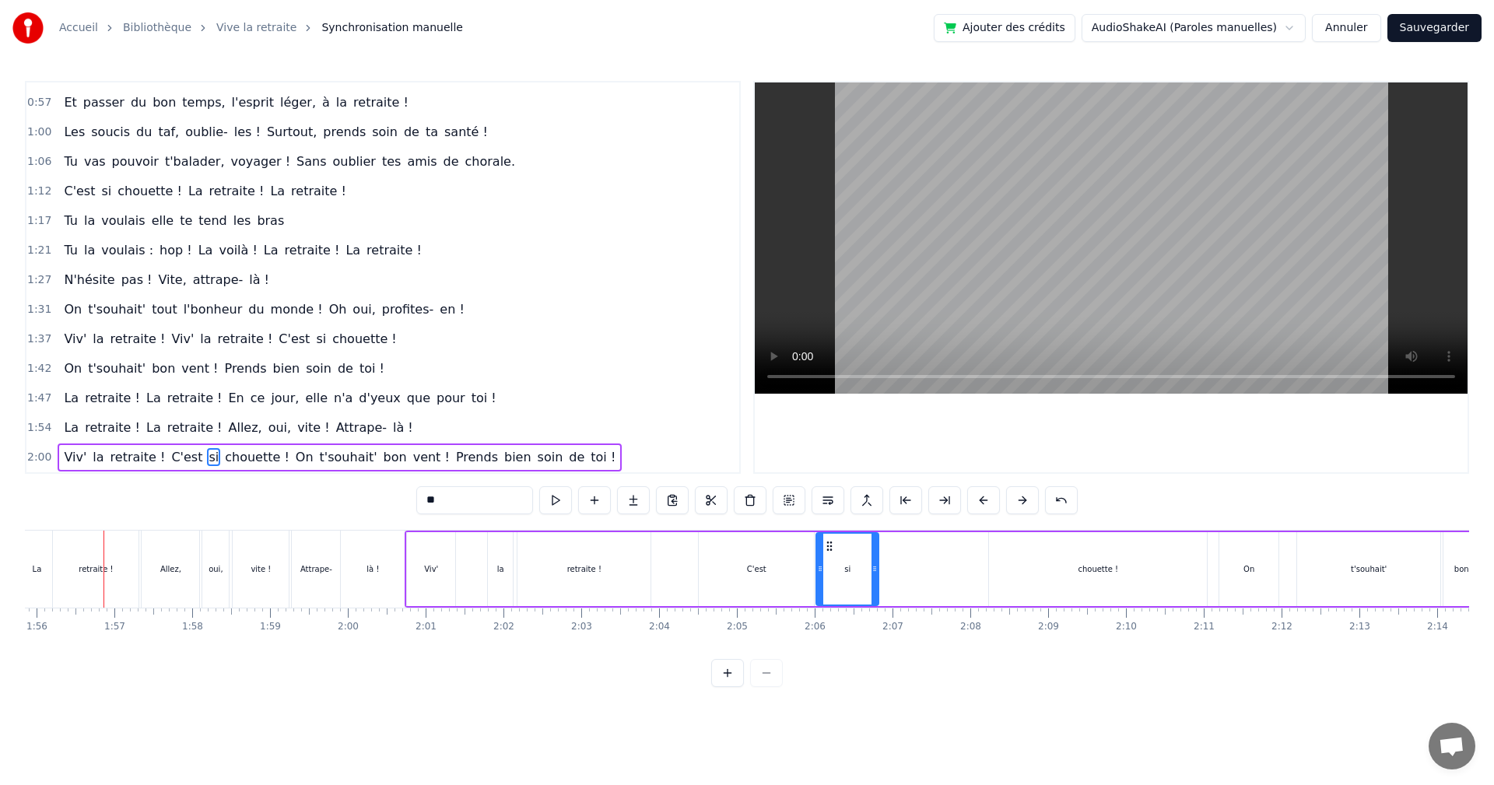
click at [901, 333] on video at bounding box center [1111, 237] width 713 height 311
click at [1003, 286] on video at bounding box center [1111, 237] width 713 height 311
click at [603, 555] on div "retraite !" at bounding box center [584, 569] width 133 height 74
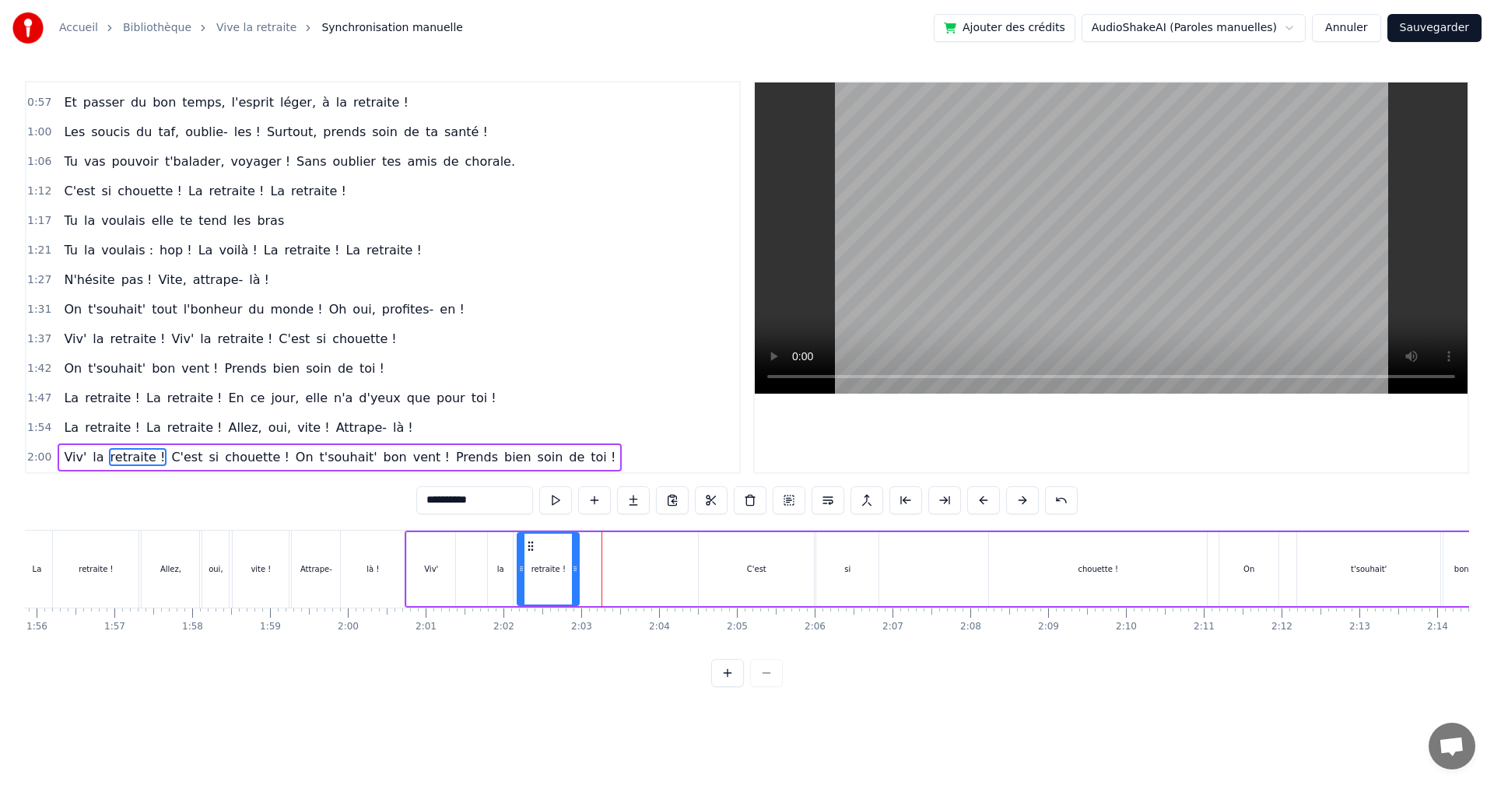
drag, startPoint x: 644, startPoint y: 570, endPoint x: 573, endPoint y: 570, distance: 71.6
click at [573, 570] on icon at bounding box center [575, 569] width 6 height 12
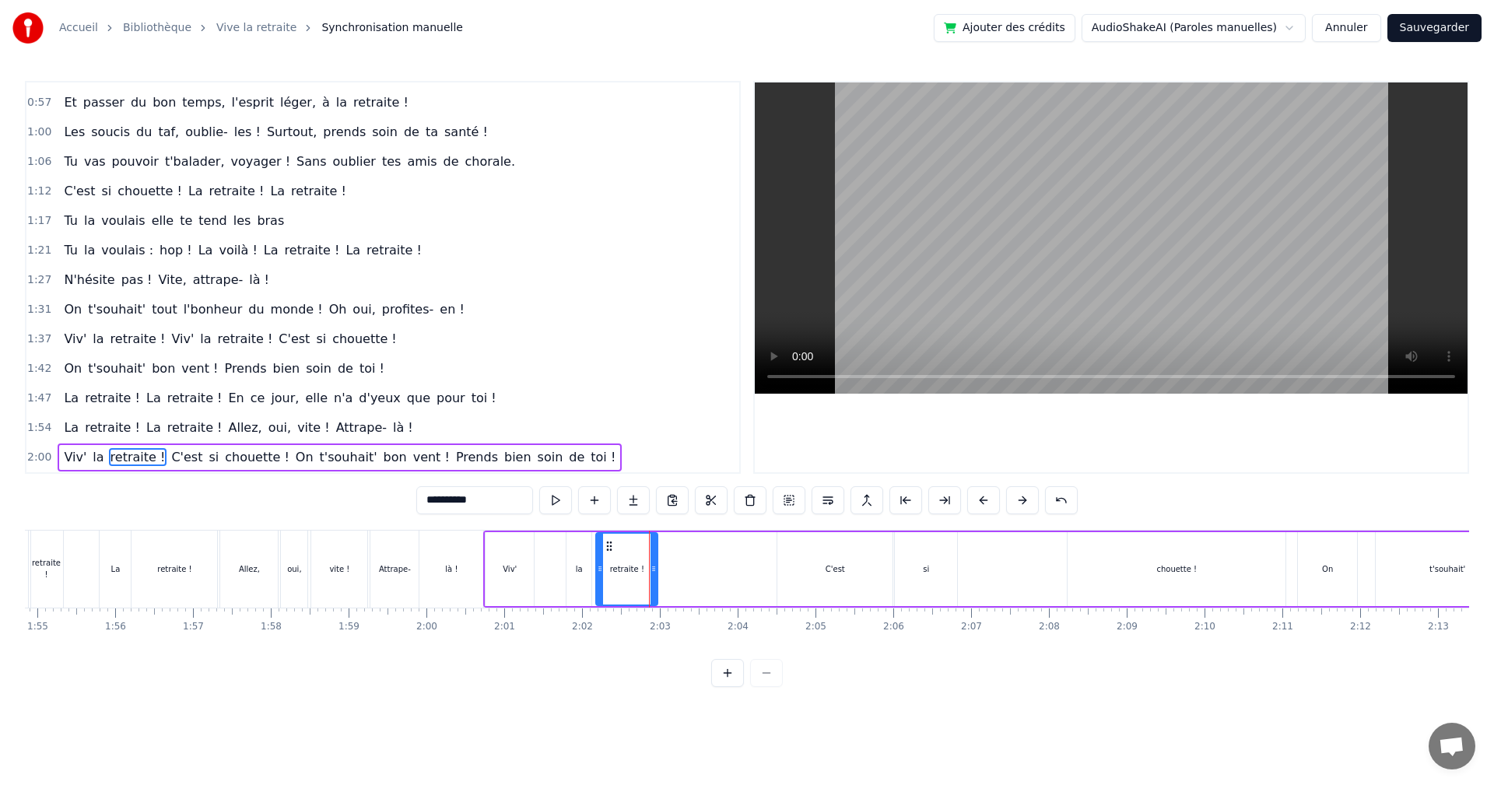
click at [660, 712] on html "Accueil Bibliothèque Vive la retraite Synchronisation manuelle Ajouter des créd…" at bounding box center [747, 356] width 1494 height 712
click at [1349, 557] on div "On" at bounding box center [1327, 569] width 59 height 74
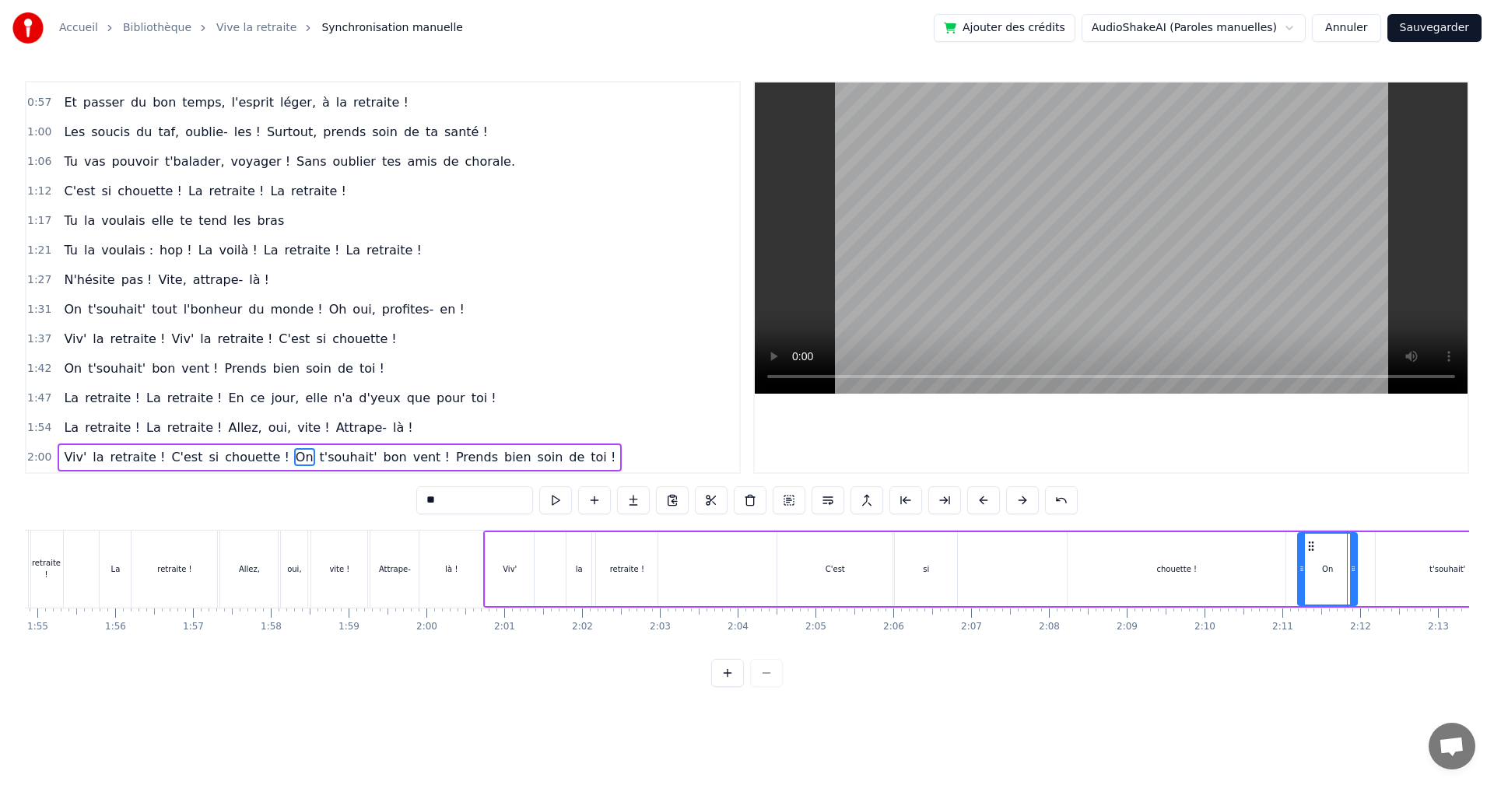
click at [514, 564] on div "Viv'" at bounding box center [510, 569] width 14 height 12
type input "****"
drag, startPoint x: 577, startPoint y: 576, endPoint x: 546, endPoint y: 578, distance: 30.4
click at [546, 578] on div "Viv' la retraite ! C'est si chouette ! On t'souhait' bon vent ! Prends bien soi…" at bounding box center [1411, 569] width 1857 height 77
click at [577, 570] on div "la" at bounding box center [579, 569] width 7 height 12
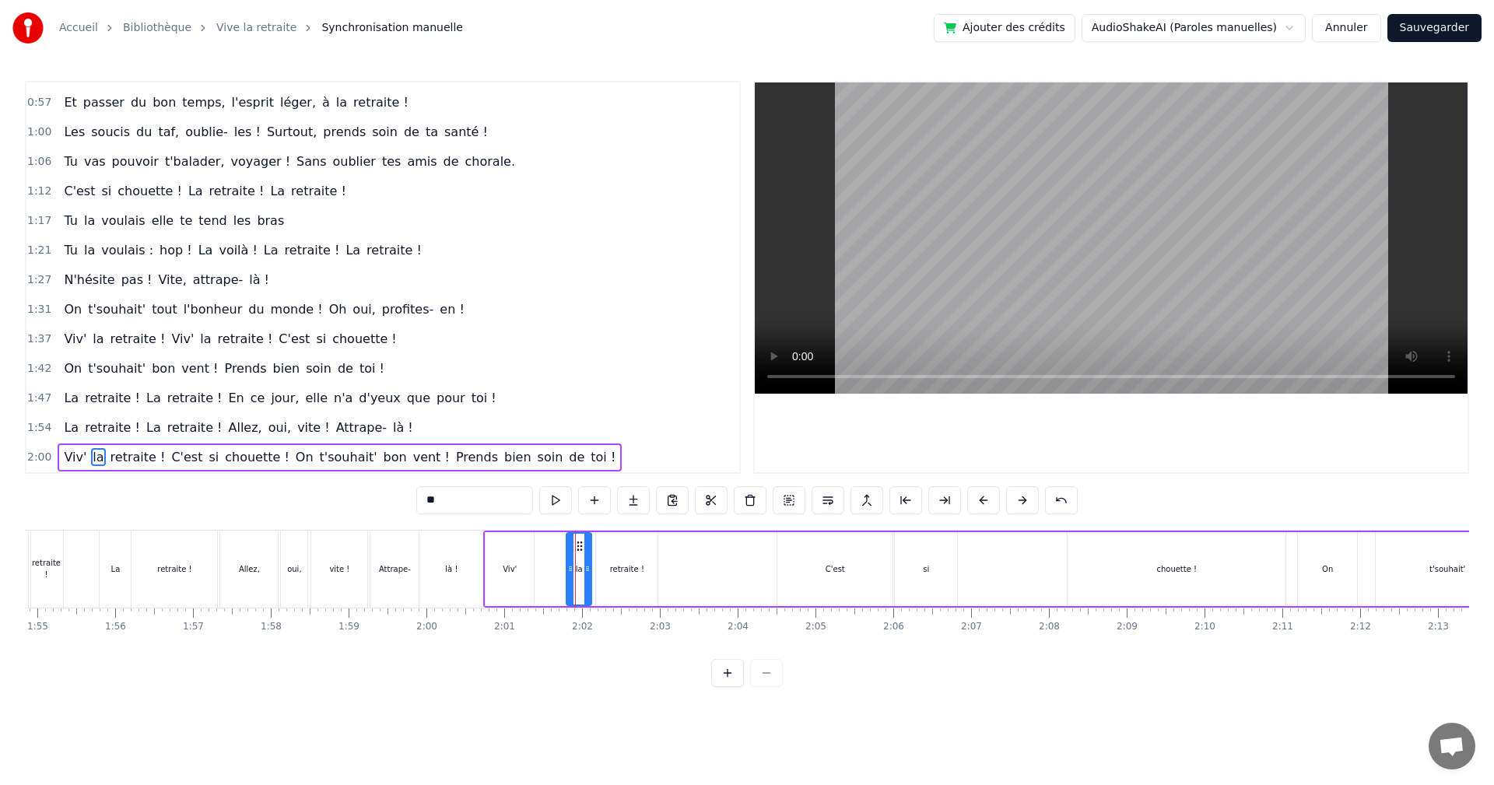
click at [555, 571] on div "Viv' la retraite ! C'est si chouette ! On t'souhait' bon vent ! Prends bien soi…" at bounding box center [1411, 569] width 1857 height 77
click at [579, 549] on div "la" at bounding box center [579, 569] width 25 height 74
drag, startPoint x: 579, startPoint y: 546, endPoint x: 560, endPoint y: 550, distance: 19.8
click at [560, 550] on icon at bounding box center [560, 546] width 12 height 12
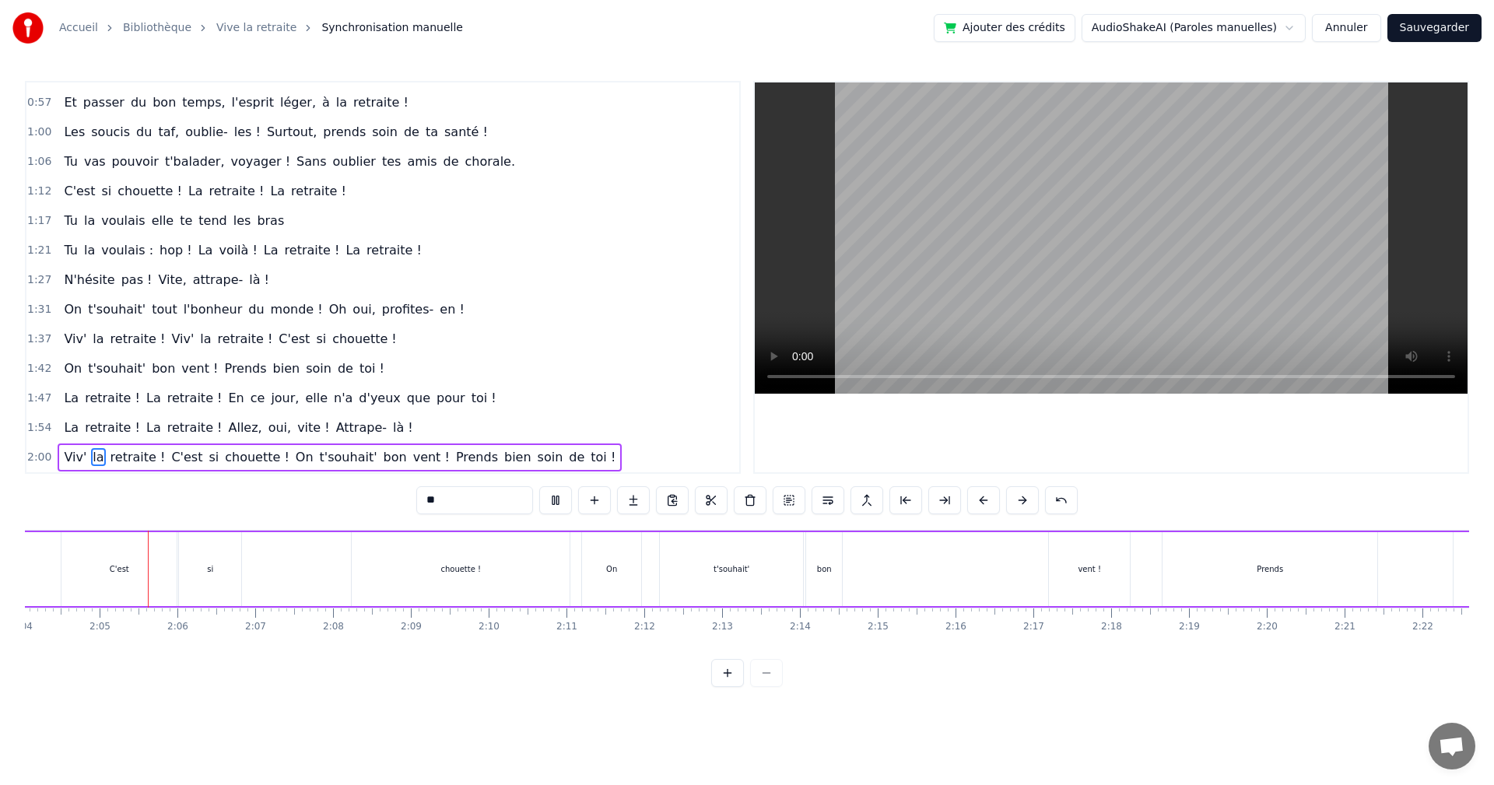
scroll to position [0, 9655]
click at [422, 571] on div "chouette !" at bounding box center [460, 569] width 218 height 74
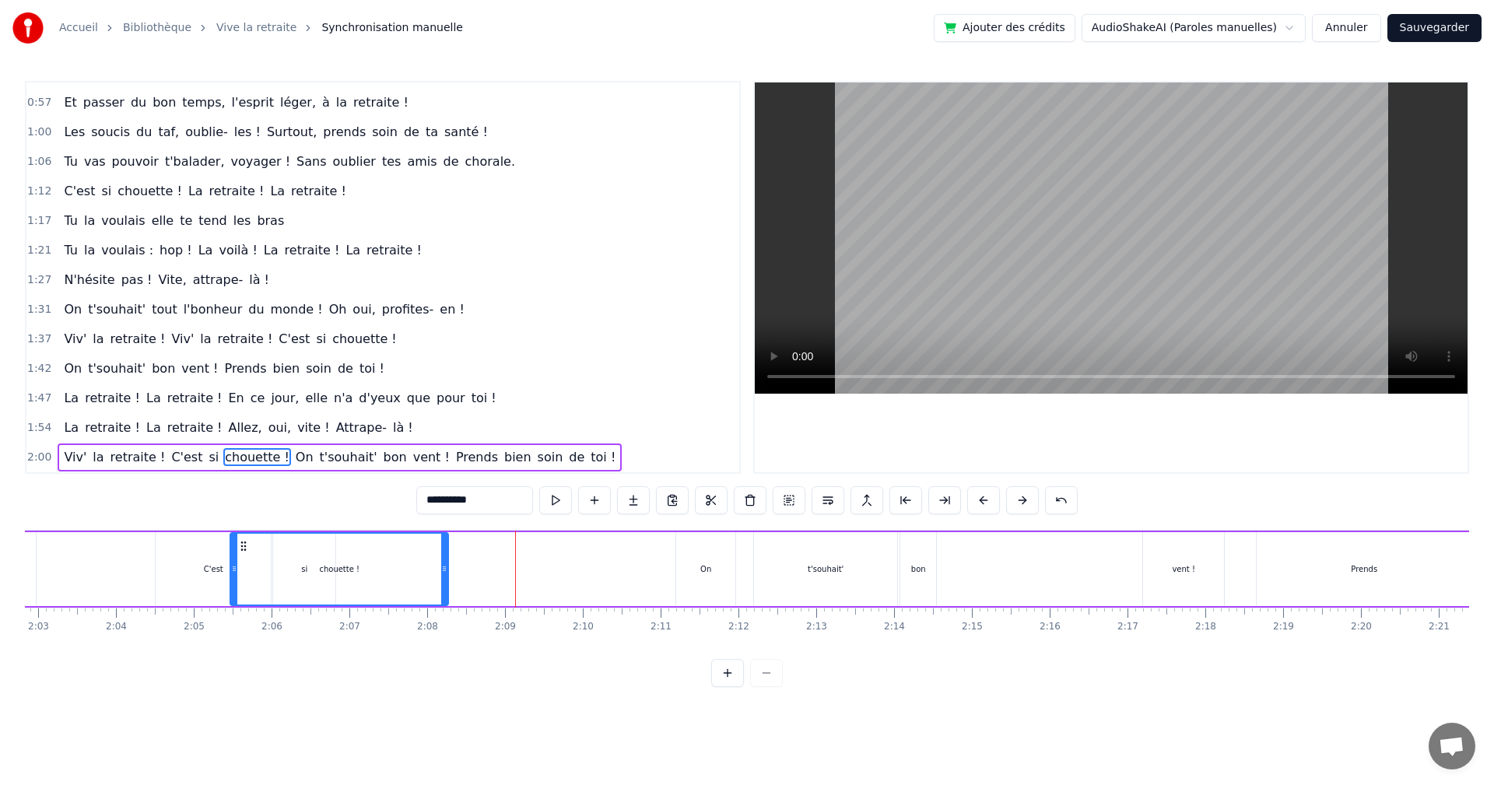
scroll to position [0, 9516]
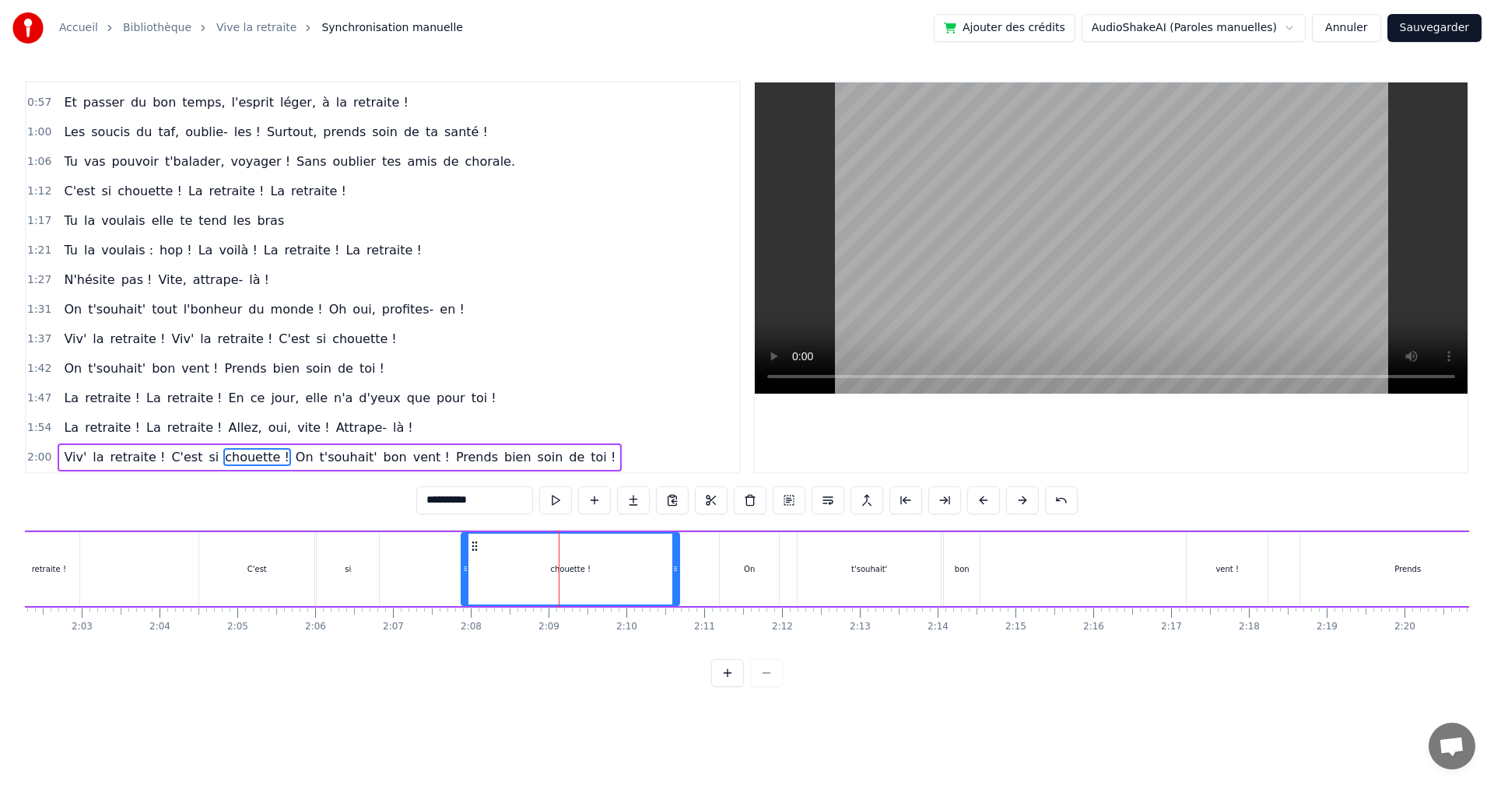
drag, startPoint x: 363, startPoint y: 542, endPoint x: 474, endPoint y: 563, distance: 112.5
click at [474, 563] on div "chouette !" at bounding box center [570, 569] width 216 height 71
click at [362, 552] on div "si" at bounding box center [348, 569] width 62 height 74
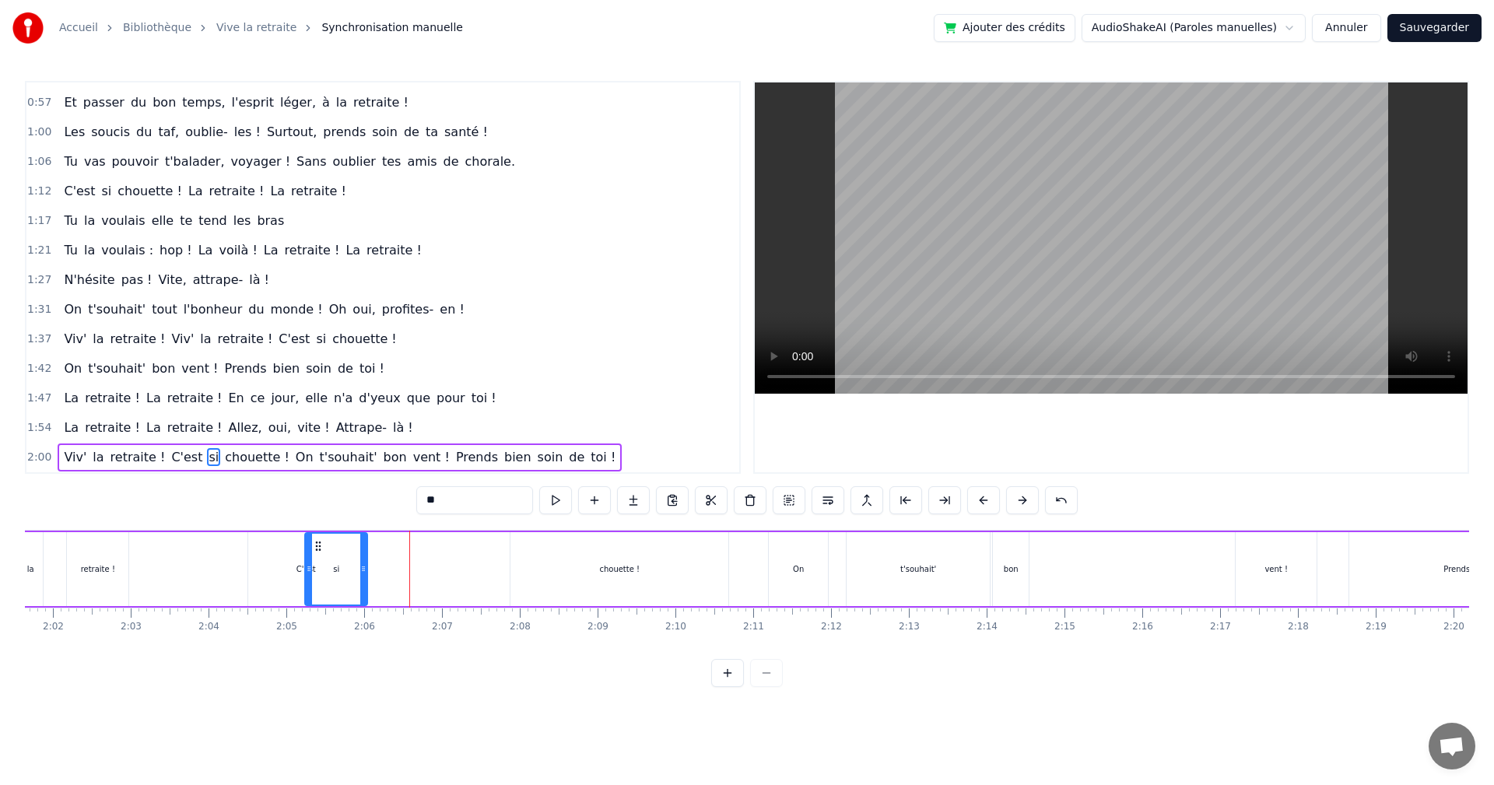
drag, startPoint x: 327, startPoint y: 544, endPoint x: 314, endPoint y: 556, distance: 18.2
click at [314, 556] on div "si" at bounding box center [336, 569] width 61 height 71
drag, startPoint x: 321, startPoint y: 546, endPoint x: 351, endPoint y: 549, distance: 29.8
click at [351, 549] on icon at bounding box center [348, 546] width 12 height 12
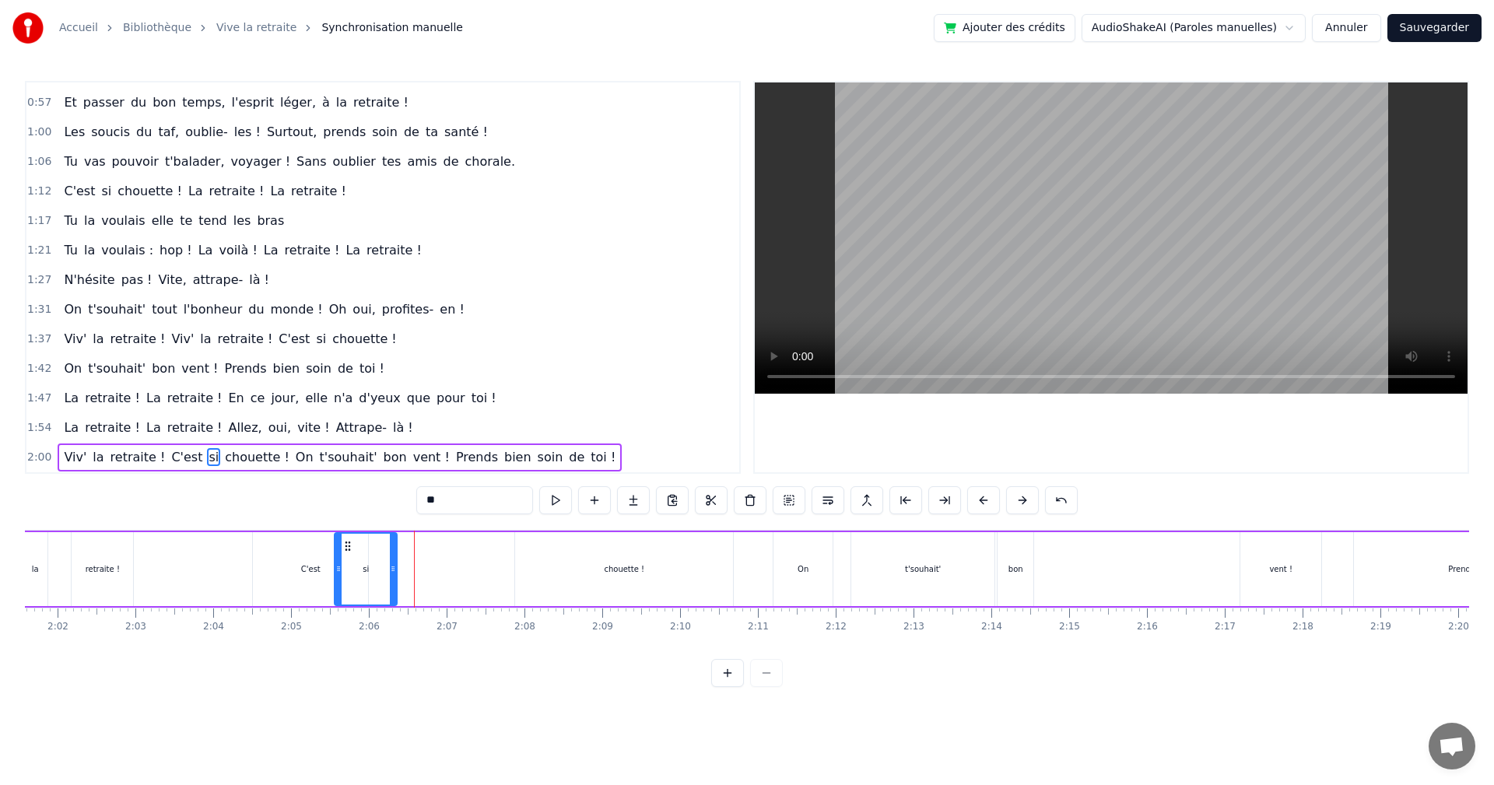
click at [585, 569] on div "chouette !" at bounding box center [624, 569] width 218 height 74
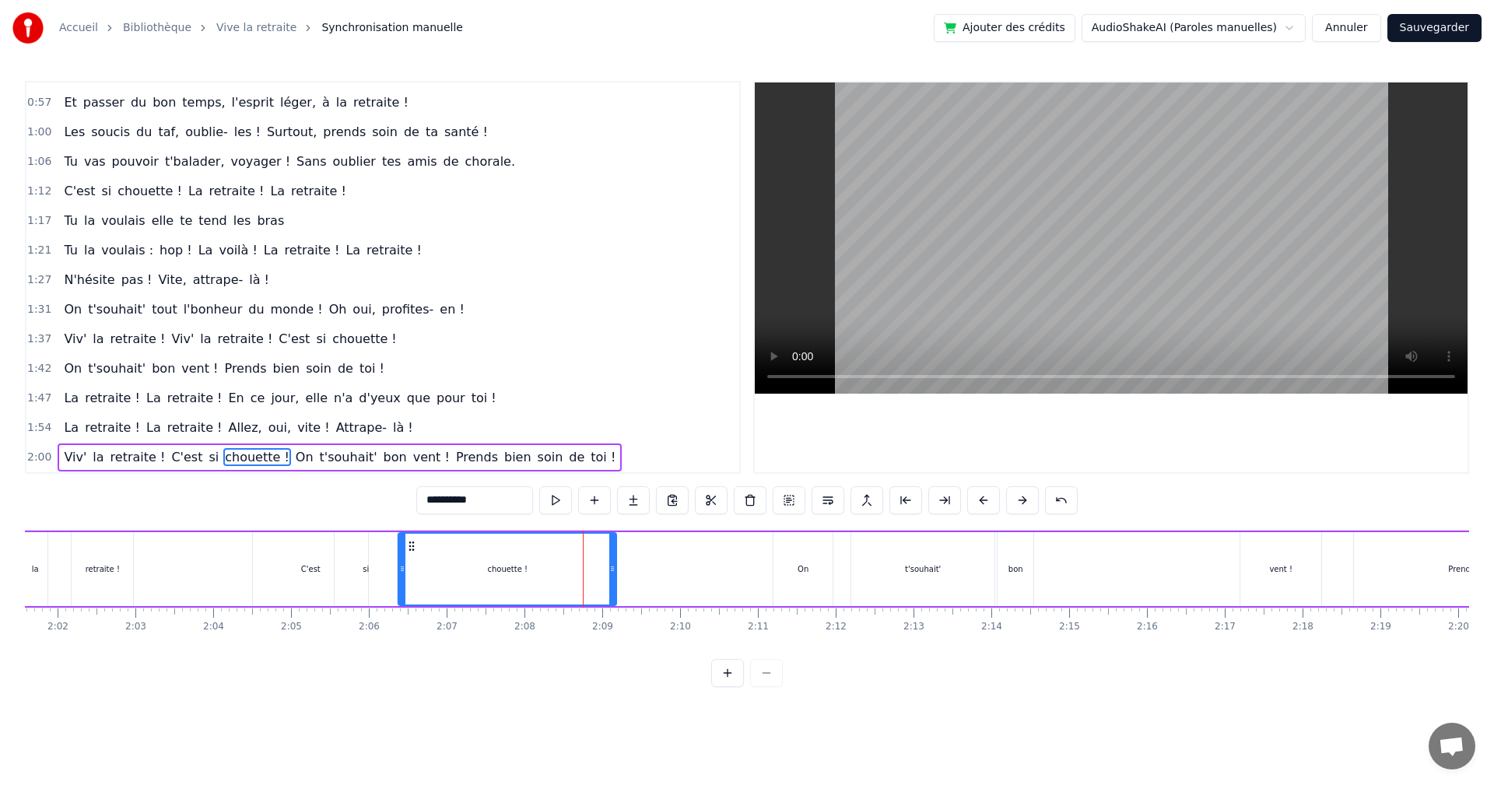
drag, startPoint x: 529, startPoint y: 547, endPoint x: 412, endPoint y: 573, distance: 119.5
click at [412, 573] on div "chouette !" at bounding box center [507, 569] width 216 height 71
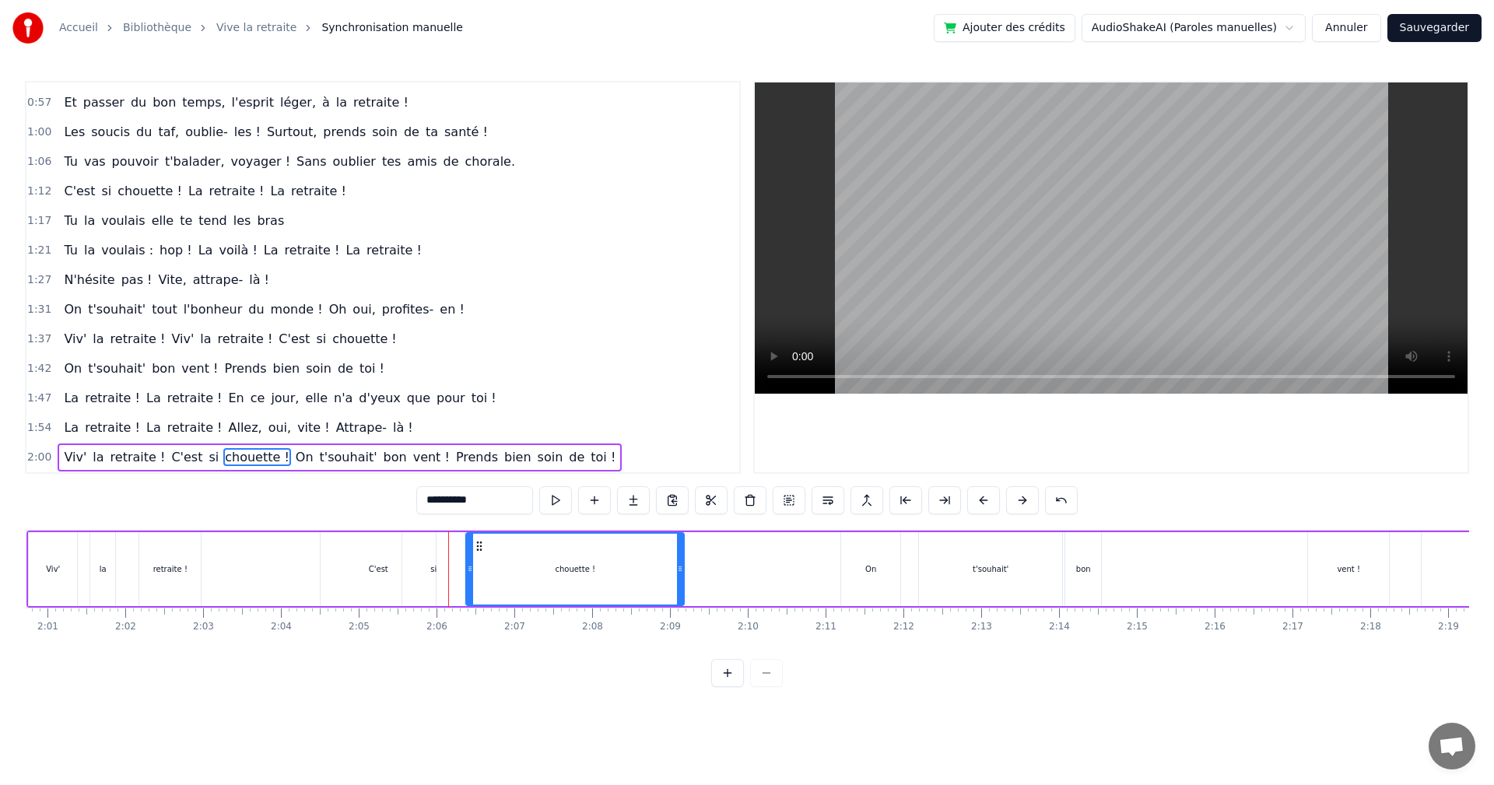
click at [372, 568] on div "C'est" at bounding box center [378, 569] width 19 height 12
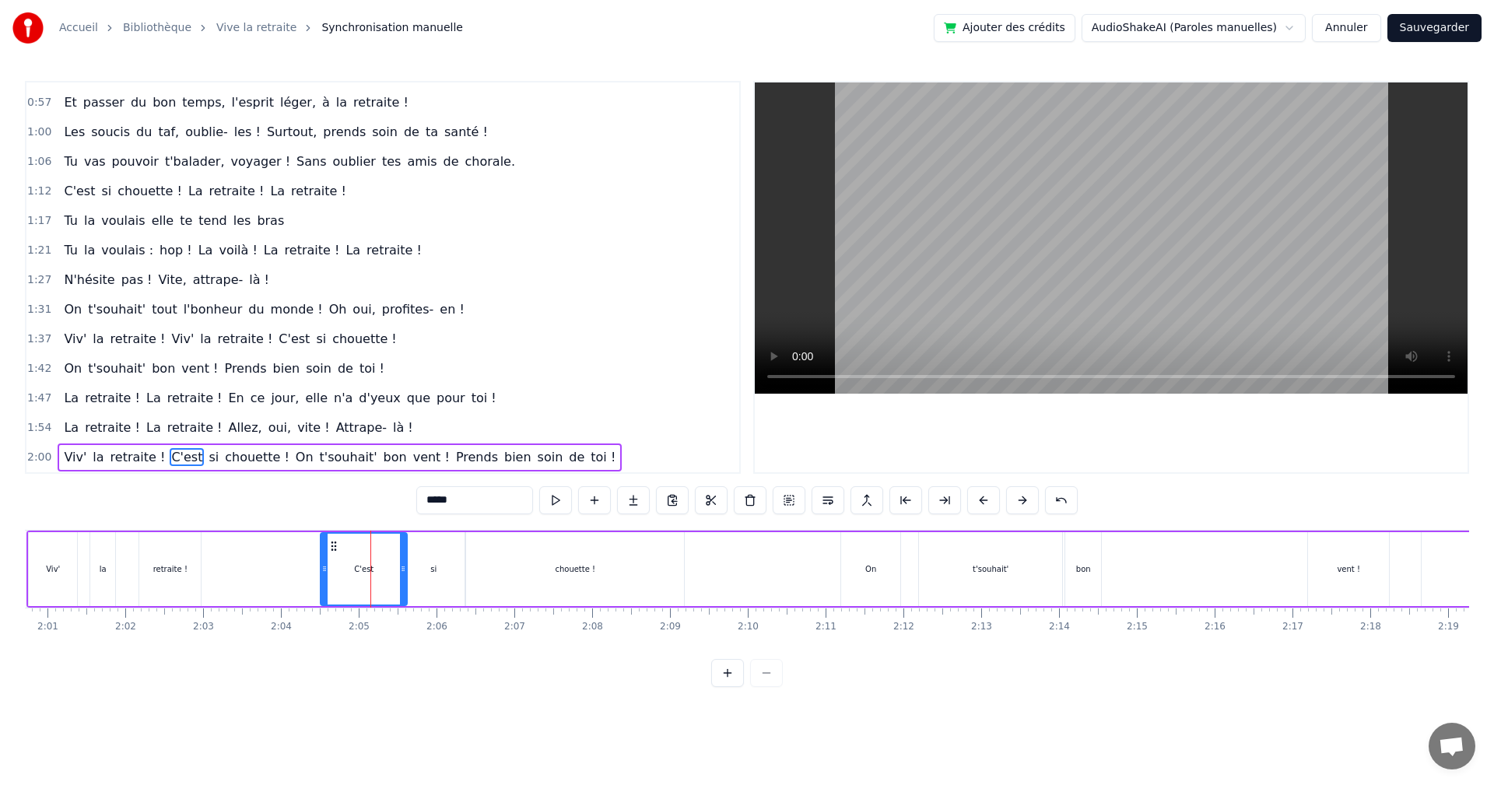
drag, startPoint x: 433, startPoint y: 568, endPoint x: 404, endPoint y: 576, distance: 29.8
click at [404, 576] on div at bounding box center [403, 569] width 6 height 71
click at [434, 570] on div "si" at bounding box center [433, 569] width 6 height 12
click at [1224, 377] on video at bounding box center [1111, 237] width 713 height 311
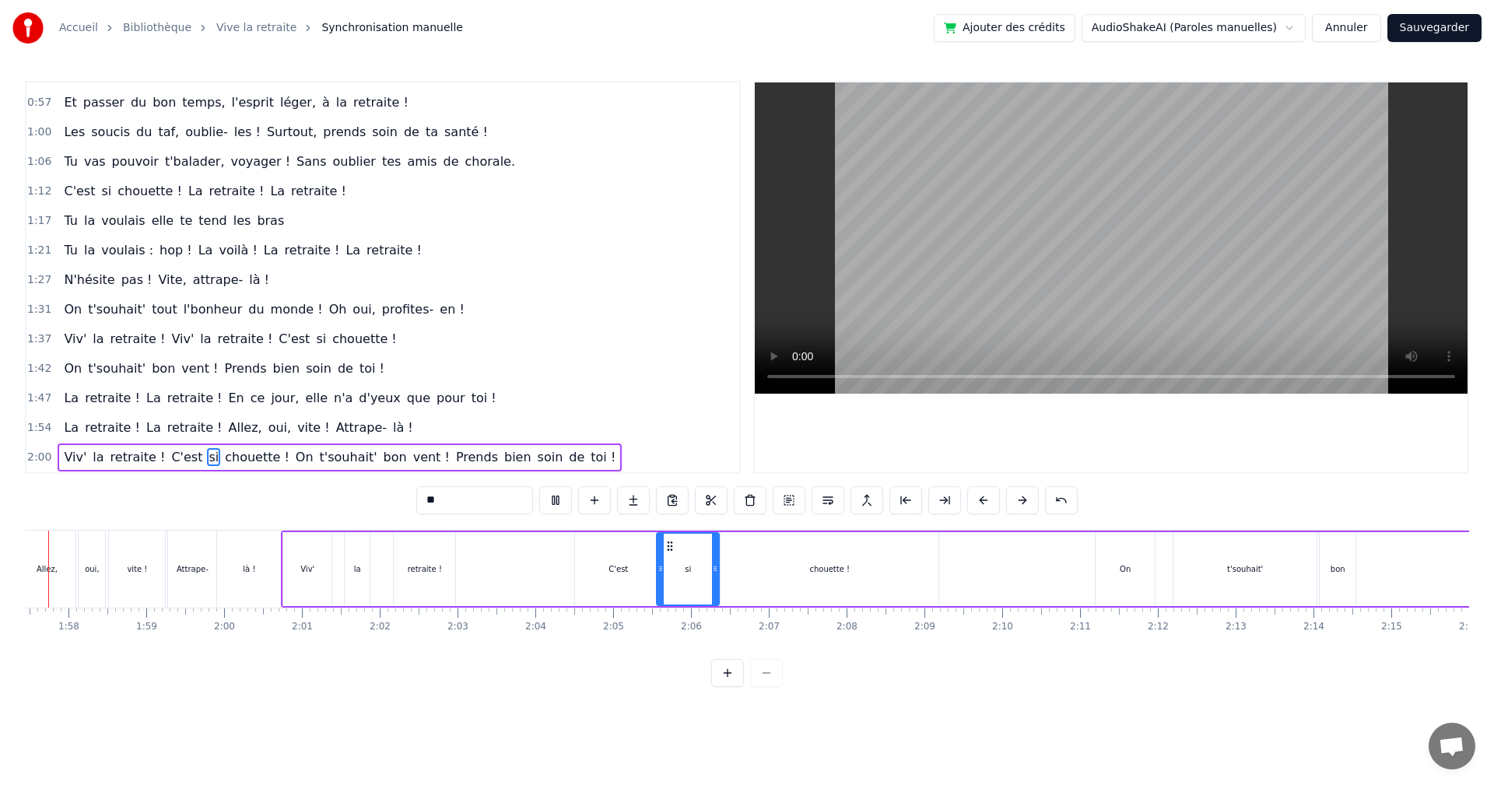
scroll to position [0, 9080]
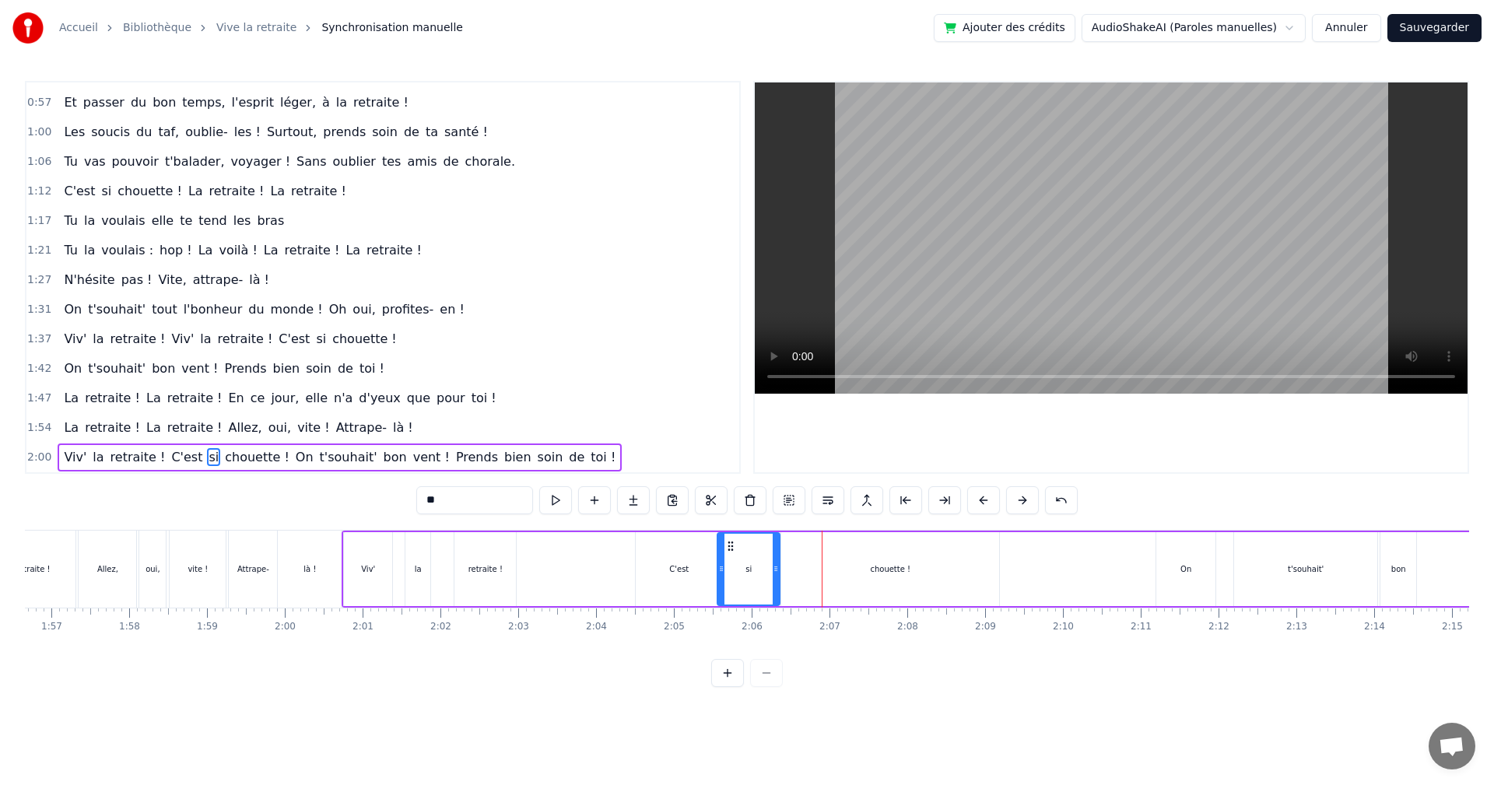
click at [697, 564] on div "C'est" at bounding box center [679, 569] width 86 height 74
click at [690, 560] on div at bounding box center [689, 569] width 6 height 71
drag, startPoint x: 745, startPoint y: 553, endPoint x: 728, endPoint y: 553, distance: 16.3
click at [728, 555] on div "si" at bounding box center [749, 569] width 62 height 74
drag, startPoint x: 732, startPoint y: 544, endPoint x: 710, endPoint y: 556, distance: 24.7
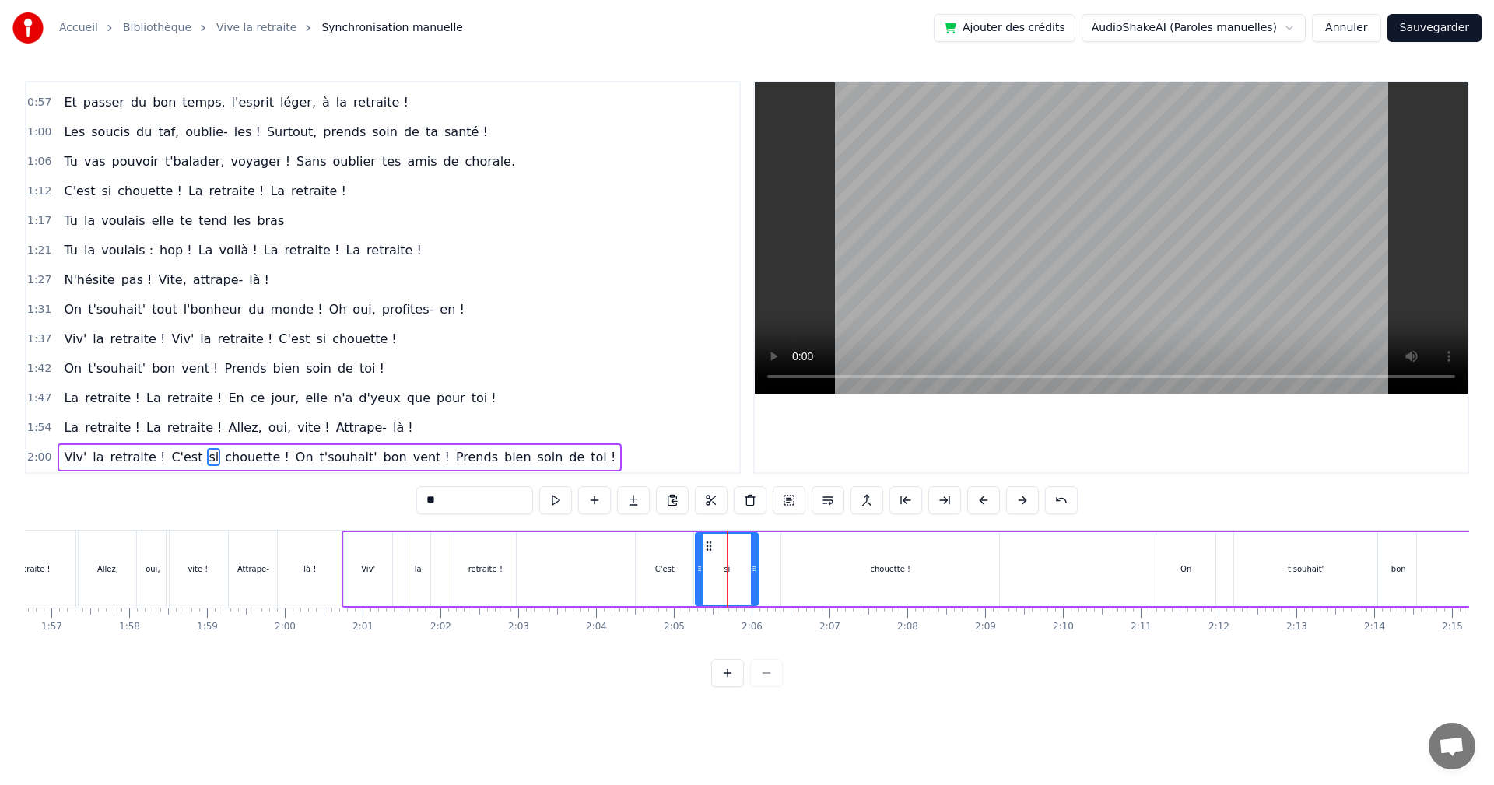
click at [710, 556] on div "si" at bounding box center [727, 569] width 61 height 71
drag, startPoint x: 754, startPoint y: 554, endPoint x: 735, endPoint y: 563, distance: 20.5
click at [735, 563] on div at bounding box center [735, 569] width 6 height 71
click at [855, 577] on div "chouette !" at bounding box center [890, 569] width 218 height 74
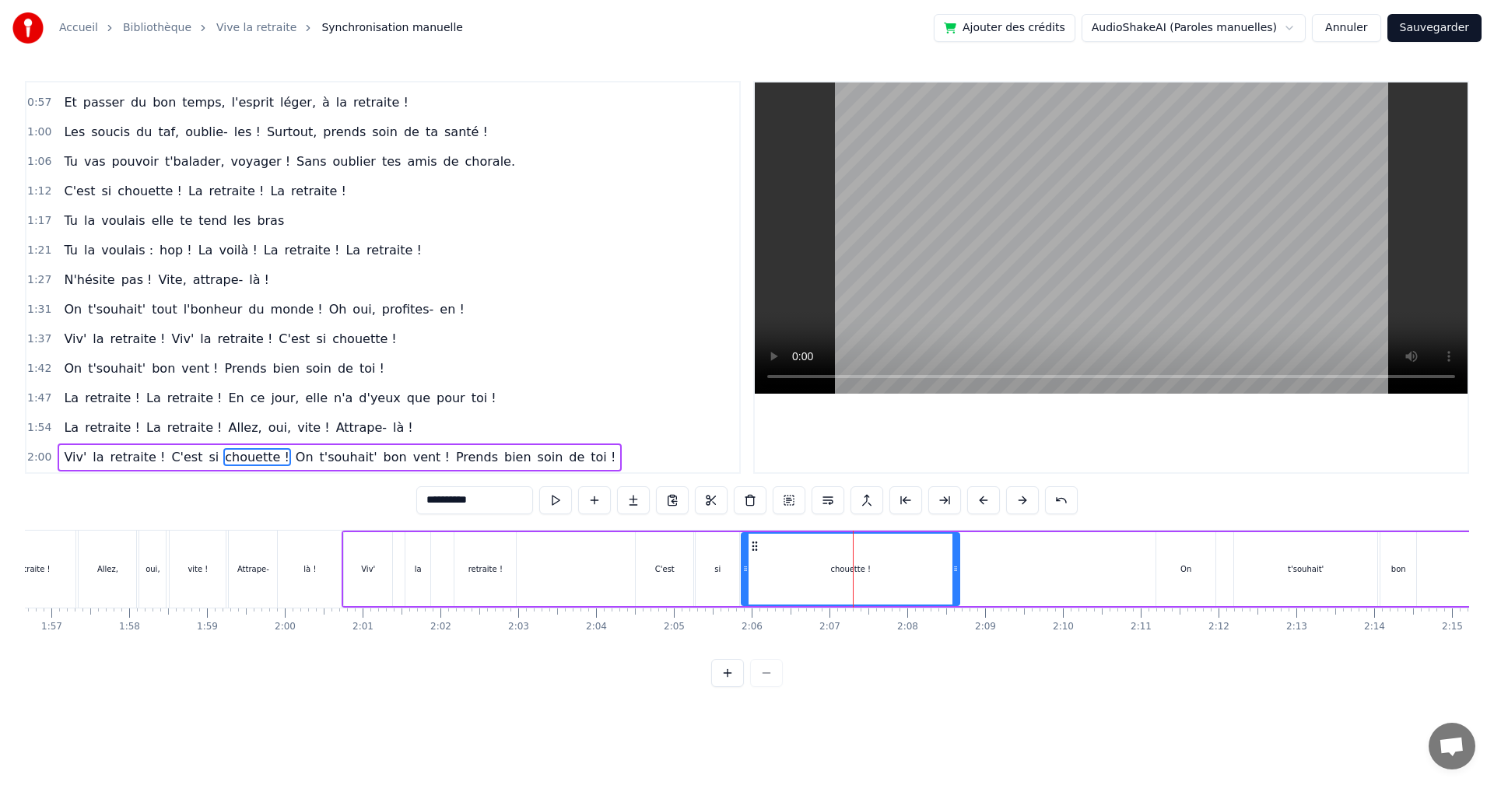
drag, startPoint x: 796, startPoint y: 547, endPoint x: 757, endPoint y: 560, distance: 41.8
click at [757, 560] on div "chouette !" at bounding box center [850, 569] width 216 height 71
drag, startPoint x: 957, startPoint y: 554, endPoint x: 868, endPoint y: 564, distance: 89.3
click at [868, 564] on div at bounding box center [867, 569] width 6 height 71
click at [1180, 579] on div "On" at bounding box center [1186, 569] width 59 height 74
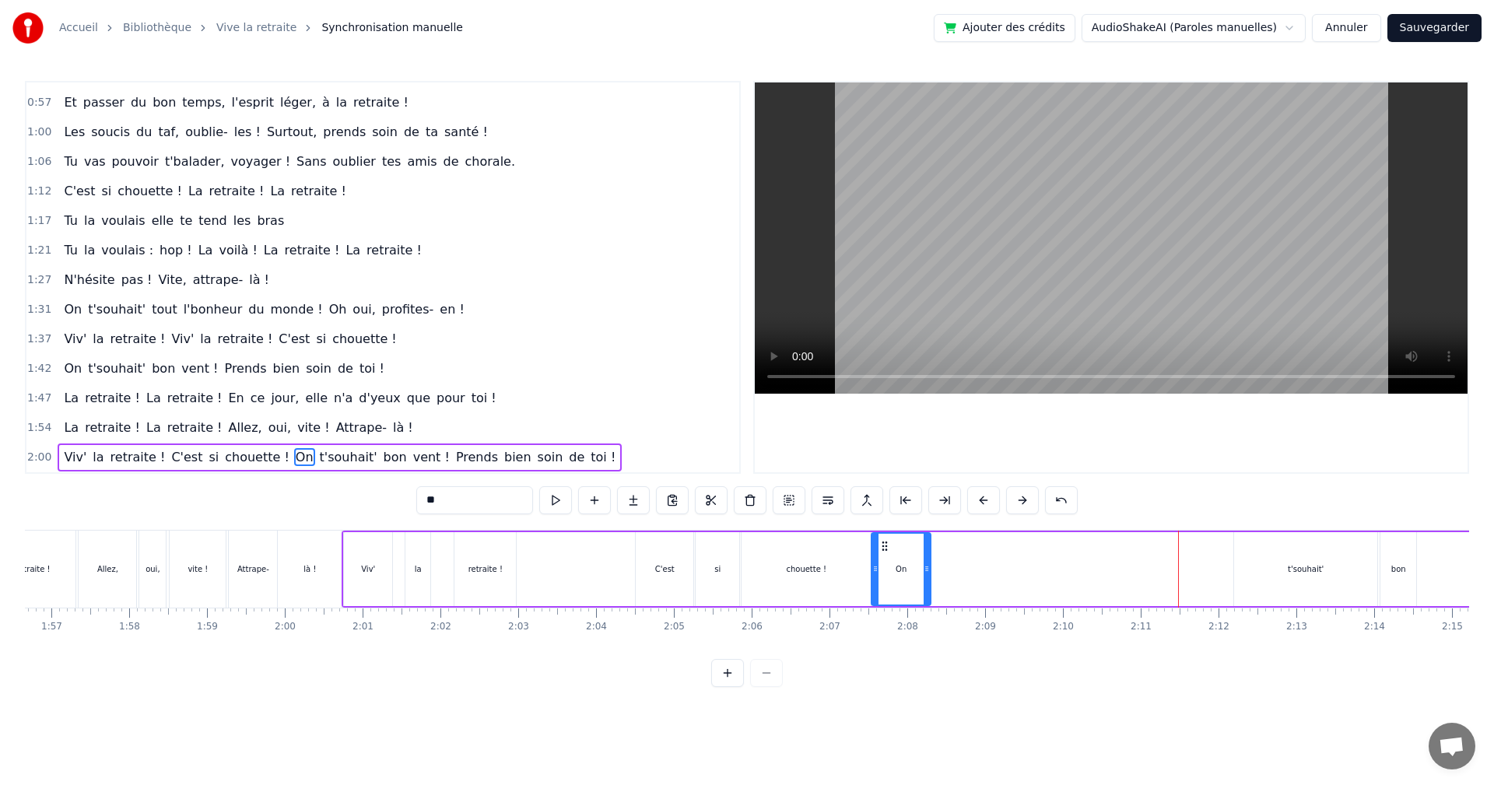
drag, startPoint x: 1171, startPoint y: 546, endPoint x: 886, endPoint y: 566, distance: 285.5
click at [886, 566] on div "On" at bounding box center [901, 569] width 58 height 71
click at [1271, 571] on div "t'souhait'" at bounding box center [1305, 569] width 143 height 74
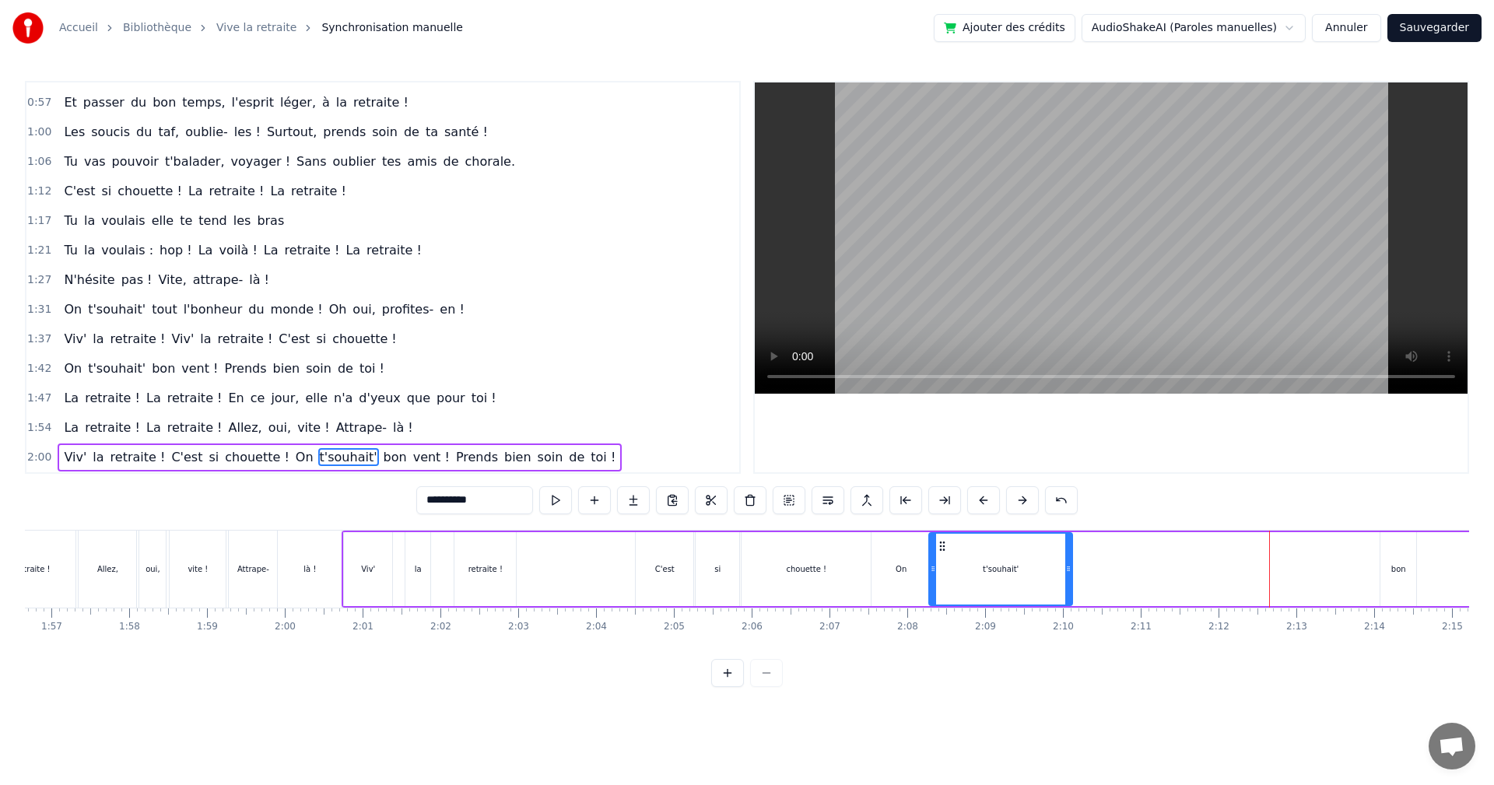
drag, startPoint x: 1246, startPoint y: 544, endPoint x: 941, endPoint y: 582, distance: 307.5
click at [941, 582] on div "t'souhait'" at bounding box center [1001, 569] width 142 height 71
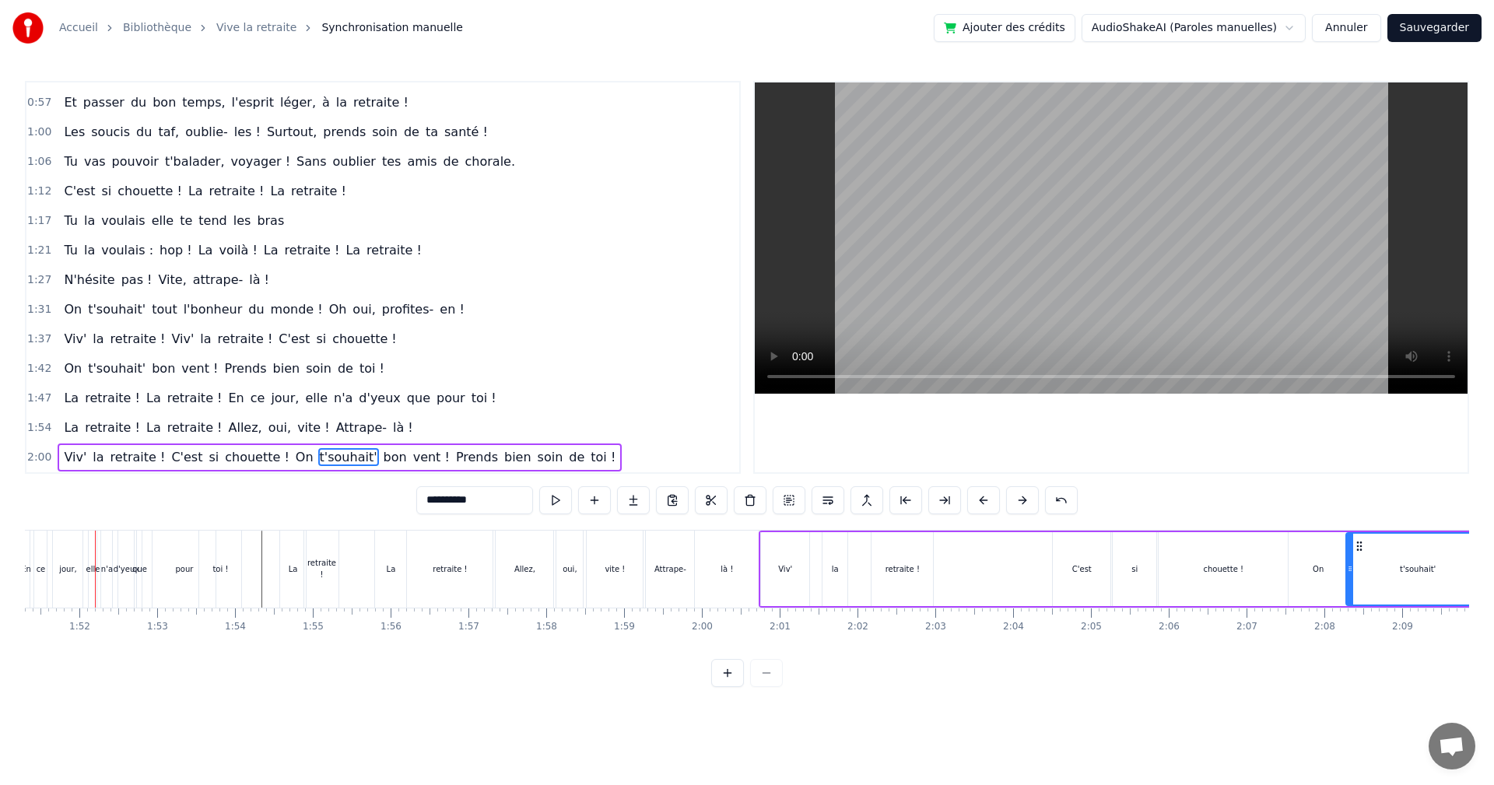
scroll to position [0, 8654]
click at [1025, 290] on video at bounding box center [1111, 237] width 713 height 311
click at [1024, 276] on video at bounding box center [1111, 237] width 713 height 311
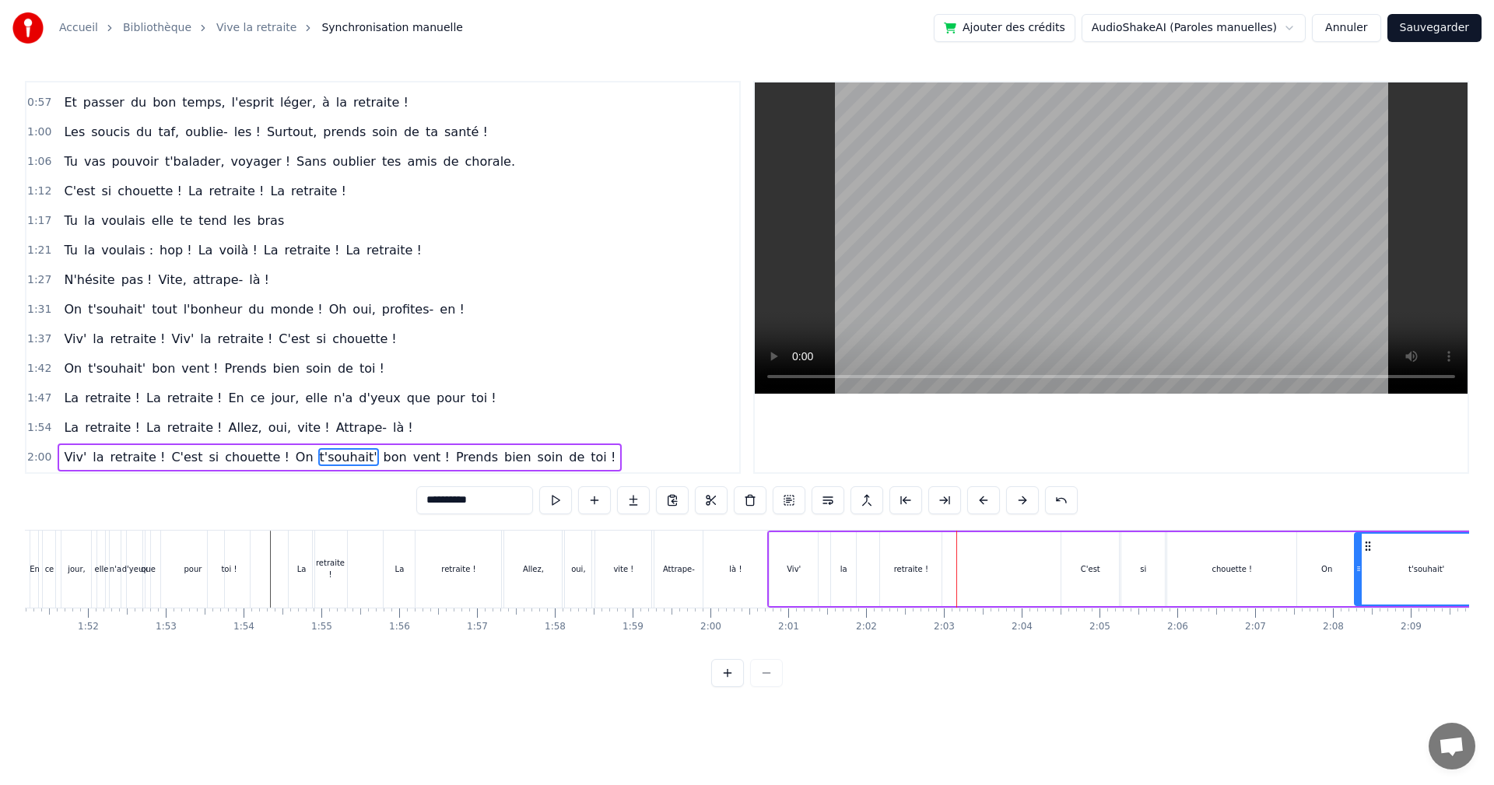
click at [813, 563] on div "Viv'" at bounding box center [794, 569] width 48 height 74
click at [813, 564] on div at bounding box center [812, 569] width 6 height 71
click at [845, 556] on div "la" at bounding box center [843, 569] width 25 height 74
drag, startPoint x: 845, startPoint y: 542, endPoint x: 831, endPoint y: 552, distance: 17.3
click at [831, 552] on icon at bounding box center [830, 546] width 12 height 12
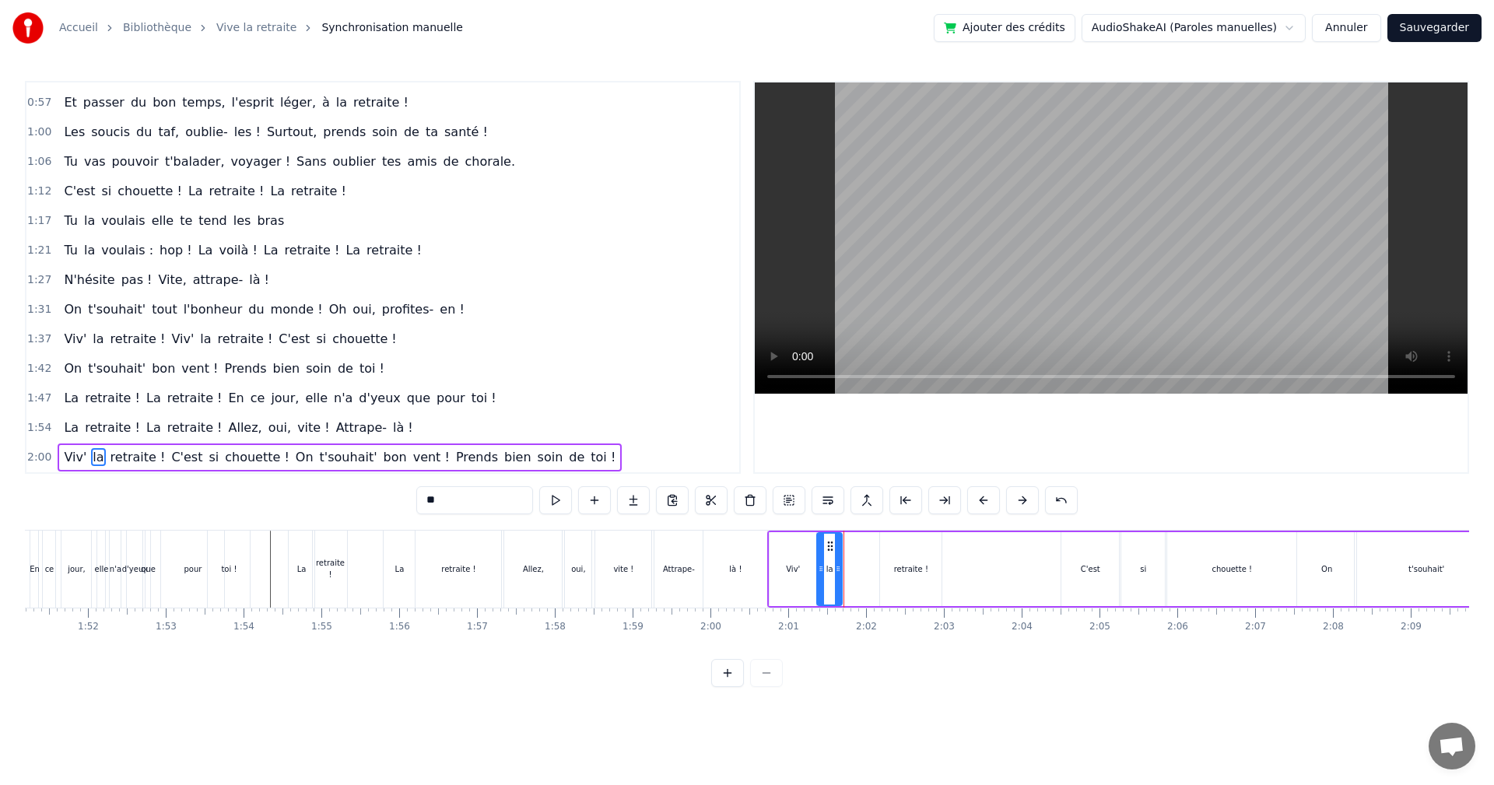
click at [919, 558] on div "retraite !" at bounding box center [910, 569] width 61 height 74
drag, startPoint x: 894, startPoint y: 543, endPoint x: 856, endPoint y: 554, distance: 39.7
click at [856, 554] on div "retraite !" at bounding box center [873, 569] width 60 height 71
click at [1101, 264] on video at bounding box center [1111, 237] width 713 height 311
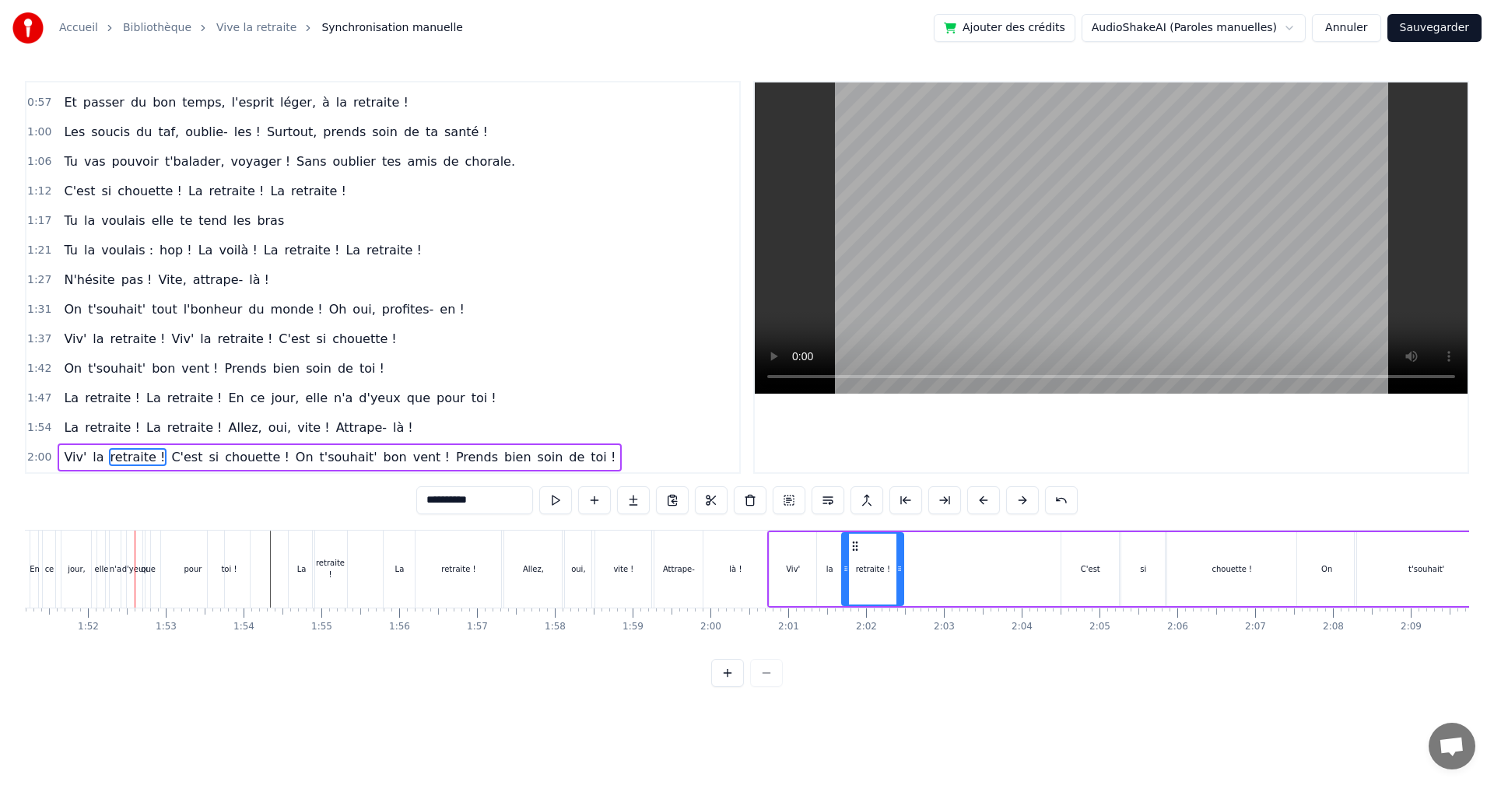
click at [939, 237] on video at bounding box center [1111, 237] width 713 height 311
click at [1074, 153] on video at bounding box center [1111, 237] width 713 height 311
click at [992, 240] on video at bounding box center [1111, 237] width 713 height 311
click at [1139, 569] on div "si" at bounding box center [1144, 569] width 44 height 74
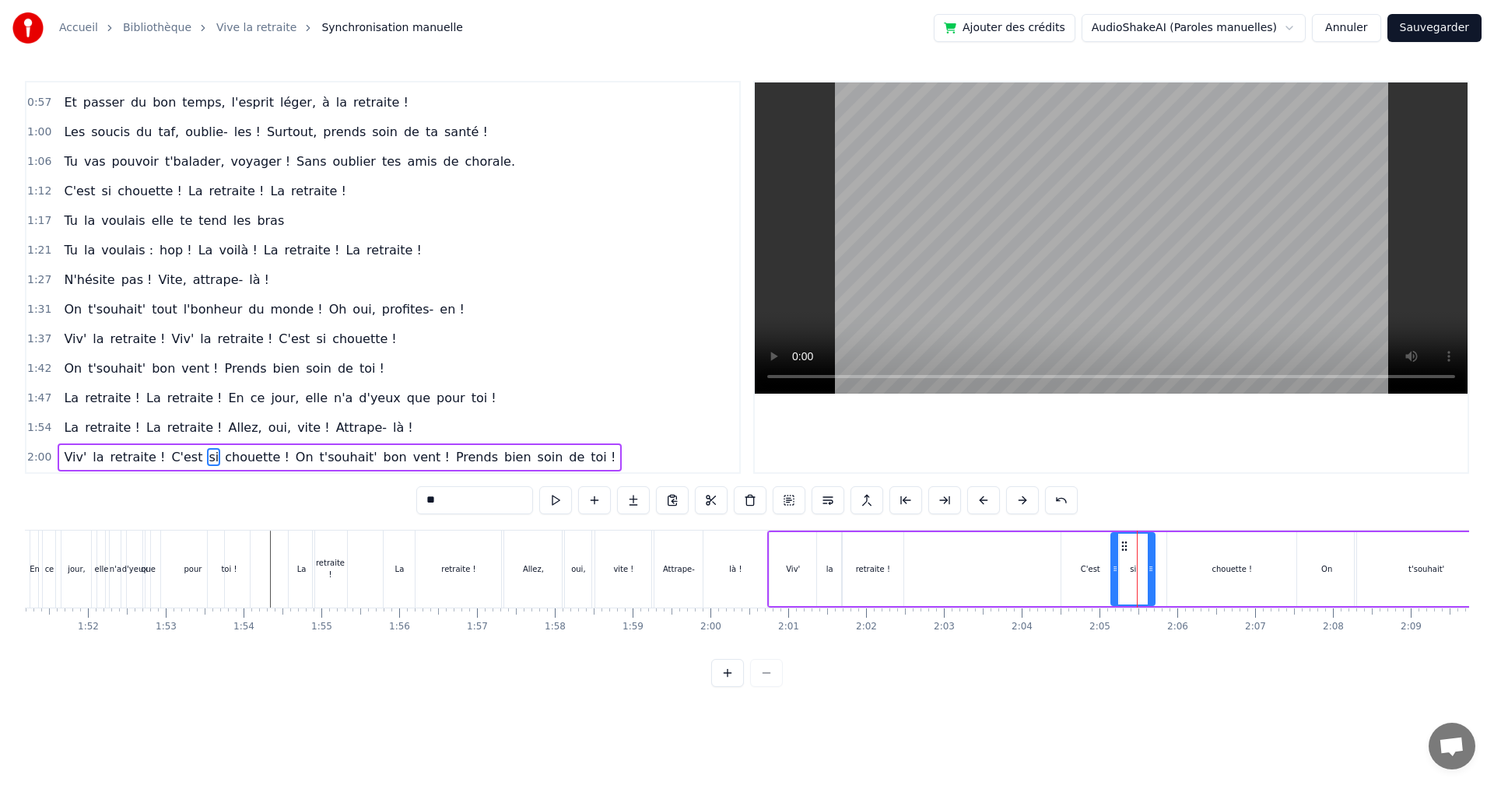
drag, startPoint x: 1134, startPoint y: 543, endPoint x: 1124, endPoint y: 555, distance: 15.4
click at [1124, 555] on div "si" at bounding box center [1133, 569] width 42 height 71
click at [1236, 562] on div "chouette !" at bounding box center [1231, 569] width 129 height 74
type input "**********"
drag, startPoint x: 1178, startPoint y: 546, endPoint x: 1159, endPoint y: 558, distance: 23.1
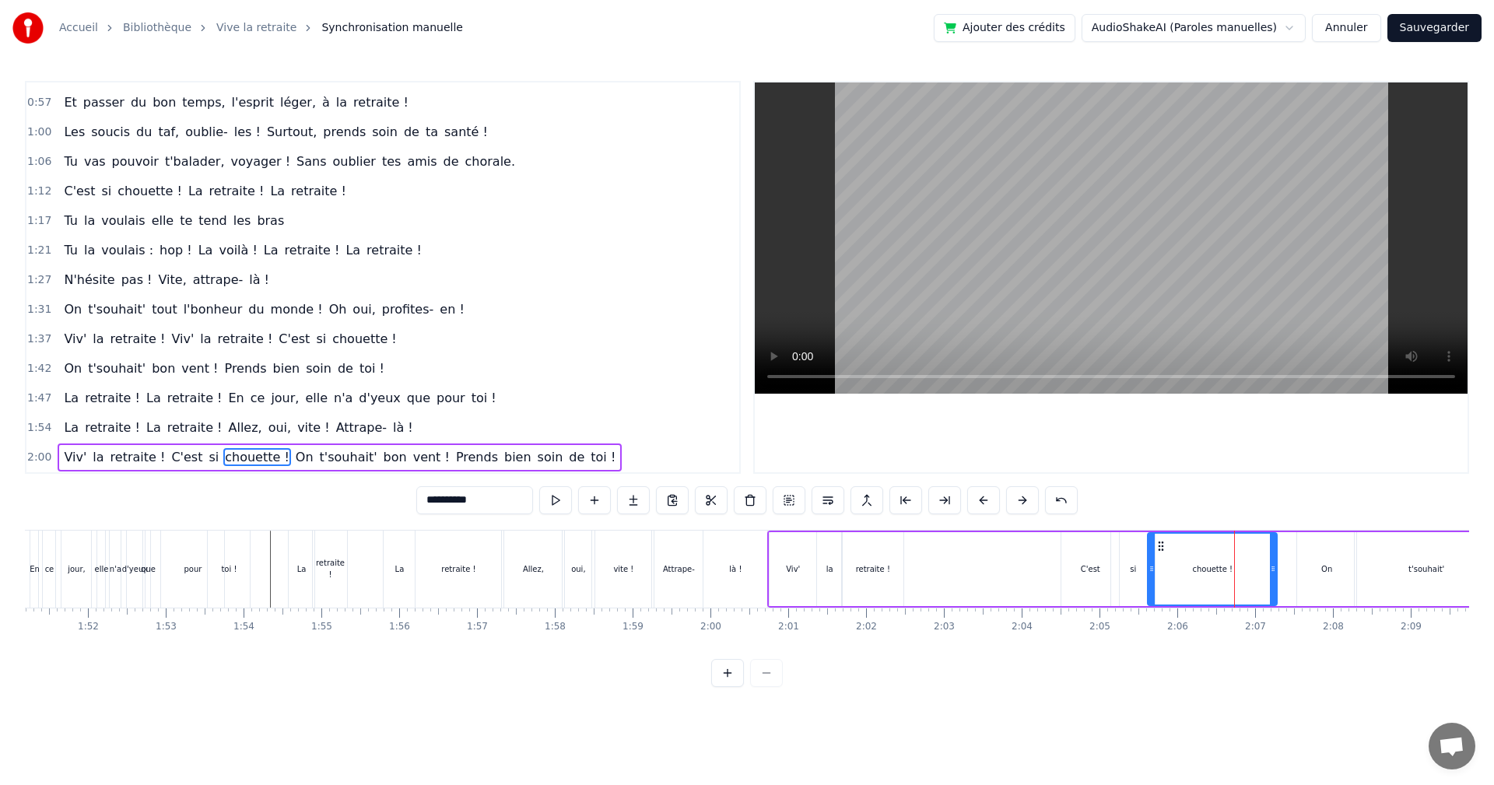
click at [1159, 558] on div "chouette !" at bounding box center [1213, 569] width 128 height 71
drag, startPoint x: 1273, startPoint y: 550, endPoint x: 1235, endPoint y: 568, distance: 41.4
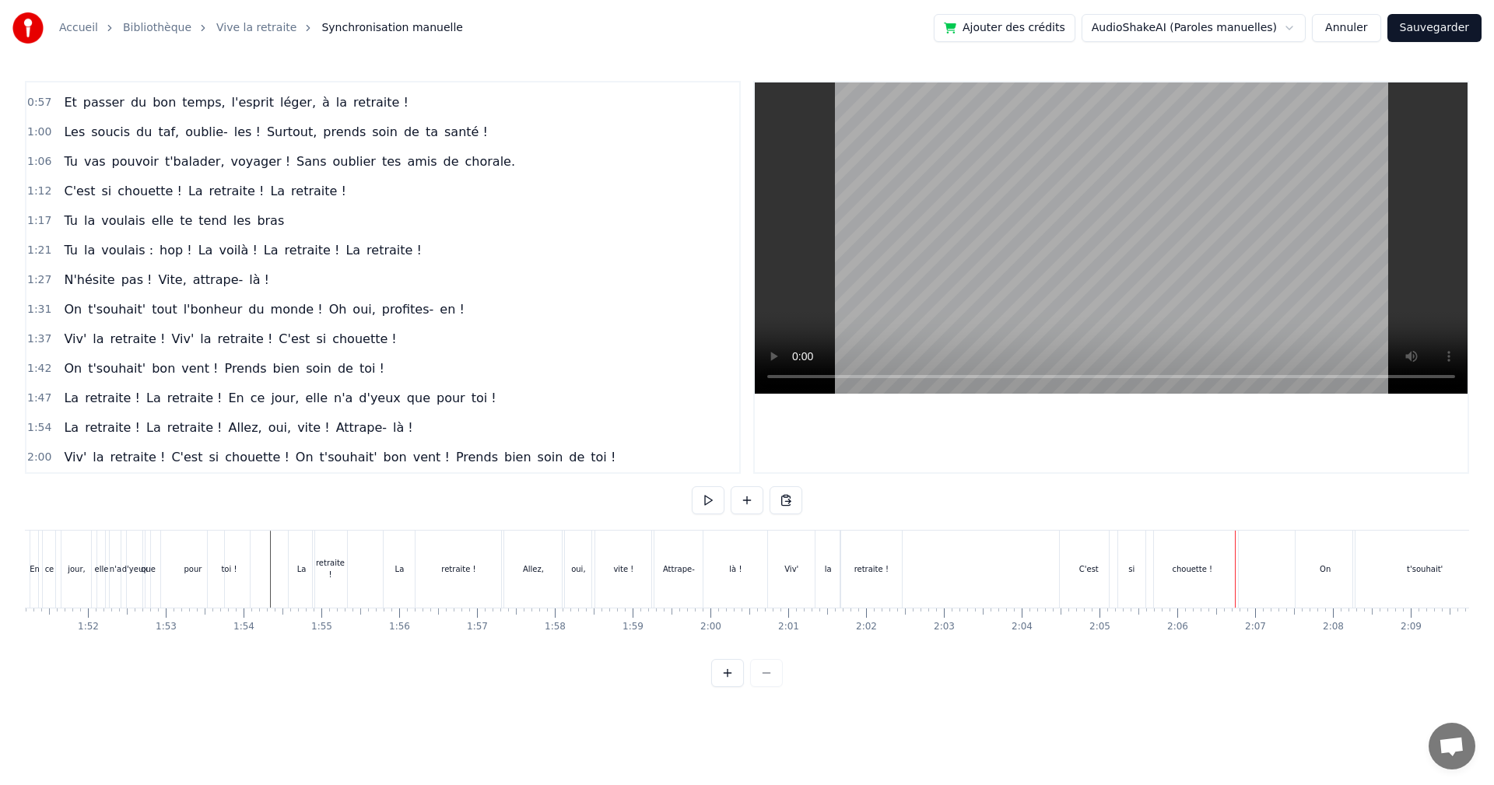
click at [1316, 569] on div "On" at bounding box center [1325, 569] width 59 height 77
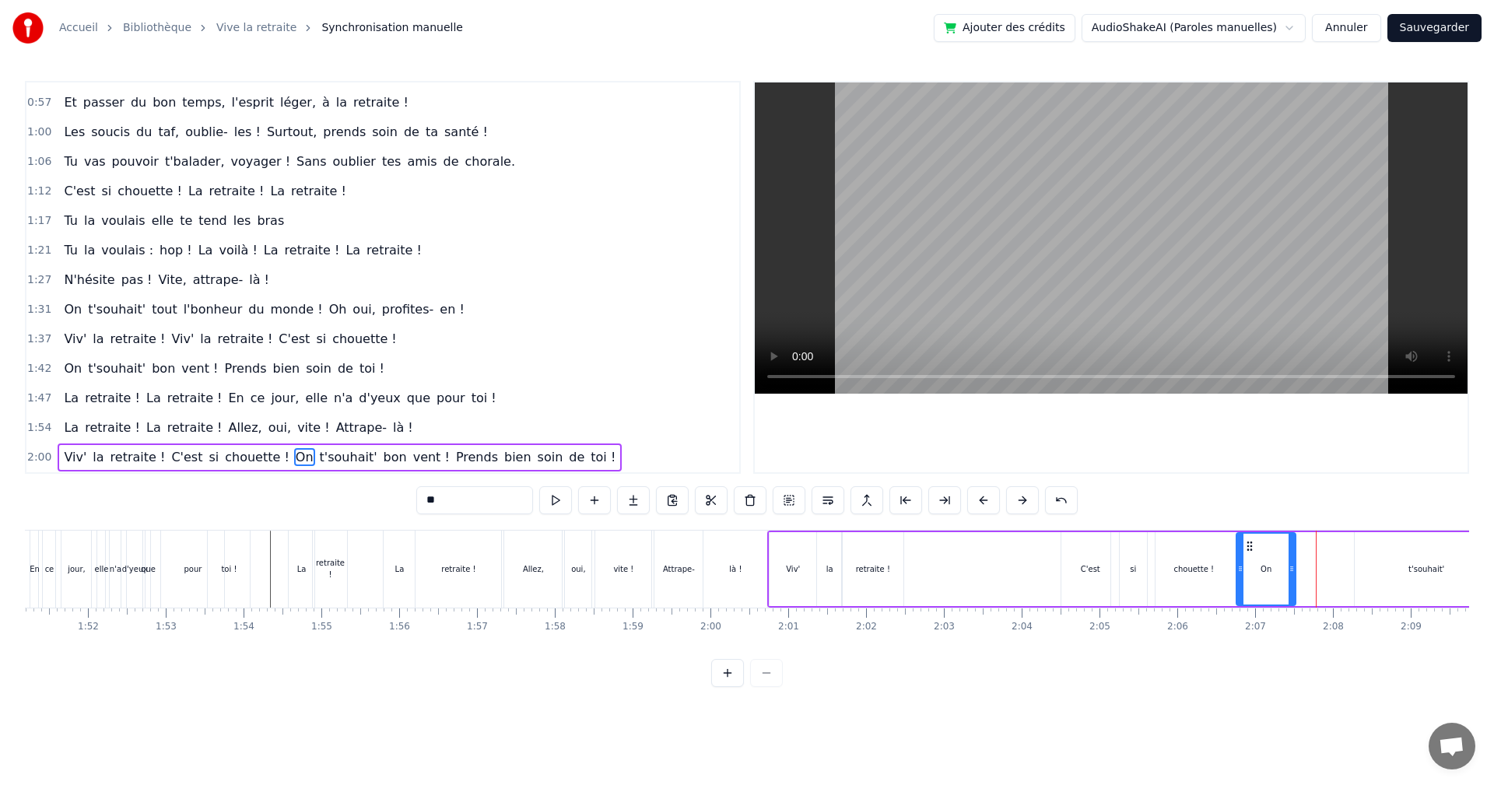
drag, startPoint x: 1309, startPoint y: 545, endPoint x: 1248, endPoint y: 571, distance: 66.2
click at [1248, 571] on div "On" at bounding box center [1266, 569] width 58 height 71
click at [1399, 568] on div "t'souhait'" at bounding box center [1426, 569] width 143 height 74
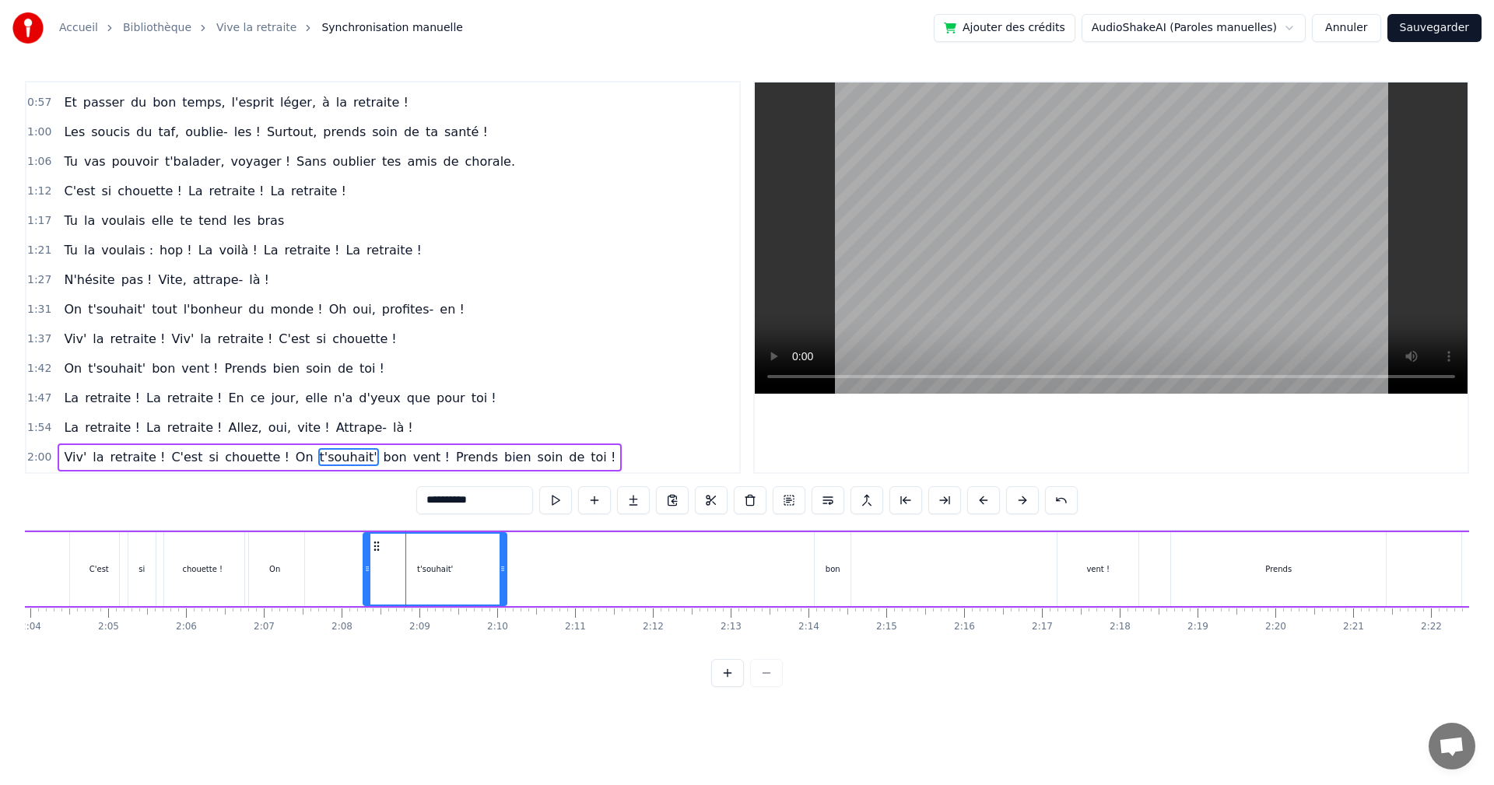
scroll to position [0, 9623]
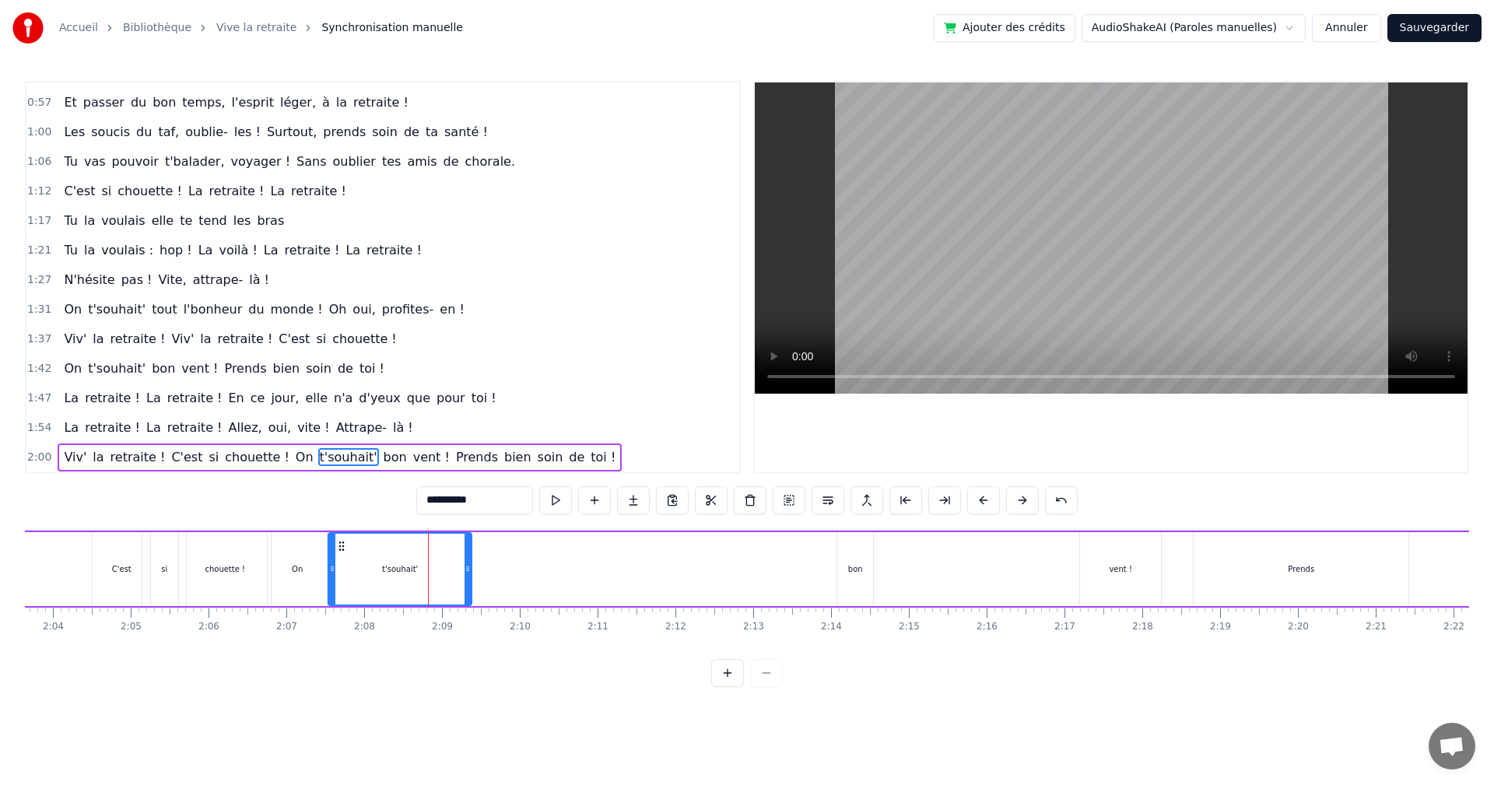
drag, startPoint x: 399, startPoint y: 547, endPoint x: 346, endPoint y: 562, distance: 55.0
click at [342, 570] on div "t'souhait'" at bounding box center [400, 569] width 142 height 71
click at [855, 552] on div "bon" at bounding box center [855, 569] width 36 height 74
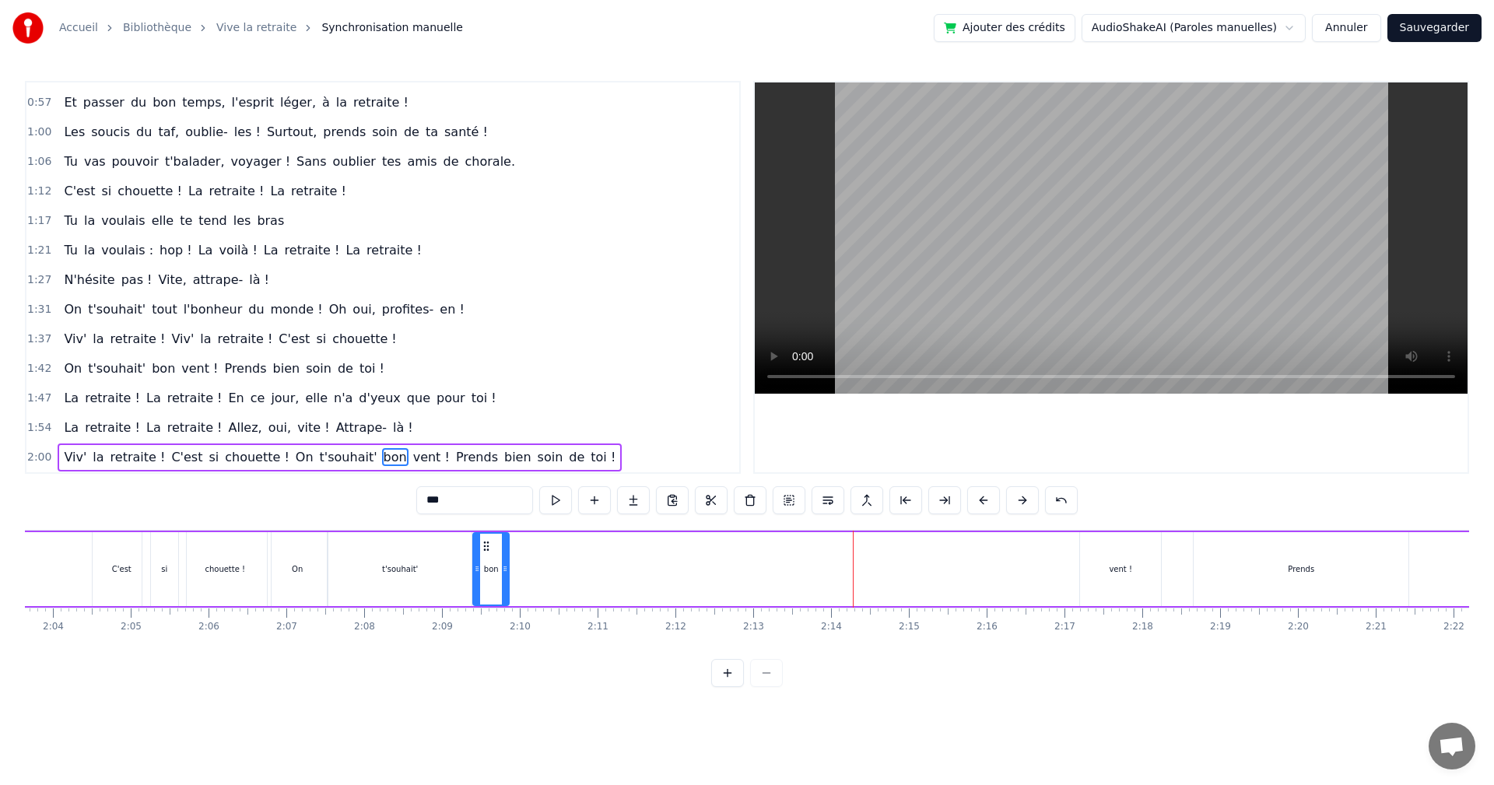
drag, startPoint x: 849, startPoint y: 543, endPoint x: 485, endPoint y: 568, distance: 365.1
click at [485, 568] on div "bon" at bounding box center [491, 569] width 34 height 71
click at [1110, 546] on div "vent !" at bounding box center [1120, 569] width 81 height 74
drag, startPoint x: 1093, startPoint y: 546, endPoint x: 518, endPoint y: 576, distance: 575.2
click at [518, 576] on div "vent !" at bounding box center [546, 569] width 79 height 71
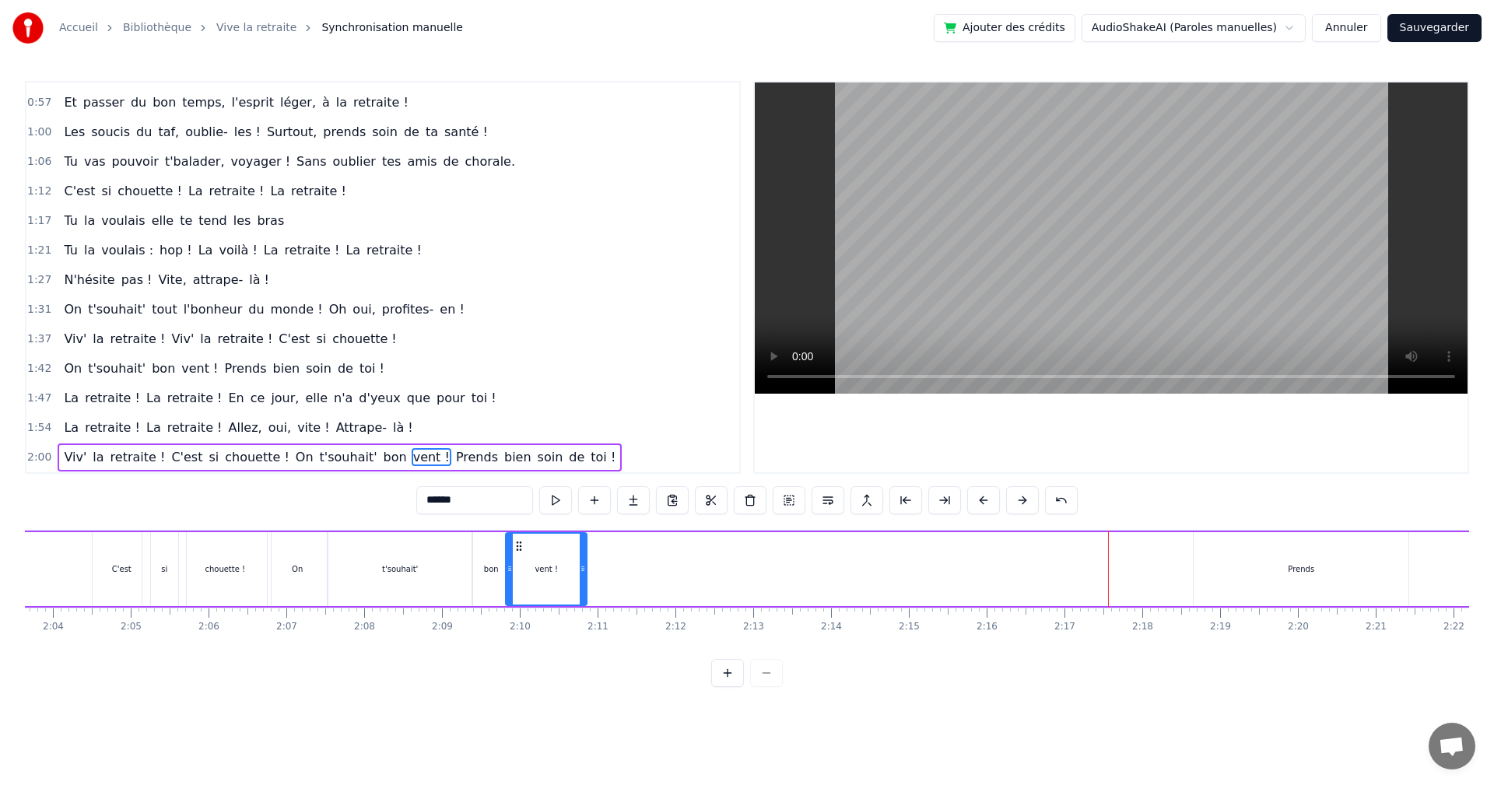
click at [1311, 574] on div "Prends" at bounding box center [1301, 569] width 26 height 12
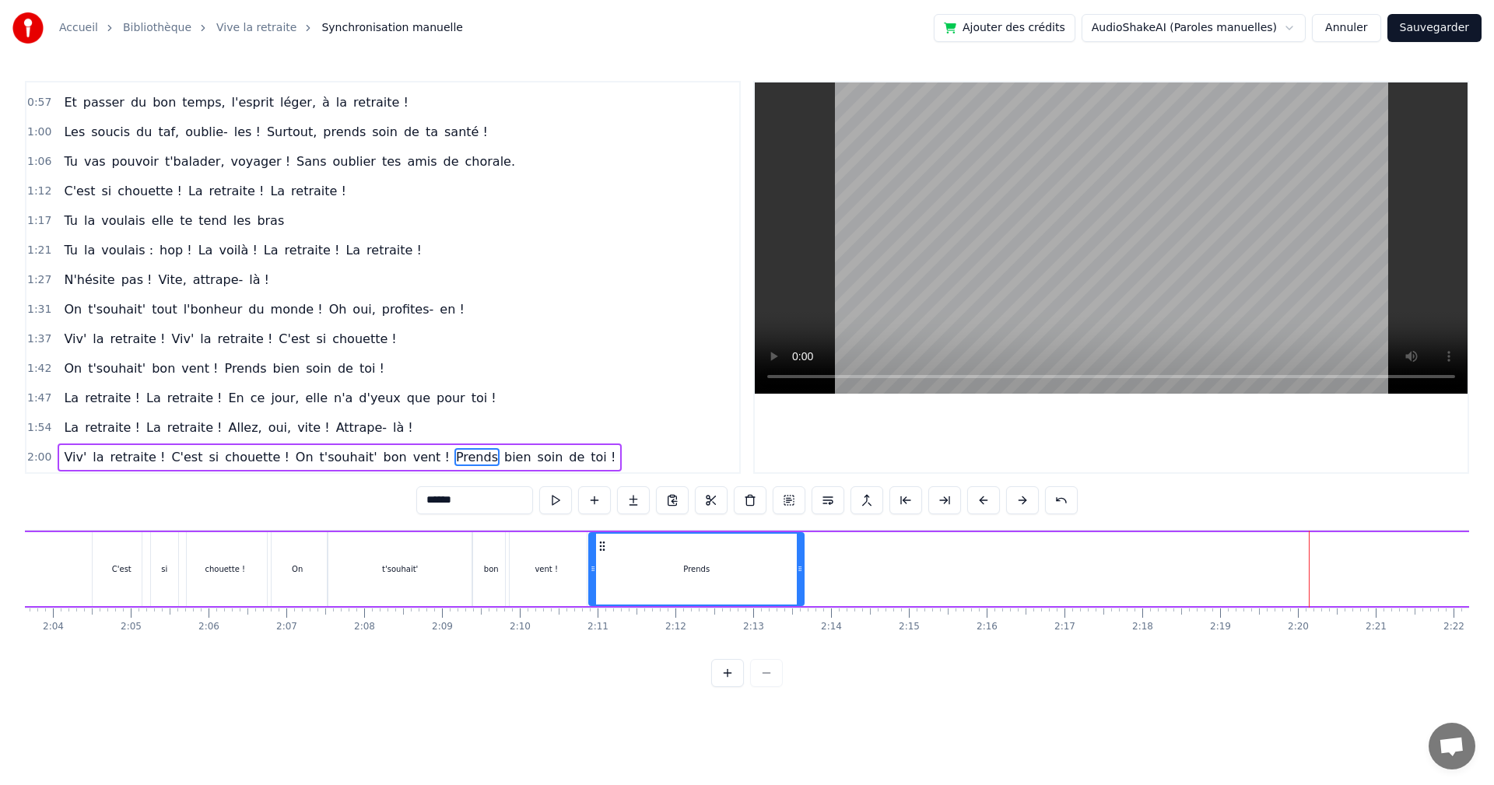
drag, startPoint x: 1205, startPoint y: 546, endPoint x: 600, endPoint y: 616, distance: 608.7
click at [600, 616] on div "Ça y est [PERSON_NAME] ! C'est enfin le jour J ! Tu es libérée, soulagée, ravie…" at bounding box center [747, 588] width 1445 height 117
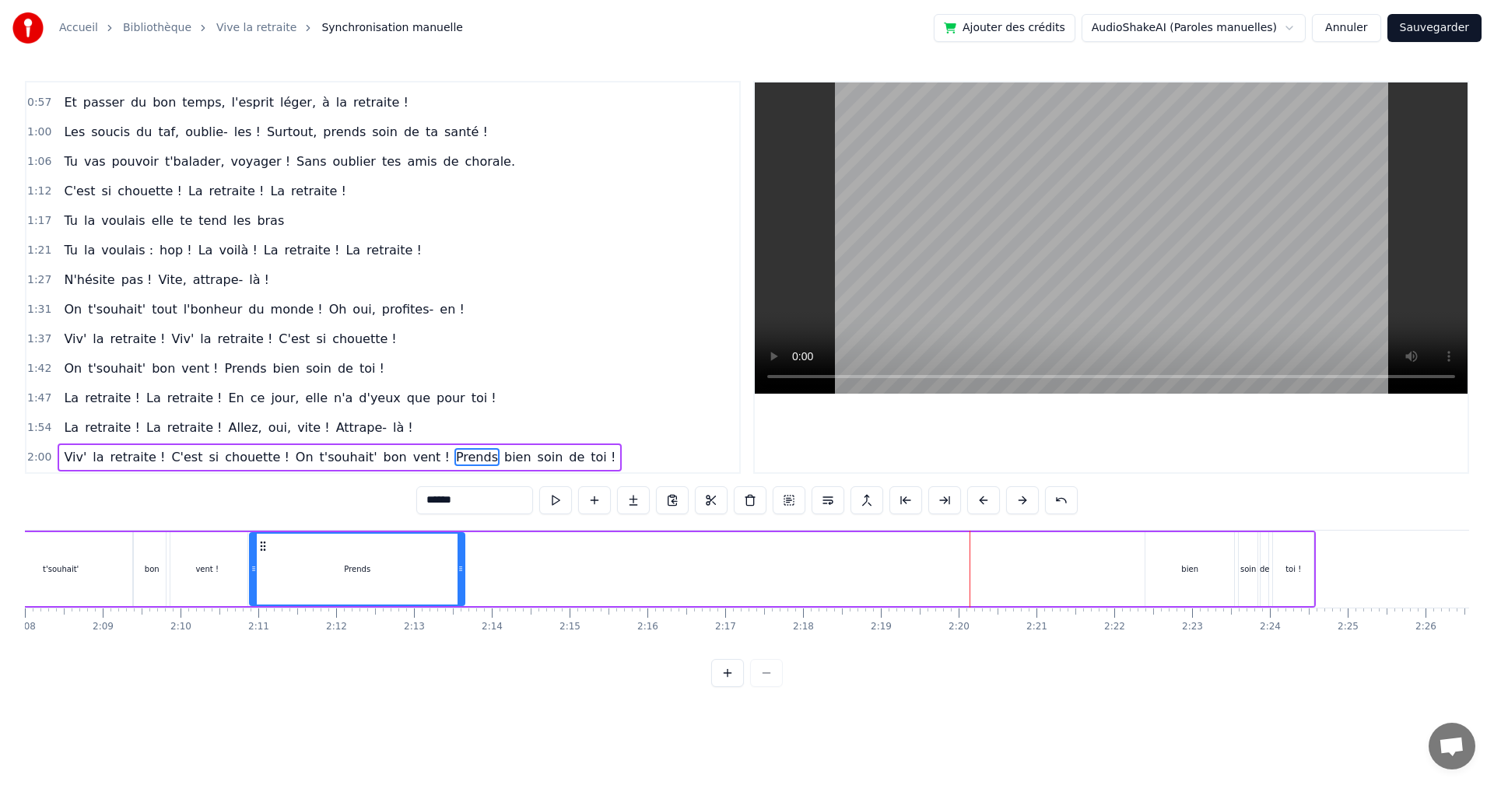
scroll to position [0, 10121]
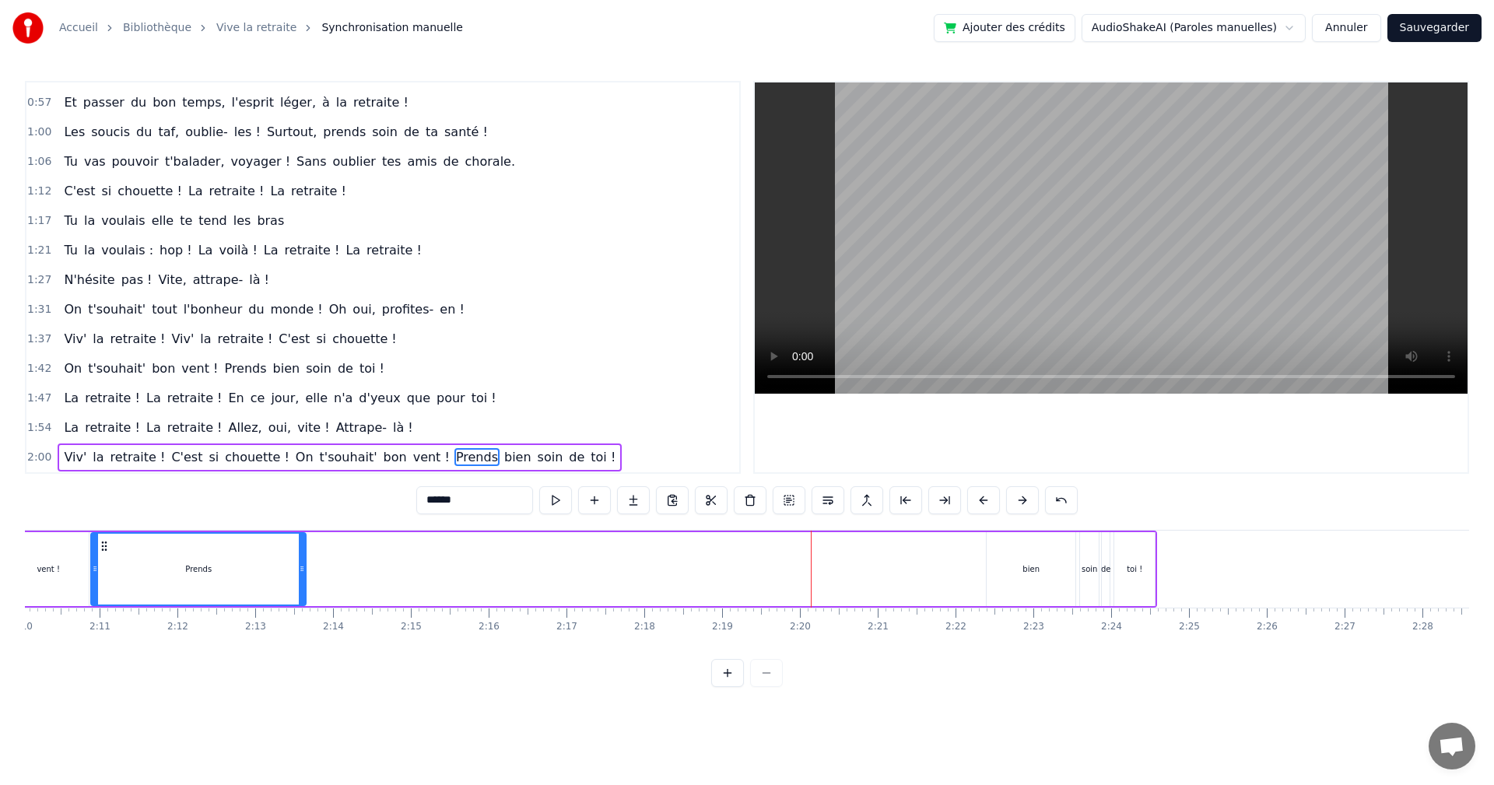
click at [1046, 568] on div "bien" at bounding box center [1031, 569] width 89 height 74
type input "****"
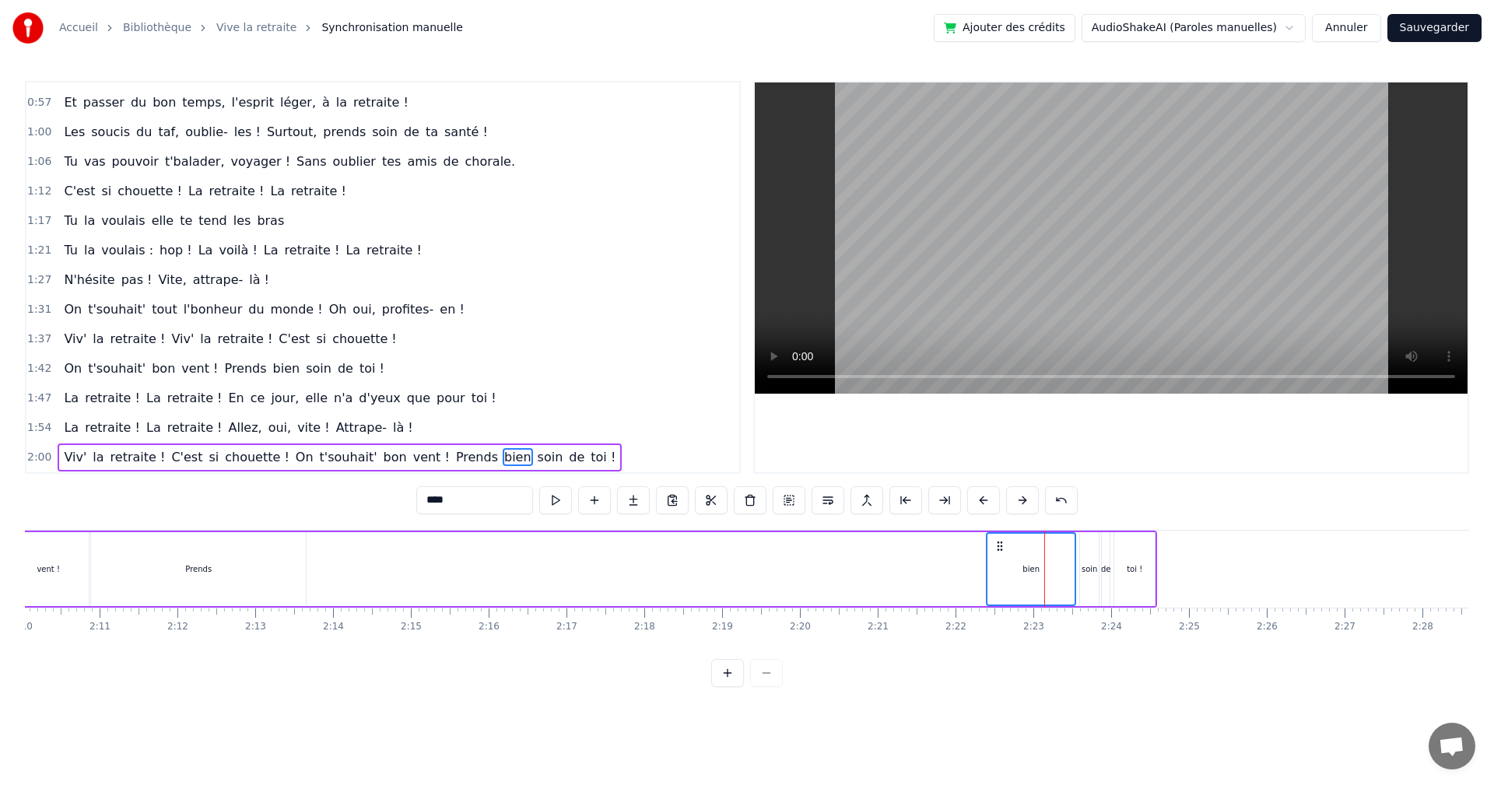
click at [1090, 563] on div "soin" at bounding box center [1090, 569] width 16 height 12
click at [1104, 558] on div "de" at bounding box center [1106, 569] width 8 height 74
click at [1127, 557] on div "toi !" at bounding box center [1135, 569] width 40 height 74
drag, startPoint x: 996, startPoint y: 543, endPoint x: 968, endPoint y: 545, distance: 28.1
click at [968, 545] on div "Viv' la retraite ! C'est si chouette ! On t'souhait' bon vent ! Prends bien soi…" at bounding box center [228, 569] width 1857 height 77
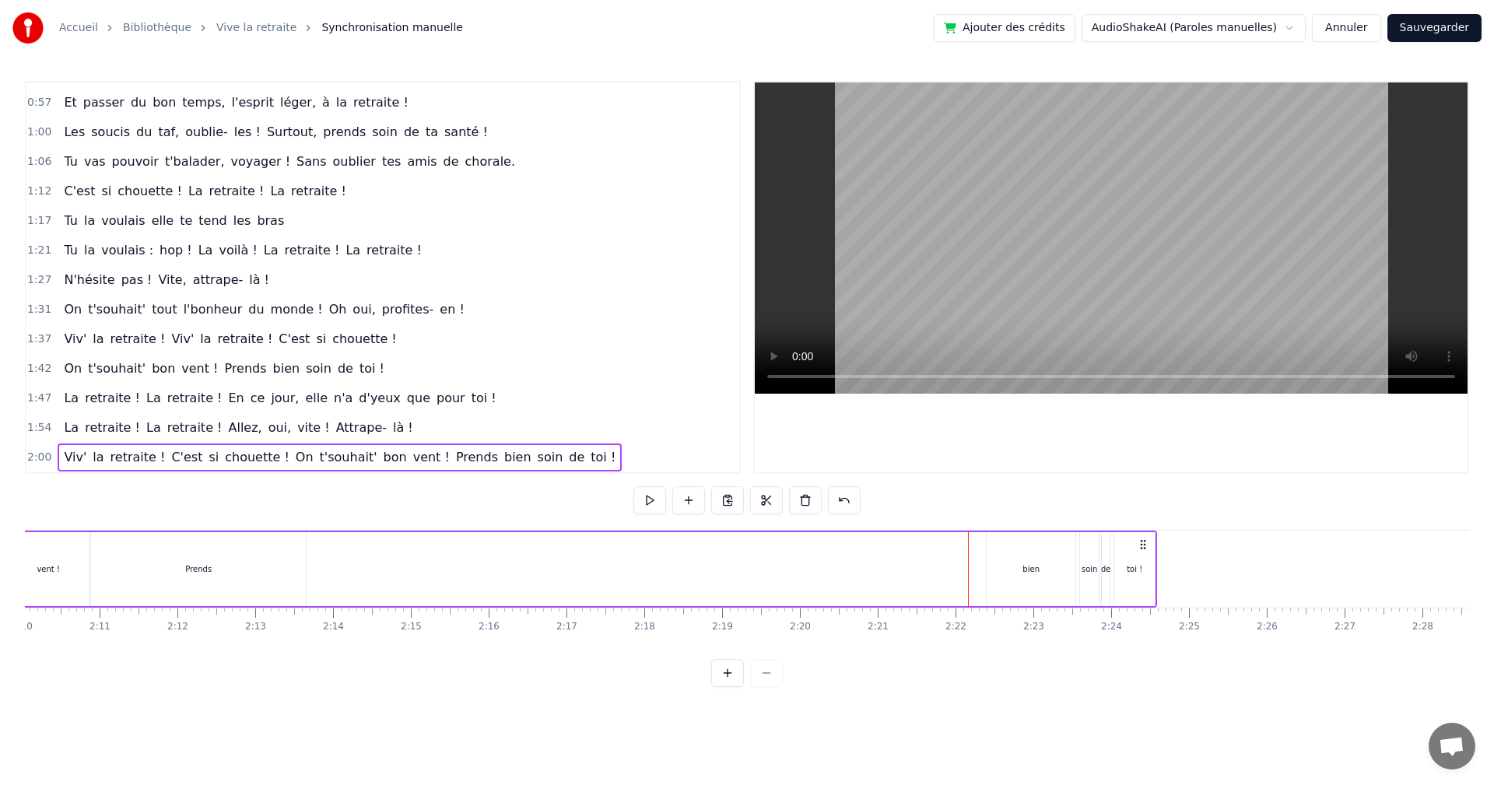
click at [1003, 570] on div "bien" at bounding box center [1031, 569] width 89 height 74
click at [1088, 570] on div "soin" at bounding box center [1090, 569] width 16 height 12
click at [1104, 560] on div "de" at bounding box center [1106, 569] width 8 height 74
click at [1128, 552] on div "toi !" at bounding box center [1135, 569] width 40 height 74
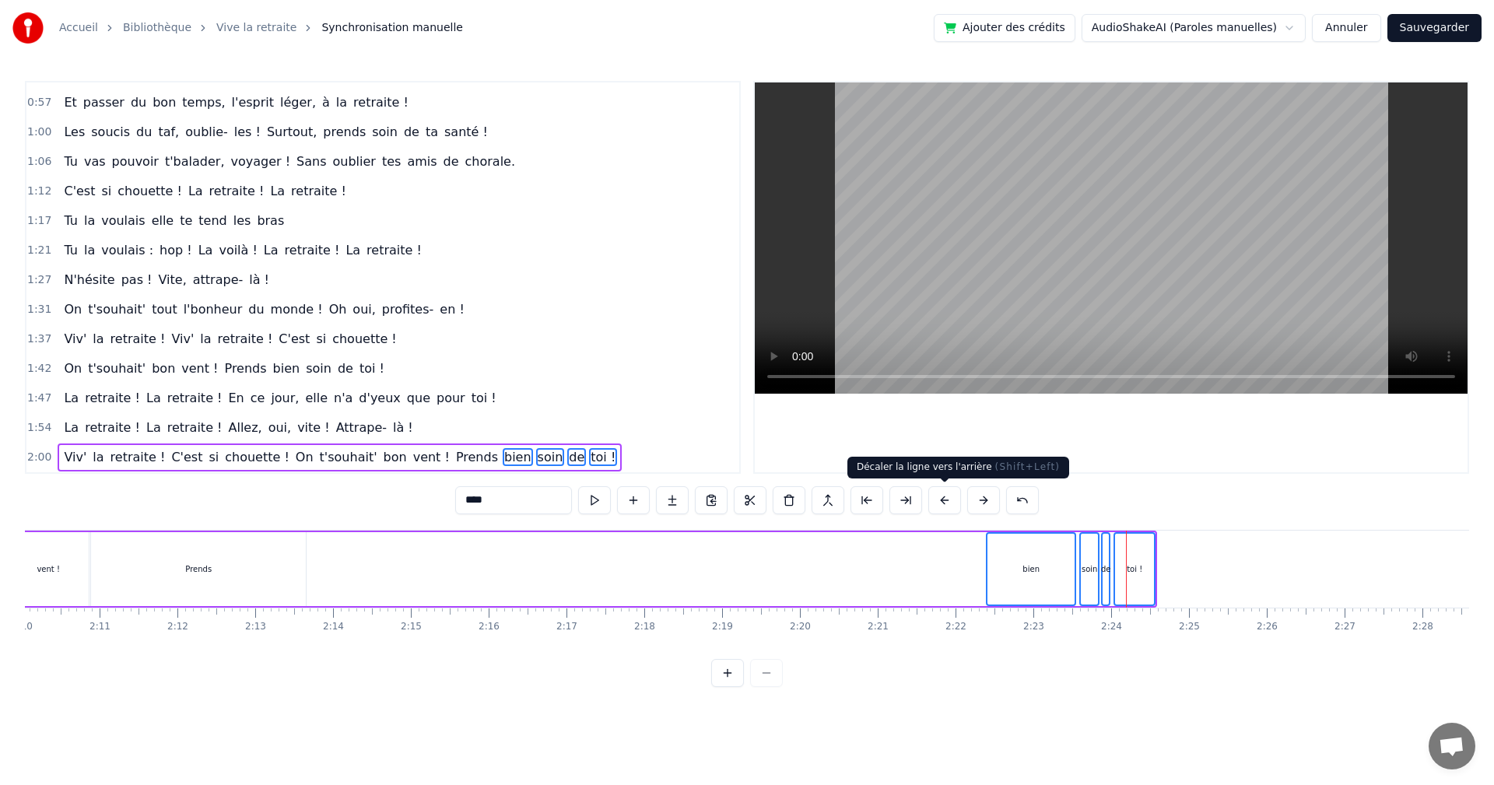
click at [950, 501] on button at bounding box center [945, 500] width 33 height 28
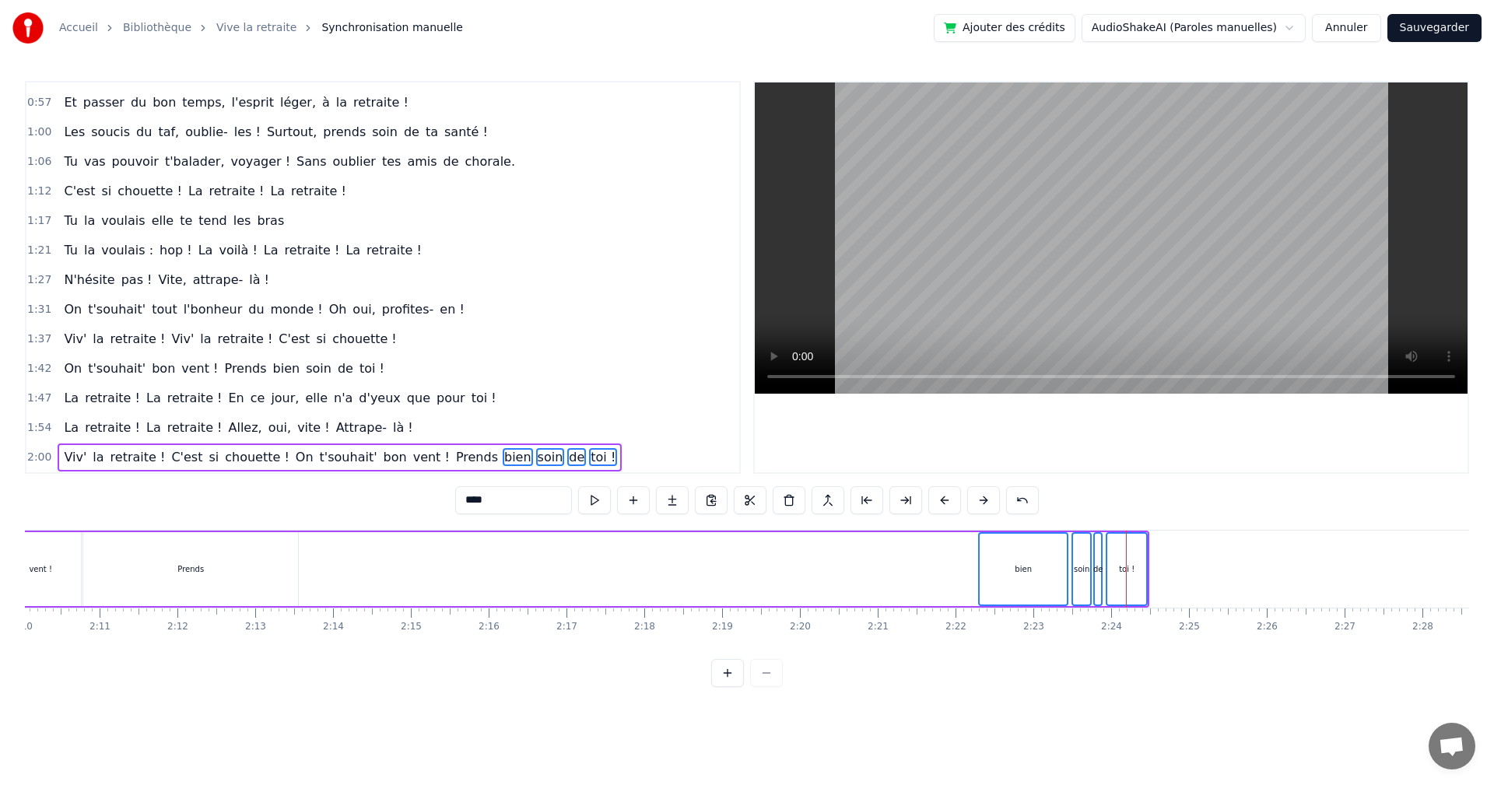
click at [950, 501] on button at bounding box center [945, 500] width 33 height 28
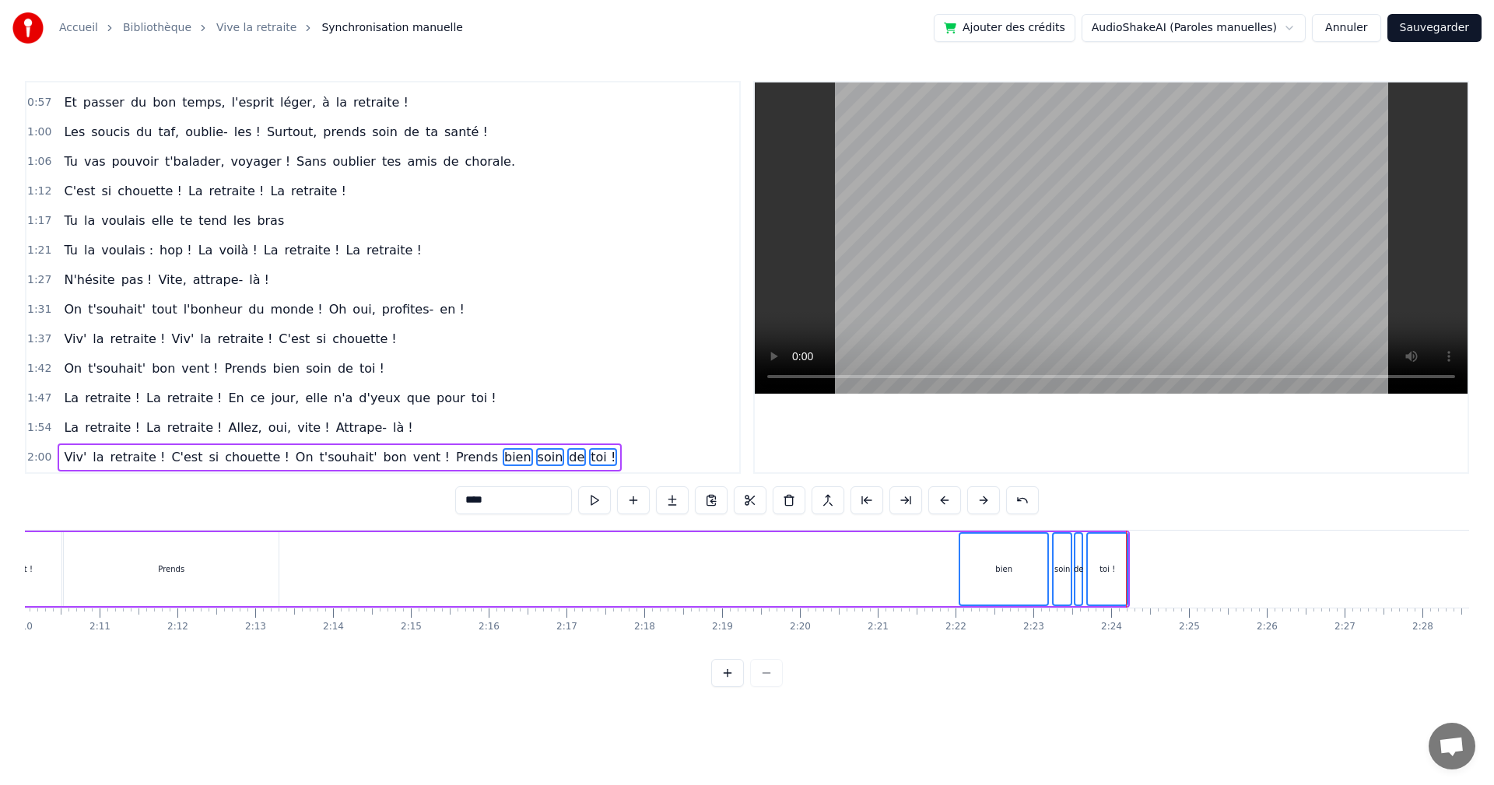
click at [950, 501] on button at bounding box center [945, 500] width 33 height 28
click at [943, 501] on button at bounding box center [945, 500] width 33 height 28
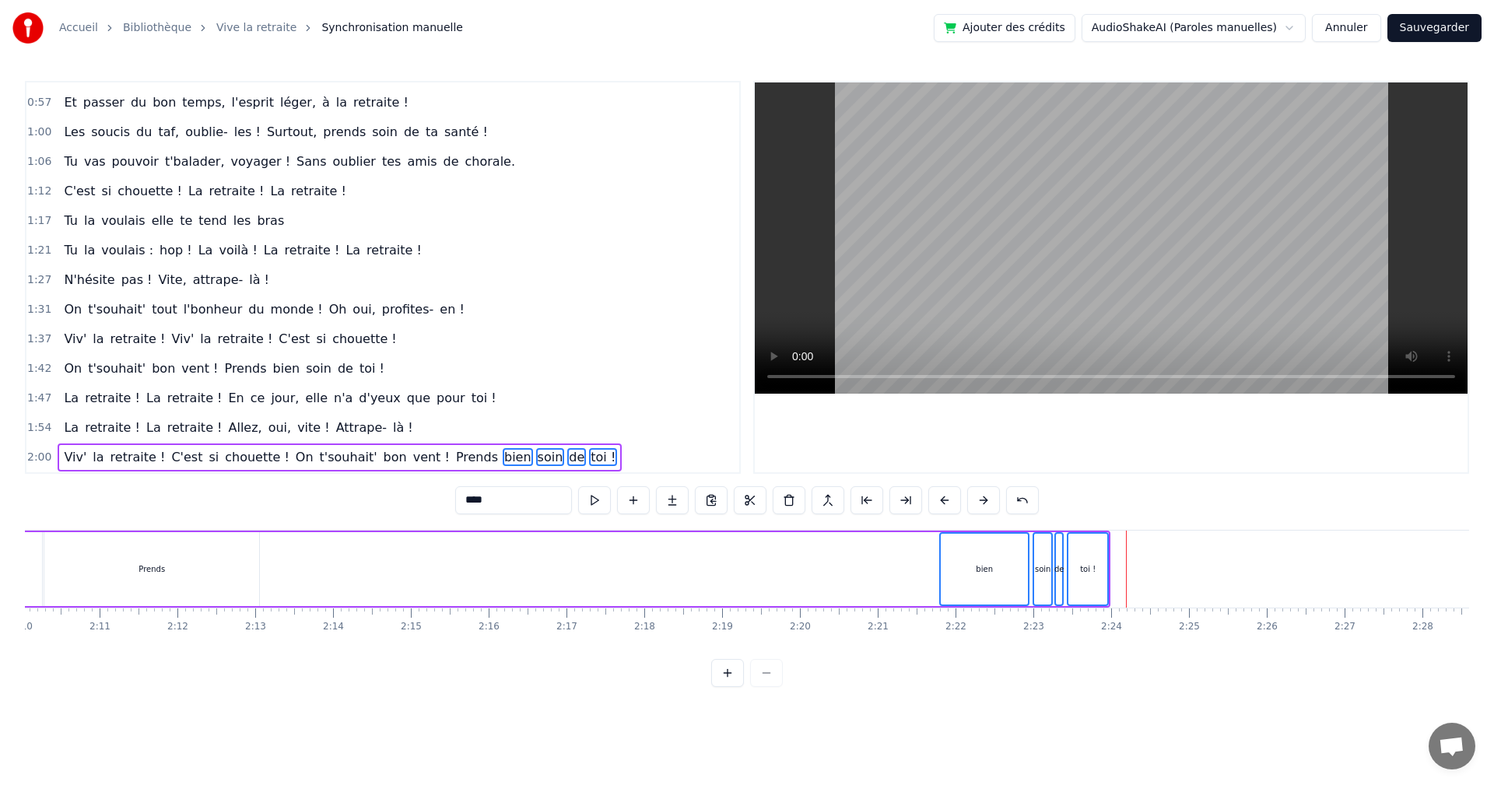
click at [943, 501] on button at bounding box center [945, 500] width 33 height 28
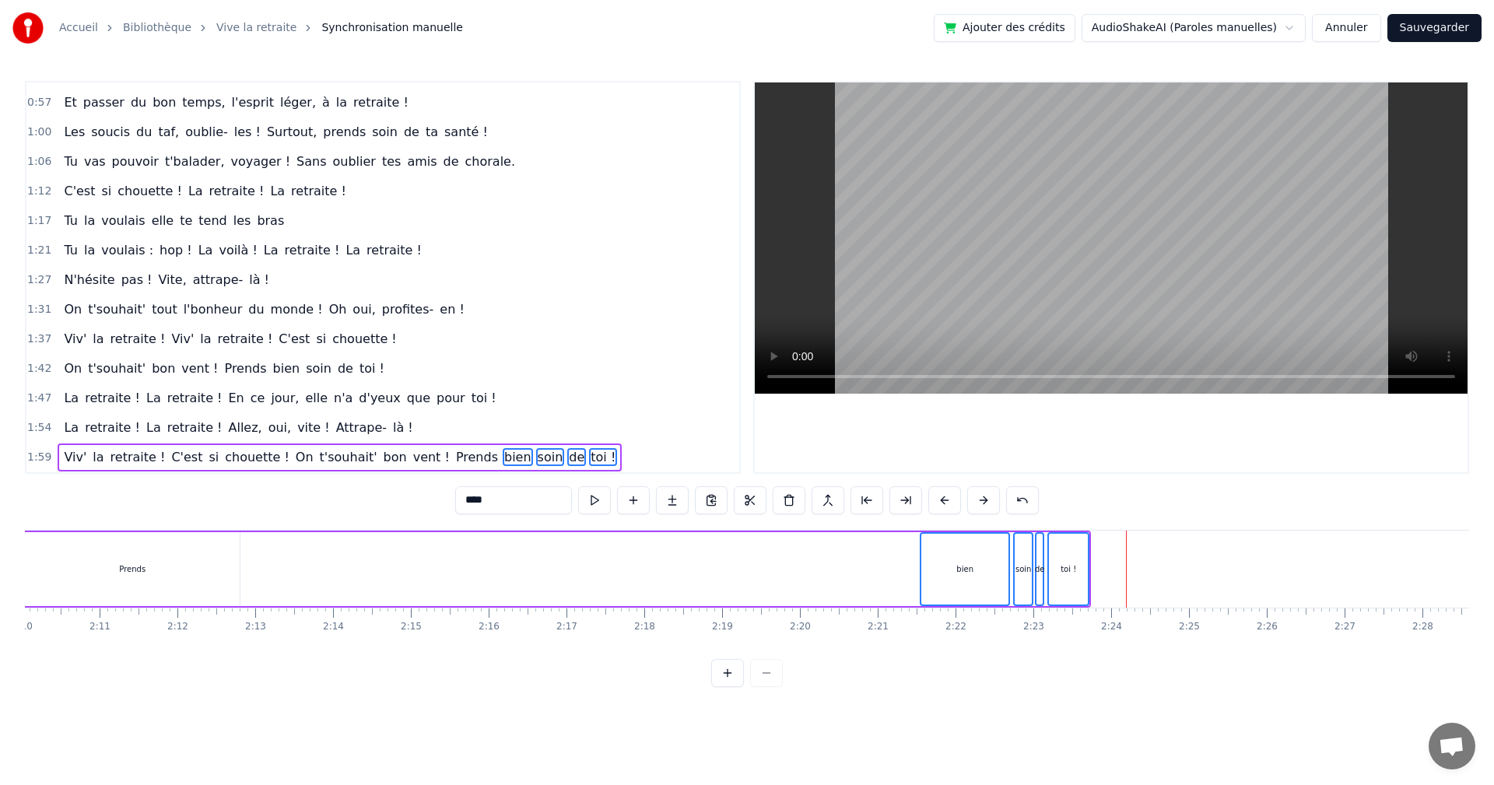
click at [943, 502] on button at bounding box center [945, 500] width 33 height 28
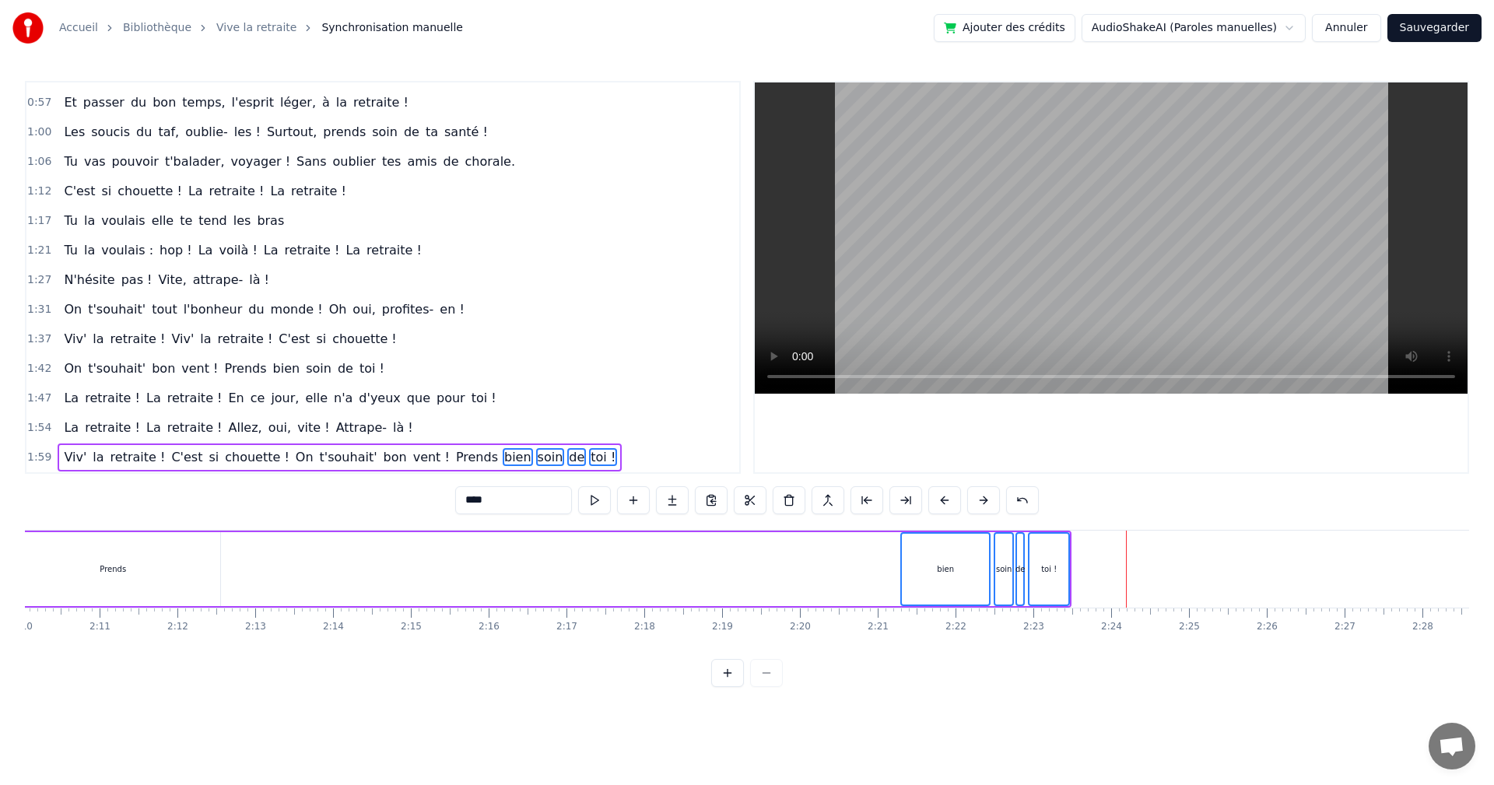
click at [943, 502] on button at bounding box center [945, 500] width 33 height 28
click at [943, 500] on button at bounding box center [945, 500] width 33 height 28
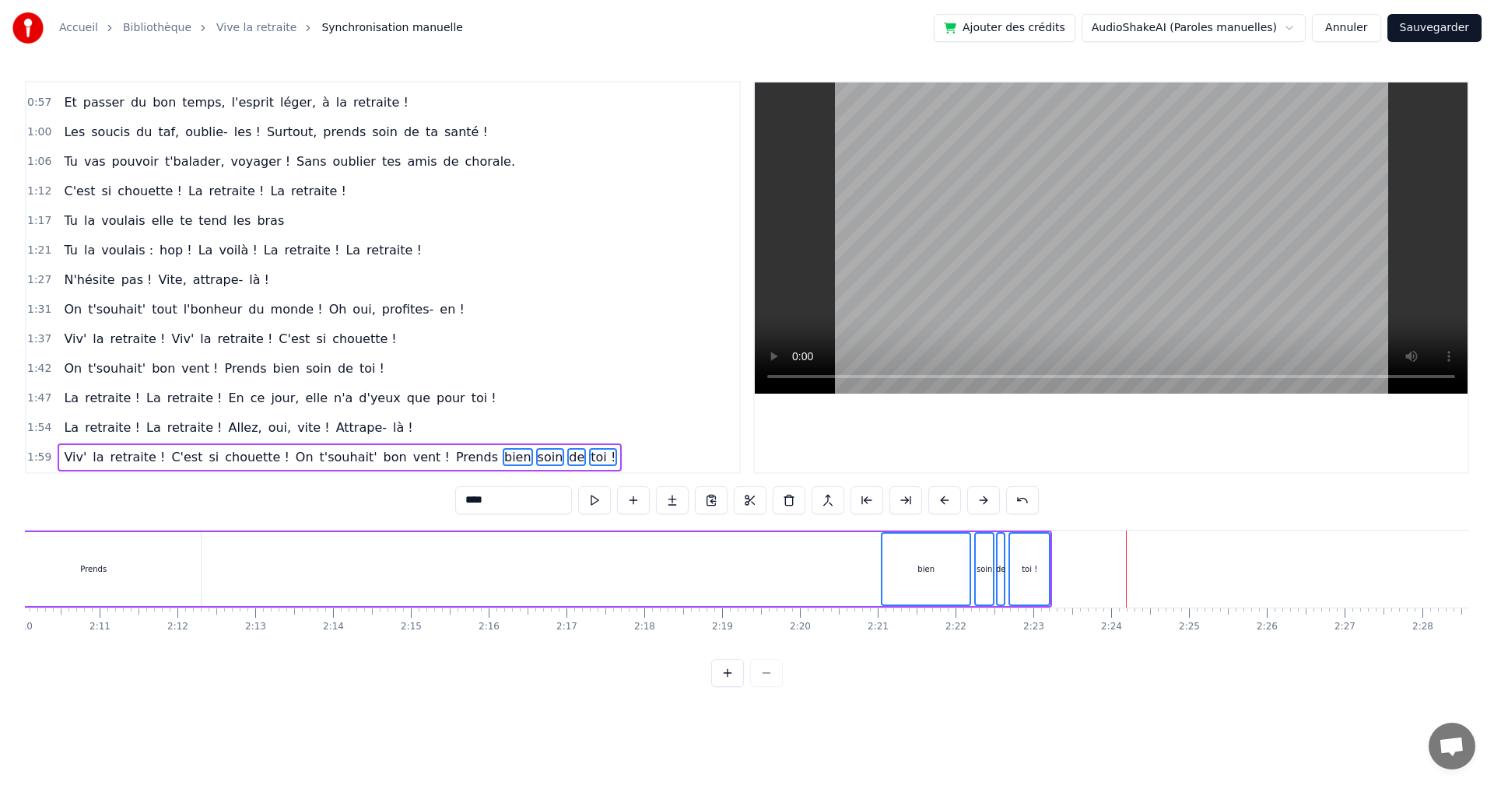
click at [943, 500] on button at bounding box center [945, 500] width 33 height 28
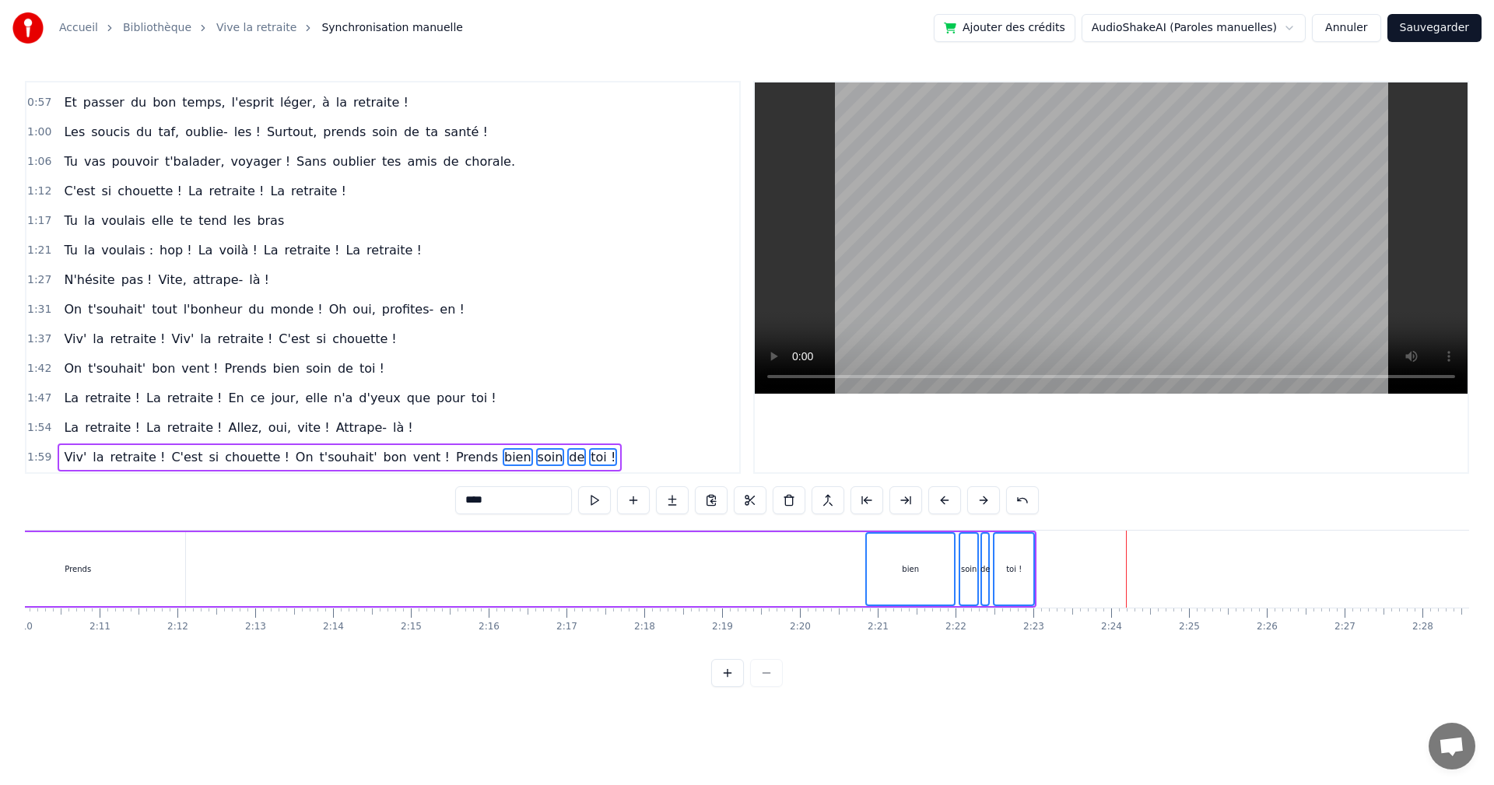
click at [943, 500] on button at bounding box center [945, 500] width 33 height 28
click at [942, 500] on button at bounding box center [945, 500] width 33 height 28
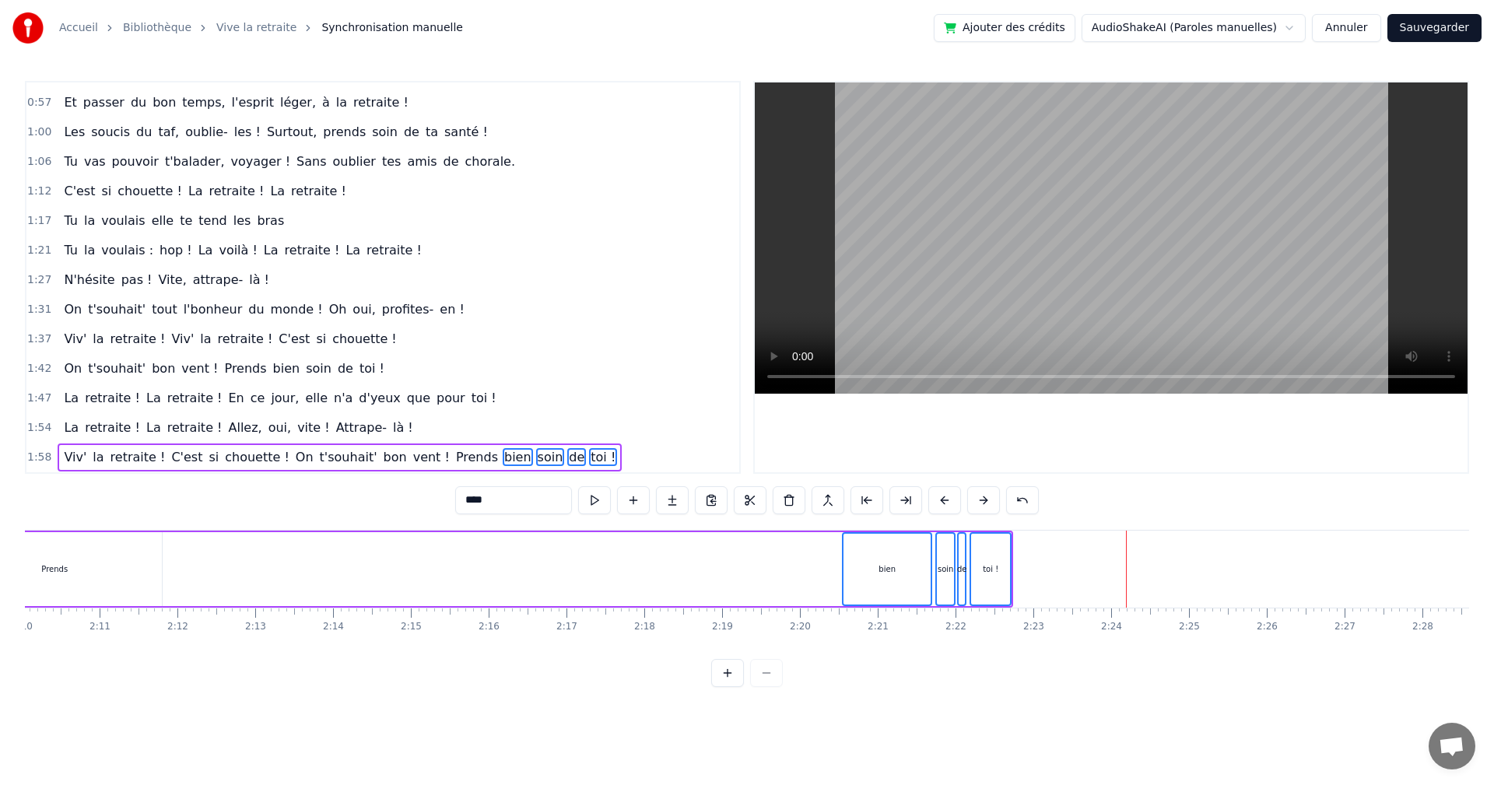
click at [942, 500] on button at bounding box center [945, 500] width 33 height 28
click at [941, 500] on button at bounding box center [945, 500] width 33 height 28
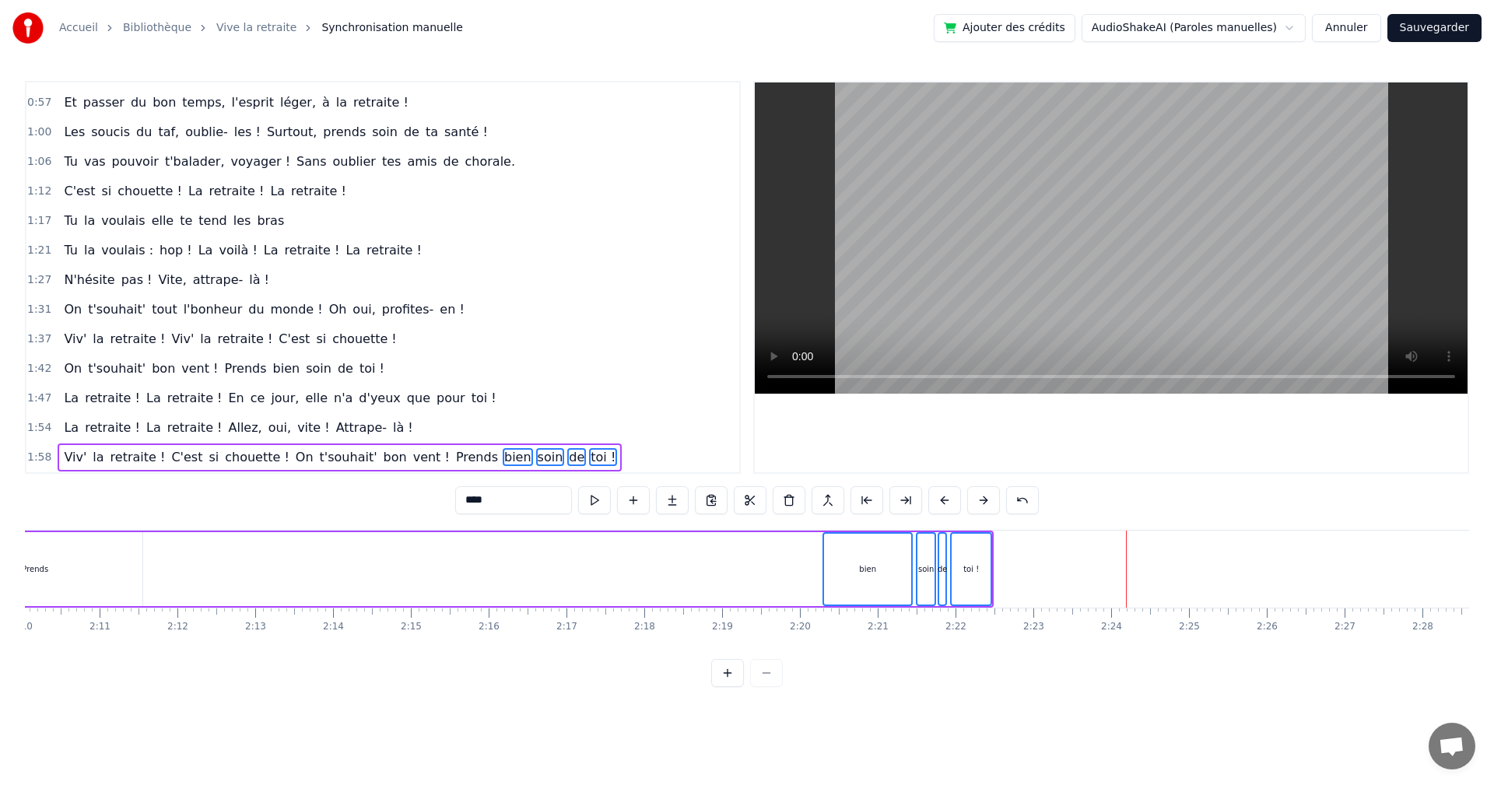
click at [941, 500] on button at bounding box center [945, 500] width 33 height 28
click at [940, 499] on button at bounding box center [945, 500] width 33 height 28
click at [940, 498] on button at bounding box center [945, 500] width 33 height 28
click at [940, 499] on button at bounding box center [945, 500] width 33 height 28
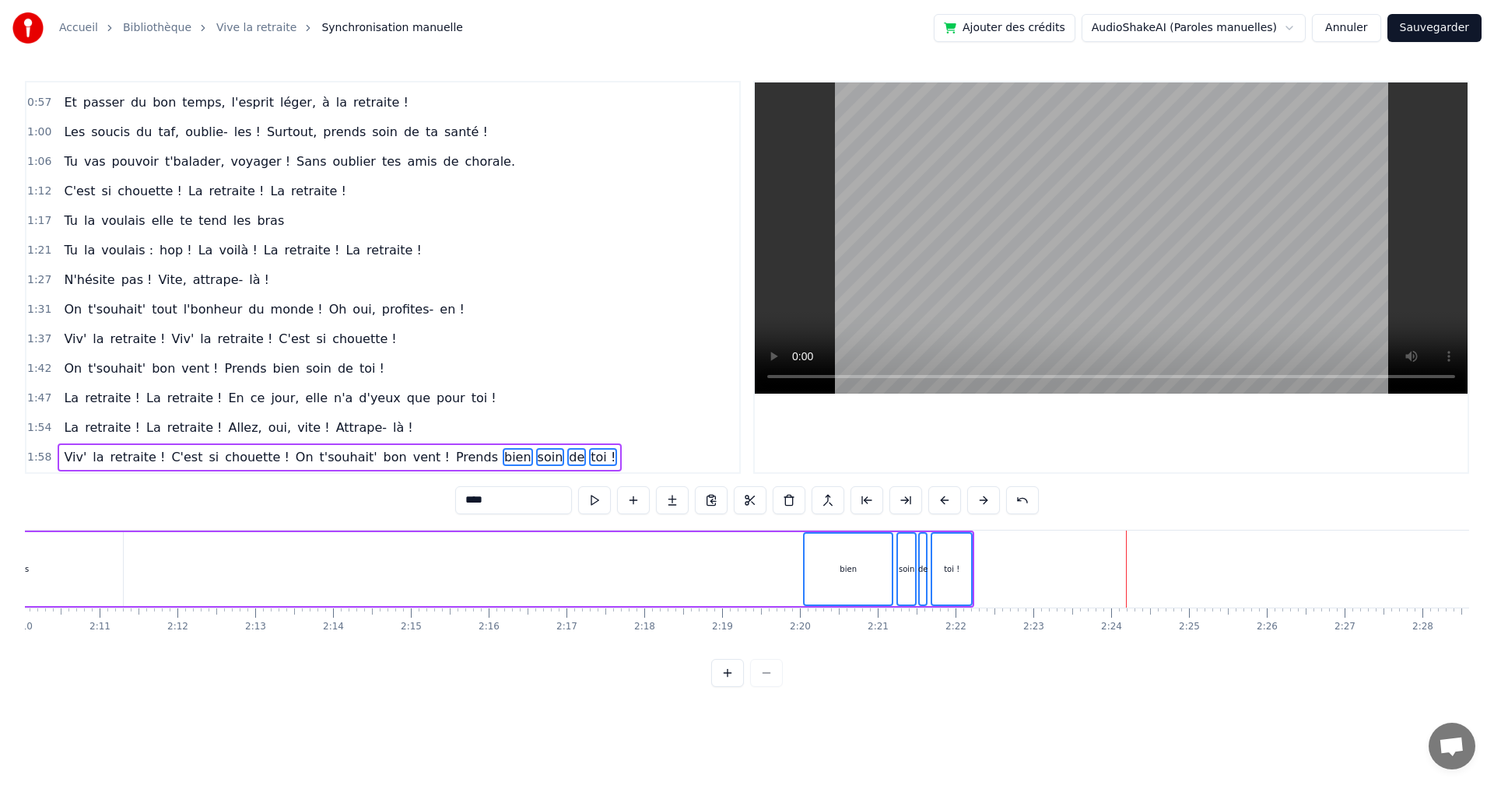
click at [939, 499] on button at bounding box center [945, 500] width 33 height 28
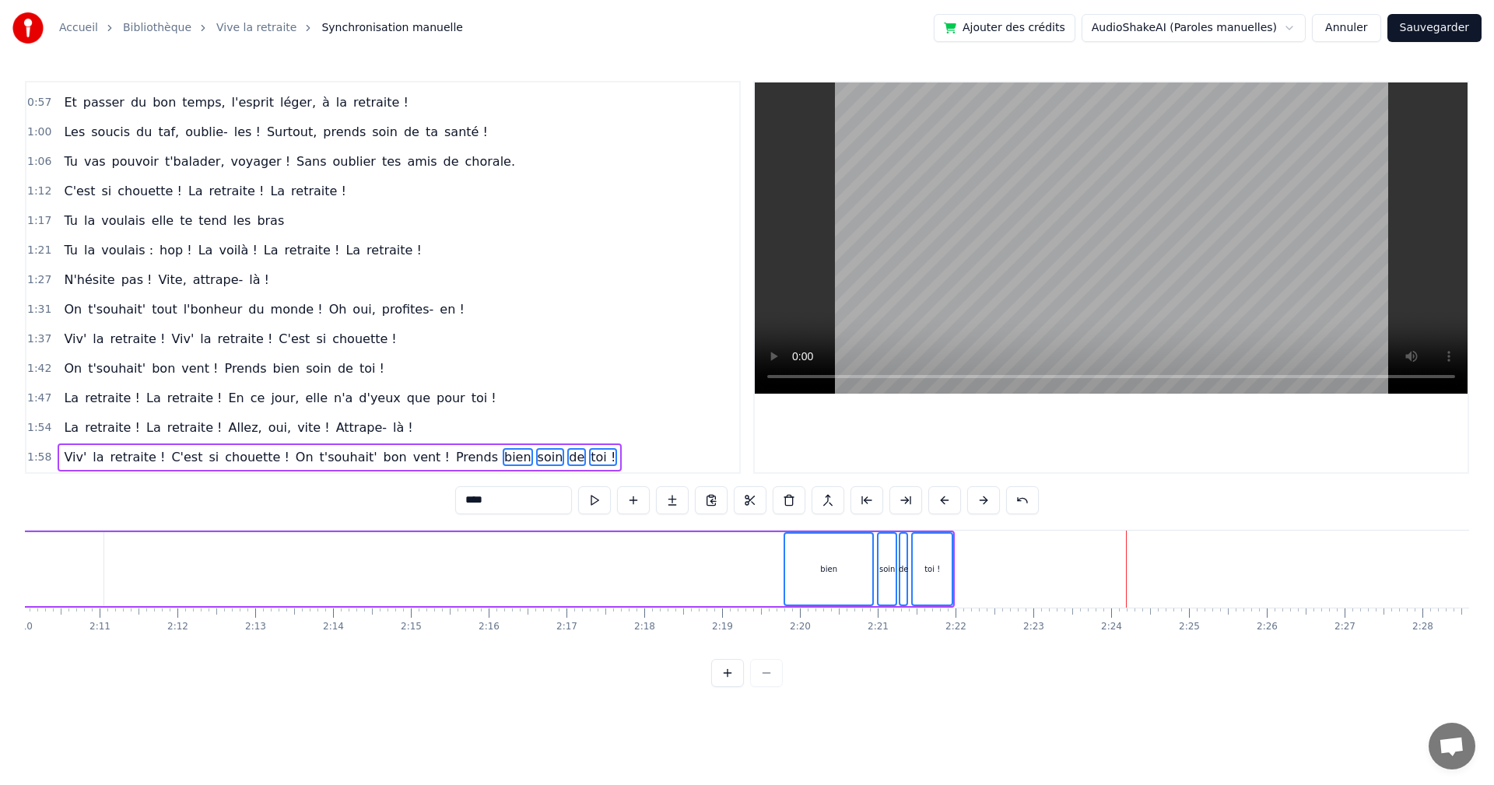
click at [939, 499] on button at bounding box center [945, 500] width 33 height 28
click at [939, 497] on button at bounding box center [945, 500] width 33 height 28
drag, startPoint x: 816, startPoint y: 577, endPoint x: 795, endPoint y: 581, distance: 21.5
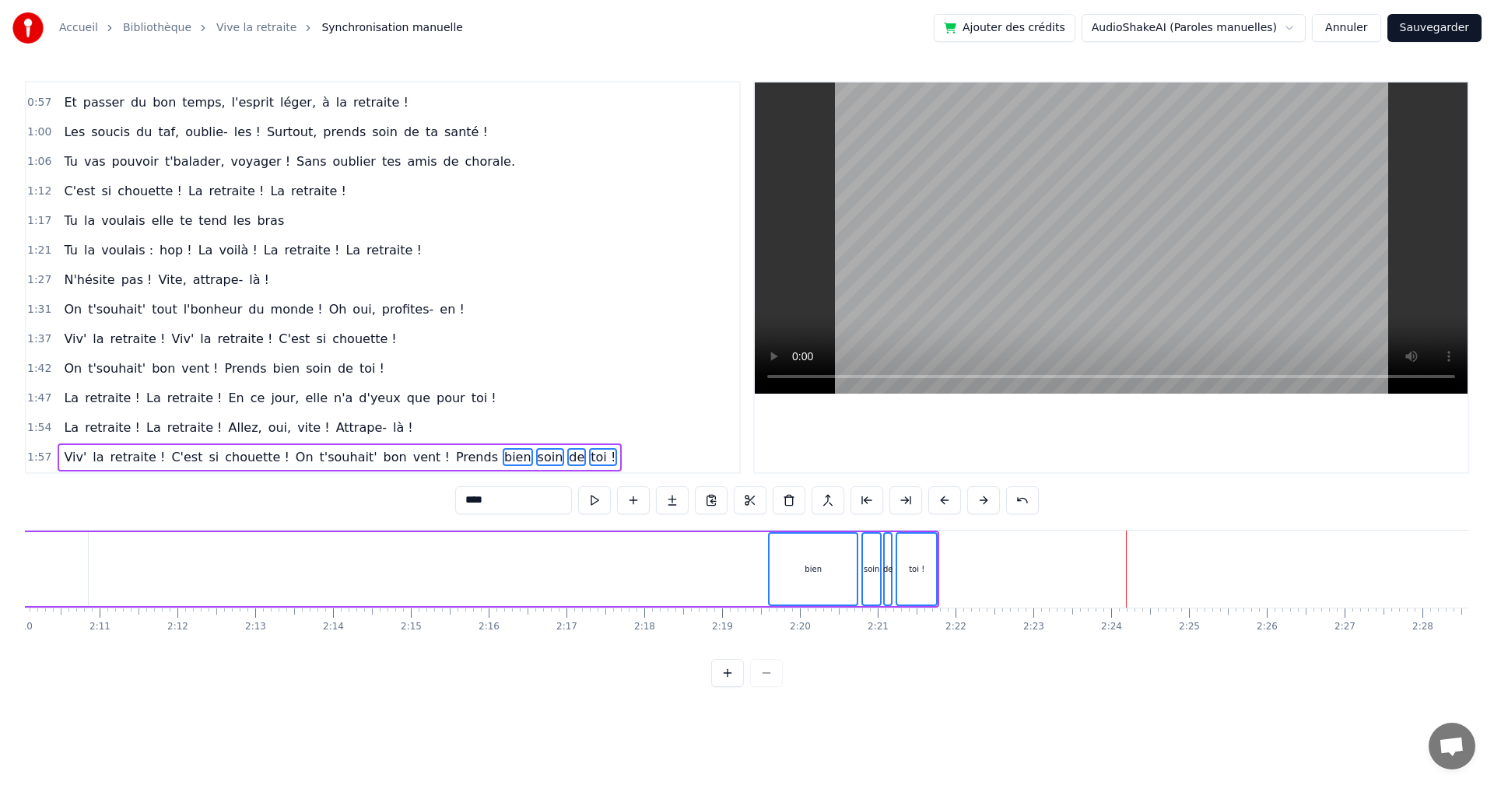
click at [795, 581] on div "bien" at bounding box center [813, 569] width 87 height 71
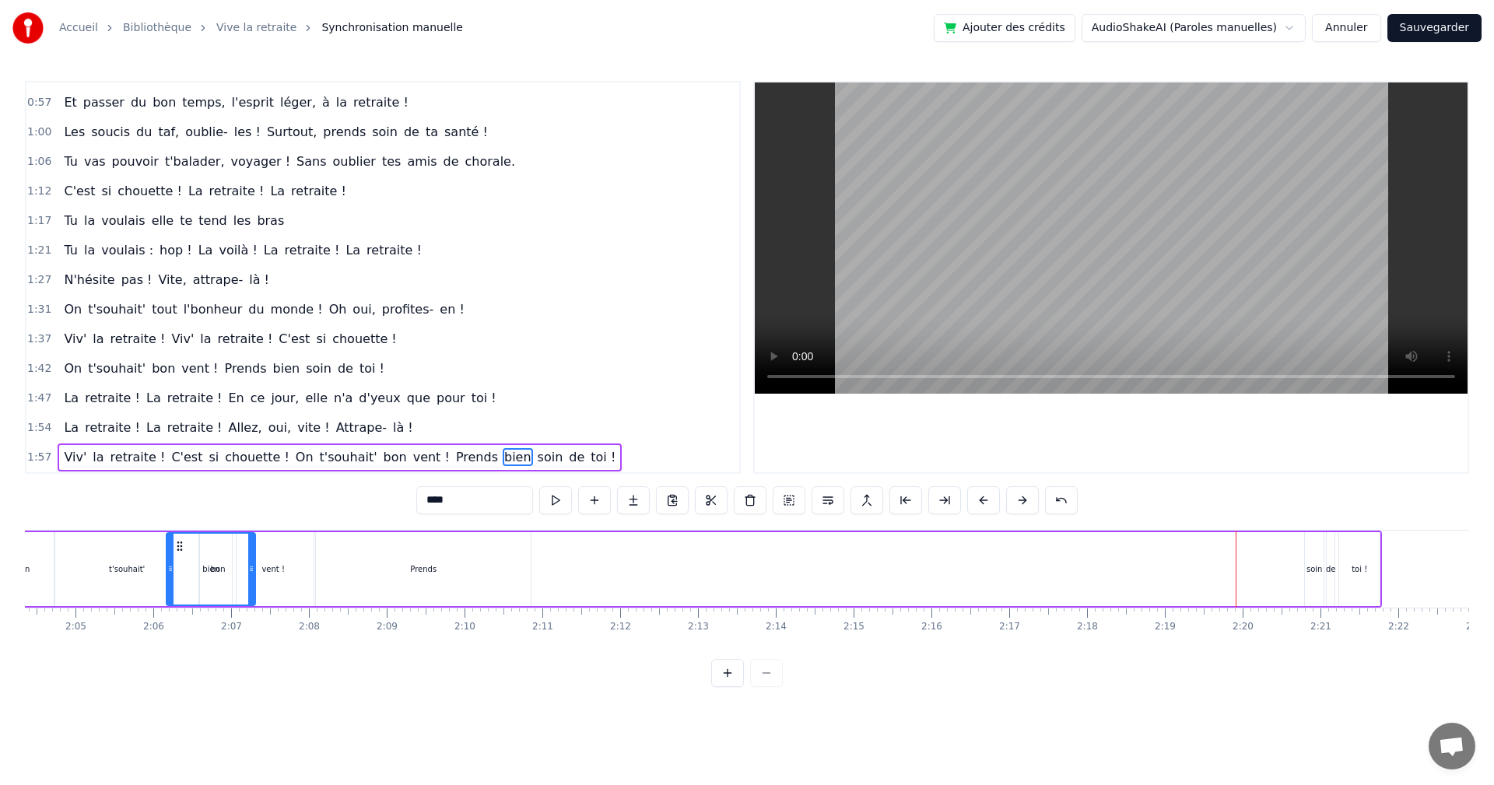
scroll to position [0, 9668]
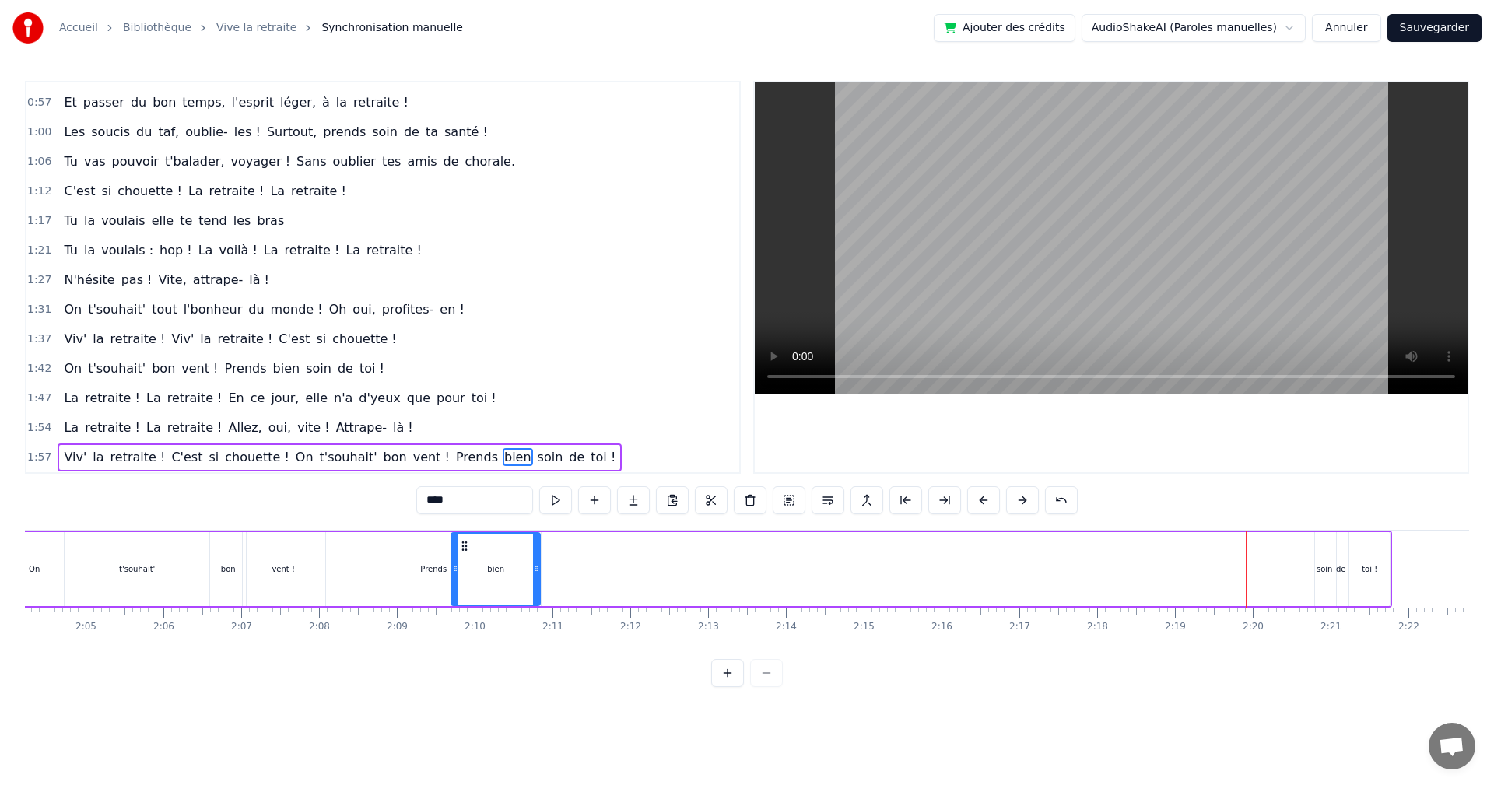
drag, startPoint x: 781, startPoint y: 546, endPoint x: 469, endPoint y: 606, distance: 317.7
click at [464, 611] on div "Ça y est [PERSON_NAME] ! C'est enfin le jour J ! Tu es libérée, soulagée, ravie…" at bounding box center [747, 588] width 1445 height 117
click at [1326, 568] on div "soin" at bounding box center [1325, 569] width 16 height 12
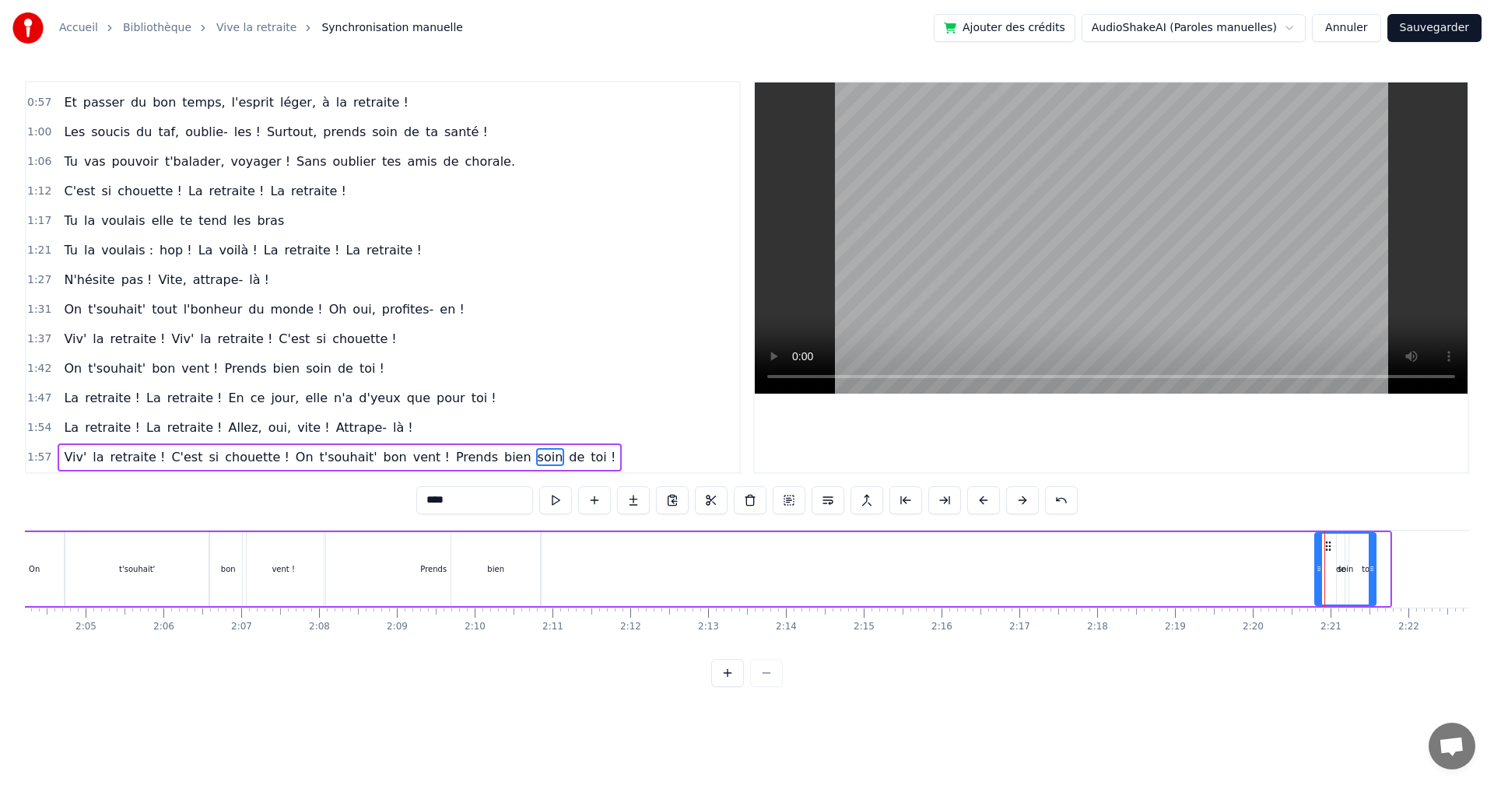
drag, startPoint x: 1327, startPoint y: 545, endPoint x: 1369, endPoint y: 545, distance: 42.0
click at [1369, 545] on div at bounding box center [1372, 569] width 6 height 71
drag, startPoint x: 1326, startPoint y: 542, endPoint x: 686, endPoint y: 609, distance: 643.3
click at [556, 615] on div "Ça y est [PERSON_NAME] ! C'est enfin le jour J ! Tu es libérée, soulagée, ravie…" at bounding box center [747, 588] width 1445 height 117
click at [1342, 571] on div "de" at bounding box center [1341, 569] width 10 height 12
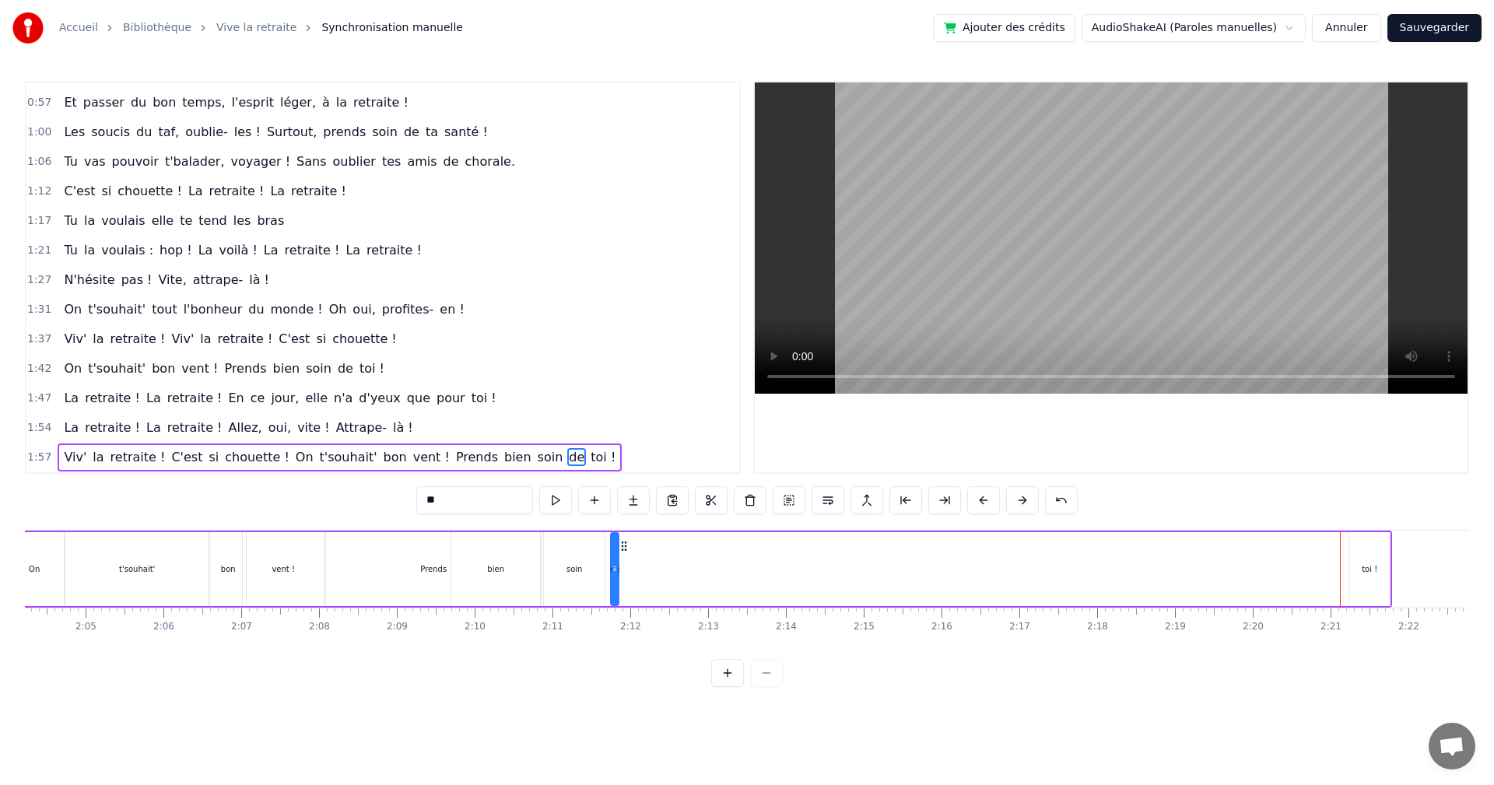
drag, startPoint x: 1350, startPoint y: 546, endPoint x: 623, endPoint y: 602, distance: 728.3
click at [623, 602] on div "Viv' la retraite ! C'est si chouette ! On t'souhait' bon vent ! Prends bien soi…" at bounding box center [463, 569] width 1857 height 77
click at [1379, 561] on div "toi !" at bounding box center [1370, 569] width 40 height 74
type input "*****"
drag, startPoint x: 1362, startPoint y: 546, endPoint x: 635, endPoint y: 613, distance: 730.1
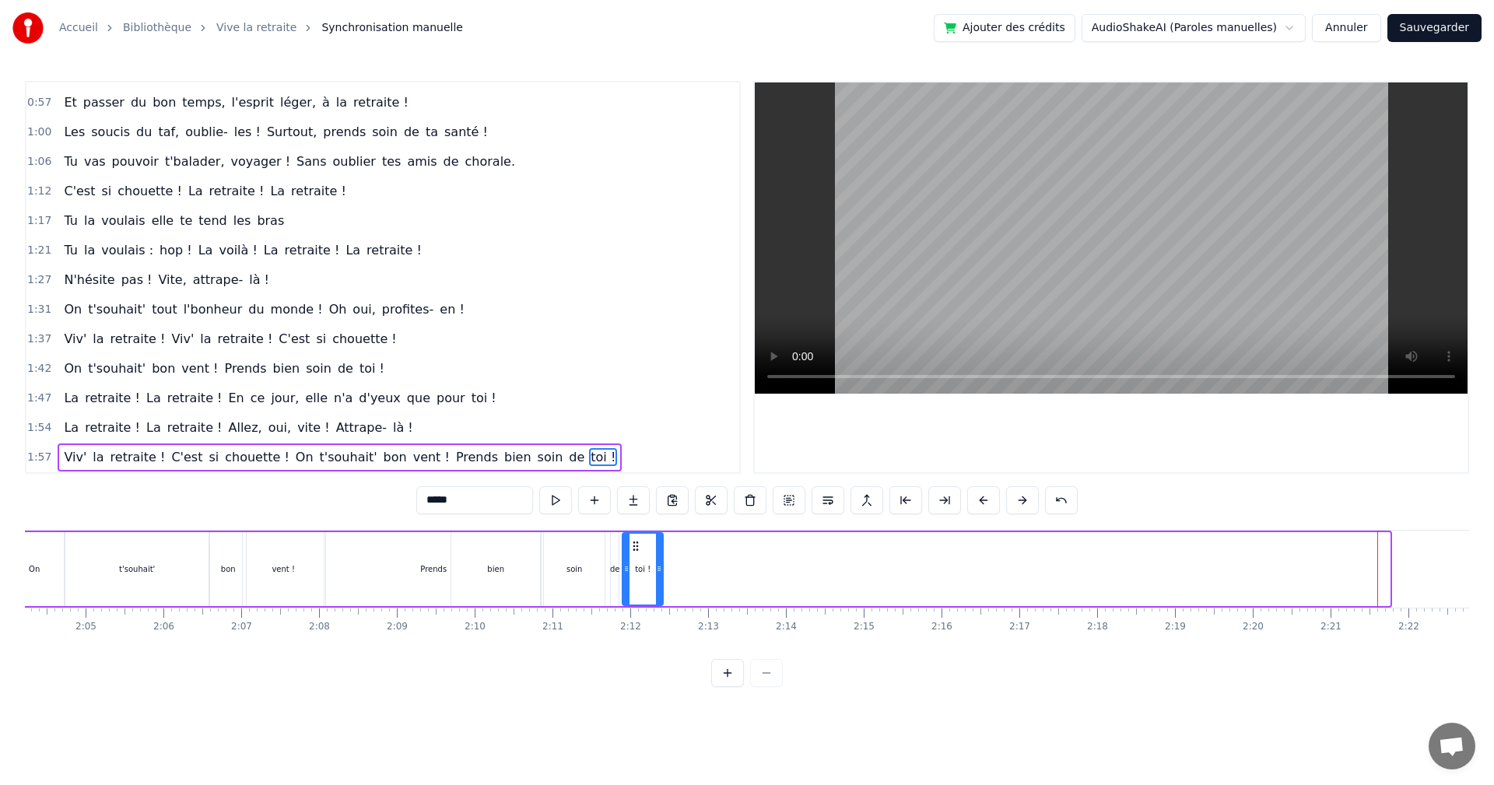
click at [635, 613] on div "Ça y est [PERSON_NAME] ! C'est enfin le jour J ! Tu es libérée, soulagée, ravie…" at bounding box center [747, 588] width 1445 height 117
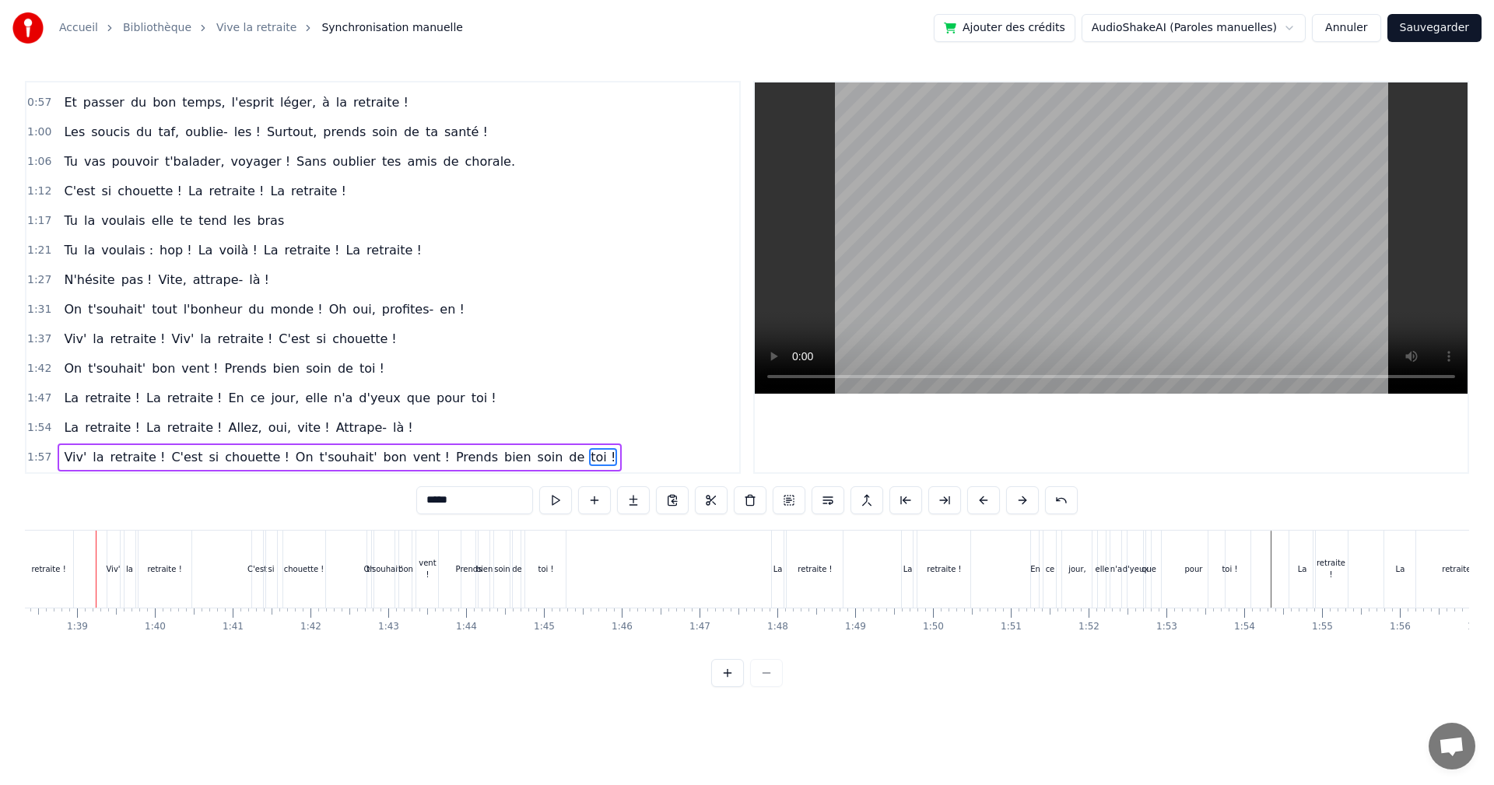
scroll to position [0, 7645]
click at [1003, 293] on video at bounding box center [1111, 237] width 713 height 311
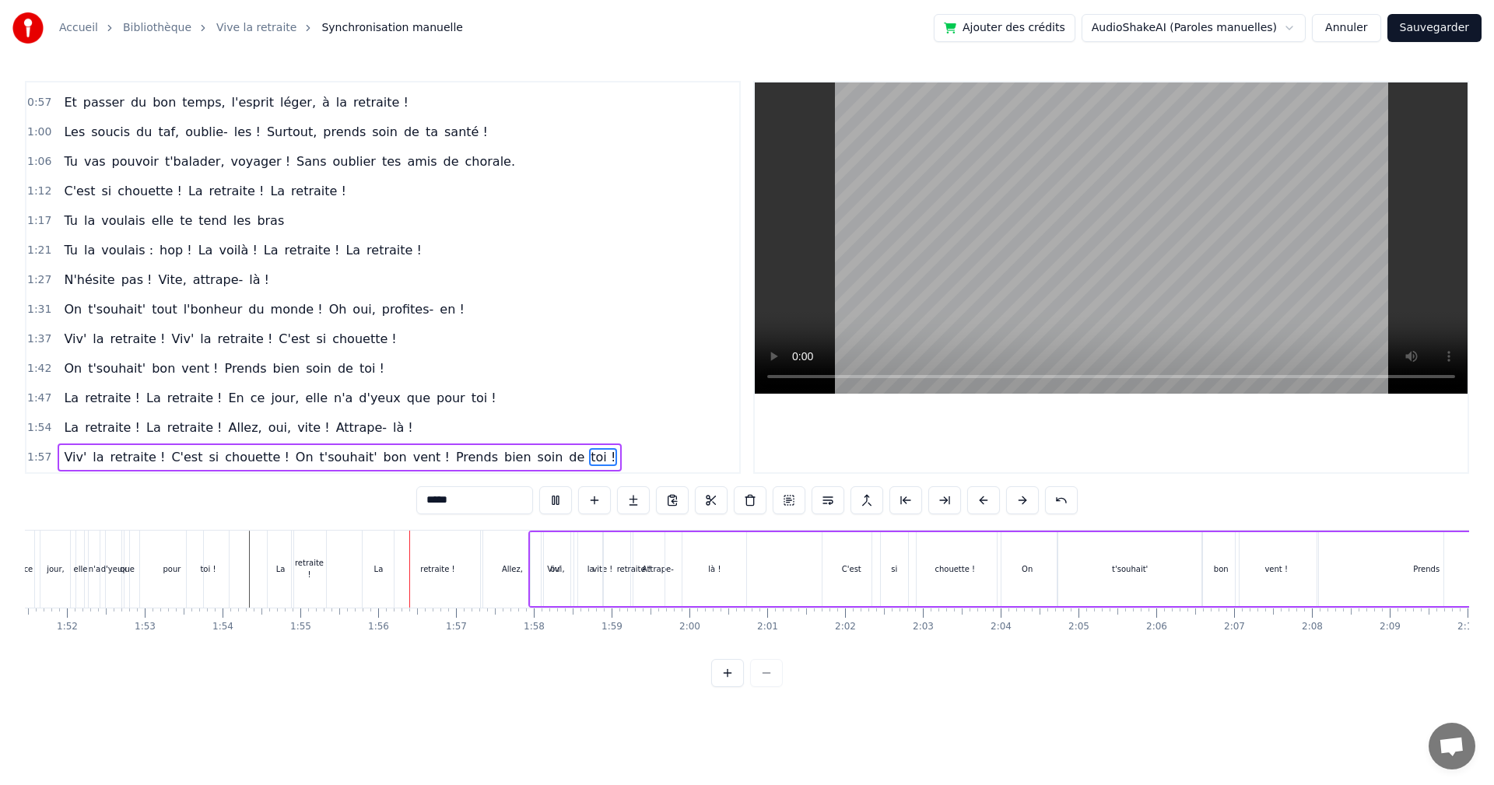
scroll to position [0, 8942]
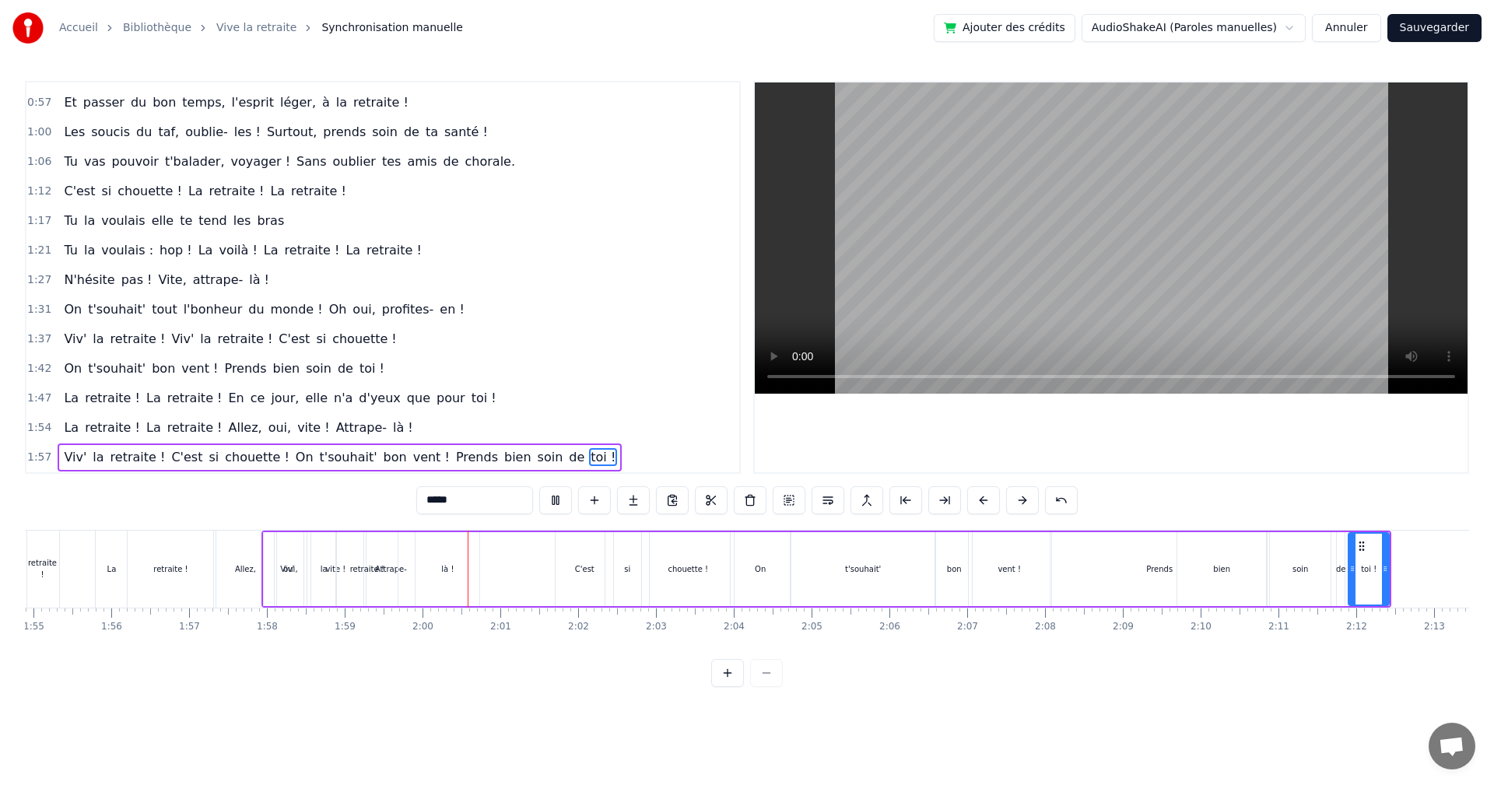
click at [1196, 283] on video at bounding box center [1111, 237] width 713 height 311
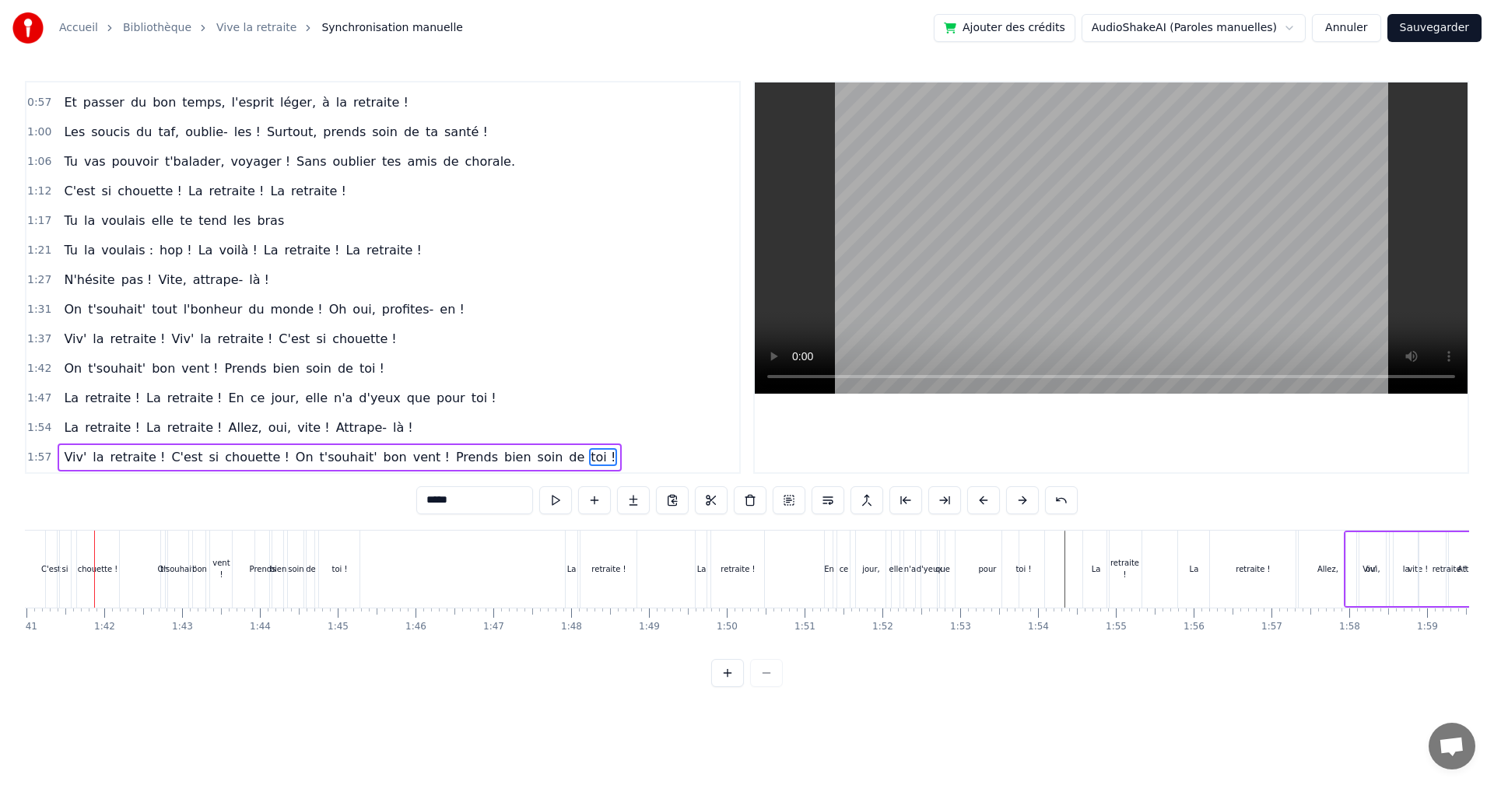
scroll to position [0, 7850]
click at [985, 307] on video at bounding box center [1111, 237] width 713 height 311
click at [995, 286] on video at bounding box center [1111, 237] width 713 height 311
click at [995, 281] on video at bounding box center [1111, 237] width 713 height 311
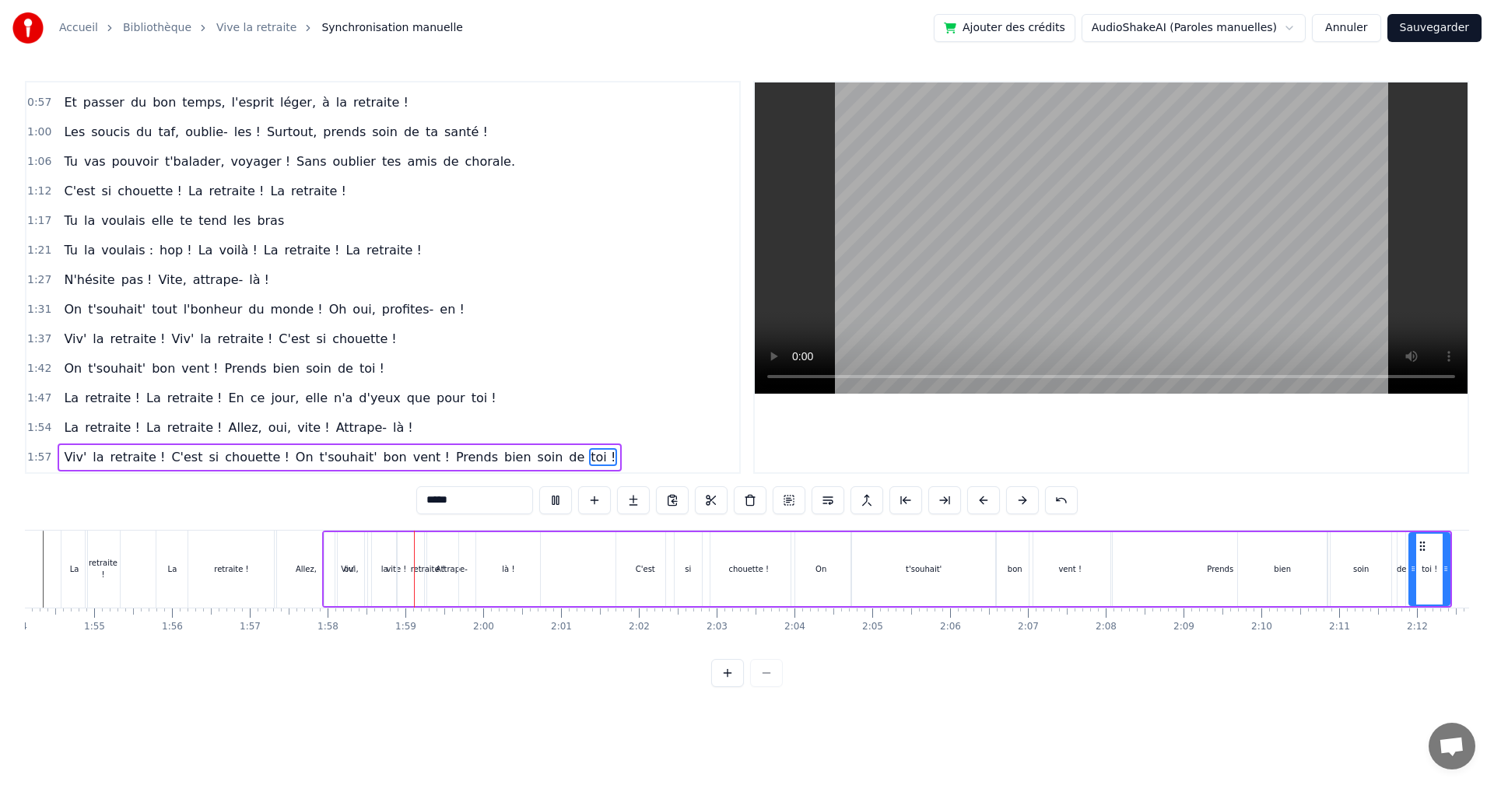
scroll to position [0, 9152]
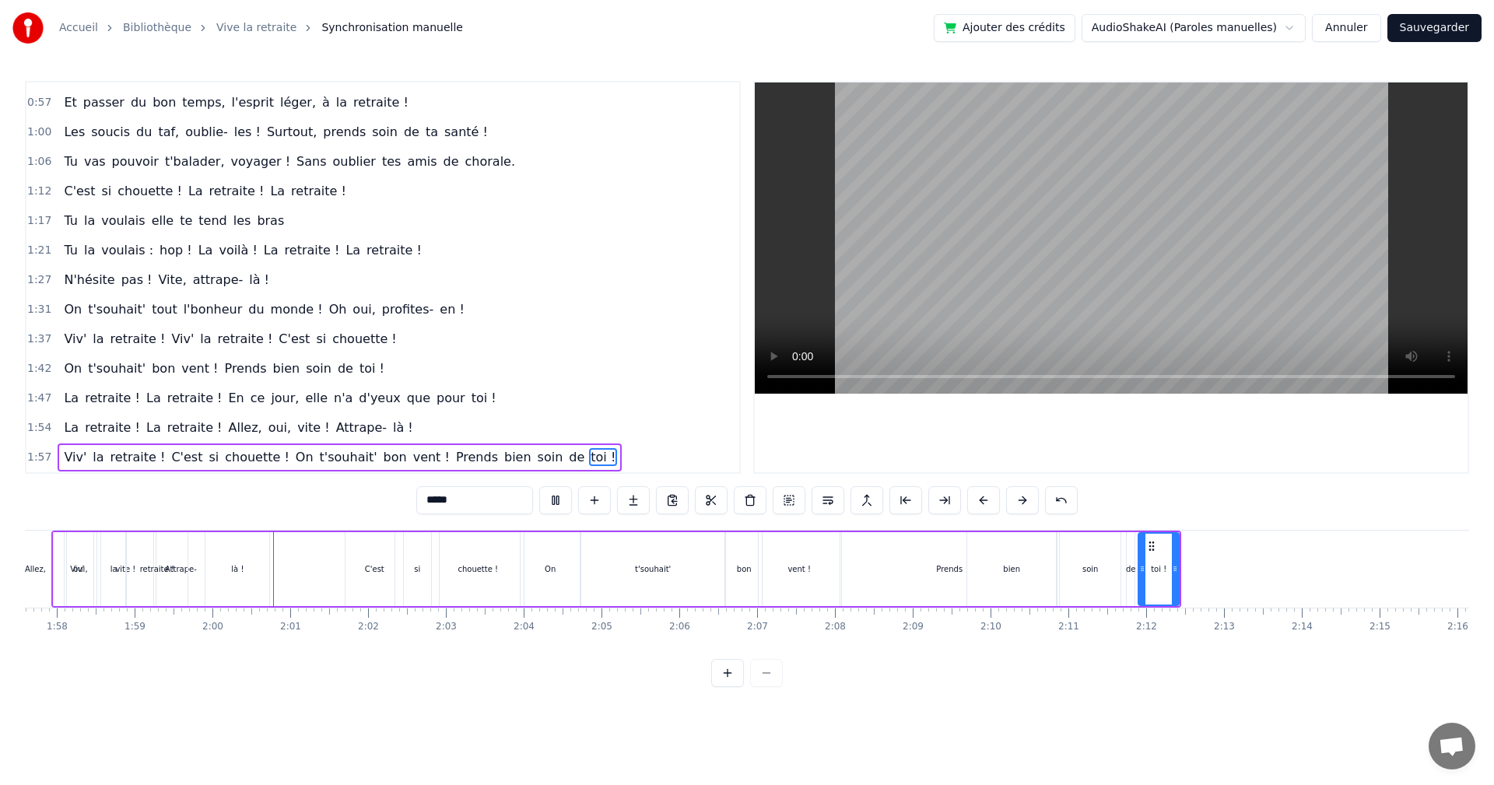
click at [987, 290] on video at bounding box center [1111, 237] width 713 height 311
click at [1367, 32] on button "Annuler" at bounding box center [1346, 28] width 68 height 28
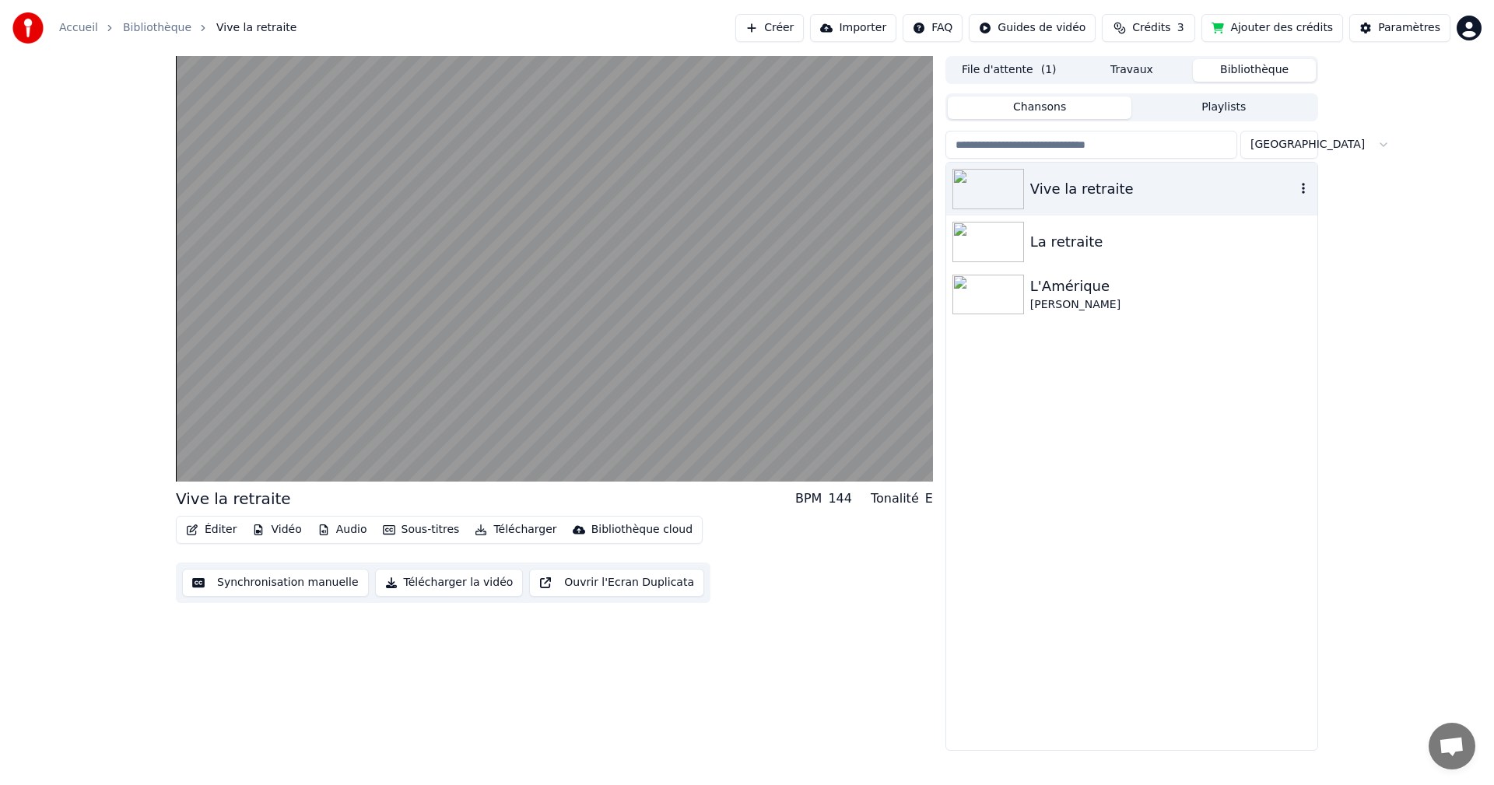
click at [1076, 185] on div "Vive la retraite" at bounding box center [1162, 189] width 265 height 22
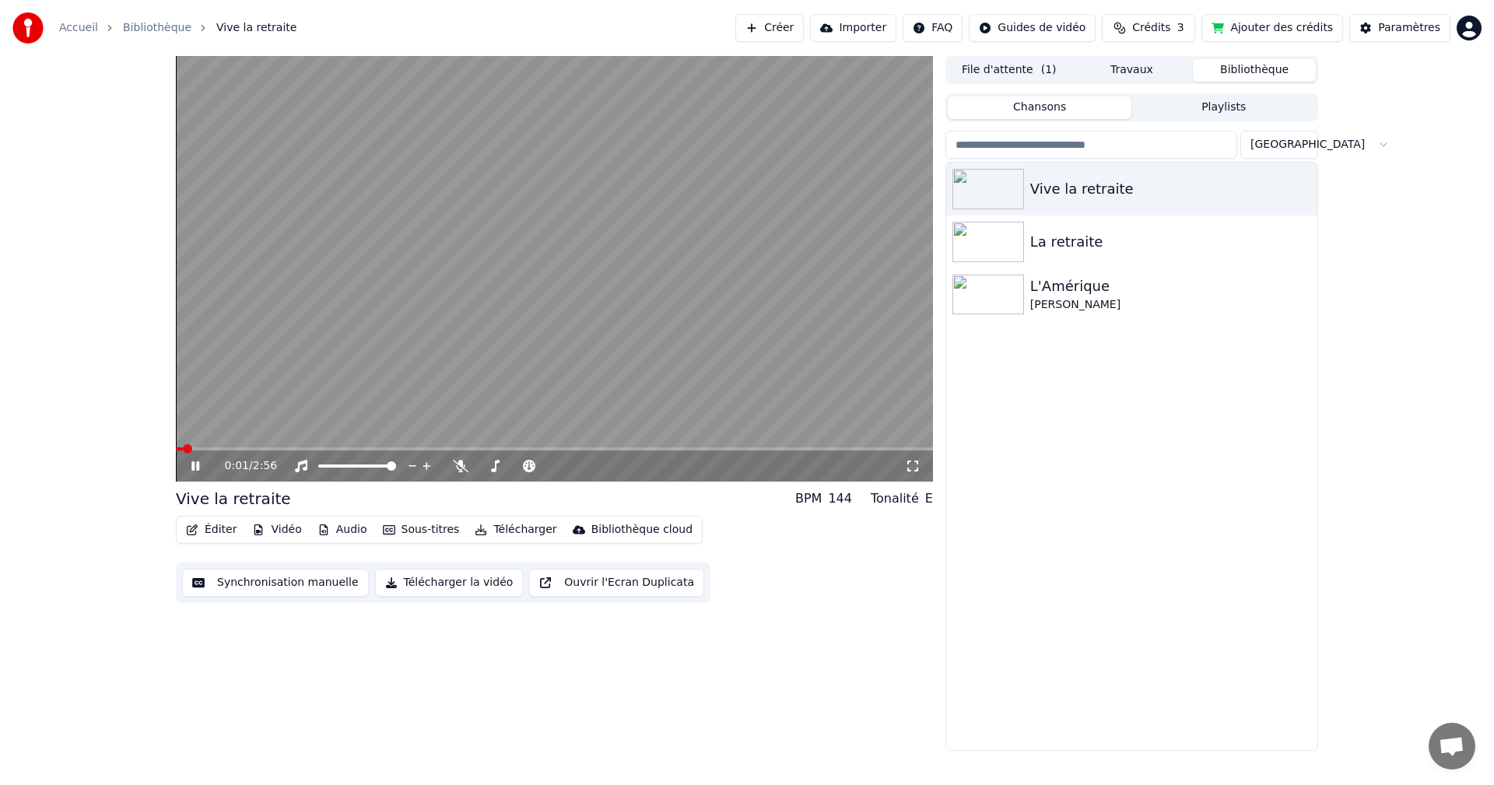
click at [575, 307] on video at bounding box center [554, 269] width 757 height 426
click at [293, 586] on button "Synchronisation manuelle" at bounding box center [275, 583] width 187 height 28
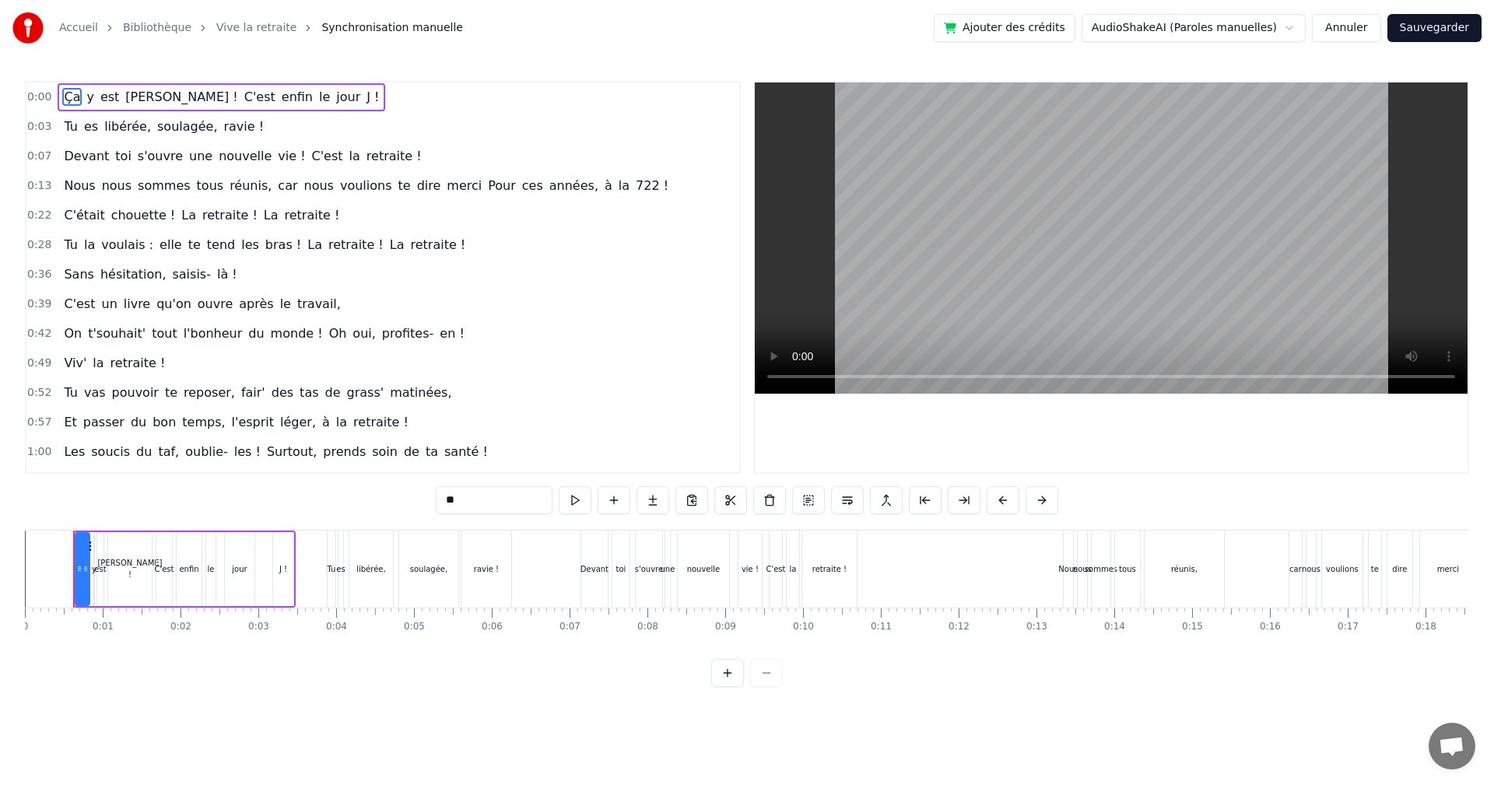
click at [1332, 240] on video at bounding box center [1111, 237] width 713 height 311
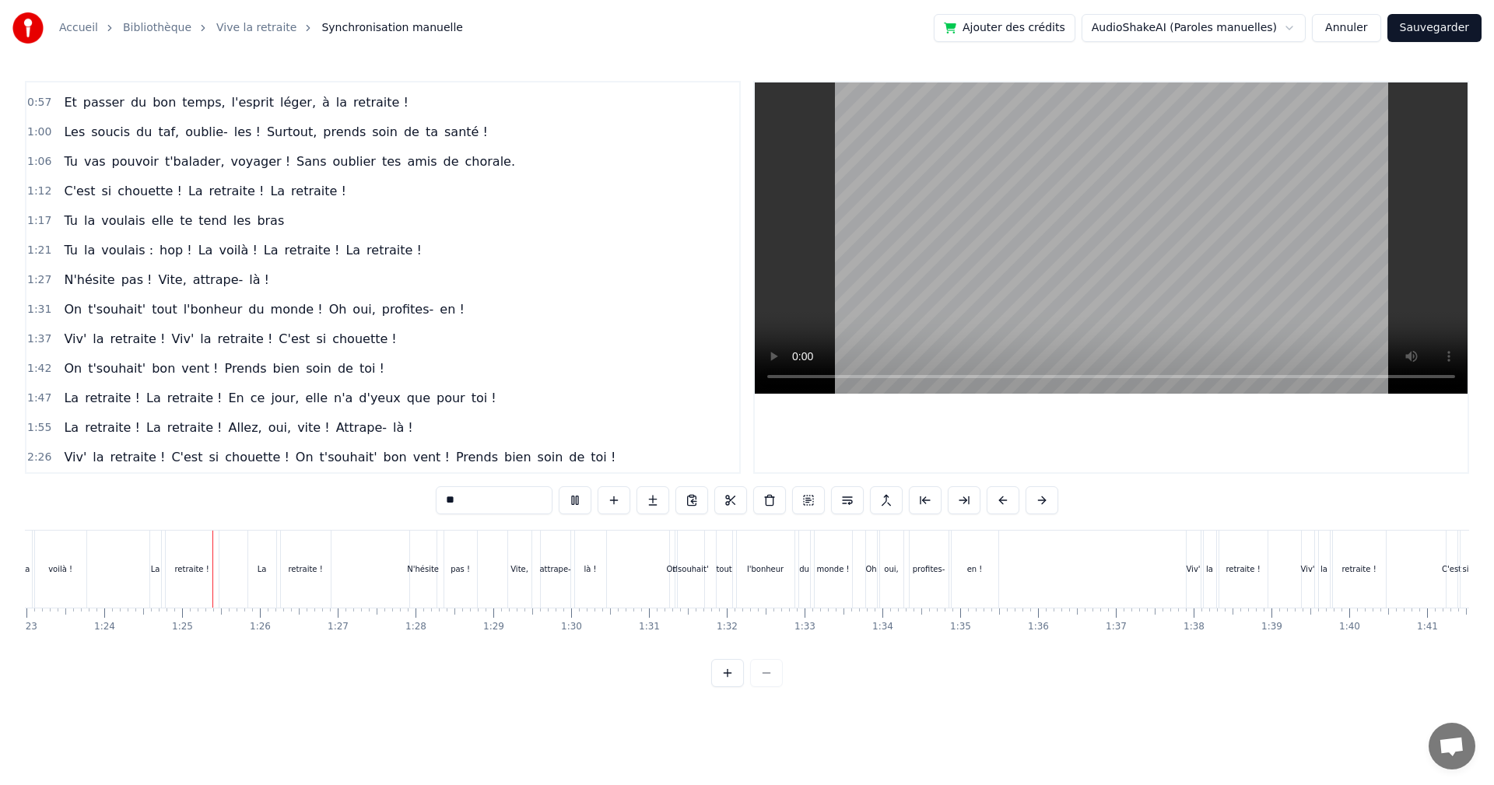
scroll to position [0, 6513]
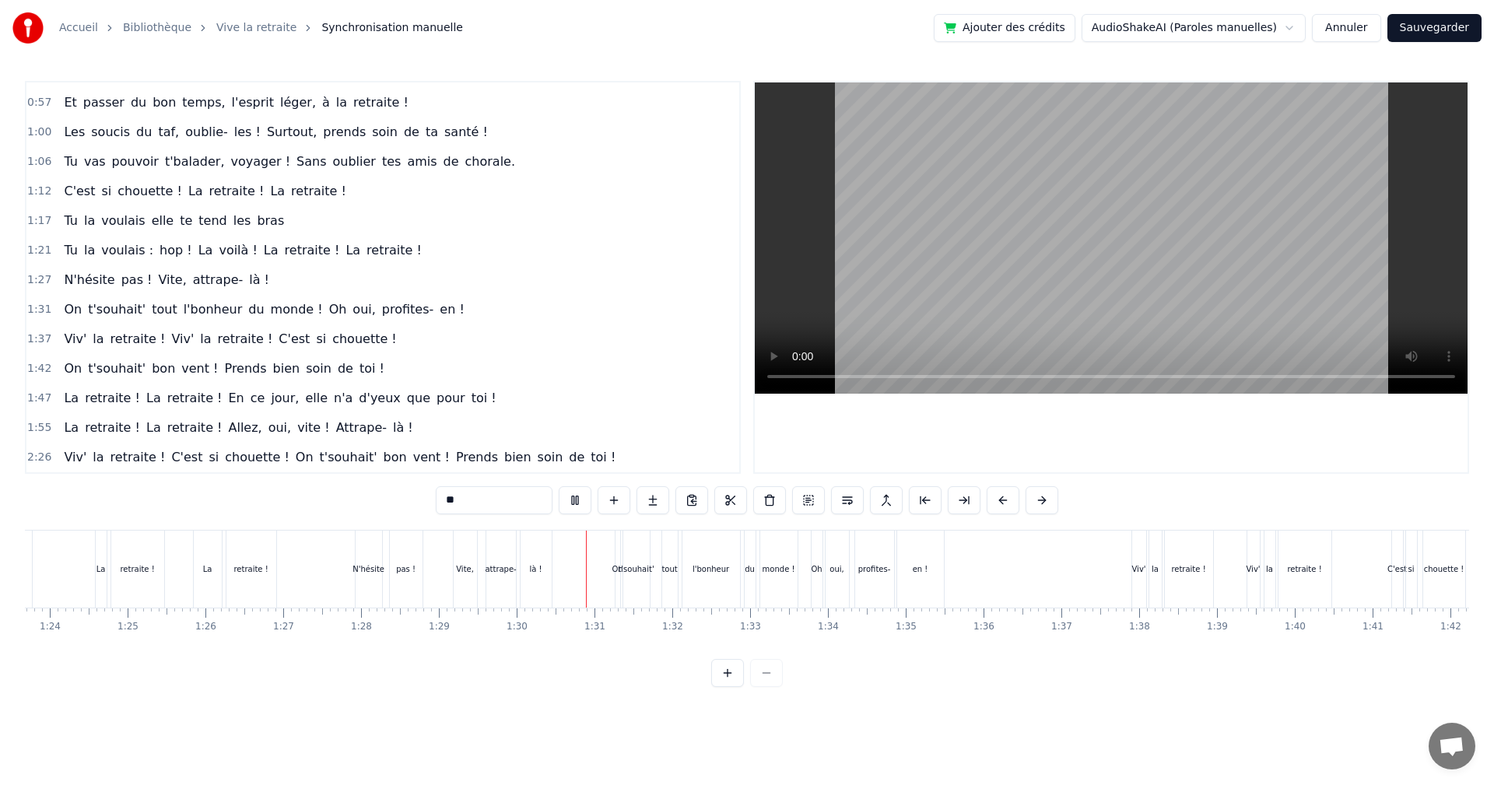
click at [938, 283] on video at bounding box center [1111, 237] width 713 height 311
click at [939, 281] on video at bounding box center [1111, 237] width 713 height 311
click at [907, 276] on video at bounding box center [1111, 237] width 713 height 311
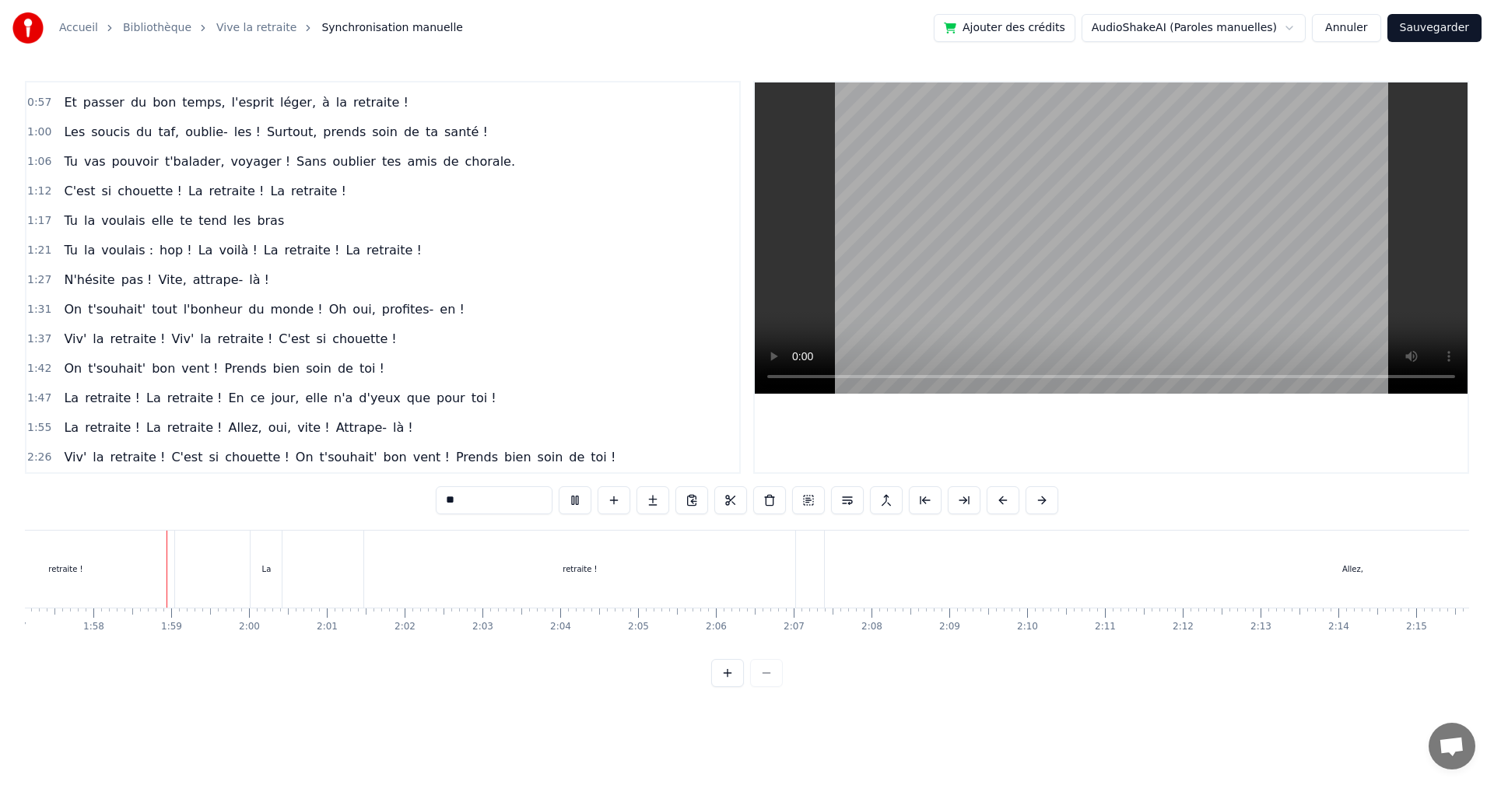
scroll to position [0, 9117]
click at [999, 209] on video at bounding box center [1111, 237] width 713 height 311
click at [998, 208] on video at bounding box center [1111, 237] width 713 height 311
click at [999, 202] on video at bounding box center [1111, 237] width 713 height 311
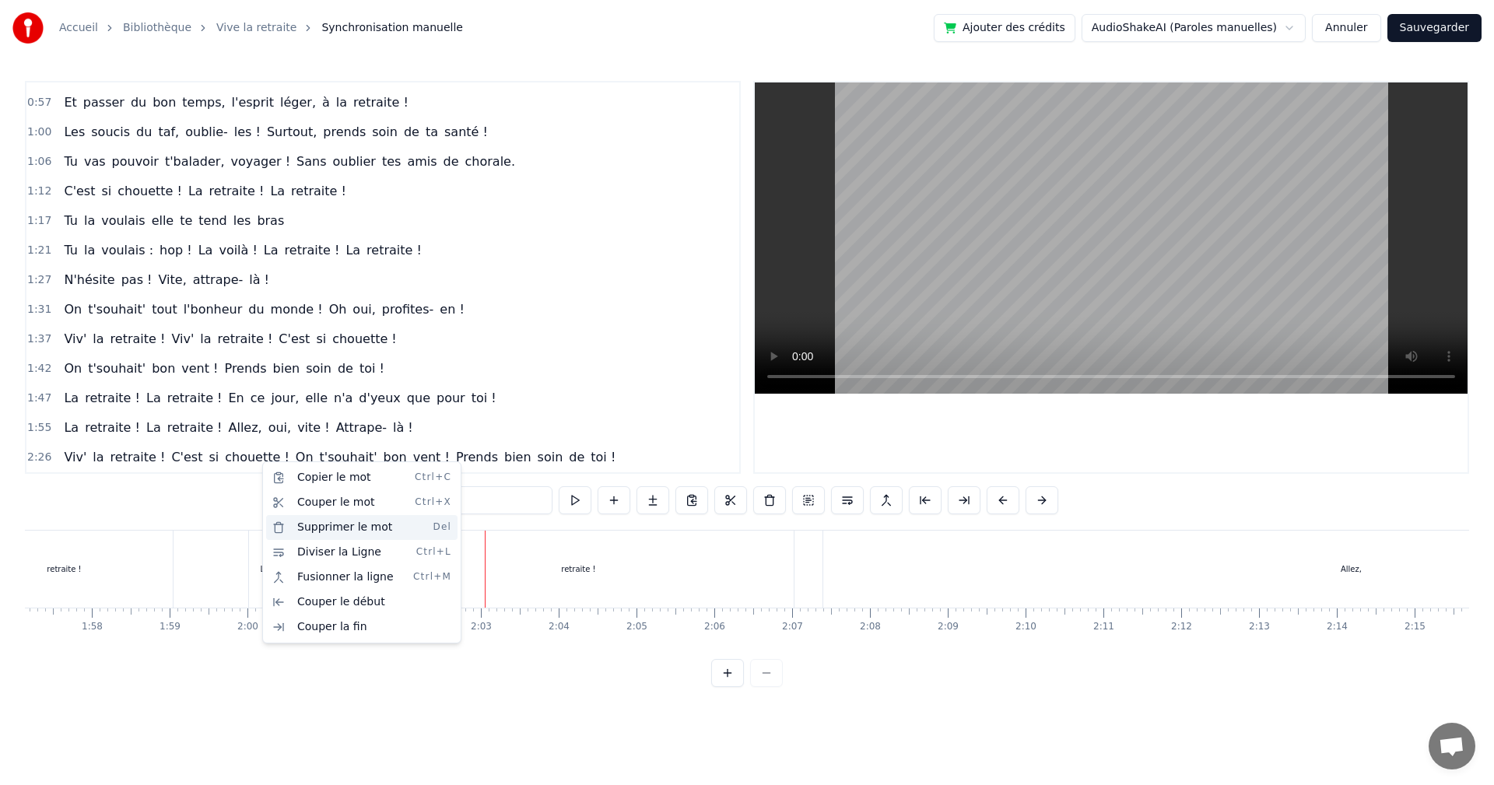
click at [330, 533] on div "Supprimer le mot Del" at bounding box center [361, 527] width 191 height 25
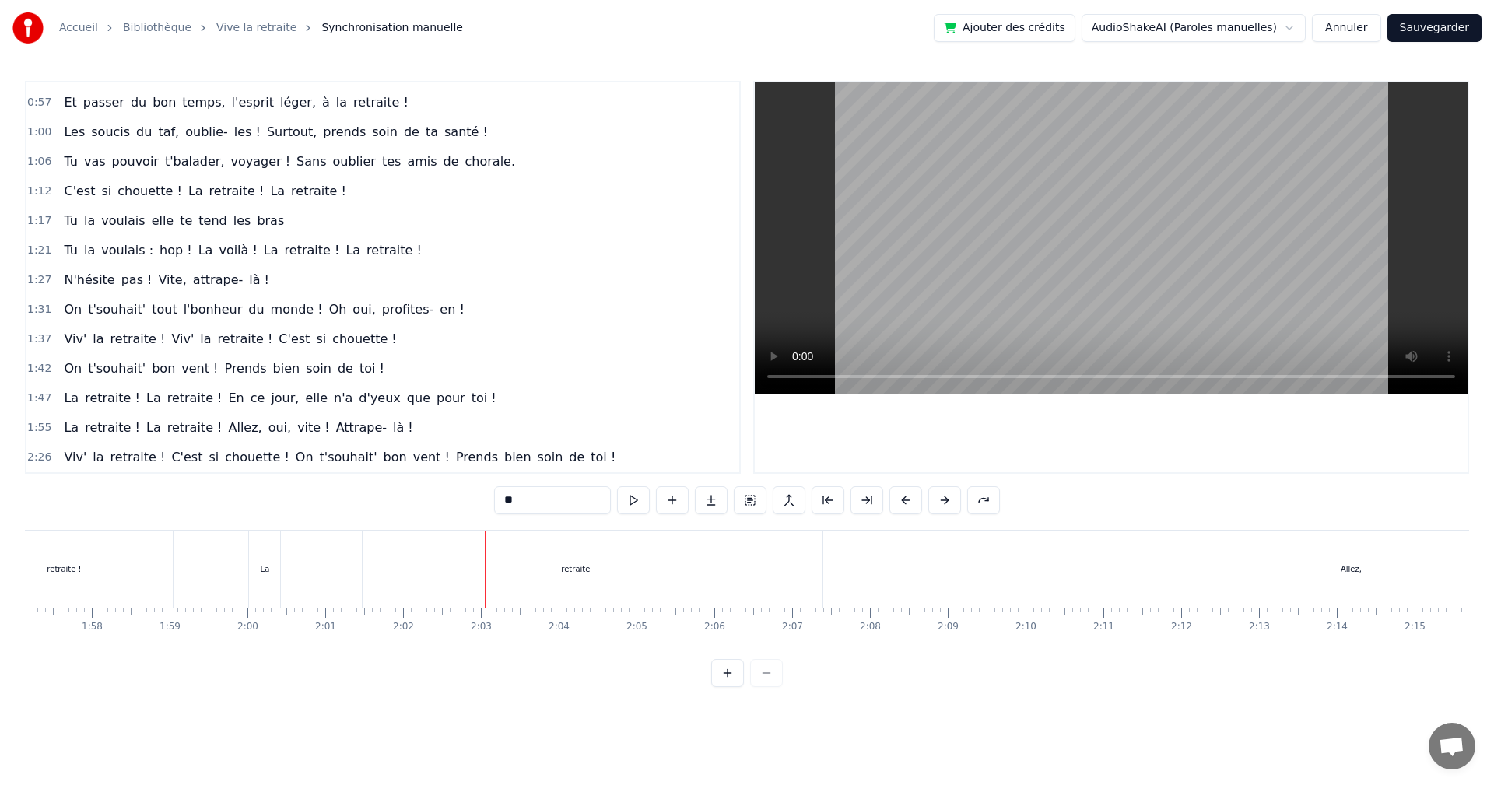
click at [592, 430] on div "1:55 La retraite ! La retraite ! Allez, oui, vite ! Attrape- là !" at bounding box center [382, 428] width 713 height 30
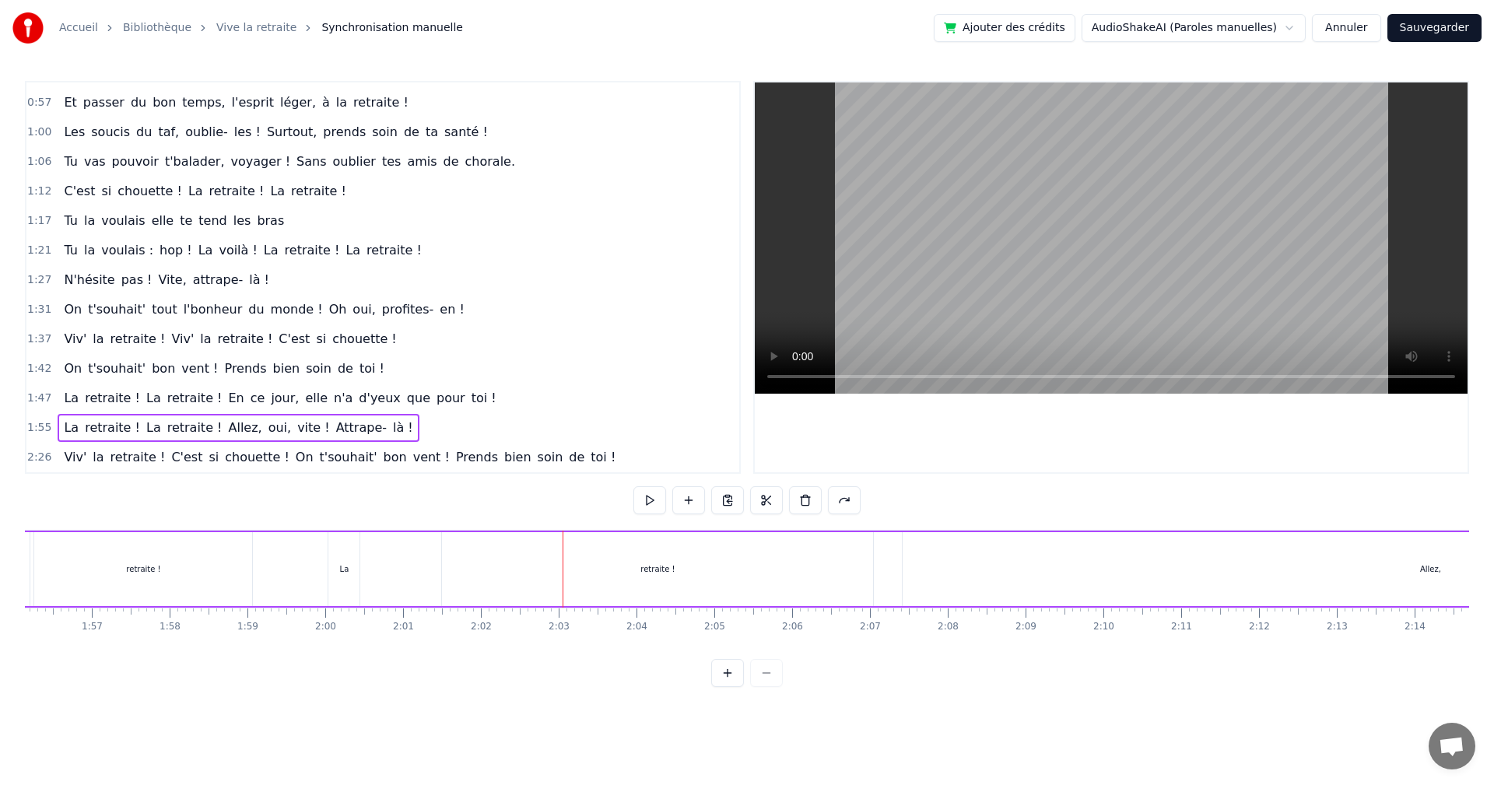
scroll to position [0, 8937]
click at [590, 456] on div "2:26 Viv' la retraite ! C'est si chouette ! On t'souhait' bon vent ! Prends bie…" at bounding box center [382, 458] width 713 height 30
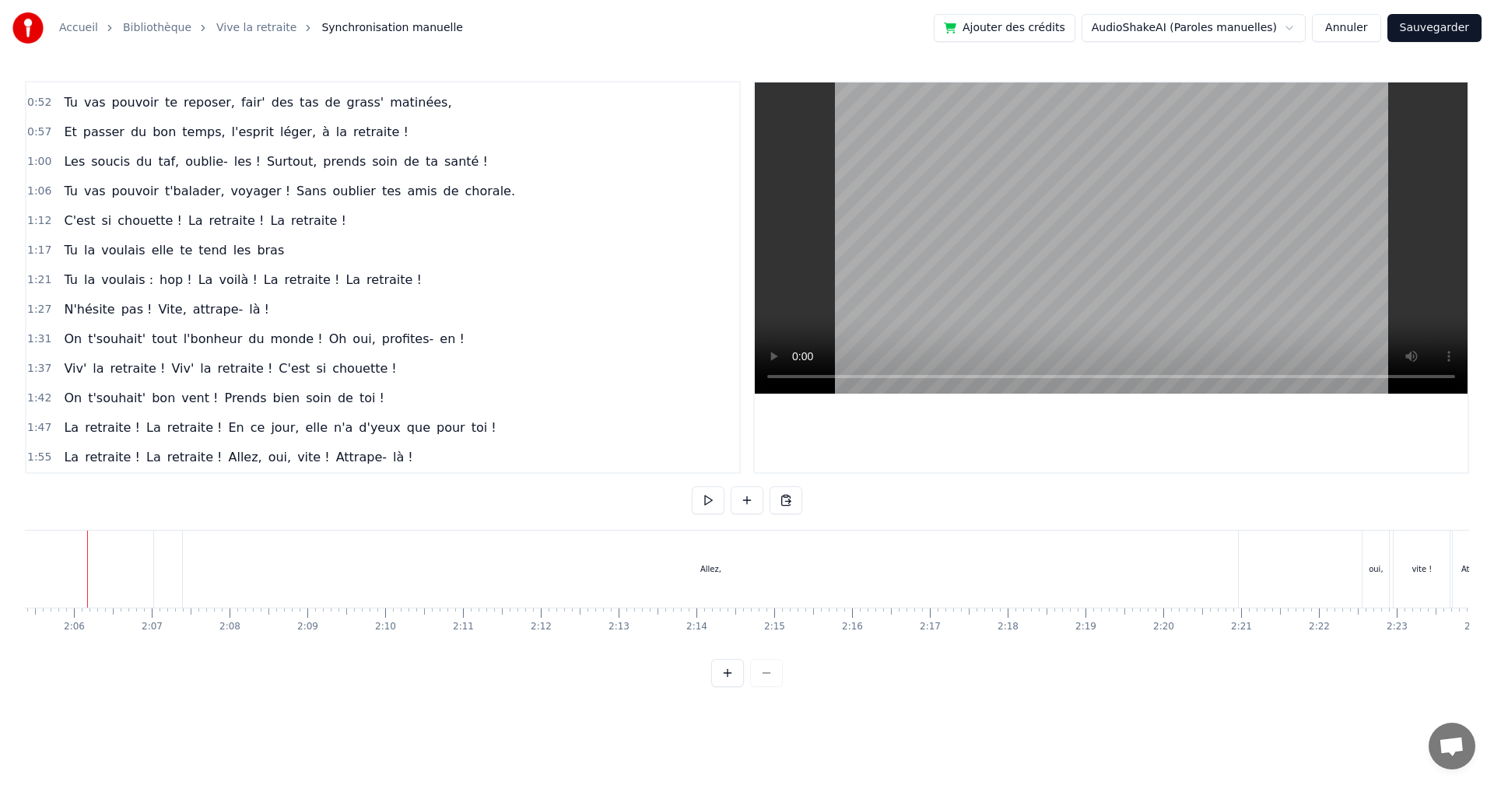
scroll to position [0, 9742]
click at [1181, 242] on video at bounding box center [1111, 237] width 713 height 311
click at [1041, 266] on video at bounding box center [1111, 237] width 713 height 311
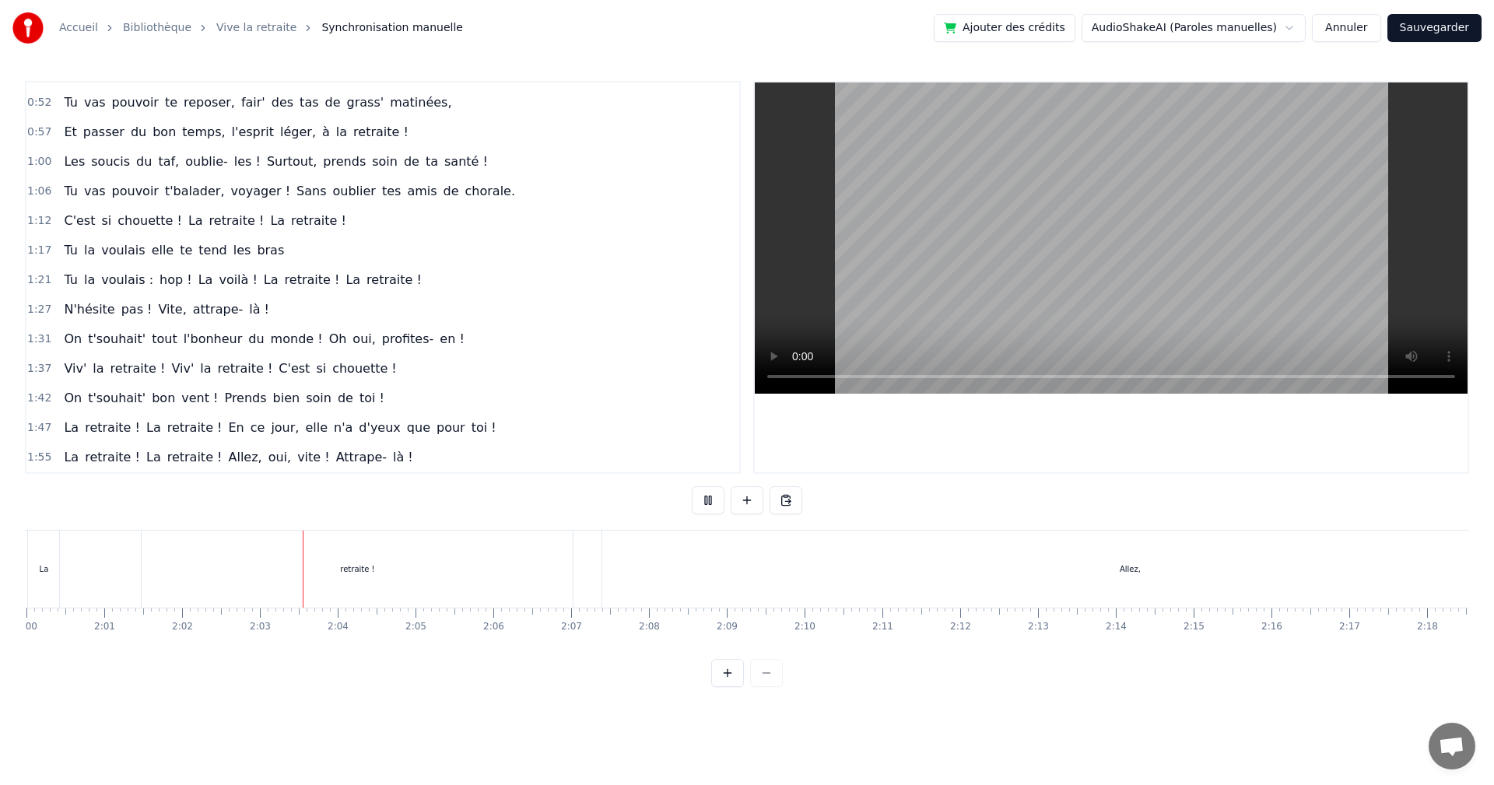
click at [1058, 225] on video at bounding box center [1111, 237] width 713 height 311
click at [1002, 684] on div "Supprimer la ligne Del" at bounding box center [1017, 677] width 191 height 25
click at [1073, 279] on video at bounding box center [1111, 237] width 713 height 311
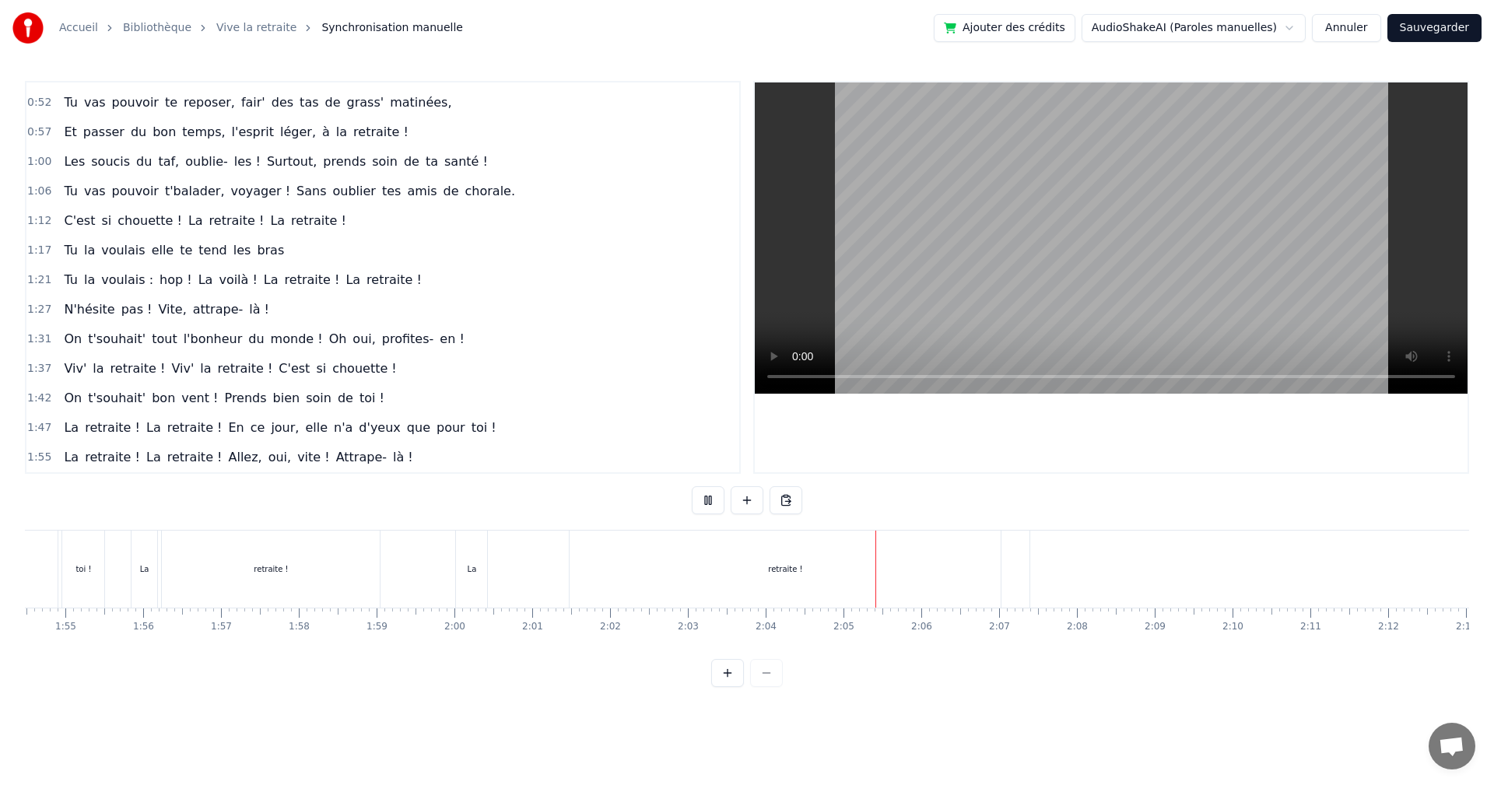
click at [1093, 241] on video at bounding box center [1111, 237] width 713 height 311
click at [799, 570] on div "Allez," at bounding box center [757, 569] width 1055 height 77
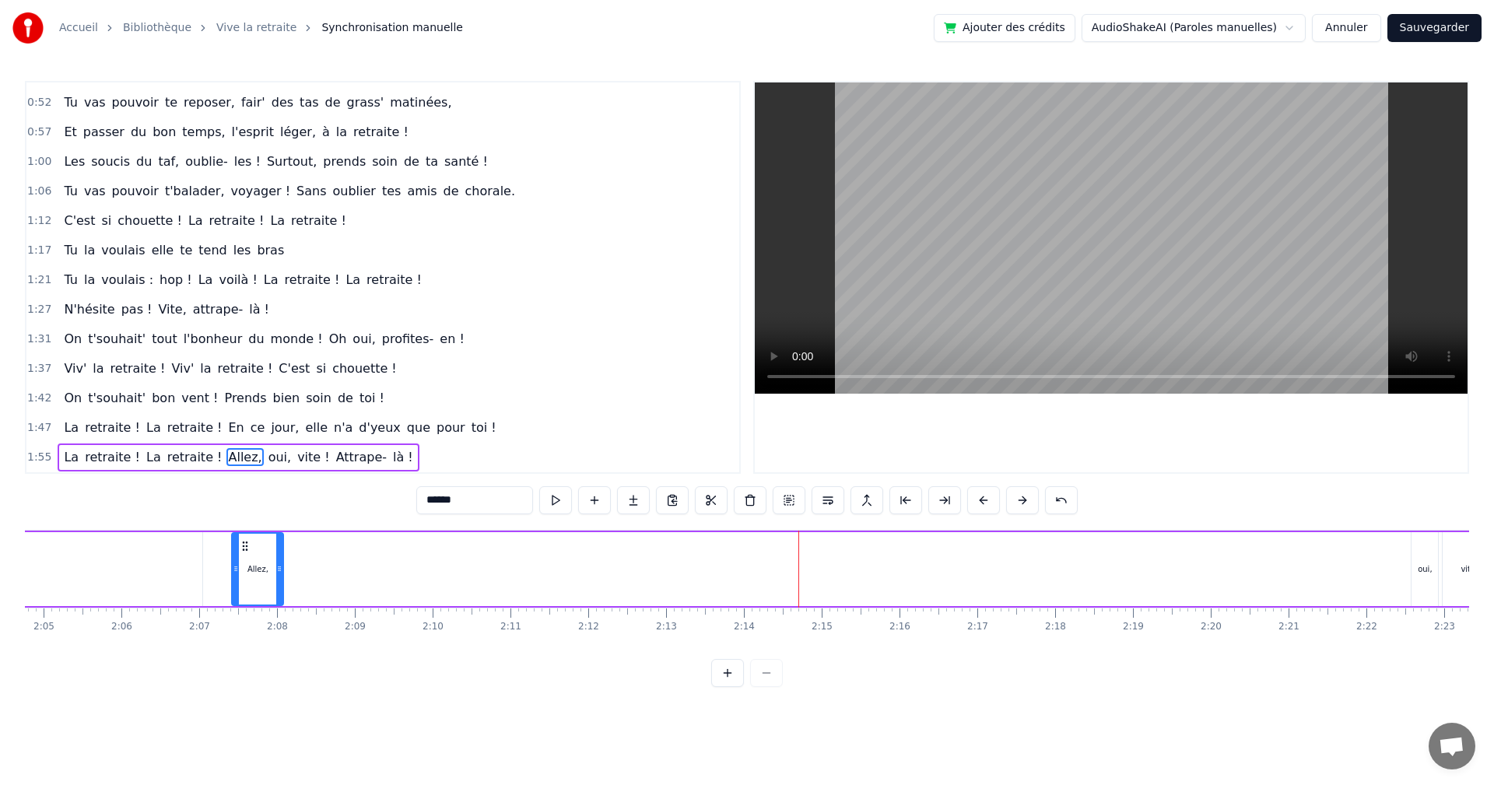
drag, startPoint x: 1284, startPoint y: 543, endPoint x: 284, endPoint y: 595, distance: 1001.4
click at [281, 599] on div at bounding box center [279, 569] width 6 height 71
click at [1420, 555] on div "oui," at bounding box center [1425, 569] width 26 height 74
drag, startPoint x: 1370, startPoint y: 549, endPoint x: 373, endPoint y: 639, distance: 1001.1
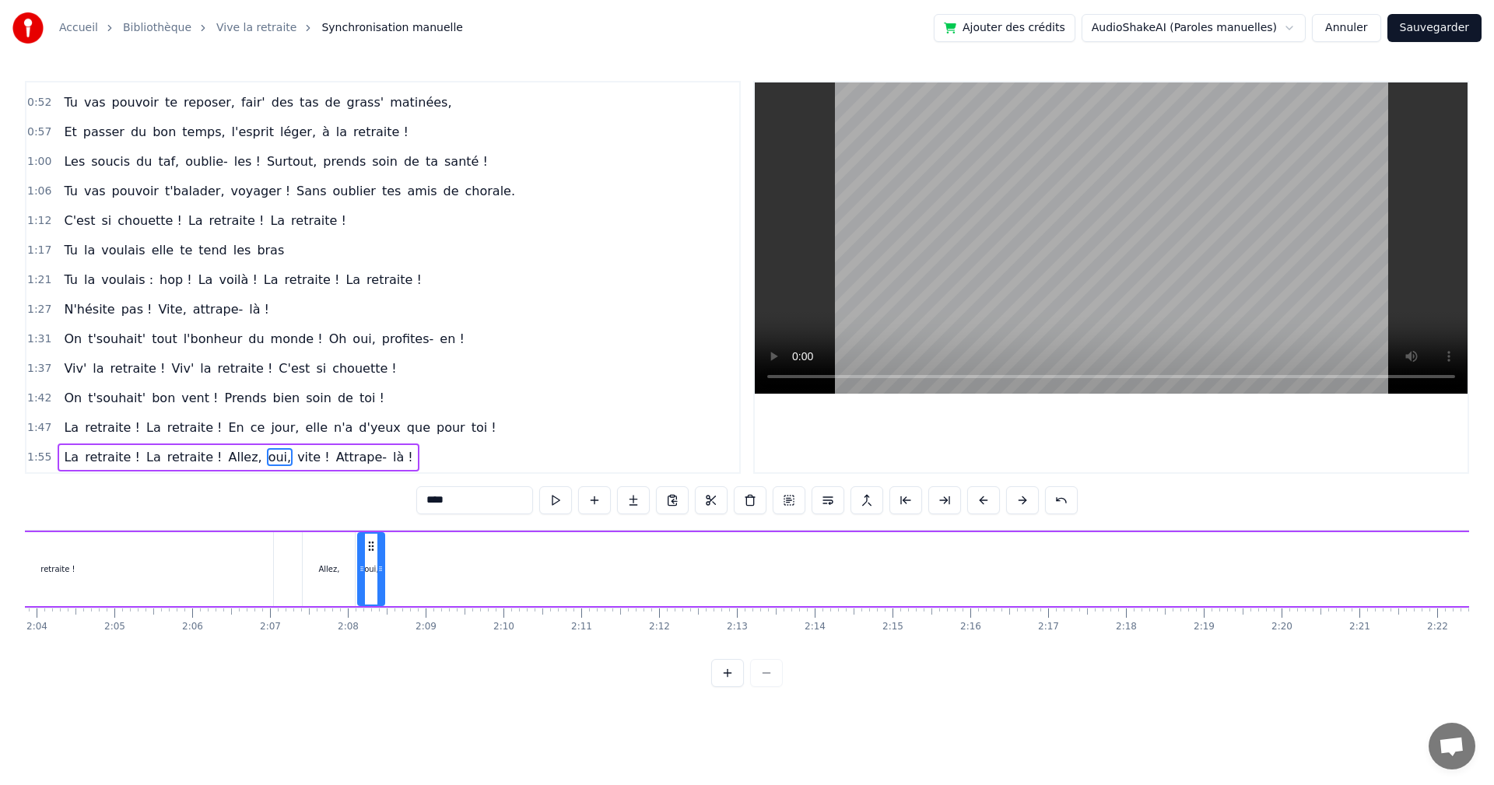
click at [373, 639] on div "Ça y est [PERSON_NAME] ! C'est enfin le jour J ! Tu es libérée, soulagée, ravie…" at bounding box center [747, 588] width 1445 height 117
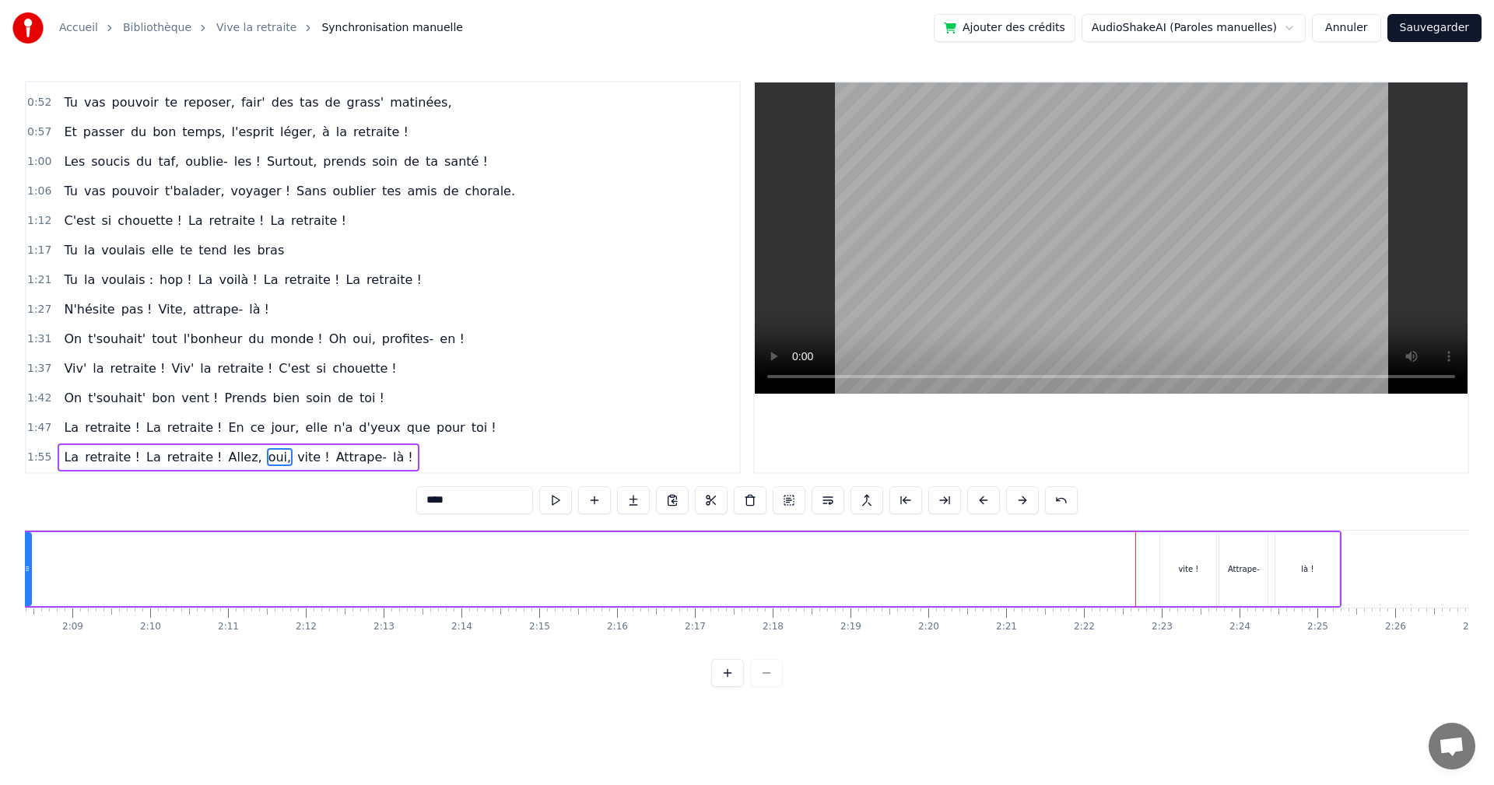
click at [1177, 558] on div "vite !" at bounding box center [1188, 569] width 56 height 74
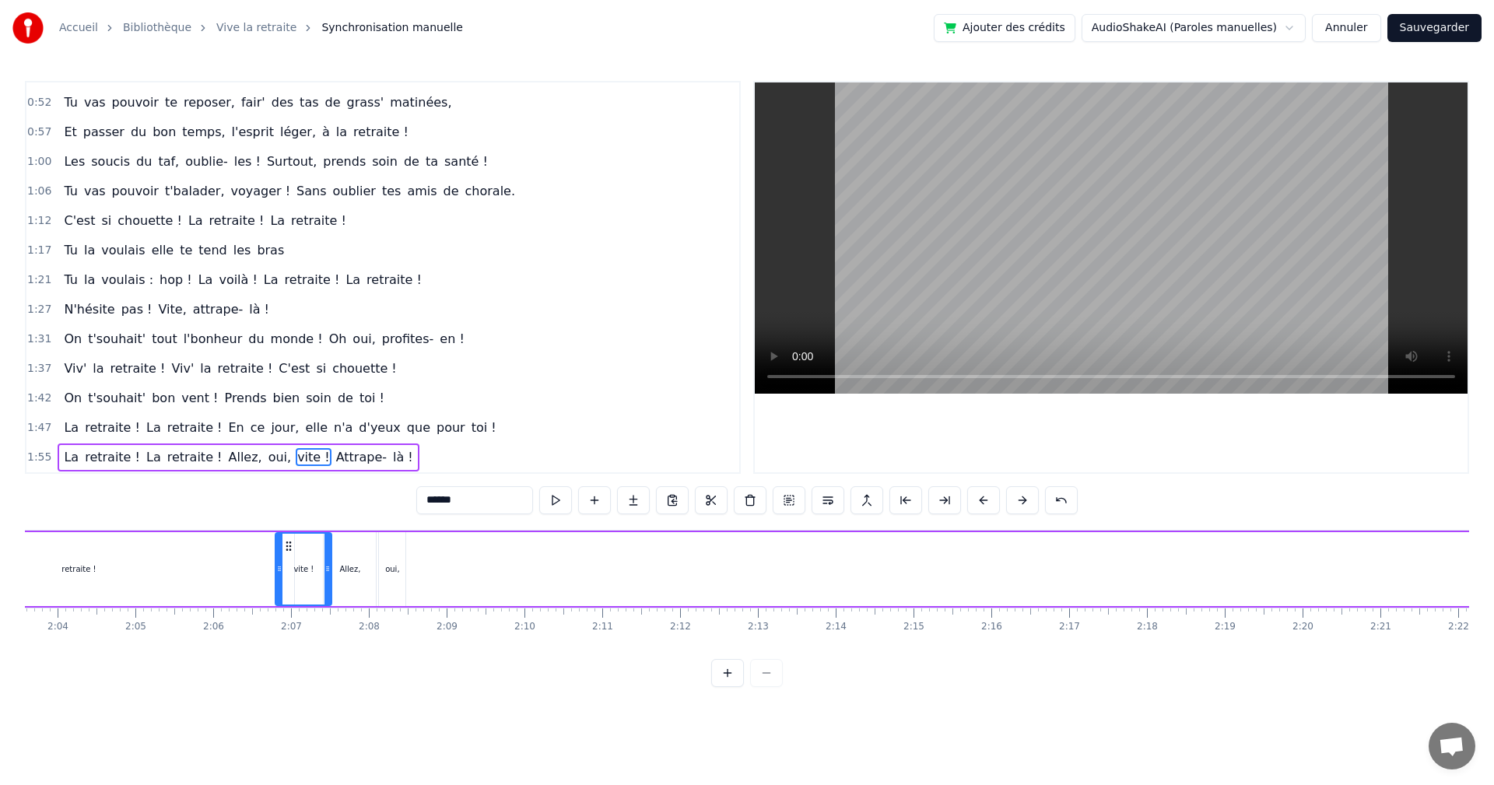
scroll to position [0, 9609]
drag, startPoint x: 1174, startPoint y: 542, endPoint x: 430, endPoint y: 621, distance: 748.2
click at [430, 621] on div "Ça y est [PERSON_NAME] ! C'est enfin le jour J ! Tu es libérée, soulagée, ravie…" at bounding box center [747, 588] width 1445 height 117
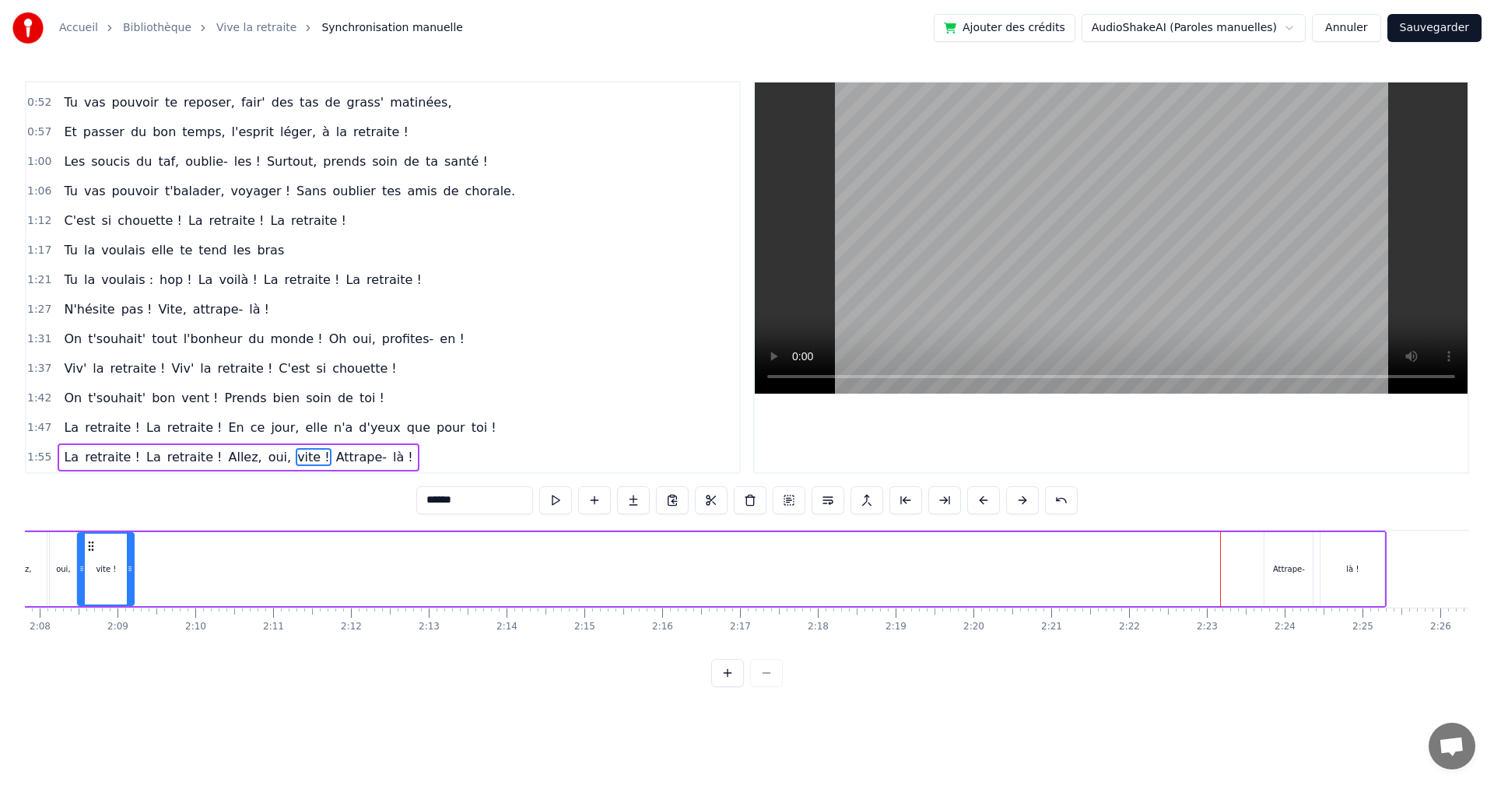
scroll to position [0, 10197]
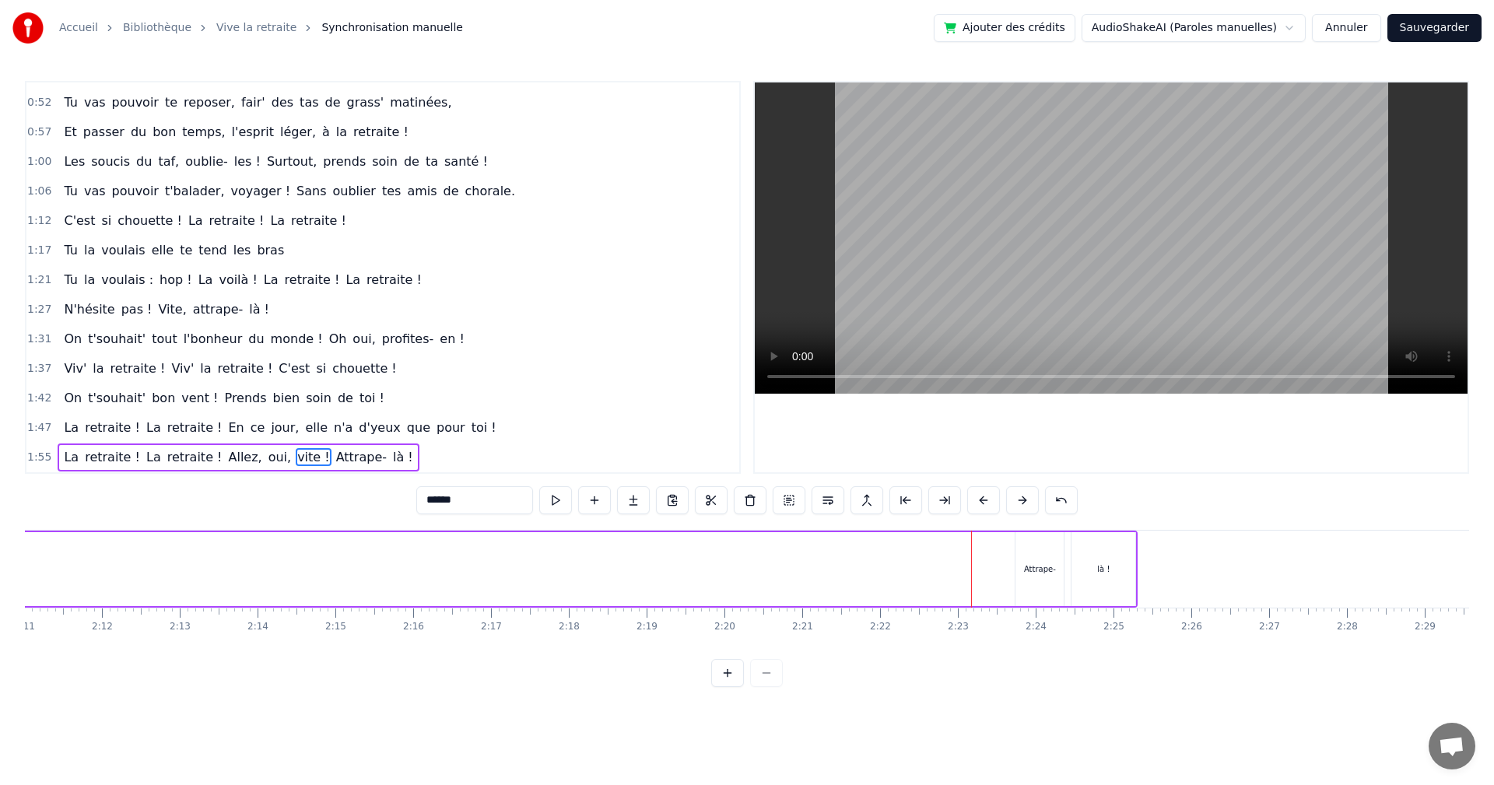
click at [1039, 575] on div "Attrape-" at bounding box center [1040, 569] width 48 height 74
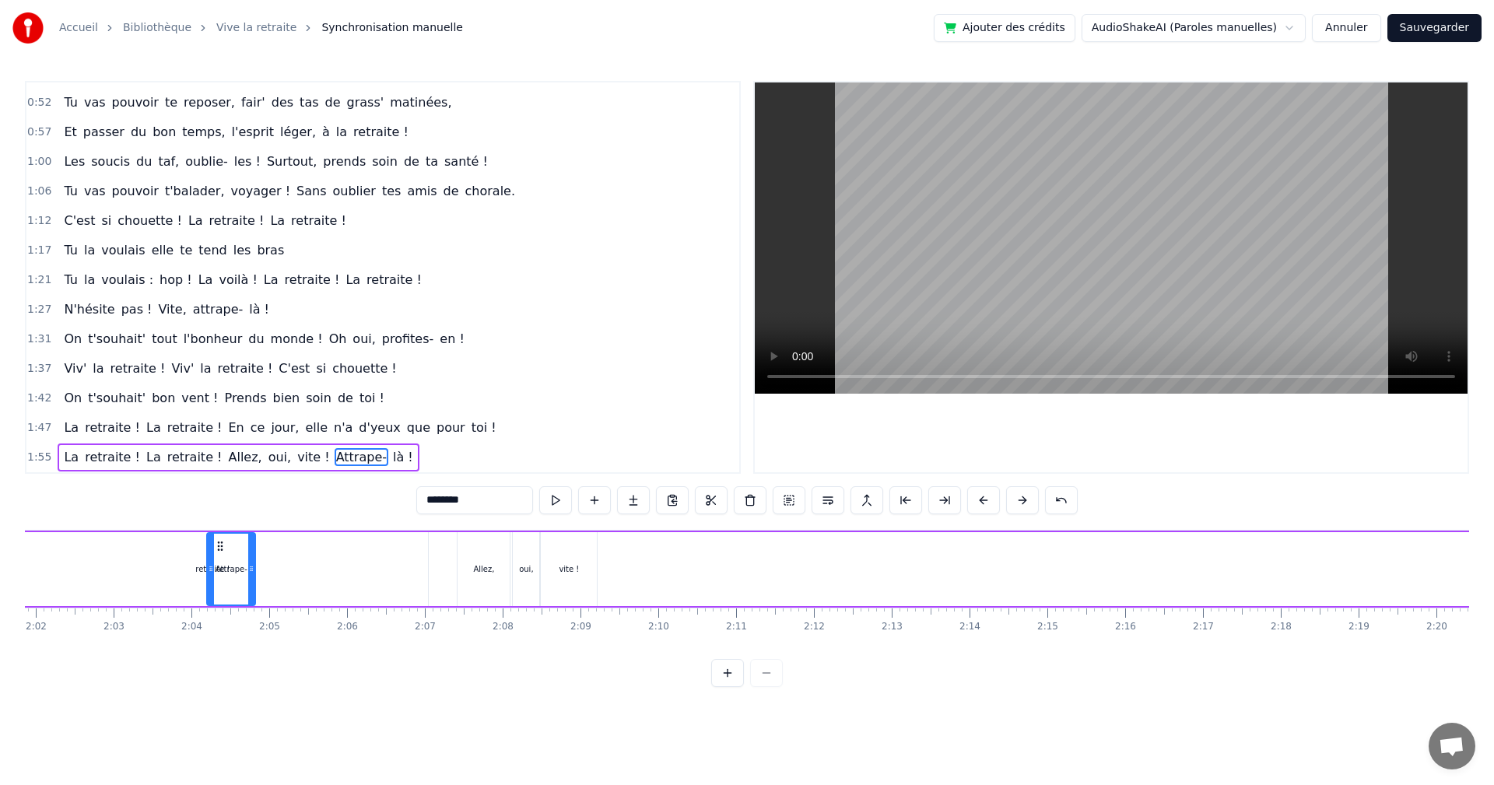
scroll to position [0, 9457]
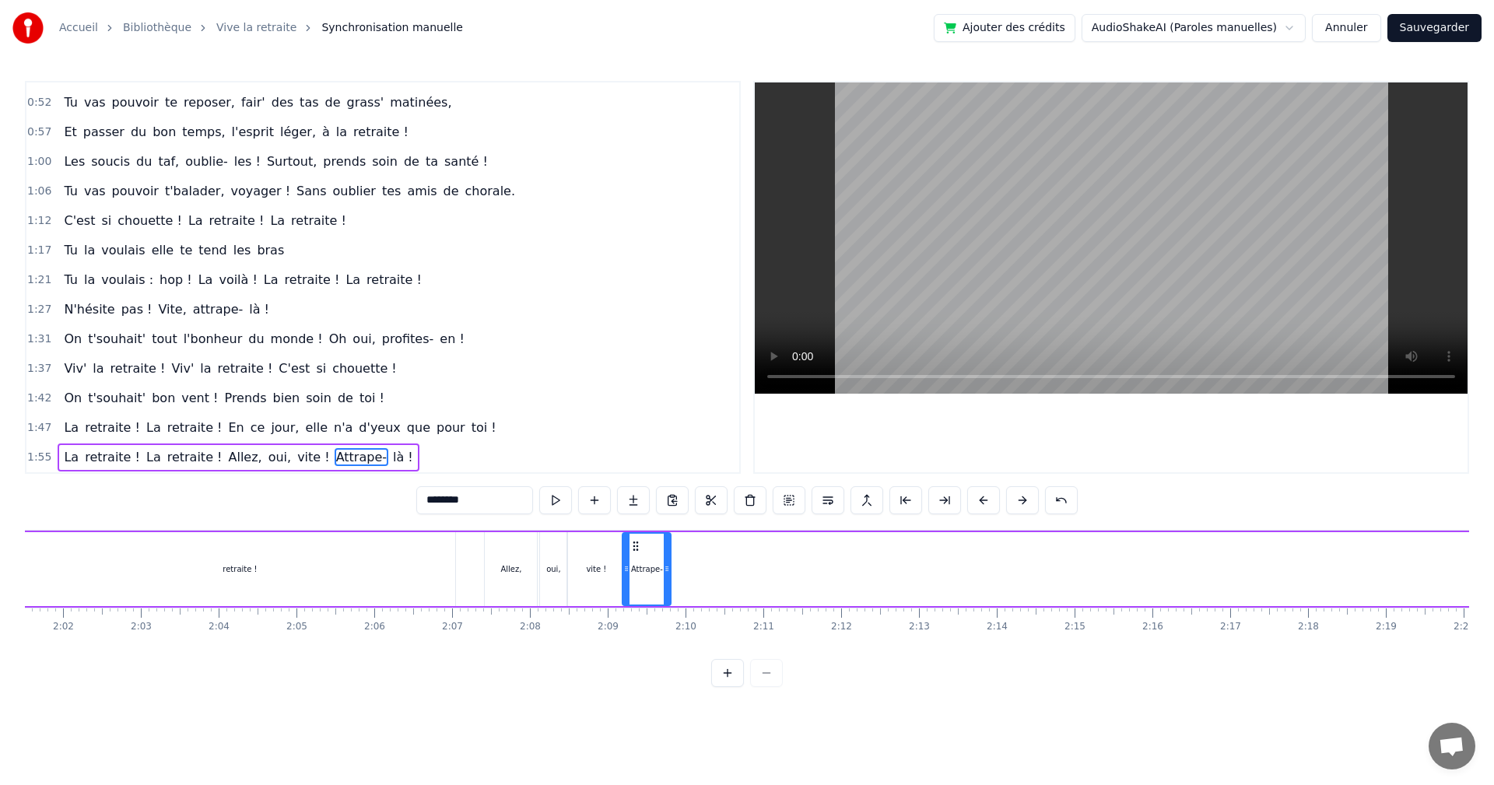
drag, startPoint x: 1027, startPoint y: 544, endPoint x: 634, endPoint y: 609, distance: 398.4
click at [634, 609] on div "Ça y est [PERSON_NAME] ! C'est enfin le jour J ! Tu es libérée, soulagée, ravie…" at bounding box center [747, 588] width 1445 height 117
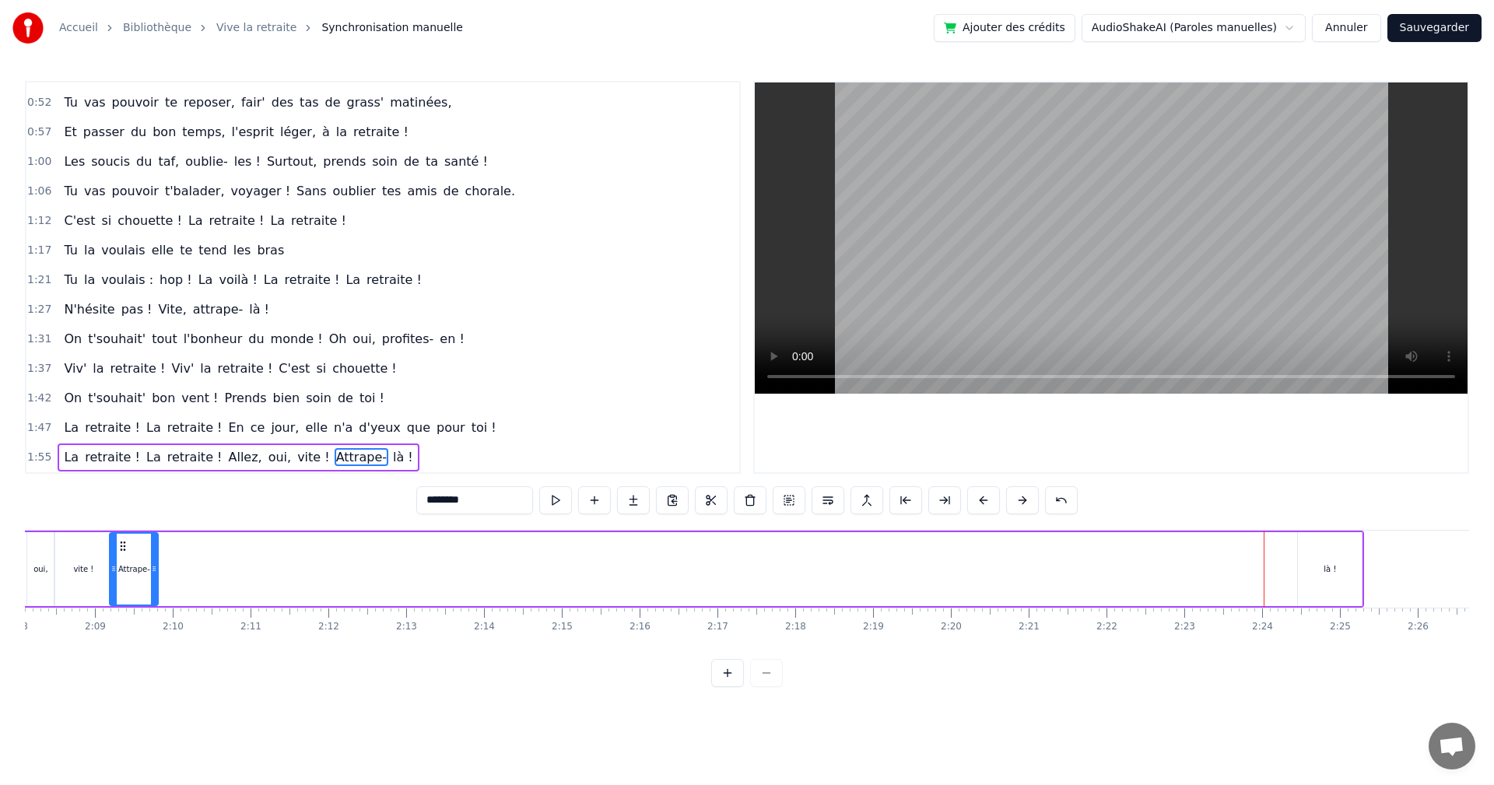
scroll to position [0, 10158]
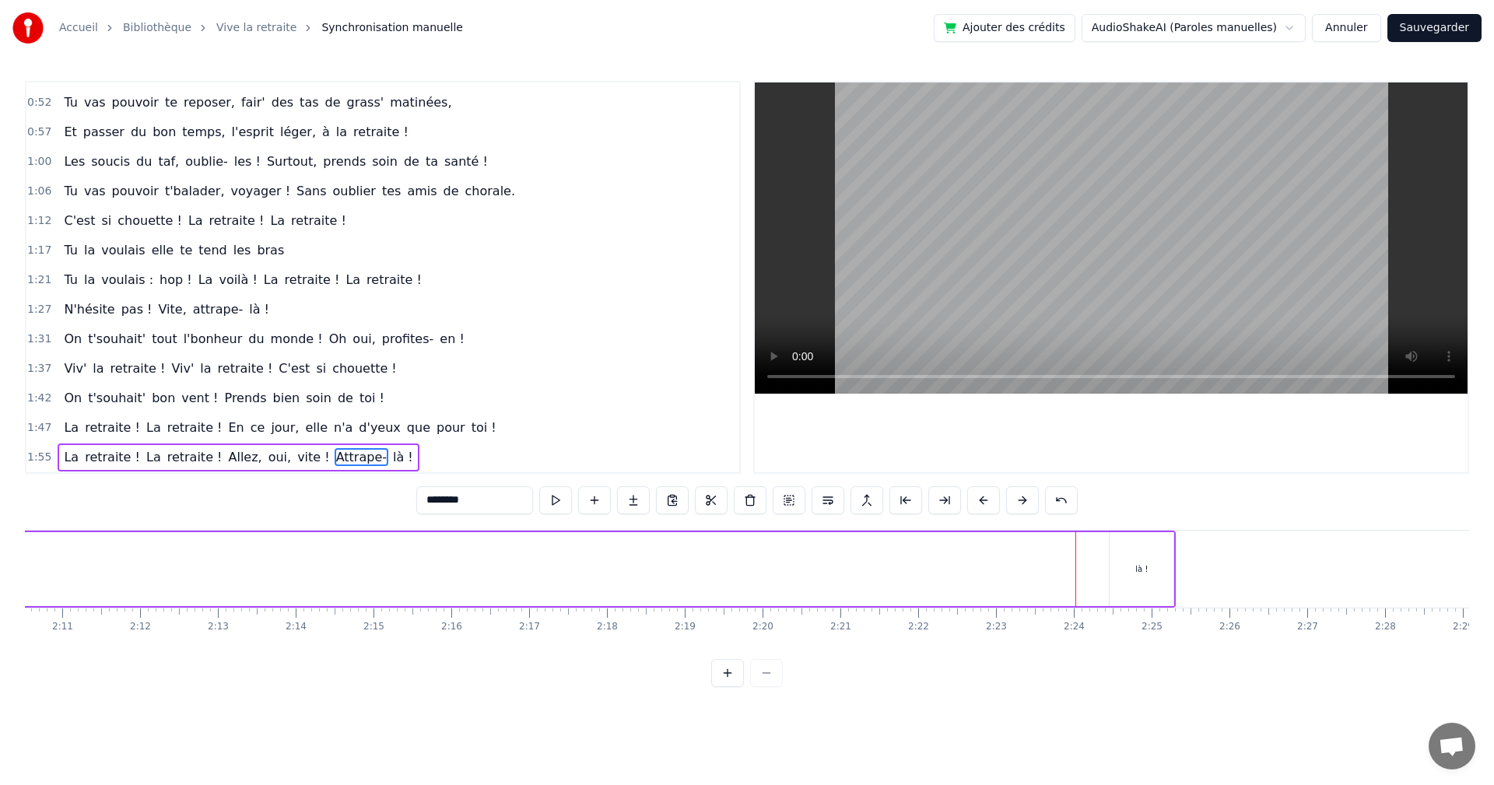
click at [1129, 553] on div "là !" at bounding box center [1142, 569] width 64 height 74
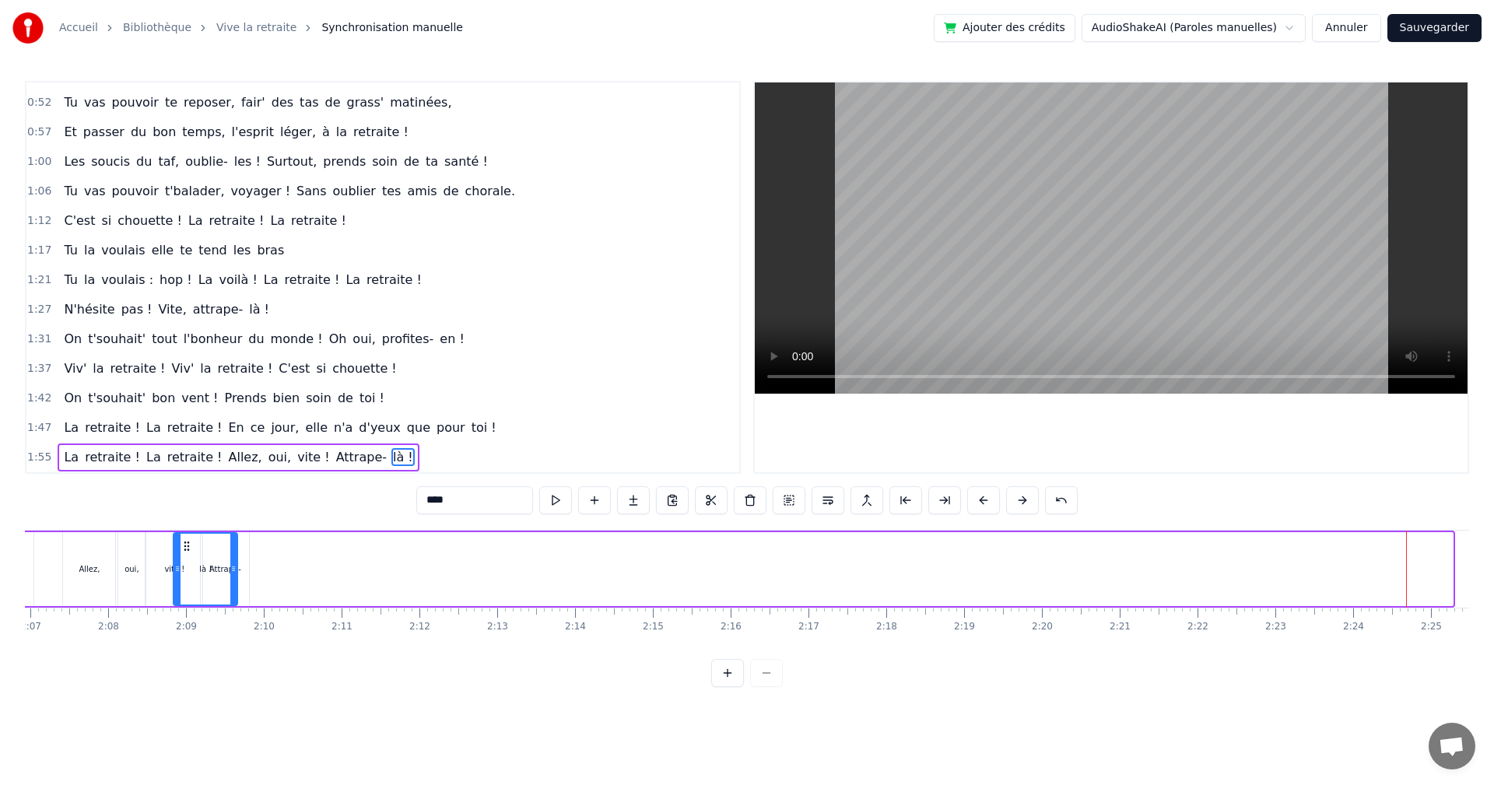
scroll to position [0, 9811]
drag, startPoint x: 1122, startPoint y: 549, endPoint x: 331, endPoint y: 637, distance: 795.5
click at [331, 637] on div "Ça y est [PERSON_NAME] ! C'est enfin le jour J ! Tu es libérée, soulagée, ravie…" at bounding box center [747, 588] width 1445 height 117
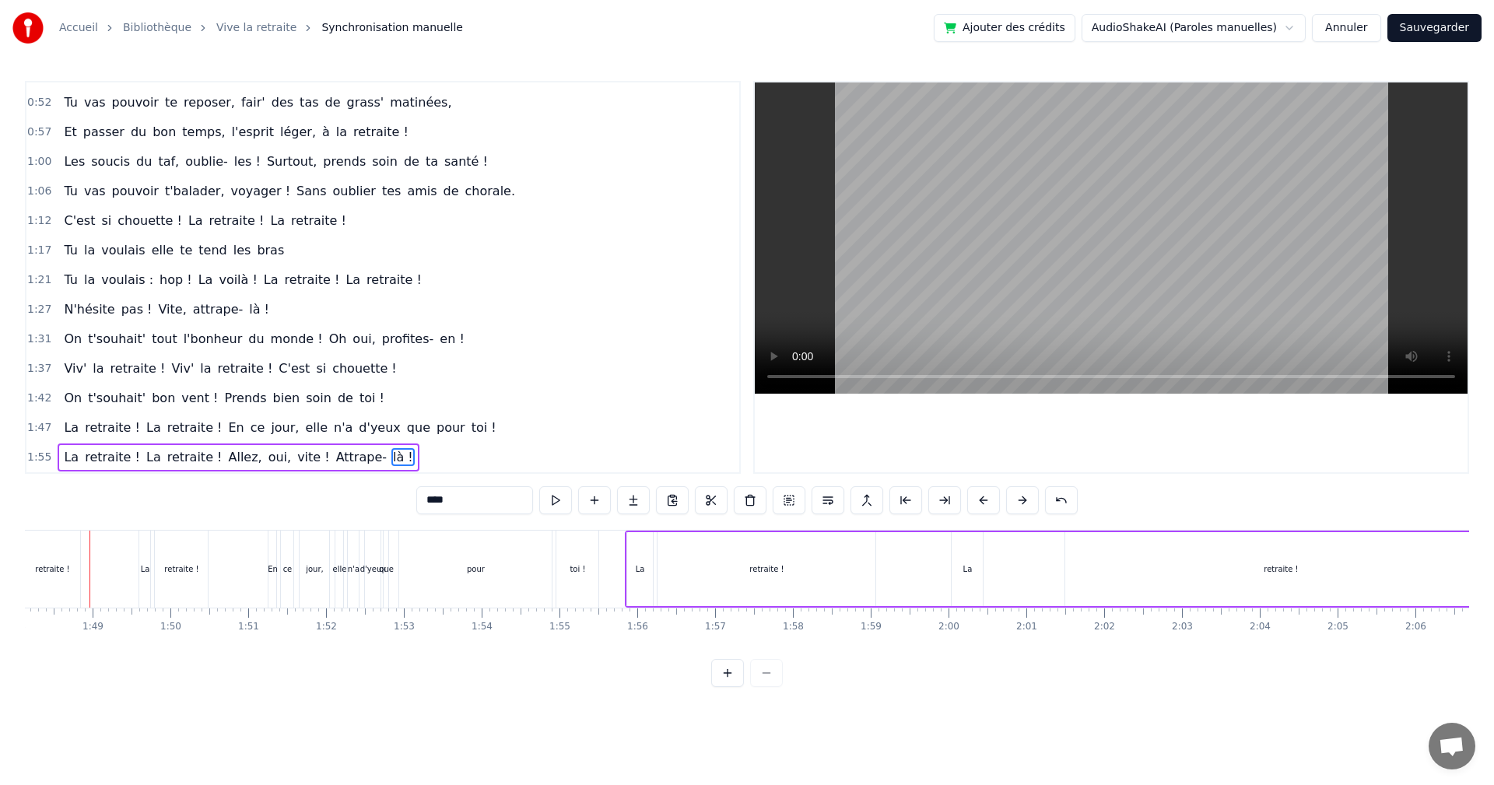
scroll to position [0, 8402]
click at [1006, 244] on video at bounding box center [1111, 237] width 713 height 311
click at [1006, 241] on video at bounding box center [1111, 237] width 713 height 311
click at [494, 555] on div "pour" at bounding box center [489, 569] width 153 height 77
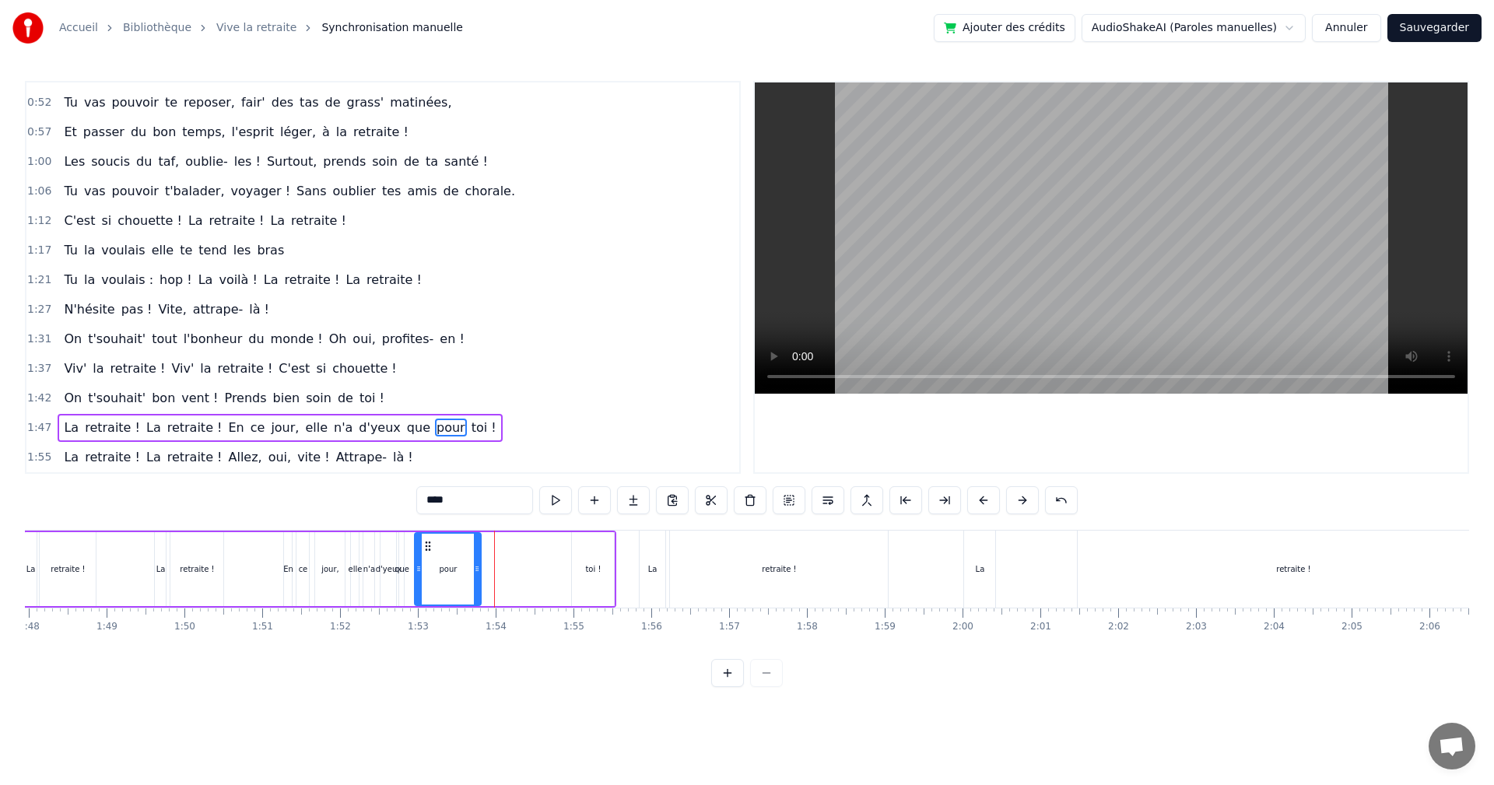
drag, startPoint x: 567, startPoint y: 551, endPoint x: 480, endPoint y: 568, distance: 88.1
click at [480, 568] on div at bounding box center [477, 569] width 6 height 71
click at [594, 563] on div "toi !" at bounding box center [593, 569] width 16 height 12
type input "*****"
drag, startPoint x: 584, startPoint y: 545, endPoint x: 494, endPoint y: 579, distance: 95.8
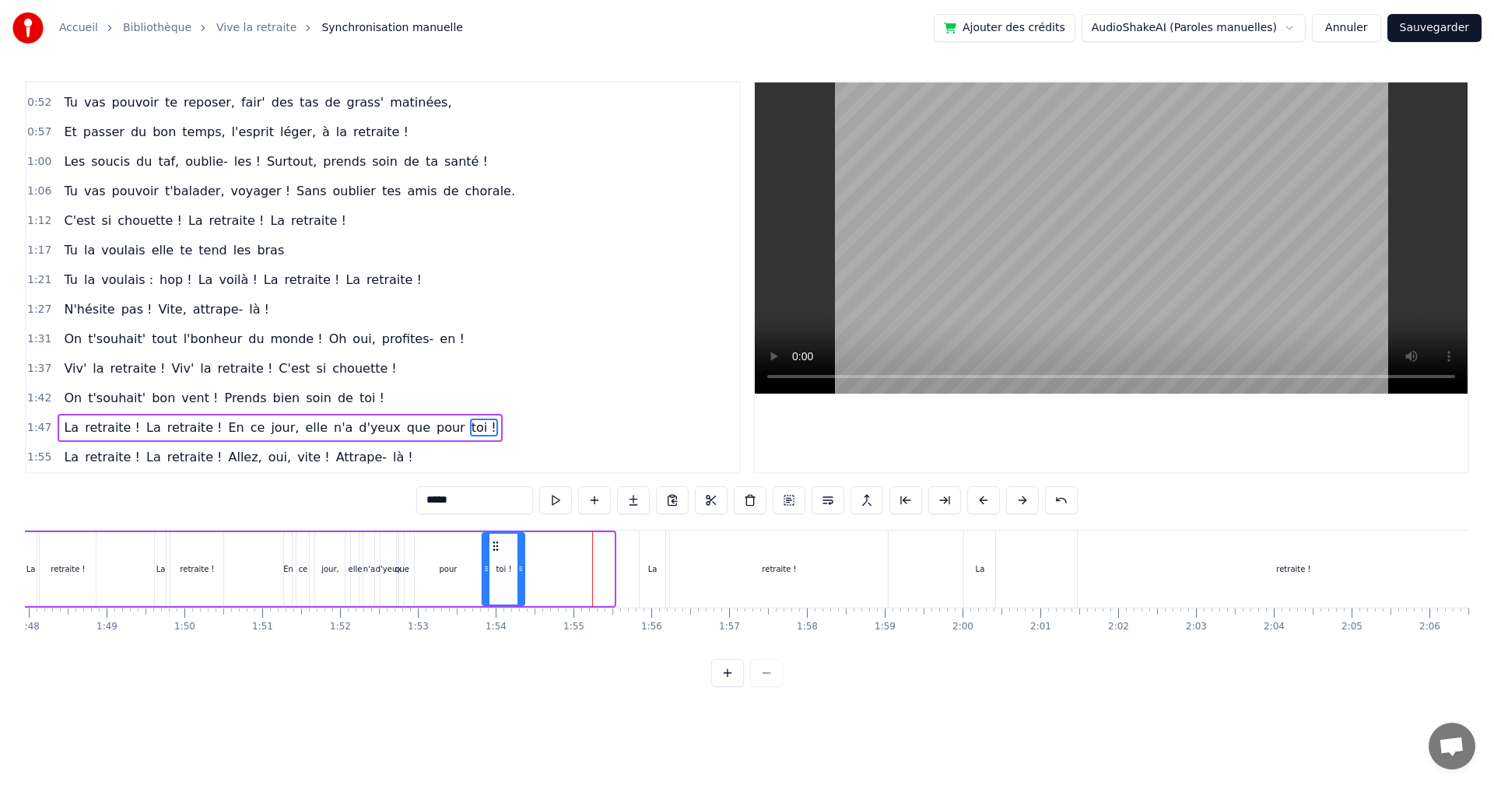
click at [494, 579] on div "toi !" at bounding box center [503, 569] width 40 height 71
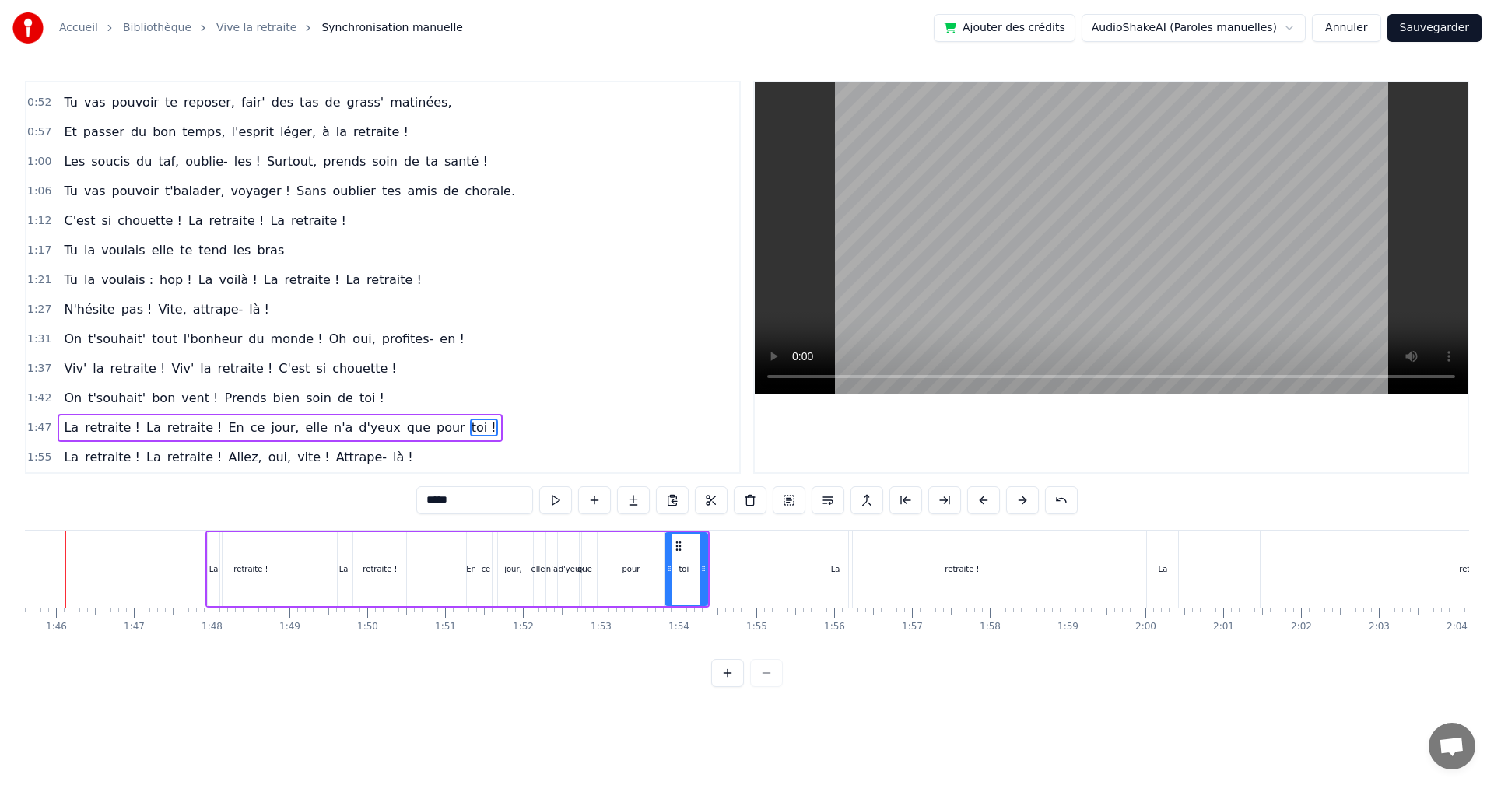
scroll to position [0, 8182]
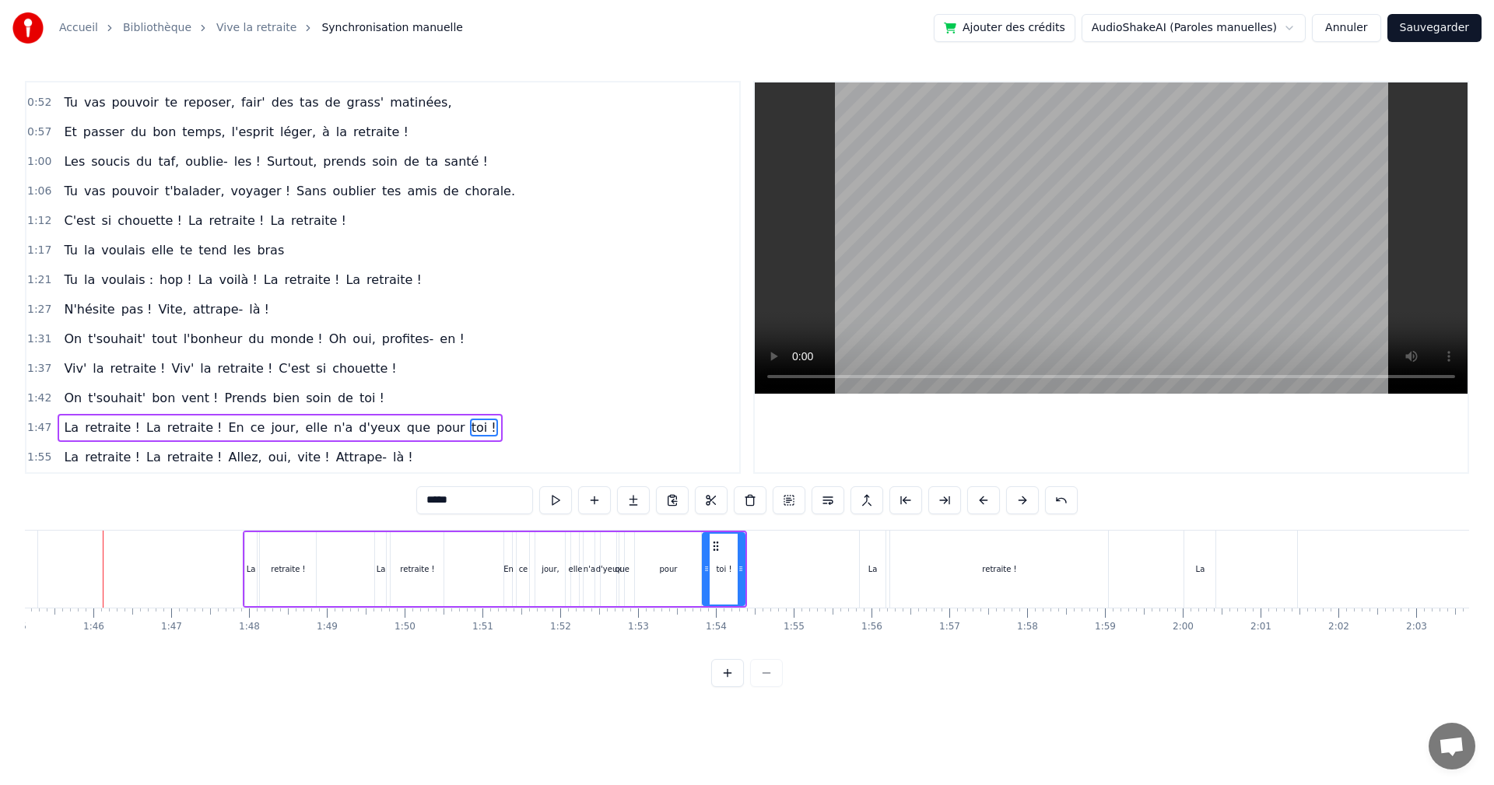
click at [1083, 273] on video at bounding box center [1111, 237] width 713 height 311
click at [1107, 261] on video at bounding box center [1111, 237] width 713 height 311
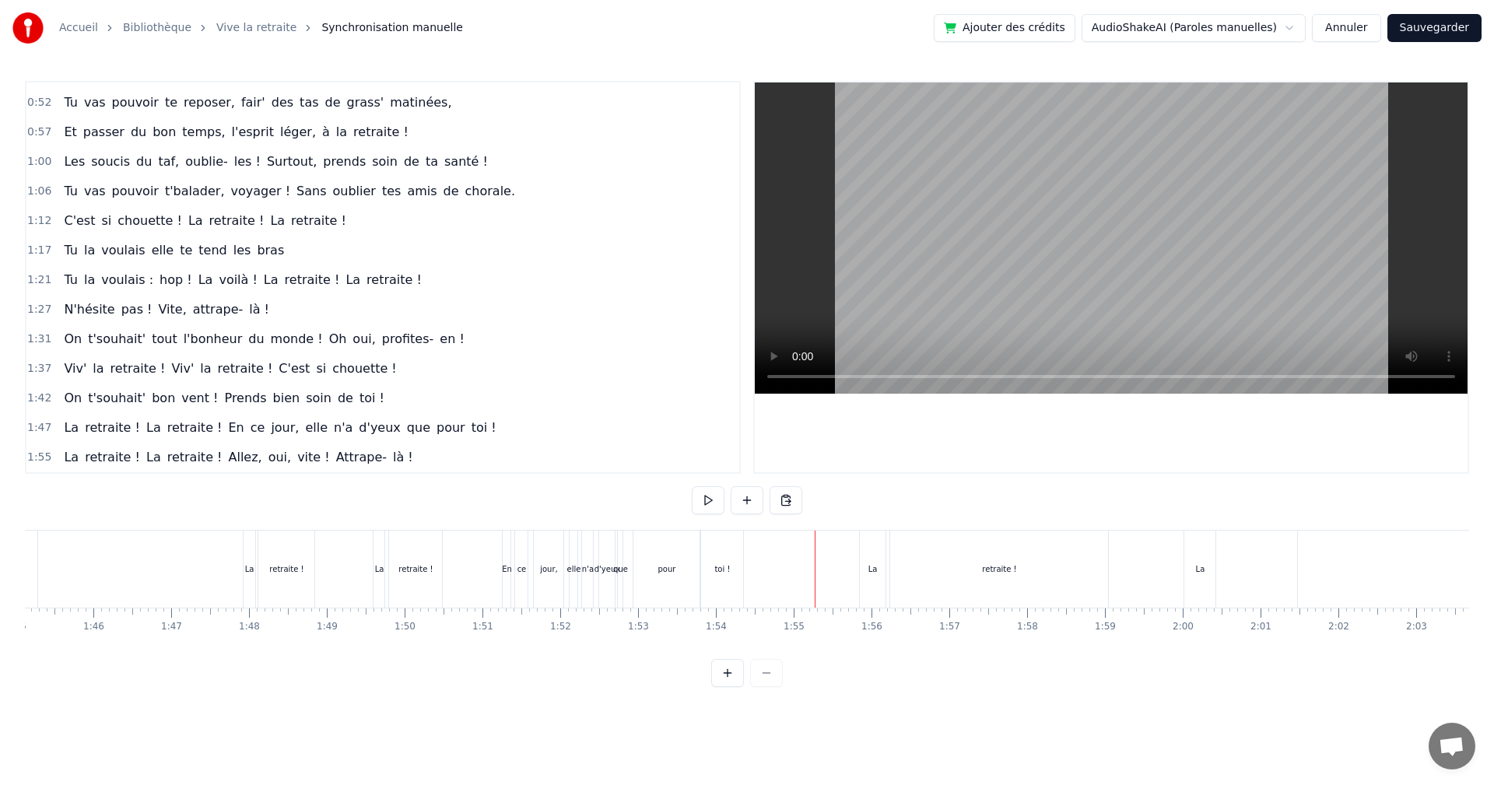
click at [886, 542] on div "La" at bounding box center [873, 569] width 28 height 77
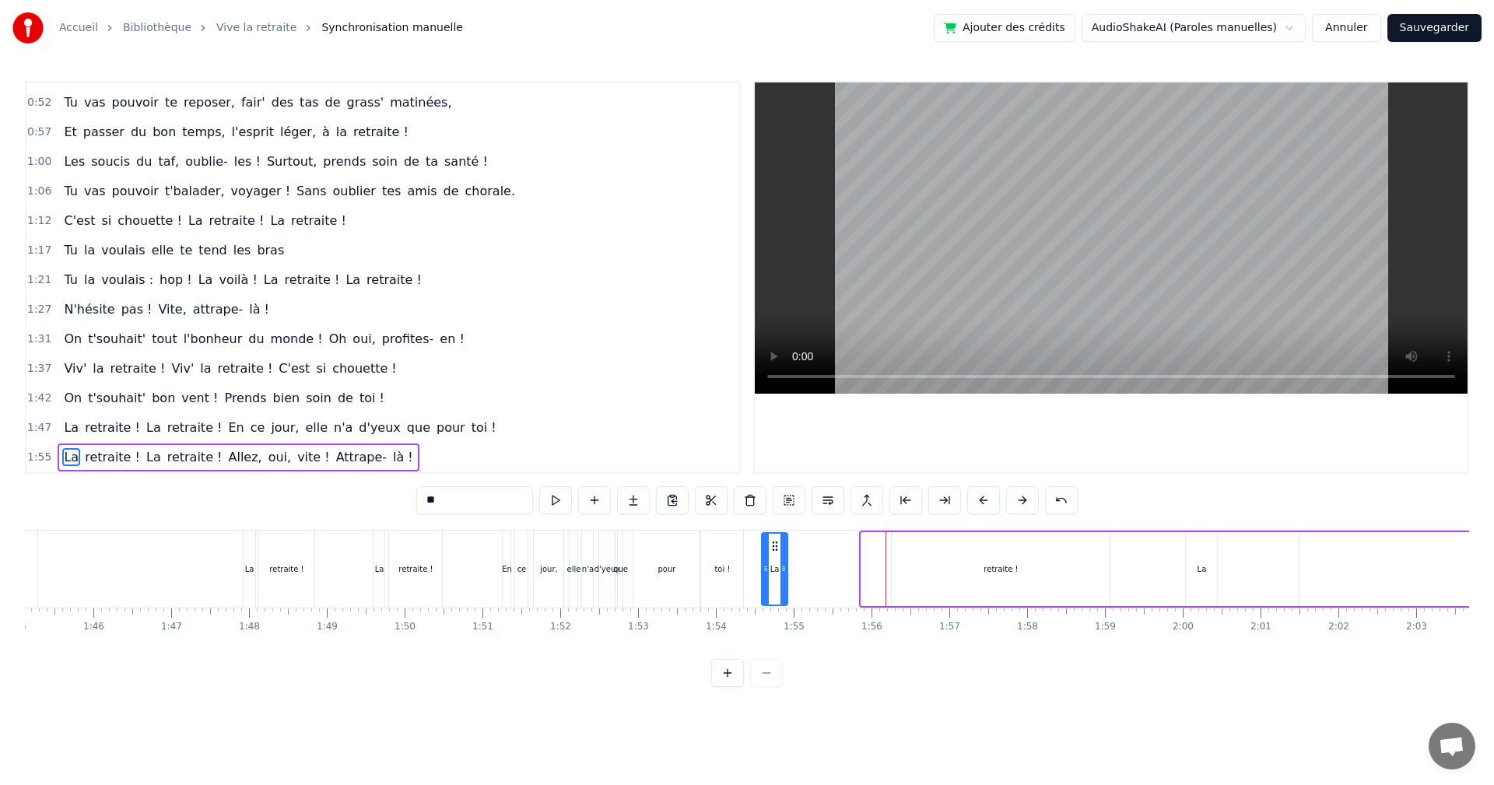
drag, startPoint x: 872, startPoint y: 546, endPoint x: 822, endPoint y: 560, distance: 52.5
click at [780, 566] on div "La" at bounding box center [775, 569] width 25 height 71
click at [992, 556] on div "retraite !" at bounding box center [1001, 569] width 218 height 74
type input "**********"
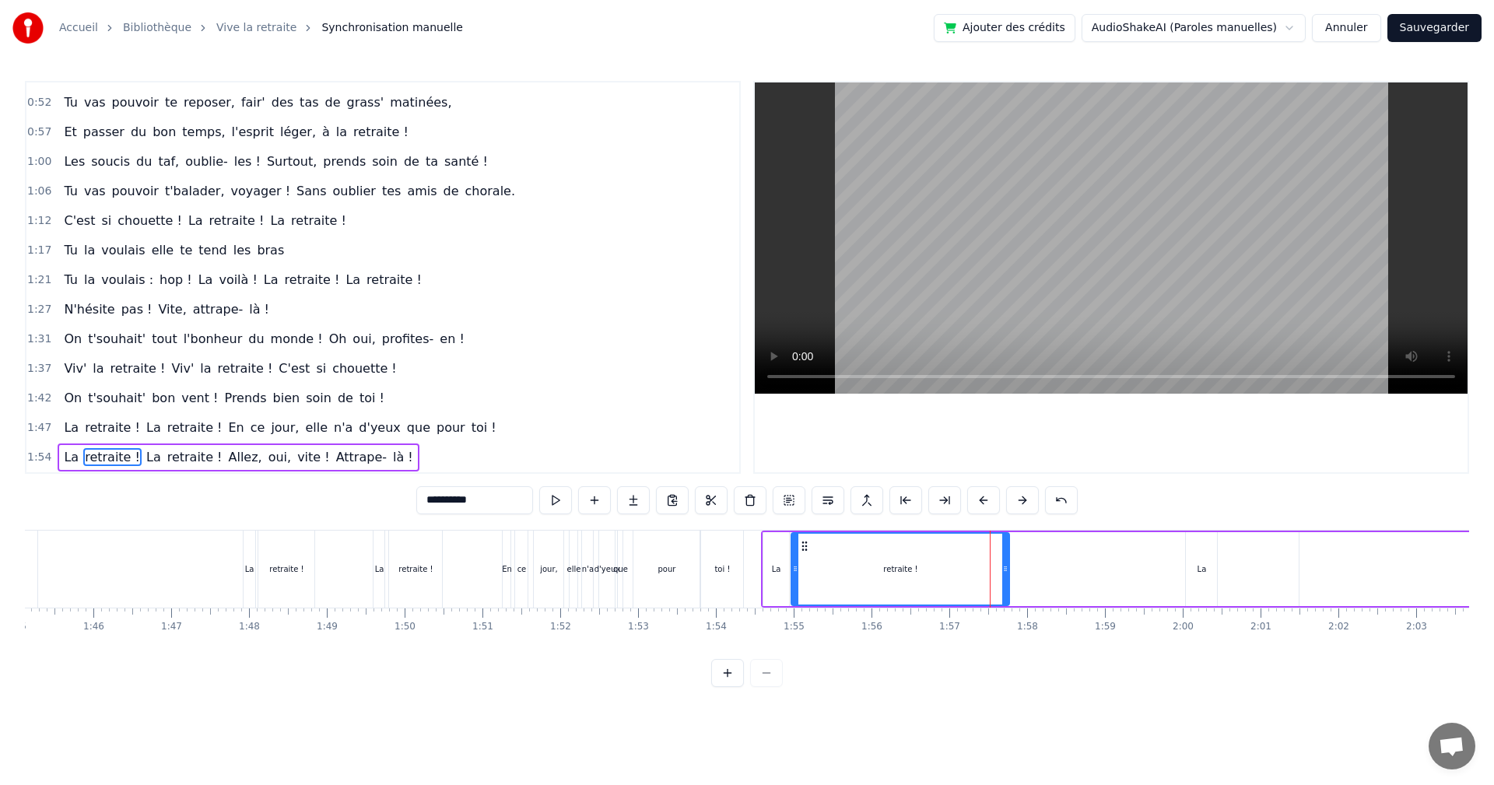
drag, startPoint x: 904, startPoint y: 546, endPoint x: 804, endPoint y: 570, distance: 103.4
click at [804, 570] on div "retraite !" at bounding box center [900, 569] width 216 height 71
click at [917, 268] on video at bounding box center [1111, 237] width 713 height 311
click at [936, 246] on video at bounding box center [1111, 237] width 713 height 311
drag, startPoint x: 1006, startPoint y: 562, endPoint x: 838, endPoint y: 574, distance: 167.8
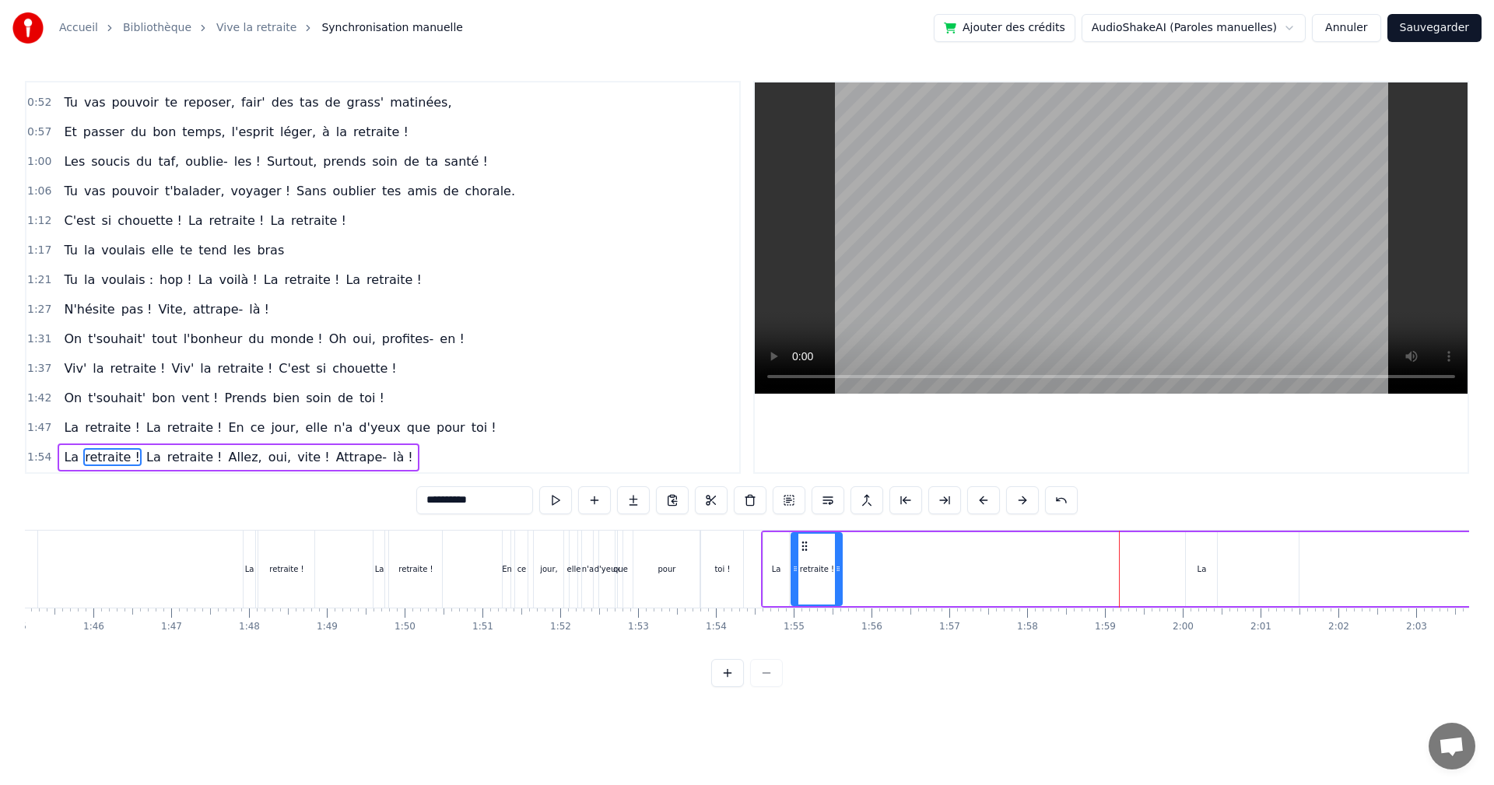
click at [838, 574] on div at bounding box center [838, 569] width 6 height 71
drag, startPoint x: 1200, startPoint y: 567, endPoint x: 954, endPoint y: 581, distance: 246.3
click at [952, 585] on div "La retraite ! La retraite ! Allez, oui, vite ! Attrape- là !" at bounding box center [1388, 569] width 1255 height 77
click at [1206, 553] on div "La" at bounding box center [1201, 569] width 31 height 74
drag, startPoint x: 1199, startPoint y: 546, endPoint x: 856, endPoint y: 609, distance: 349.0
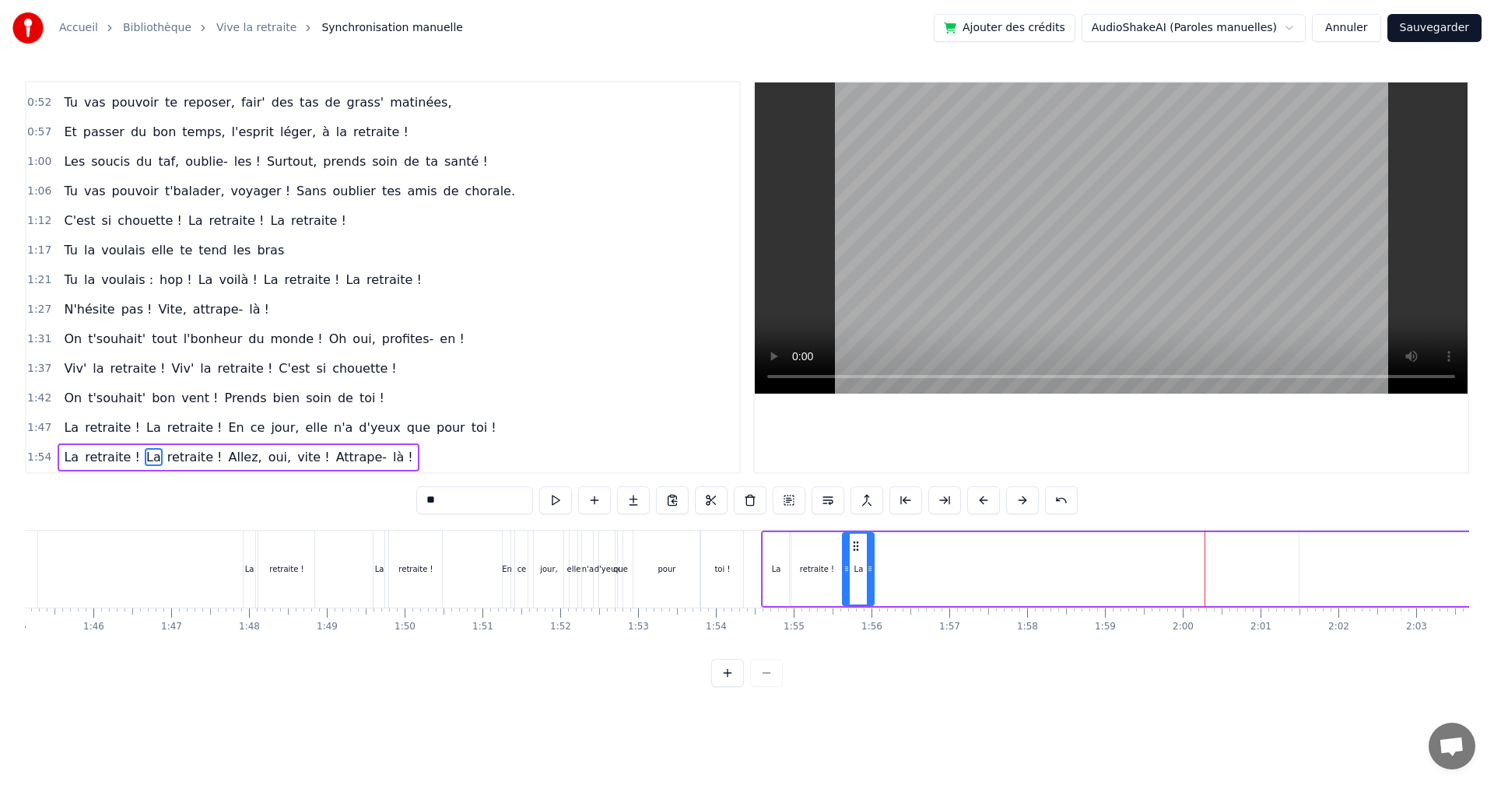
click at [856, 609] on div "Ça y est [PERSON_NAME] ! C'est enfin le jour J ! Tu es libérée, soulagée, ravie…" at bounding box center [747, 588] width 1445 height 117
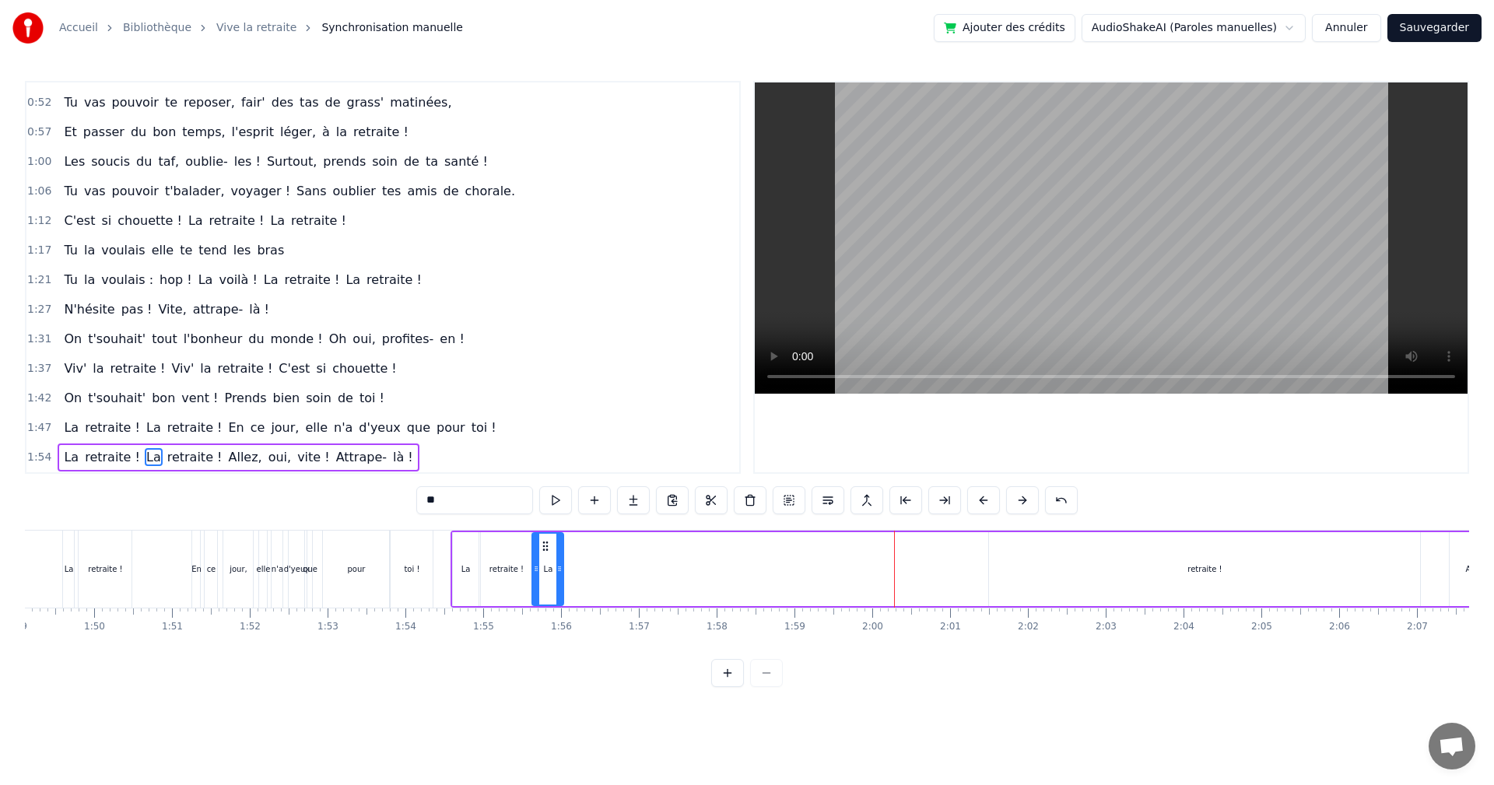
scroll to position [0, 8537]
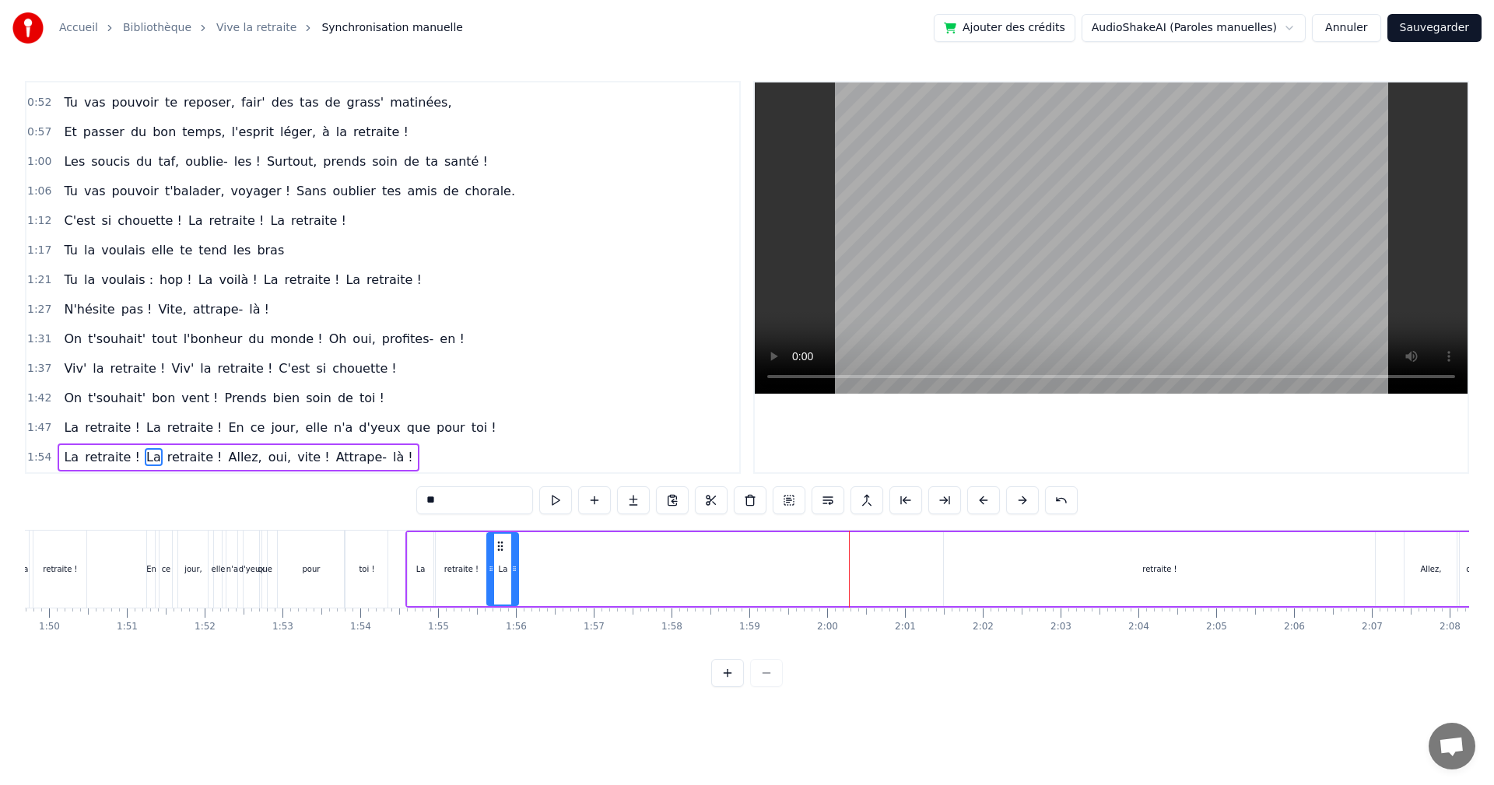
click at [1152, 565] on div "retraite !" at bounding box center [1160, 569] width 34 height 12
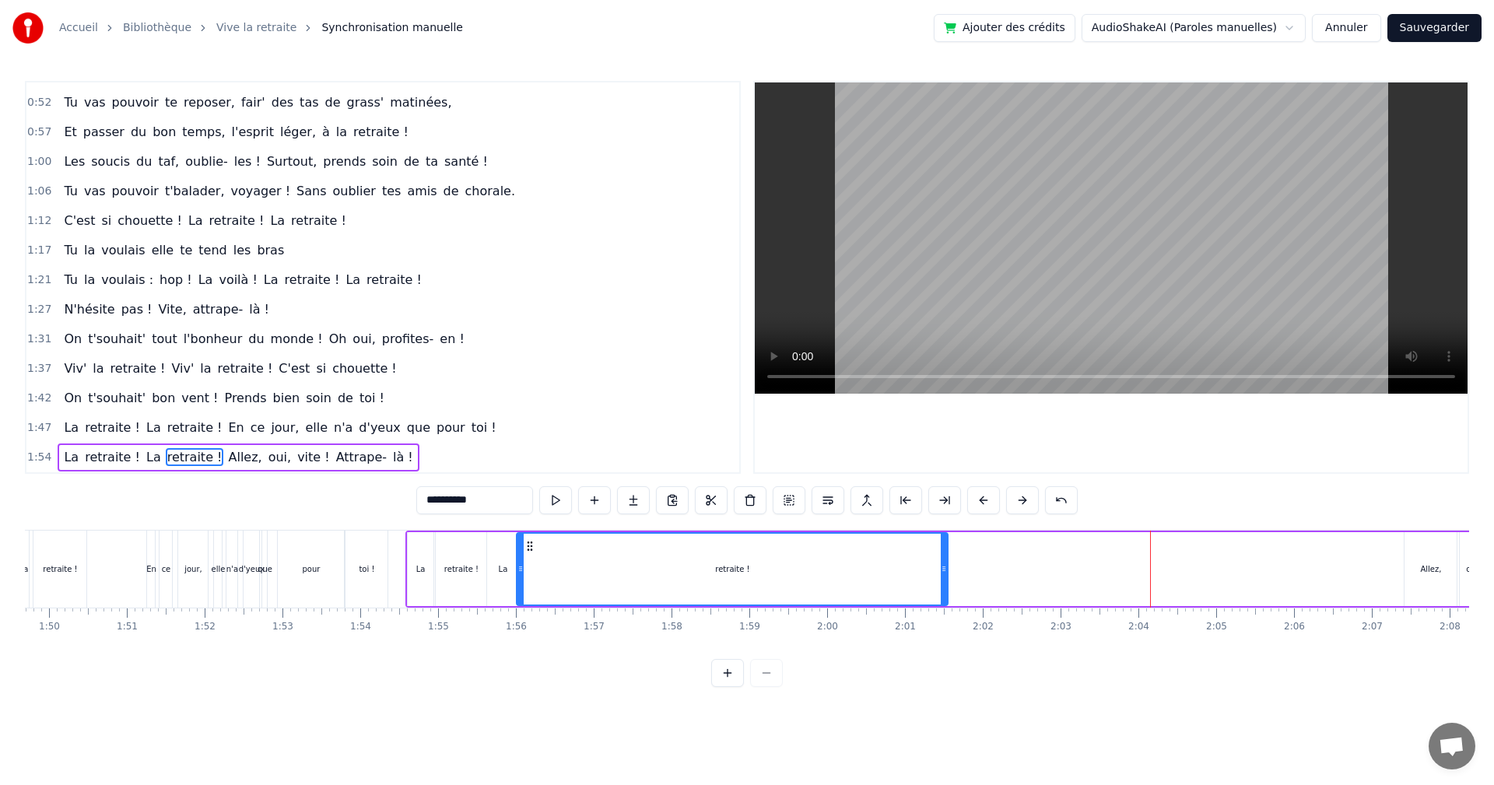
drag, startPoint x: 957, startPoint y: 546, endPoint x: 530, endPoint y: 633, distance: 436.1
click at [530, 633] on div "Ça y est [PERSON_NAME] ! C'est enfin le jour J ! Tu es libérée, soulagée, ravie…" at bounding box center [747, 588] width 1445 height 117
click at [324, 539] on div "pour" at bounding box center [311, 569] width 66 height 77
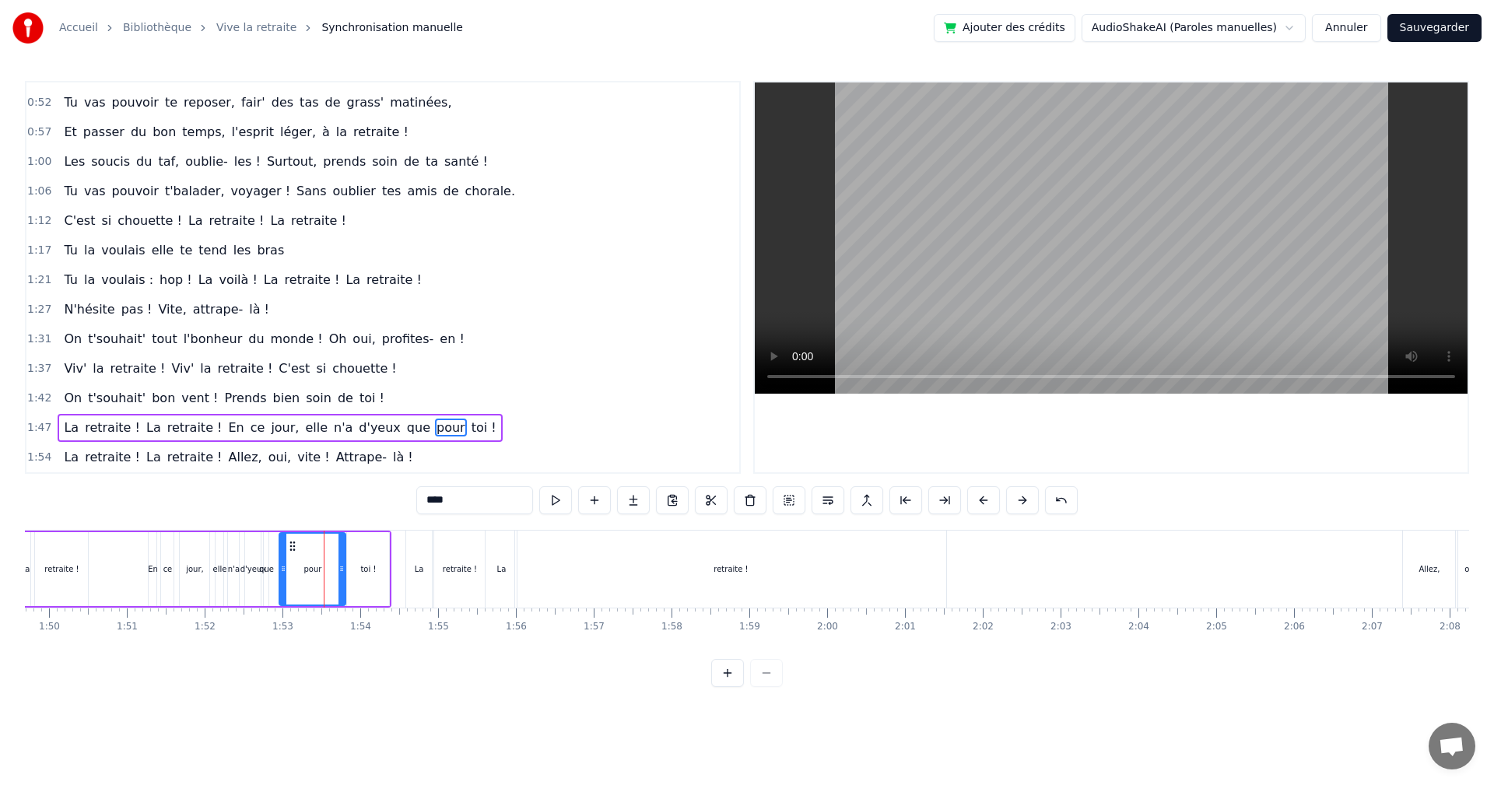
click at [975, 263] on video at bounding box center [1111, 237] width 713 height 311
click at [975, 258] on video at bounding box center [1111, 237] width 713 height 311
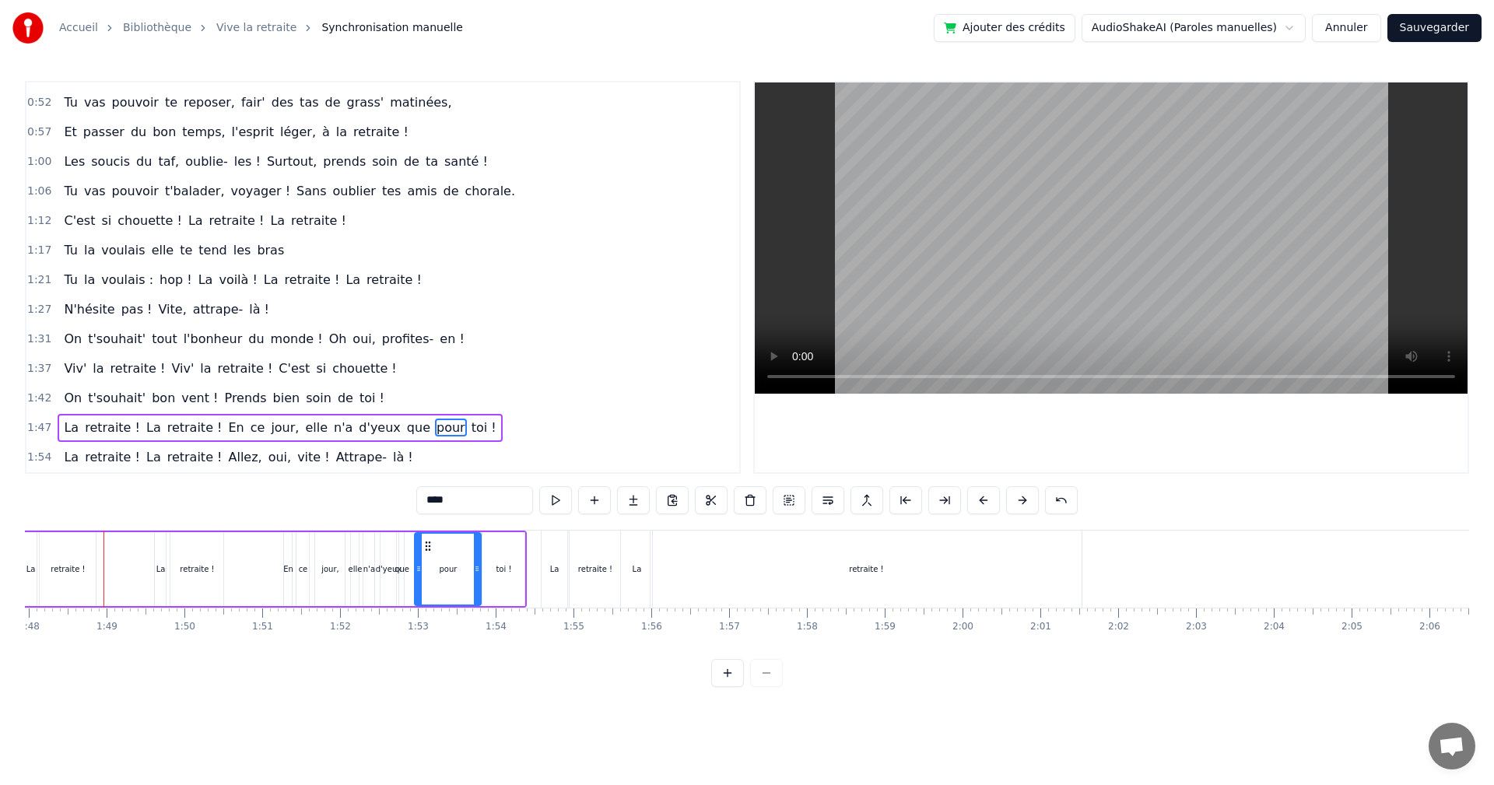
click at [926, 251] on video at bounding box center [1111, 237] width 713 height 311
click at [928, 244] on video at bounding box center [1111, 237] width 713 height 311
click at [751, 549] on div "retraite !" at bounding box center [866, 569] width 431 height 77
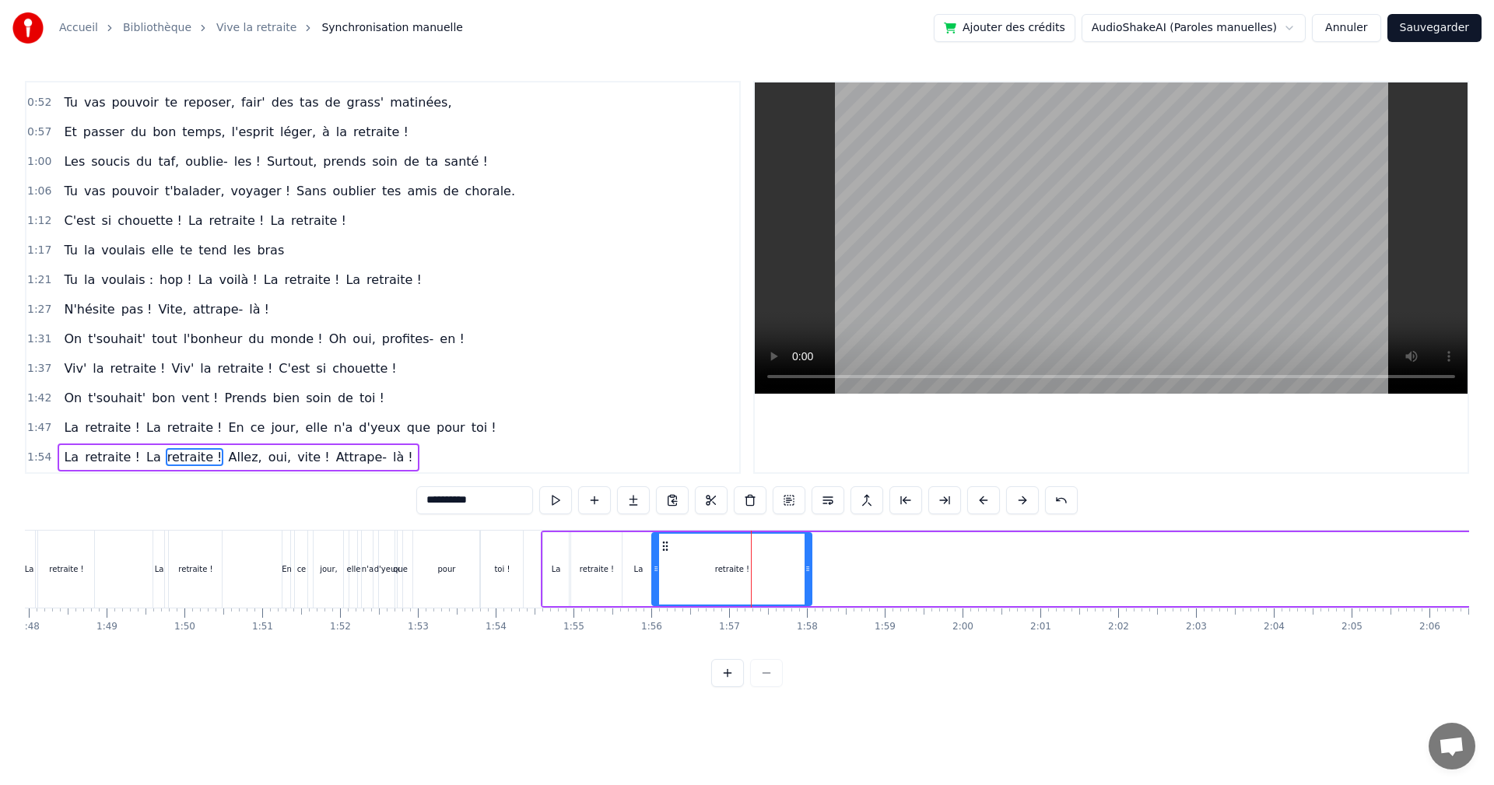
drag, startPoint x: 1082, startPoint y: 555, endPoint x: 810, endPoint y: 572, distance: 272.2
click at [810, 572] on div at bounding box center [808, 569] width 6 height 71
click at [968, 298] on video at bounding box center [1111, 237] width 713 height 311
click at [970, 294] on video at bounding box center [1111, 237] width 713 height 311
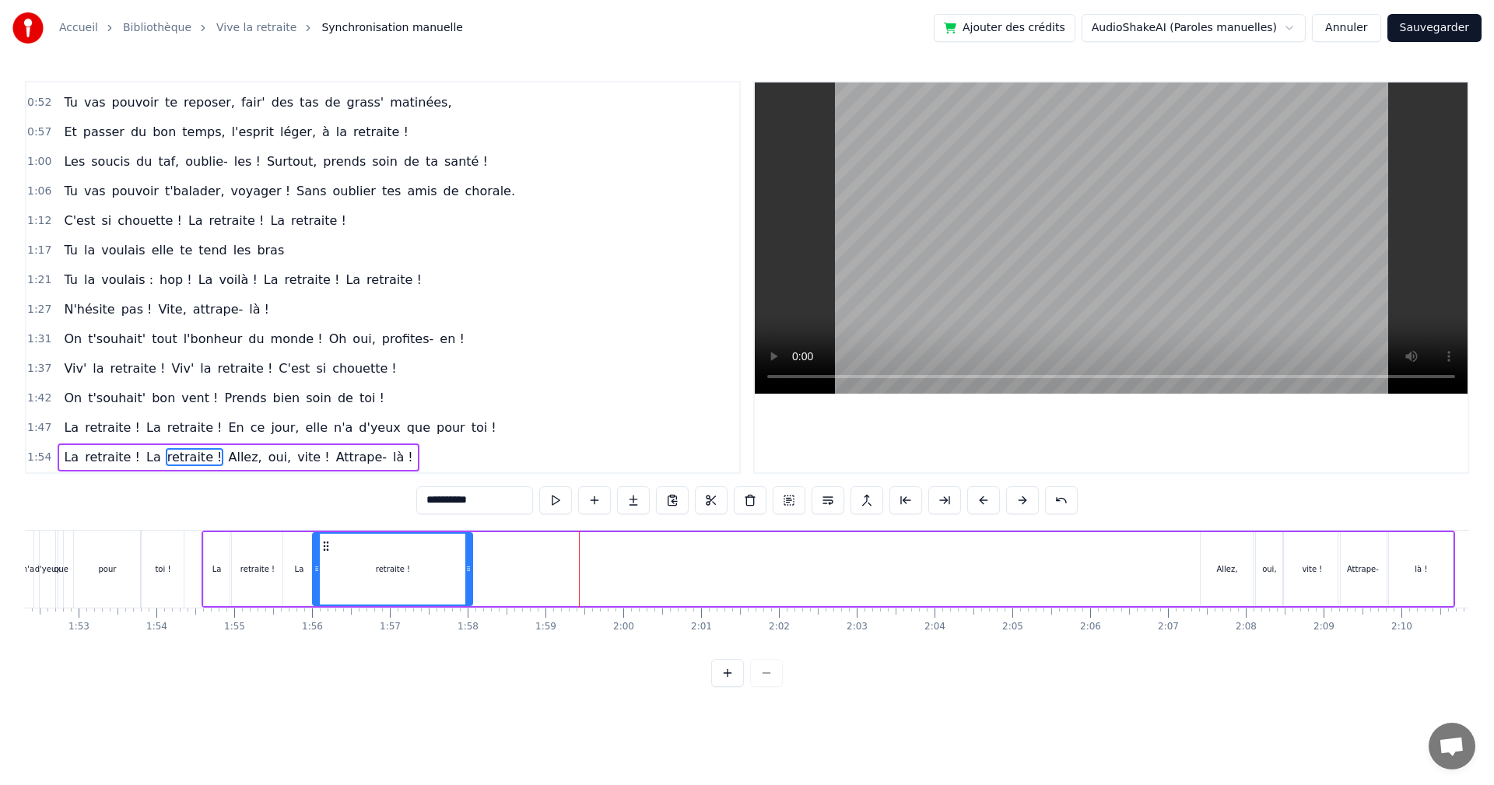
scroll to position [0, 8809]
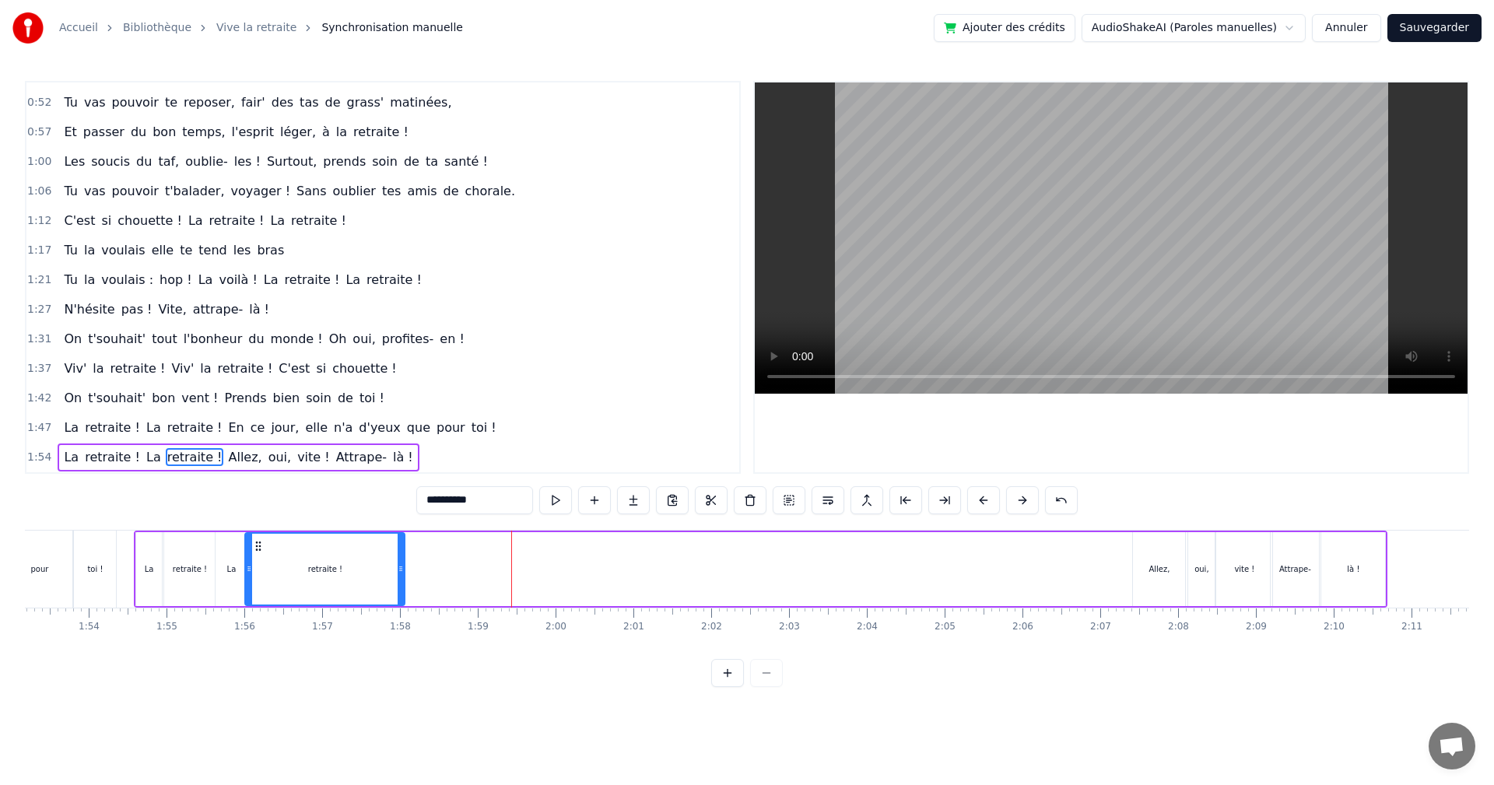
click at [1166, 567] on div "Allez," at bounding box center [1159, 569] width 21 height 12
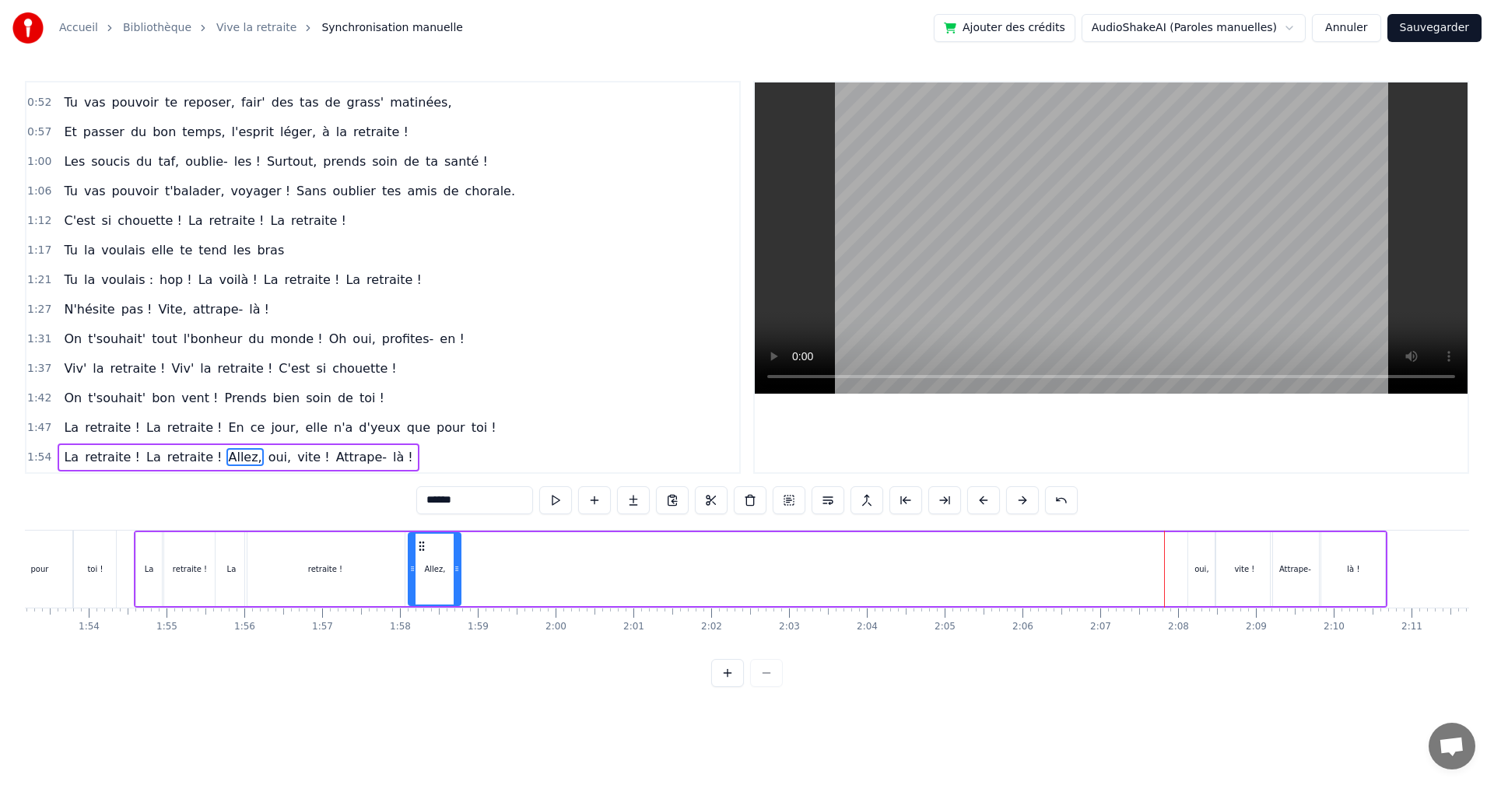
drag, startPoint x: 1149, startPoint y: 548, endPoint x: 549, endPoint y: 639, distance: 606.2
click at [425, 645] on div "Ça y est [PERSON_NAME] ! C'est enfin le jour J ! Tu es libérée, soulagée, ravie…" at bounding box center [747, 588] width 1445 height 117
click at [1197, 557] on div "oui," at bounding box center [1201, 569] width 26 height 74
drag, startPoint x: 1201, startPoint y: 543, endPoint x: 473, endPoint y: 627, distance: 732.5
click at [473, 627] on div "Ça y est [PERSON_NAME] ! C'est enfin le jour J ! Tu es libérée, soulagée, ravie…" at bounding box center [747, 588] width 1445 height 117
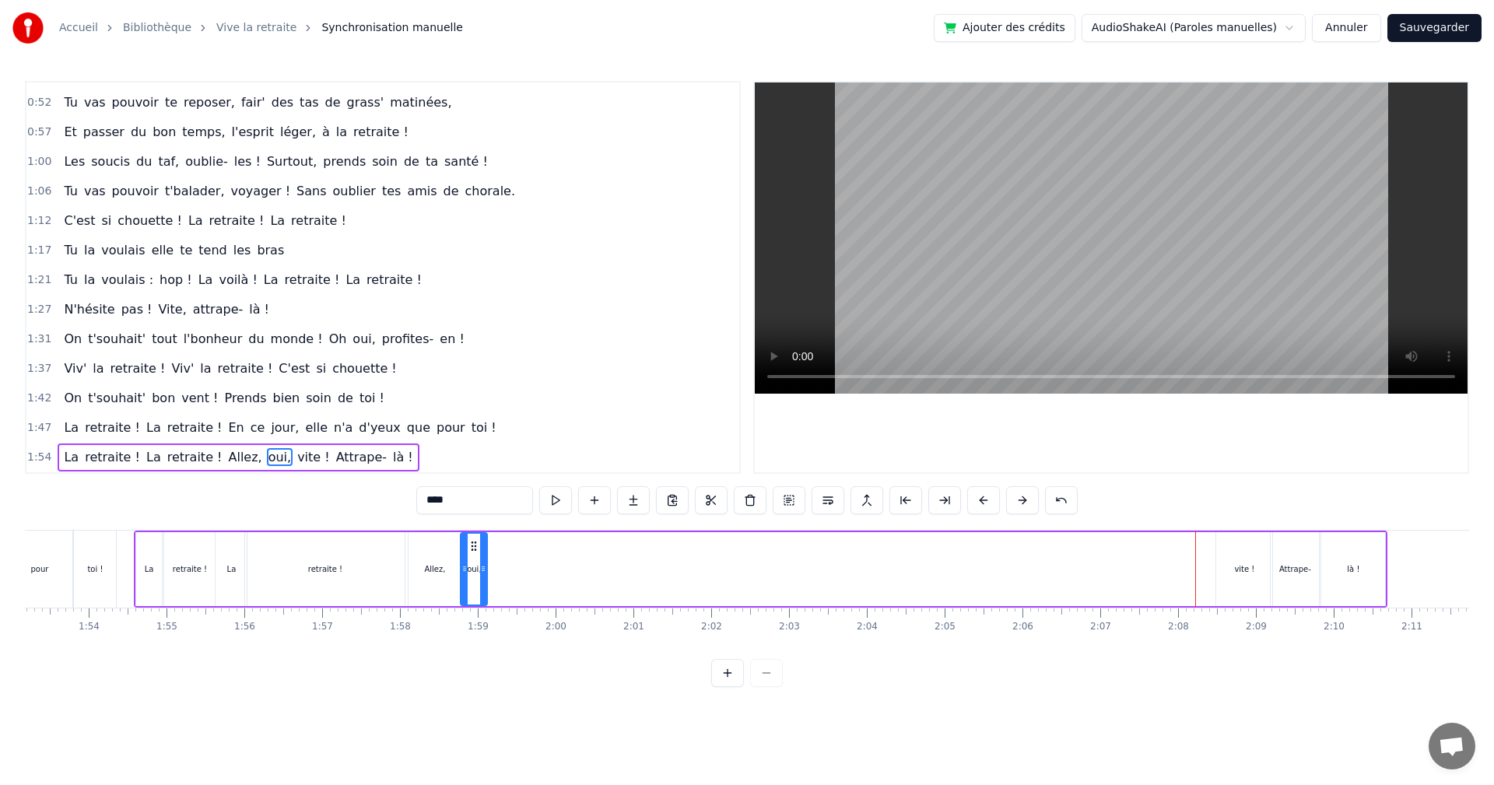
click at [1230, 576] on div "vite !" at bounding box center [1244, 569] width 56 height 74
drag, startPoint x: 1230, startPoint y: 542, endPoint x: 504, endPoint y: 641, distance: 732.7
click at [504, 647] on div "Ça y est [PERSON_NAME] ! C'est enfin le jour J ! Tu es libérée, soulagée, ravie…" at bounding box center [747, 588] width 1445 height 117
click at [1300, 553] on div "Attrape-" at bounding box center [1295, 569] width 48 height 74
drag, startPoint x: 1283, startPoint y: 542, endPoint x: 576, endPoint y: 604, distance: 710.1
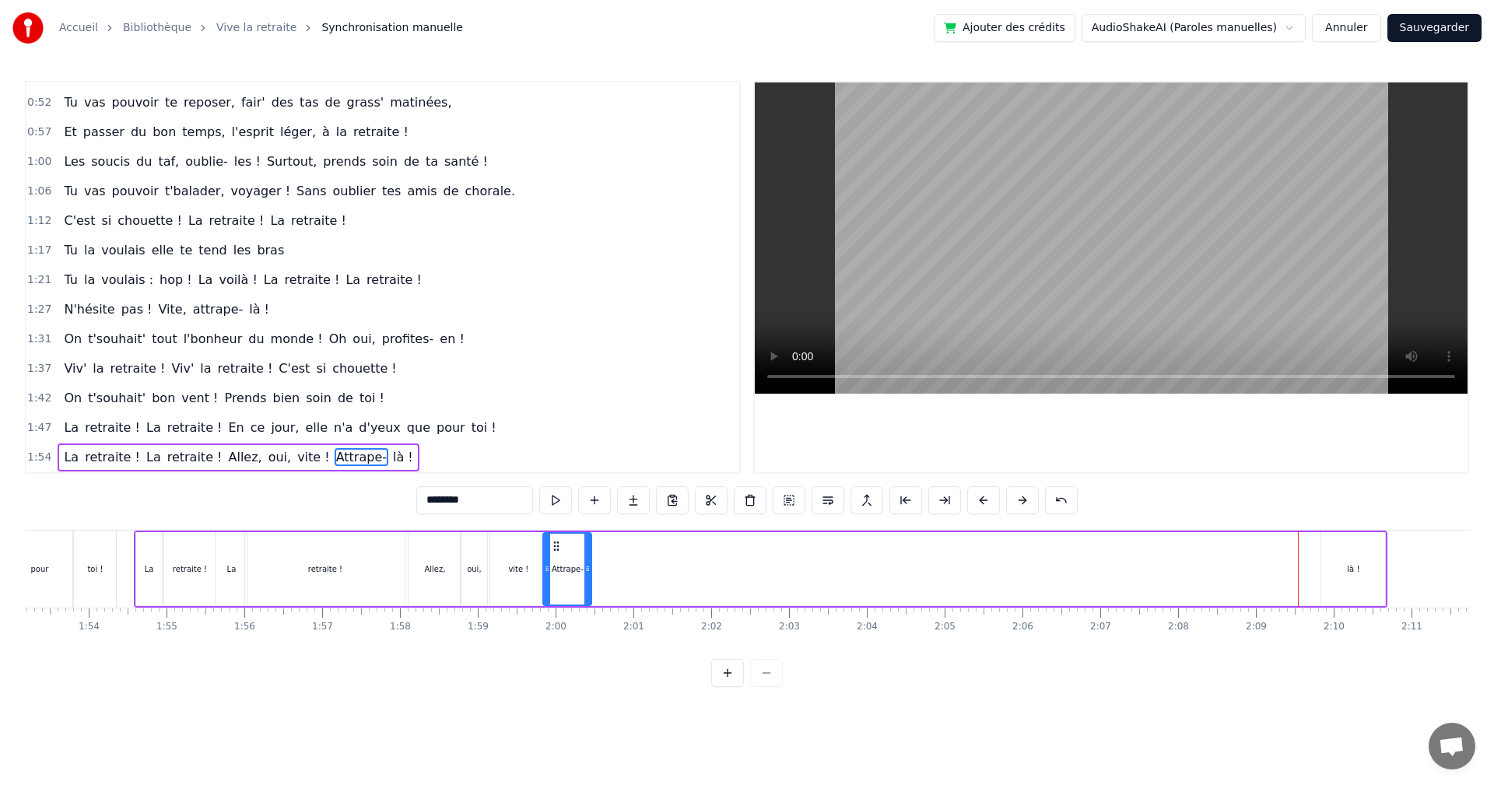
click at [556, 616] on div "Ça y est [PERSON_NAME] ! C'est enfin le jour J ! Tu es libérée, soulagée, ravie…" at bounding box center [747, 588] width 1445 height 117
click at [1355, 566] on div "là !" at bounding box center [1353, 569] width 12 height 12
drag, startPoint x: 1336, startPoint y: 549, endPoint x: 603, endPoint y: 626, distance: 737.2
click at [603, 626] on div "Ça y est [PERSON_NAME] ! C'est enfin le jour J ! Tu es libérée, soulagée, ravie…" at bounding box center [747, 588] width 1445 height 117
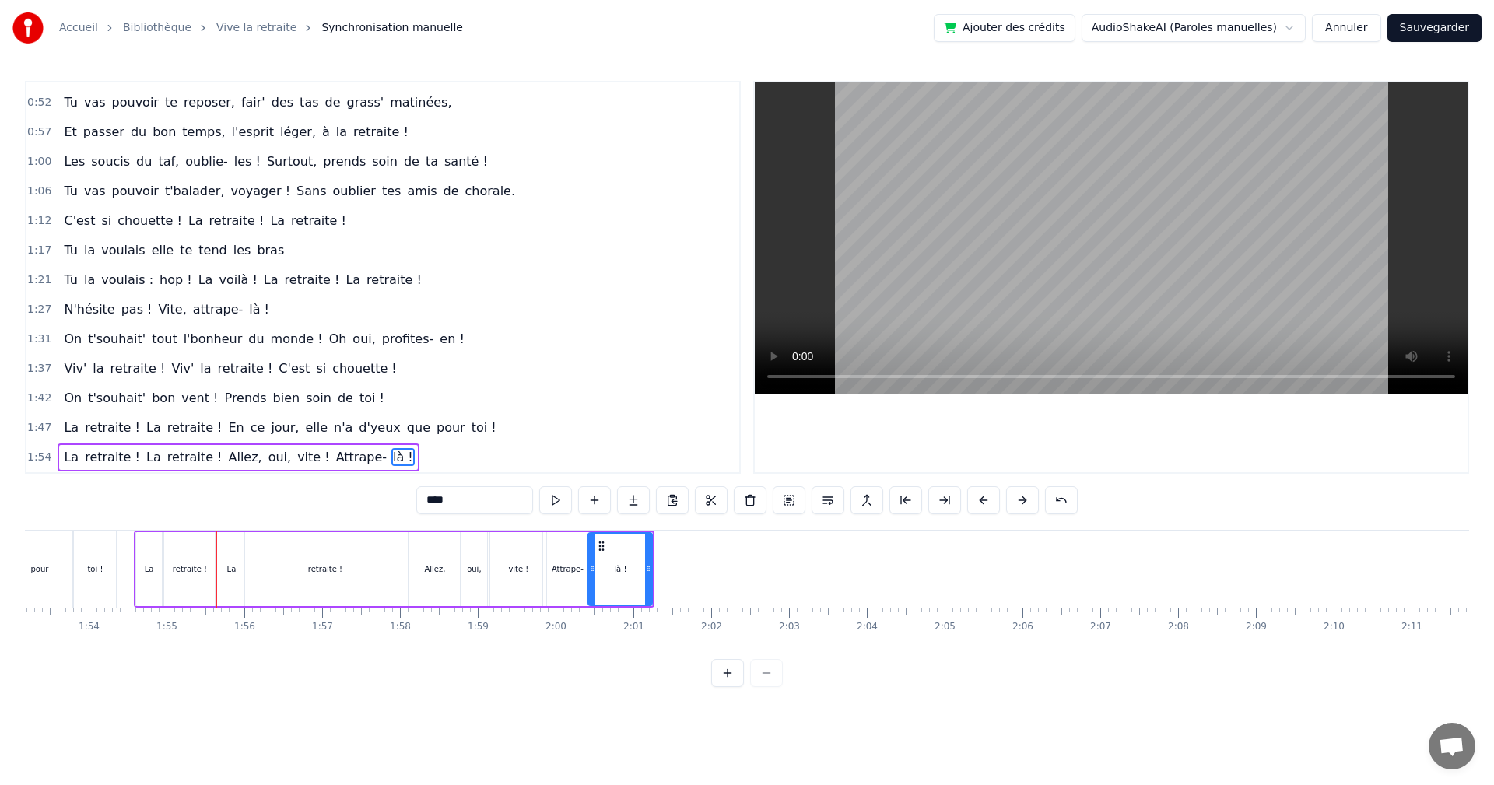
click at [1016, 268] on video at bounding box center [1111, 237] width 713 height 311
click at [1023, 257] on video at bounding box center [1111, 237] width 713 height 311
click at [598, 517] on div "****" at bounding box center [747, 501] width 662 height 31
click at [558, 542] on div "Attrape-" at bounding box center [567, 569] width 48 height 74
type input "********"
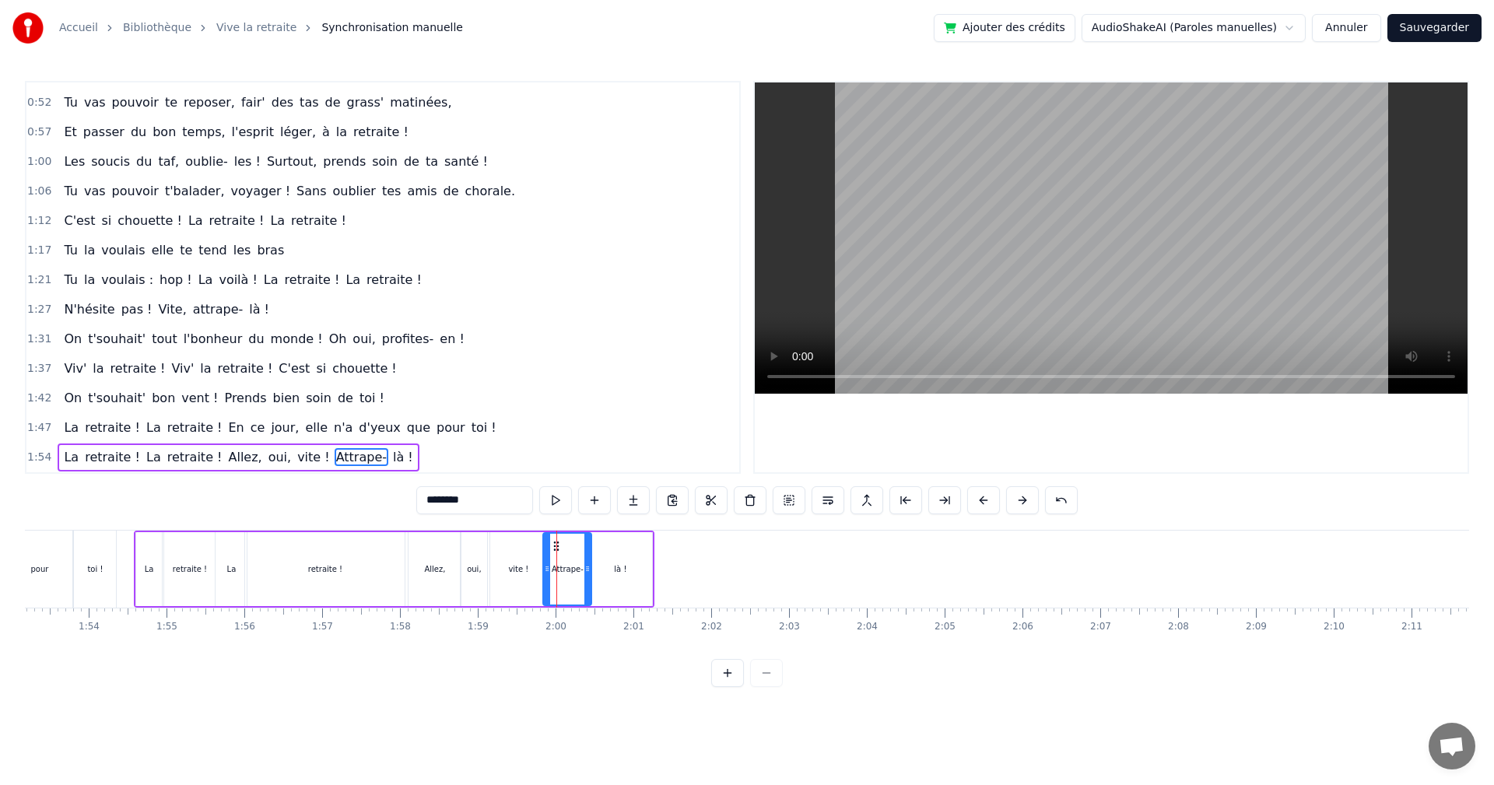
click at [887, 325] on video at bounding box center [1111, 237] width 713 height 311
click at [896, 308] on video at bounding box center [1111, 237] width 713 height 311
click at [411, 458] on div "1:54 La retraite ! La retraite ! Allez, oui, vite ! Attrape- là !" at bounding box center [382, 458] width 713 height 30
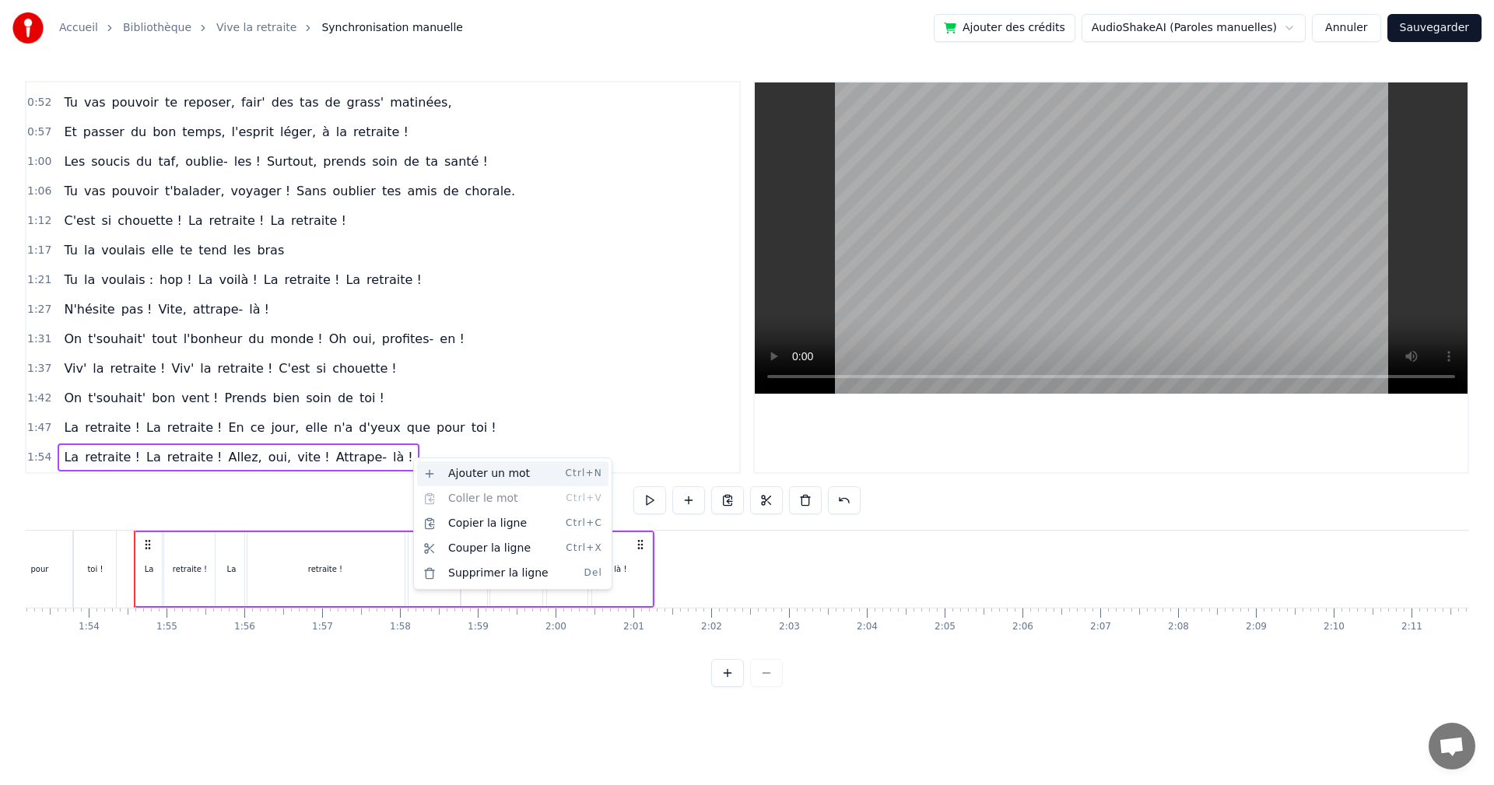
click at [430, 478] on div "Ajouter un mot Ctrl+N" at bounding box center [512, 474] width 191 height 25
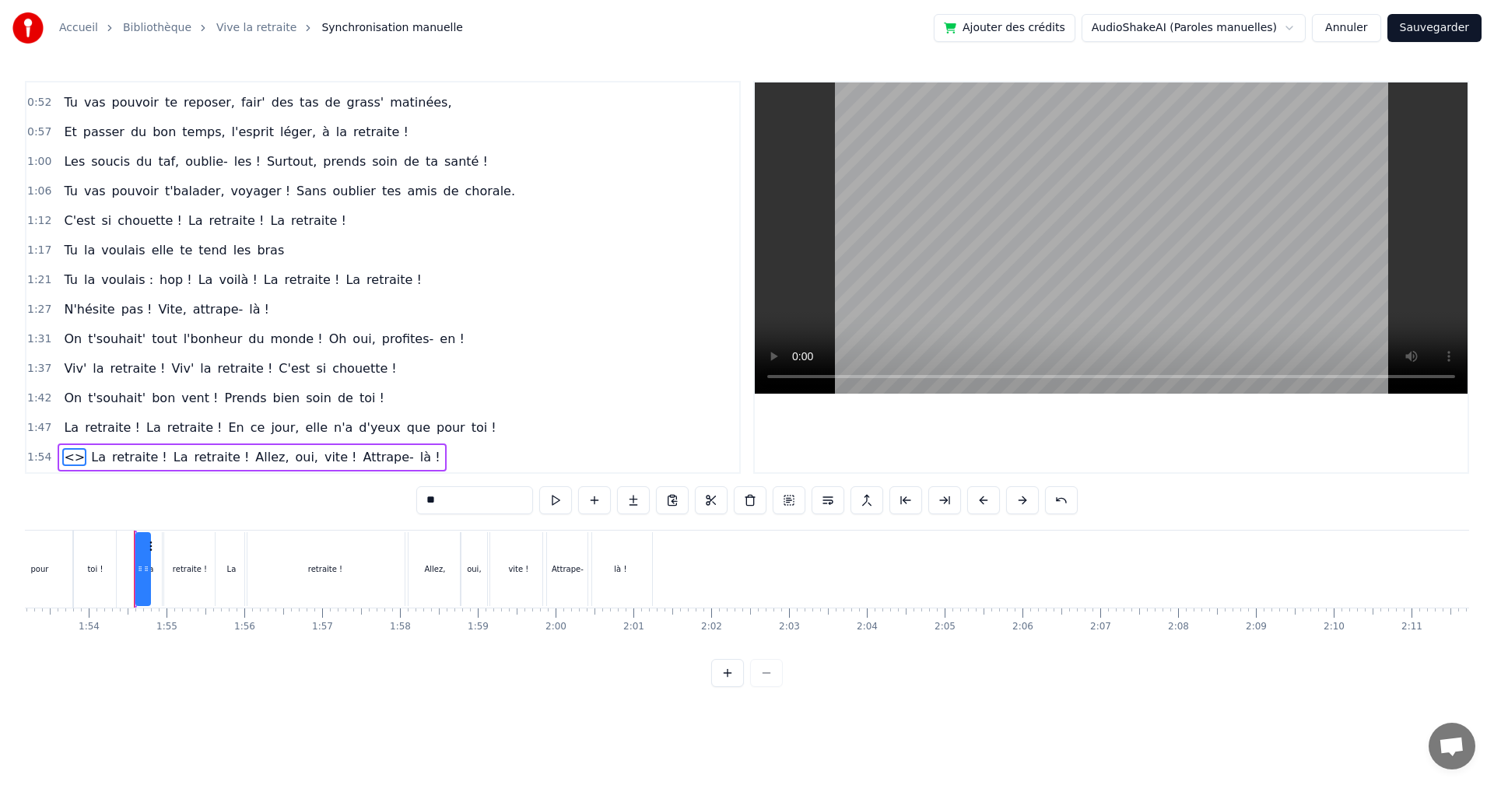
click at [492, 432] on div "1:47 La retraite ! La retraite ! En ce jour, elle n'a d'yeux que pour toi !" at bounding box center [382, 428] width 713 height 30
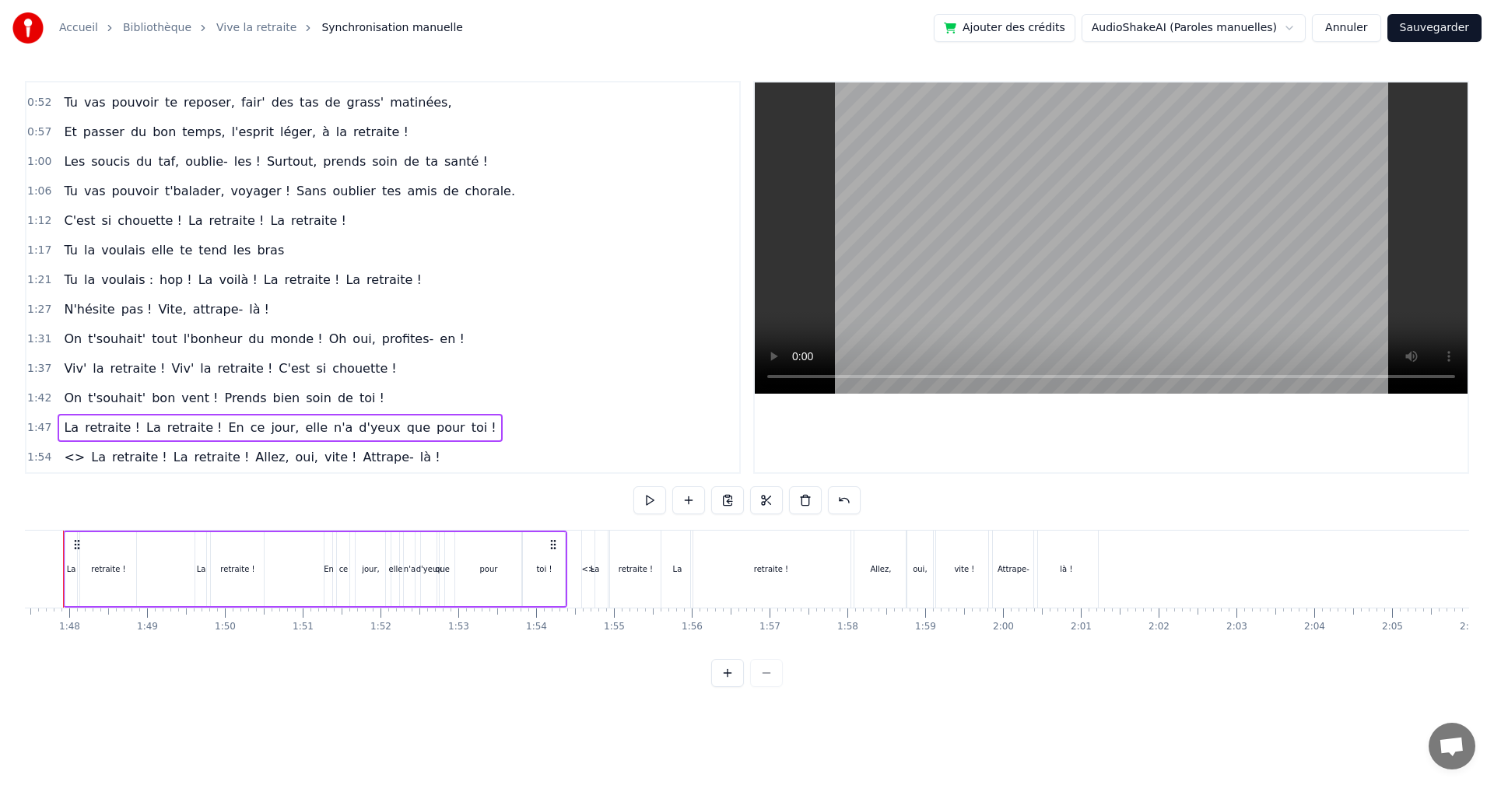
scroll to position [0, 8321]
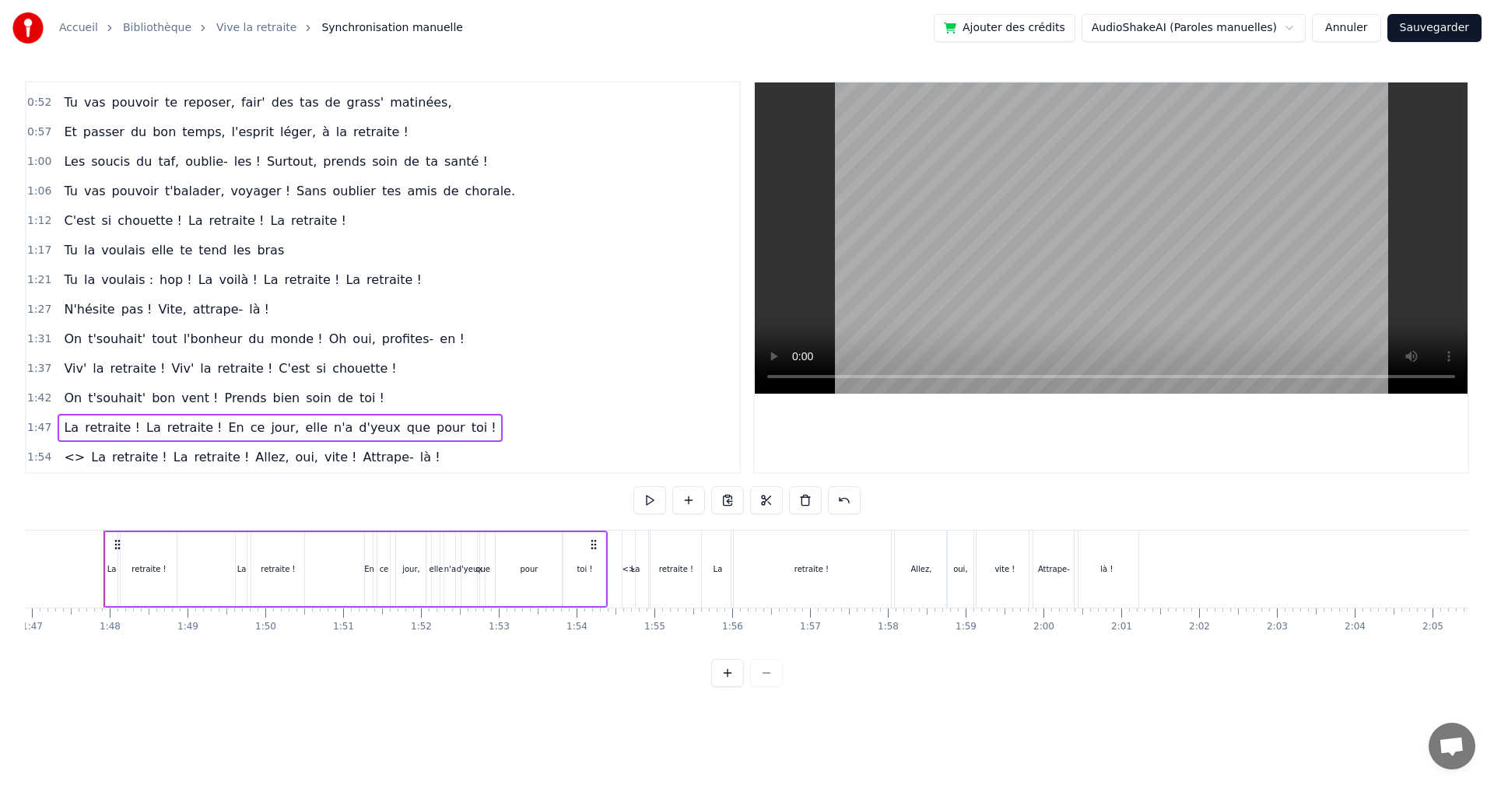
click at [398, 463] on div "1:54 <> La retraite ! La retraite ! Allez, oui, vite ! Attrape- là !" at bounding box center [382, 458] width 713 height 30
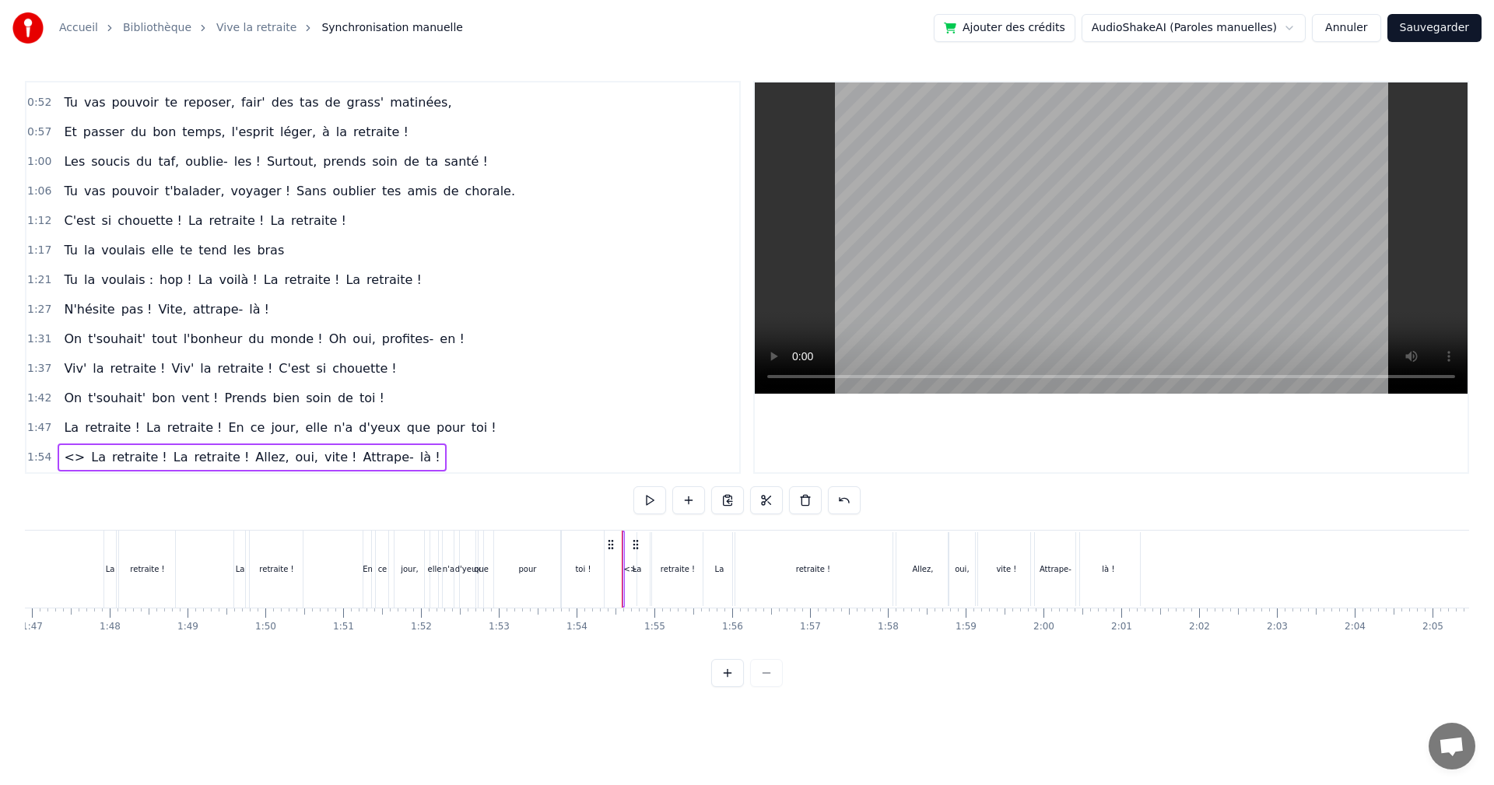
click at [455, 454] on div "1:54 <> La retraite ! La retraite ! Allez, oui, vite ! Attrape- là !" at bounding box center [382, 458] width 713 height 30
click at [71, 462] on span "<>" at bounding box center [74, 457] width 24 height 18
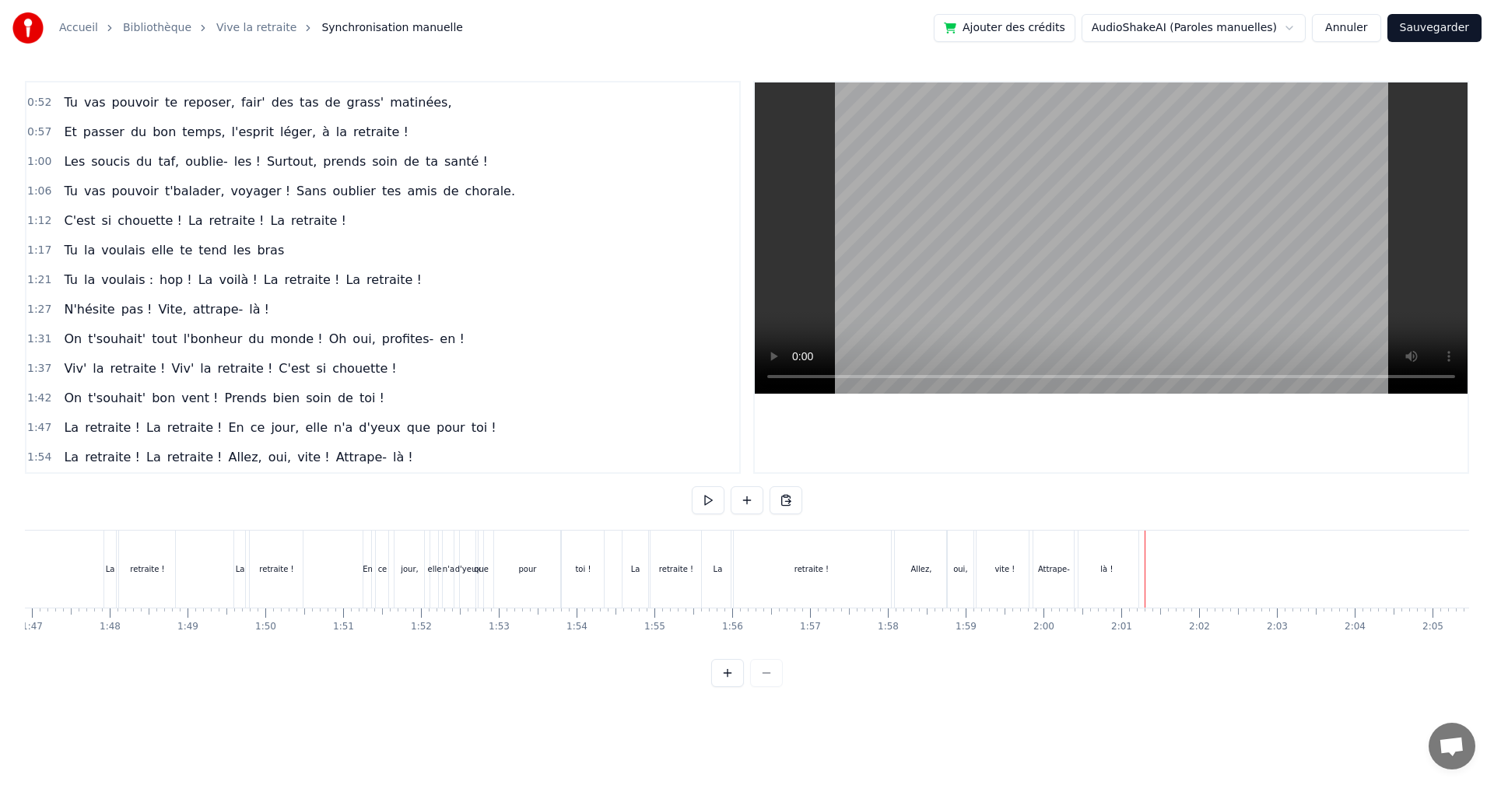
drag, startPoint x: 743, startPoint y: 506, endPoint x: 928, endPoint y: 502, distance: 184.5
click at [928, 502] on div "0:00 Ça y est [PERSON_NAME] ! C'est enfin le jour J ! 0:03 Tu es libérée, soula…" at bounding box center [747, 384] width 1445 height 606
click at [753, 500] on button at bounding box center [747, 500] width 33 height 28
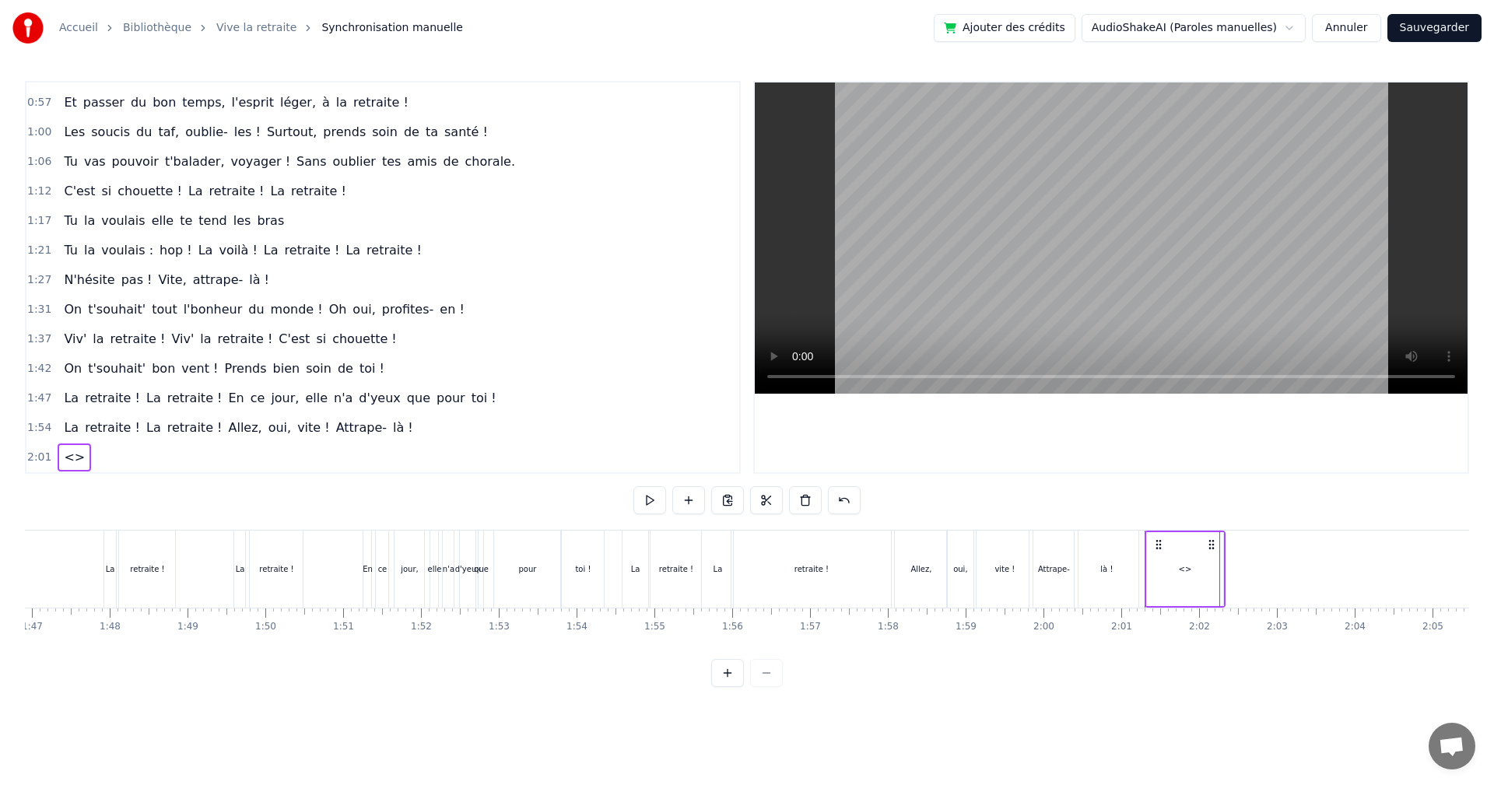
click at [65, 460] on span "<>" at bounding box center [74, 457] width 24 height 18
click at [67, 459] on span "<>" at bounding box center [74, 457] width 24 height 18
click at [435, 497] on input "**" at bounding box center [474, 500] width 117 height 28
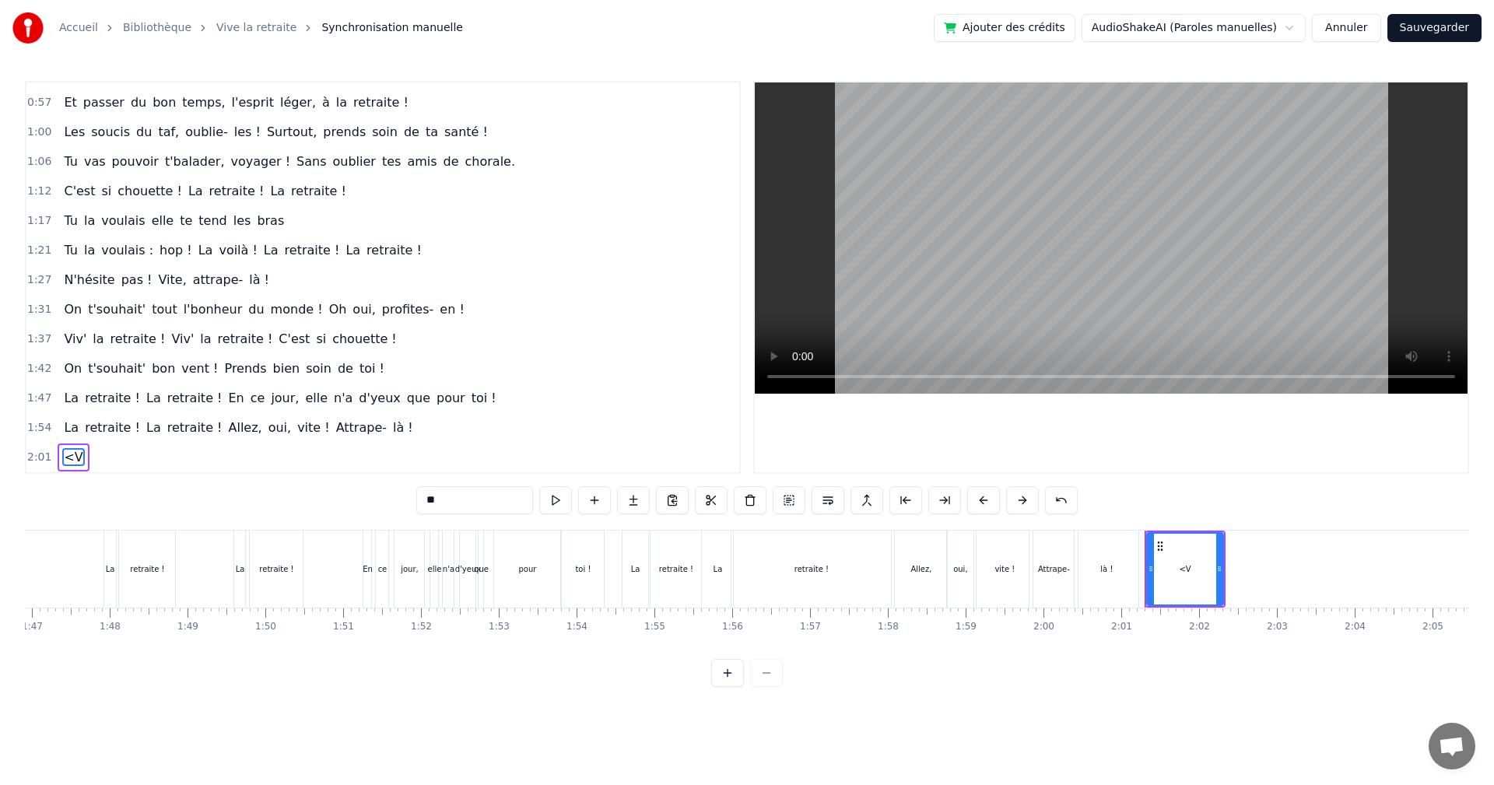
type input "*"
type input "****"
click at [561, 441] on div "1:54 La retraite ! La retraite ! Allez, oui, vite ! Attrape- là !" at bounding box center [382, 428] width 713 height 30
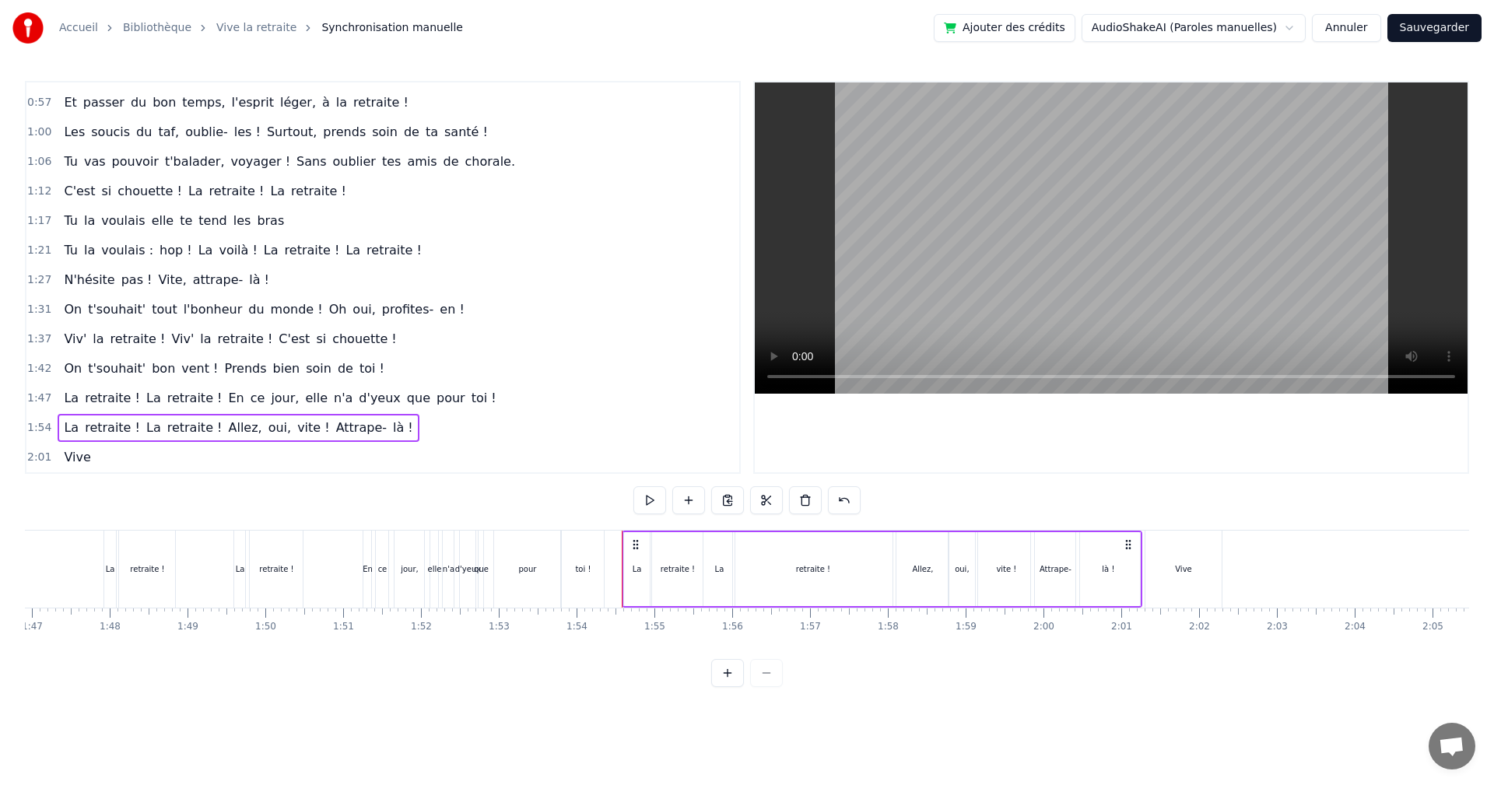
click at [126, 455] on div "2:01 Vive" at bounding box center [382, 458] width 713 height 30
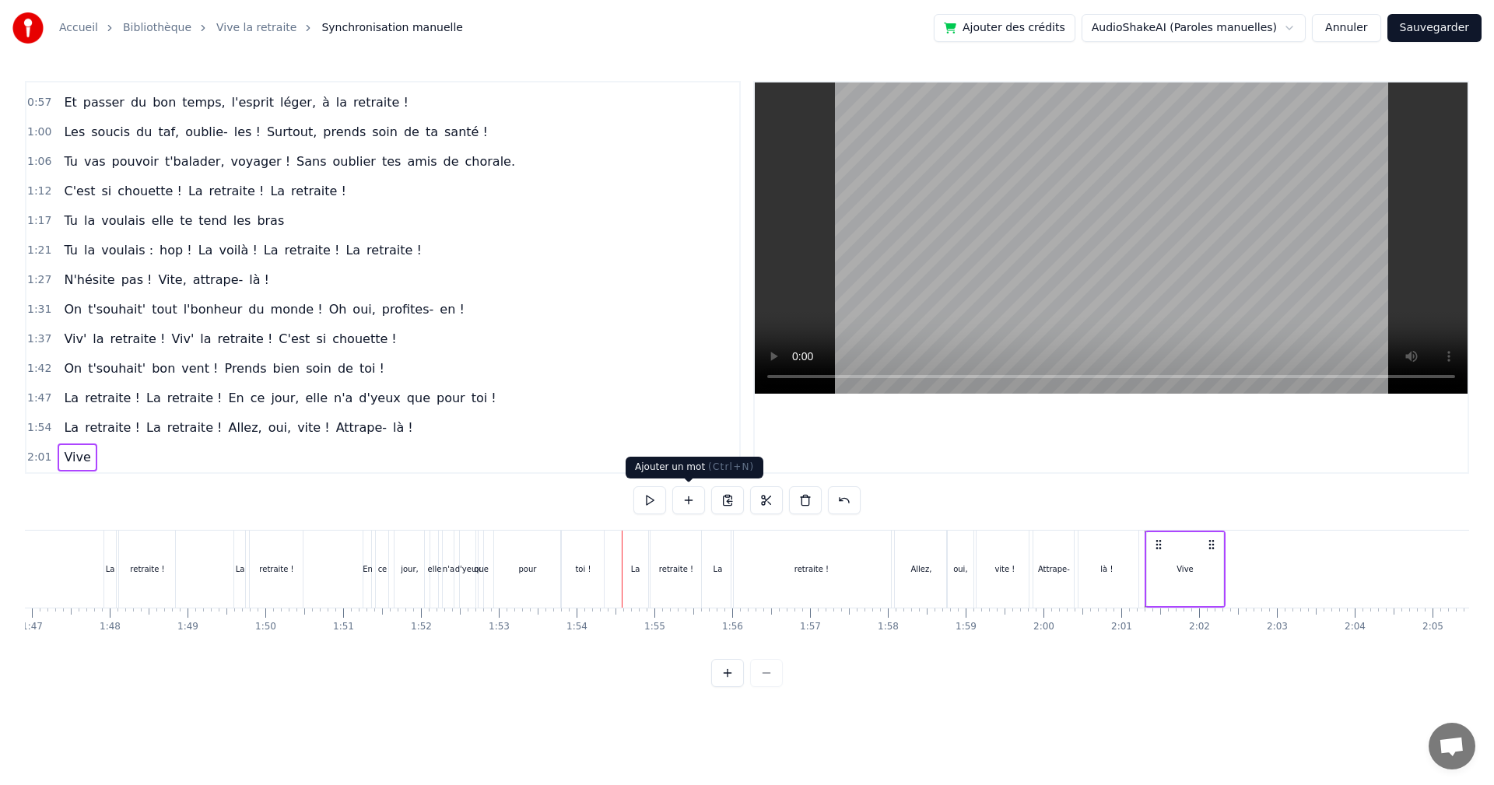
click at [690, 500] on button at bounding box center [688, 500] width 33 height 28
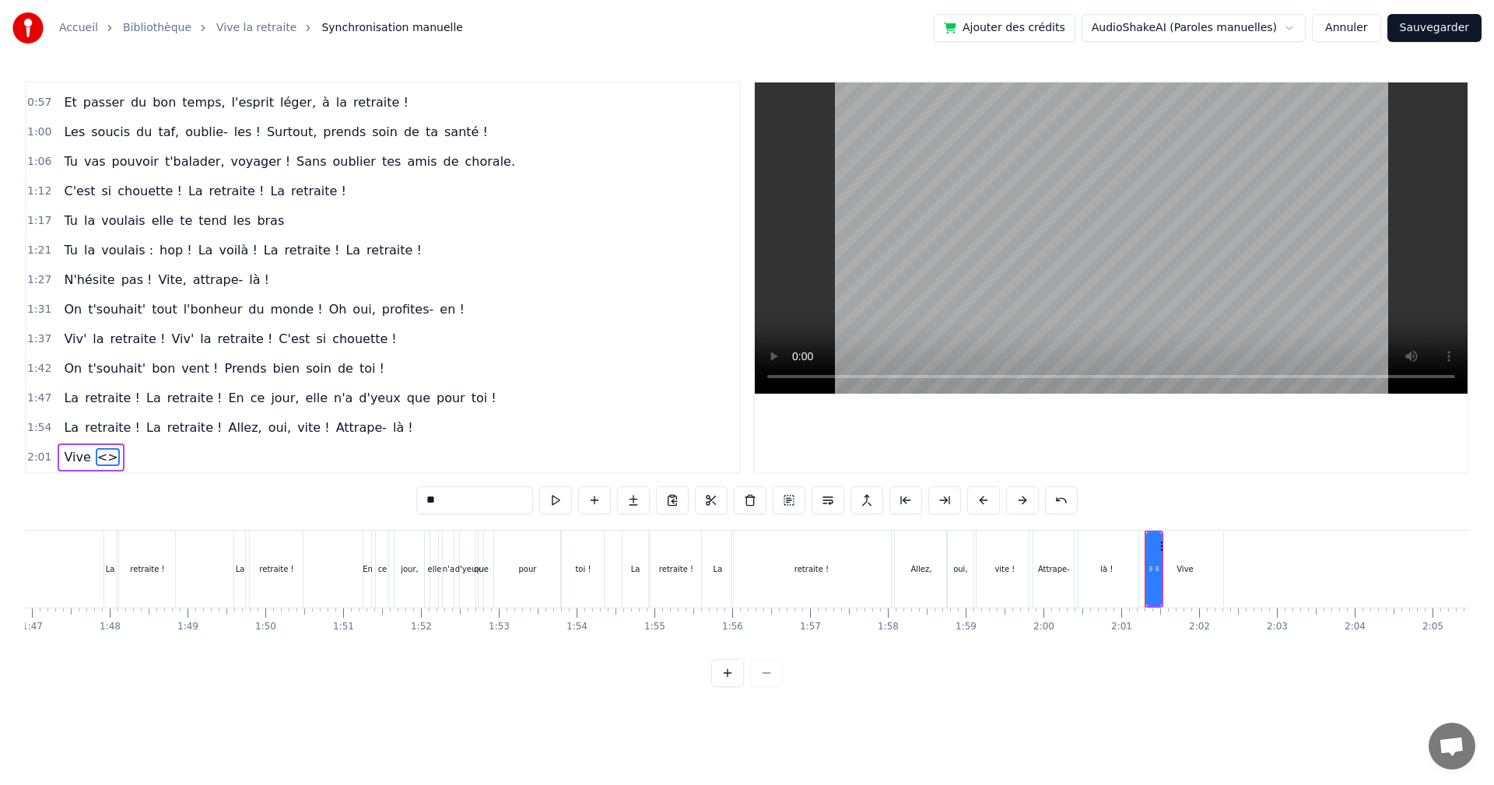
click at [435, 500] on input "**" at bounding box center [474, 500] width 117 height 28
type input "*"
type input "**"
click at [587, 455] on div "2:01 Vive la" at bounding box center [382, 458] width 713 height 30
click at [684, 498] on button at bounding box center [688, 500] width 33 height 28
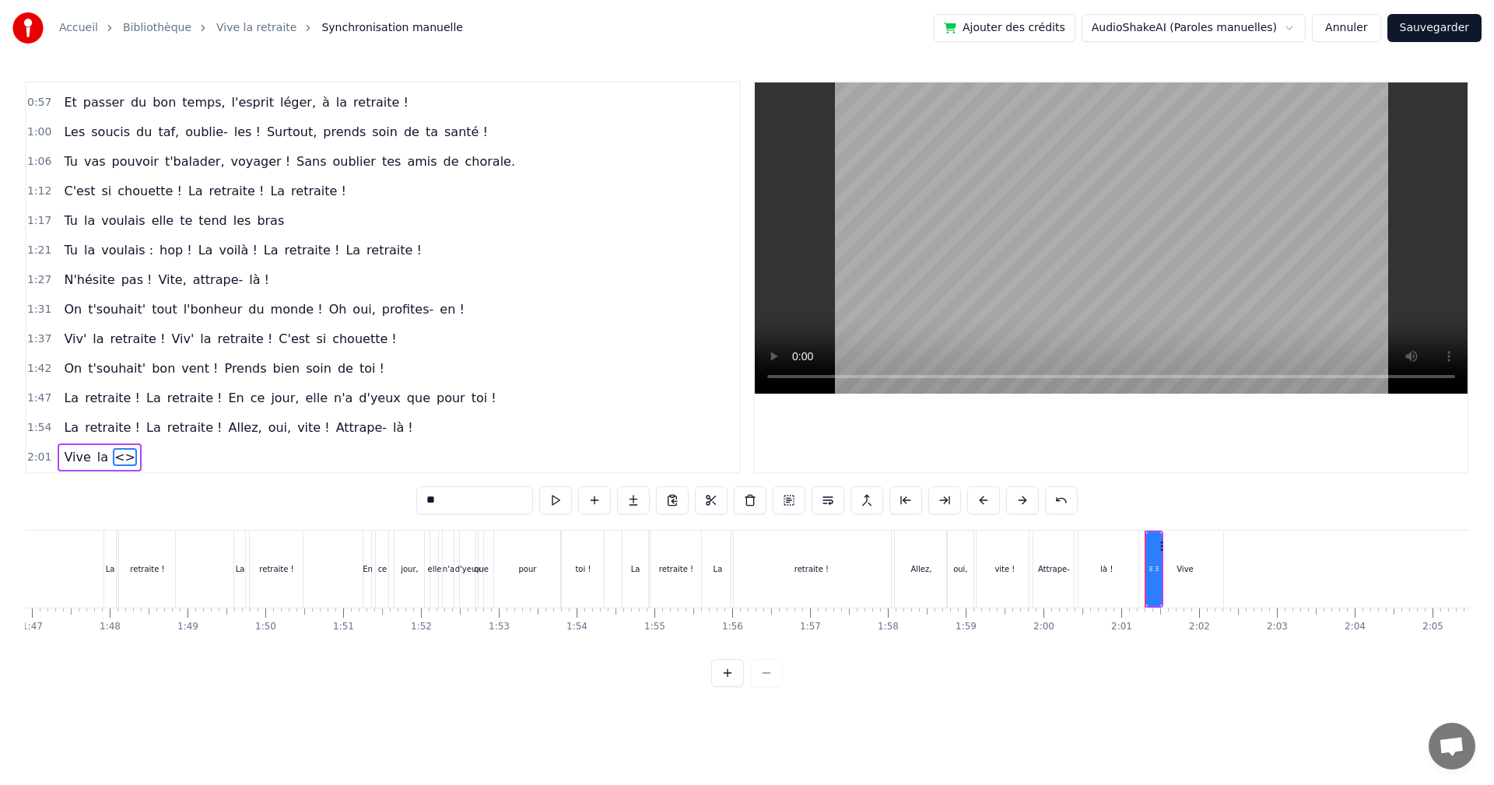
drag, startPoint x: 457, startPoint y: 504, endPoint x: 405, endPoint y: 514, distance: 52.4
click at [405, 514] on div "0:00 Ça y est [PERSON_NAME] ! C'est enfin le jour J ! 0:03 Tu es libérée, soula…" at bounding box center [747, 384] width 1445 height 606
type input "********"
click at [588, 339] on div "1:37 Viv' la retraite ! Viv' la retraite ! C'est si chouette !" at bounding box center [382, 340] width 713 height 30
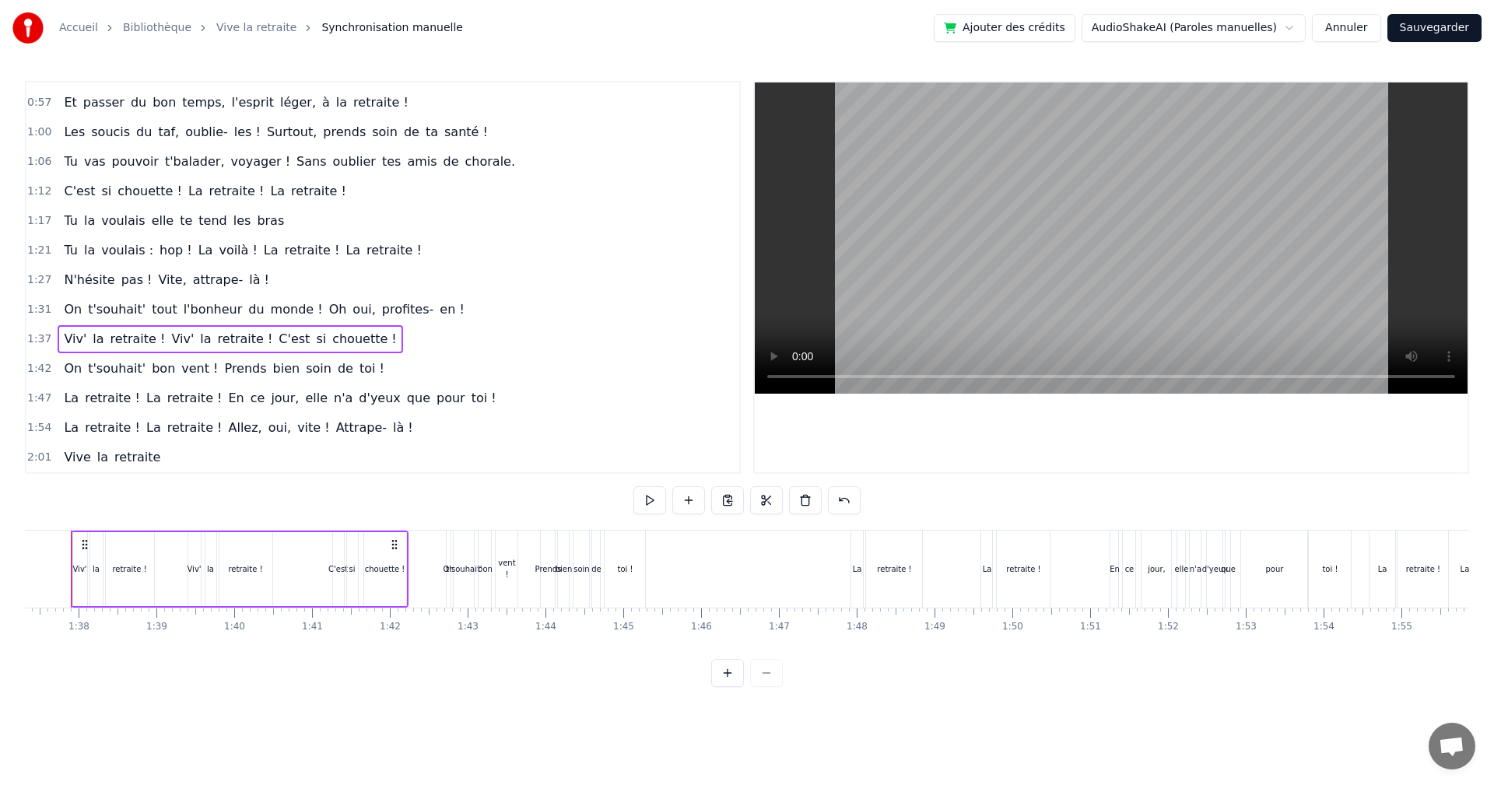
scroll to position [0, 7541]
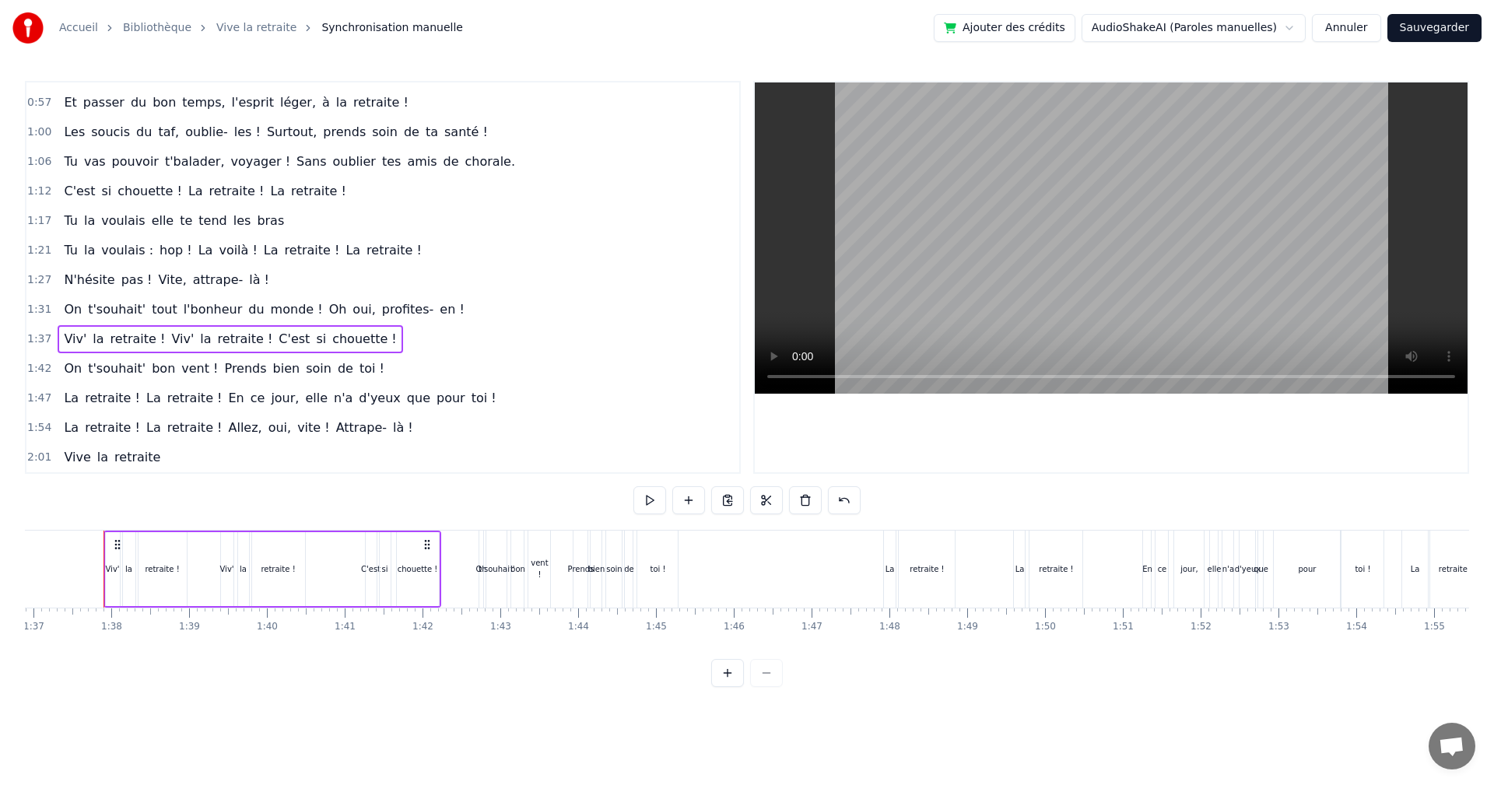
click at [258, 462] on div "2:01 Vive la retraite" at bounding box center [382, 458] width 713 height 30
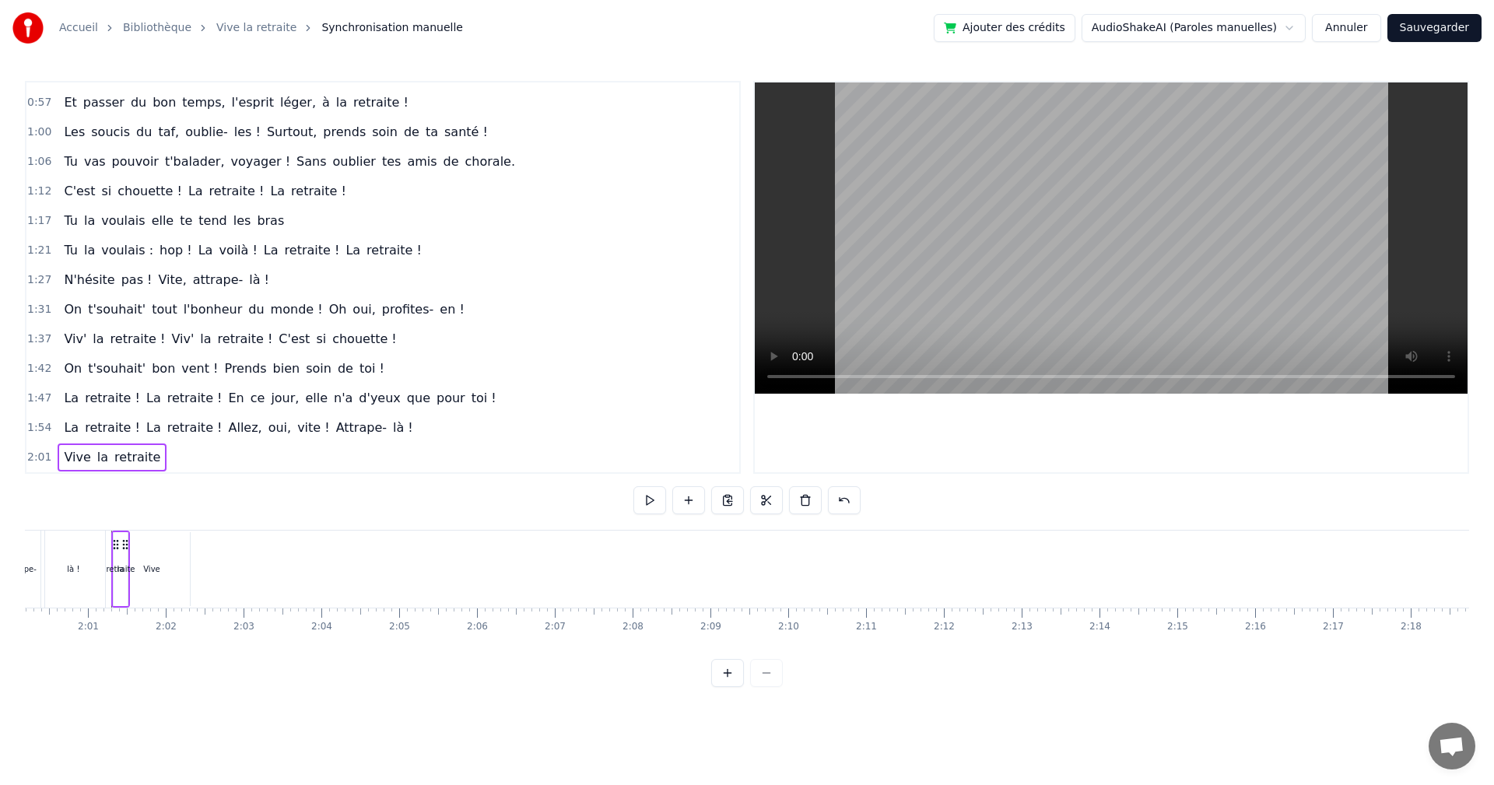
scroll to position [0, 9363]
drag, startPoint x: 116, startPoint y: 546, endPoint x: 190, endPoint y: 549, distance: 74.0
click at [190, 549] on icon at bounding box center [190, 545] width 12 height 12
drag, startPoint x: 183, startPoint y: 542, endPoint x: 560, endPoint y: 567, distance: 377.5
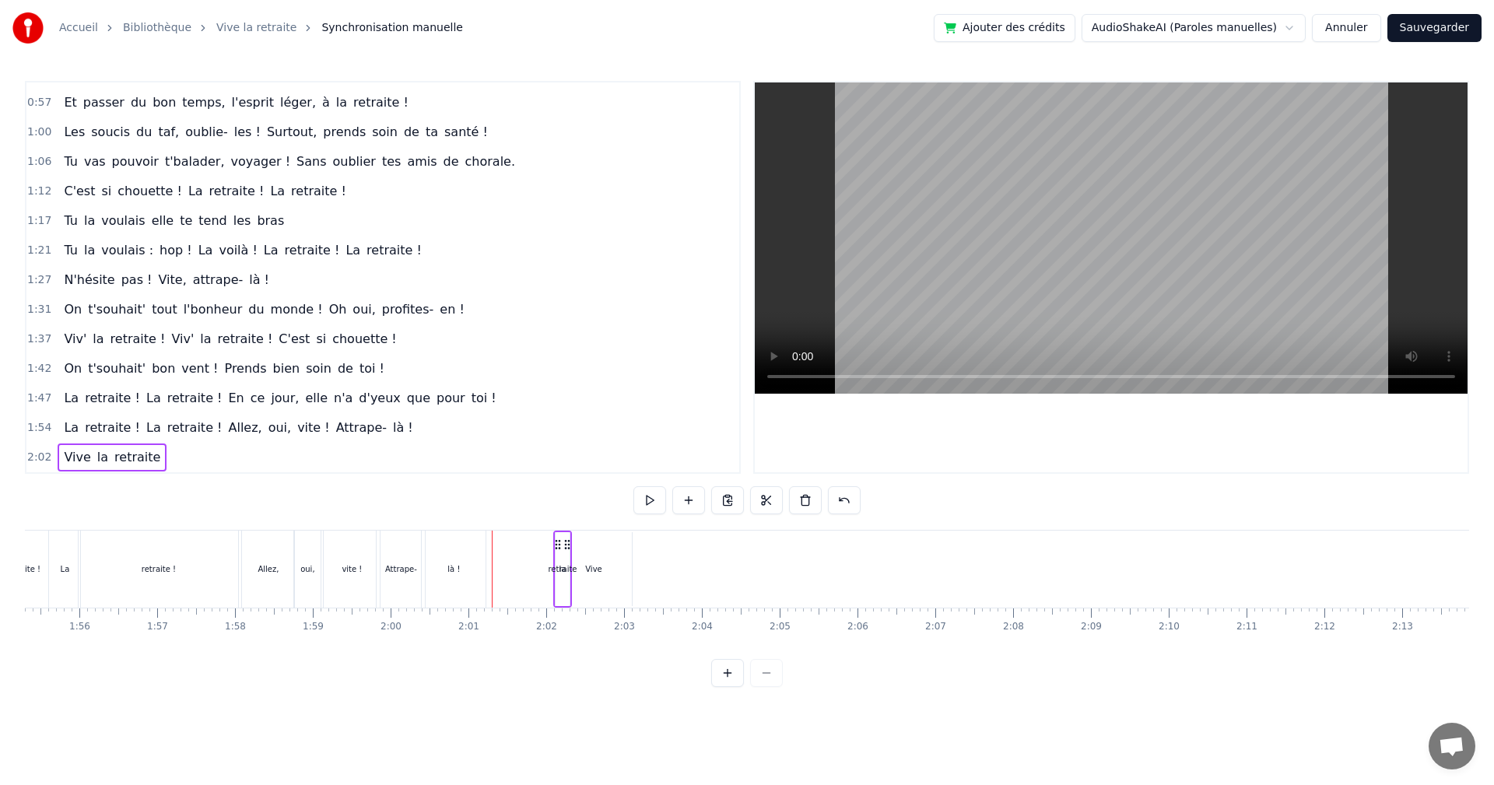
click at [560, 567] on div "Vive la retraite" at bounding box center [562, 569] width 19 height 77
click at [589, 581] on div "Vive" at bounding box center [594, 569] width 76 height 74
drag, startPoint x: 598, startPoint y: 547, endPoint x: 611, endPoint y: 556, distance: 16.2
click at [611, 556] on div "Vive" at bounding box center [593, 569] width 75 height 71
drag, startPoint x: 629, startPoint y: 553, endPoint x: 691, endPoint y: 555, distance: 62.3
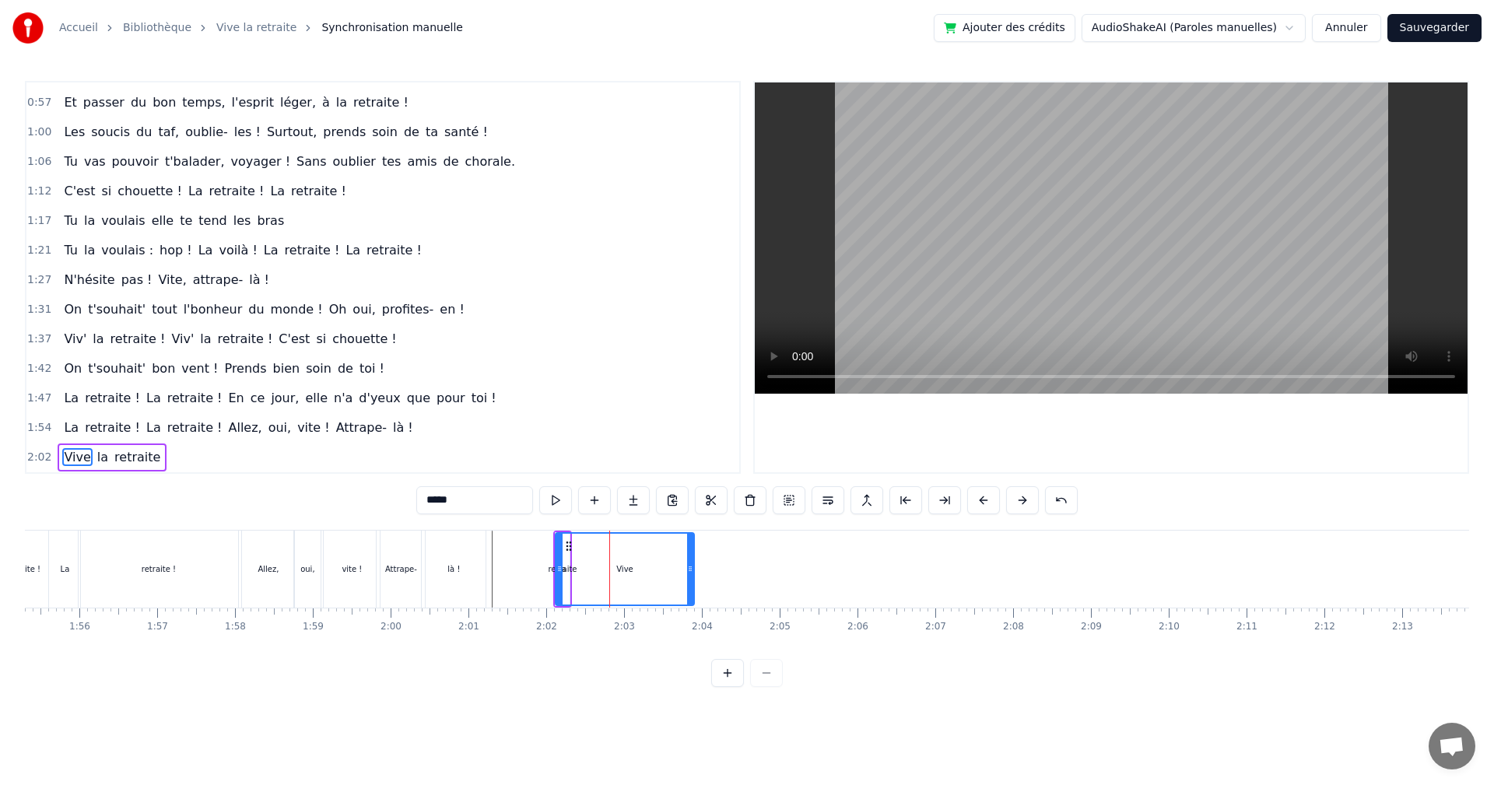
click at [691, 555] on div at bounding box center [690, 569] width 6 height 71
drag, startPoint x: 567, startPoint y: 546, endPoint x: 634, endPoint y: 560, distance: 67.6
click at [562, 557] on div "retraite" at bounding box center [563, 569] width 14 height 74
type input "********"
drag, startPoint x: 568, startPoint y: 547, endPoint x: 598, endPoint y: 549, distance: 29.6
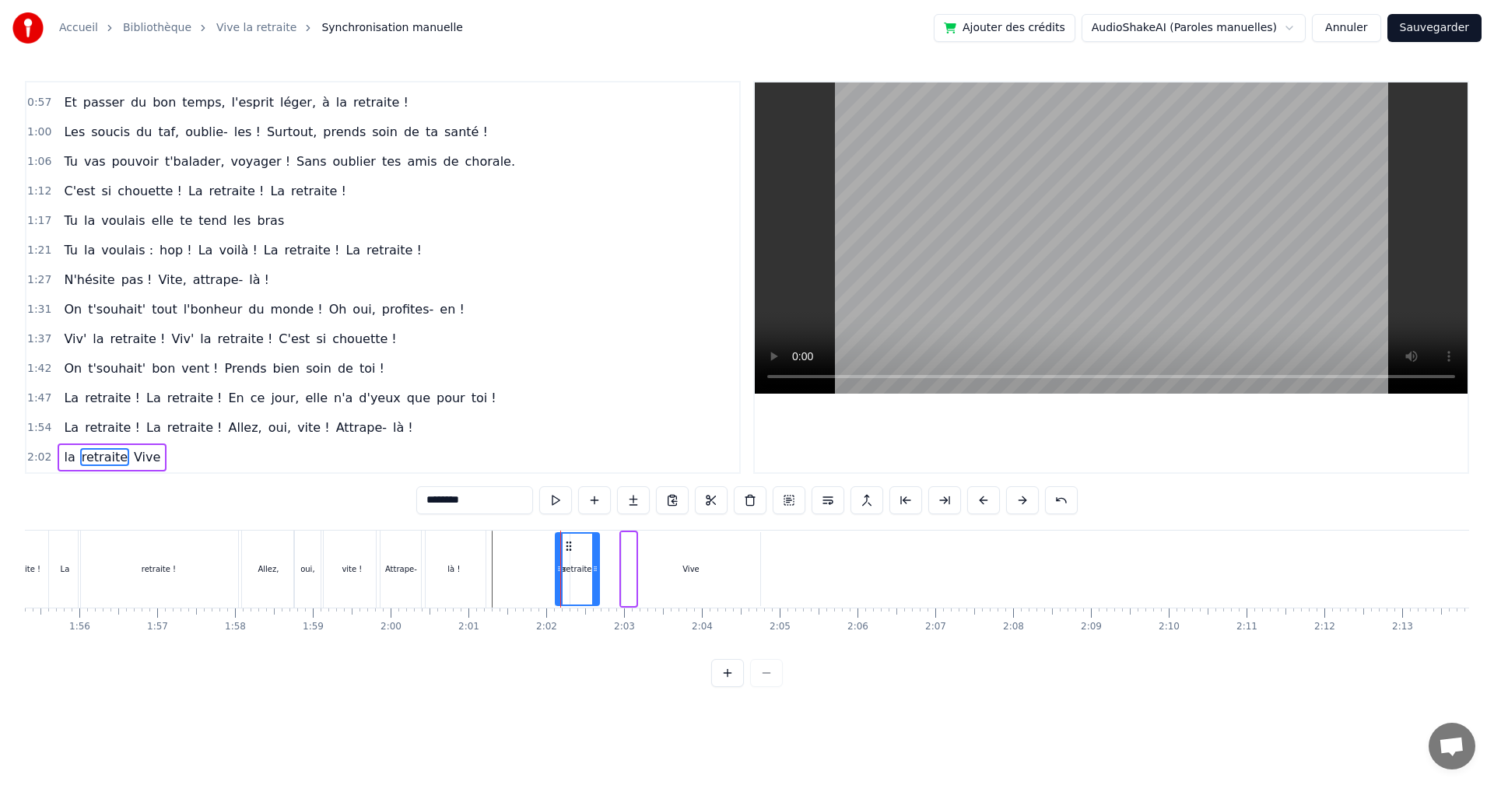
click at [598, 549] on div at bounding box center [595, 569] width 6 height 71
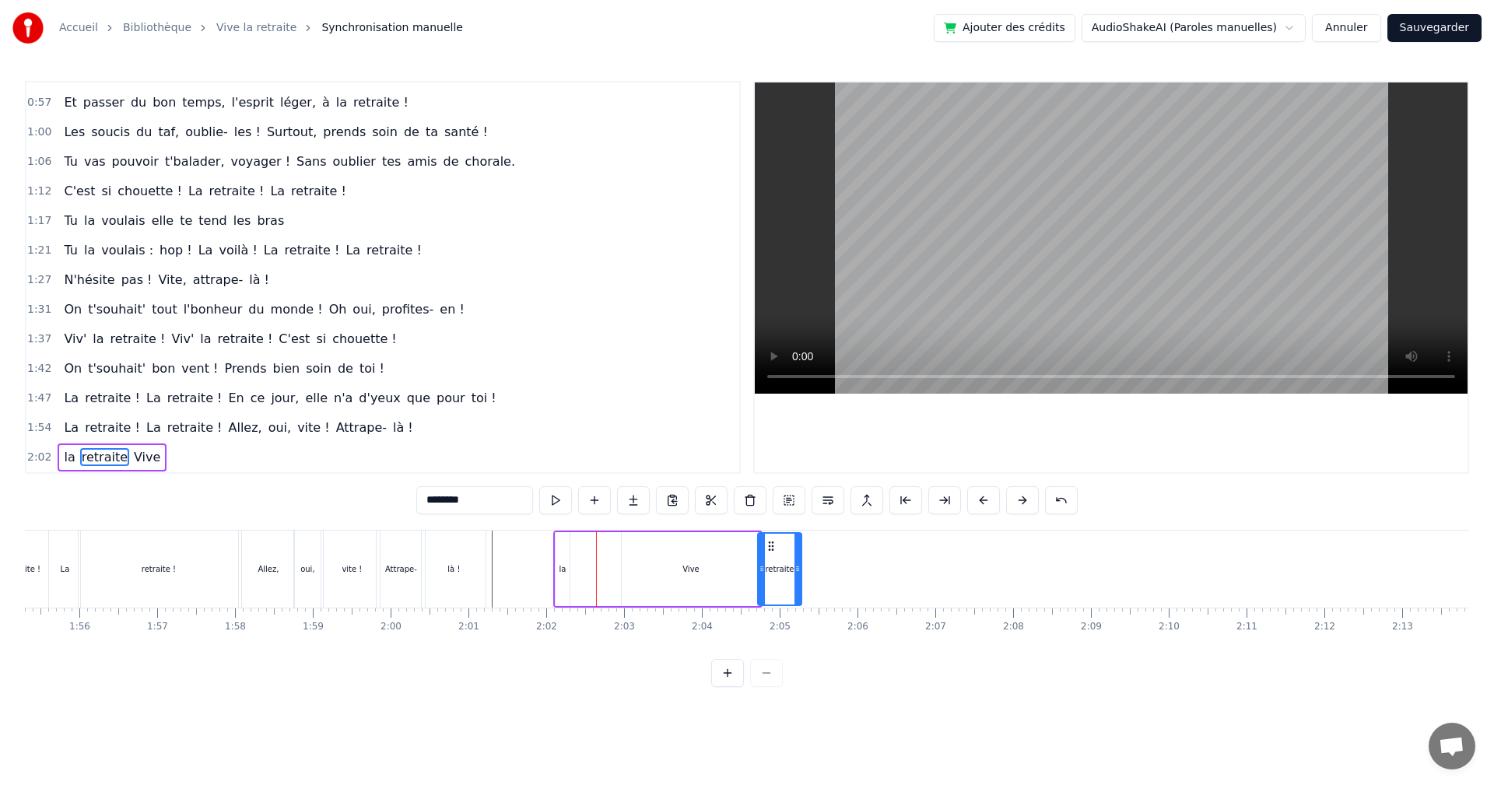
drag, startPoint x: 569, startPoint y: 546, endPoint x: 771, endPoint y: 560, distance: 202.9
click at [578, 569] on div "la Vive retraite" at bounding box center [657, 569] width 209 height 77
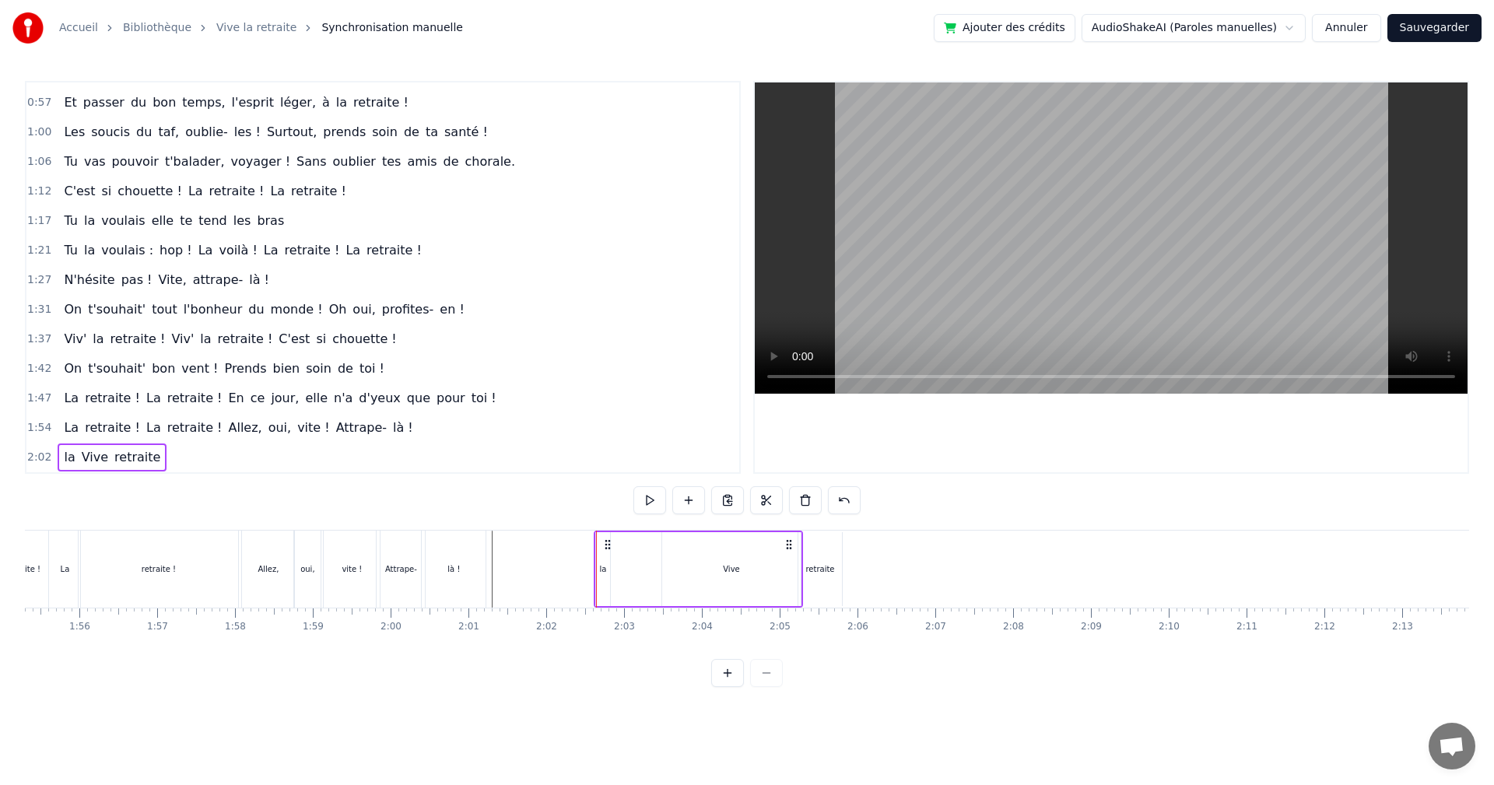
drag, startPoint x: 567, startPoint y: 546, endPoint x: 607, endPoint y: 549, distance: 40.7
click at [607, 549] on icon at bounding box center [608, 545] width 12 height 12
click at [677, 559] on div "Vive" at bounding box center [731, 569] width 139 height 74
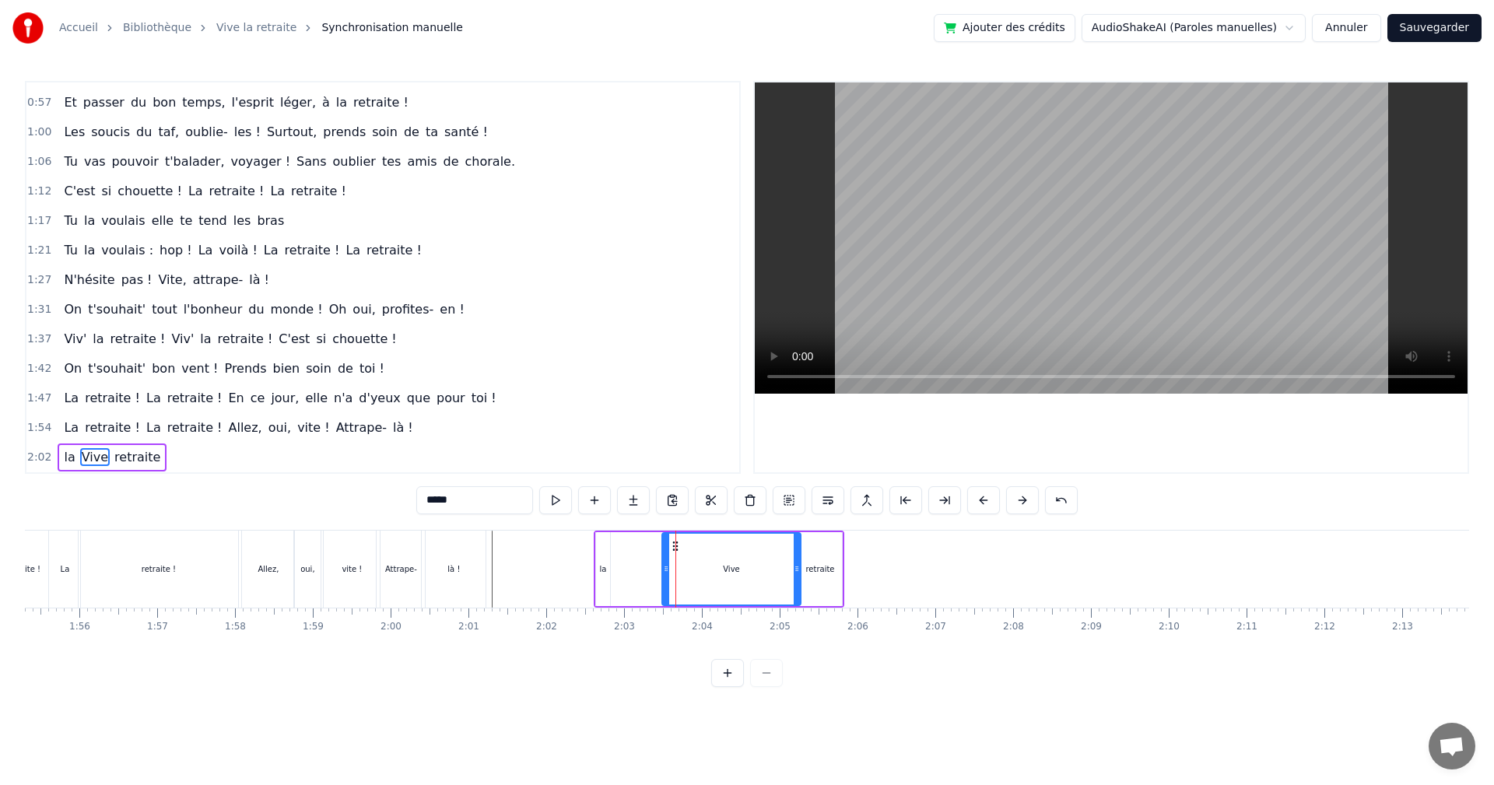
click at [624, 574] on div "la Vive retraite" at bounding box center [719, 569] width 251 height 77
click at [606, 540] on icon at bounding box center [608, 545] width 12 height 12
click at [607, 546] on icon at bounding box center [608, 545] width 12 height 12
click at [599, 556] on div "la" at bounding box center [603, 569] width 14 height 74
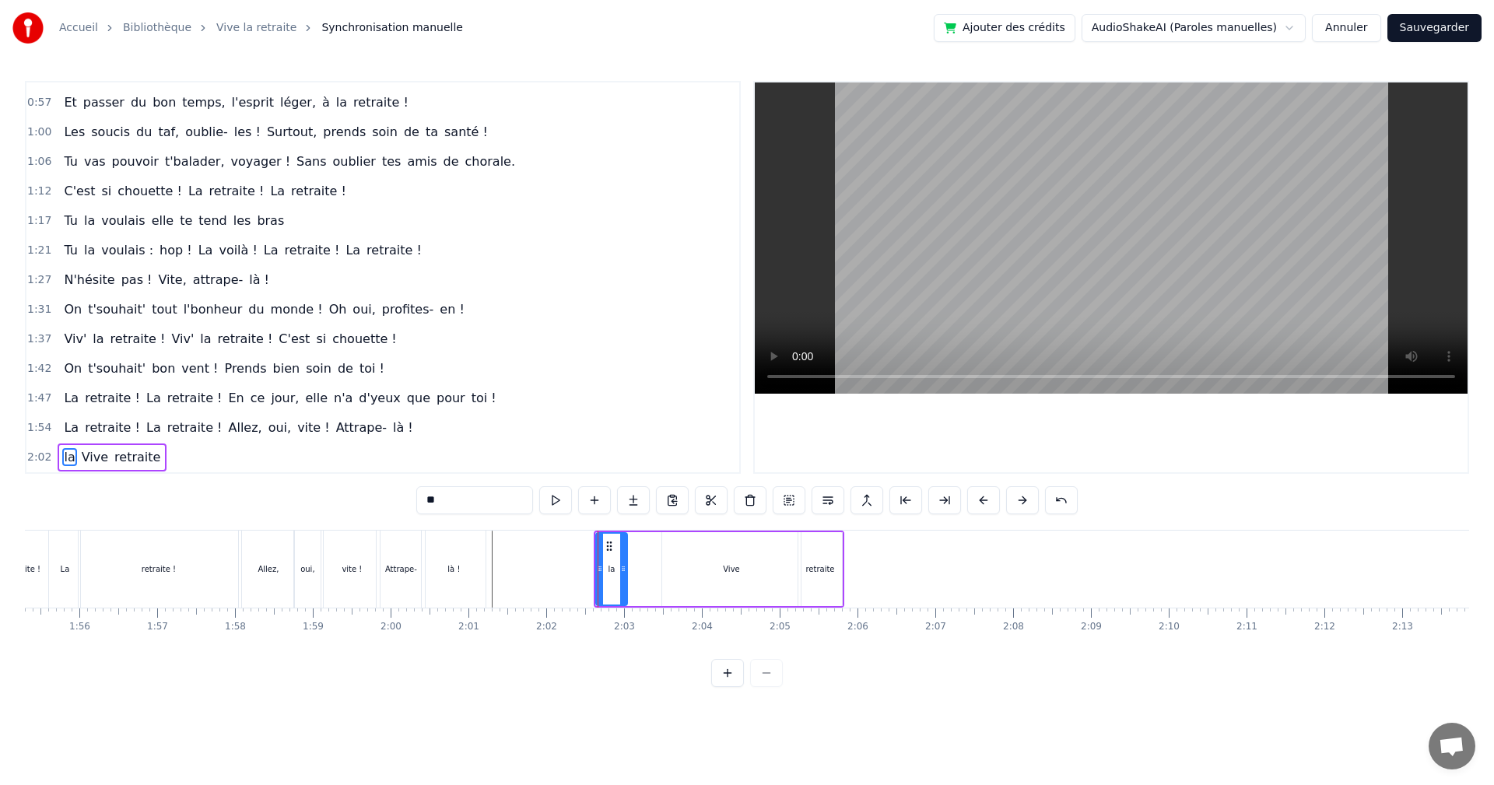
drag, startPoint x: 608, startPoint y: 546, endPoint x: 625, endPoint y: 546, distance: 17.1
click at [625, 546] on div at bounding box center [623, 569] width 6 height 71
drag, startPoint x: 608, startPoint y: 543, endPoint x: 801, endPoint y: 560, distance: 193.8
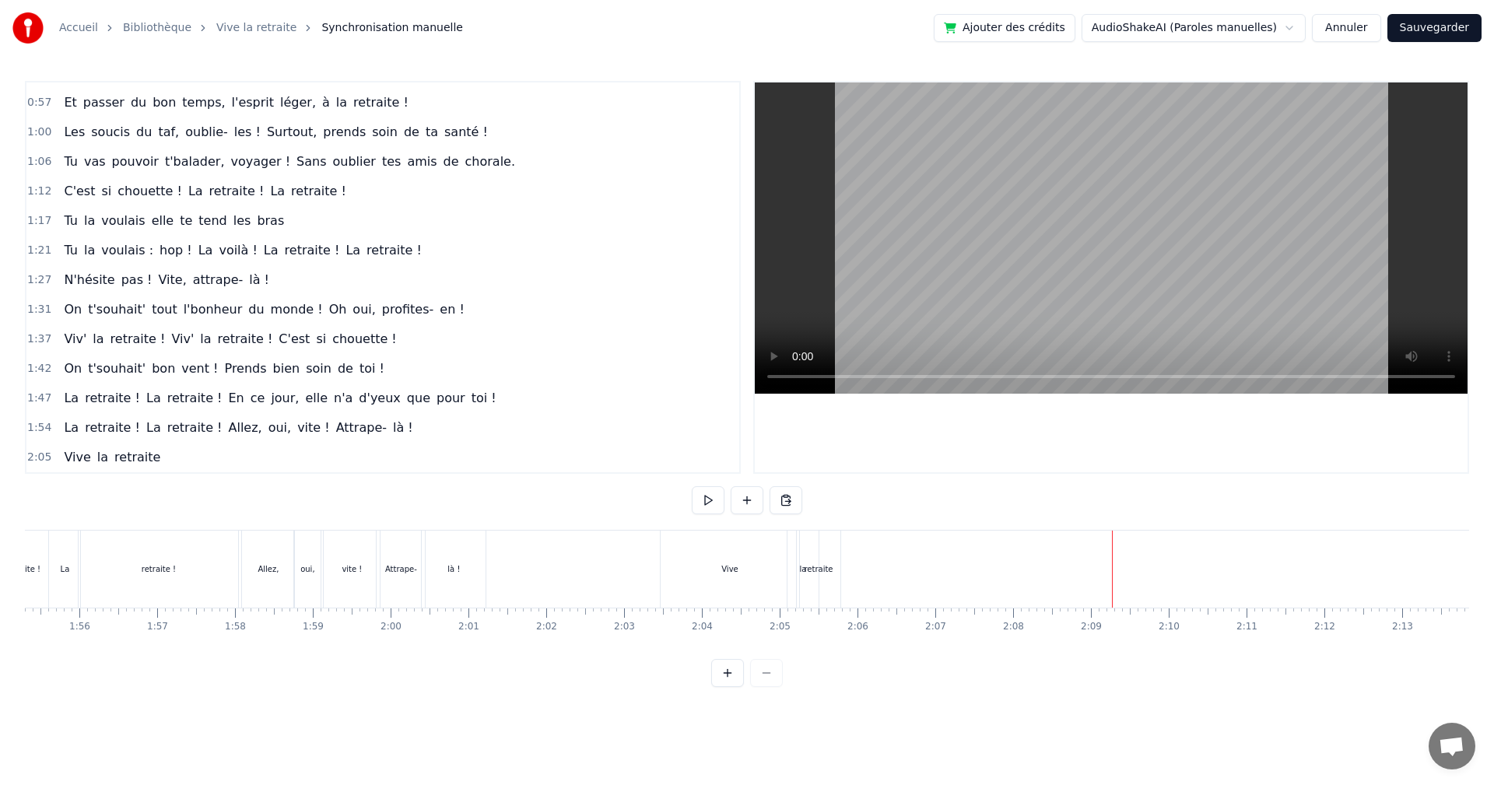
click at [723, 564] on div "Vive" at bounding box center [729, 569] width 16 height 12
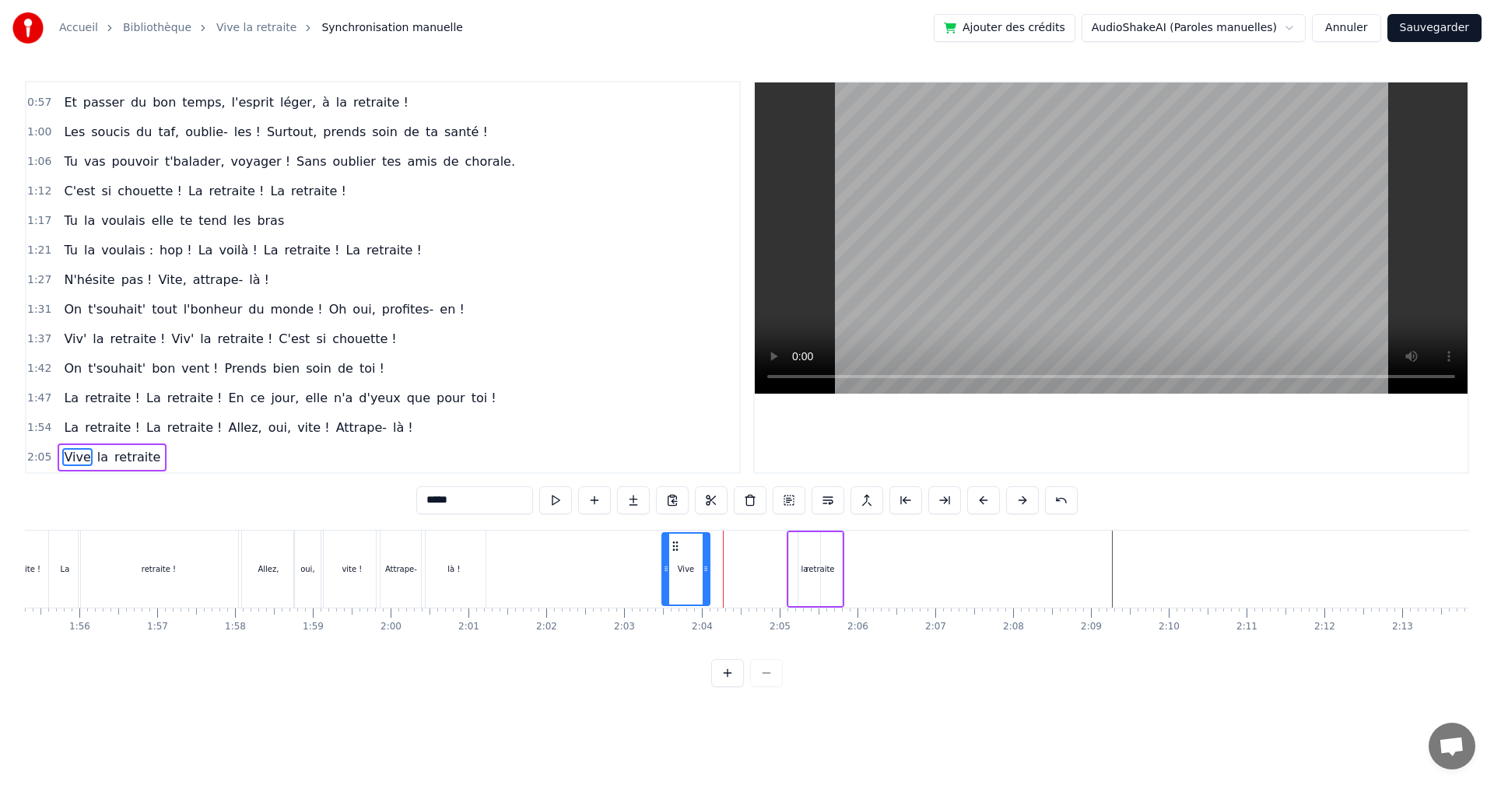
drag, startPoint x: 795, startPoint y: 555, endPoint x: 704, endPoint y: 566, distance: 91.7
click at [704, 566] on div at bounding box center [706, 569] width 6 height 71
drag, startPoint x: 676, startPoint y: 542, endPoint x: 503, endPoint y: 571, distance: 175.2
click at [503, 571] on div "Vive" at bounding box center [513, 569] width 46 height 71
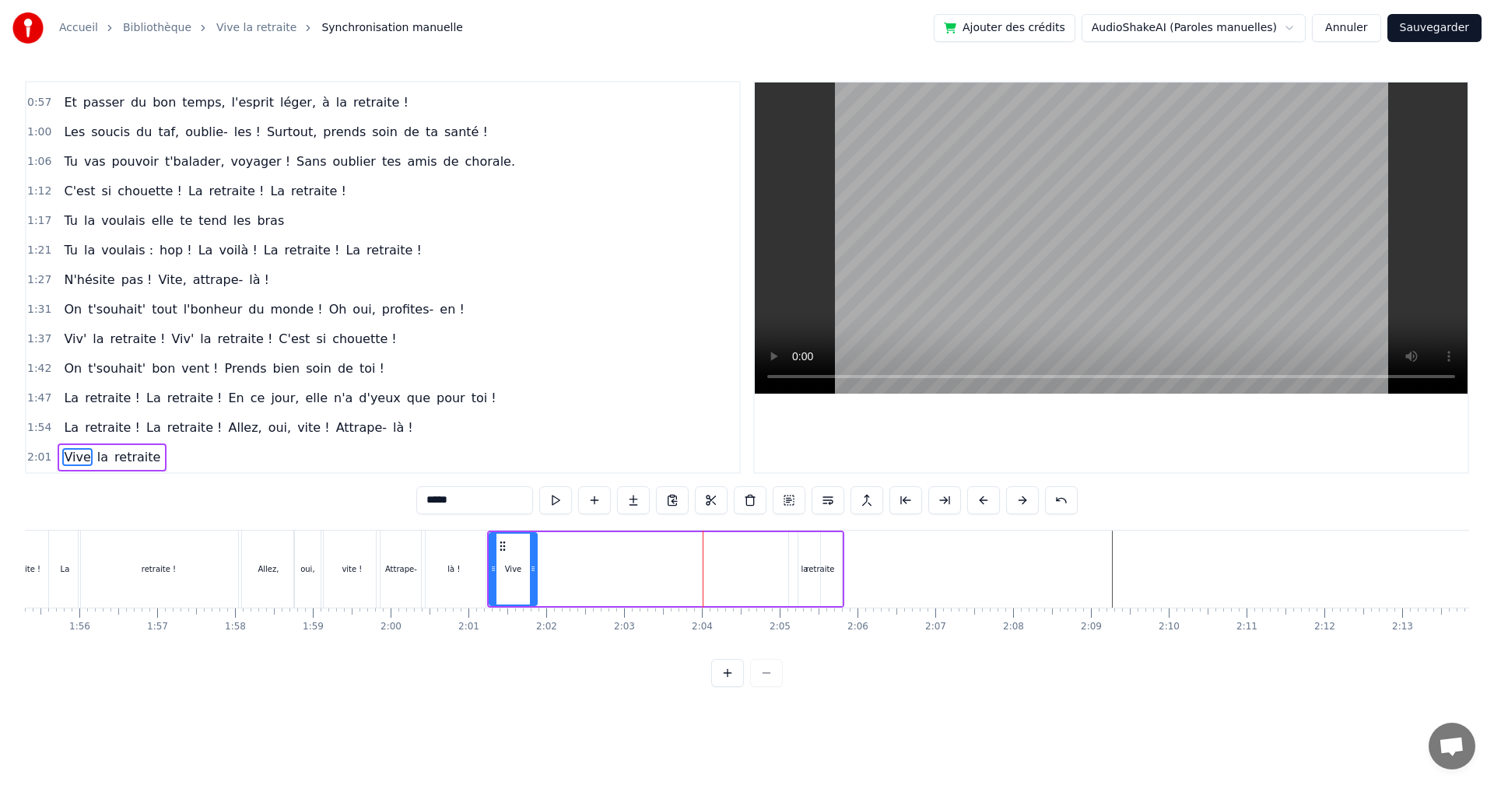
click at [785, 576] on div "Vive la retraite" at bounding box center [665, 569] width 357 height 77
click at [793, 565] on div "la" at bounding box center [804, 569] width 31 height 74
drag, startPoint x: 802, startPoint y: 547, endPoint x: 549, endPoint y: 575, distance: 253.7
click at [549, 575] on div "la" at bounding box center [553, 569] width 30 height 71
click at [815, 562] on div "retraite" at bounding box center [821, 569] width 44 height 74
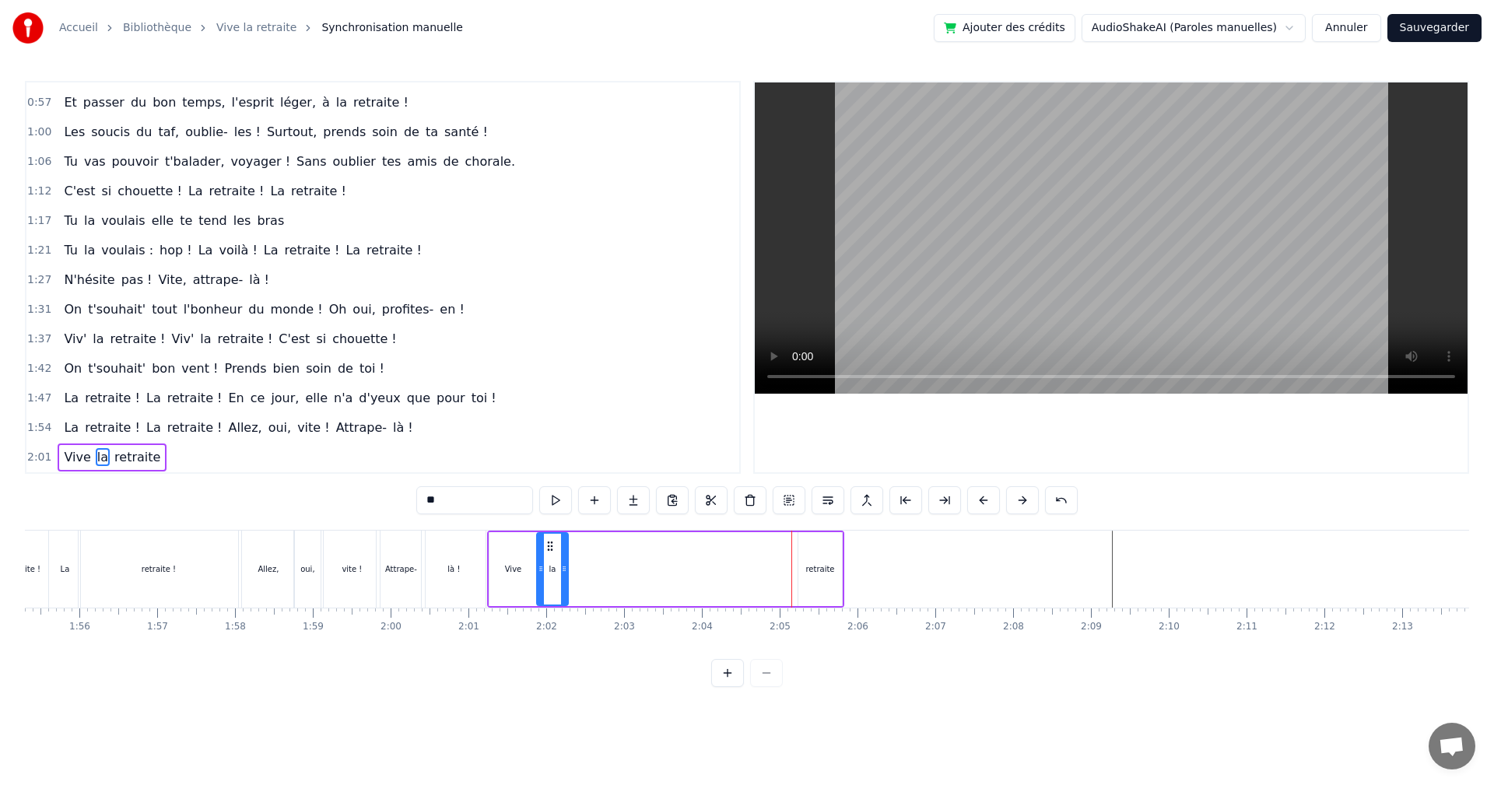
type input "********"
drag, startPoint x: 811, startPoint y: 545, endPoint x: 581, endPoint y: 567, distance: 230.6
click at [581, 567] on div "retraite" at bounding box center [591, 569] width 42 height 71
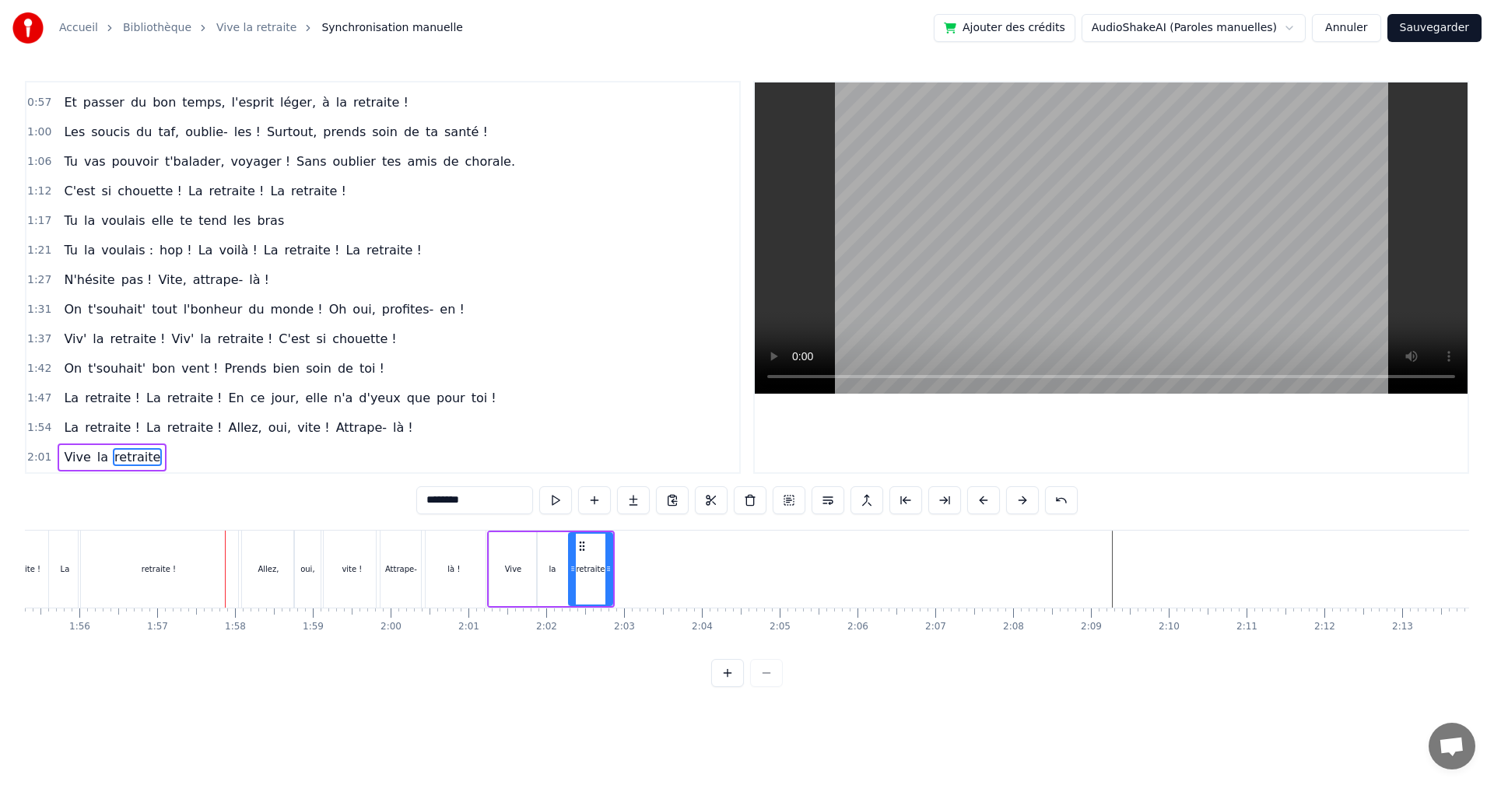
click at [974, 274] on video at bounding box center [1111, 237] width 713 height 311
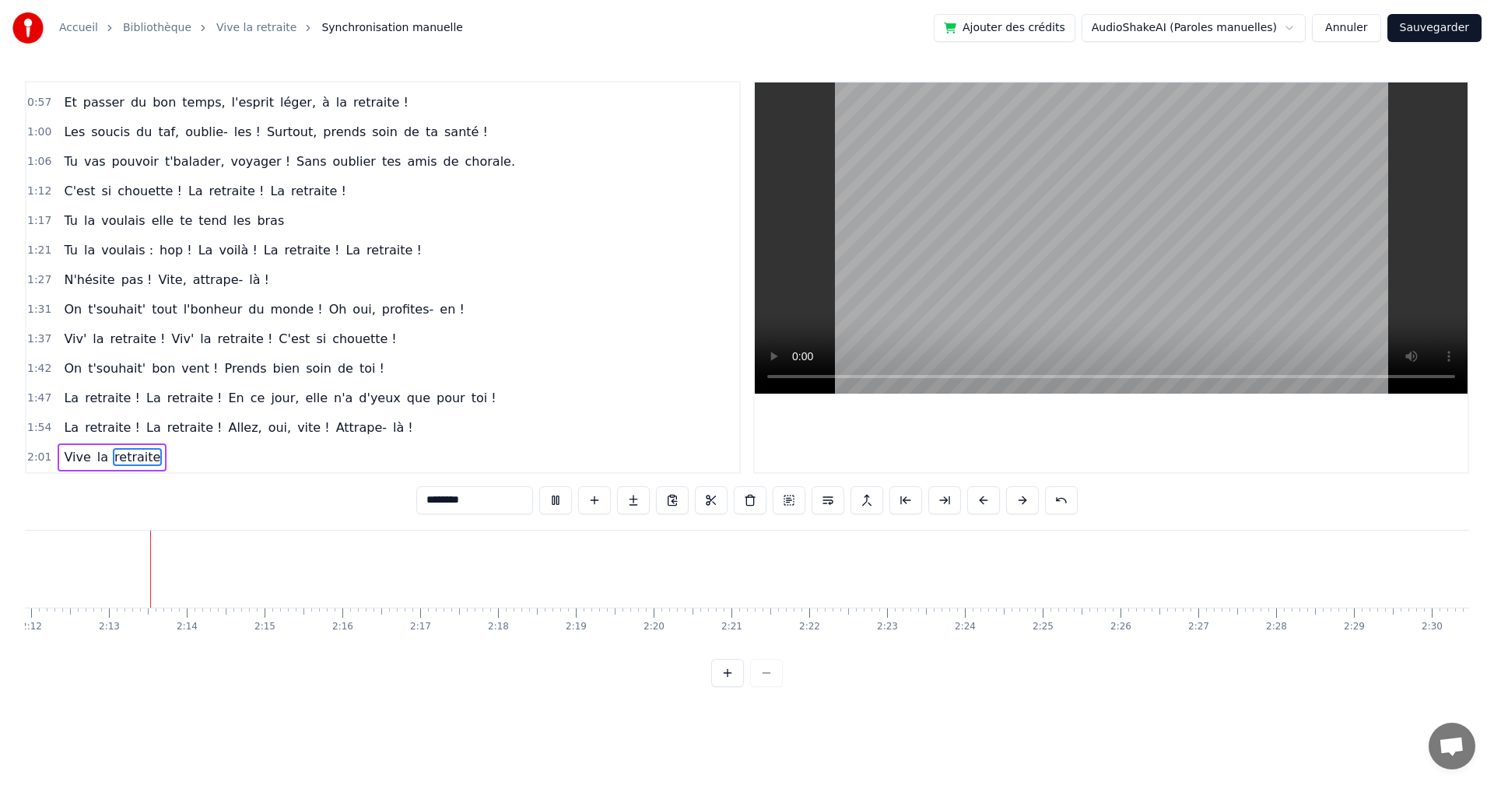
scroll to position [0, 10268]
click at [974, 272] on video at bounding box center [1111, 237] width 713 height 311
click at [705, 506] on button at bounding box center [711, 500] width 33 height 28
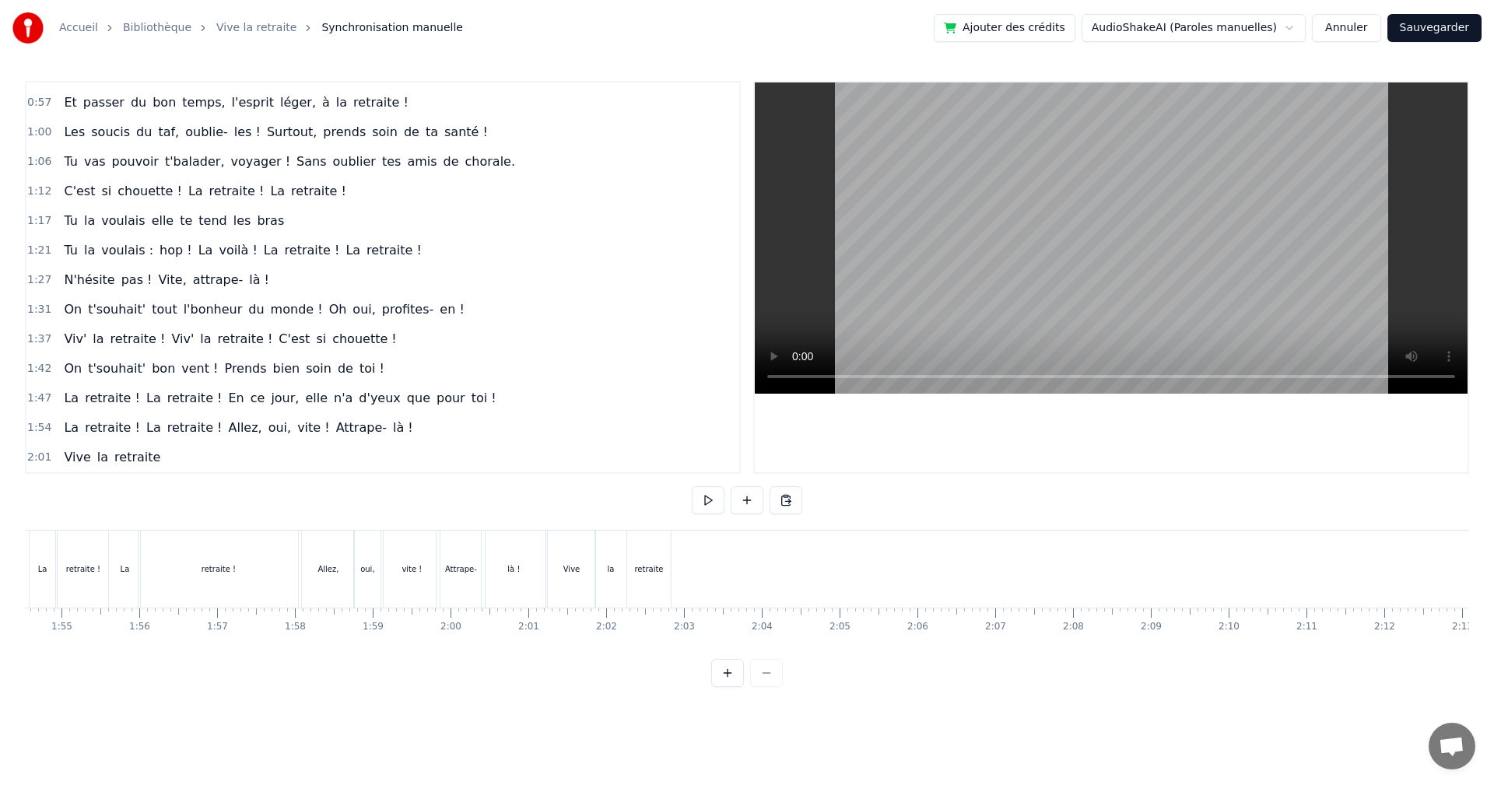
scroll to position [0, 8839]
click at [342, 539] on div "retraite !" at bounding box center [293, 569] width 160 height 77
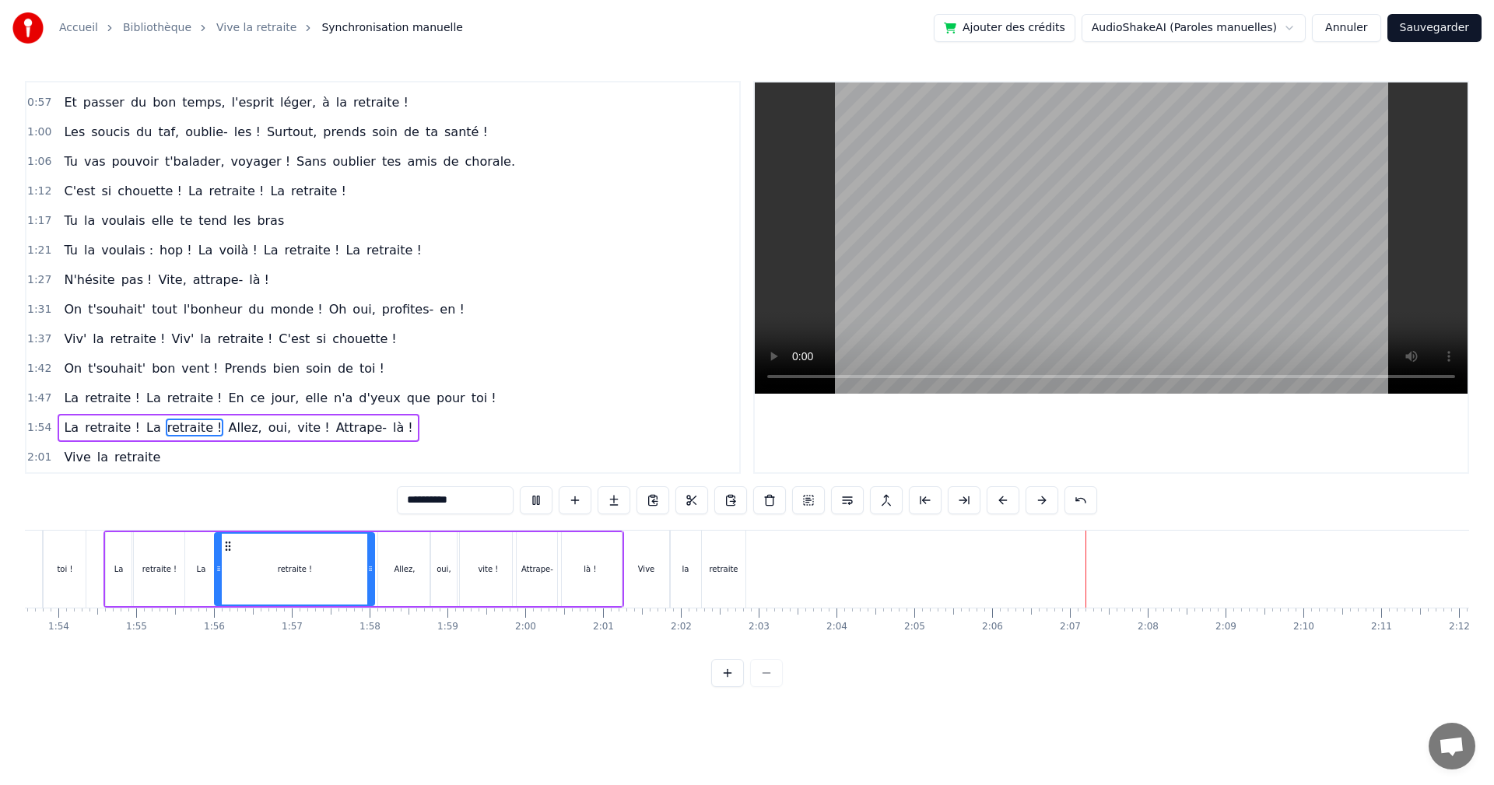
click at [857, 289] on video at bounding box center [1111, 237] width 713 height 311
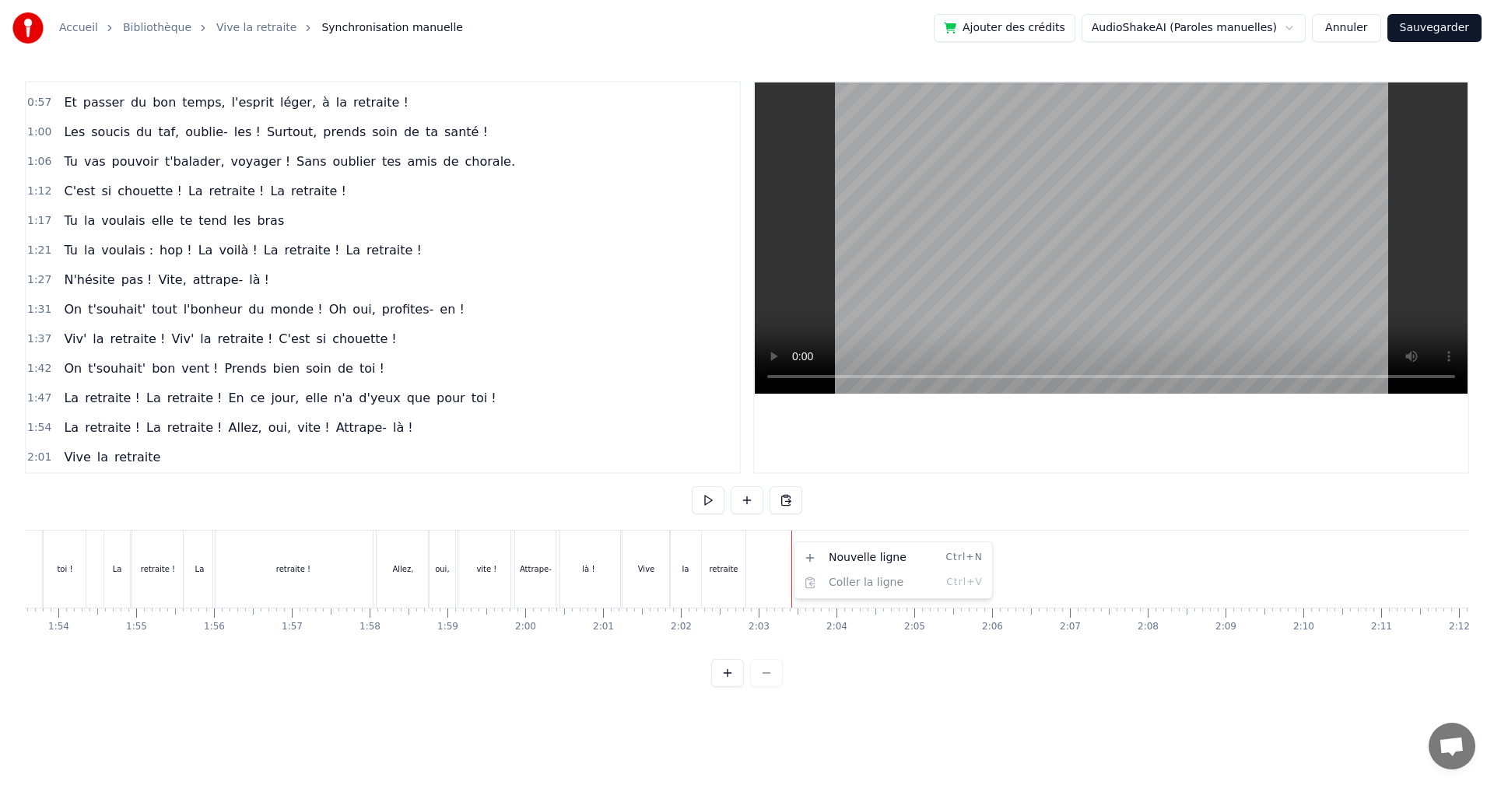
click at [1072, 517] on html "Accueil Bibliothèque Vive la retraite Synchronisation manuelle Ajouter des créd…" at bounding box center [747, 356] width 1494 height 712
click at [1039, 253] on video at bounding box center [1111, 237] width 713 height 311
click at [1019, 253] on video at bounding box center [1111, 237] width 713 height 311
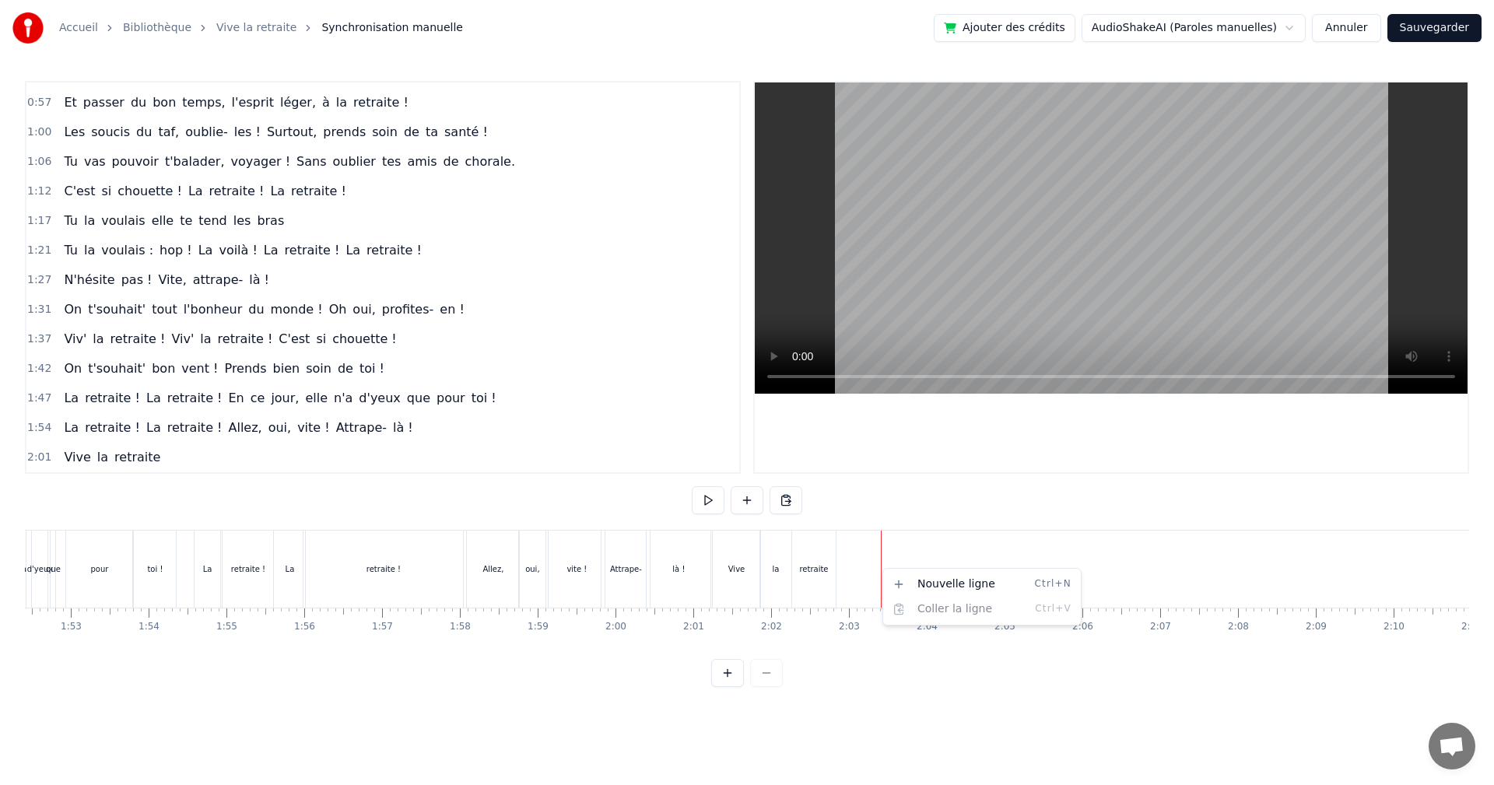
click at [907, 546] on html "Accueil Bibliothèque Vive la retraite Synchronisation manuelle Ajouter des créd…" at bounding box center [747, 356] width 1494 height 712
click at [825, 574] on div "retraite" at bounding box center [813, 569] width 29 height 12
click at [825, 573] on div "retraite" at bounding box center [813, 569] width 29 height 12
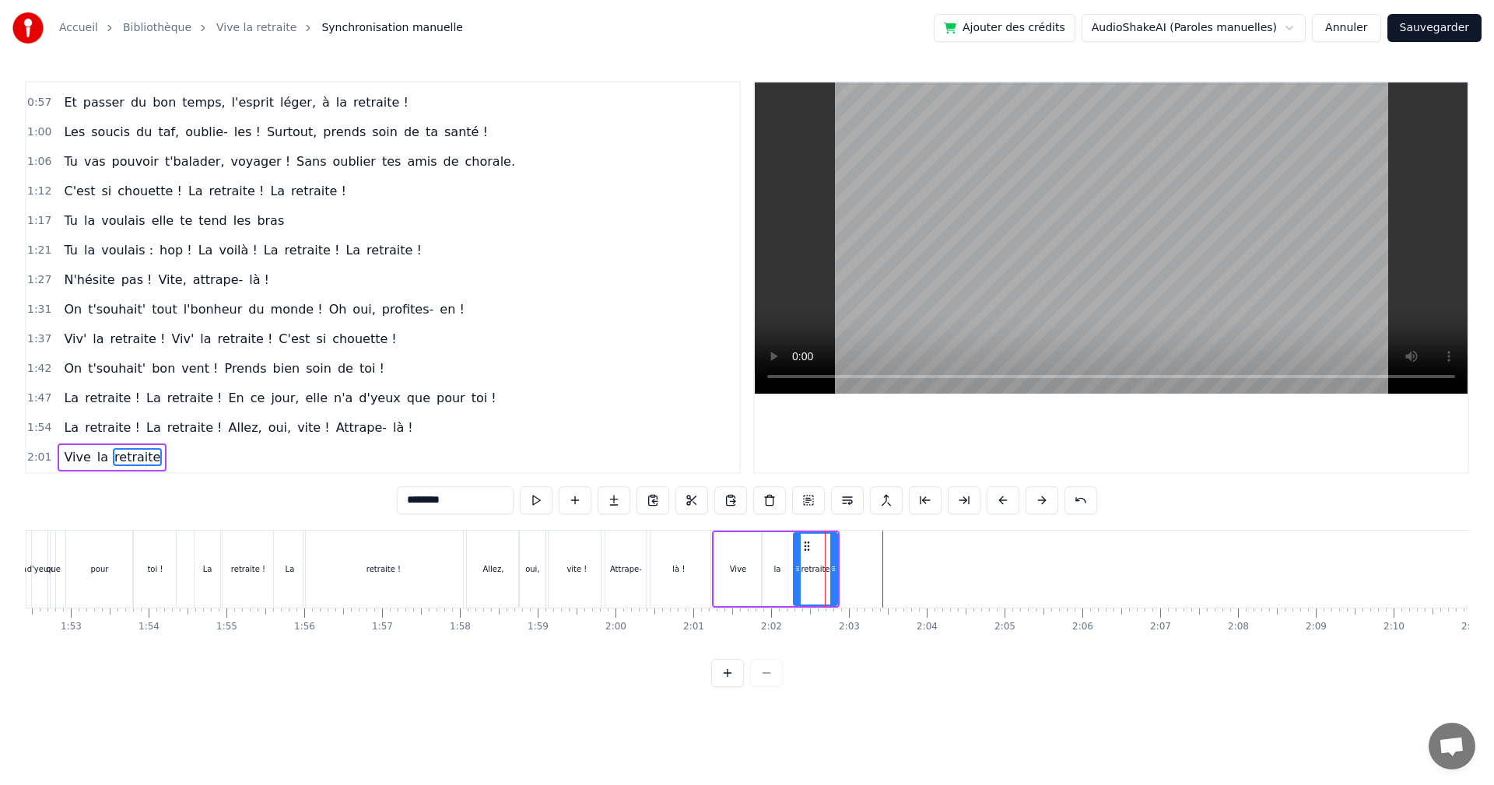
click at [851, 497] on button at bounding box center [847, 500] width 33 height 28
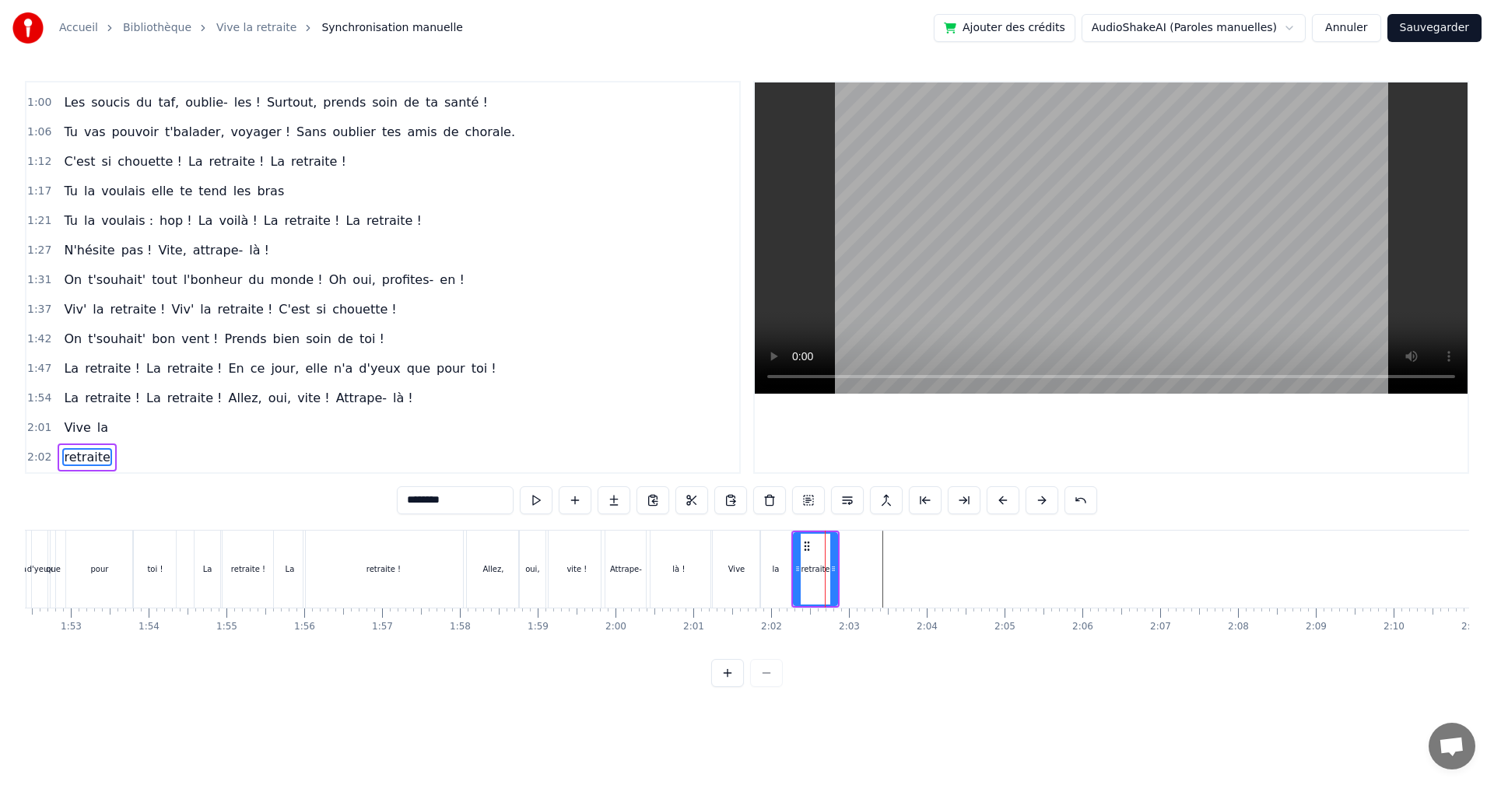
scroll to position [320, 0]
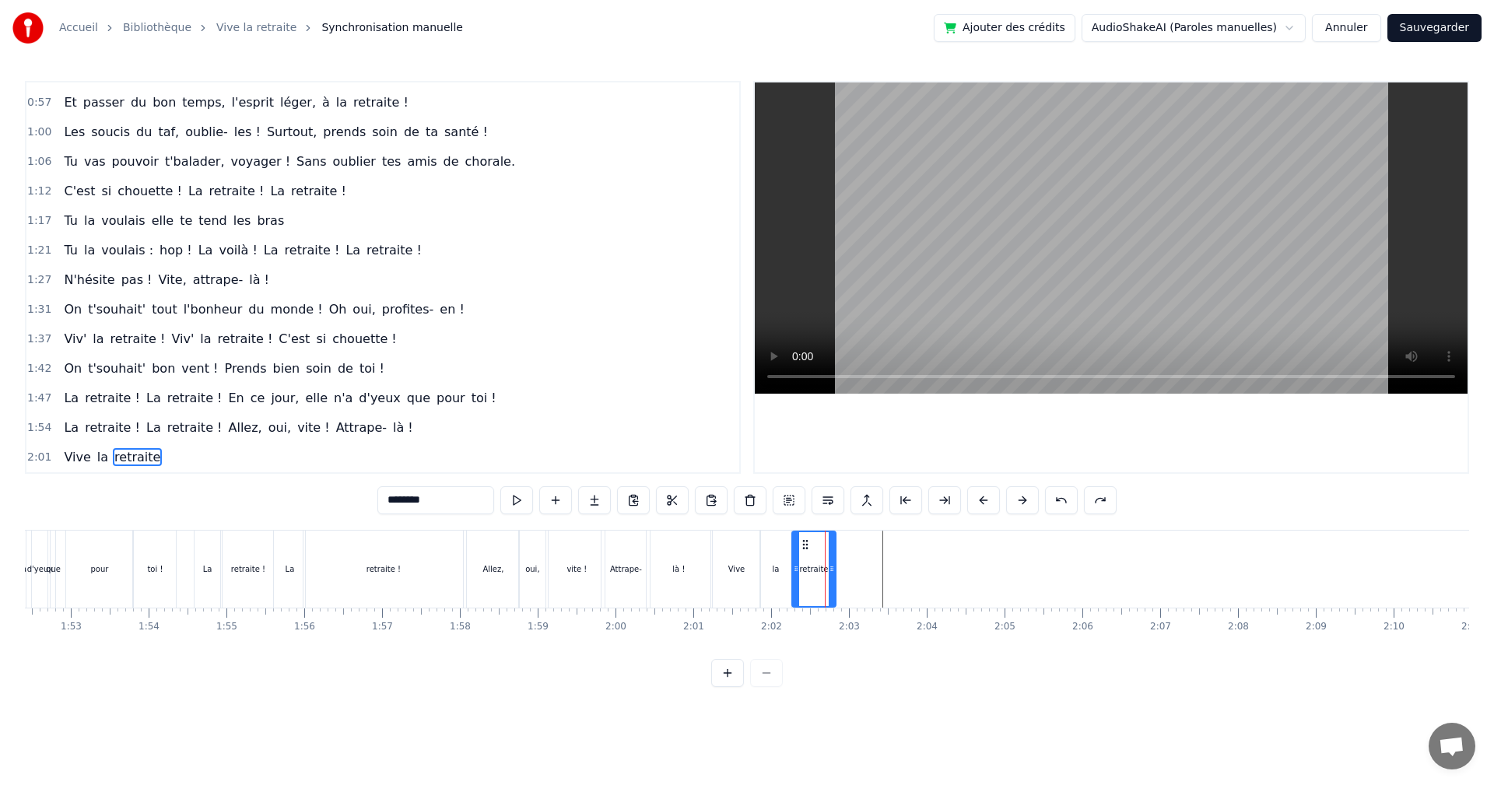
click at [882, 555] on div at bounding box center [882, 569] width 1 height 77
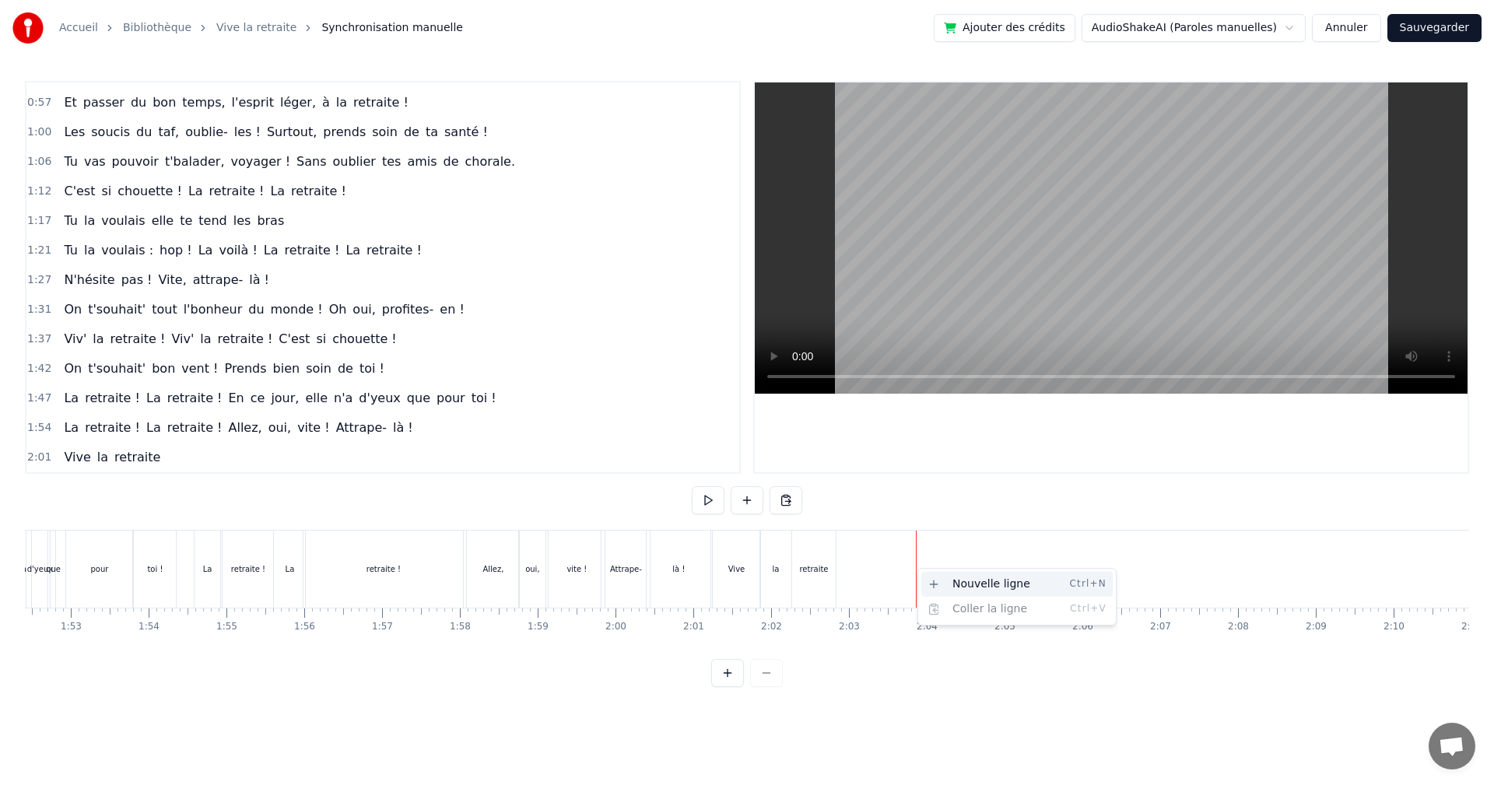
click at [959, 585] on div "Nouvelle ligne Ctrl+N" at bounding box center [1017, 584] width 191 height 25
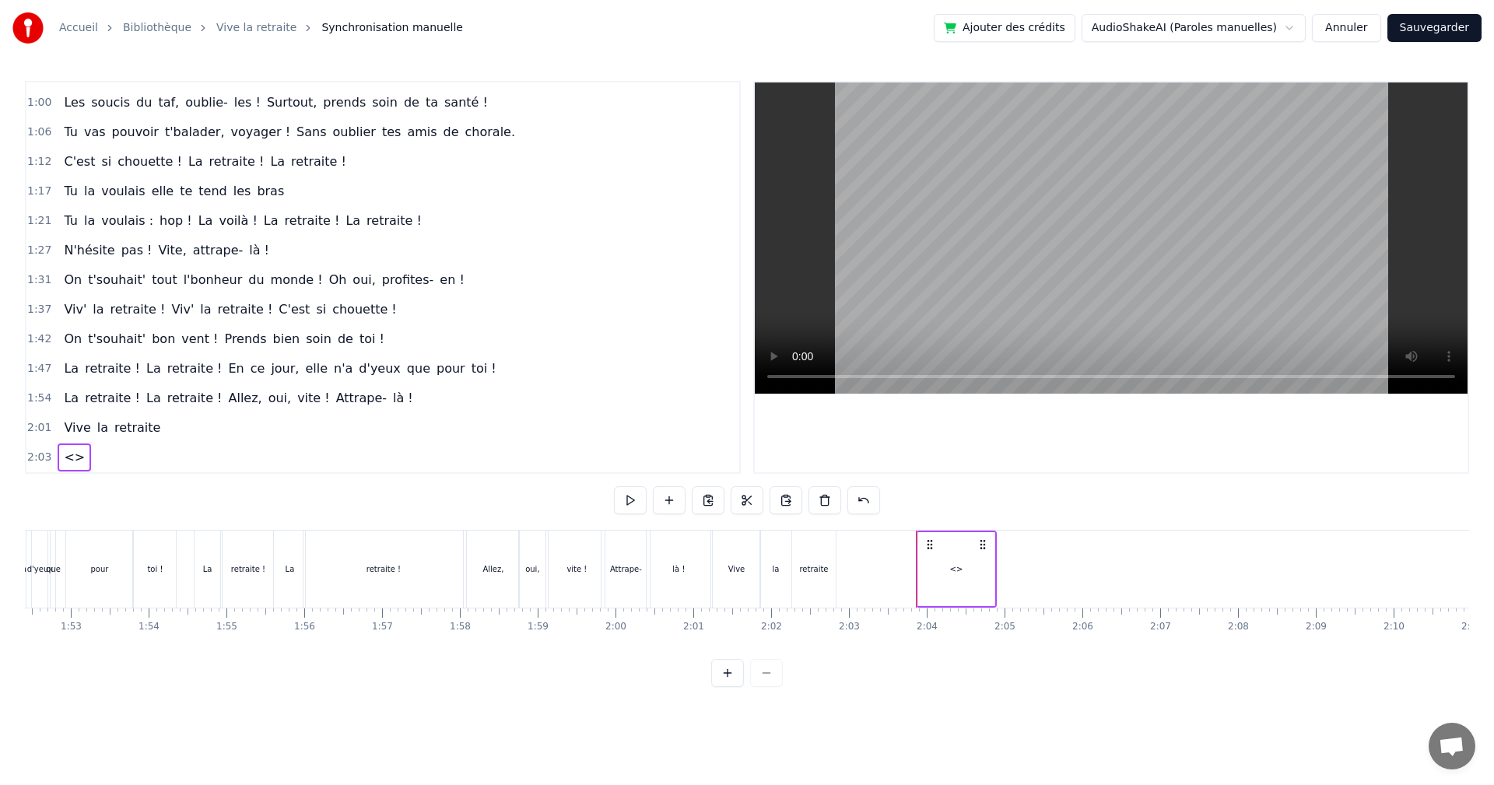
click at [753, 500] on button at bounding box center [747, 500] width 33 height 28
click at [824, 502] on button at bounding box center [825, 500] width 33 height 28
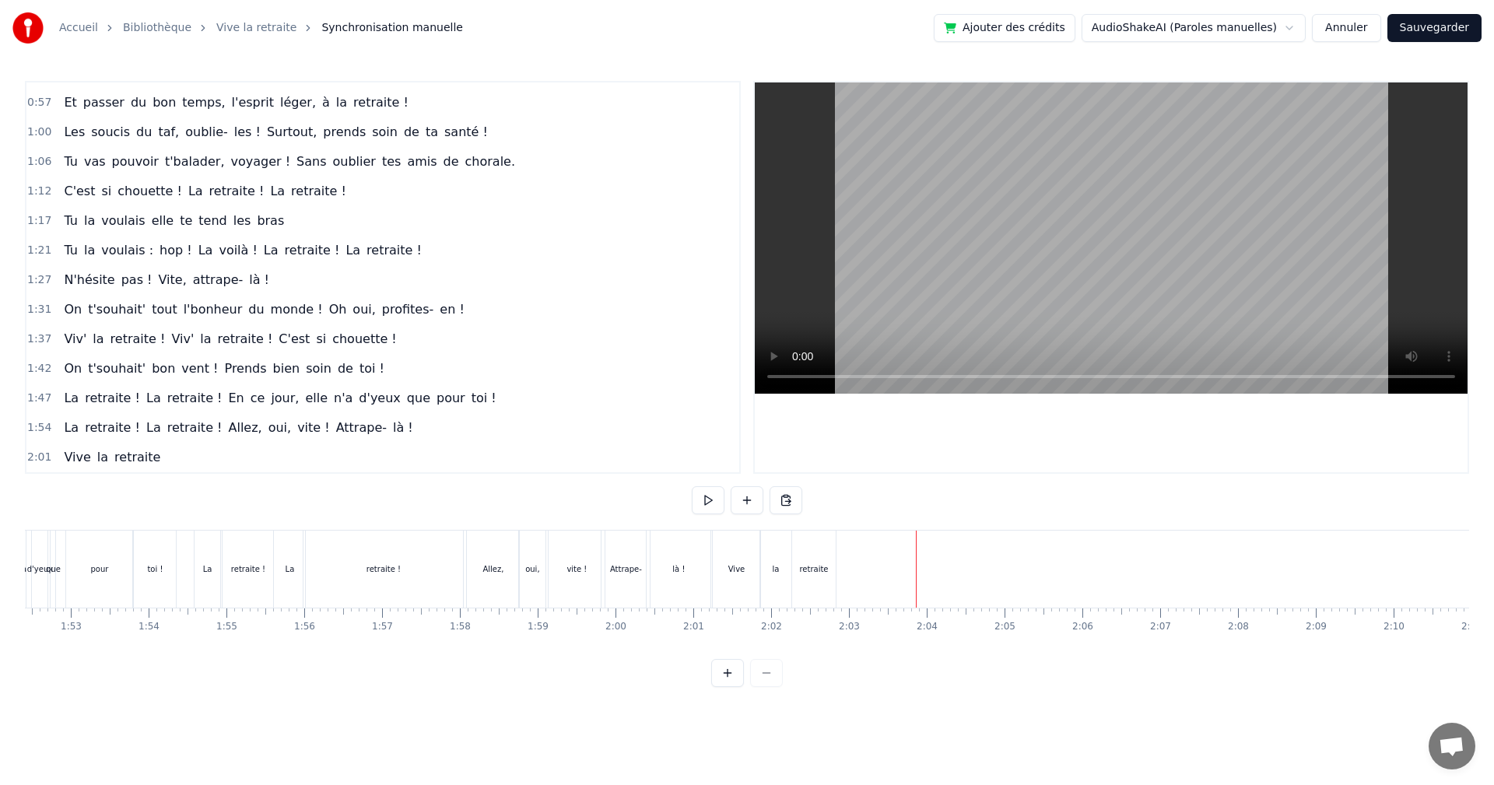
scroll to position [320, 0]
click at [918, 565] on html "Accueil Bibliothèque Vive la retraite Synchronisation manuelle Ajouter des créd…" at bounding box center [747, 356] width 1494 height 712
drag, startPoint x: 915, startPoint y: 565, endPoint x: 980, endPoint y: 321, distance: 252.8
click at [980, 321] on video at bounding box center [1111, 237] width 713 height 311
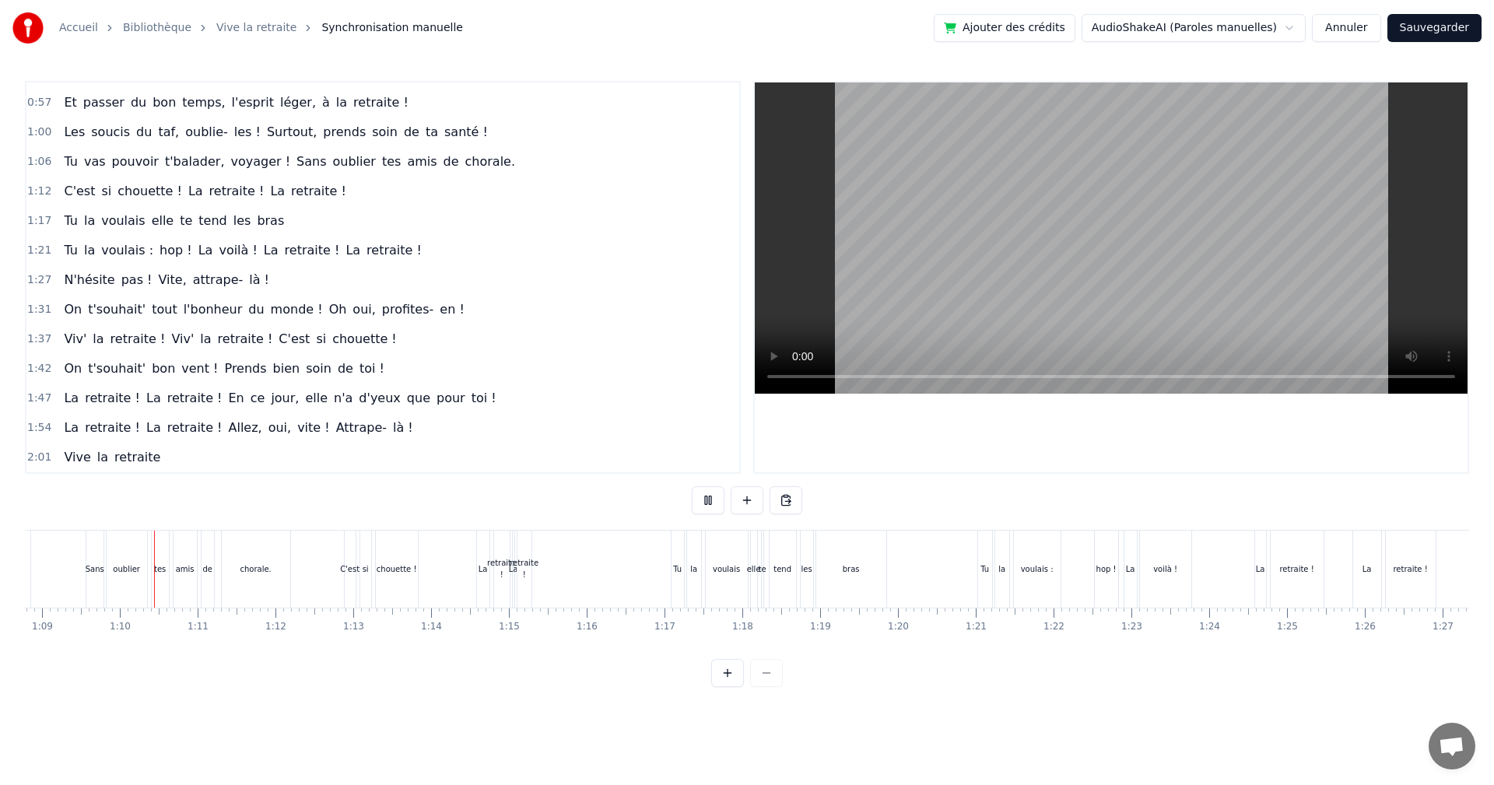
scroll to position [0, 5355]
click at [995, 296] on video at bounding box center [1111, 237] width 713 height 311
click at [993, 272] on video at bounding box center [1111, 237] width 713 height 311
click at [525, 585] on div "retraite !" at bounding box center [523, 569] width 14 height 77
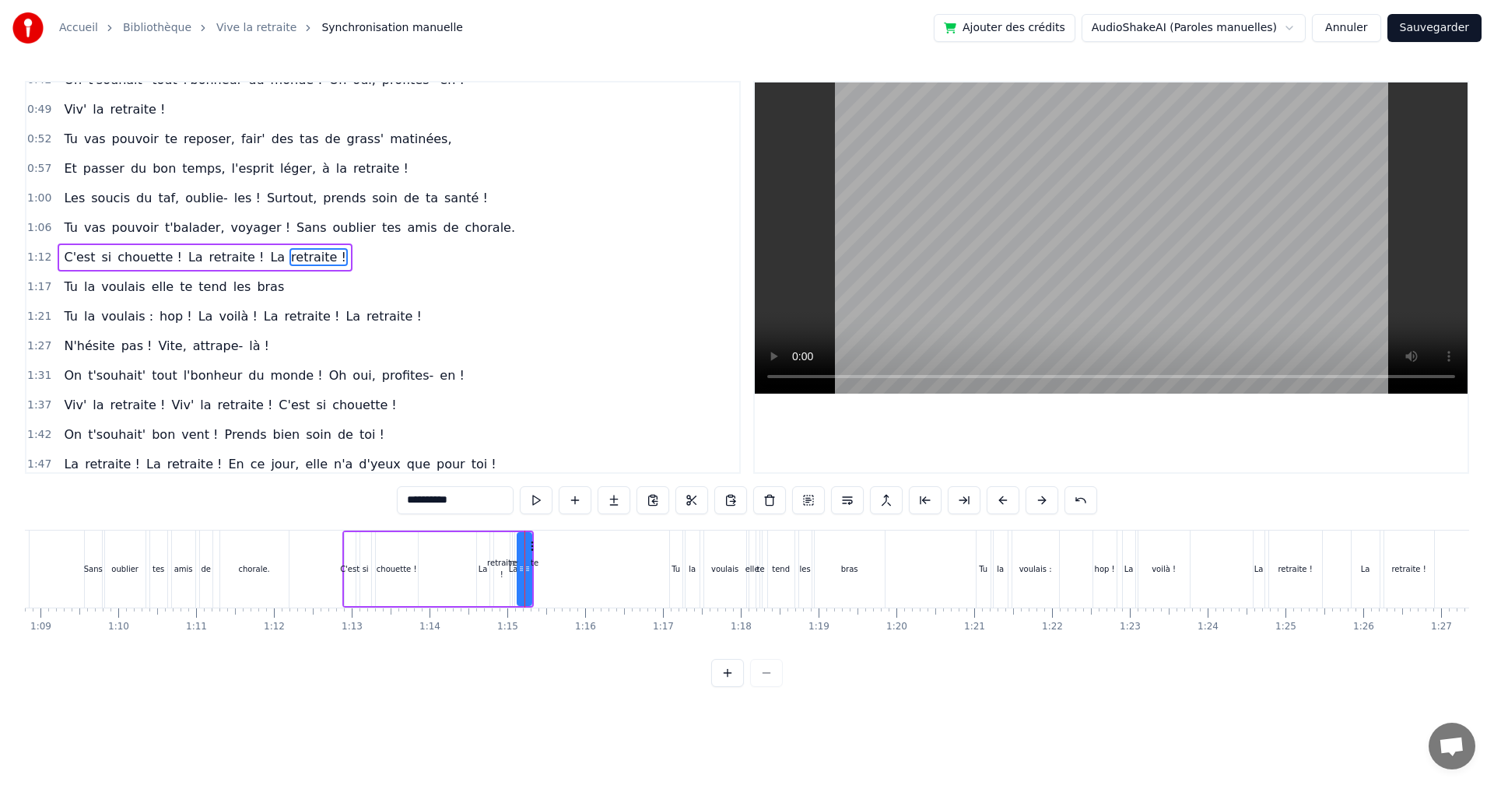
scroll to position [233, 0]
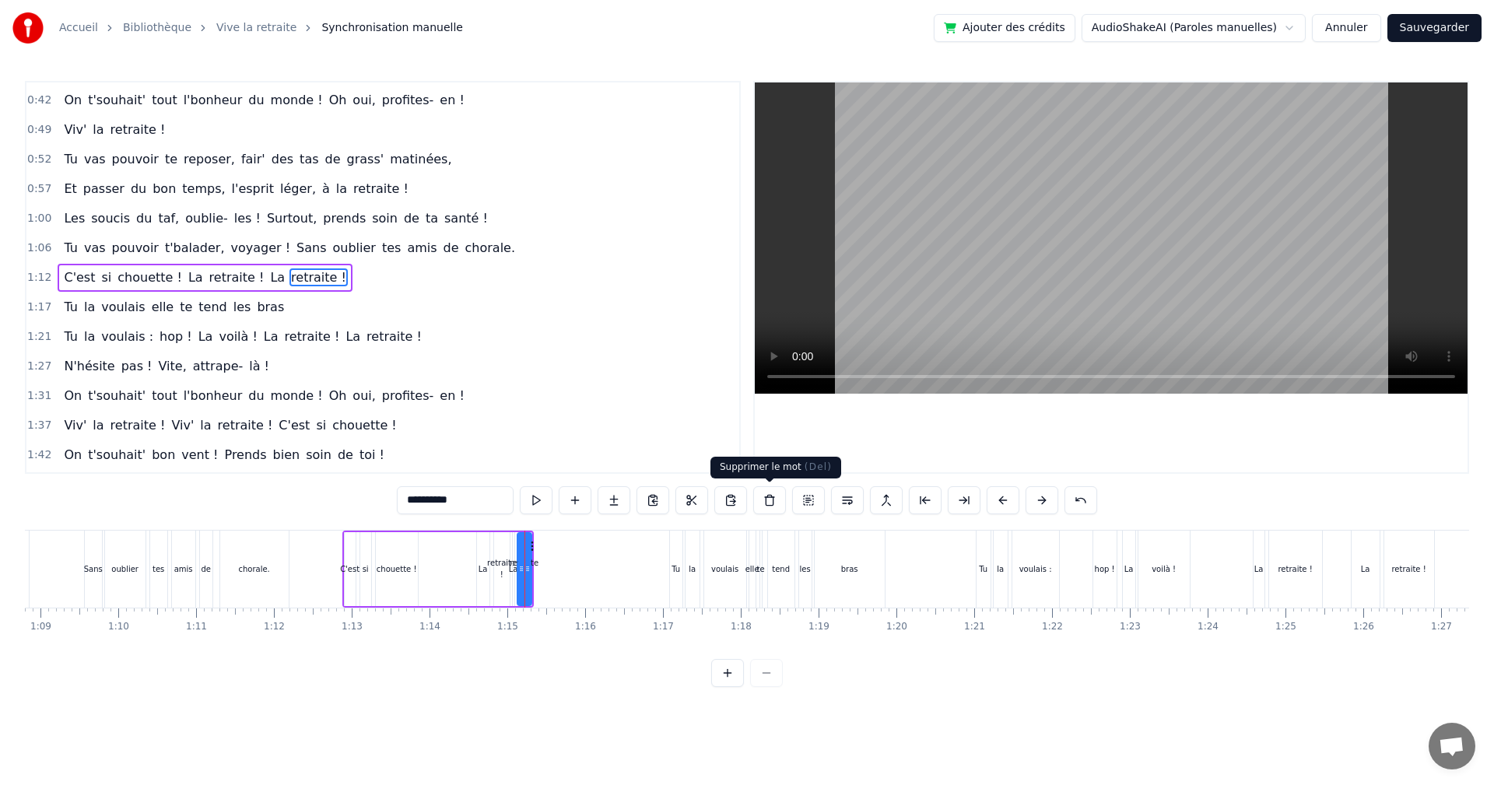
click at [770, 503] on button at bounding box center [769, 500] width 33 height 28
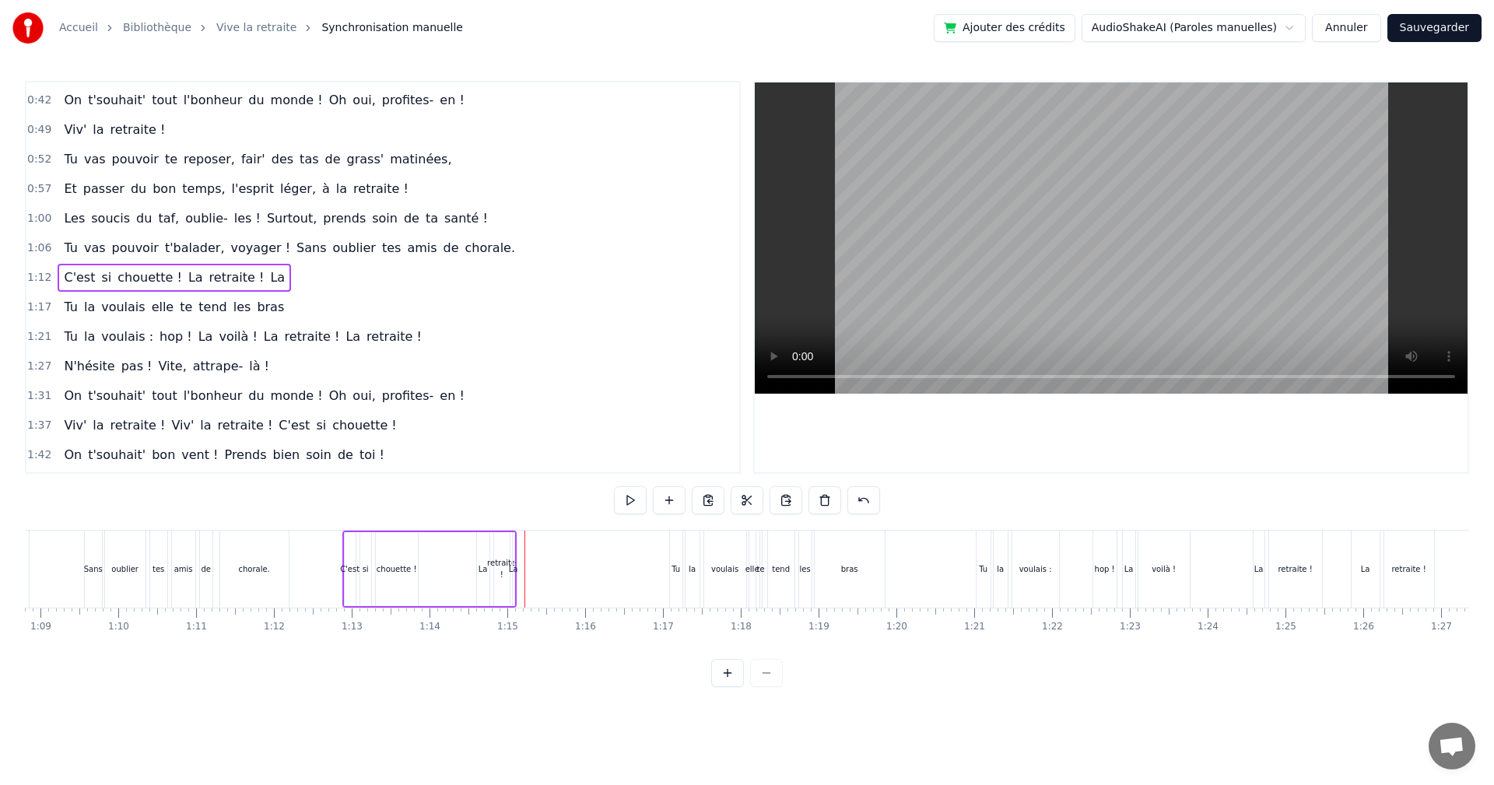
click at [511, 574] on div "La" at bounding box center [513, 569] width 9 height 12
click at [764, 500] on button at bounding box center [769, 500] width 33 height 28
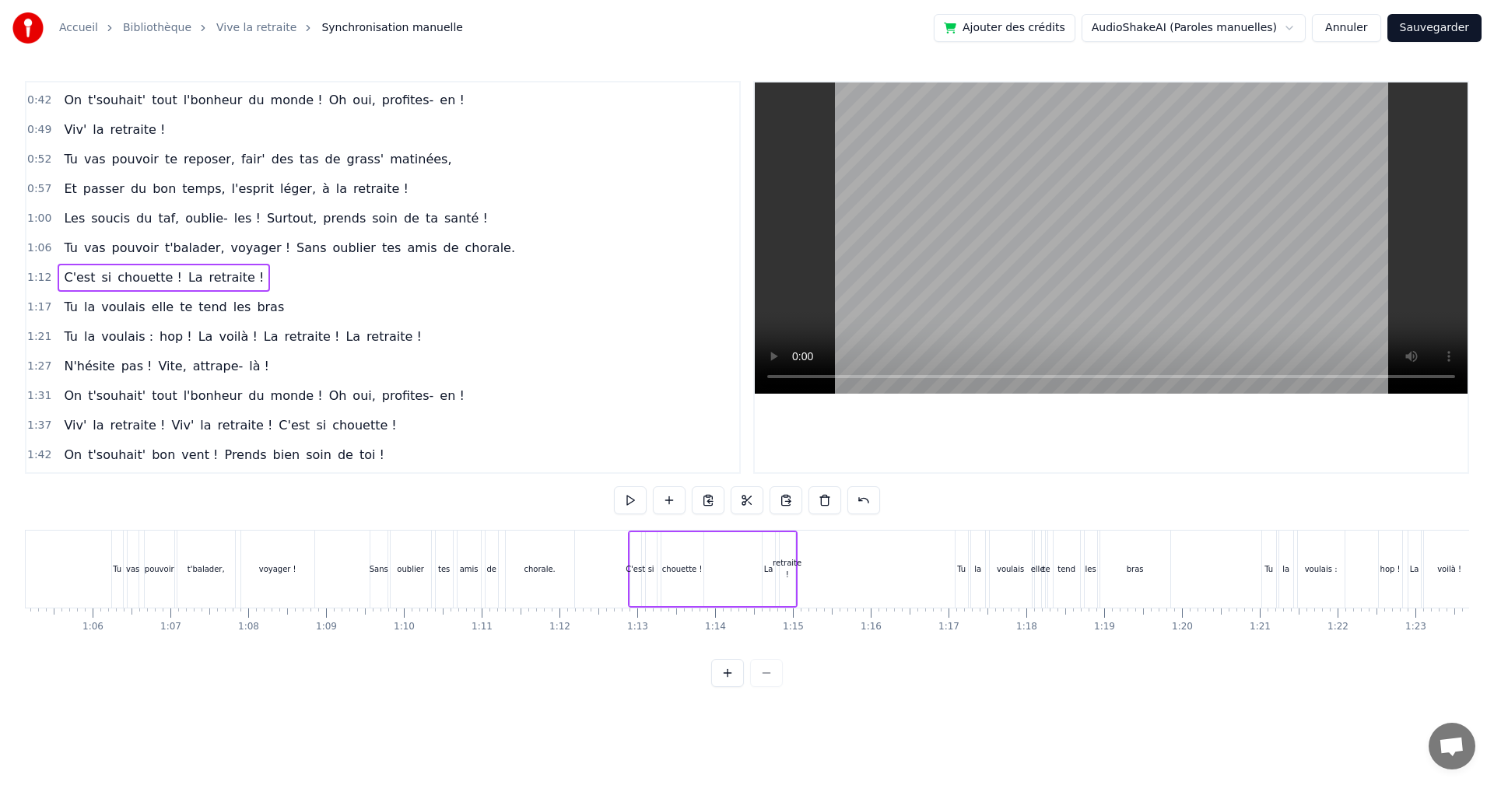
scroll to position [0, 4918]
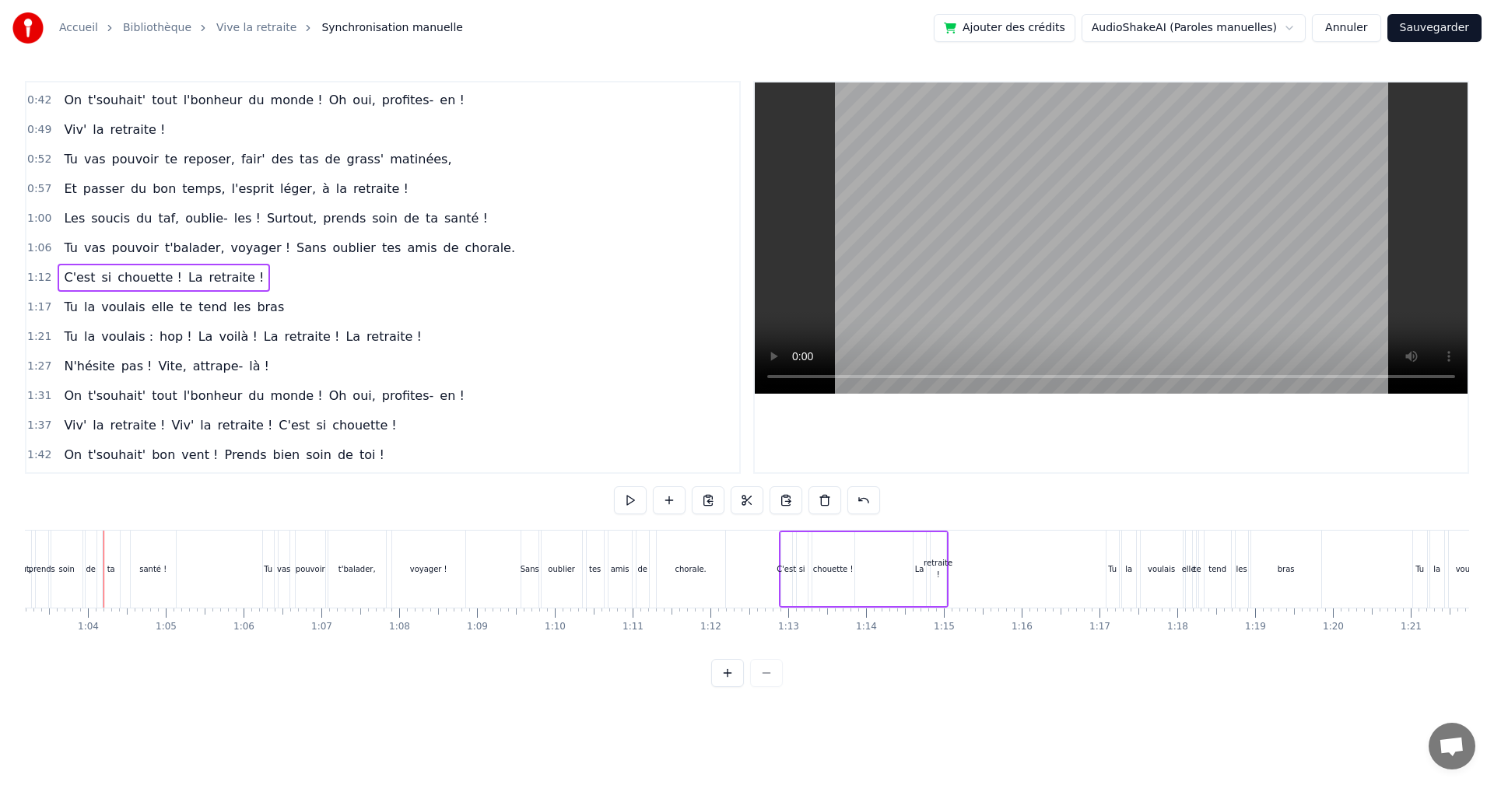
click at [1008, 286] on video at bounding box center [1111, 237] width 713 height 311
click at [1009, 286] on video at bounding box center [1111, 237] width 713 height 311
click at [995, 323] on video at bounding box center [1111, 237] width 713 height 311
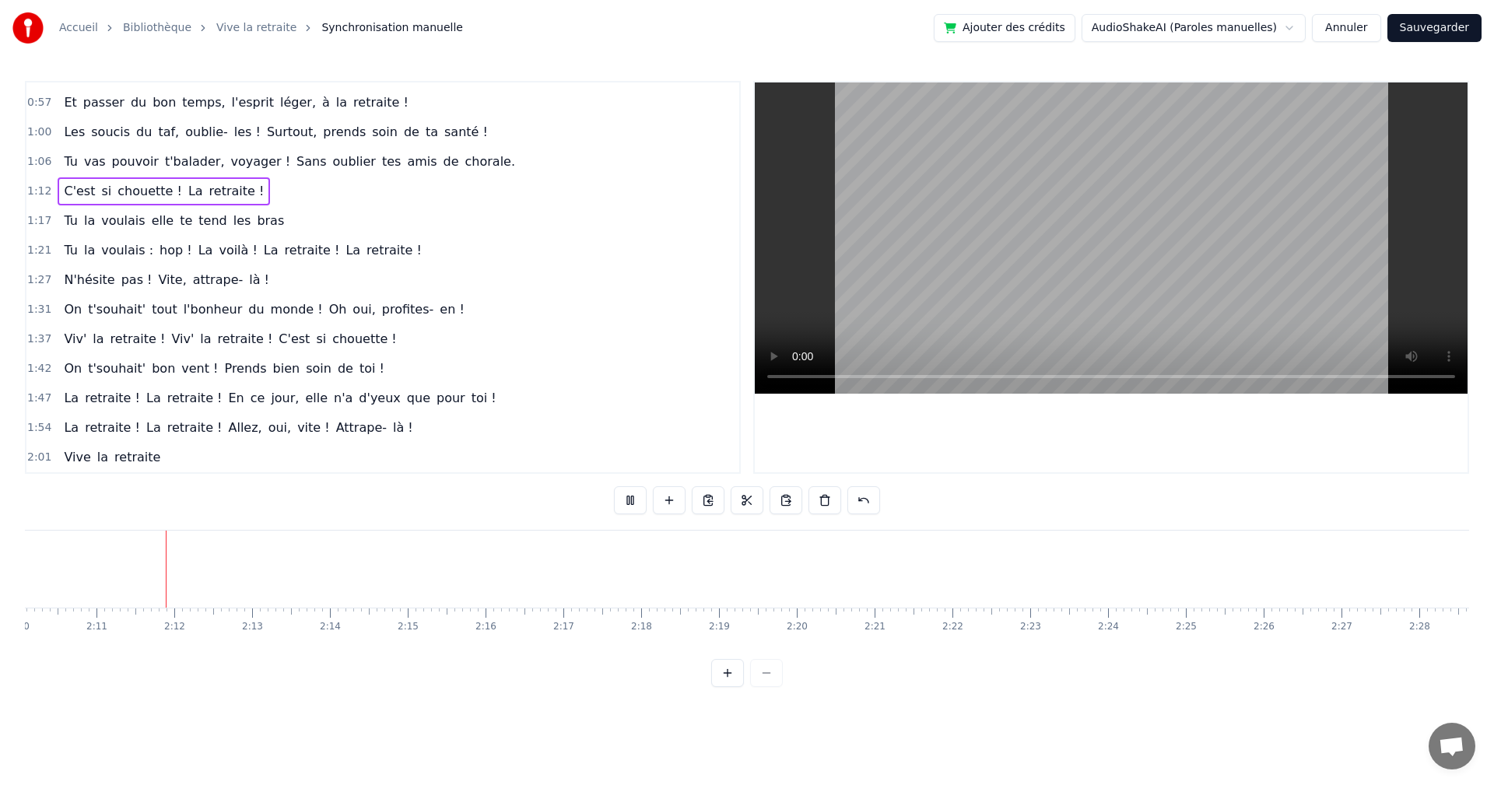
scroll to position [0, 10125]
click at [745, 500] on button at bounding box center [747, 500] width 33 height 28
click at [1430, 24] on button "Sauvegarder" at bounding box center [1435, 28] width 94 height 28
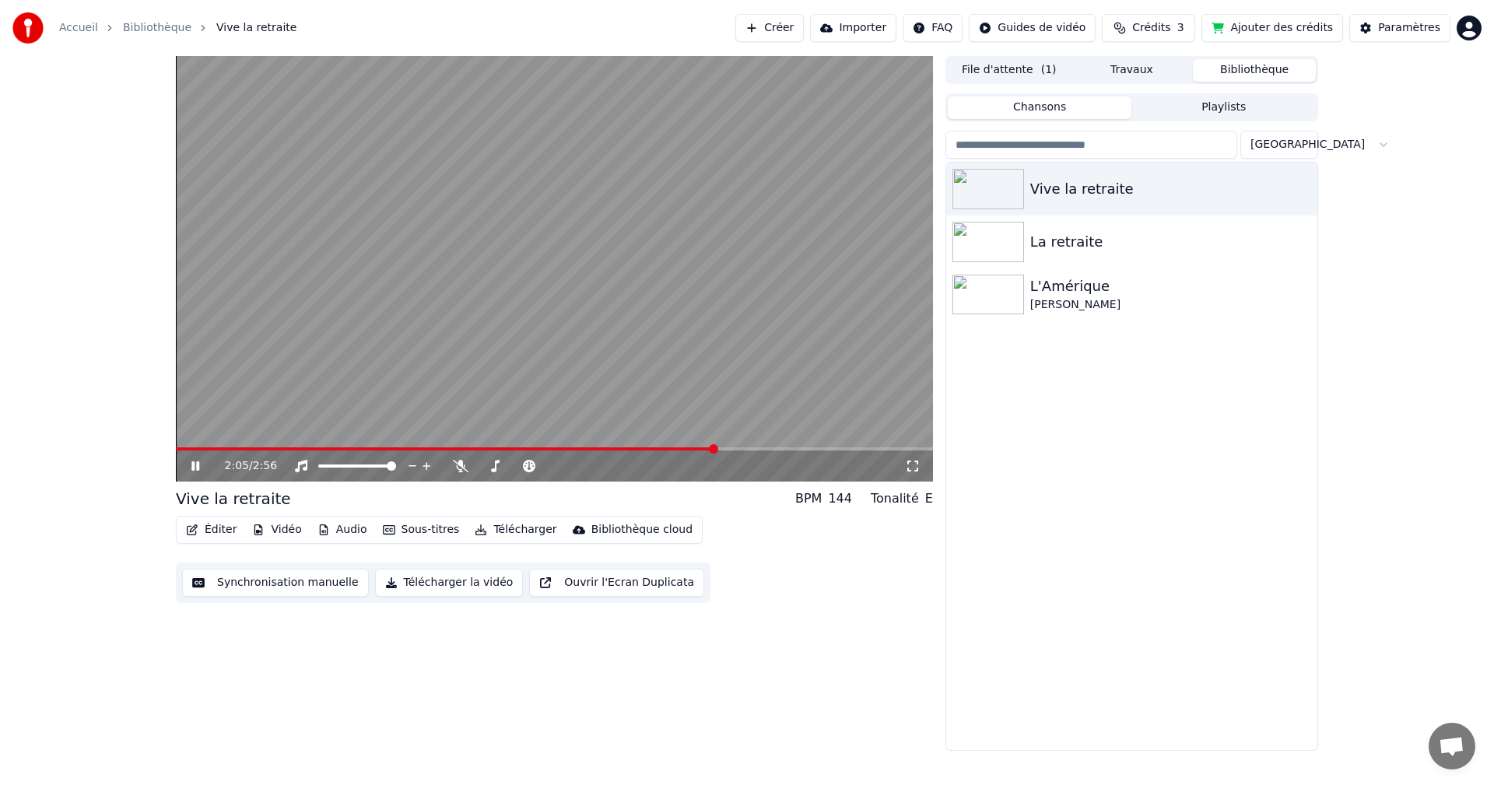
click at [742, 376] on video at bounding box center [554, 269] width 757 height 426
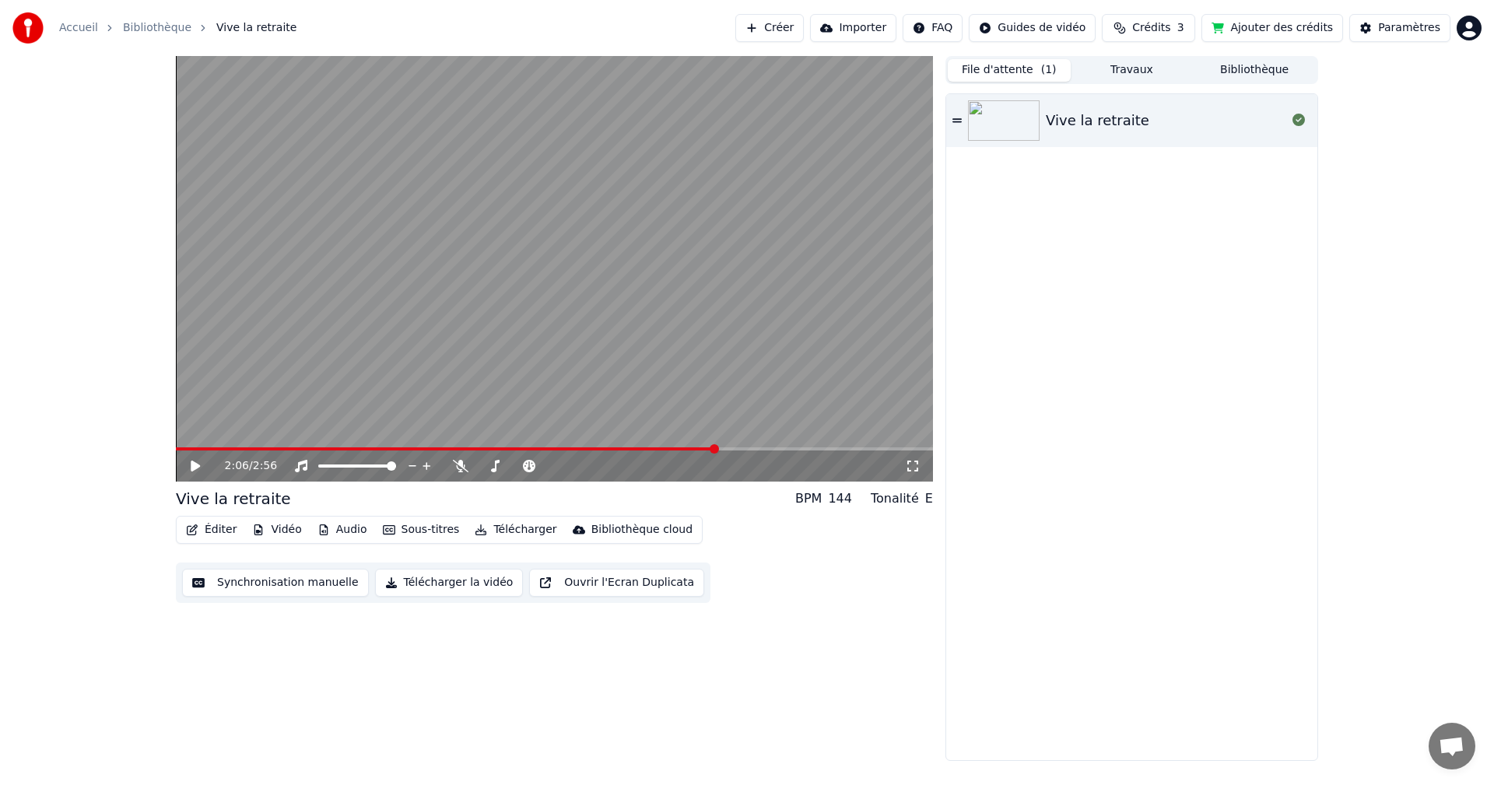
click at [1011, 73] on button "File d'attente ( 1 )" at bounding box center [1009, 70] width 123 height 23
click at [1064, 124] on div "Vive la retraite" at bounding box center [1098, 121] width 104 height 22
click at [693, 246] on video at bounding box center [554, 269] width 757 height 426
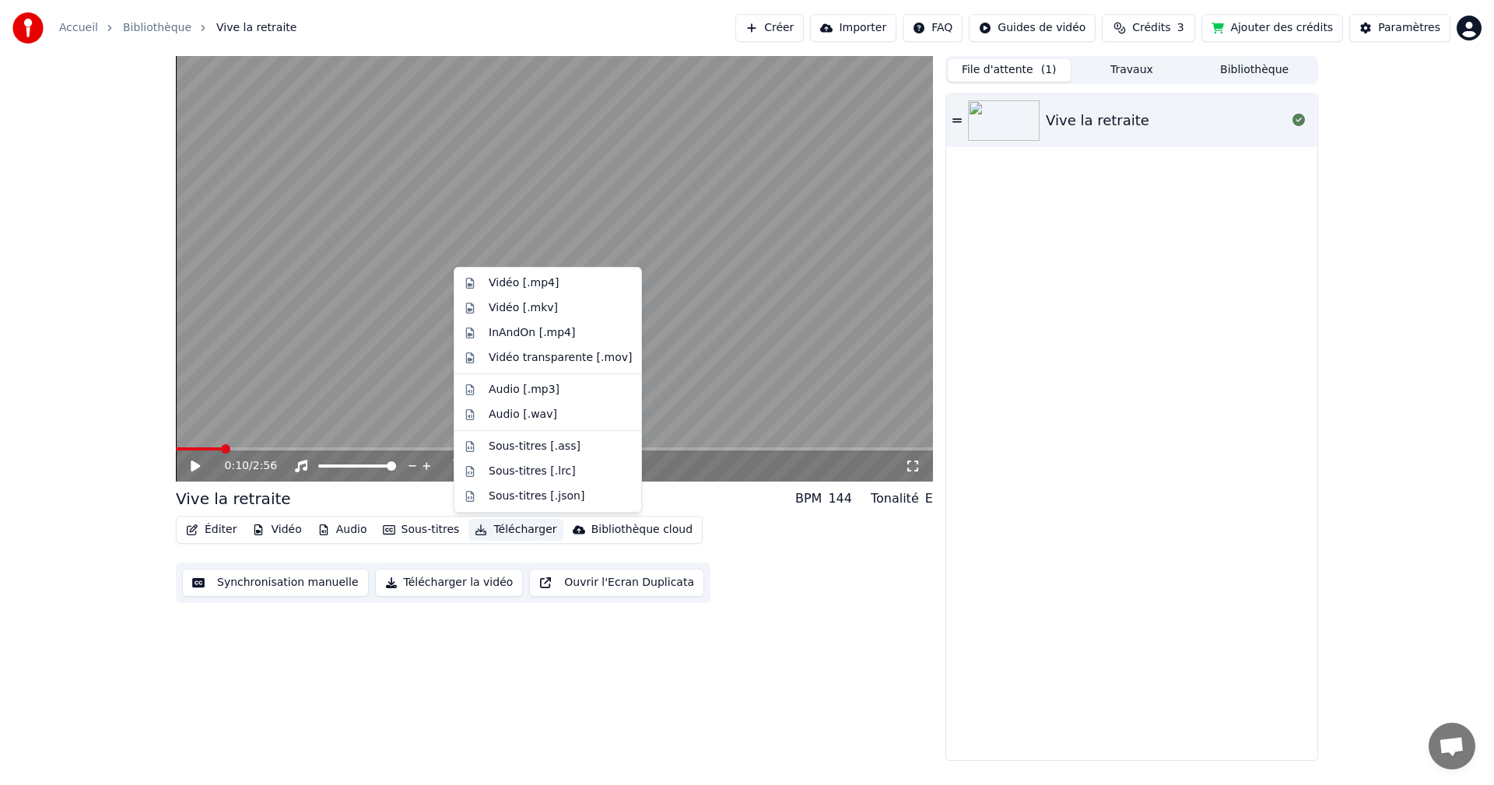
click at [500, 533] on button "Télécharger" at bounding box center [516, 530] width 94 height 22
click at [448, 628] on div "0:10 / 2:56 Vive la retraite BPM 144 Tonalité E Éditer Vidéo Audio Sous-titres …" at bounding box center [554, 408] width 757 height 705
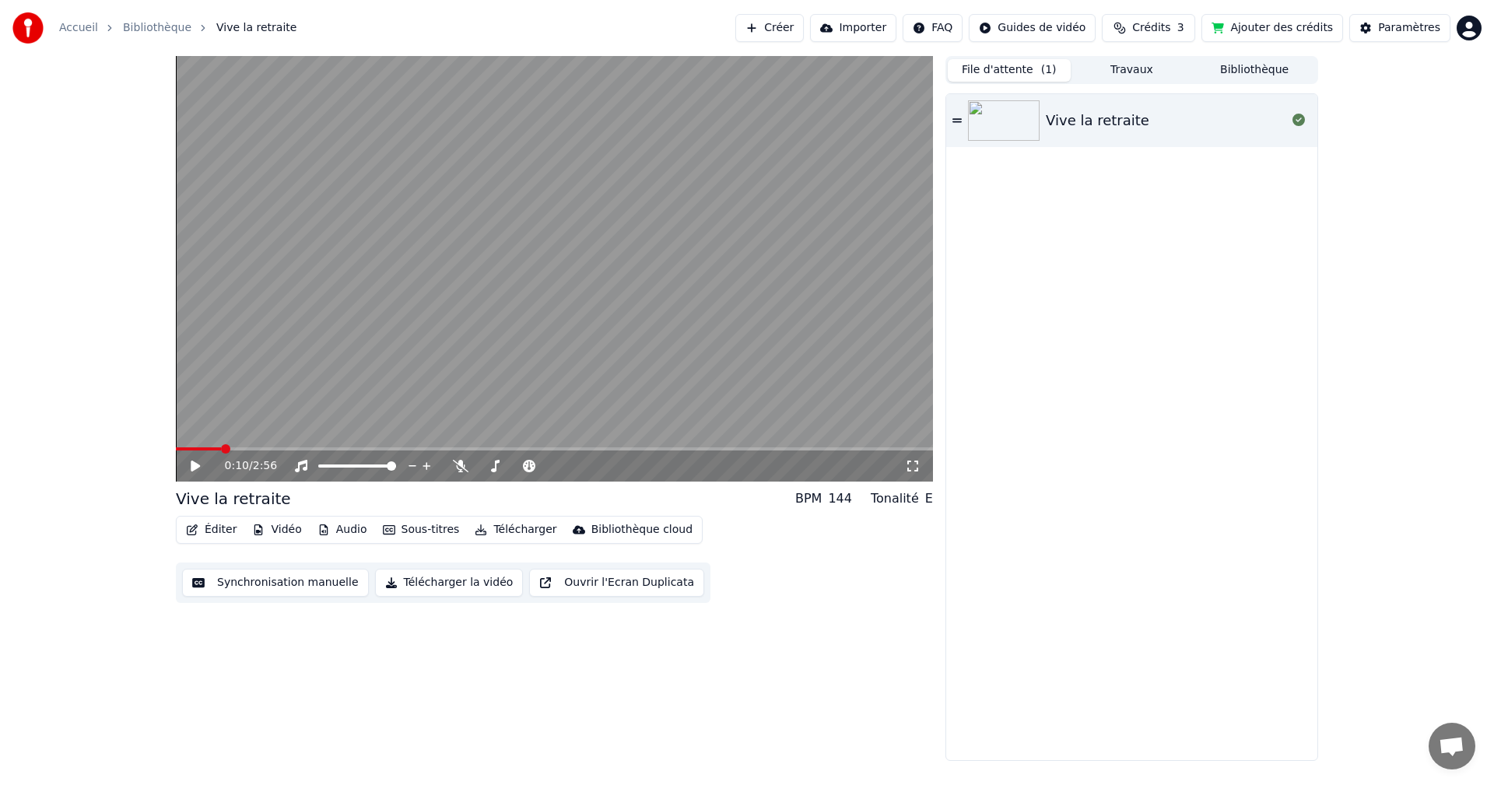
click at [441, 579] on button "Télécharger la vidéo" at bounding box center [449, 583] width 149 height 28
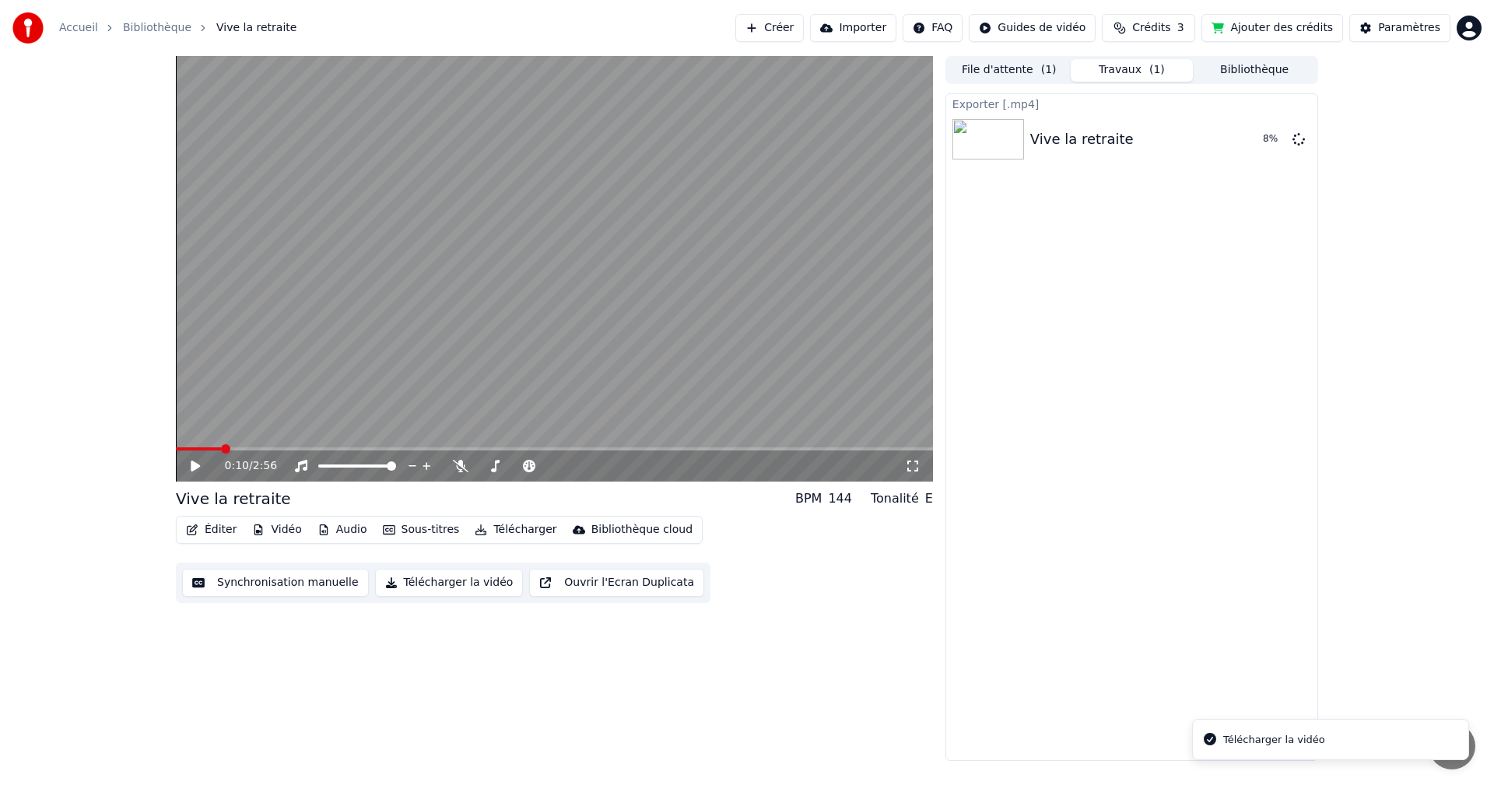
click at [1260, 739] on div "Télécharger la vidéo" at bounding box center [1274, 740] width 102 height 16
click at [1247, 143] on button "Afficher" at bounding box center [1252, 139] width 68 height 28
click at [269, 583] on button "Synchronisation manuelle" at bounding box center [275, 583] width 187 height 28
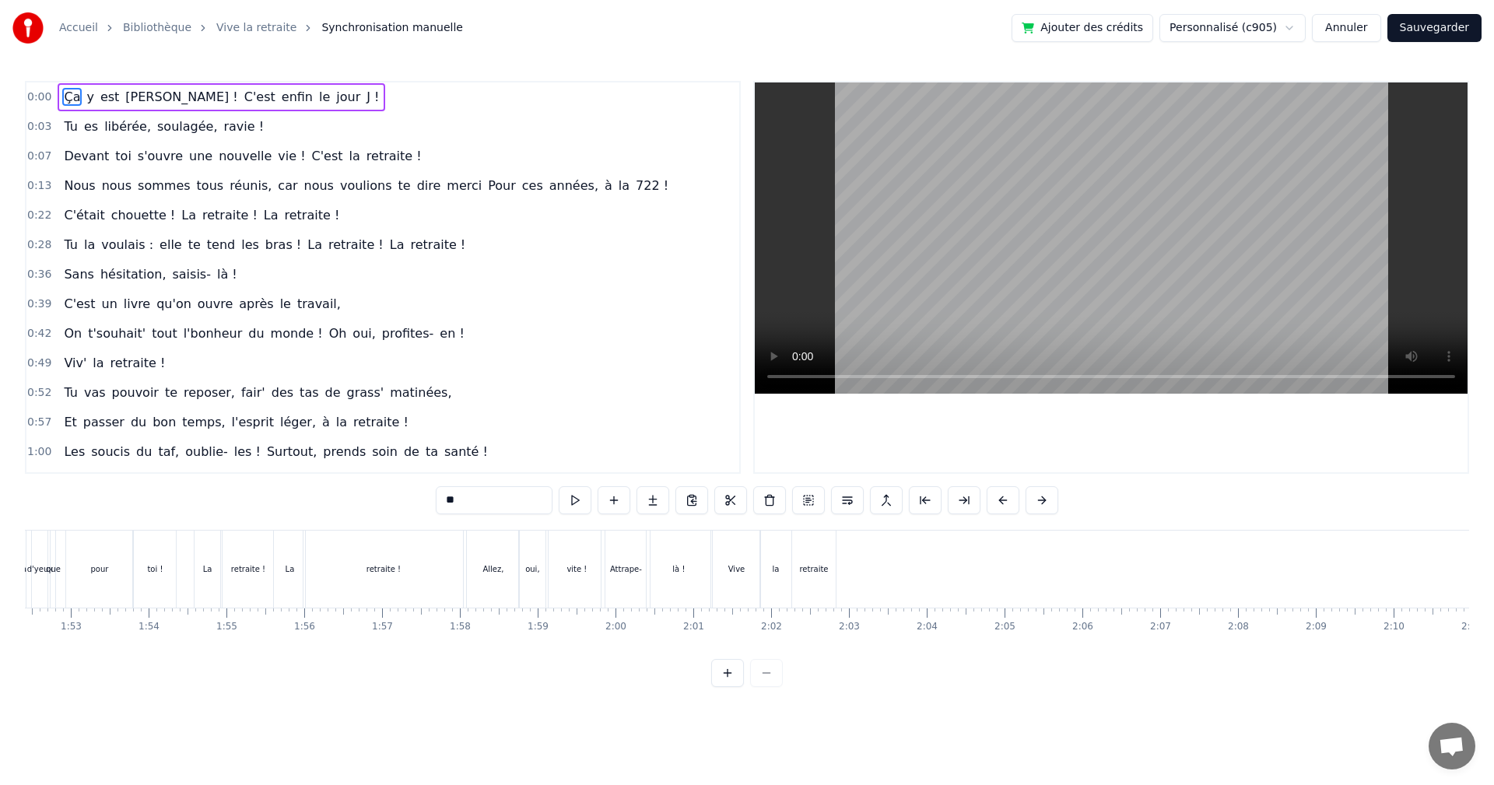
scroll to position [0, 8703]
click at [840, 524] on div "0:00 Ça y est [PERSON_NAME] ! C'est enfin le jour J ! 0:03 Tu es libérée, soula…" at bounding box center [747, 384] width 1445 height 606
click at [825, 540] on div "la" at bounding box center [821, 569] width 31 height 77
type input "**"
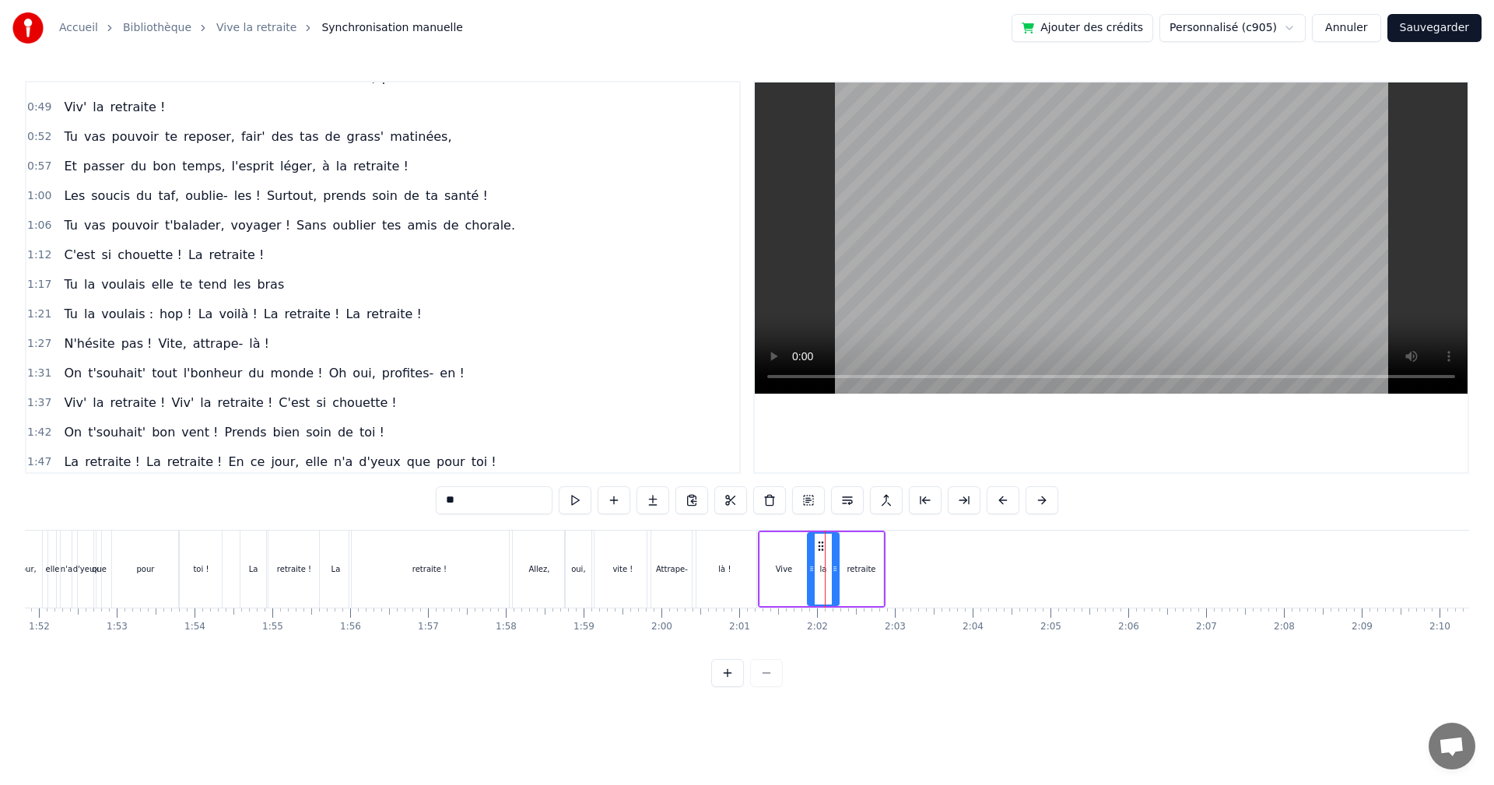
scroll to position [320, 0]
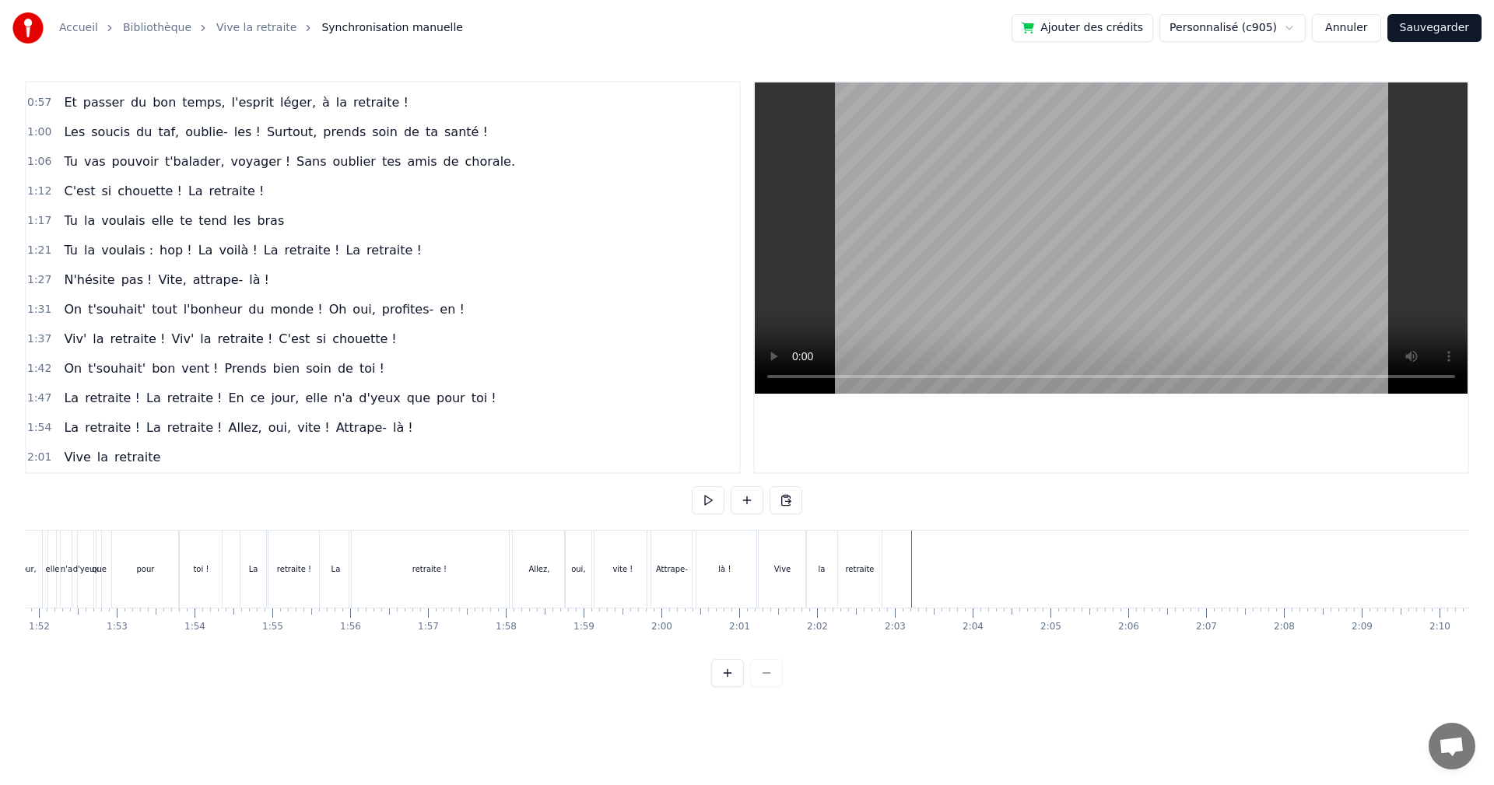
click at [472, 540] on div "retraite !" at bounding box center [429, 569] width 160 height 77
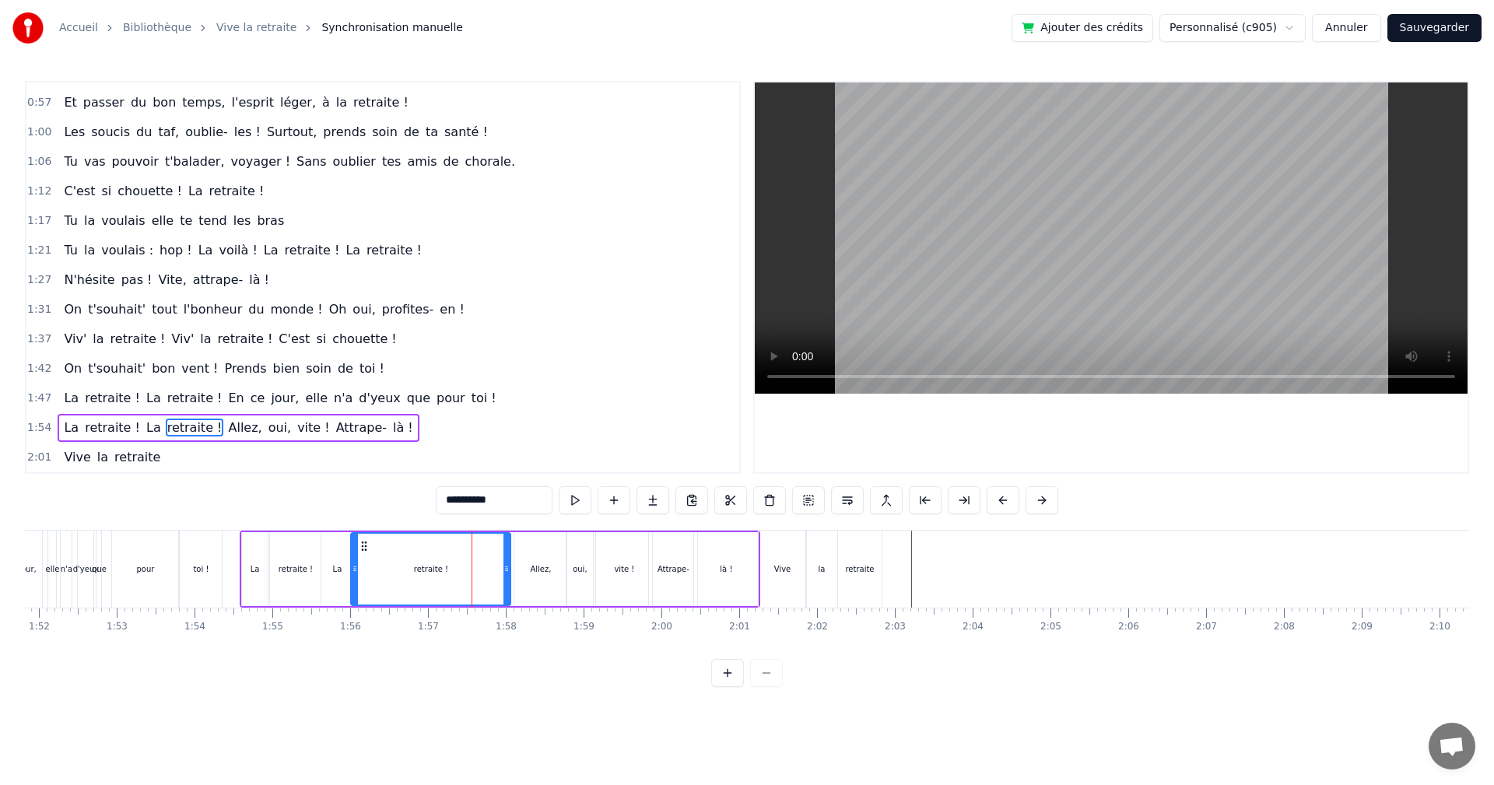
click at [971, 297] on video at bounding box center [1111, 237] width 713 height 311
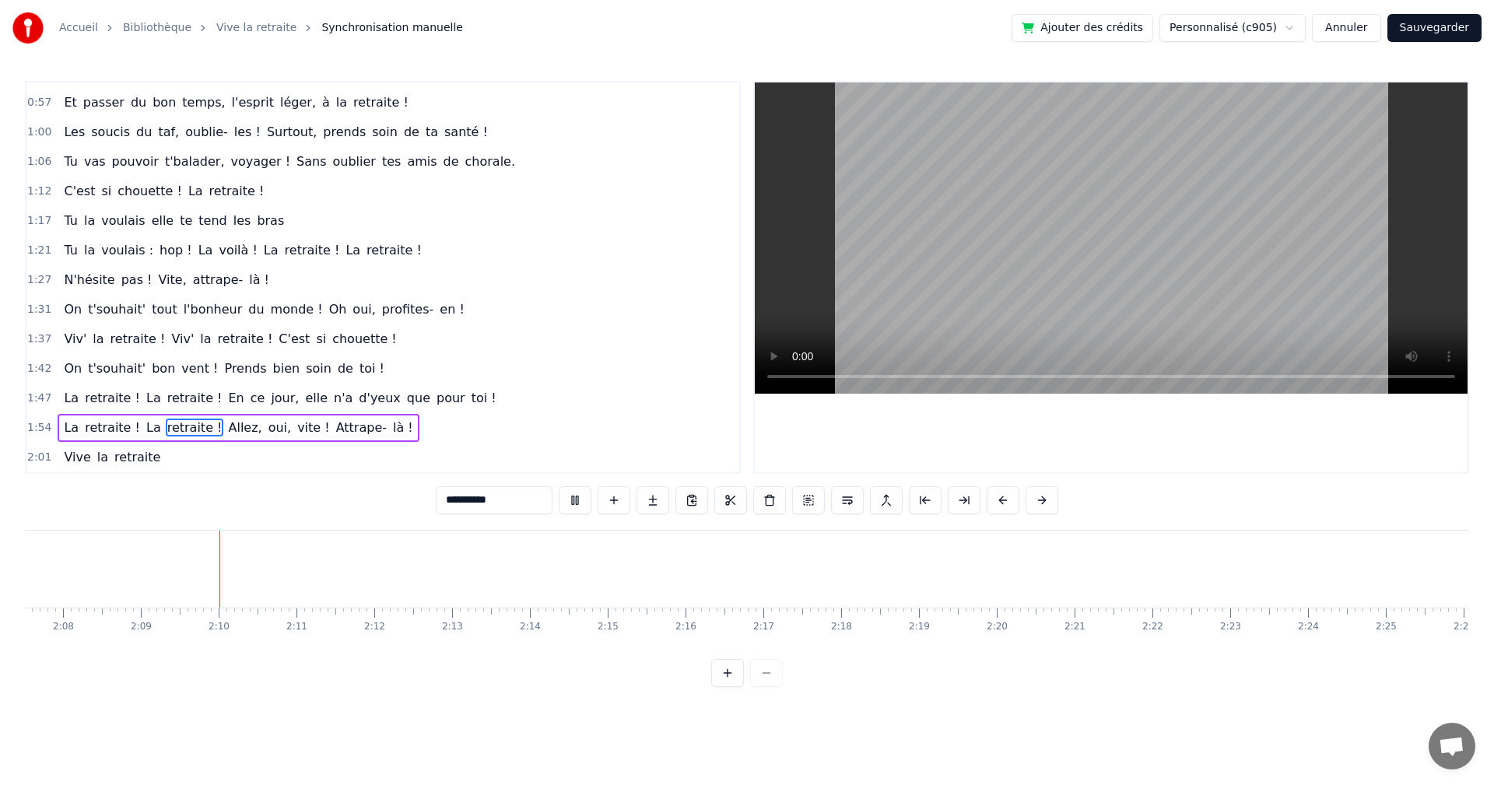
scroll to position [0, 9996]
click at [988, 312] on video at bounding box center [1111, 237] width 713 height 311
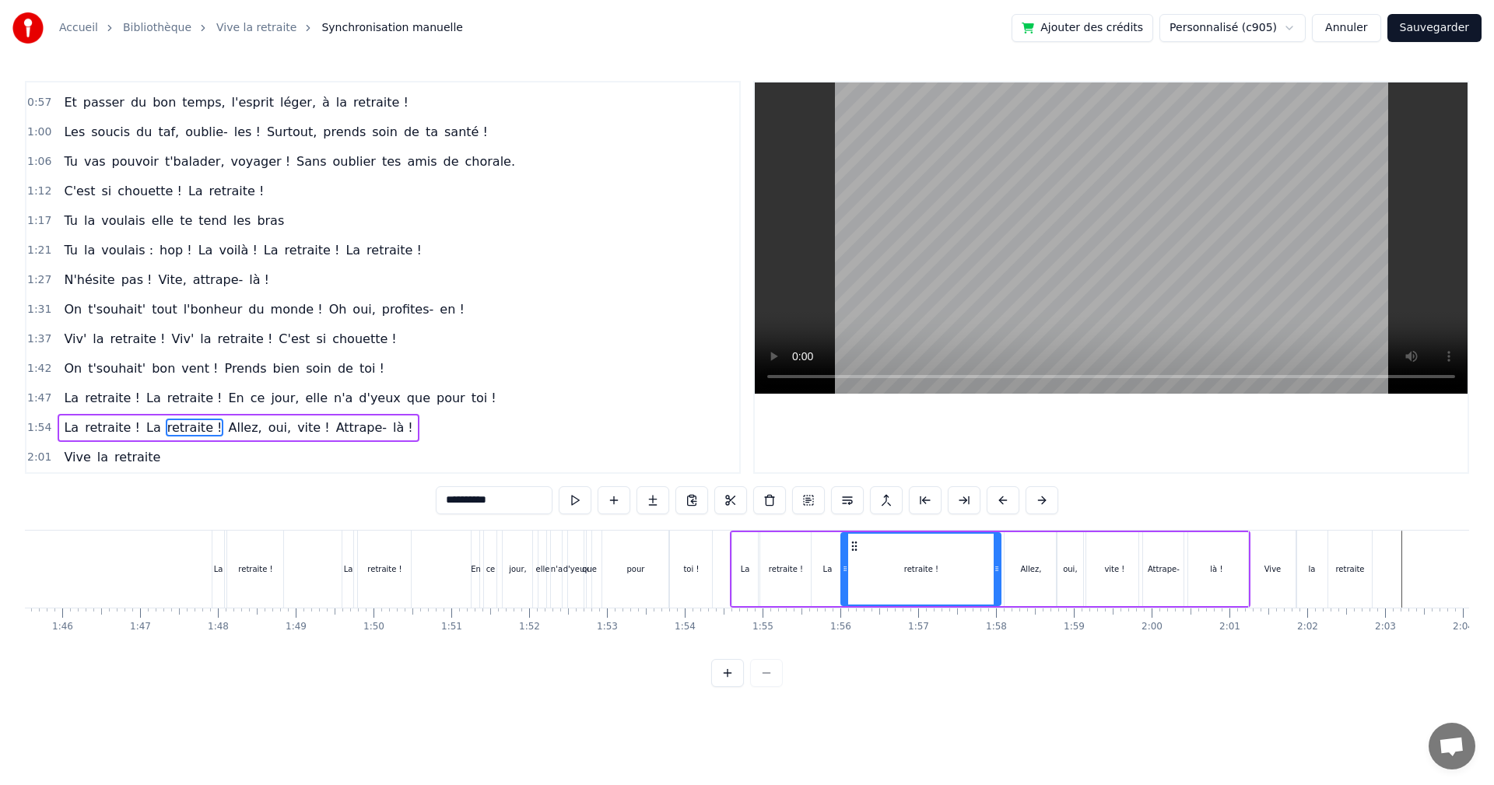
scroll to position [0, 8266]
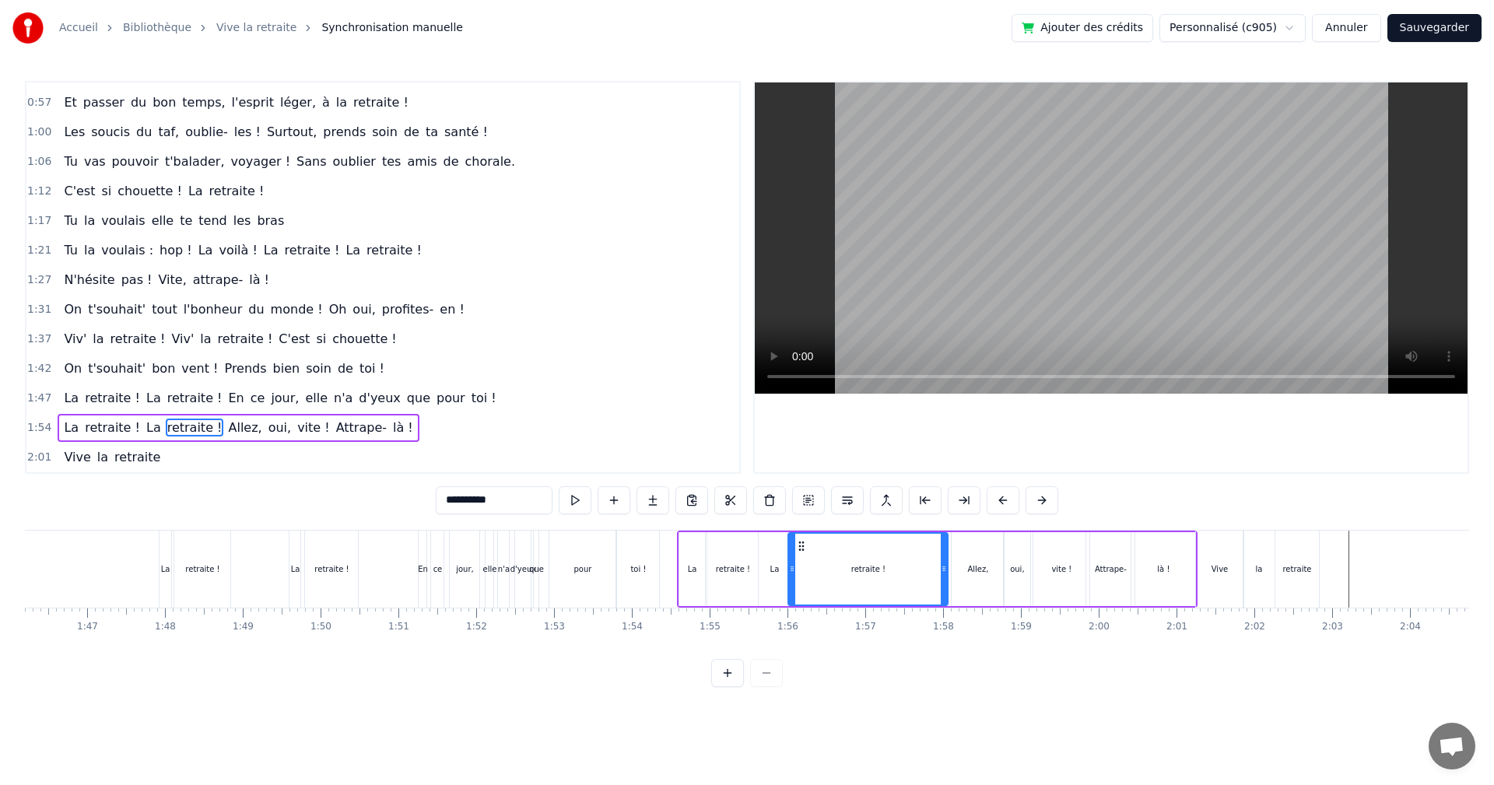
click at [1018, 524] on div "0:00 Ça y est [PERSON_NAME] ! C'est enfin le jour J ! 0:03 Tu es libérée, soula…" at bounding box center [747, 384] width 1445 height 606
click at [1013, 544] on div "oui," at bounding box center [1017, 569] width 26 height 74
type input "****"
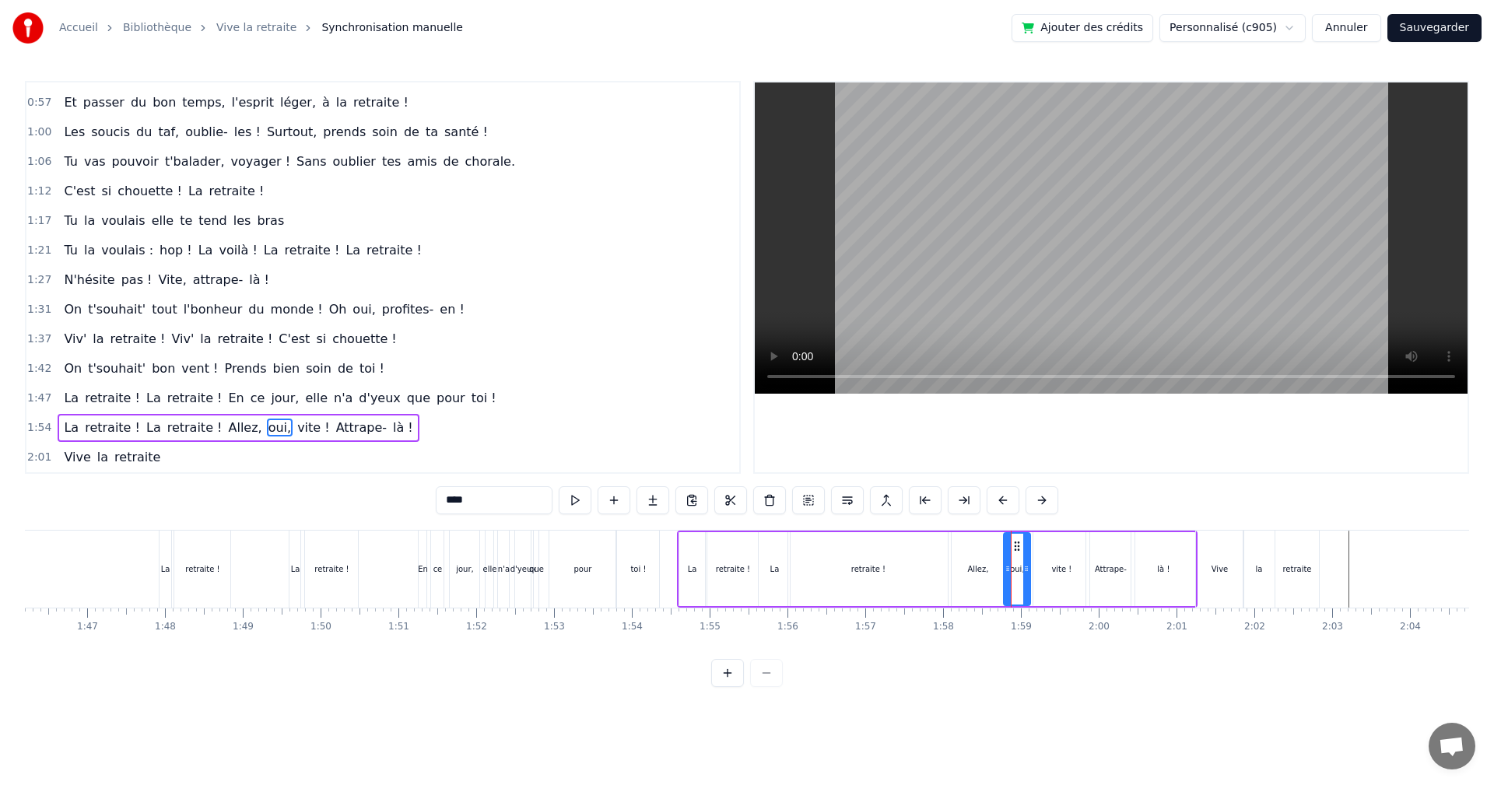
click at [981, 315] on video at bounding box center [1111, 237] width 713 height 311
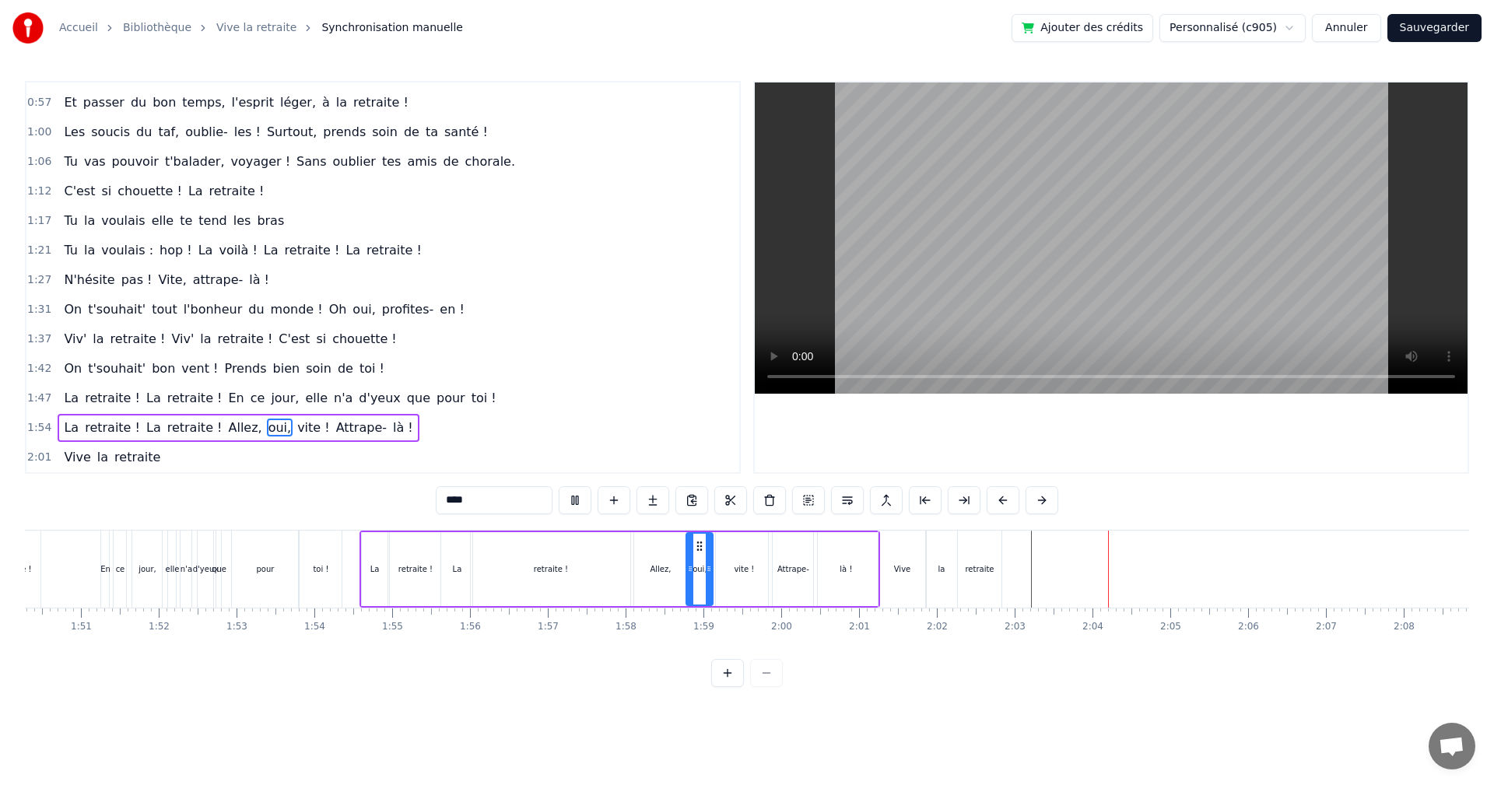
click at [1056, 276] on video at bounding box center [1111, 237] width 713 height 311
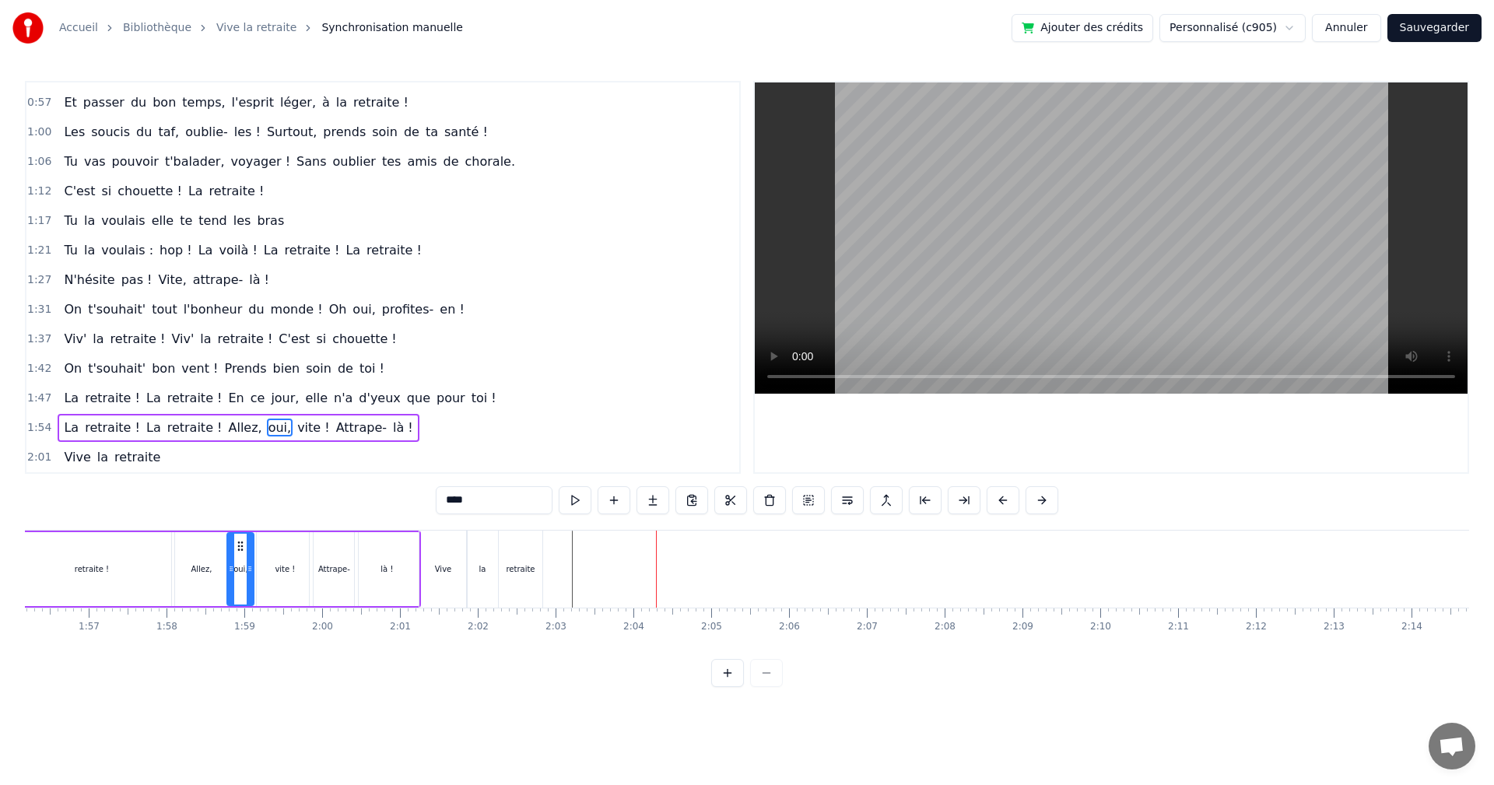
scroll to position [0, 8989]
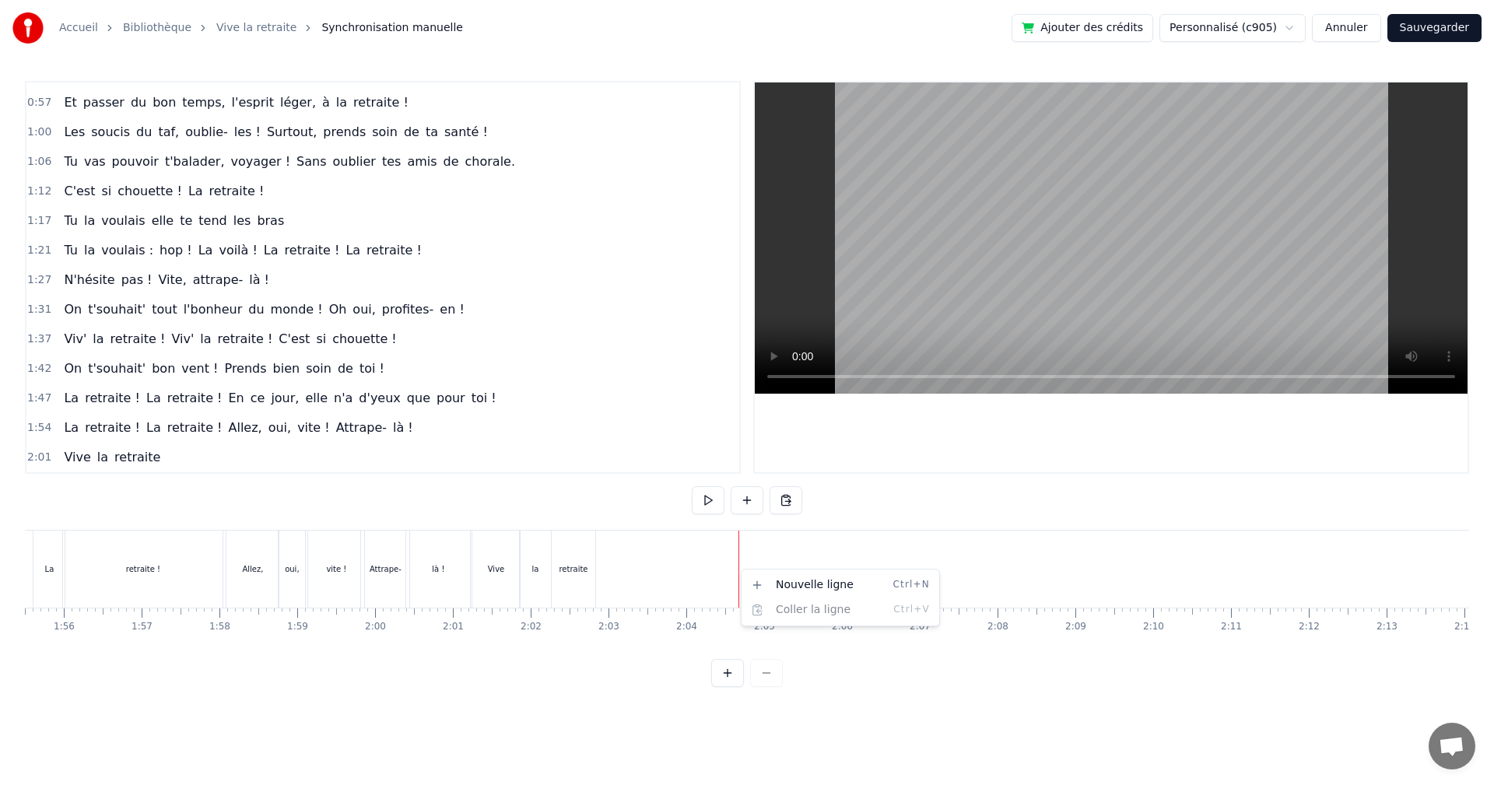
click at [837, 496] on html "Accueil Bibliothèque Vive la retraite Synchronisation manuelle Ajouter des créd…" at bounding box center [747, 356] width 1494 height 712
click at [706, 503] on button at bounding box center [708, 500] width 33 height 28
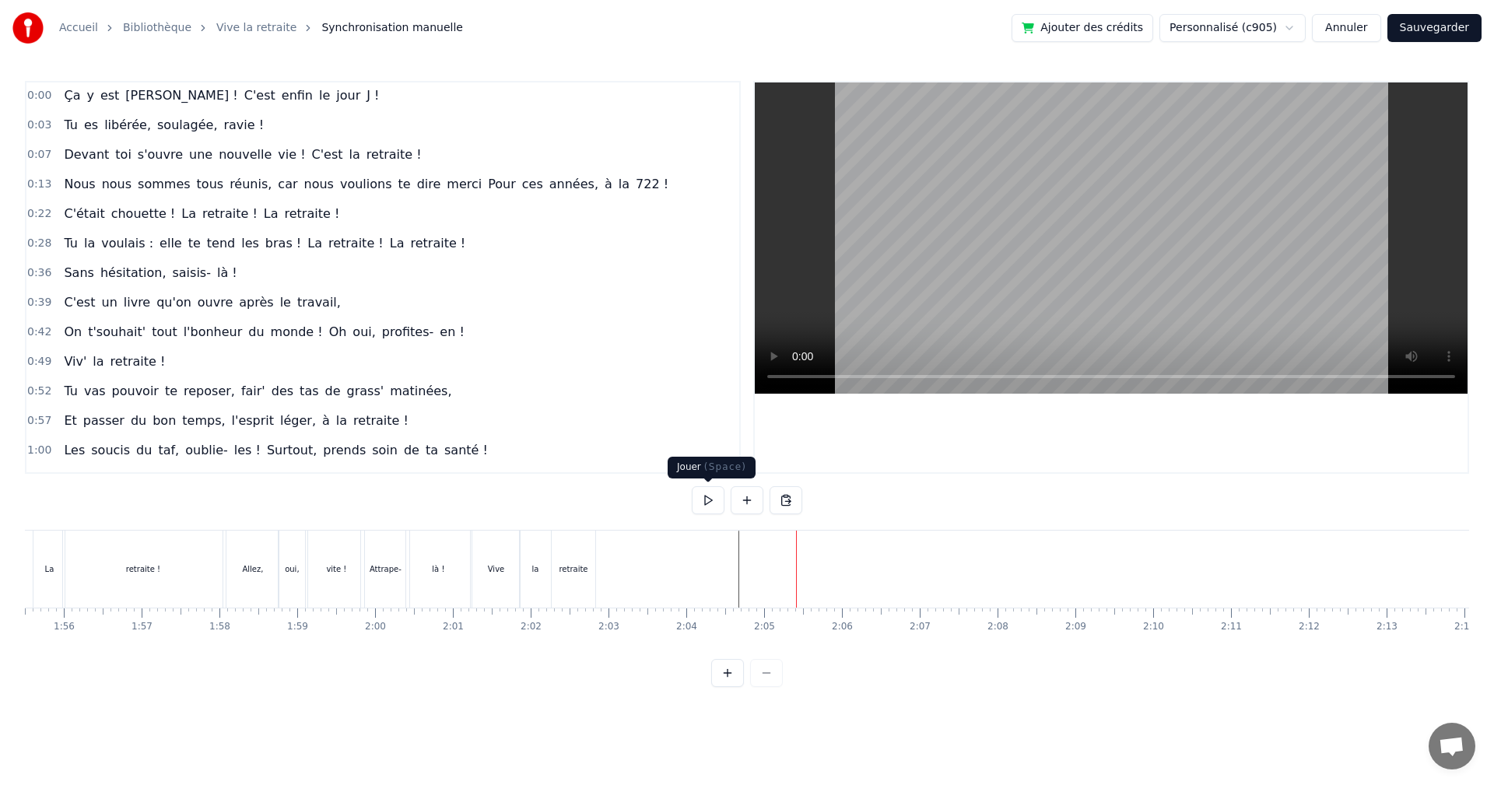
scroll to position [0, 0]
click at [51, 94] on div "0:00 Ça y est [PERSON_NAME] ! C'est enfin le jour J !" at bounding box center [382, 97] width 713 height 30
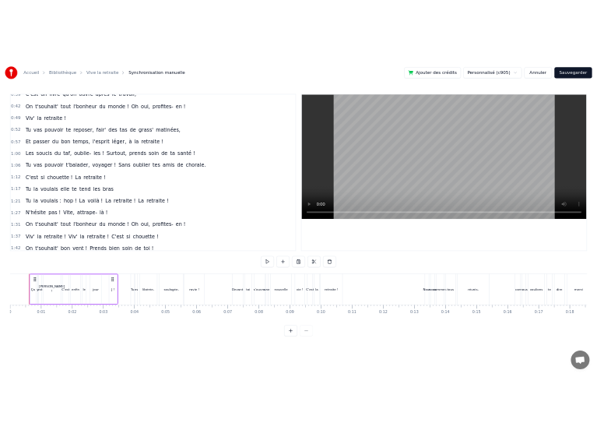
scroll to position [320, 0]
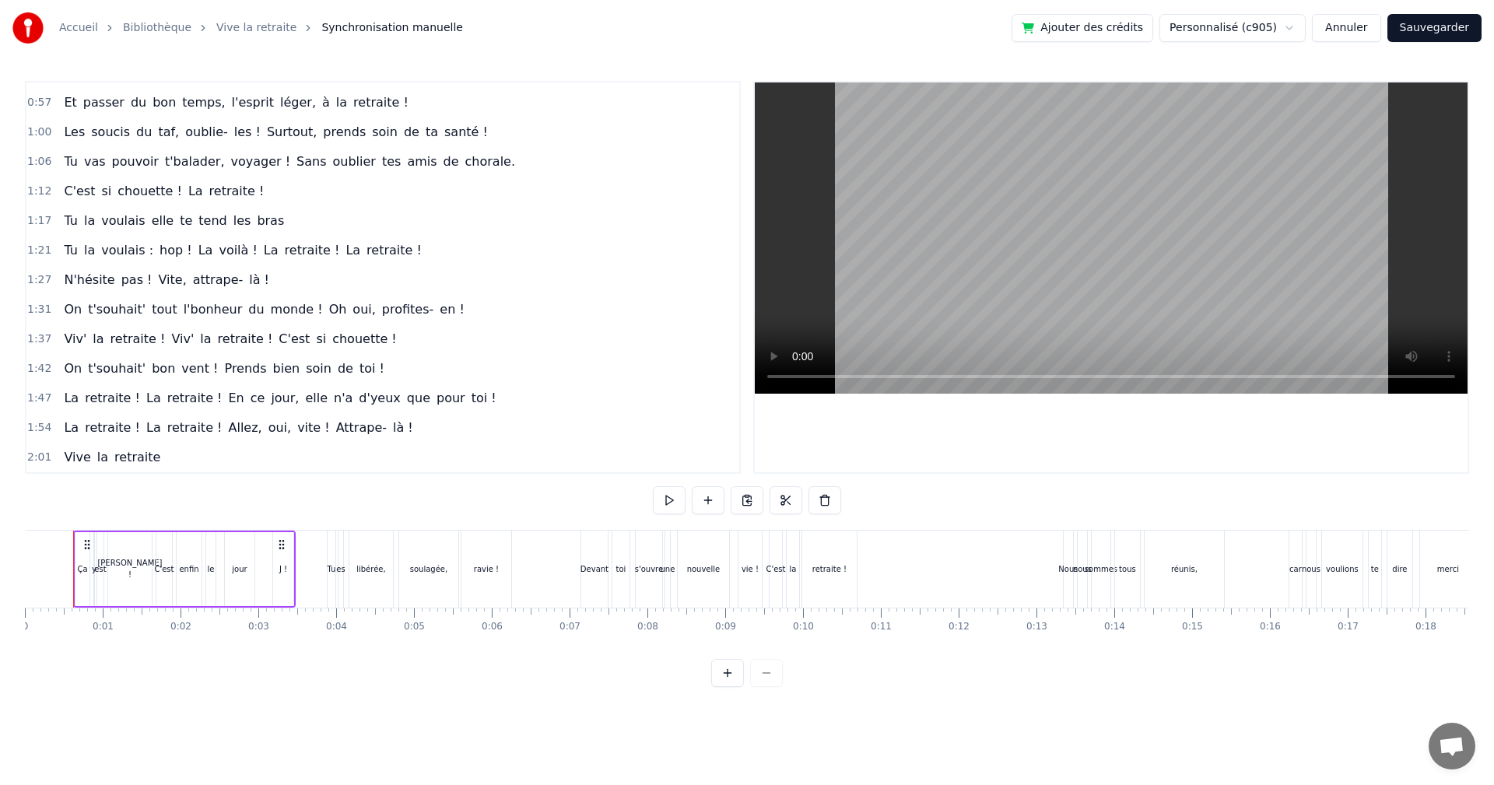
drag, startPoint x: 617, startPoint y: 462, endPoint x: 707, endPoint y: 391, distance: 114.1
click at [707, 391] on div "0:00 Ça y est [PERSON_NAME] ! C'est enfin le jour J ! 0:03 Tu es libérée, soula…" at bounding box center [383, 277] width 716 height 393
